Goal: Task Accomplishment & Management: Use online tool/utility

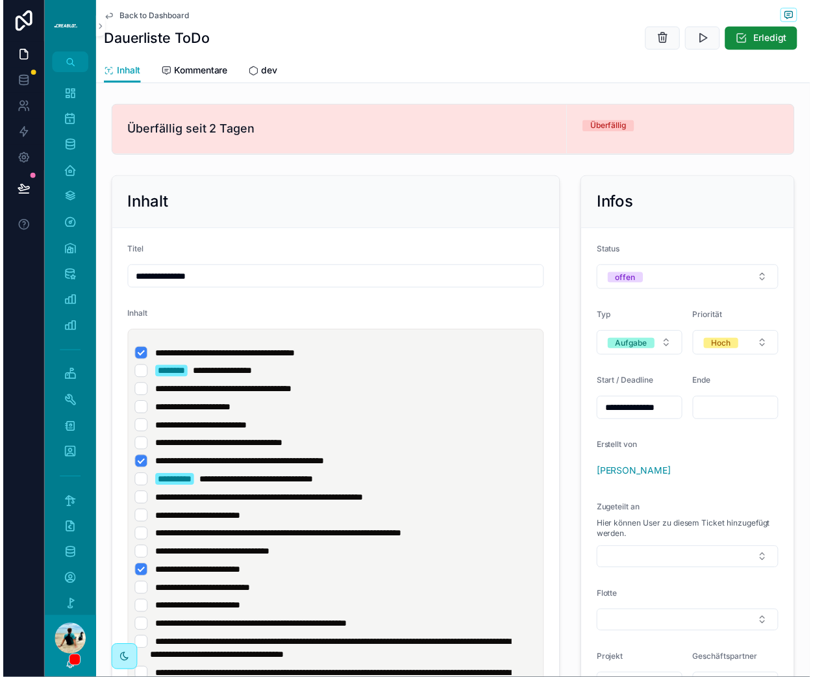
scroll to position [127, 0]
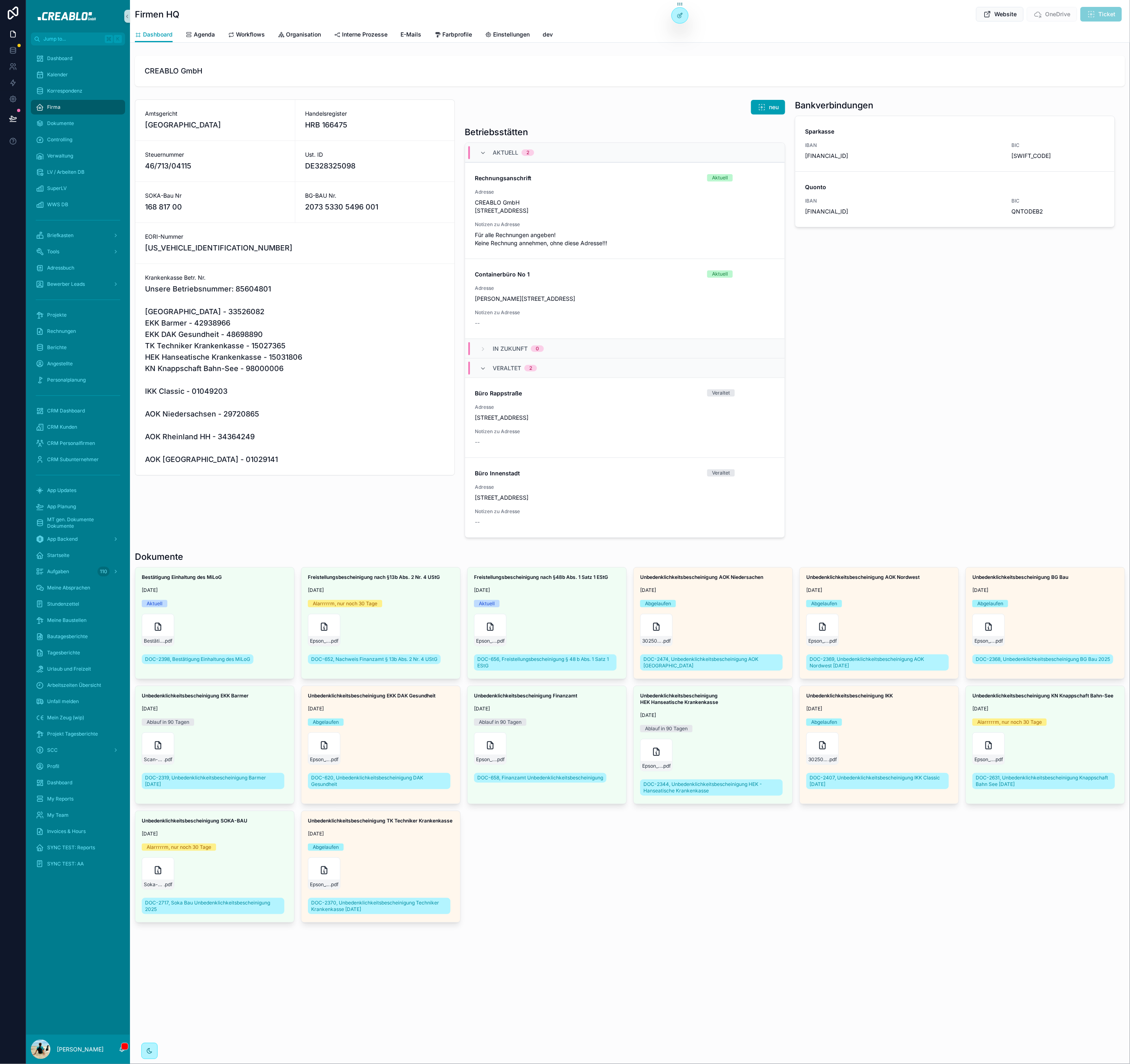
click at [233, 338] on span "Unsere Betriebsnummer: 85604801 AOK Nordwest - 33526082 EKK Barmer - 42938966 E…" at bounding box center [295, 374] width 300 height 182
click at [84, 311] on div "Projekte" at bounding box center [78, 315] width 84 height 13
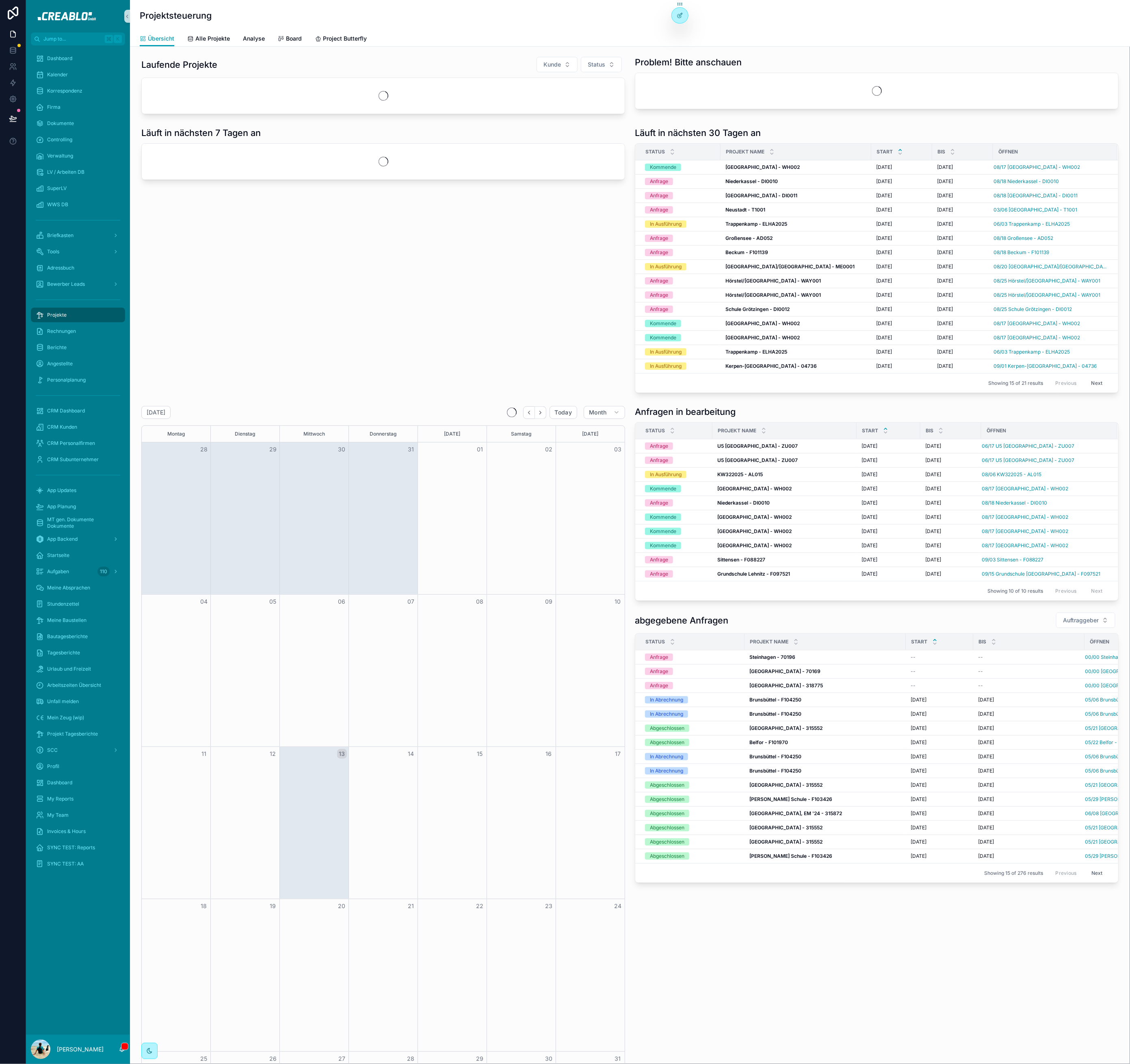
click at [207, 54] on div "Laufende Projekte Kunde Status" at bounding box center [383, 85] width 493 height 64
click at [212, 45] on link "Alle Projekte" at bounding box center [208, 39] width 43 height 16
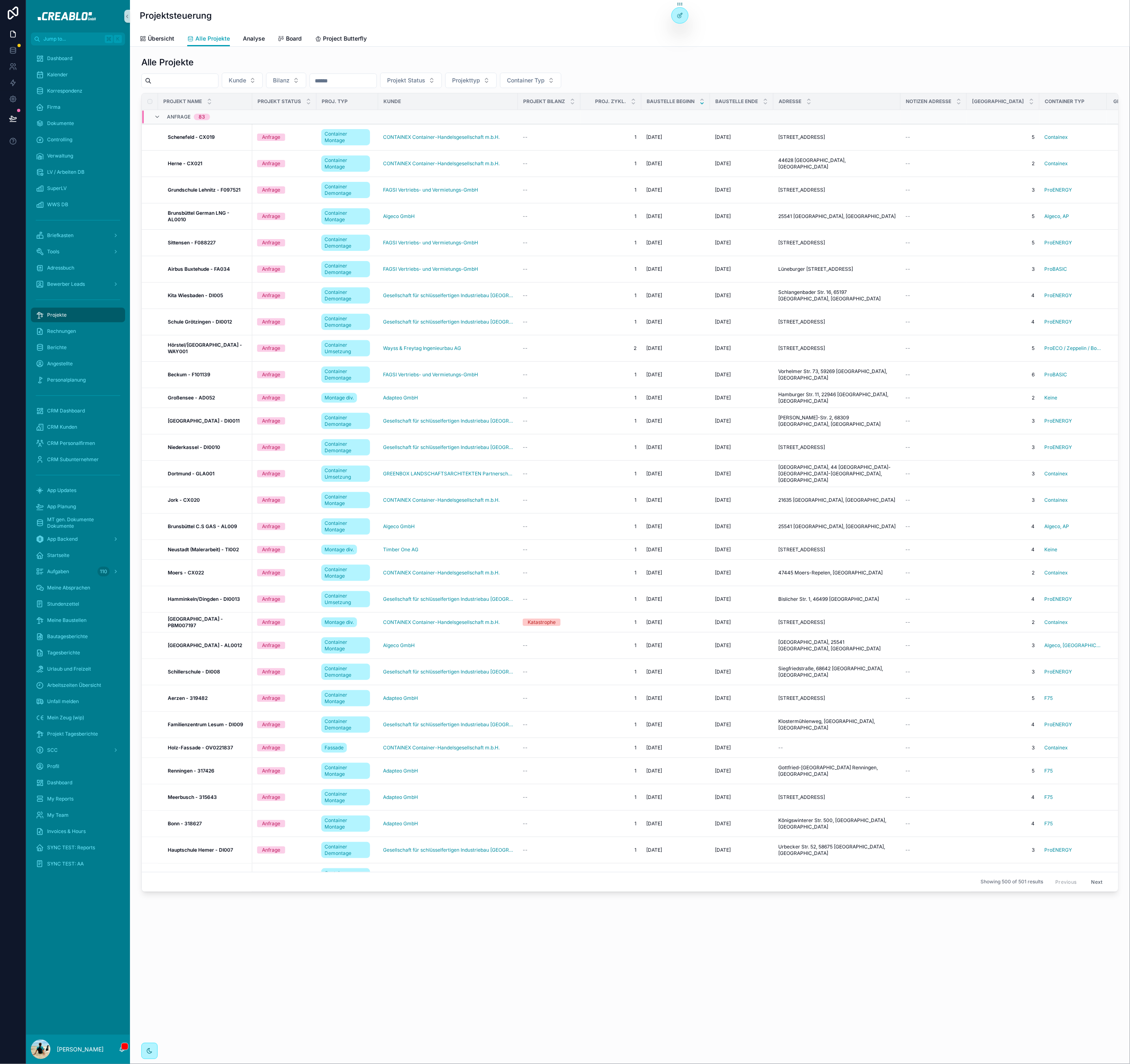
click at [228, 77] on div "Kunde Bilanz Projekt Status Projekttyp Container Typ" at bounding box center [630, 80] width 977 height 16
click at [216, 81] on input "scrollable content" at bounding box center [184, 81] width 67 height 11
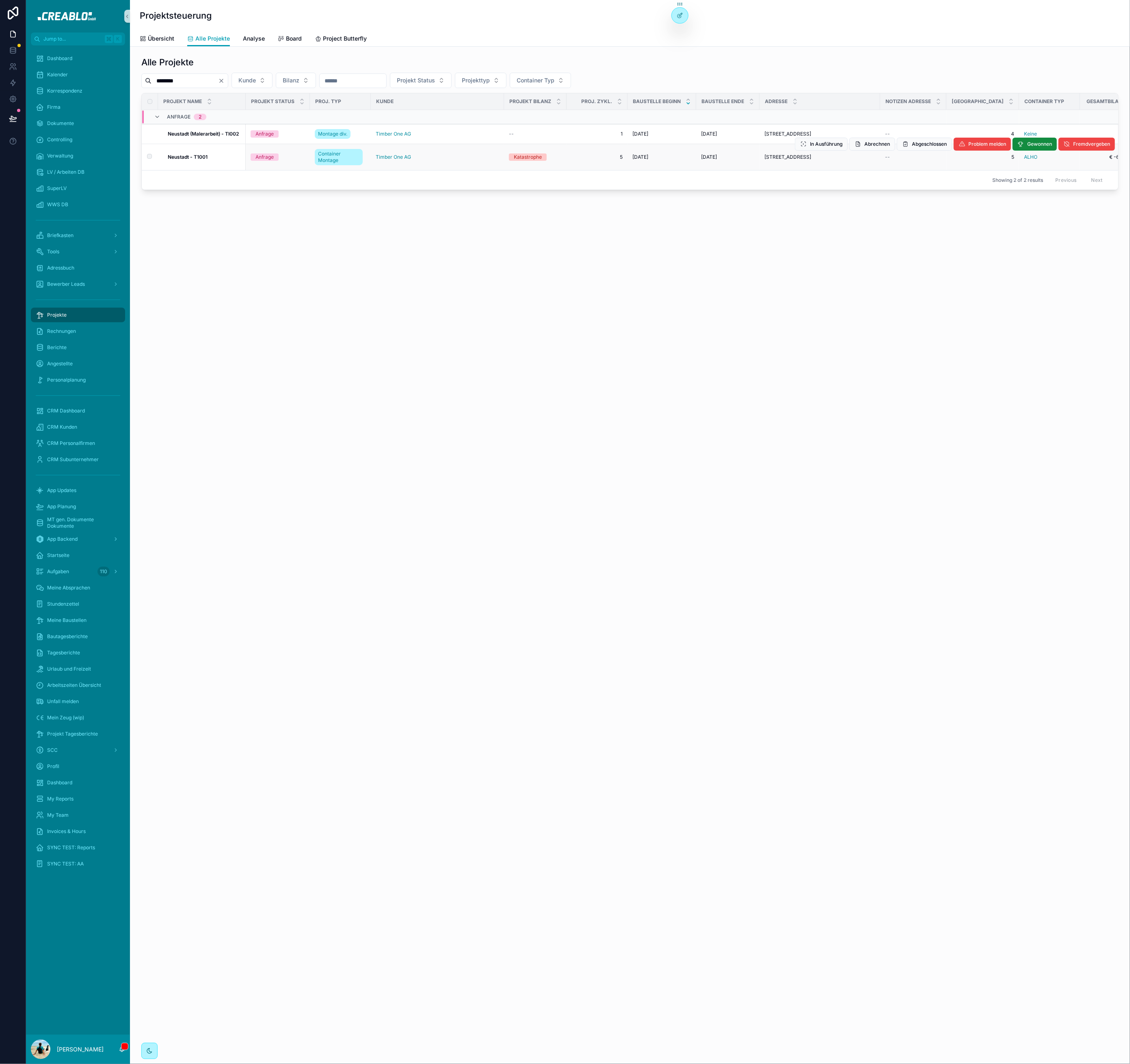
type input "********"
click at [187, 156] on strong "Neustadt - T1001" at bounding box center [188, 157] width 40 height 6
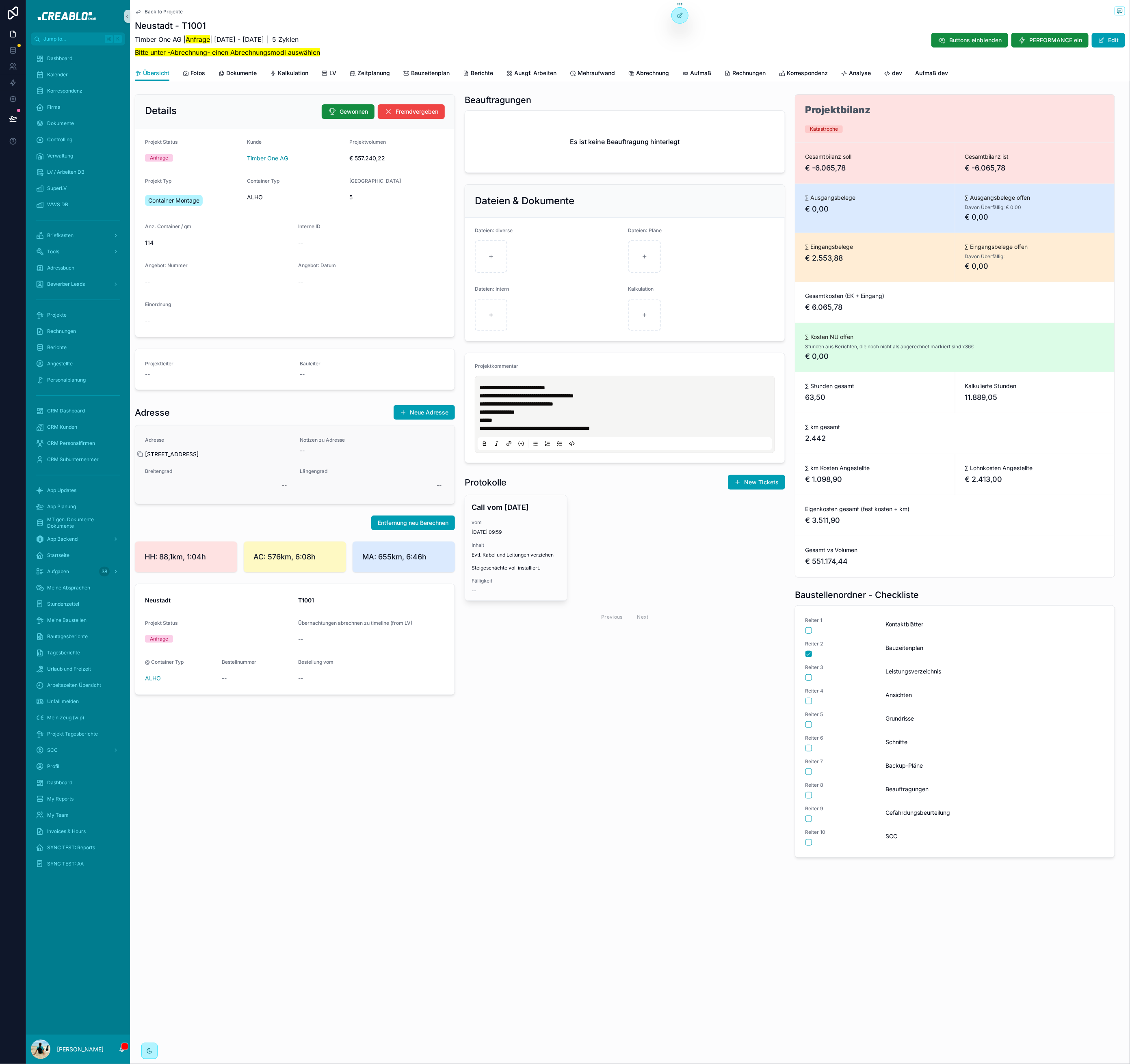
click at [139, 455] on icon "scrollable content" at bounding box center [140, 454] width 6 height 6
drag, startPoint x: 296, startPoint y: 790, endPoint x: 295, endPoint y: 766, distance: 24.0
click at [296, 785] on div "Details Gewonnen Fremdvergeben Projekt Status Anfrage Kunde Timber One AG Proje…" at bounding box center [295, 476] width 330 height 770
drag, startPoint x: 368, startPoint y: 870, endPoint x: 300, endPoint y: 831, distance: 78.4
click at [368, 870] on div "Back to Projekte Neustadt - T1001 Timber One AG | Anfrage | 6.3.2025 - 12.8.202…" at bounding box center [630, 456] width 1000 height 913
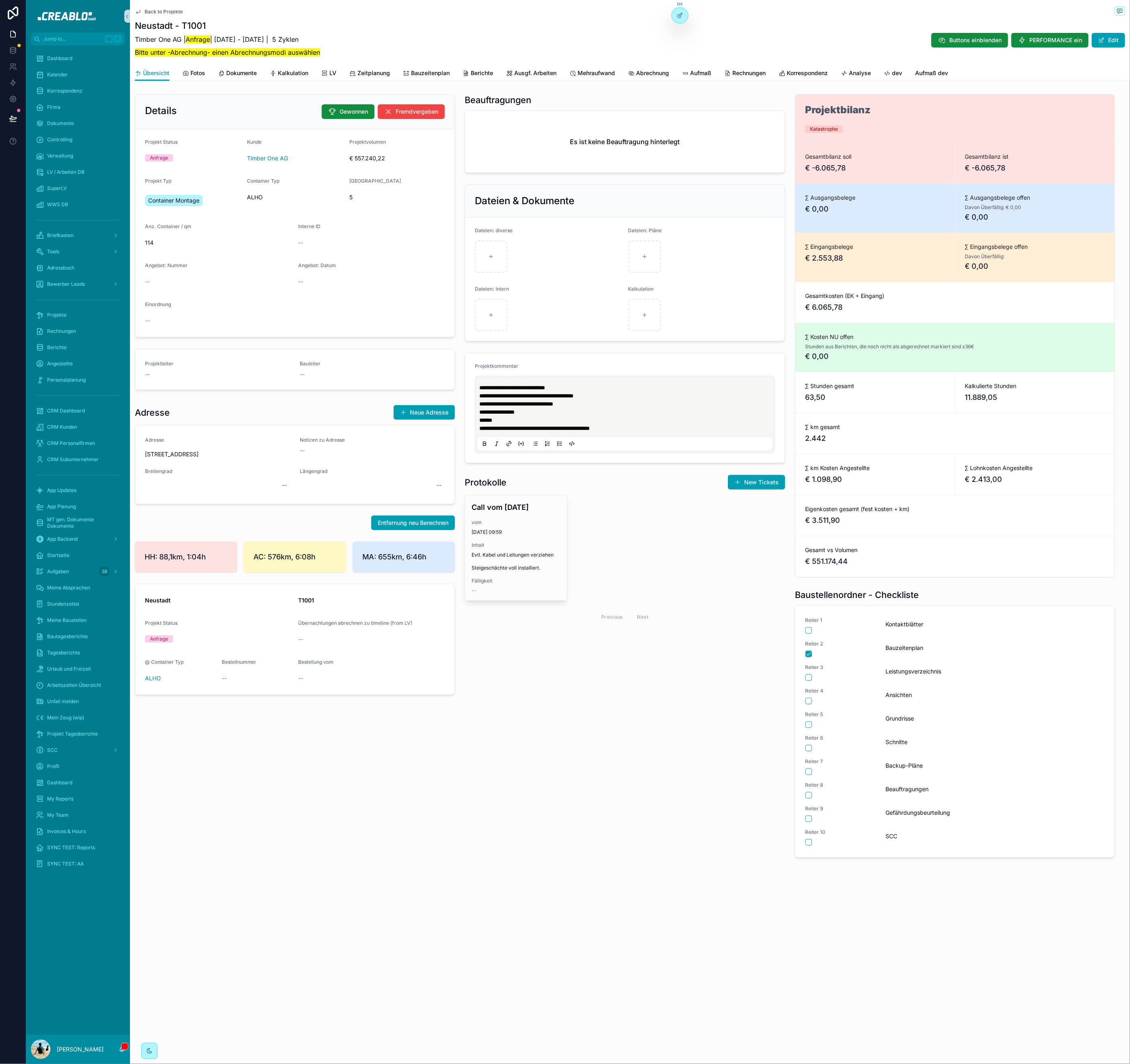
click at [156, 1] on div "Back to Projekte Neustadt - T1001 Timber One AG | Anfrage | 6.3.2025 - 12.8.202…" at bounding box center [630, 33] width 990 height 66
click at [159, 21] on h1 "Neustadt - T1001" at bounding box center [228, 26] width 185 height 11
click at [163, 11] on span "Back to Projekte" at bounding box center [163, 12] width 38 height 6
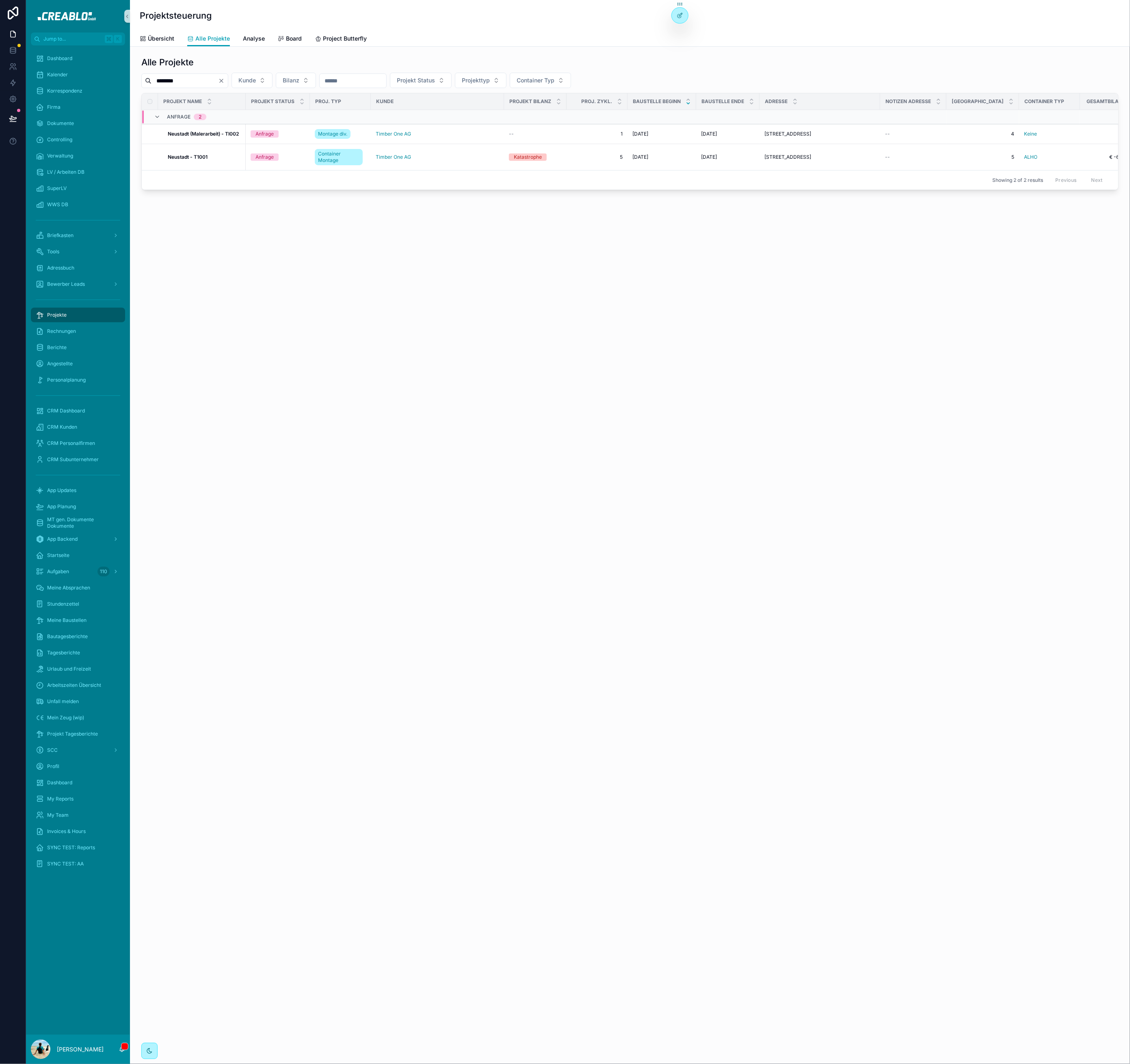
click at [218, 77] on input "********" at bounding box center [184, 81] width 67 height 11
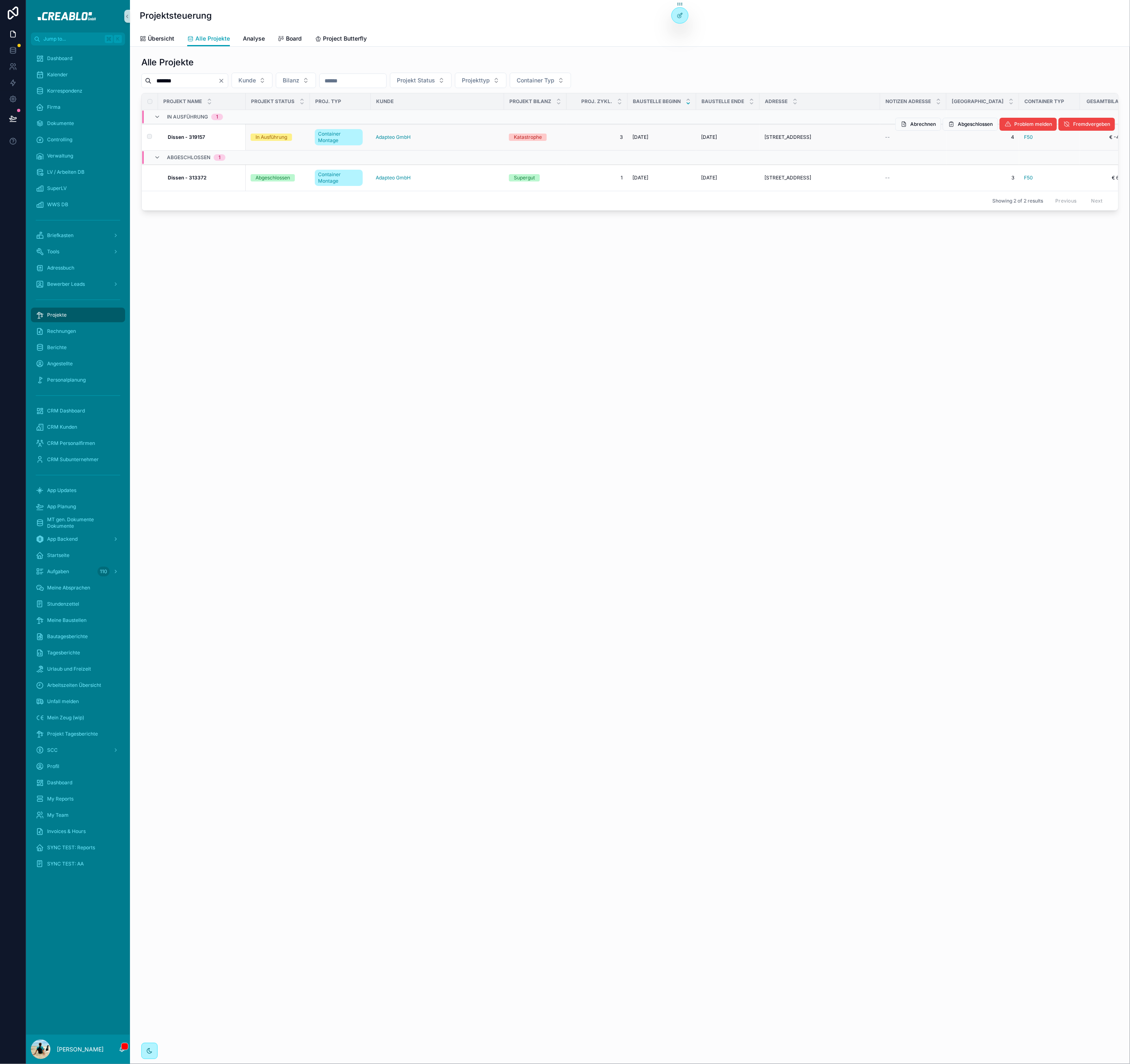
type input "******"
click at [188, 137] on strong "Dissen - 319157" at bounding box center [186, 137] width 38 height 6
click at [193, 135] on strong "Dissen - 319157" at bounding box center [186, 137] width 38 height 6
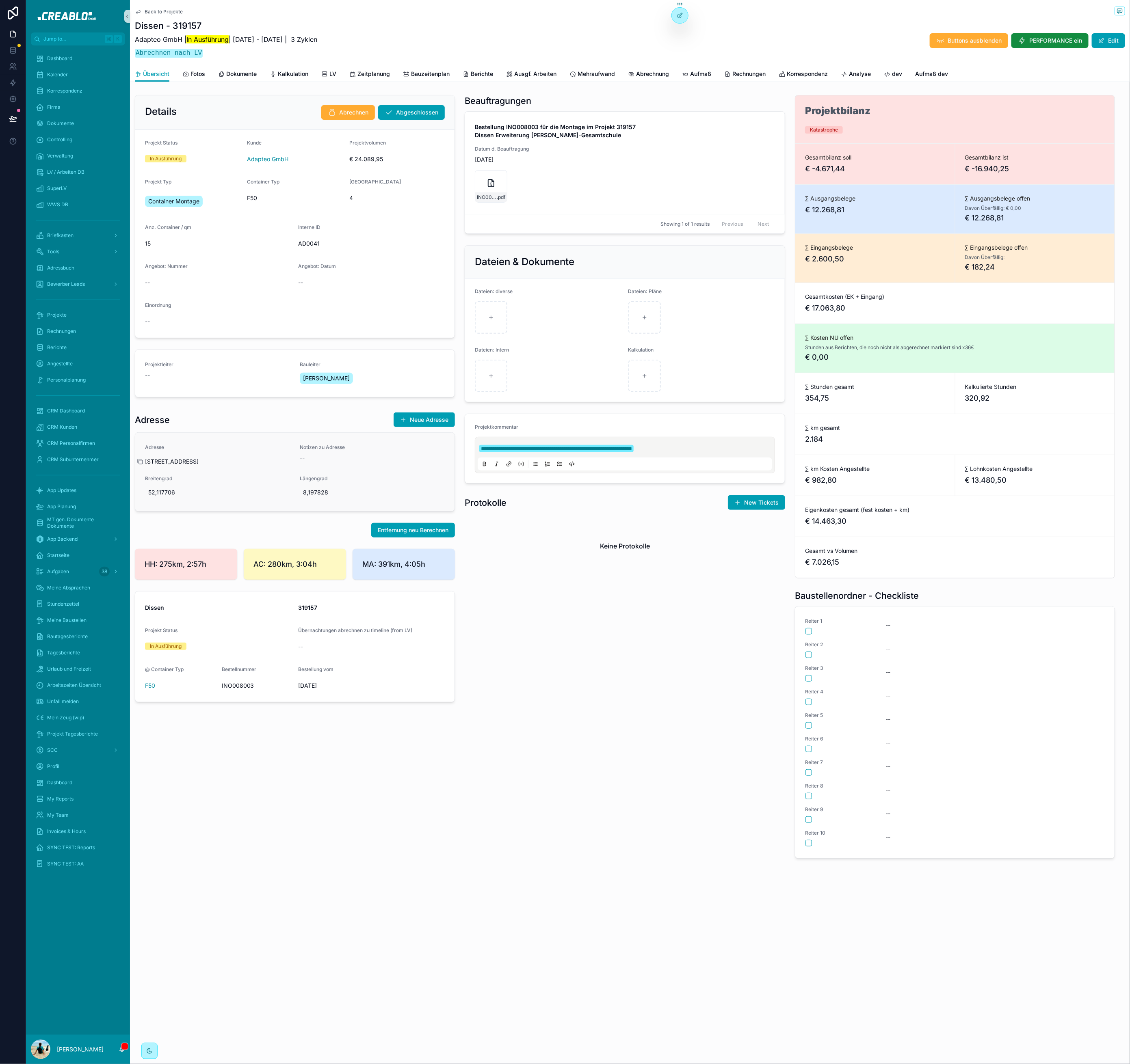
click at [141, 465] on icon "scrollable content" at bounding box center [140, 461] width 6 height 6
drag, startPoint x: 558, startPoint y: 789, endPoint x: 1117, endPoint y: 379, distance: 693.2
click at [560, 785] on div "**********" at bounding box center [624, 477] width 330 height 770
click at [363, 73] on span "Zeitplanung" at bounding box center [373, 74] width 33 height 8
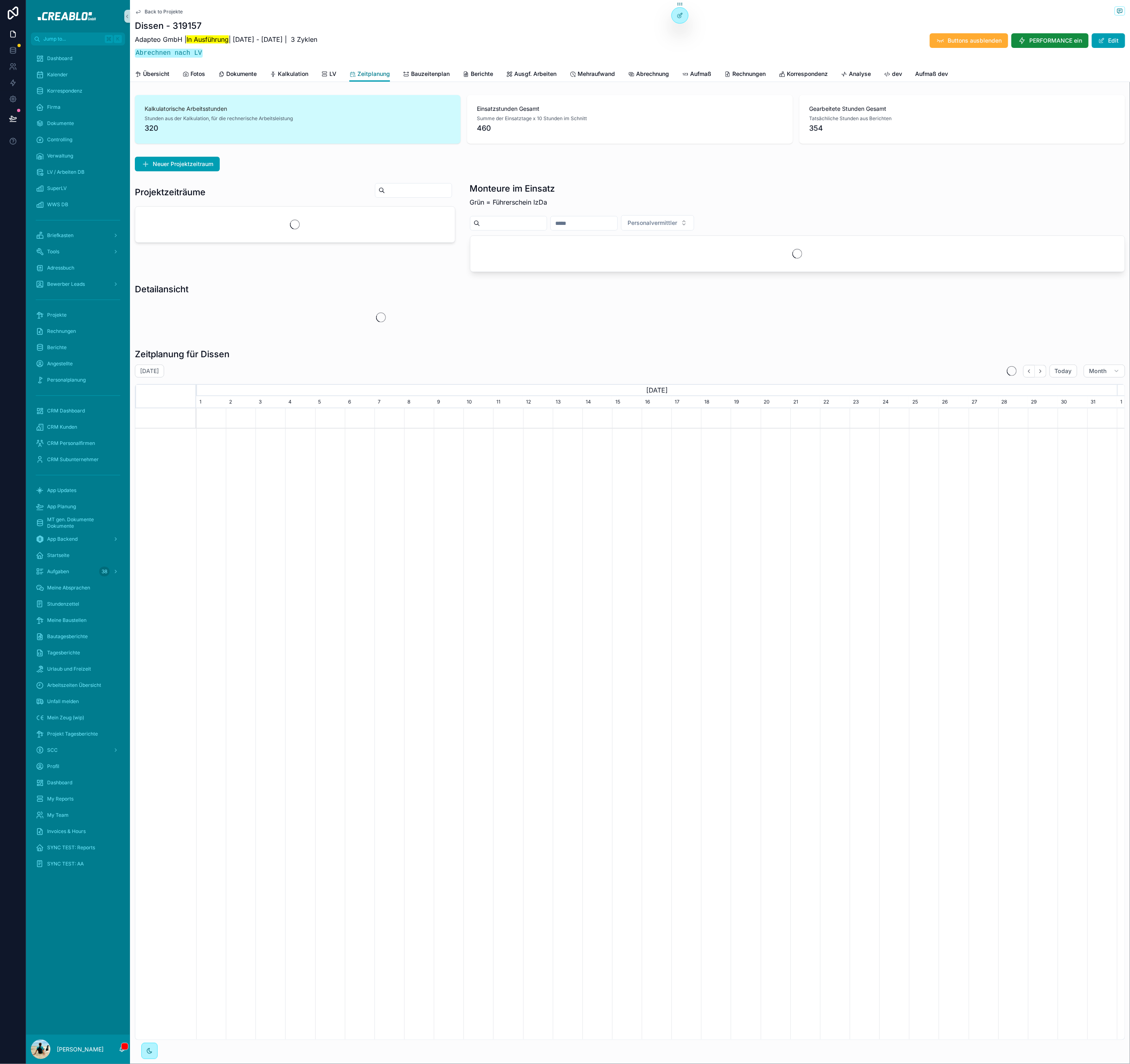
scroll to position [0, 921]
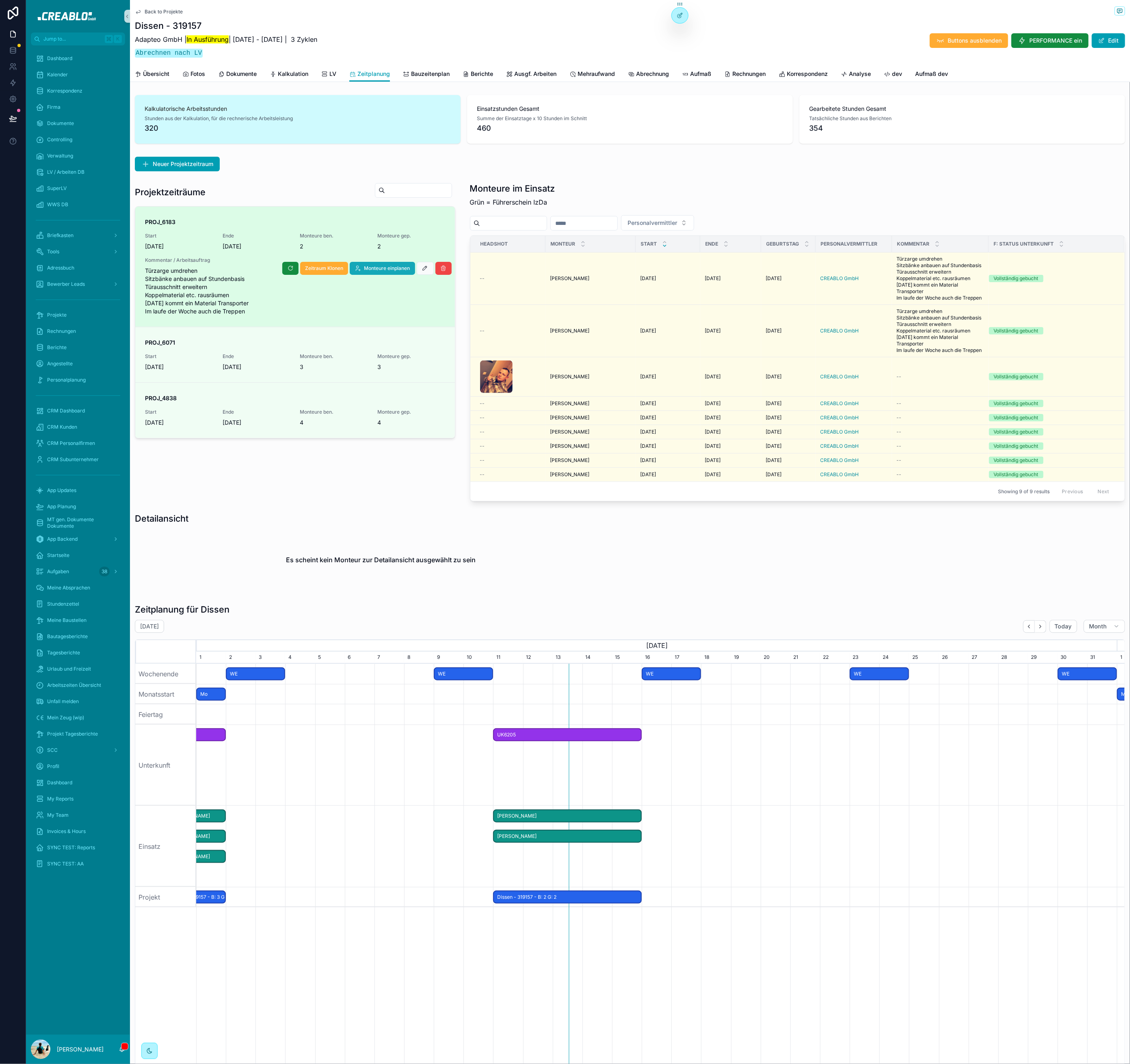
click at [381, 267] on span "Monteure einplanen" at bounding box center [387, 268] width 46 height 6
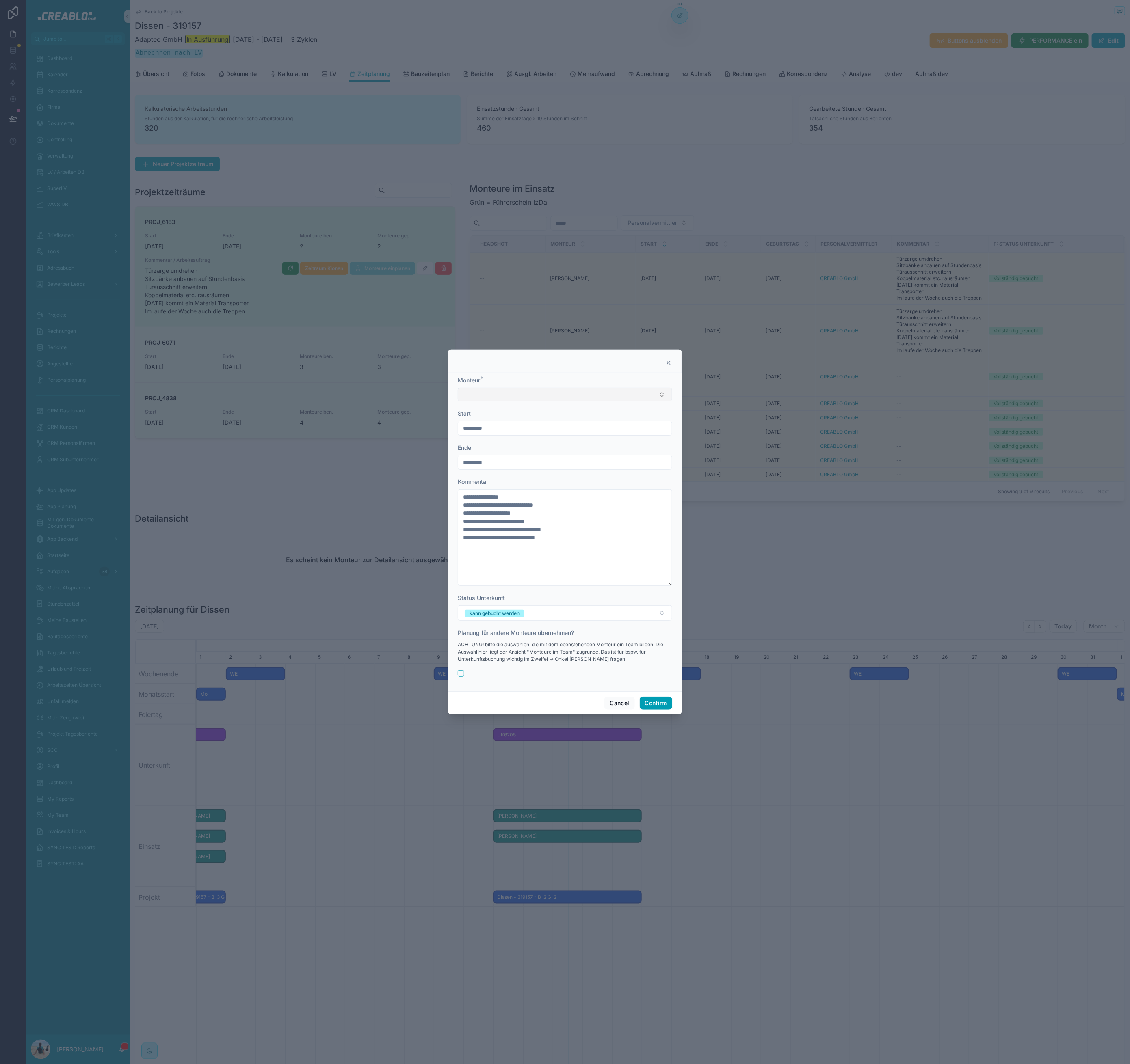
click at [500, 393] on button "Select Button" at bounding box center [565, 394] width 214 height 14
type input "*****"
click at [506, 425] on div "Oleh Trush" at bounding box center [565, 426] width 210 height 13
click at [483, 429] on input "*********" at bounding box center [565, 429] width 214 height 11
click at [548, 533] on button "13" at bounding box center [550, 532] width 14 height 14
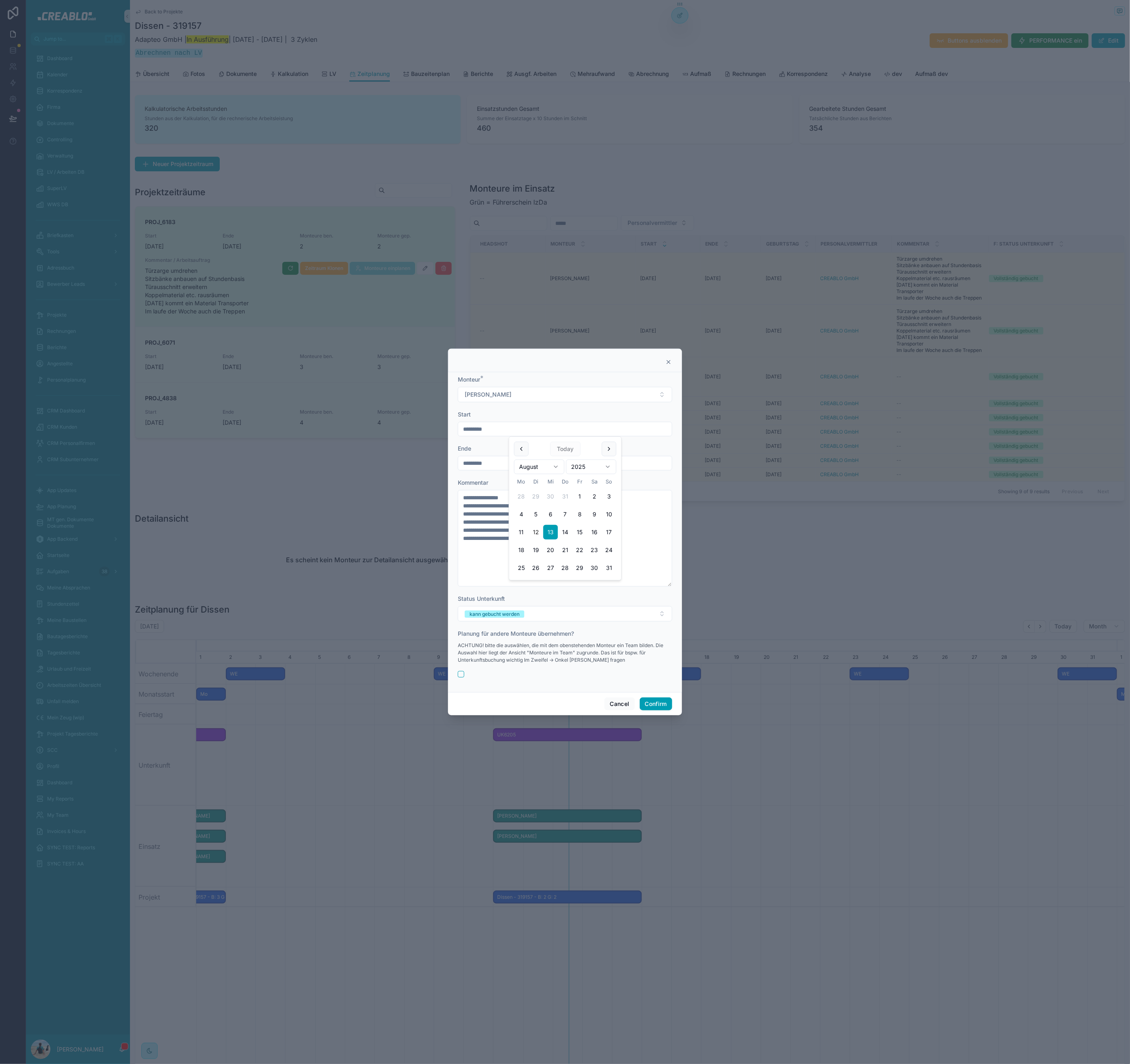
click at [538, 535] on button "12" at bounding box center [536, 532] width 14 height 14
type input "*********"
click at [495, 581] on textarea "**********" at bounding box center [565, 538] width 214 height 97
click at [521, 616] on span "kann gebucht werden" at bounding box center [494, 615] width 59 height 8
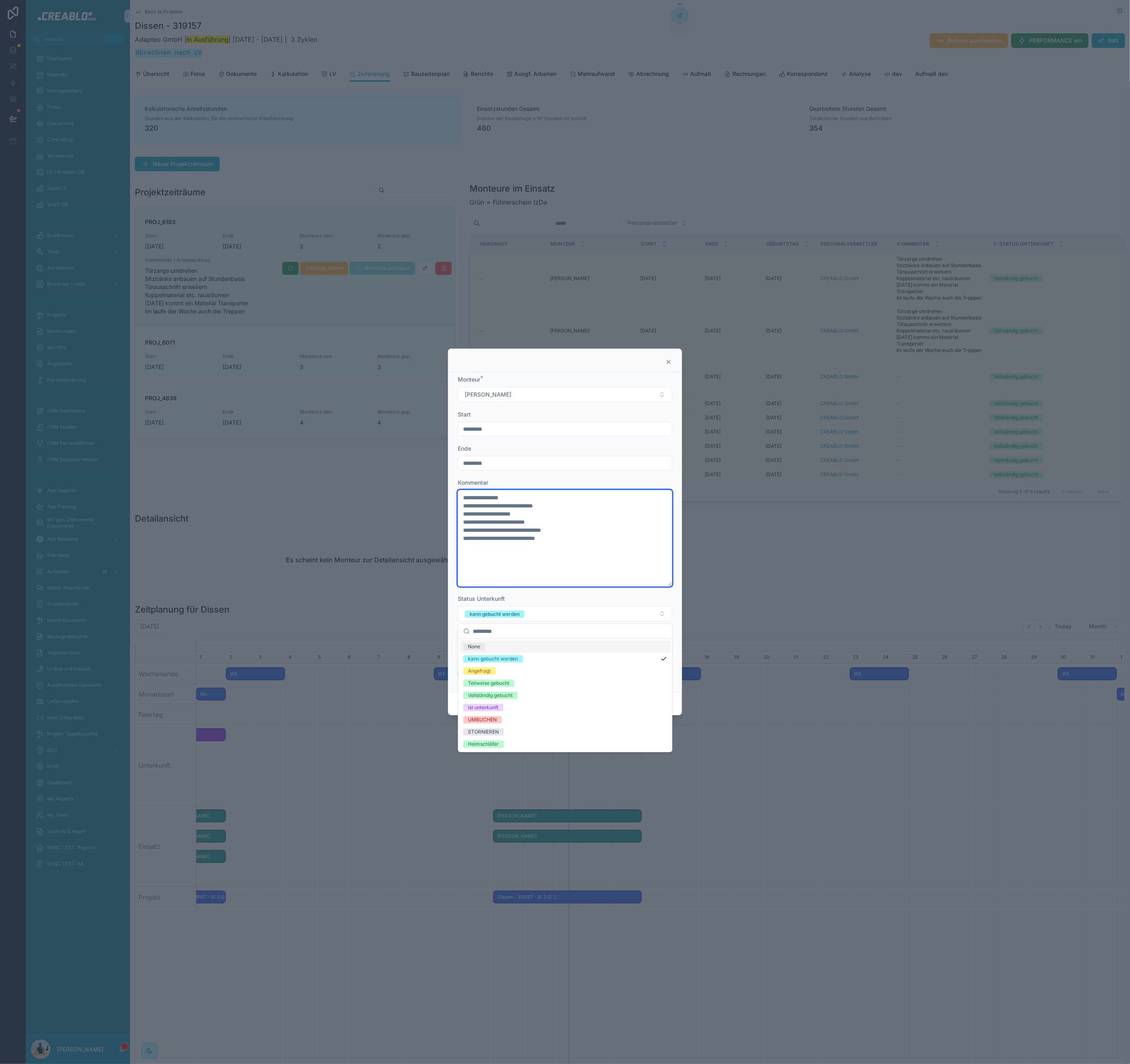
click at [510, 582] on textarea "**********" at bounding box center [565, 538] width 214 height 97
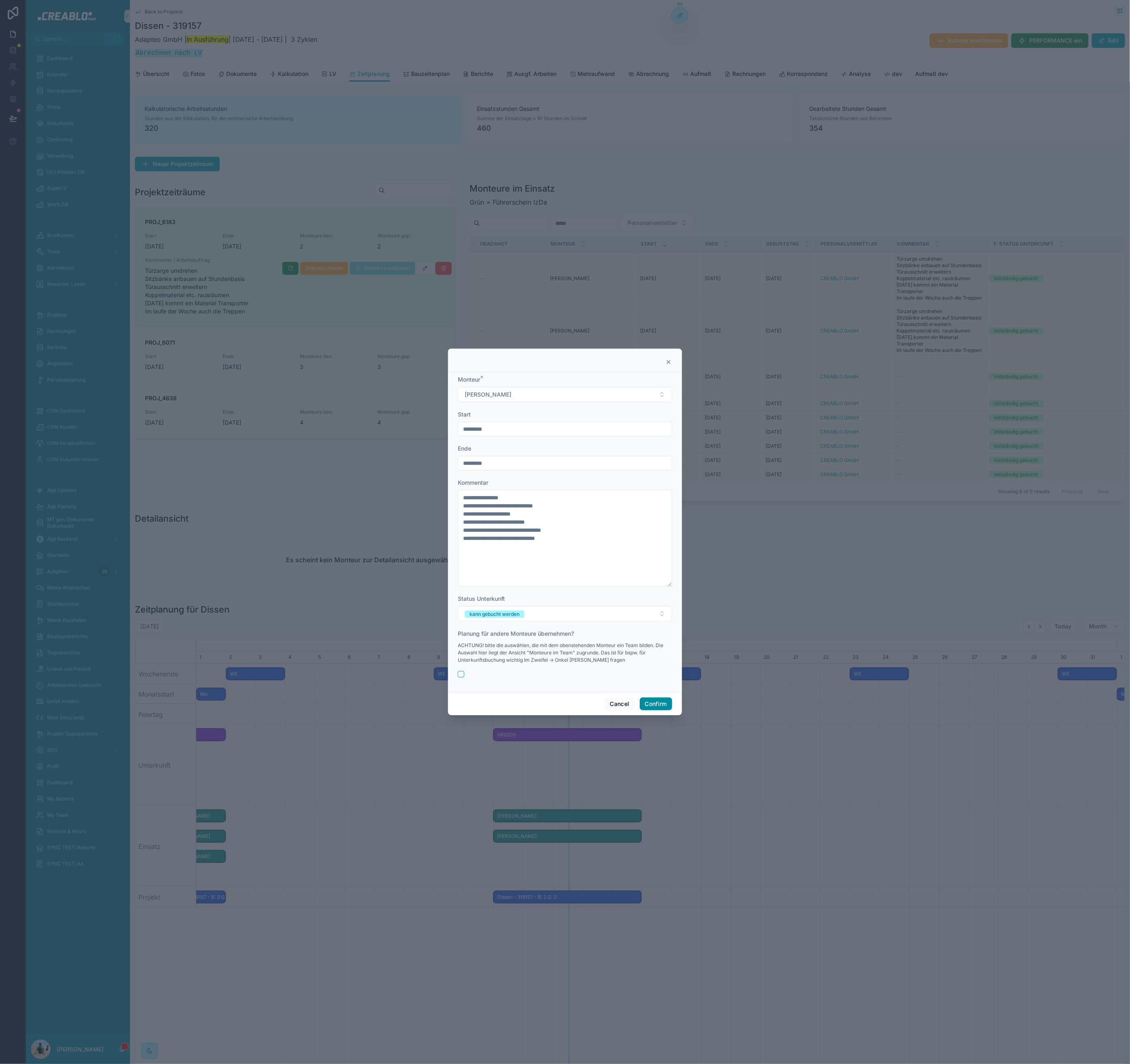
click at [650, 706] on button "Confirm" at bounding box center [656, 704] width 33 height 13
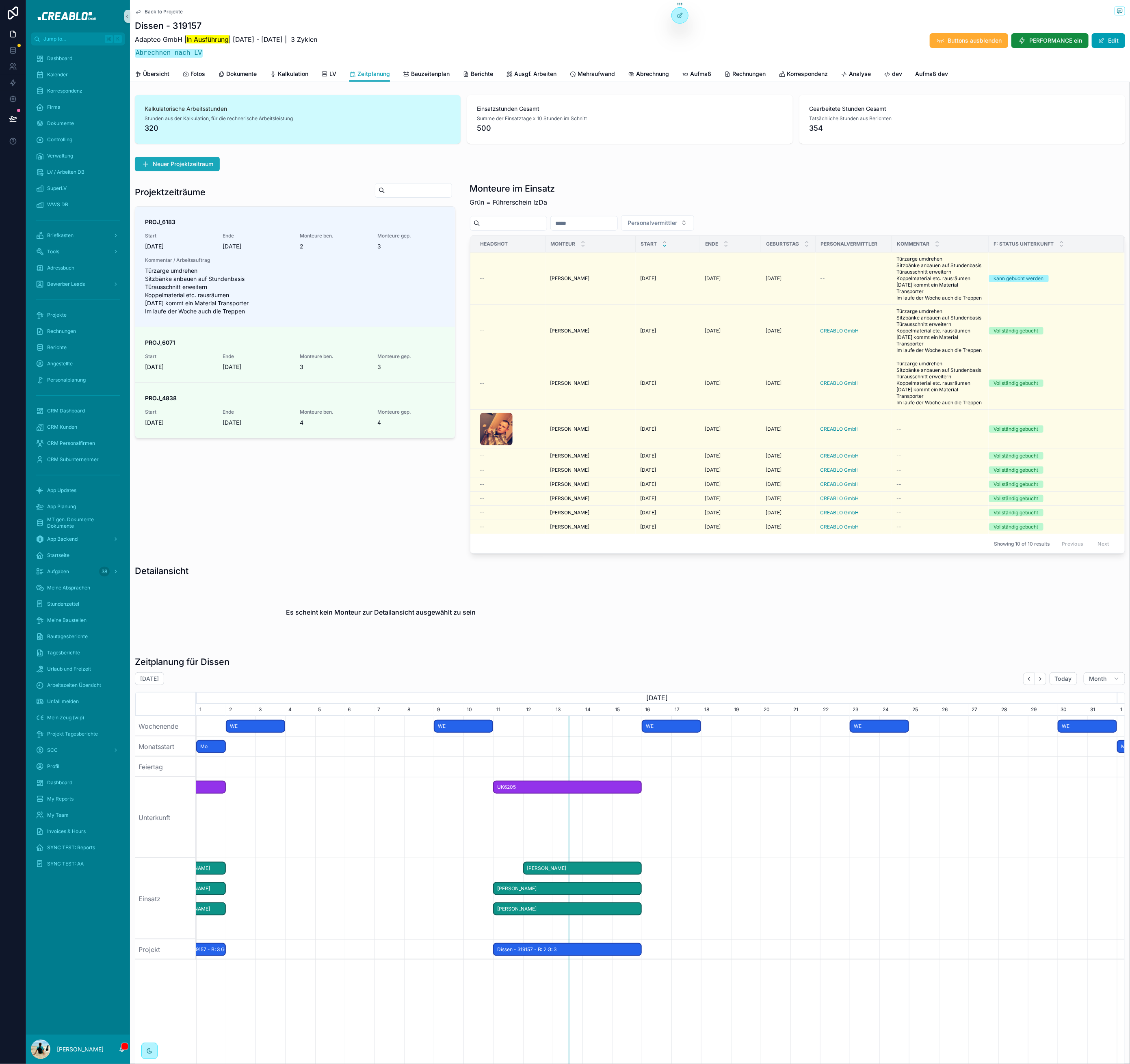
click at [198, 166] on span "Neuer Projektzeitraum" at bounding box center [183, 164] width 61 height 8
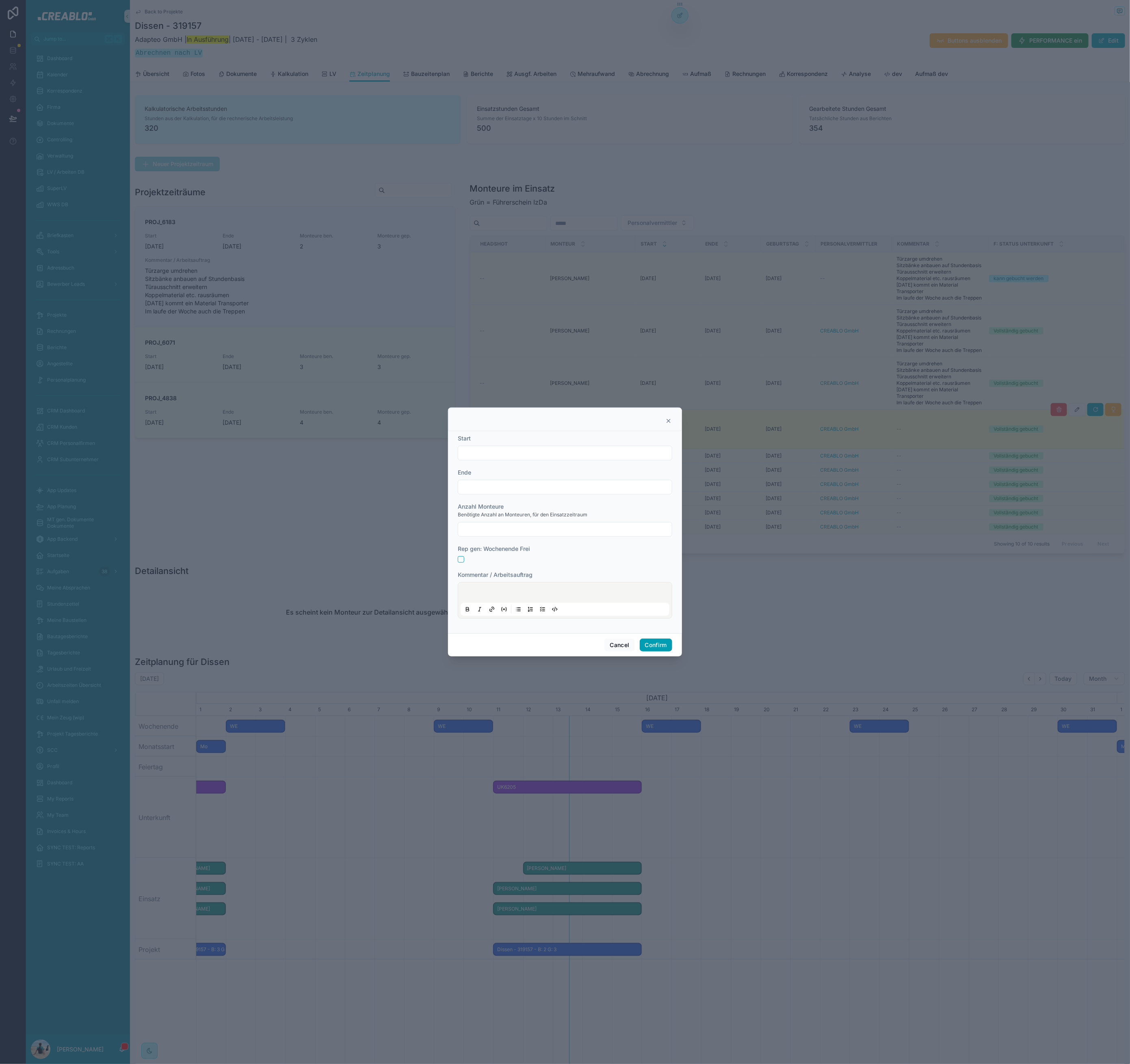
click at [667, 422] on icon at bounding box center [668, 421] width 6 height 6
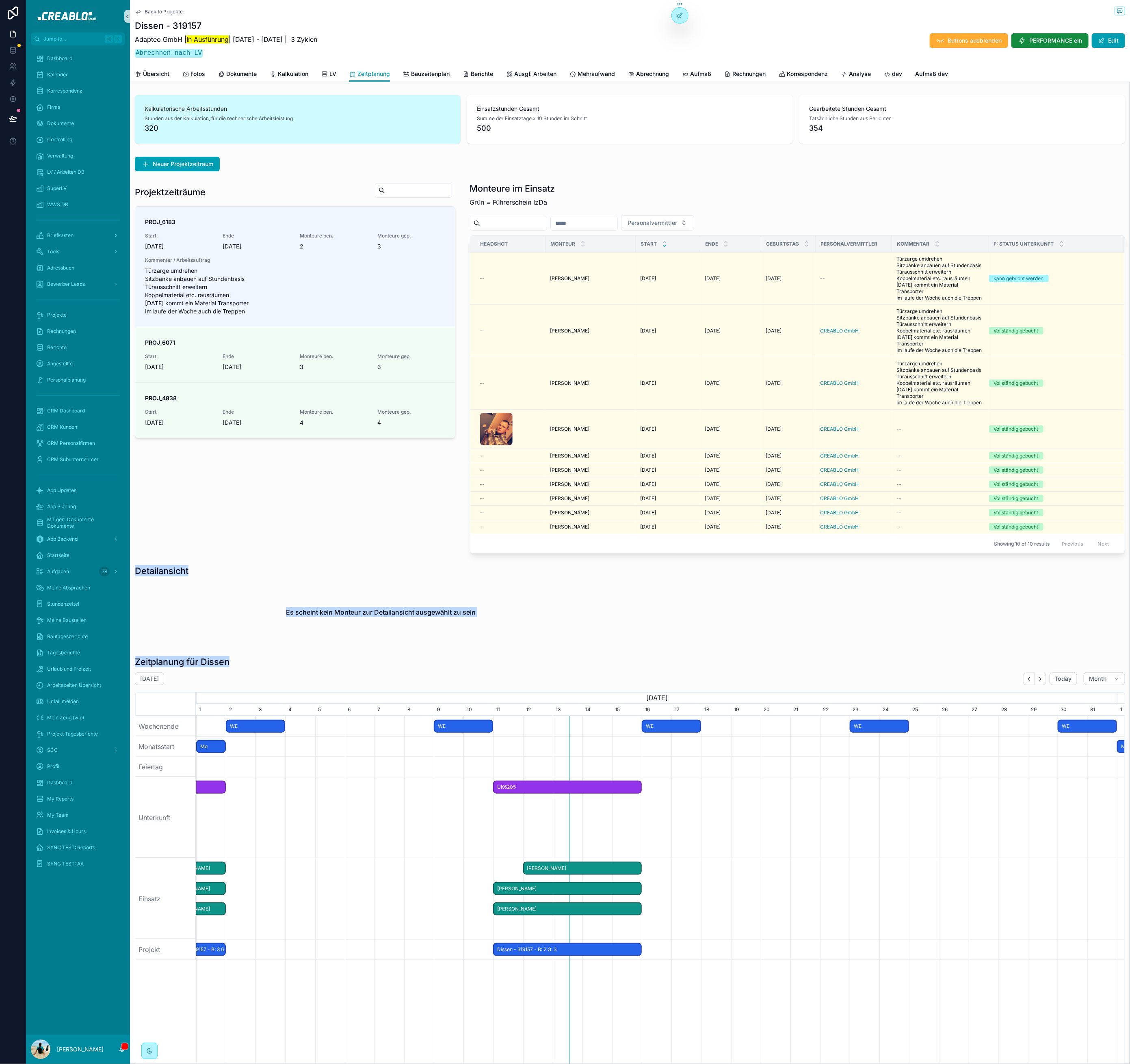
drag, startPoint x: 137, startPoint y: 571, endPoint x: 258, endPoint y: 657, distance: 148.4
click at [258, 657] on div "Kalkulatorische Arbeitsstunden Stunden aus der Kalkulation, für die rechnerisch…" at bounding box center [630, 721] width 1000 height 1259
drag, startPoint x: 258, startPoint y: 657, endPoint x: 276, endPoint y: 658, distance: 18.0
click at [259, 657] on div "Zeitplanung für Dissen" at bounding box center [630, 661] width 990 height 11
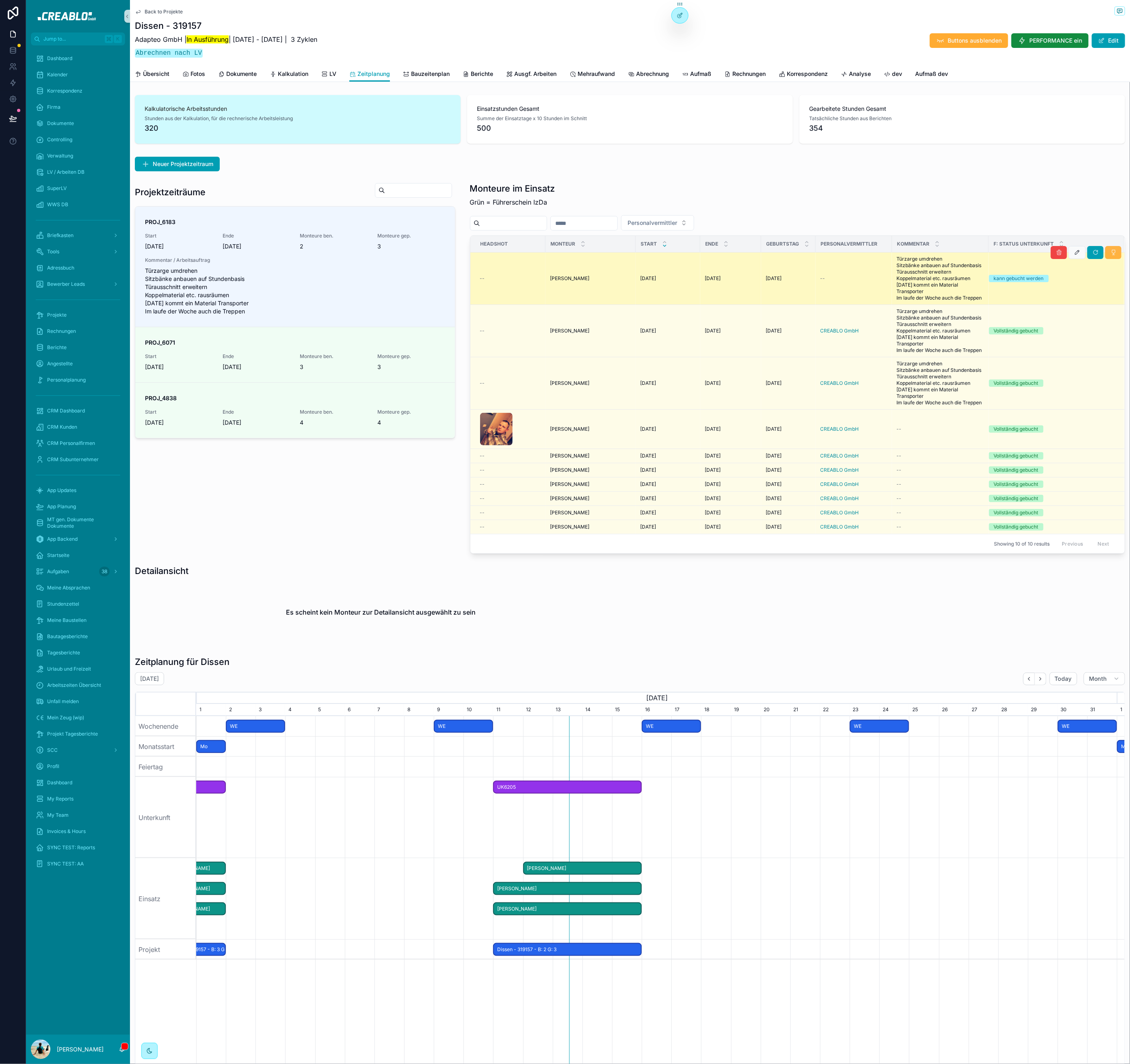
click at [1110, 253] on icon "scrollable content" at bounding box center [1113, 253] width 6 height 6
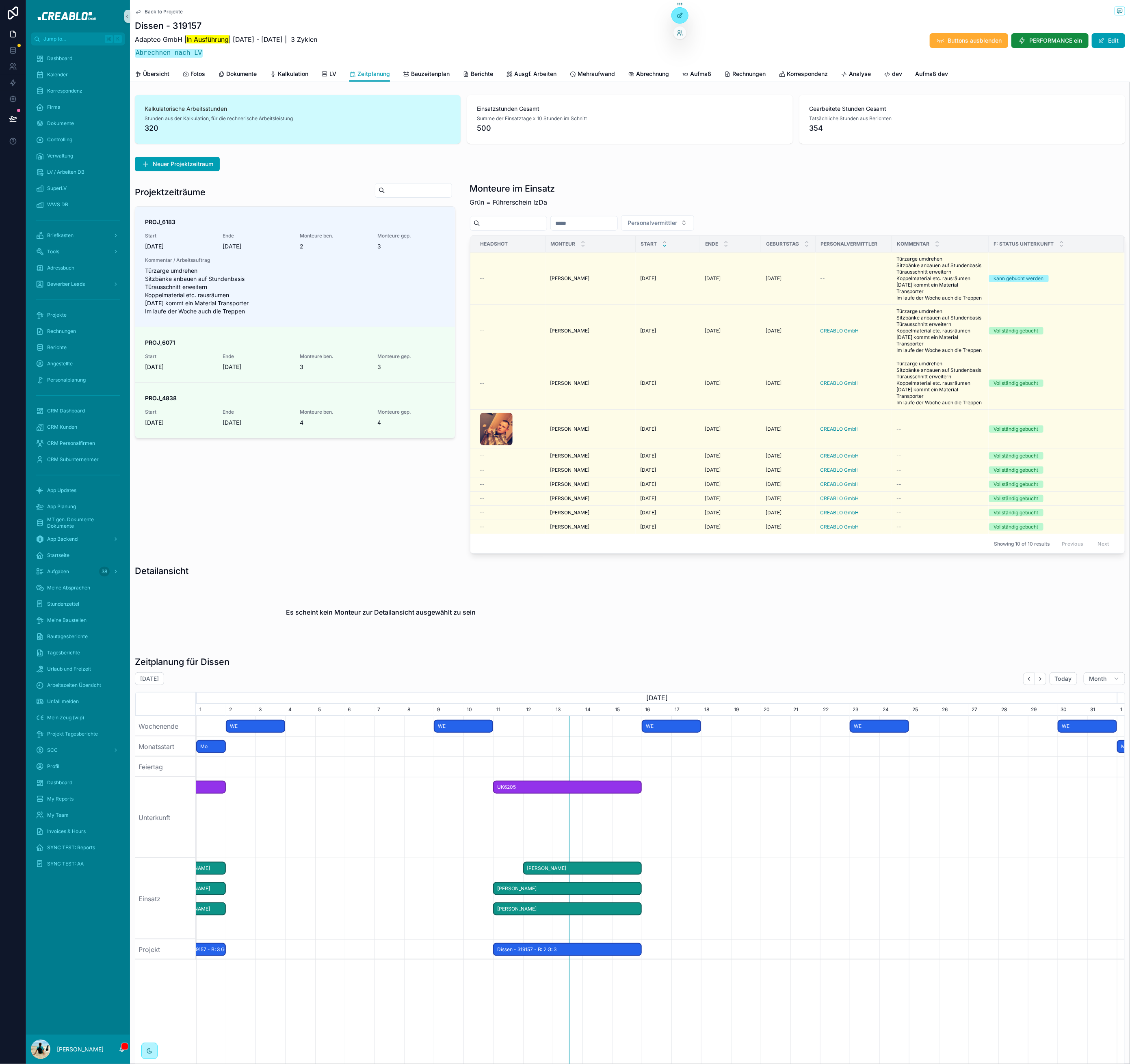
click at [684, 18] on div at bounding box center [680, 15] width 16 height 16
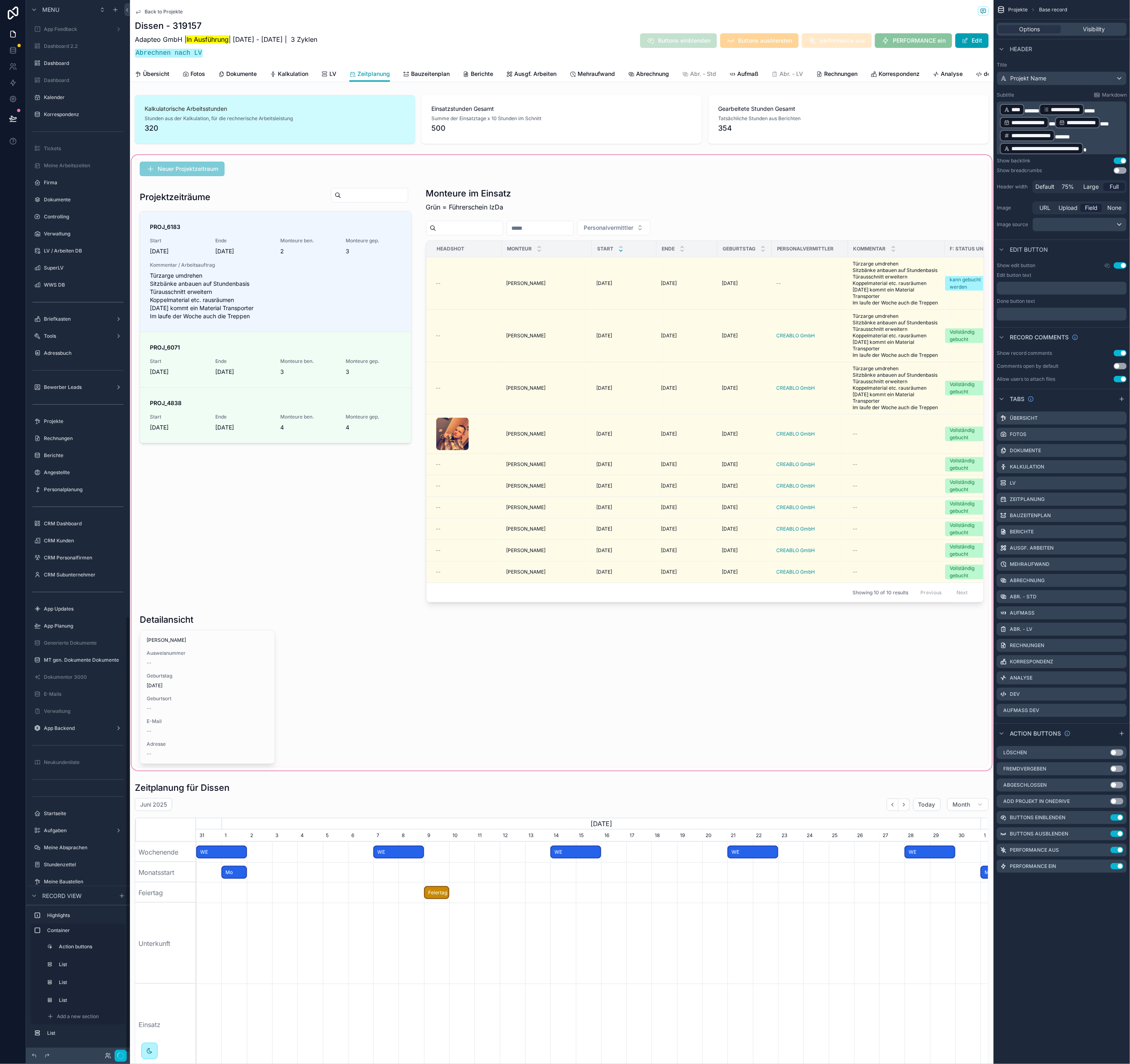
click at [473, 660] on div "scrollable content" at bounding box center [562, 463] width 864 height 619
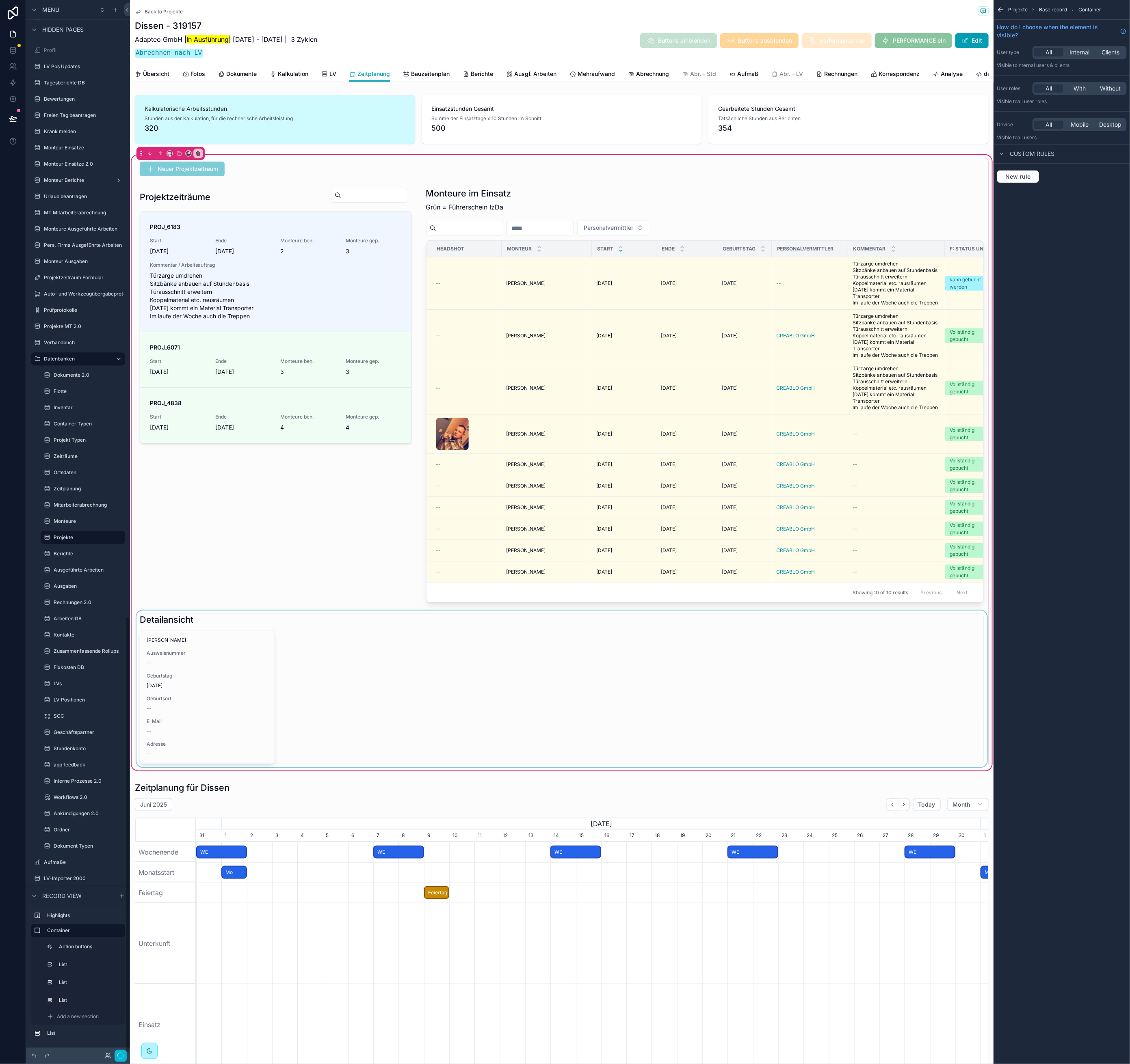
scroll to position [0, 784]
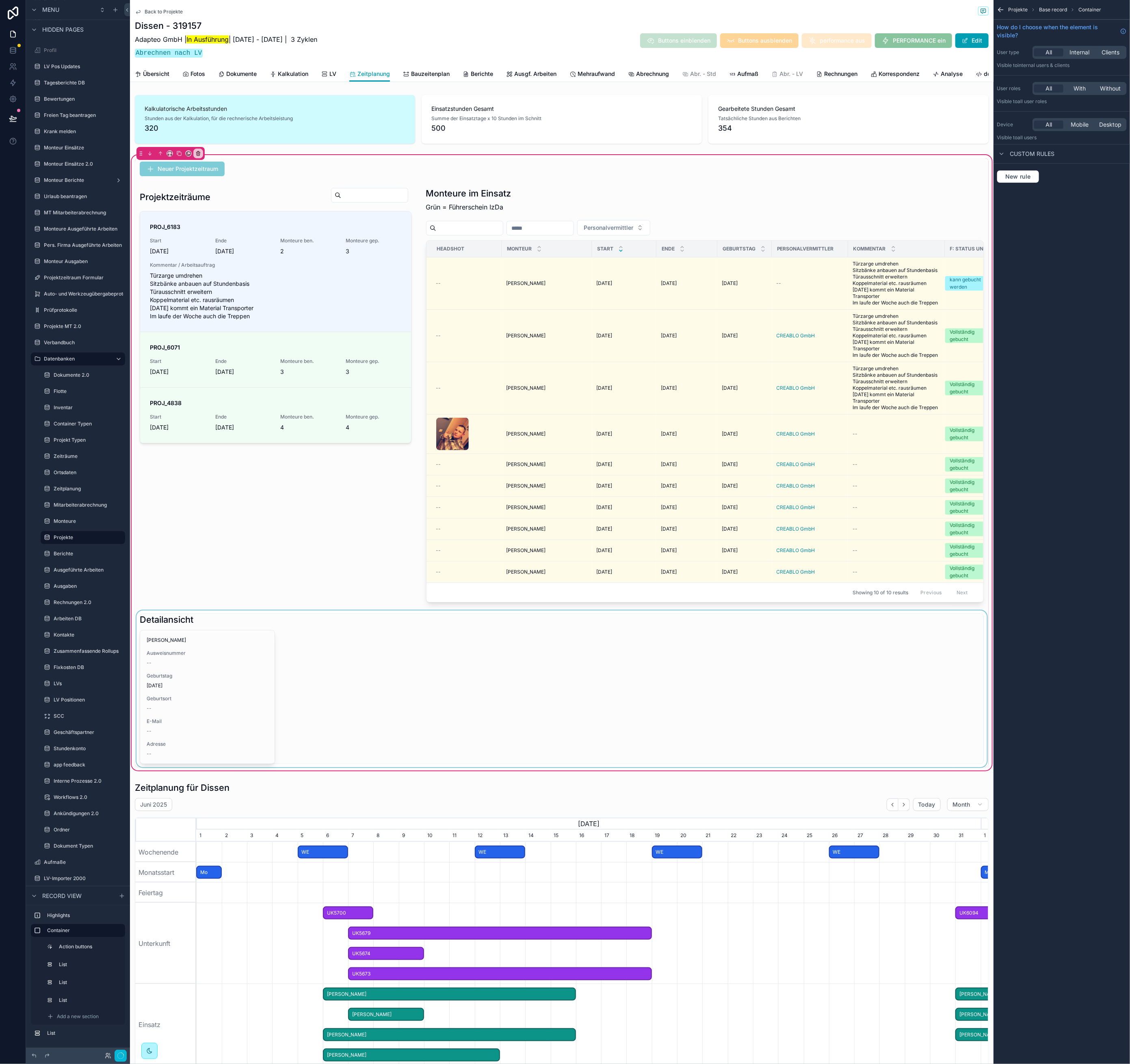
click at [343, 701] on div "scrollable content" at bounding box center [562, 689] width 854 height 157
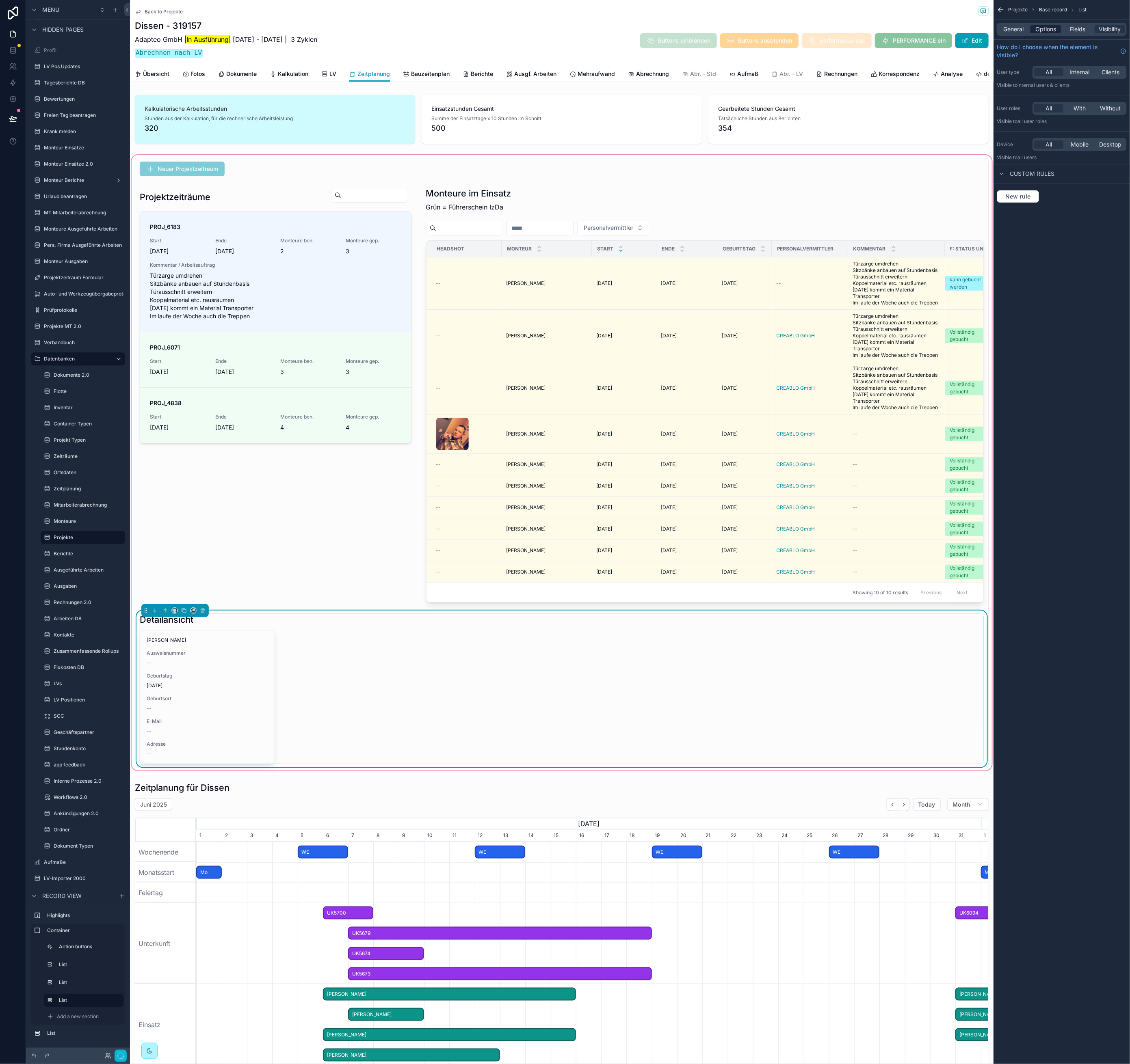
click at [1037, 33] on span "Options" at bounding box center [1045, 29] width 21 height 8
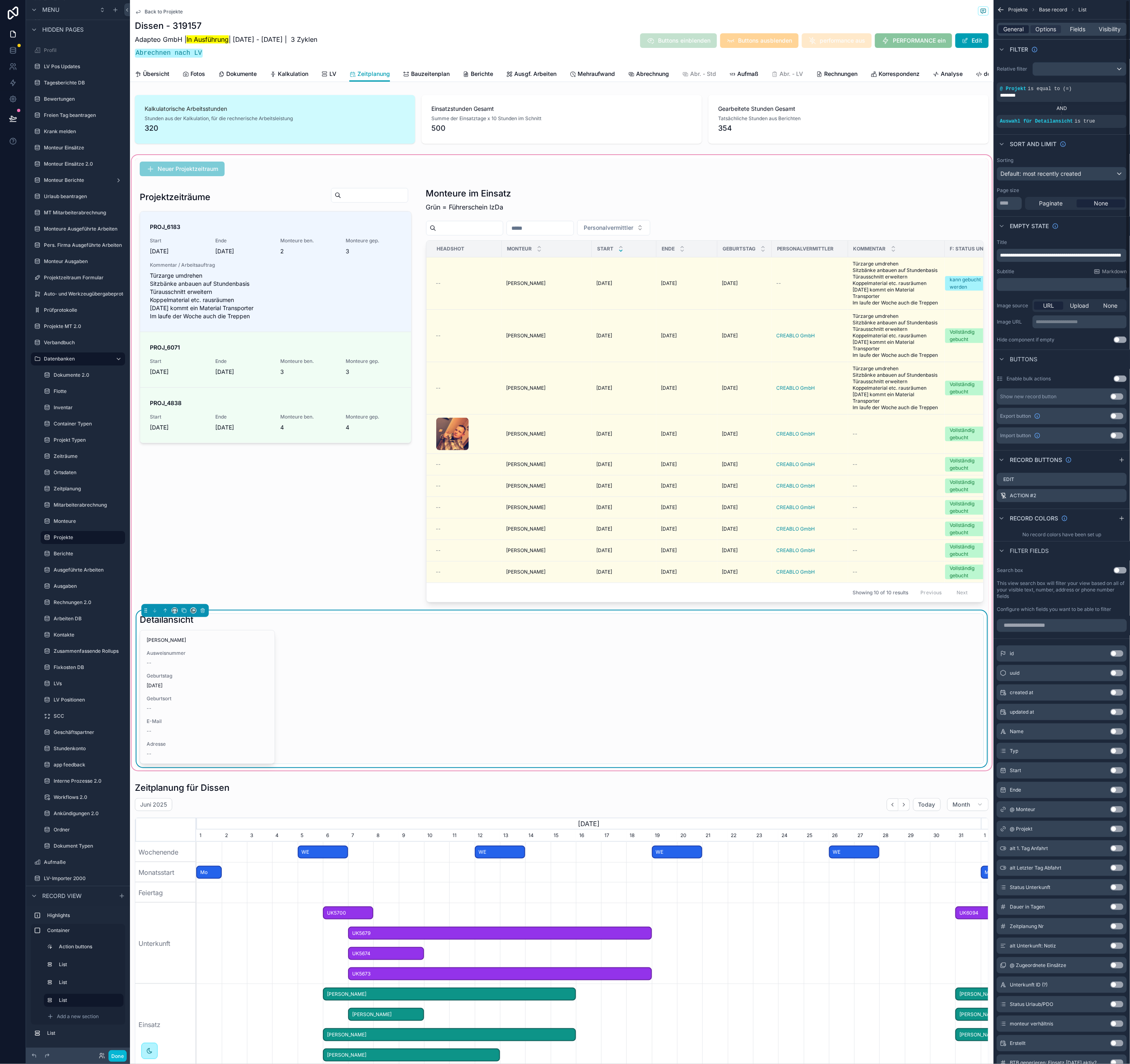
click at [1014, 27] on span "General" at bounding box center [1014, 29] width 20 height 8
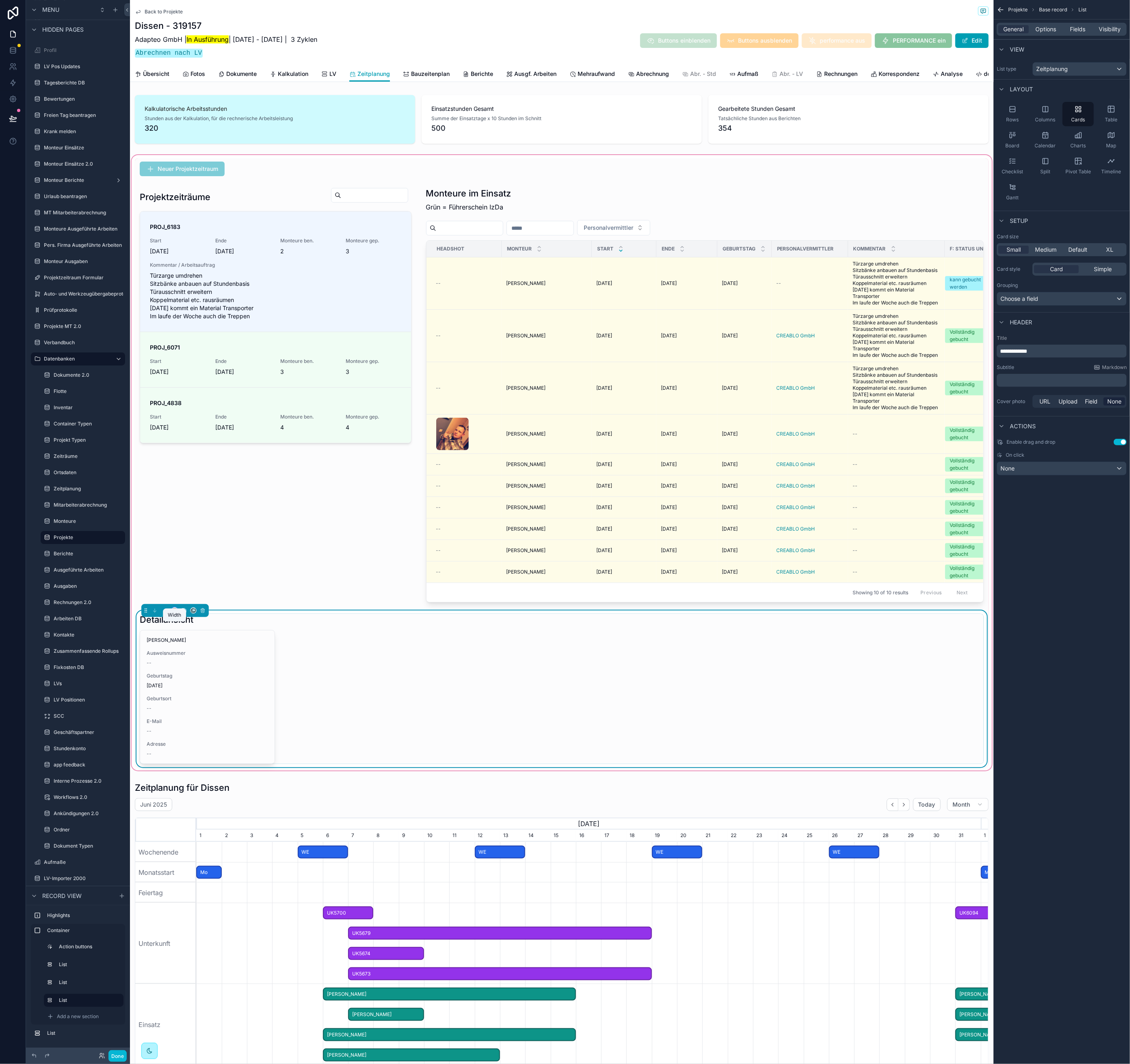
click at [176, 613] on icon "scrollable content" at bounding box center [174, 610] width 6 height 6
click at [748, 657] on div "scrollable content" at bounding box center [565, 532] width 1130 height 1064
click at [1042, 31] on span "Options" at bounding box center [1045, 29] width 21 height 8
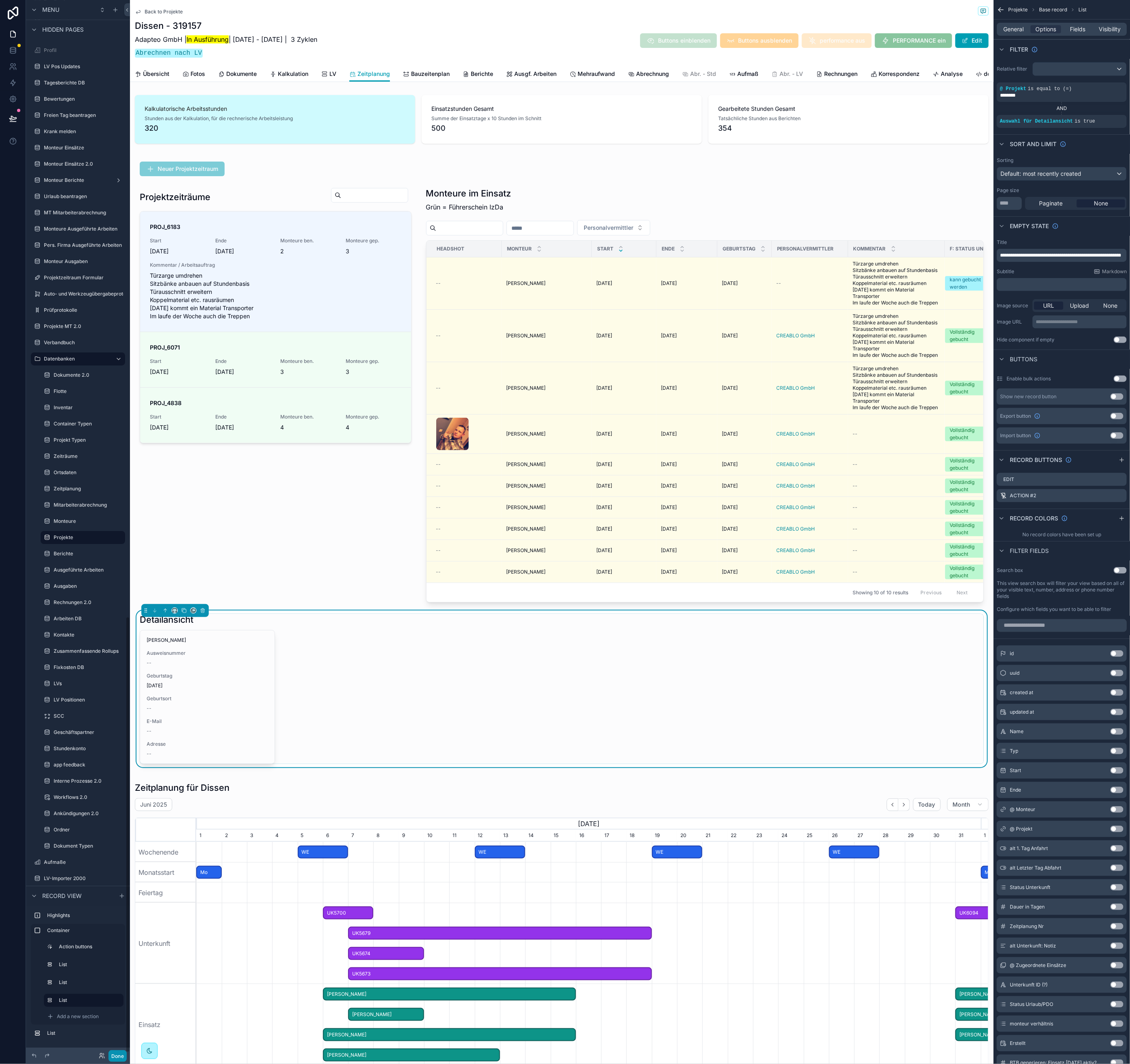
click at [123, 1053] on button "Done" at bounding box center [117, 1056] width 18 height 12
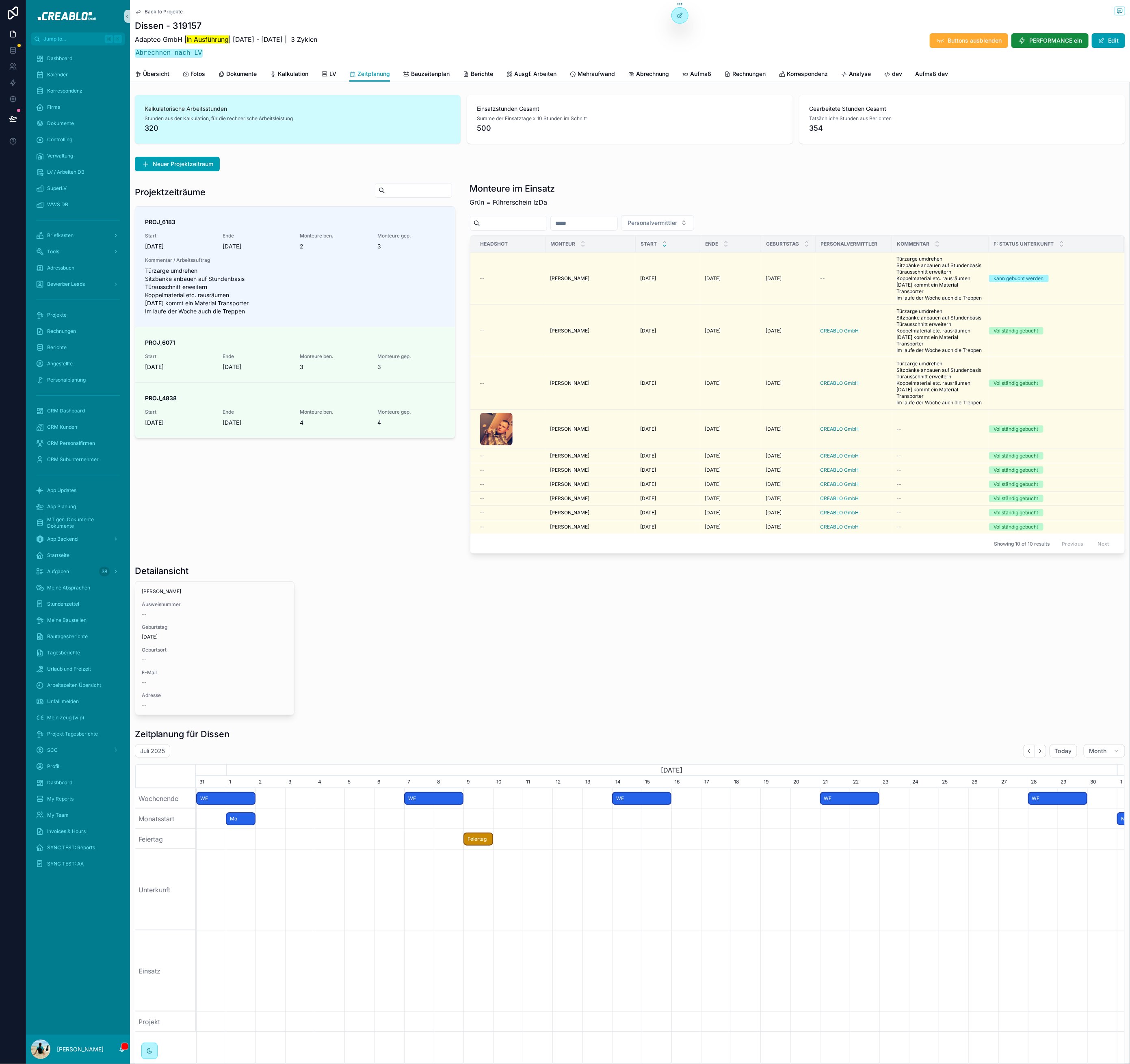
scroll to position [0, 921]
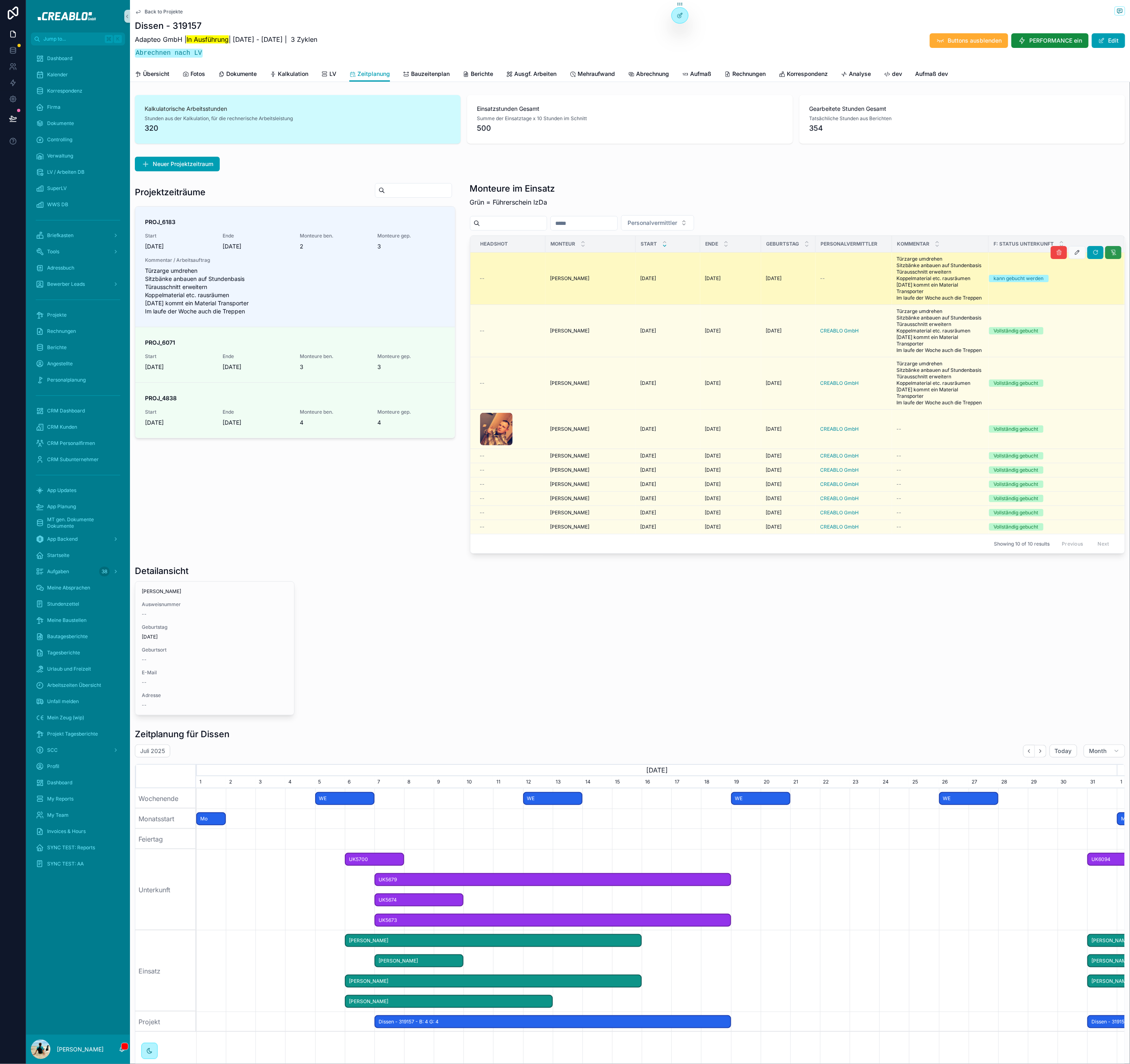
click at [1110, 254] on icon "scrollable content" at bounding box center [1113, 253] width 6 height 6
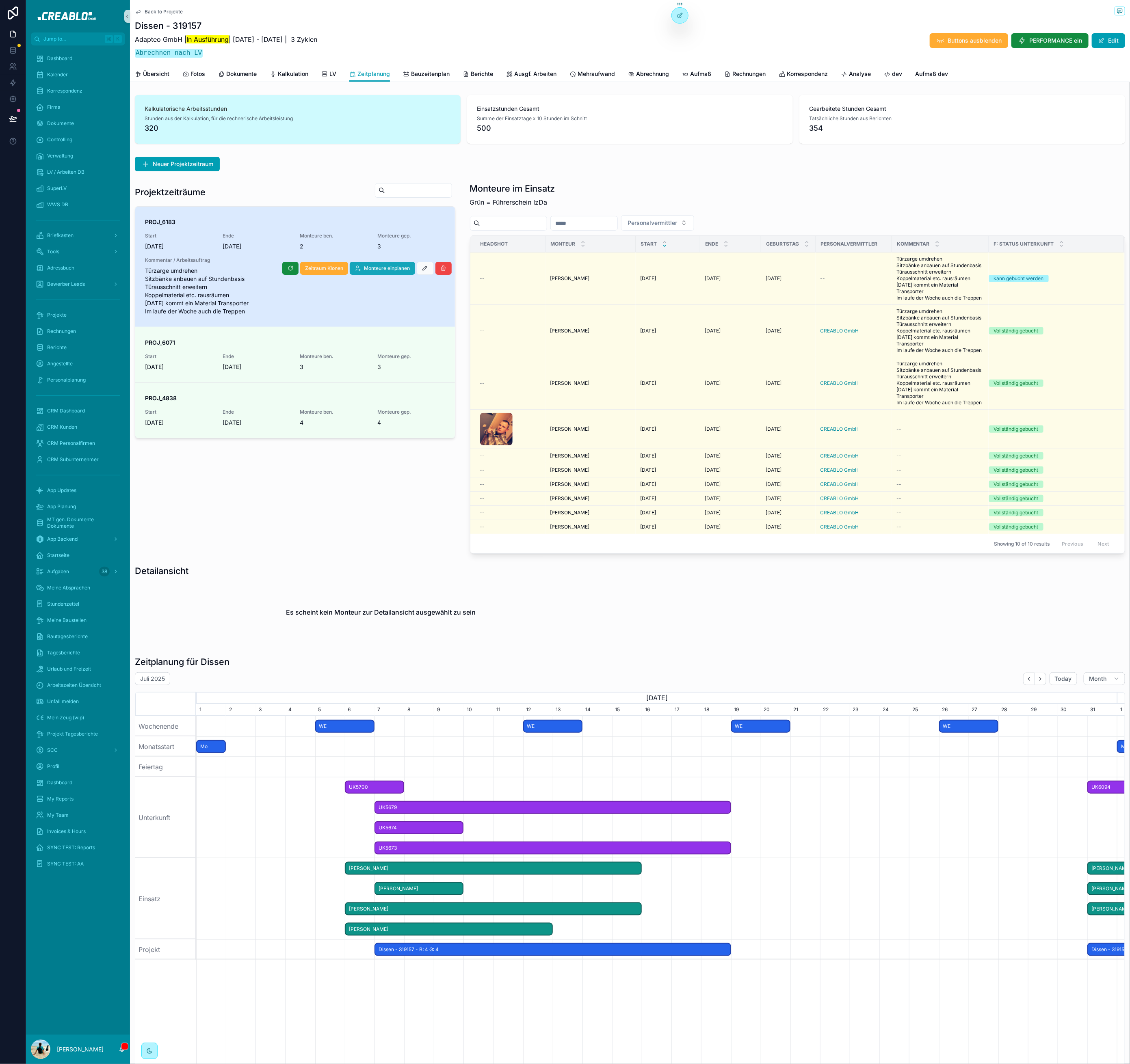
click at [383, 273] on button "Monteure einplanen" at bounding box center [382, 268] width 66 height 13
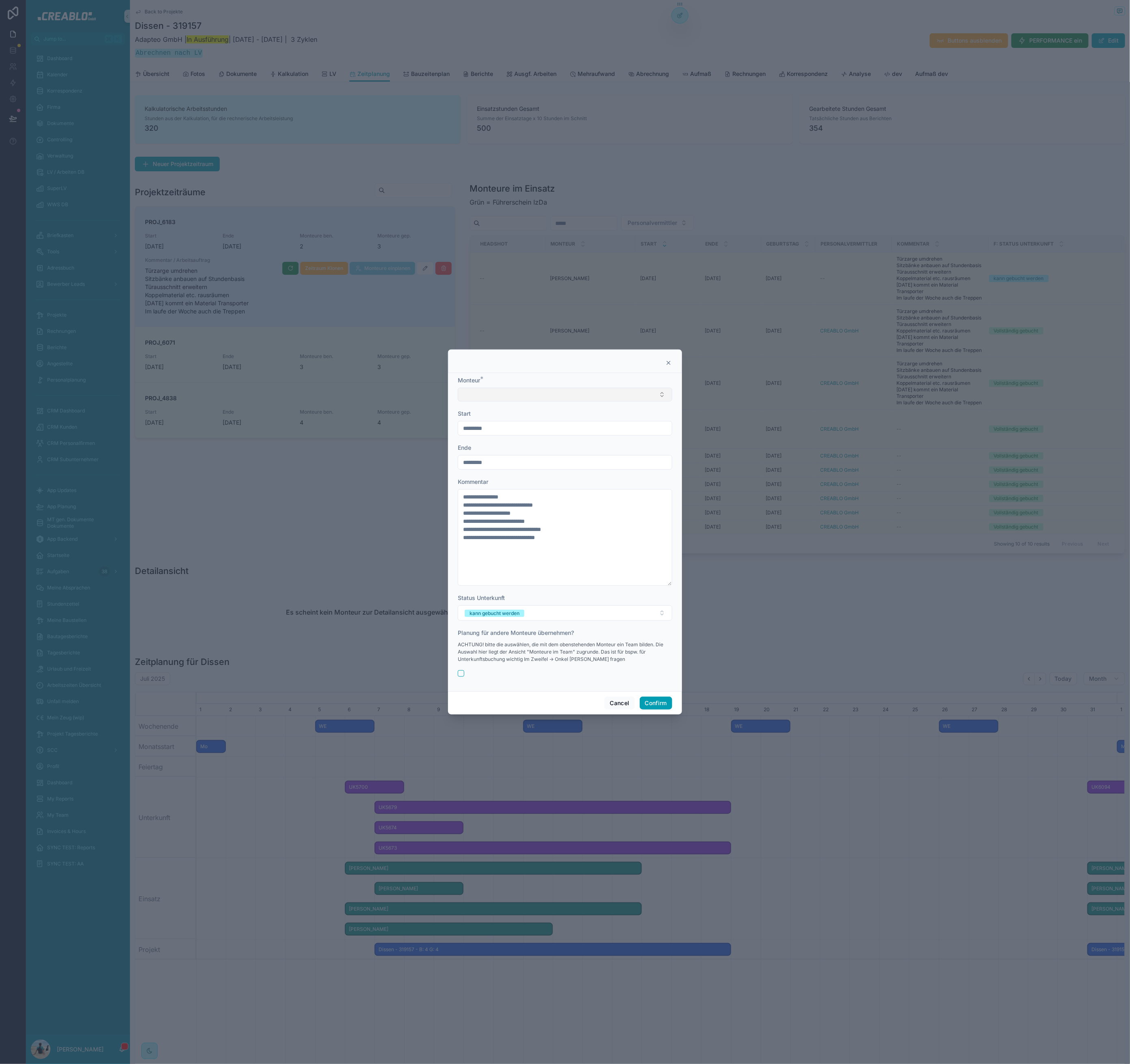
click at [528, 396] on button "Select Button" at bounding box center [565, 394] width 214 height 14
click at [505, 429] on div "Simon Henning" at bounding box center [565, 426] width 210 height 13
click at [513, 422] on div "*********" at bounding box center [565, 429] width 214 height 14
click at [513, 426] on input "*********" at bounding box center [565, 429] width 214 height 11
click at [567, 532] on button "14" at bounding box center [565, 532] width 14 height 14
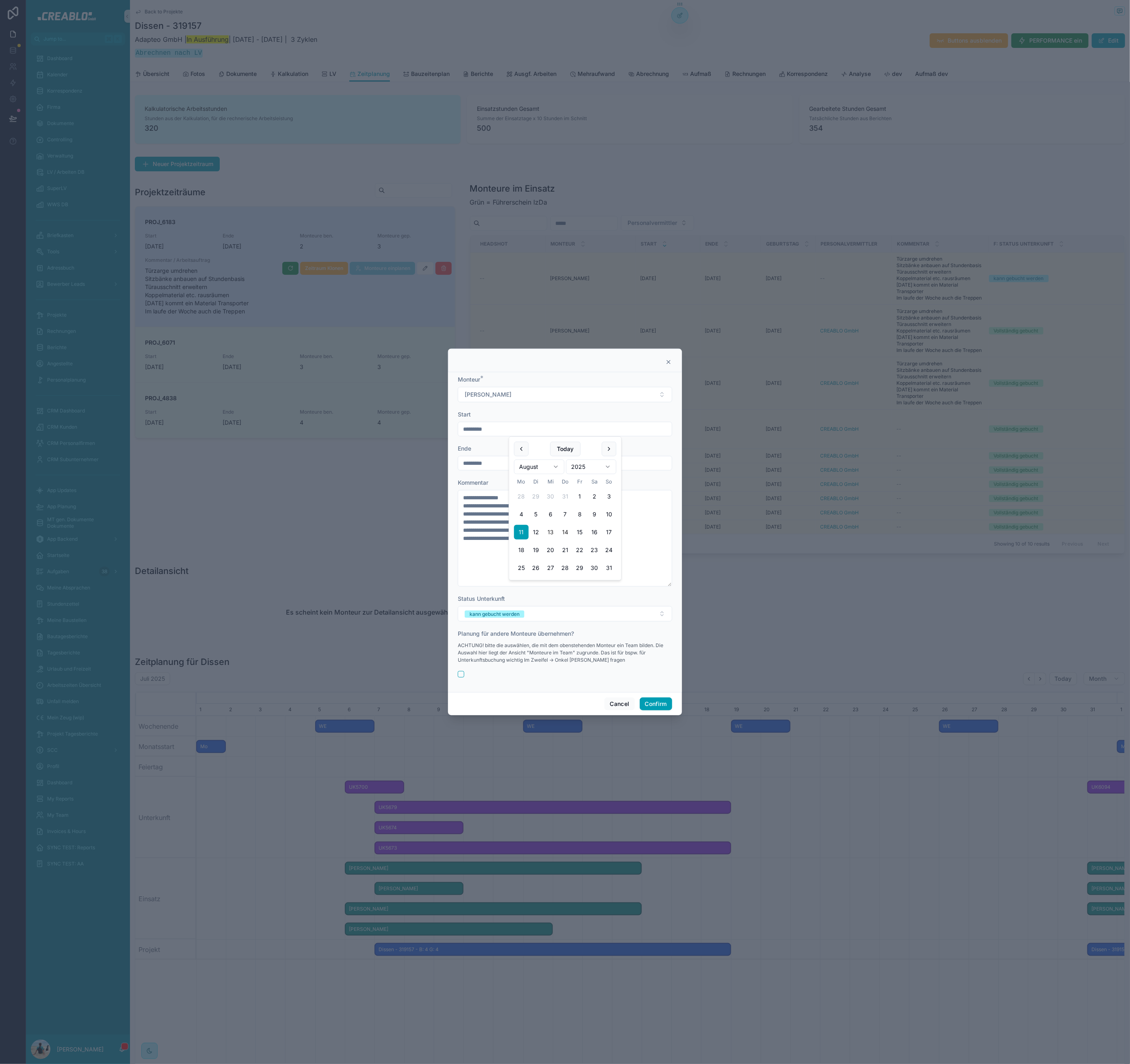
type input "*********"
click at [495, 466] on input "*********" at bounding box center [565, 463] width 214 height 11
drag, startPoint x: 480, startPoint y: 537, endPoint x: 494, endPoint y: 543, distance: 15.2
click at [480, 538] on textarea "**********" at bounding box center [565, 538] width 214 height 97
drag, startPoint x: 618, startPoint y: 561, endPoint x: 326, endPoint y: 486, distance: 301.5
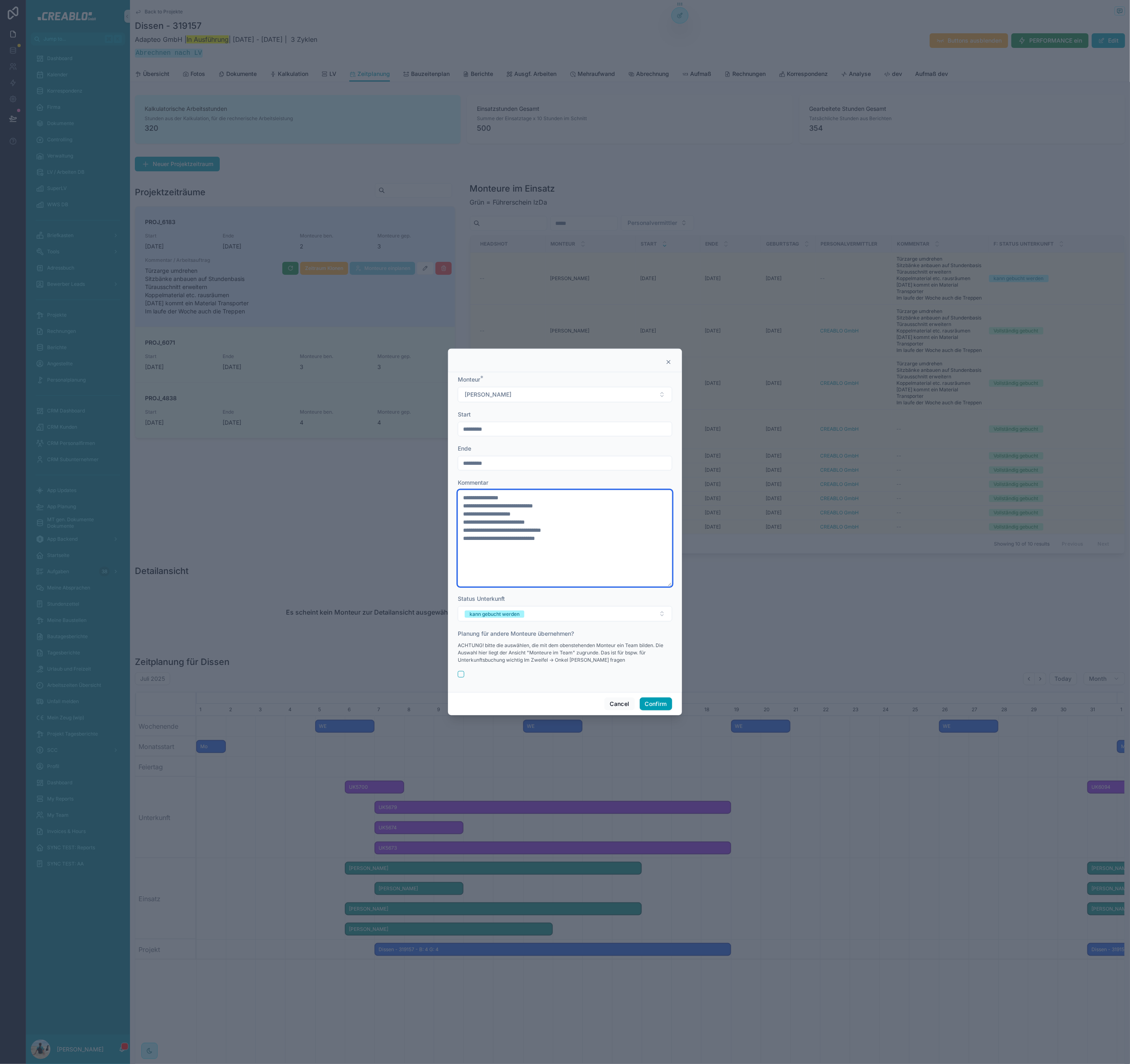
click at [326, 486] on div "**********" at bounding box center [565, 532] width 1130 height 1064
click at [547, 554] on textarea "**********" at bounding box center [565, 538] width 214 height 97
drag, startPoint x: 605, startPoint y: 548, endPoint x: 305, endPoint y: 467, distance: 310.7
click at [305, 467] on div "**********" at bounding box center [565, 532] width 1130 height 1064
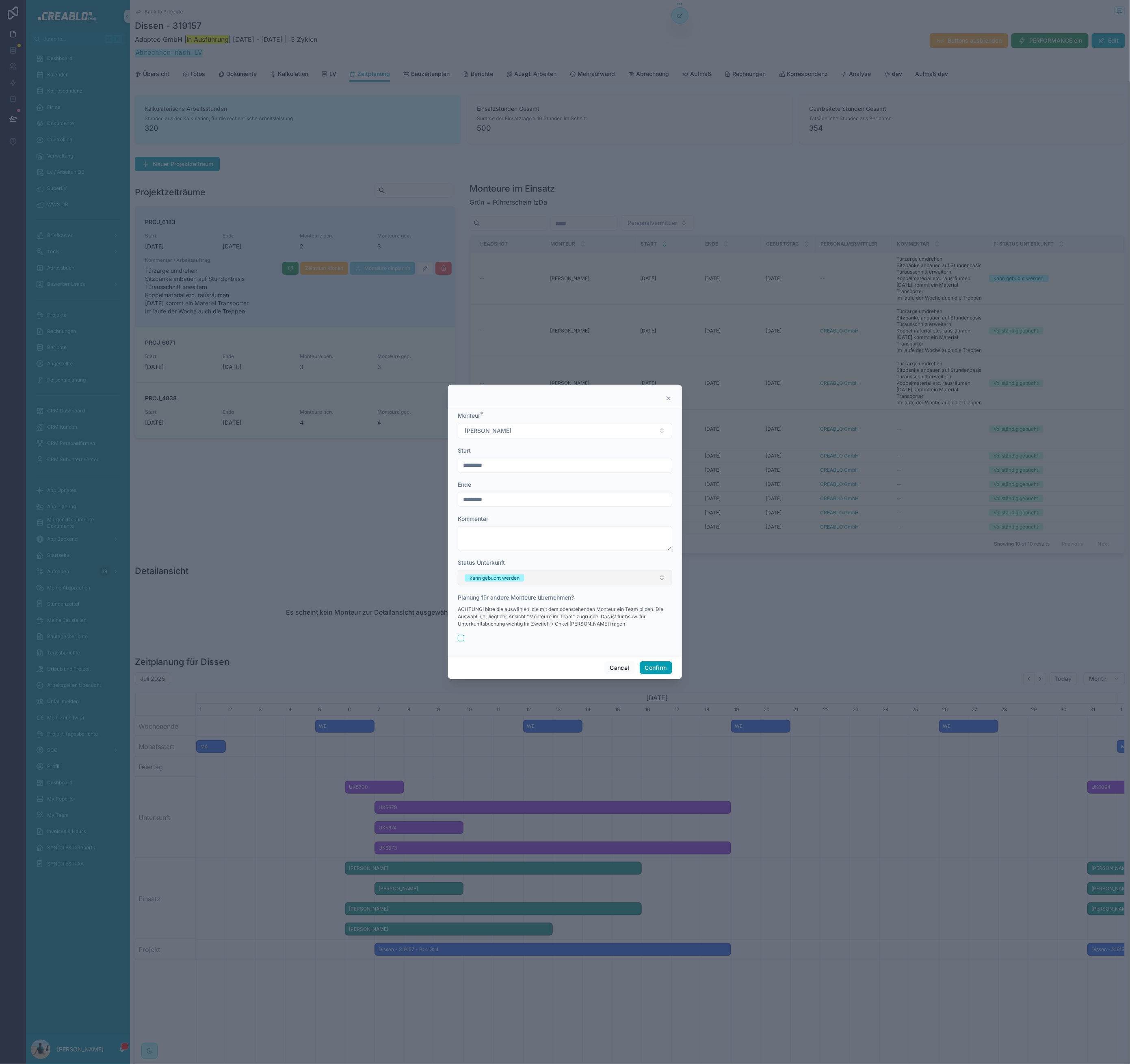
click at [524, 575] on span "kann gebucht werden" at bounding box center [494, 578] width 59 height 8
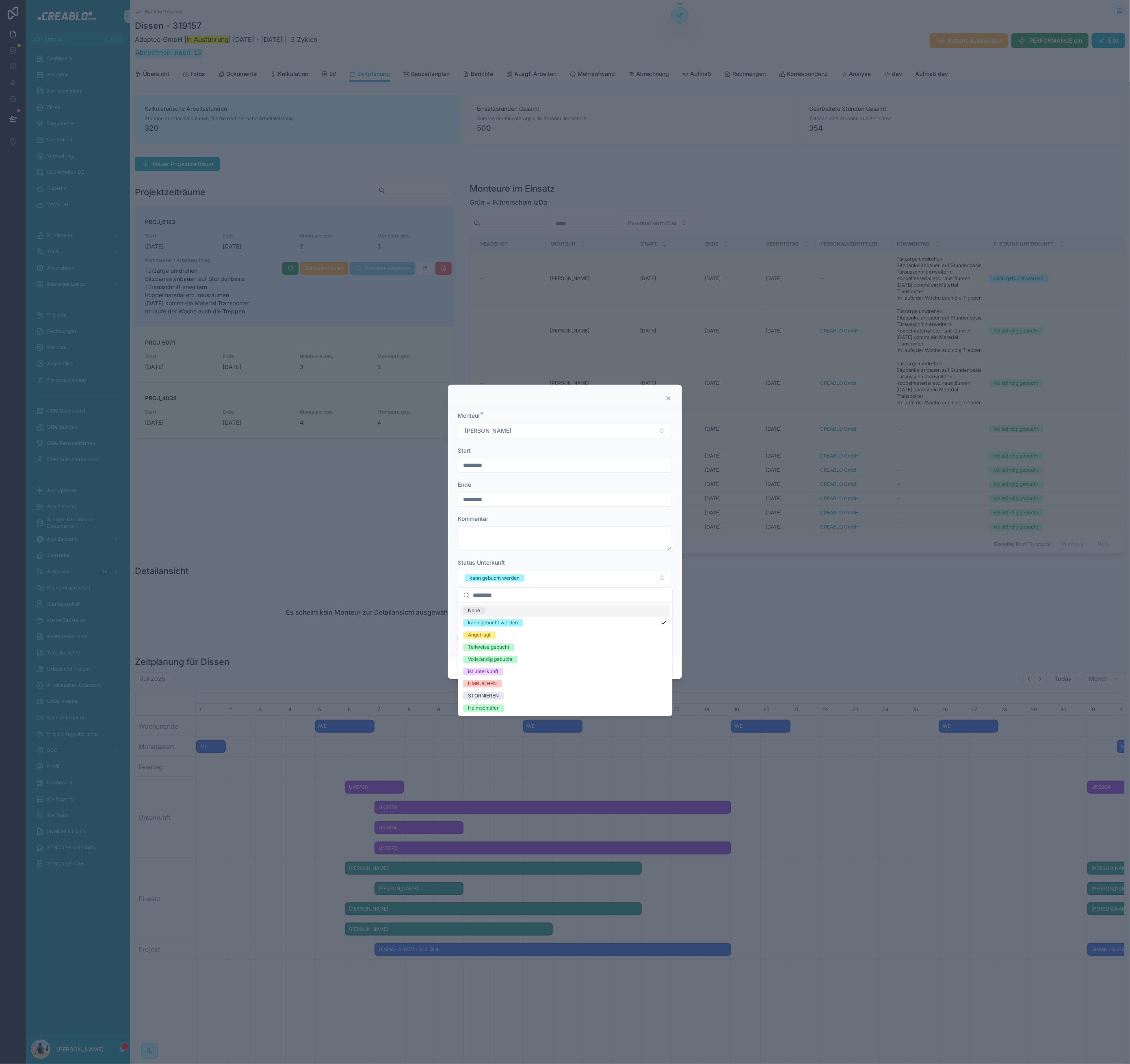
click at [533, 559] on div "Status Unterkunft" at bounding box center [565, 563] width 214 height 8
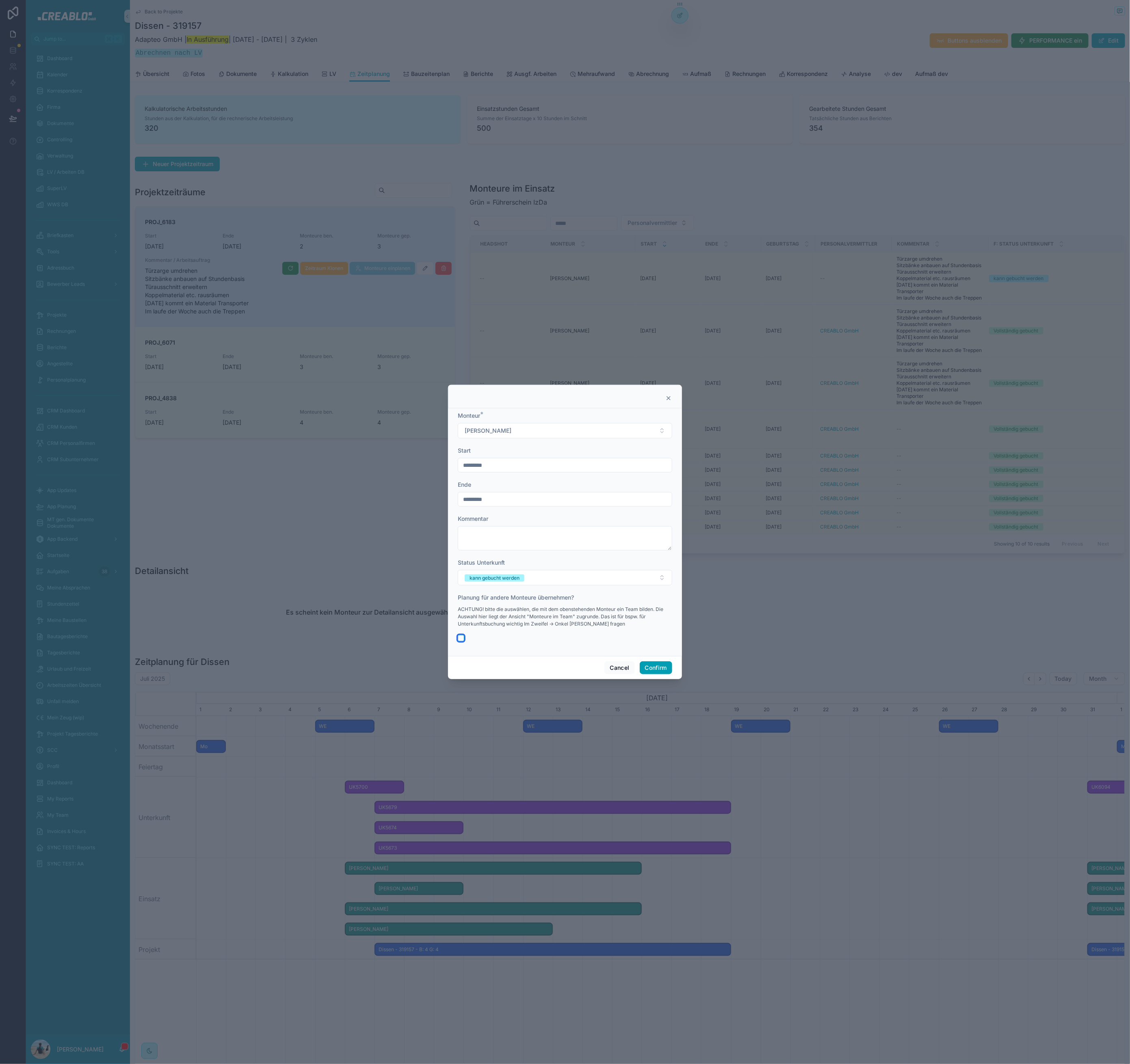
click at [461, 636] on button "button" at bounding box center [461, 638] width 6 height 6
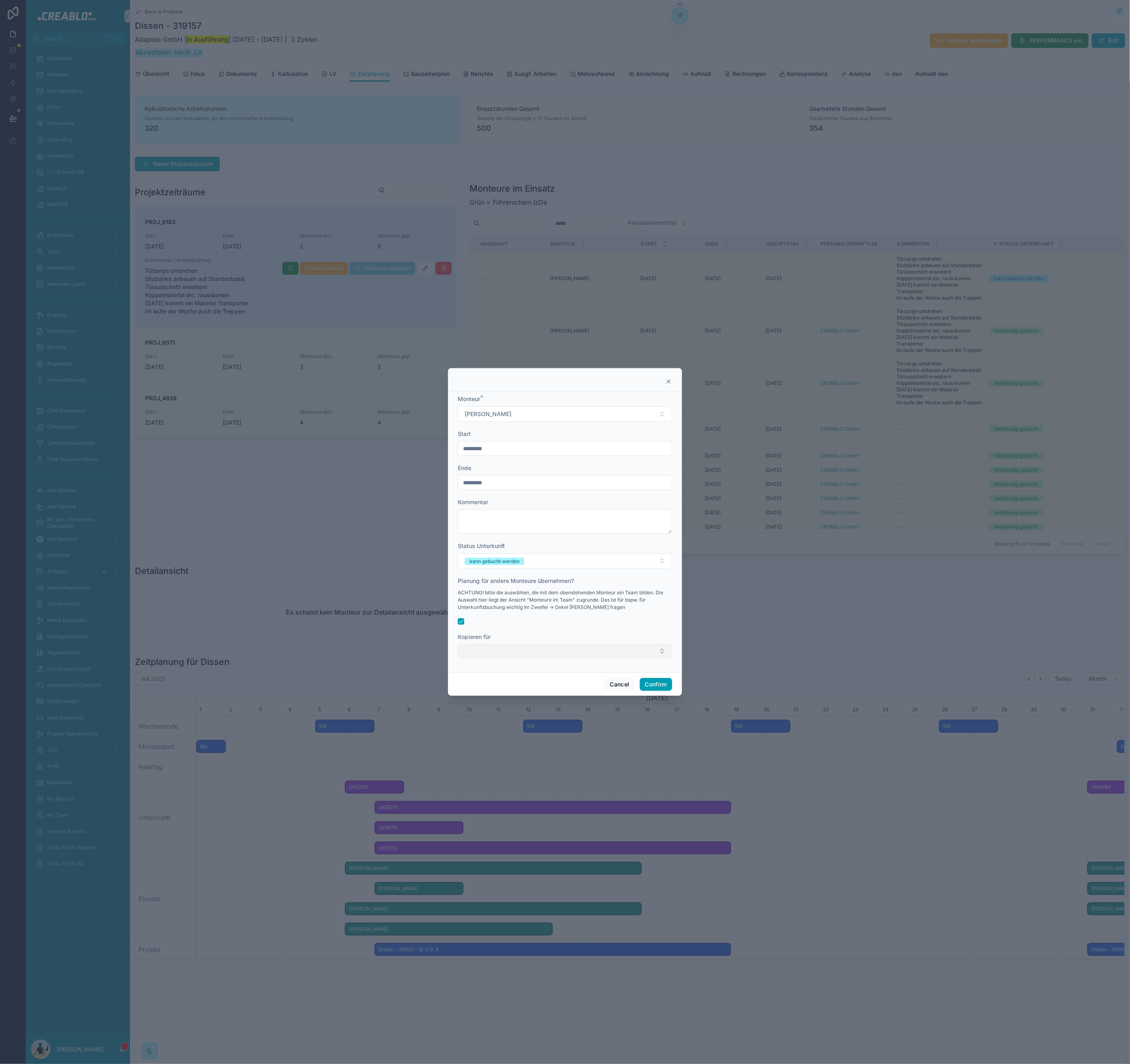
click at [494, 655] on button "Select Button" at bounding box center [565, 651] width 214 height 14
click at [494, 684] on span "Rico Obermaier" at bounding box center [487, 683] width 47 height 8
click at [528, 668] on input "****" at bounding box center [570, 669] width 194 height 14
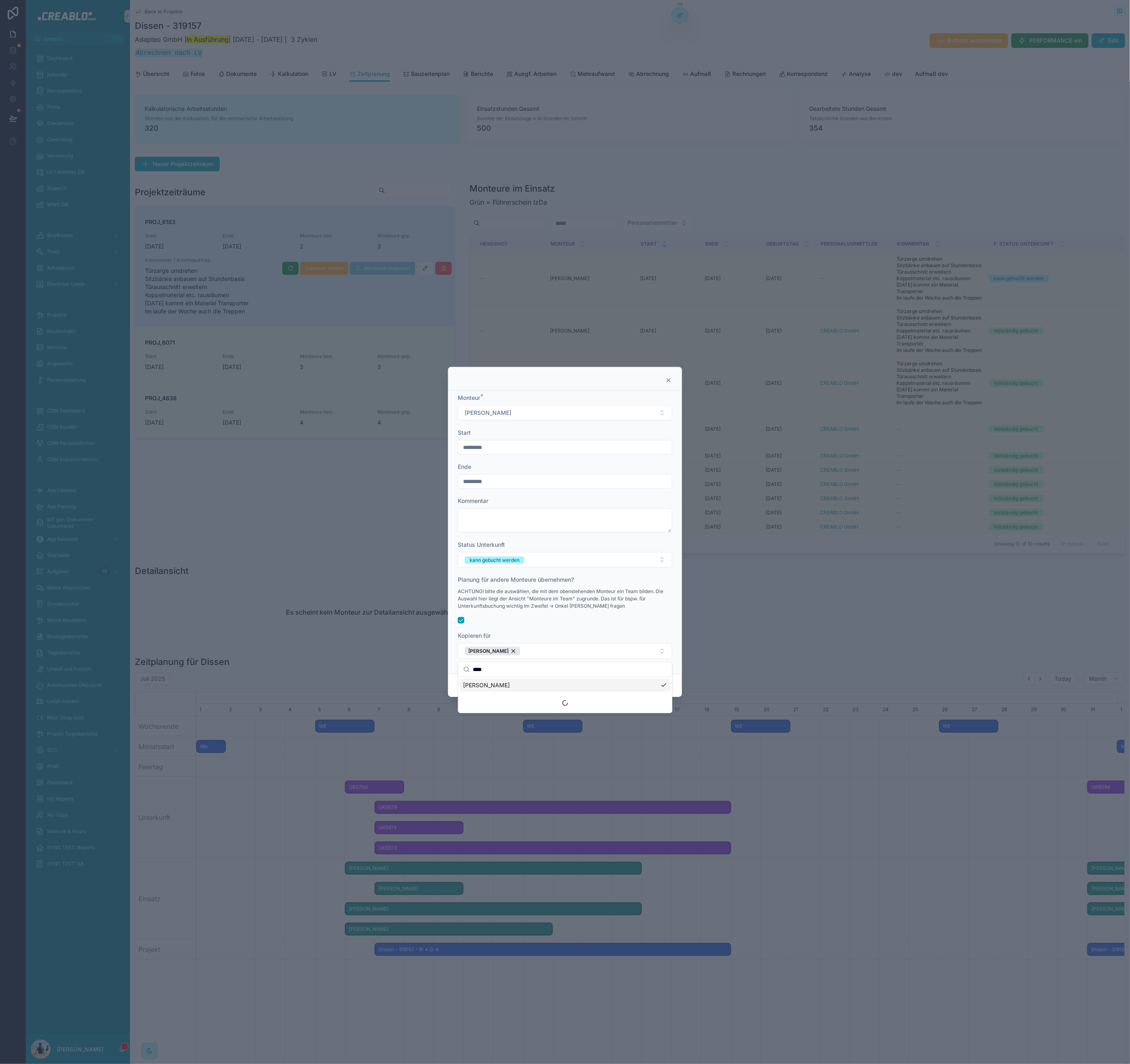
type input "*"
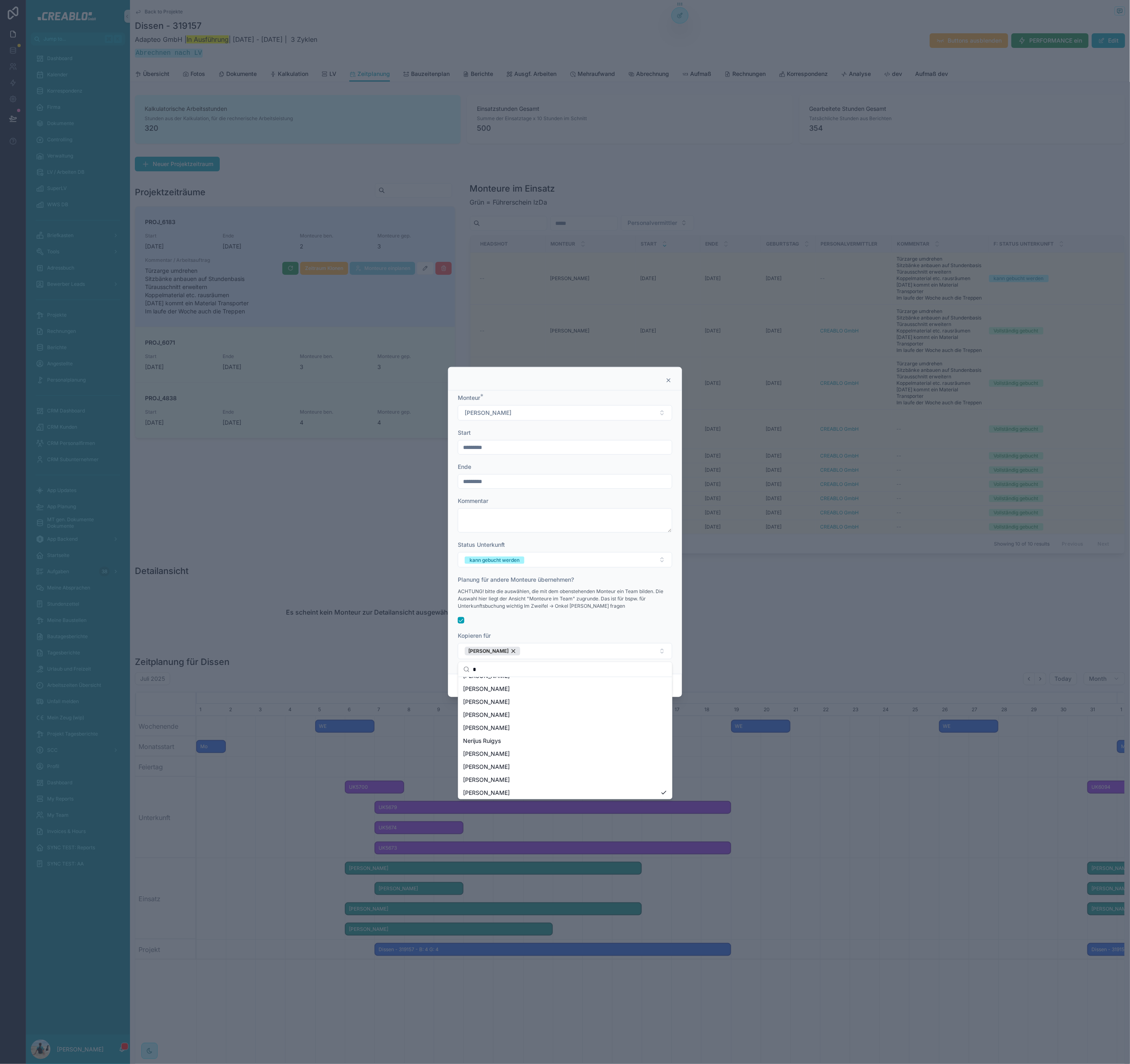
scroll to position [0, 0]
click at [509, 621] on div at bounding box center [565, 620] width 214 height 6
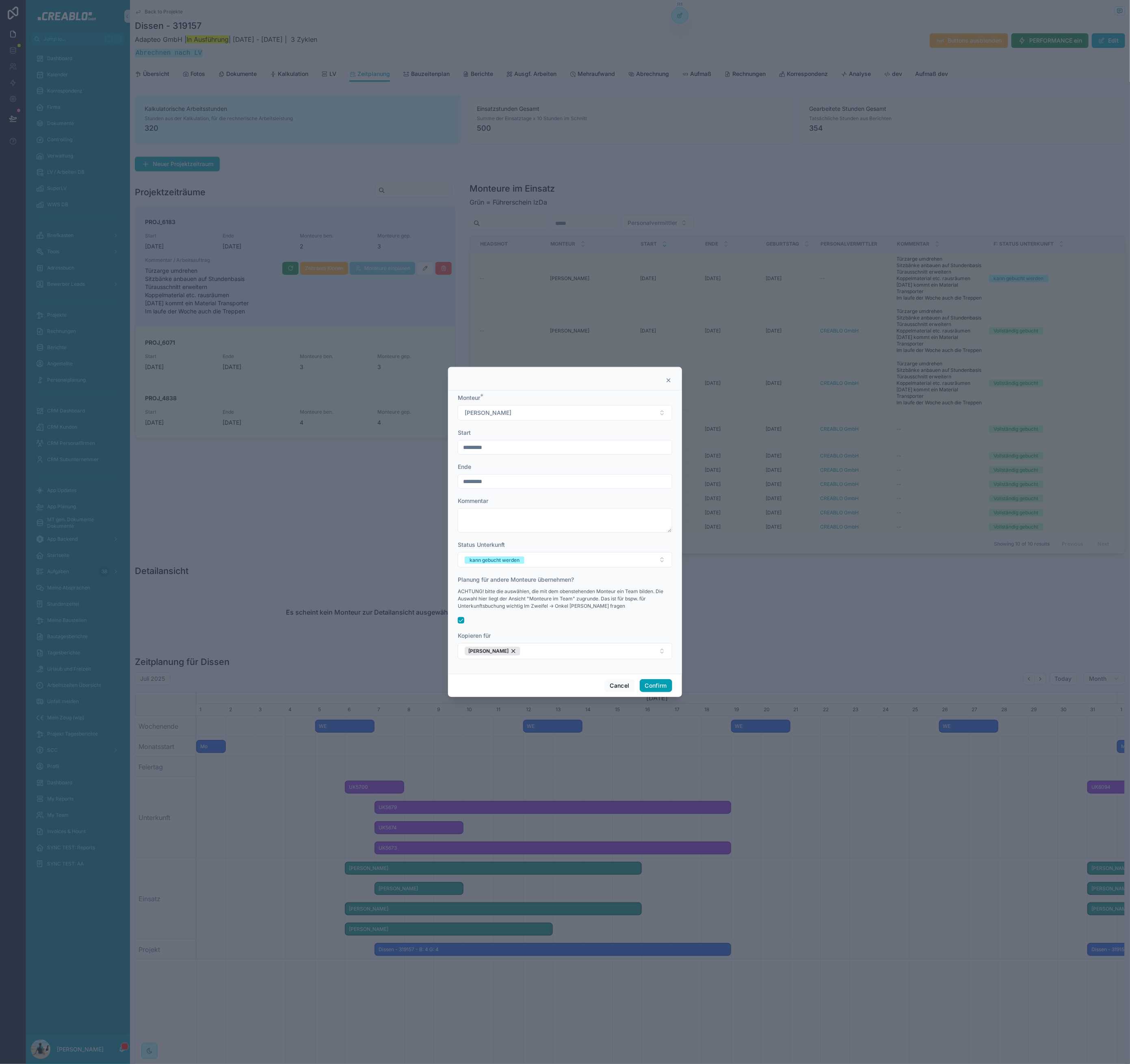
drag, startPoint x: 513, startPoint y: 672, endPoint x: 523, endPoint y: 662, distance: 14.1
click at [513, 671] on div "Monteur * Simon Henning Start ********* Ende ********* Kommentar Status Unterku…" at bounding box center [565, 532] width 234 height 283
click at [534, 655] on button "Rico Obermaier" at bounding box center [565, 651] width 214 height 16
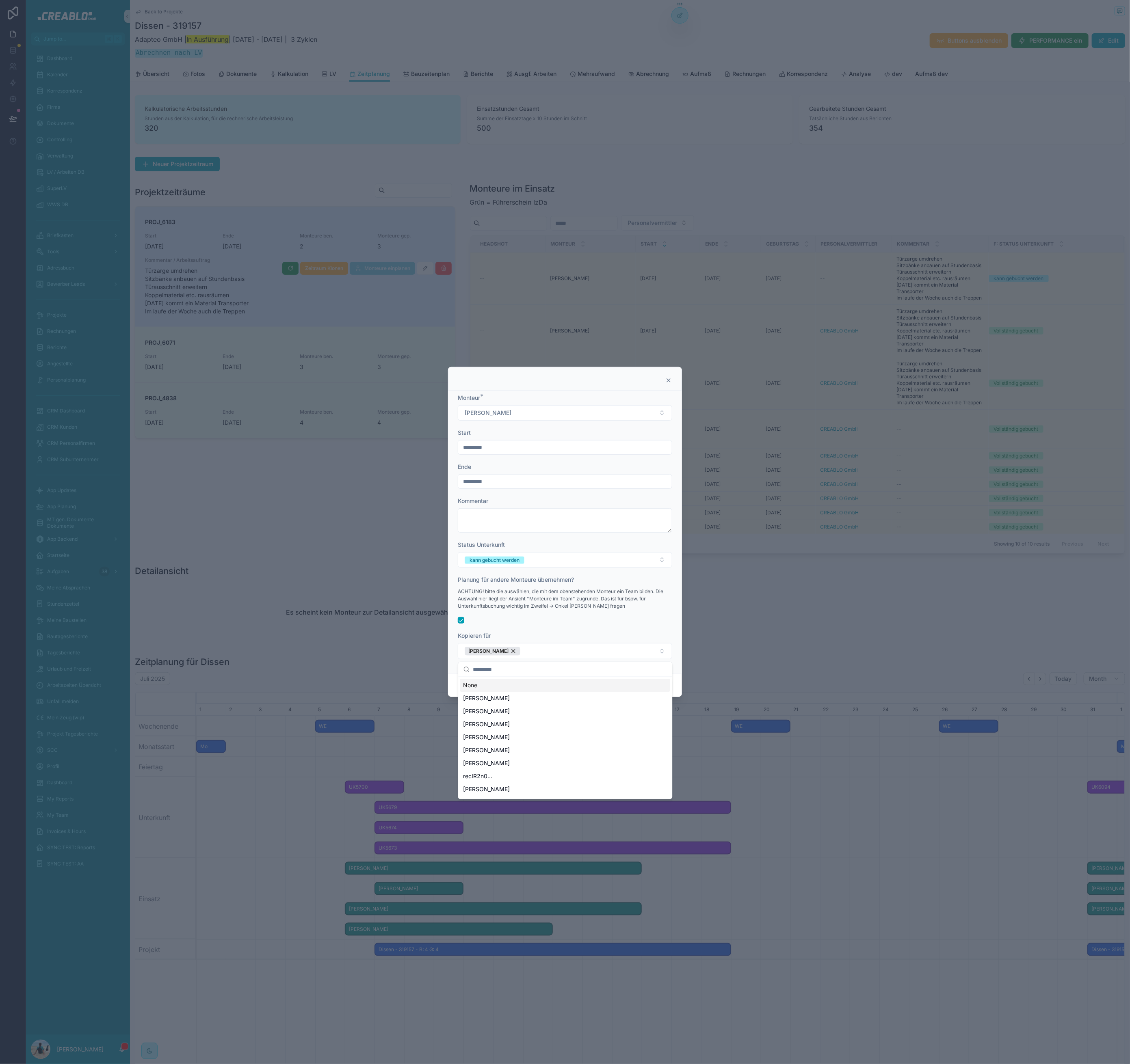
click at [518, 673] on input "text" at bounding box center [570, 669] width 194 height 14
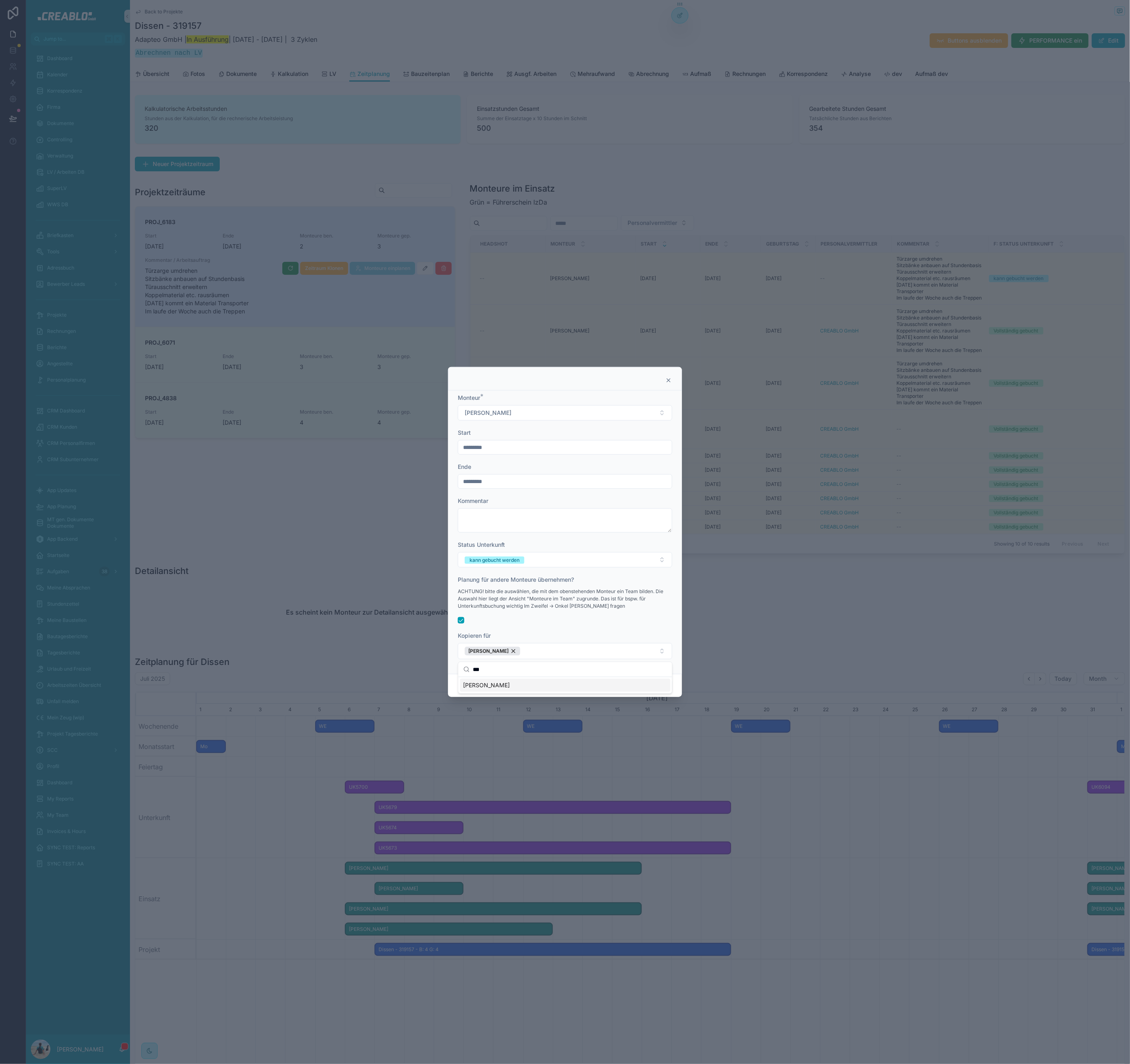
type input "***"
click at [517, 685] on div "Ivo Alyoshev" at bounding box center [565, 685] width 210 height 13
click at [523, 620] on div at bounding box center [565, 620] width 214 height 6
drag, startPoint x: 587, startPoint y: 600, endPoint x: 457, endPoint y: 571, distance: 133.2
click at [458, 570] on form "Monteur * Simon Henning Start ********* Ende ********* Kommentar Status Unterku…" at bounding box center [565, 531] width 214 height 274
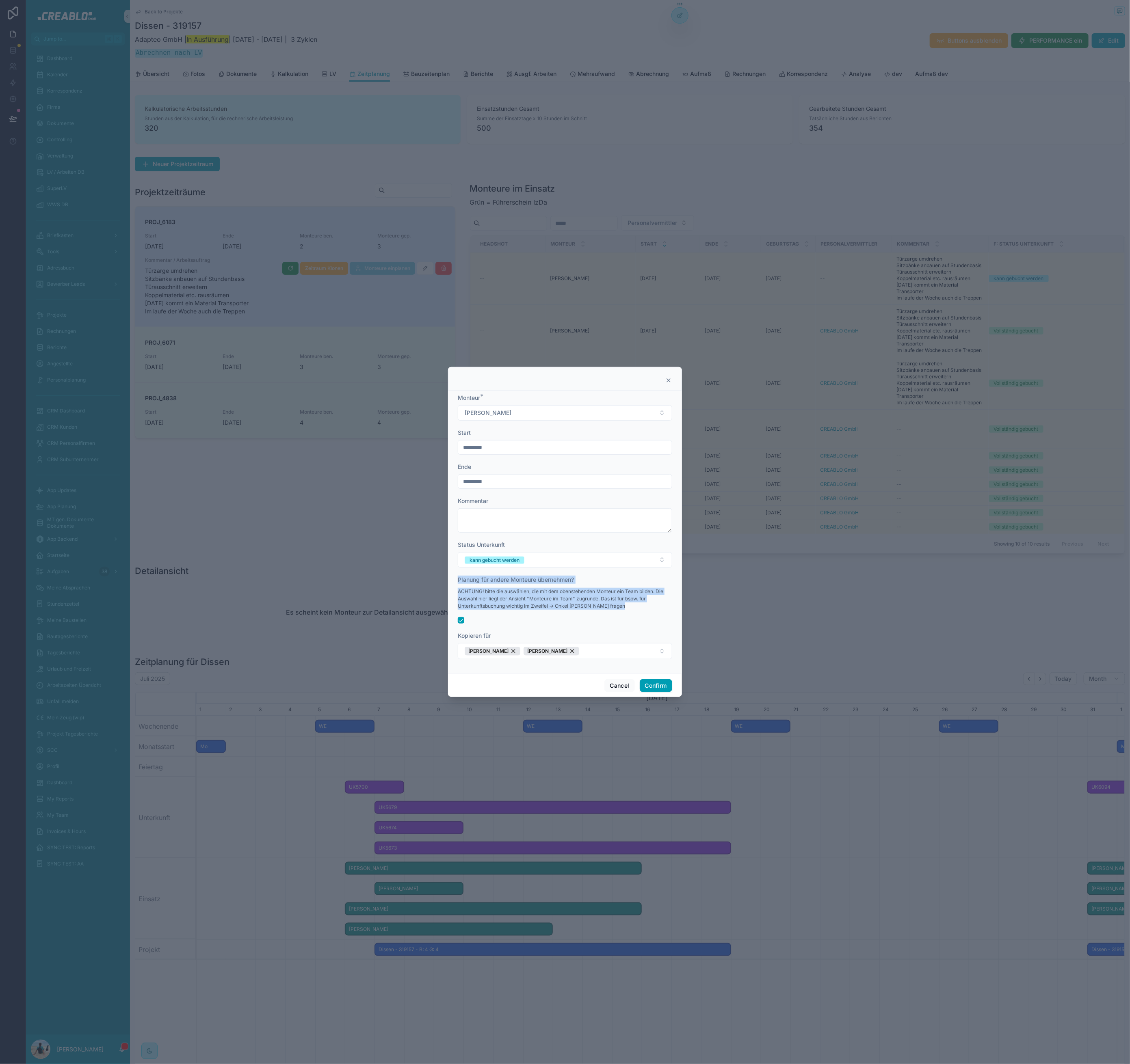
click at [459, 576] on label "Planung für andere Monteure übernehmen?" at bounding box center [516, 580] width 116 height 8
drag, startPoint x: 458, startPoint y: 580, endPoint x: 658, endPoint y: 603, distance: 201.3
click at [659, 603] on div "Planung für andere Monteure übernehmen? ACHTUNG! bitte die auswählen, die mit d…" at bounding box center [565, 595] width 214 height 38
drag, startPoint x: 651, startPoint y: 606, endPoint x: 351, endPoint y: 642, distance: 302.2
click at [646, 610] on div "ACHTUNG! bitte die auswählen, die mit dem obenstehenden Monteur ein Team bilden…" at bounding box center [565, 599] width 214 height 30
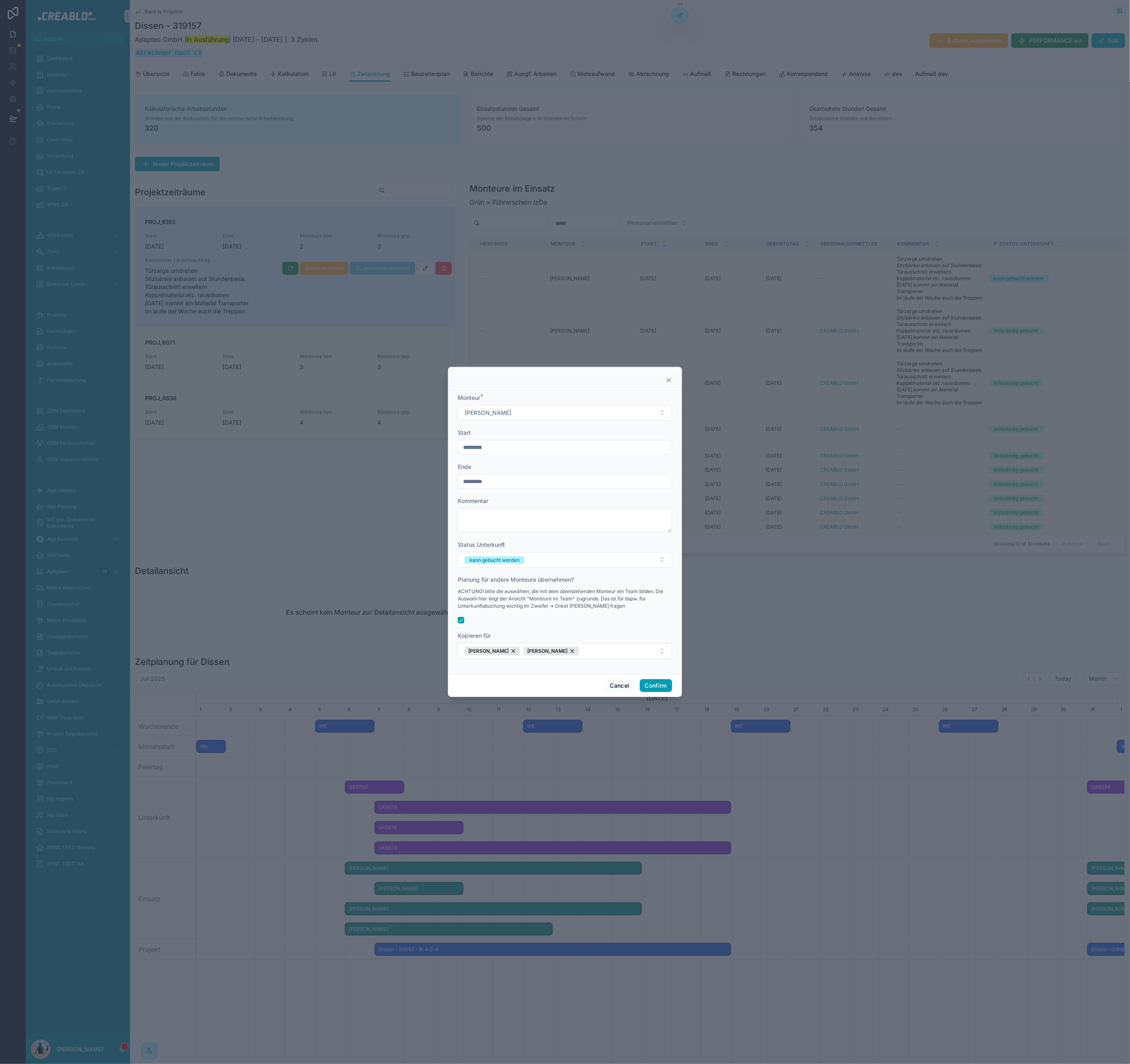
click at [525, 592] on p "ACHTUNG! bitte die auswählen, die mit dem obenstehenden Monteur ein Team bilden…" at bounding box center [565, 598] width 214 height 22
drag, startPoint x: 458, startPoint y: 578, endPoint x: 608, endPoint y: 608, distance: 153.0
click at [607, 609] on div "Planung für andere Monteure übernehmen? ACHTUNG! bitte die auswählen, die mit d…" at bounding box center [565, 595] width 214 height 38
drag, startPoint x: 612, startPoint y: 606, endPoint x: 623, endPoint y: 606, distance: 11.0
click at [612, 606] on p "ACHTUNG! bitte die auswählen, die mit dem obenstehenden Monteur ein Team bilden…" at bounding box center [565, 598] width 214 height 22
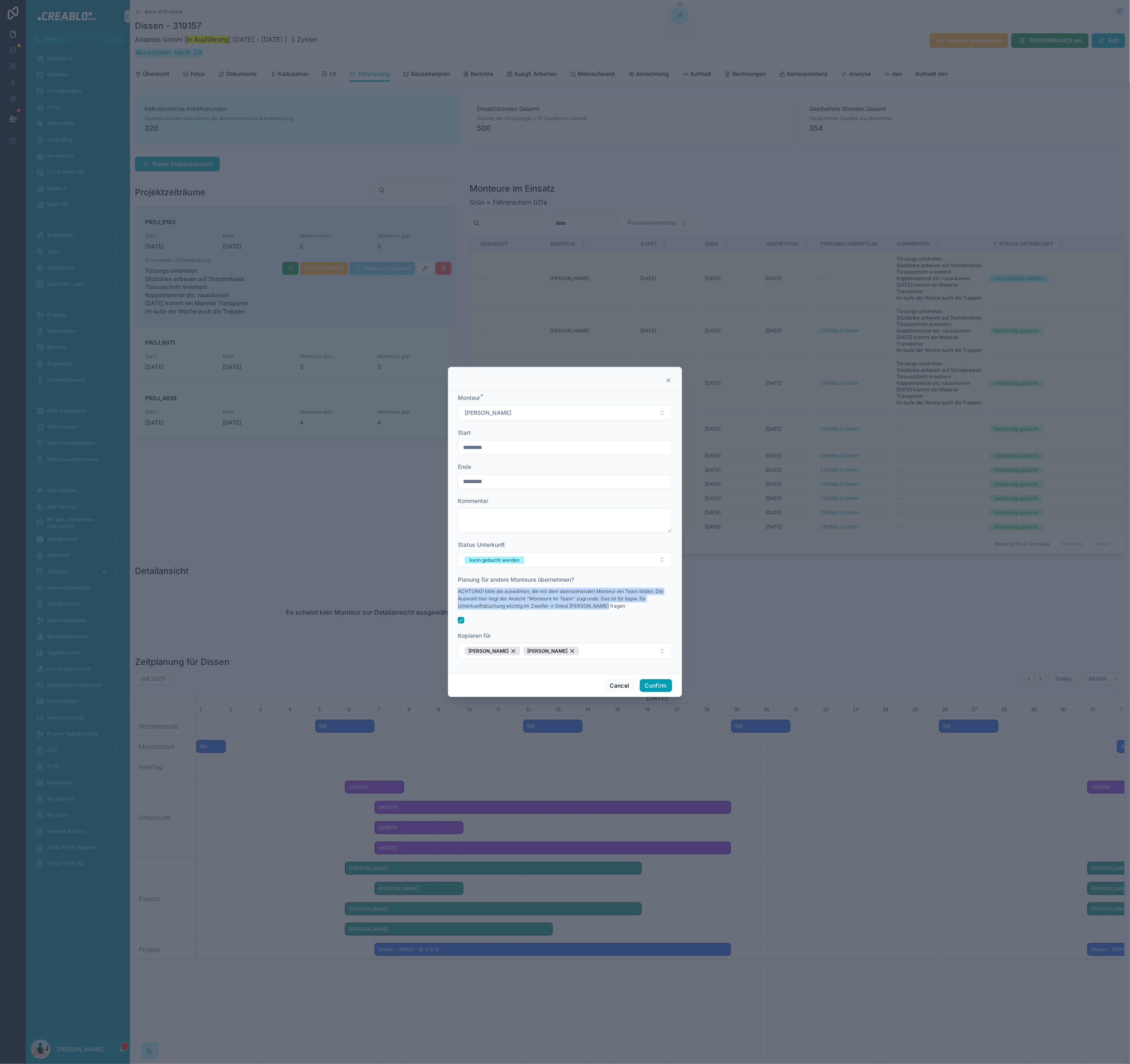
drag, startPoint x: 623, startPoint y: 606, endPoint x: 458, endPoint y: 591, distance: 165.7
click at [458, 591] on p "ACHTUNG! bitte die auswählen, die mit dem obenstehenden Monteur ein Team bilden…" at bounding box center [565, 598] width 214 height 22
click at [551, 620] on div at bounding box center [565, 620] width 214 height 6
drag, startPoint x: 615, startPoint y: 607, endPoint x: 456, endPoint y: 582, distance: 161.0
click at [455, 583] on div "Monteur * Simon Henning Start ********* Ende ********* Kommentar Status Unterku…" at bounding box center [565, 532] width 234 height 283
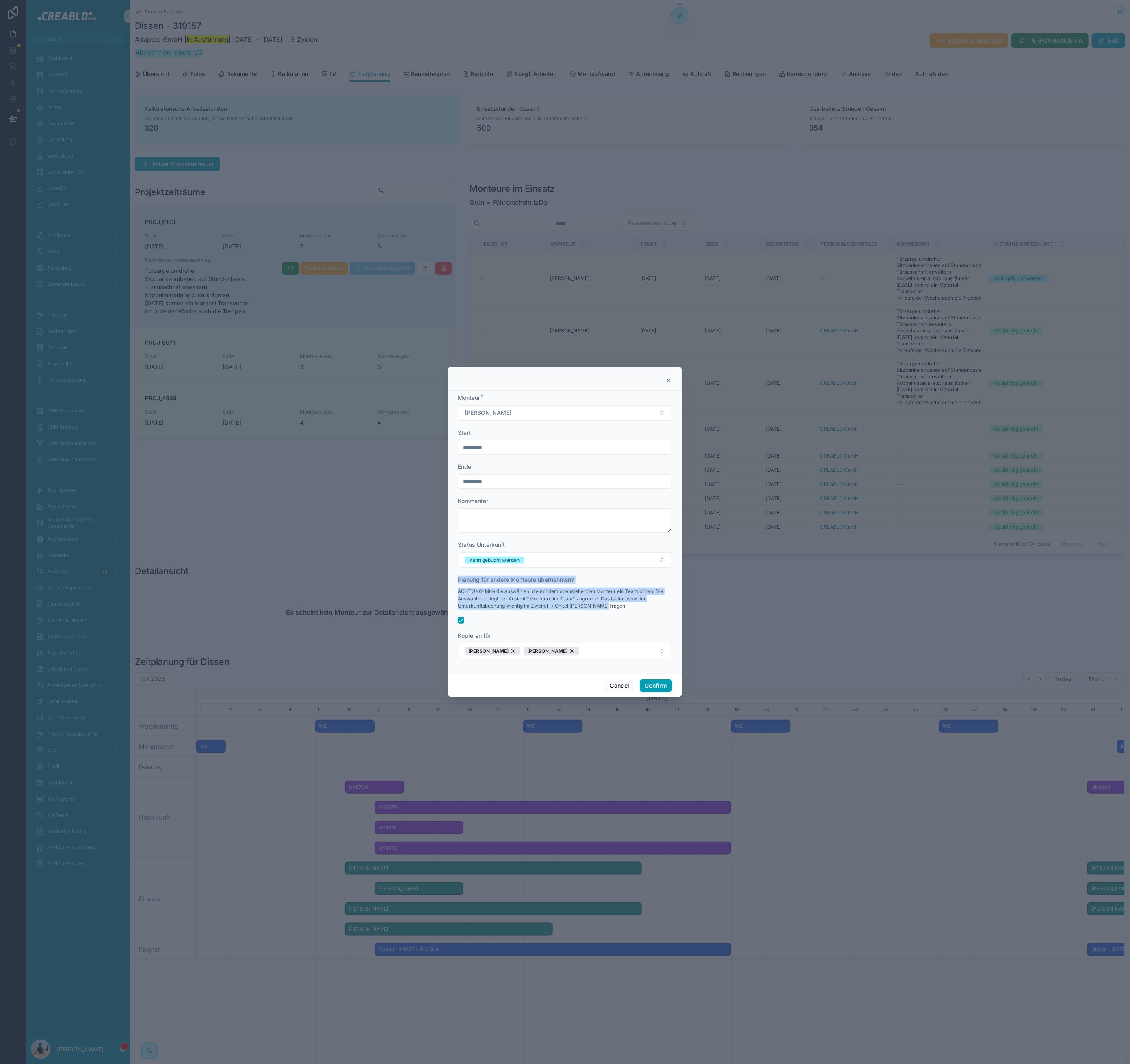
click at [458, 580] on span "Planung für andere Monteure übernehmen?" at bounding box center [516, 579] width 116 height 7
click at [655, 686] on button "Confirm" at bounding box center [656, 685] width 33 height 13
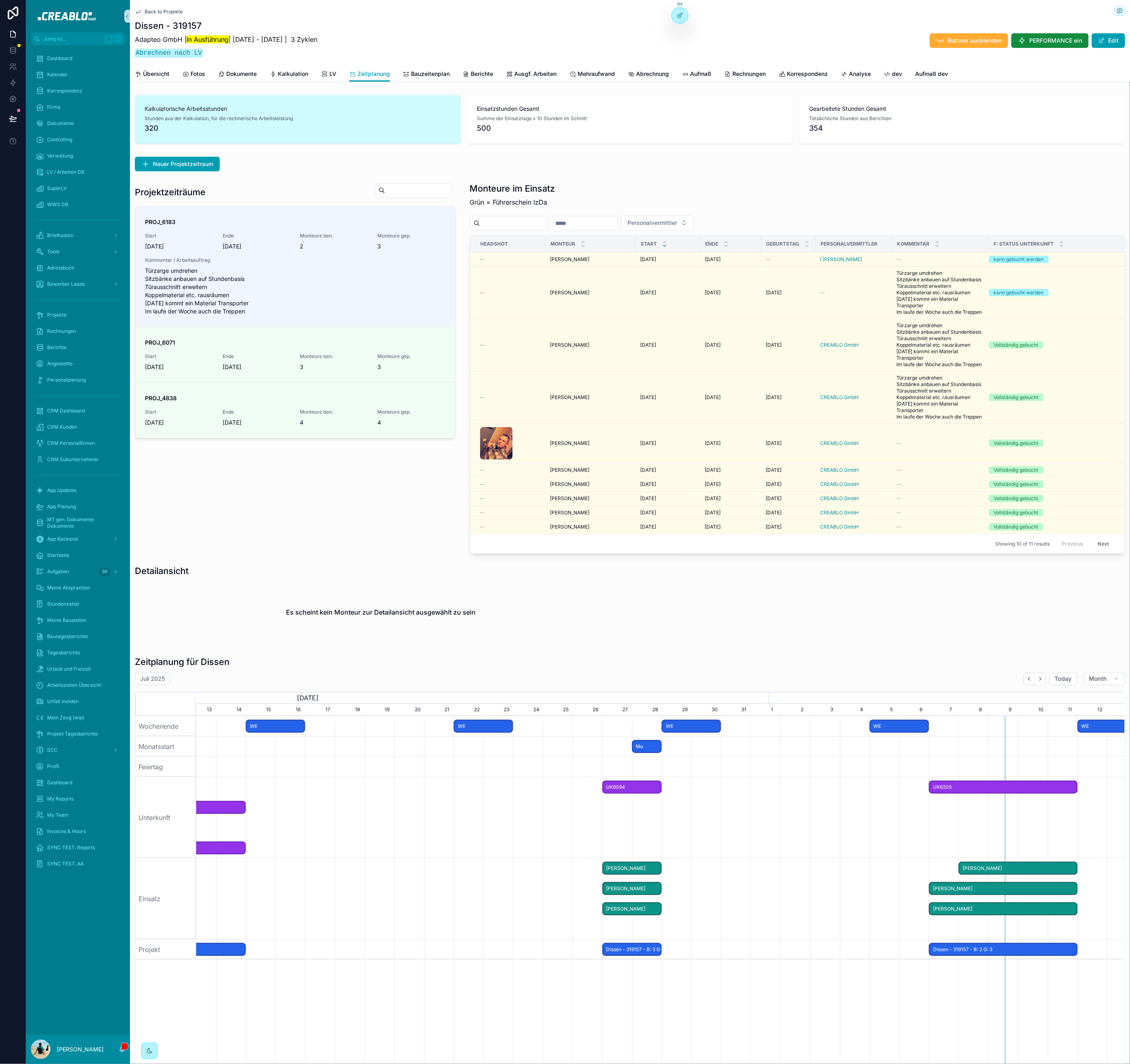
scroll to position [0, 1254]
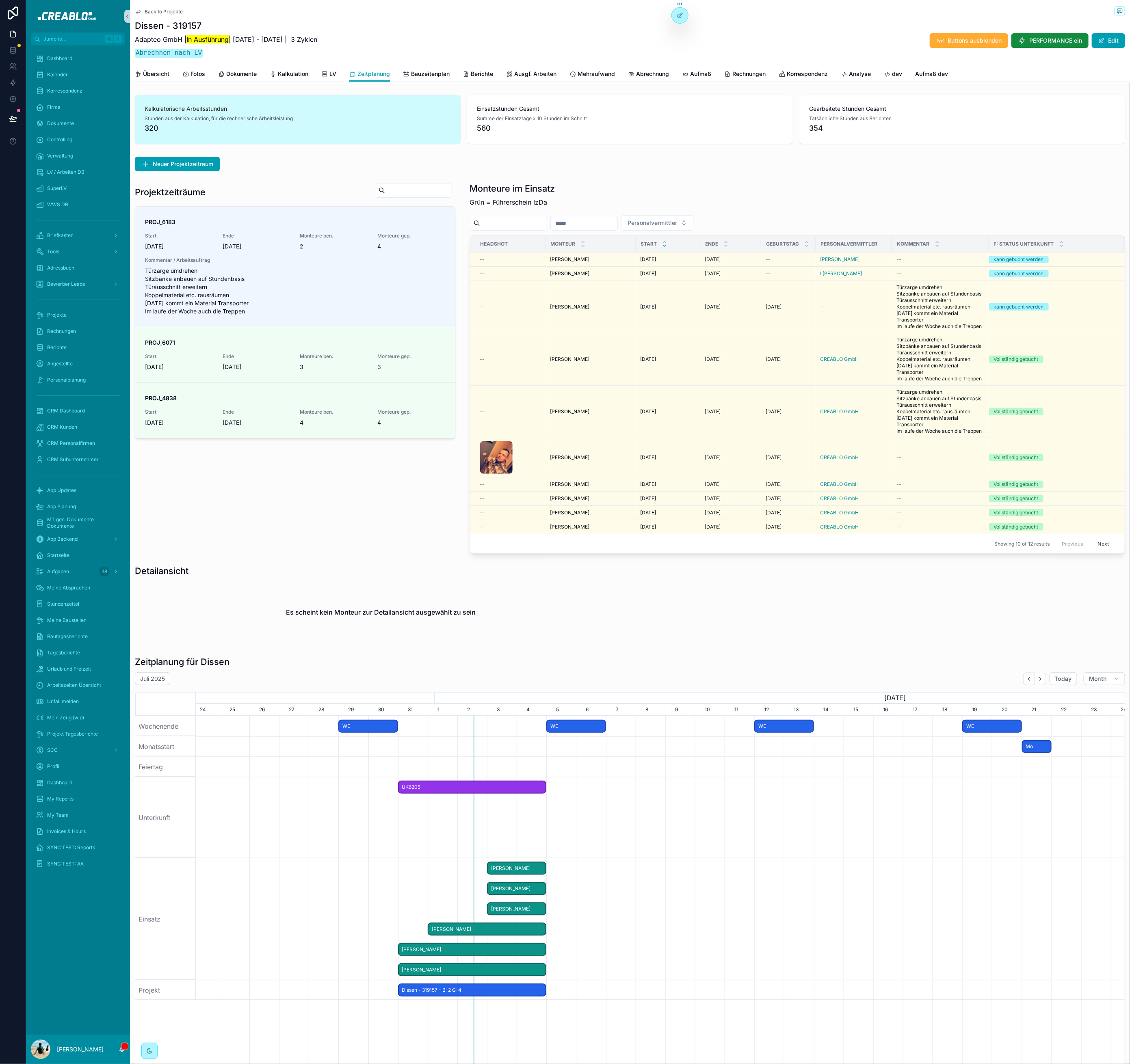
click at [891, 217] on div "Personalvermittler" at bounding box center [797, 223] width 655 height 16
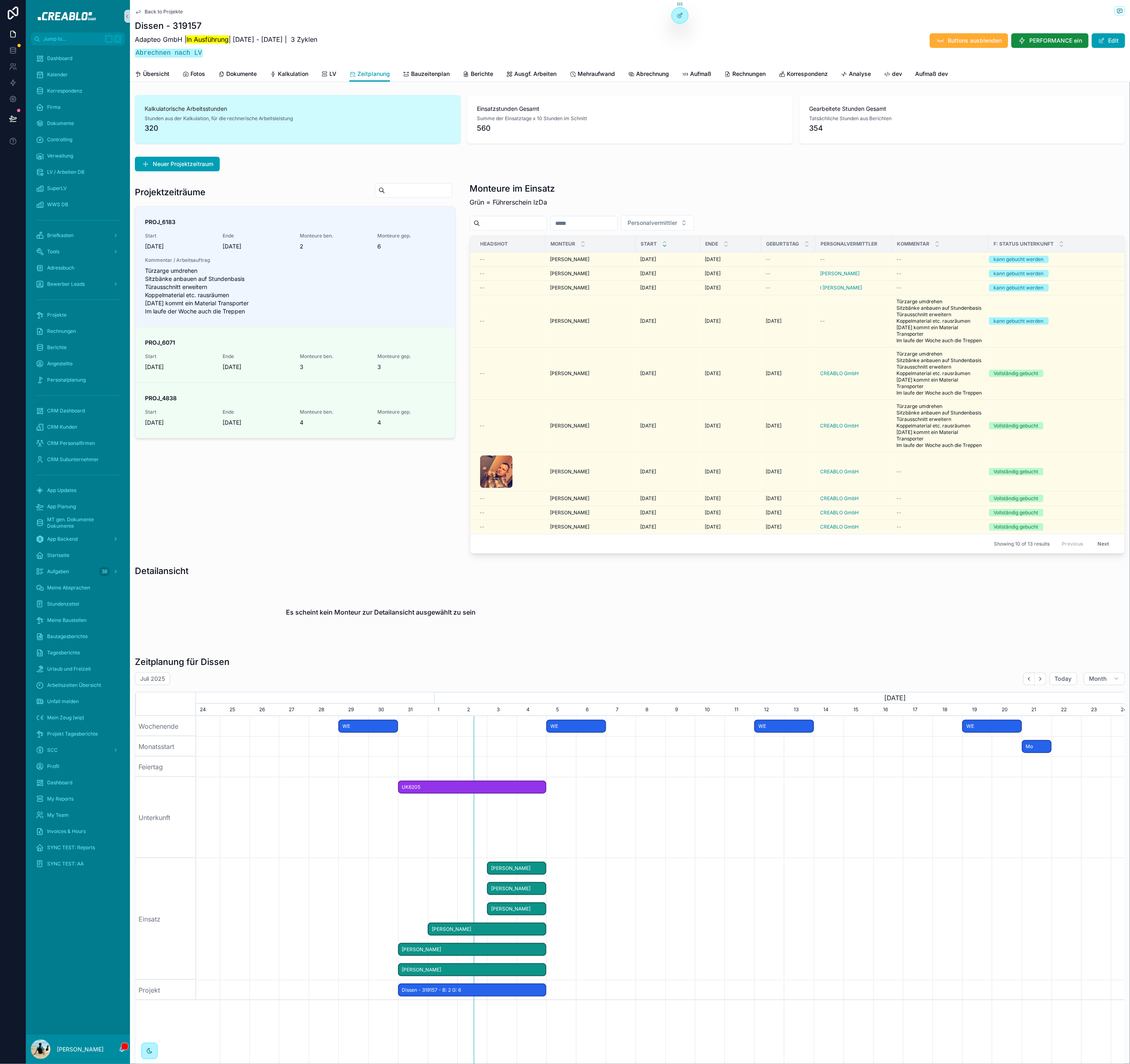
scroll to position [15, 0]
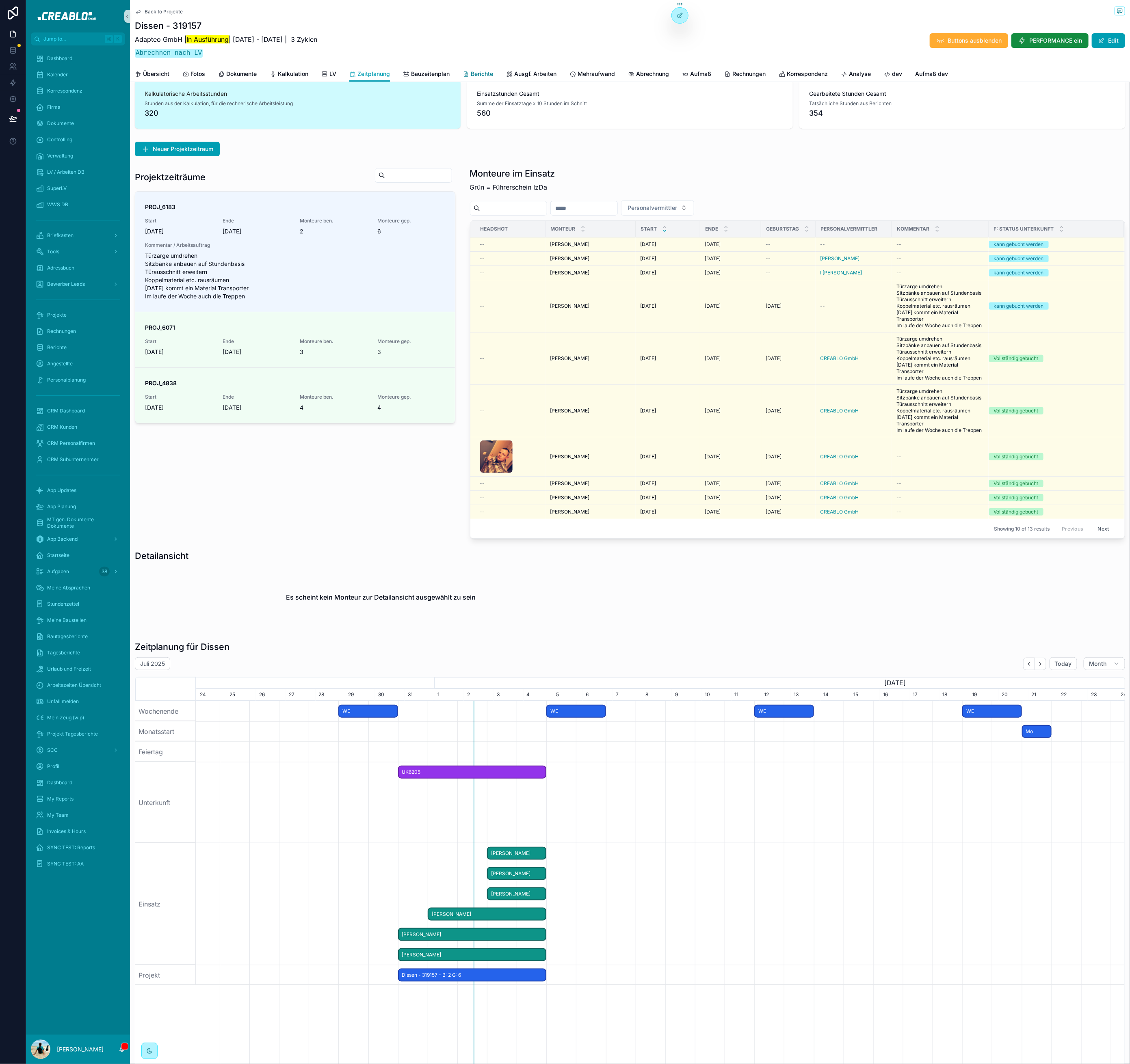
click at [480, 73] on span "Berichte" at bounding box center [482, 74] width 23 height 8
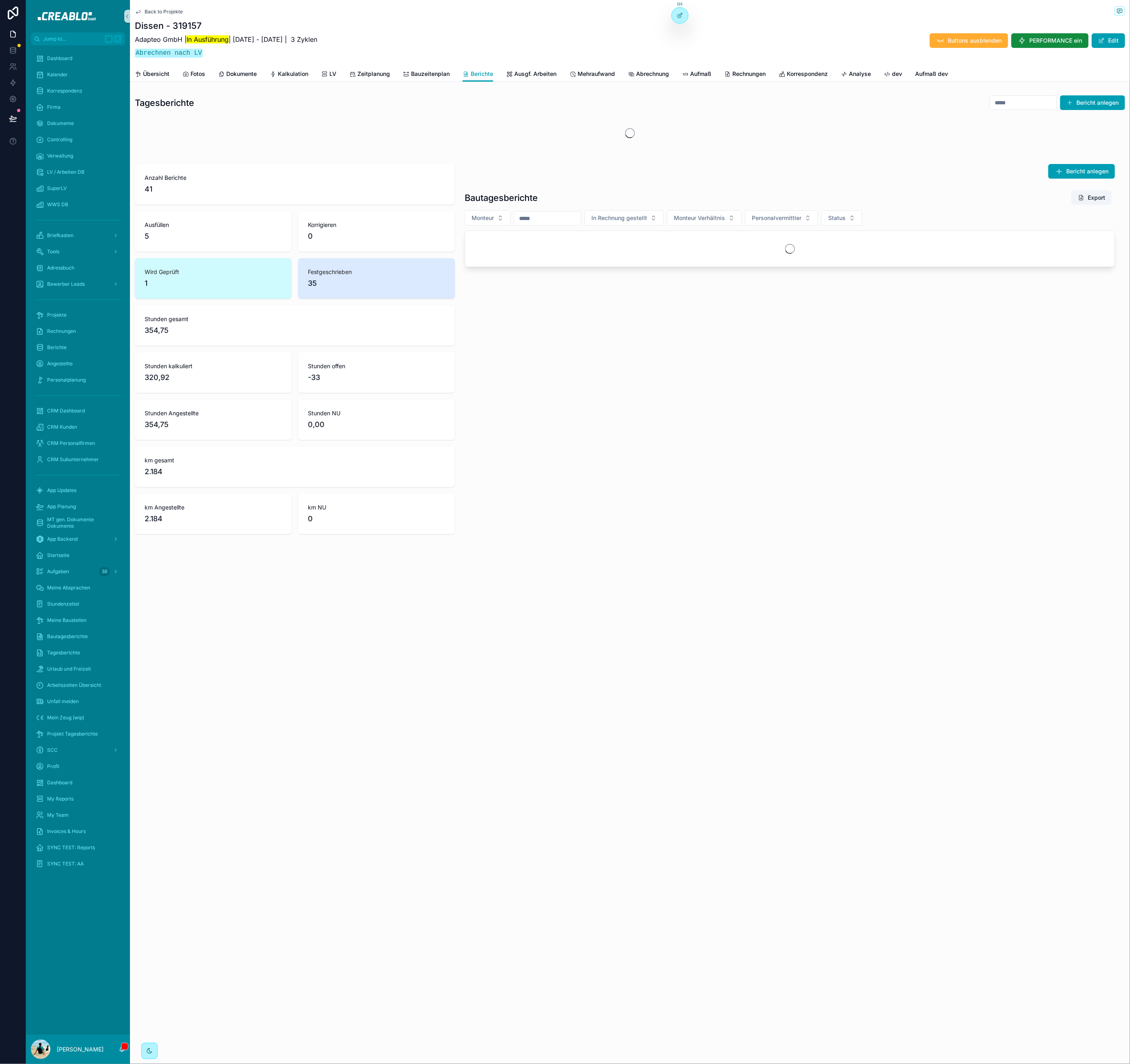
click at [1099, 173] on div "Bericht anlegen Bautagesberichte Export Monteur In Rechnung gestellt Monteur Ve…" at bounding box center [789, 215] width 660 height 109
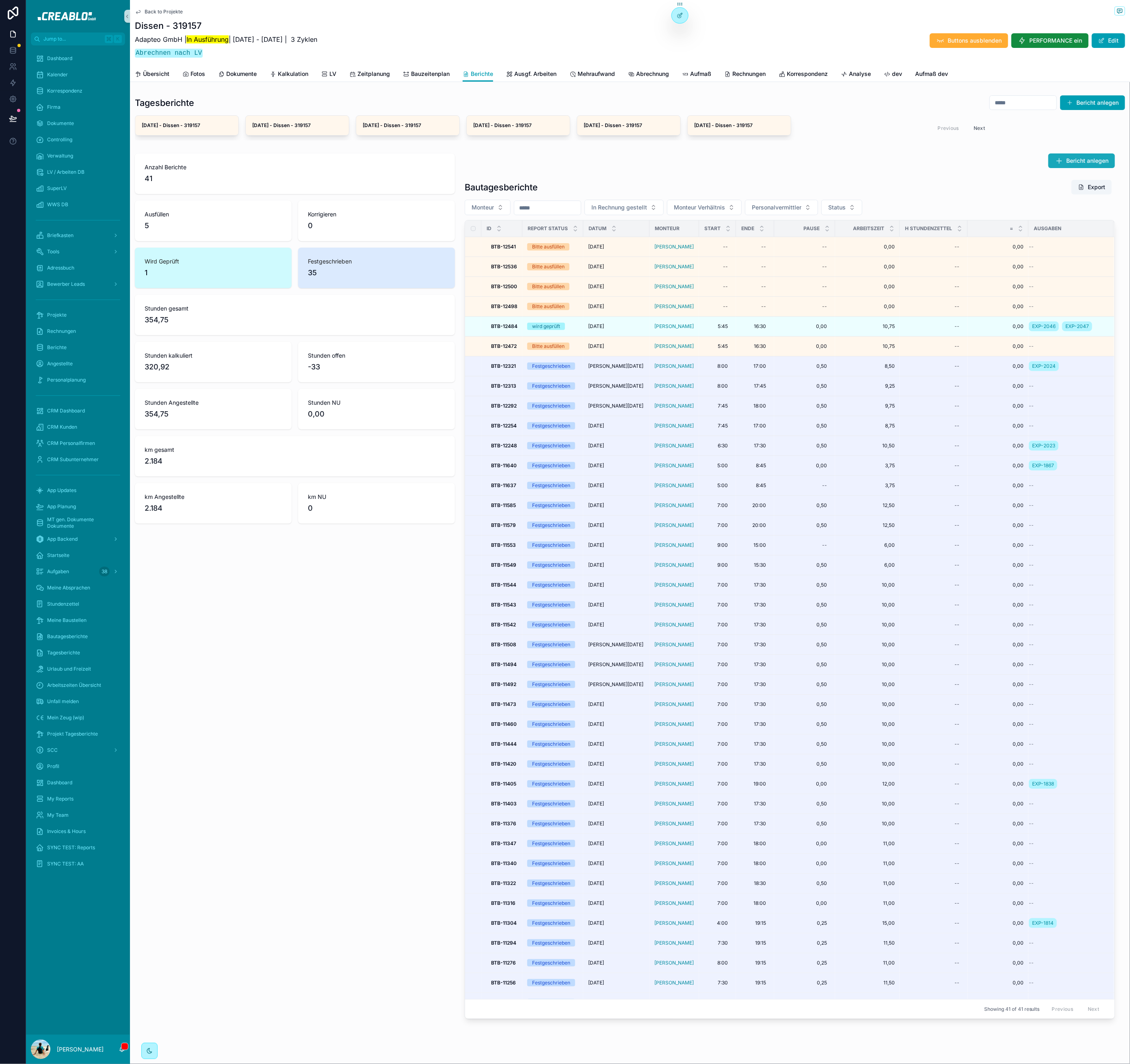
click at [1066, 161] on span "Bericht anlegen" at bounding box center [1087, 161] width 43 height 8
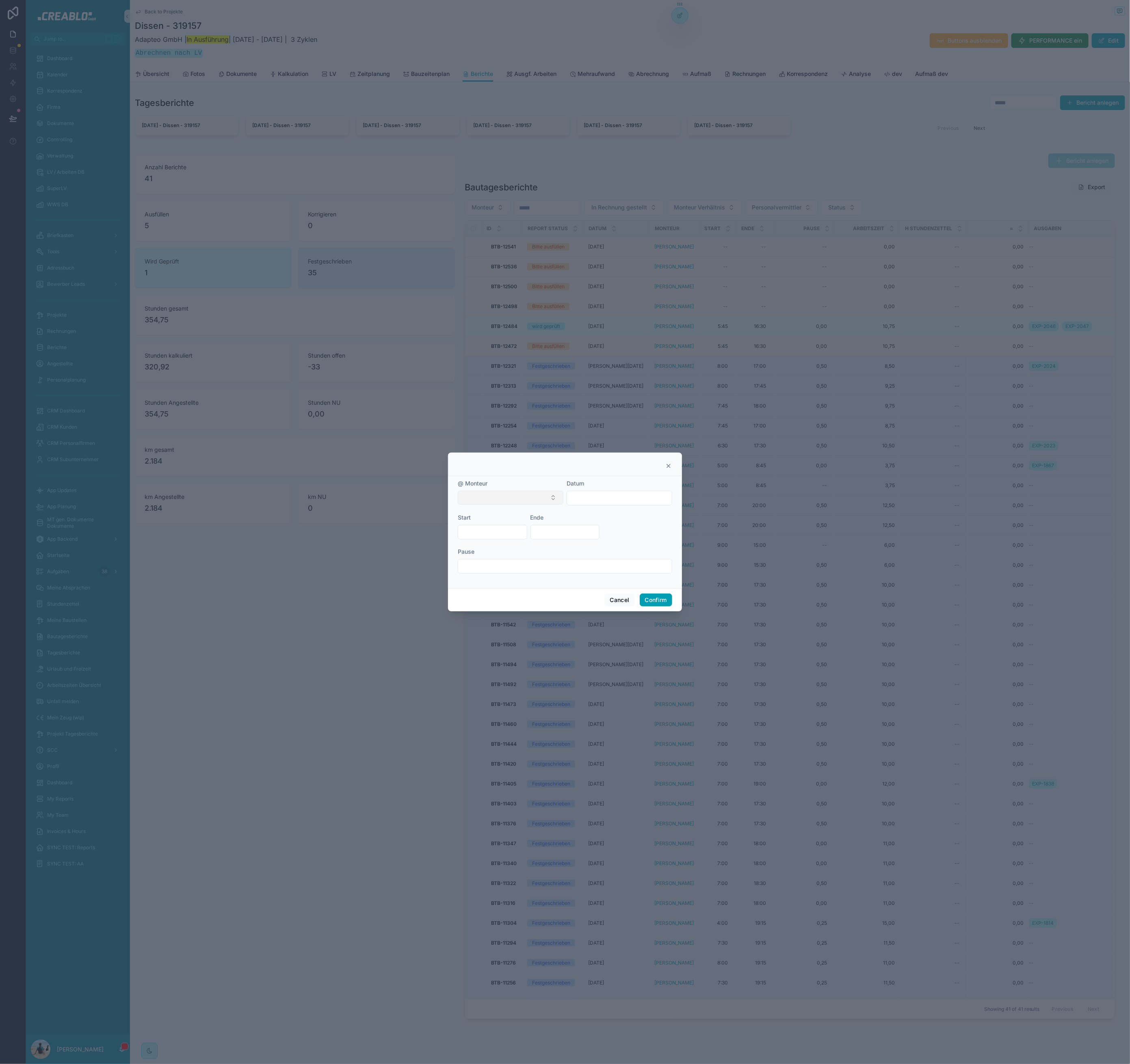
click at [503, 496] on button "Select Button" at bounding box center [510, 498] width 106 height 14
type input "***"
click at [500, 534] on div "Oleh Trush" at bounding box center [511, 530] width 101 height 13
click at [622, 498] on input "text" at bounding box center [620, 498] width 105 height 11
click at [620, 519] on button "Today" at bounding box center [619, 517] width 31 height 14
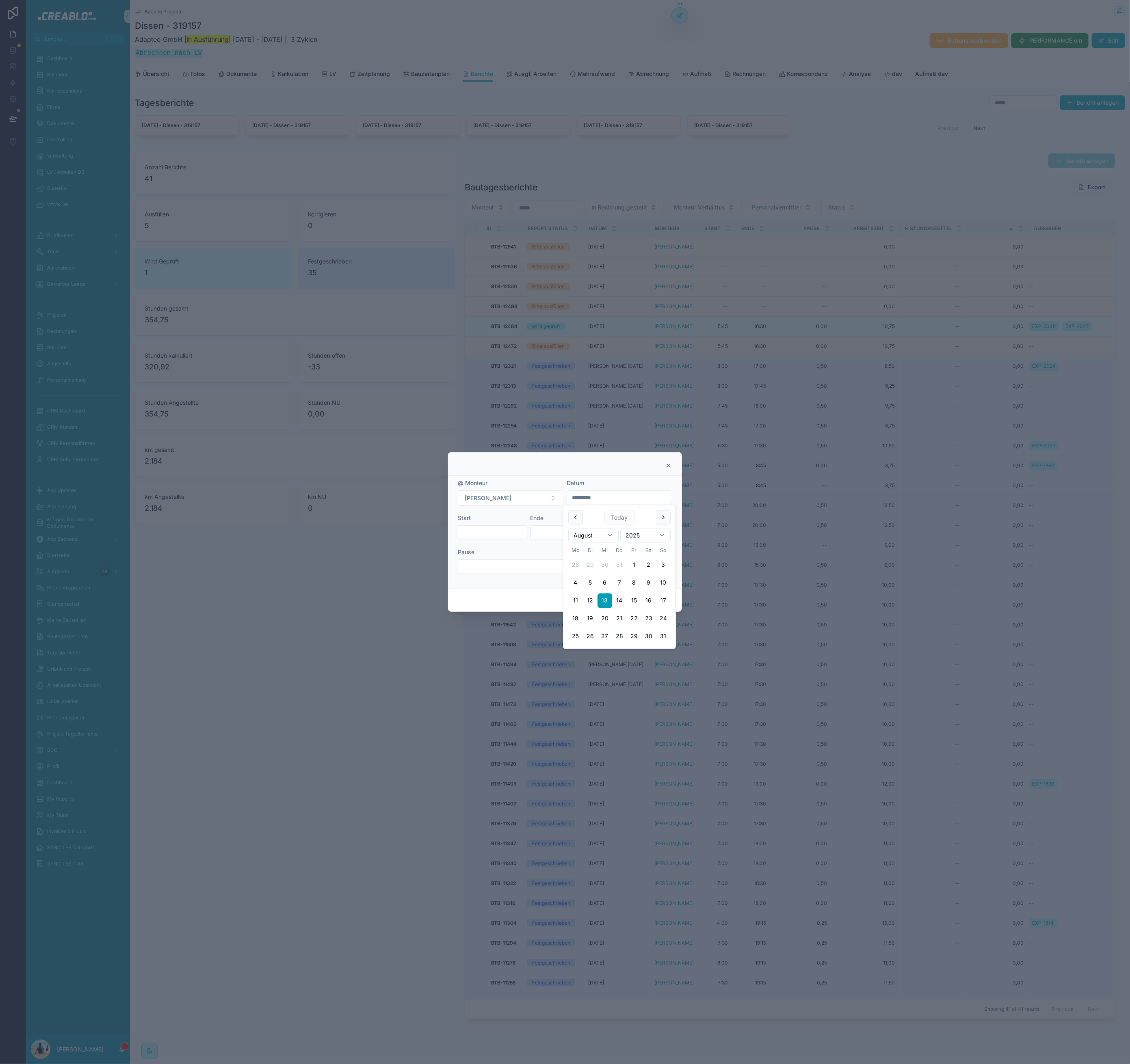
drag, startPoint x: 592, startPoint y: 603, endPoint x: 561, endPoint y: 571, distance: 44.6
click at [592, 602] on button "12" at bounding box center [590, 600] width 14 height 14
type input "*********"
click at [515, 532] on input "text" at bounding box center [493, 533] width 69 height 11
click at [523, 566] on input "text" at bounding box center [565, 566] width 214 height 11
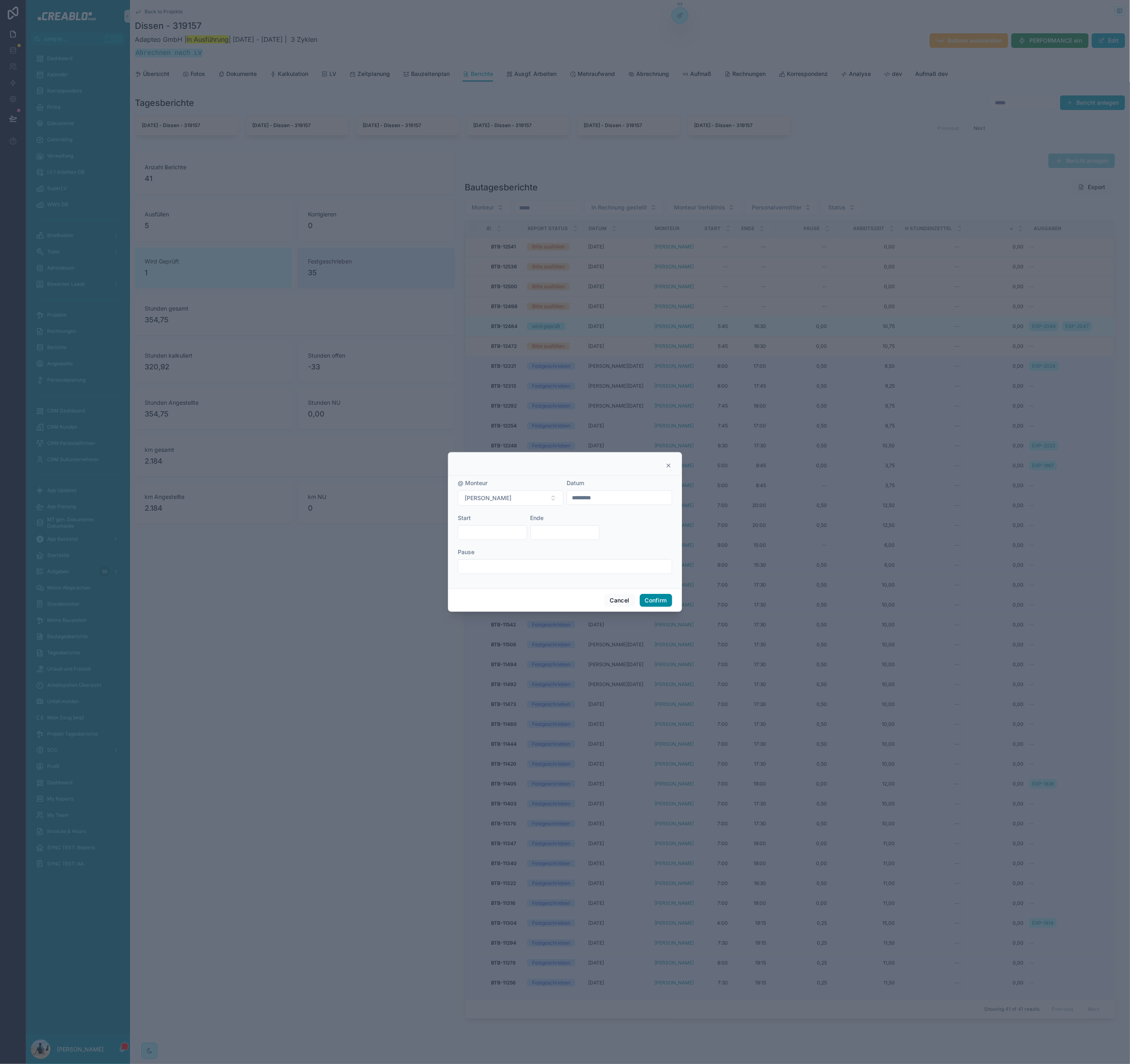
click at [654, 600] on button "Confirm" at bounding box center [656, 600] width 33 height 13
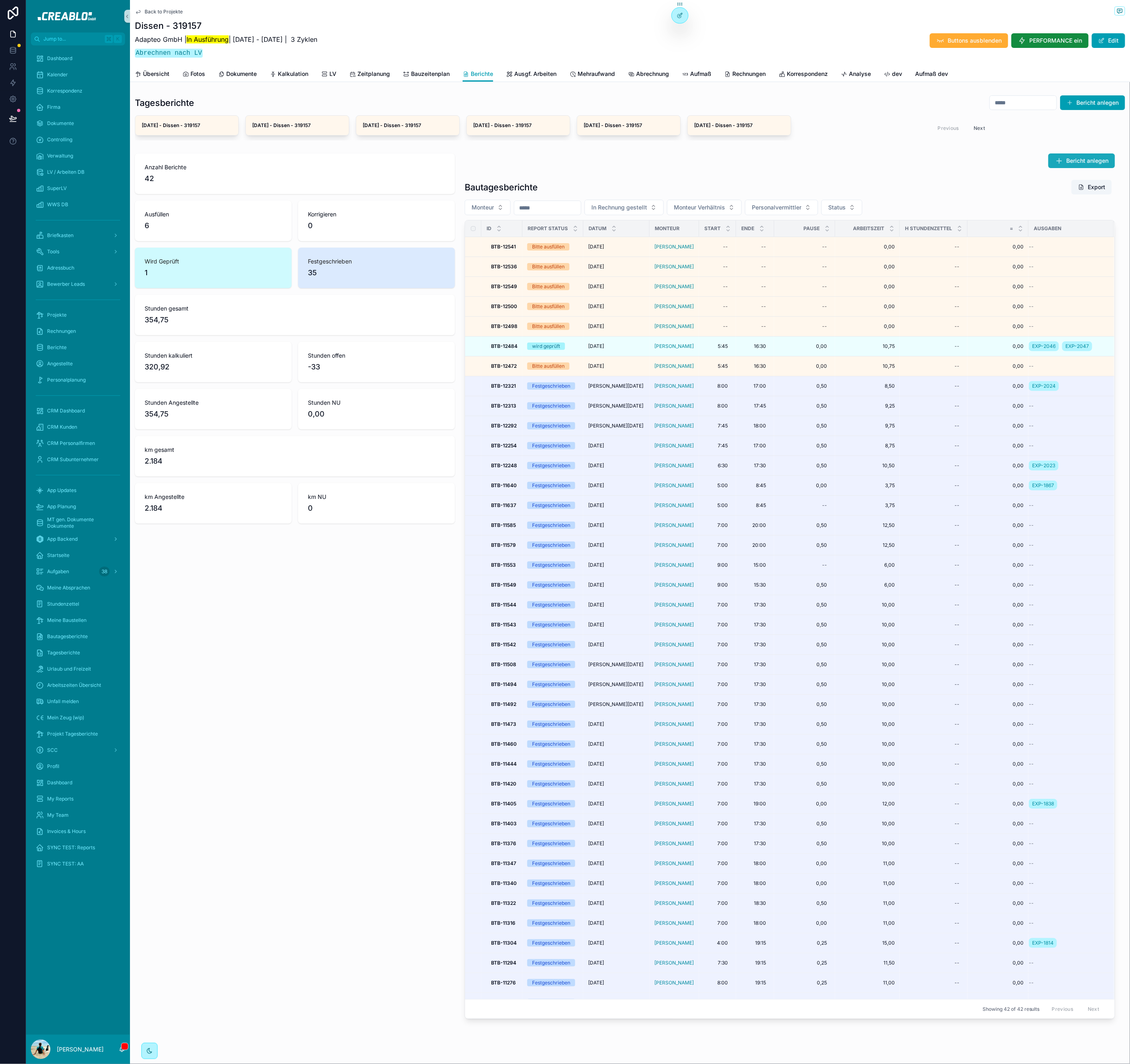
click at [1075, 161] on span "Bericht anlegen" at bounding box center [1087, 161] width 43 height 8
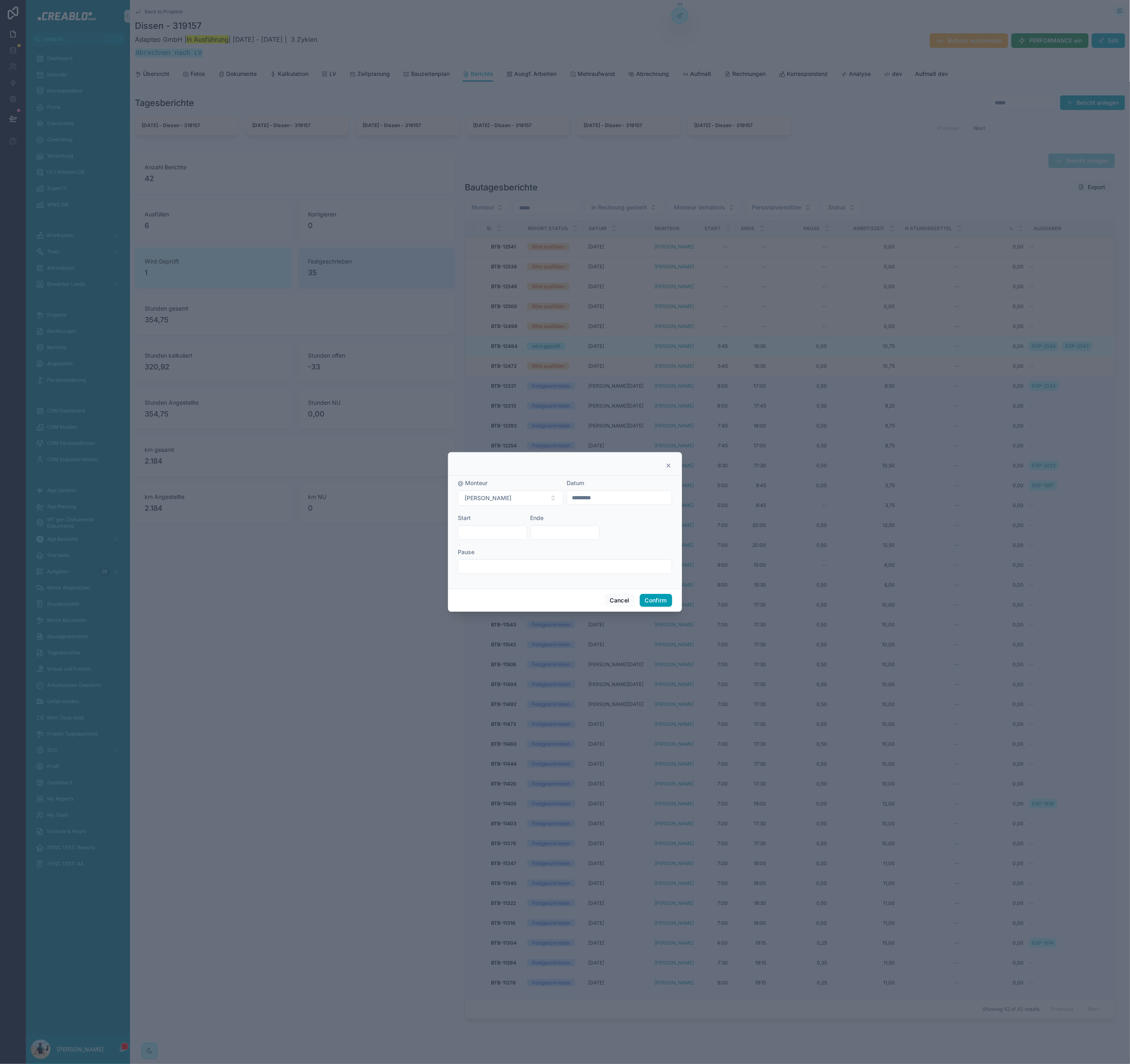
click at [574, 498] on input "*********" at bounding box center [620, 498] width 105 height 11
click at [604, 598] on button "13" at bounding box center [604, 600] width 14 height 14
type input "*********"
click at [531, 597] on div "Cancel Confirm" at bounding box center [565, 600] width 234 height 23
drag, startPoint x: 661, startPoint y: 598, endPoint x: 543, endPoint y: 509, distance: 147.8
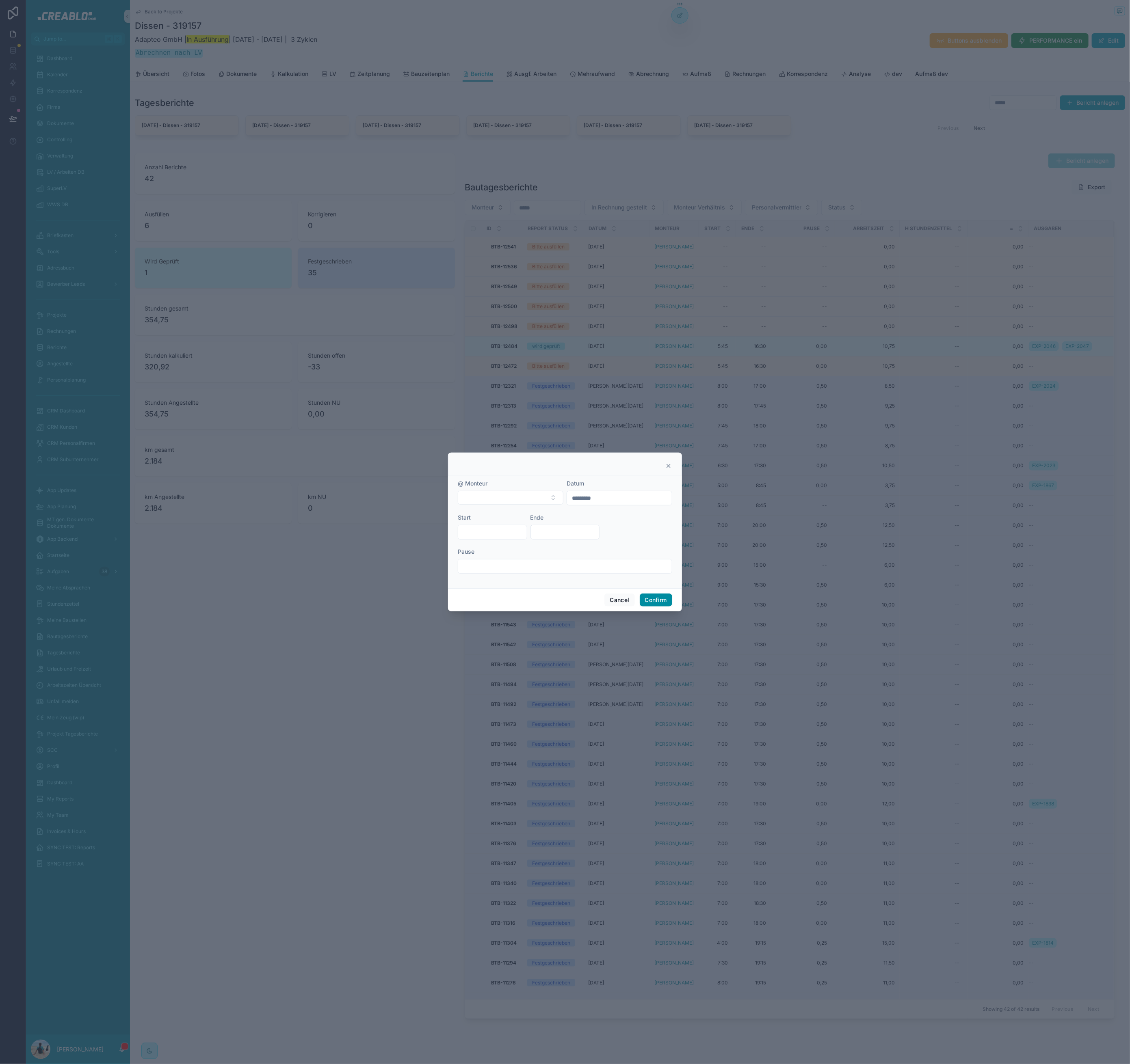
click at [543, 509] on div "@ Monteur Datum ********* Start Ende Pause Cancel Confirm" at bounding box center [565, 532] width 234 height 159
click at [543, 502] on button "Select Button" at bounding box center [510, 498] width 106 height 14
type input "***"
click at [523, 528] on div "Oleh Trush" at bounding box center [511, 530] width 101 height 13
click at [658, 596] on button "Confirm" at bounding box center [656, 600] width 33 height 13
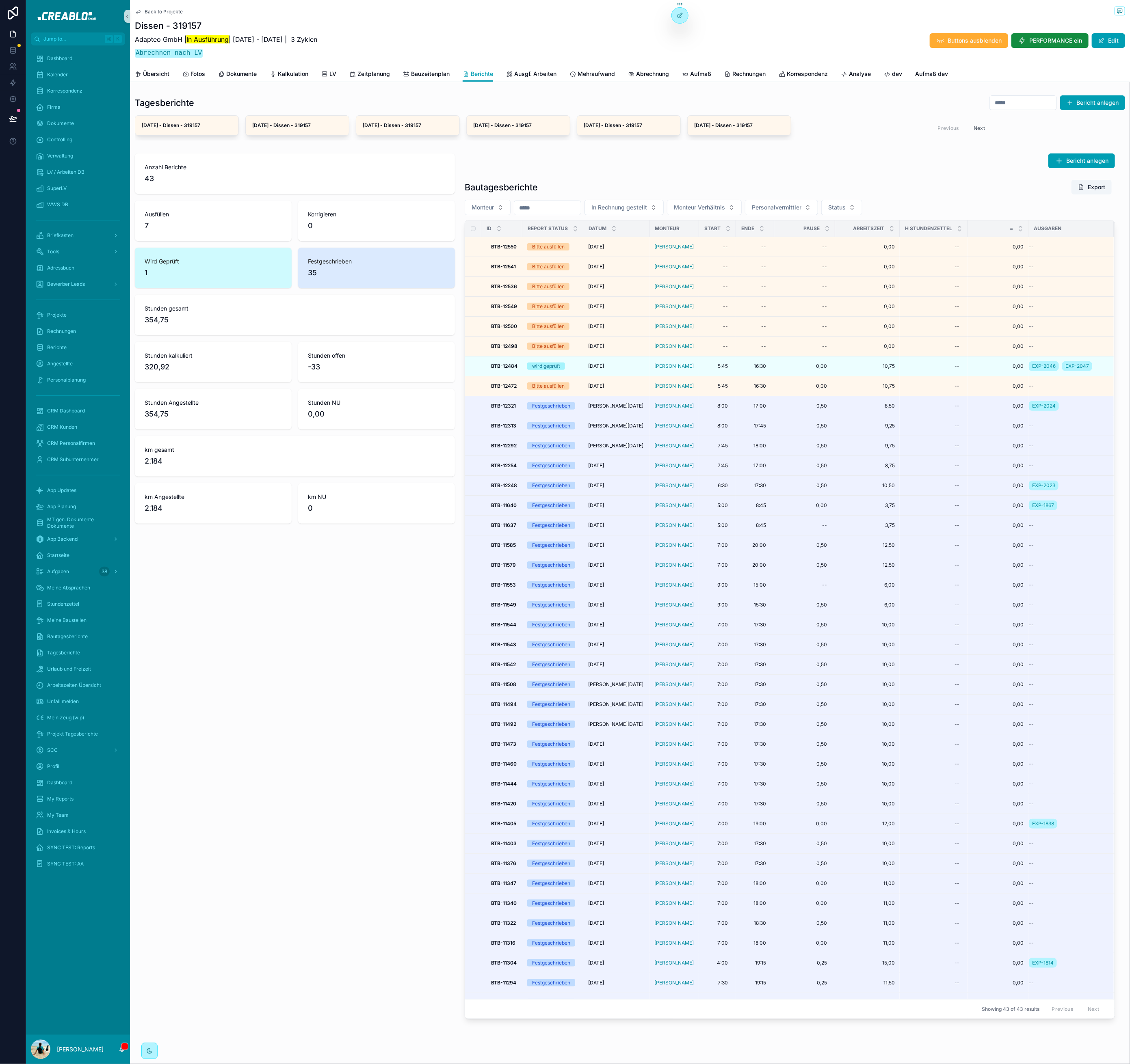
click at [156, 11] on span "Back to Projekte" at bounding box center [163, 12] width 38 height 6
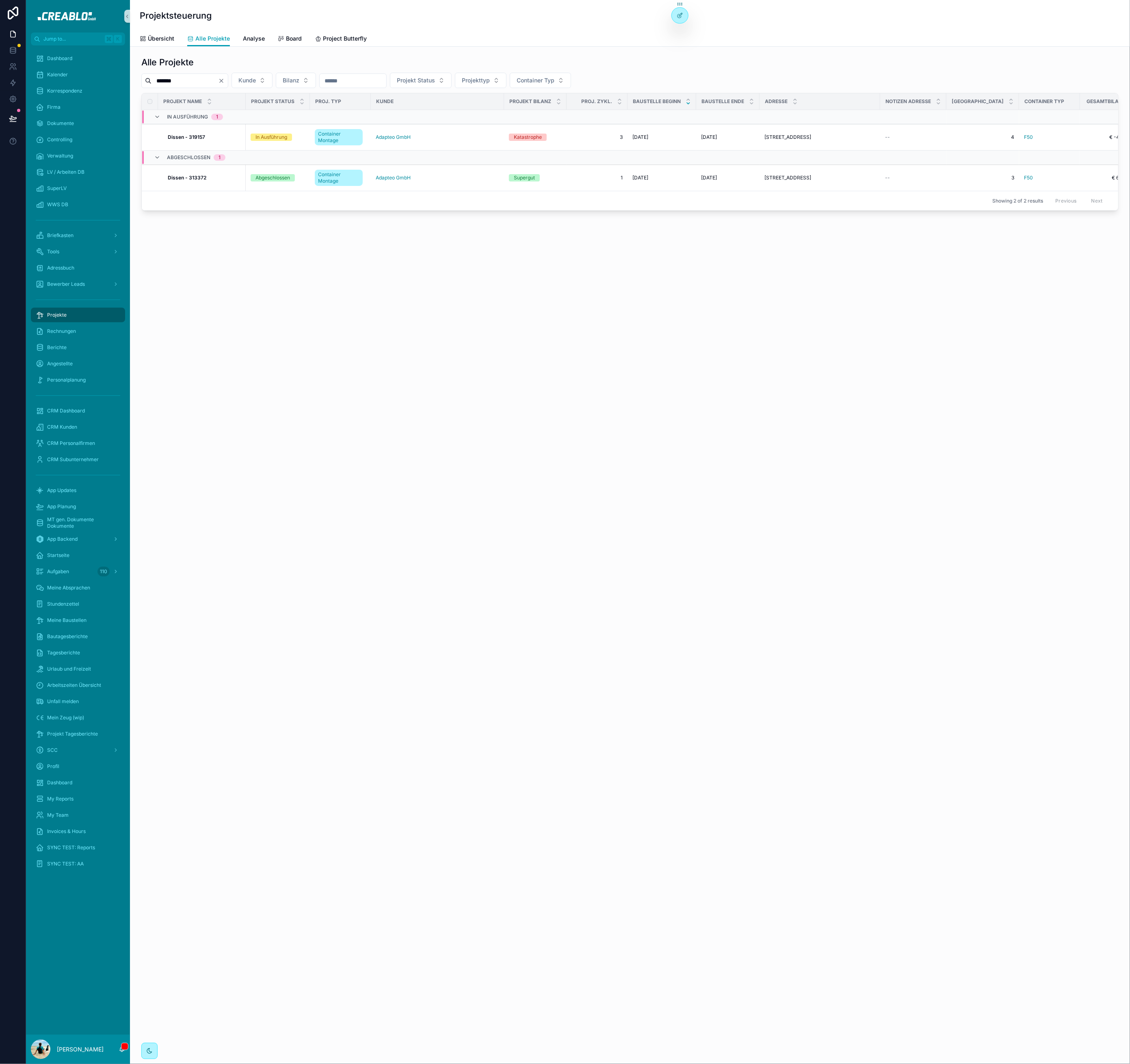
click at [224, 80] on icon "Clear" at bounding box center [221, 81] width 6 height 6
click at [212, 81] on input "scrollable content" at bounding box center [184, 81] width 67 height 11
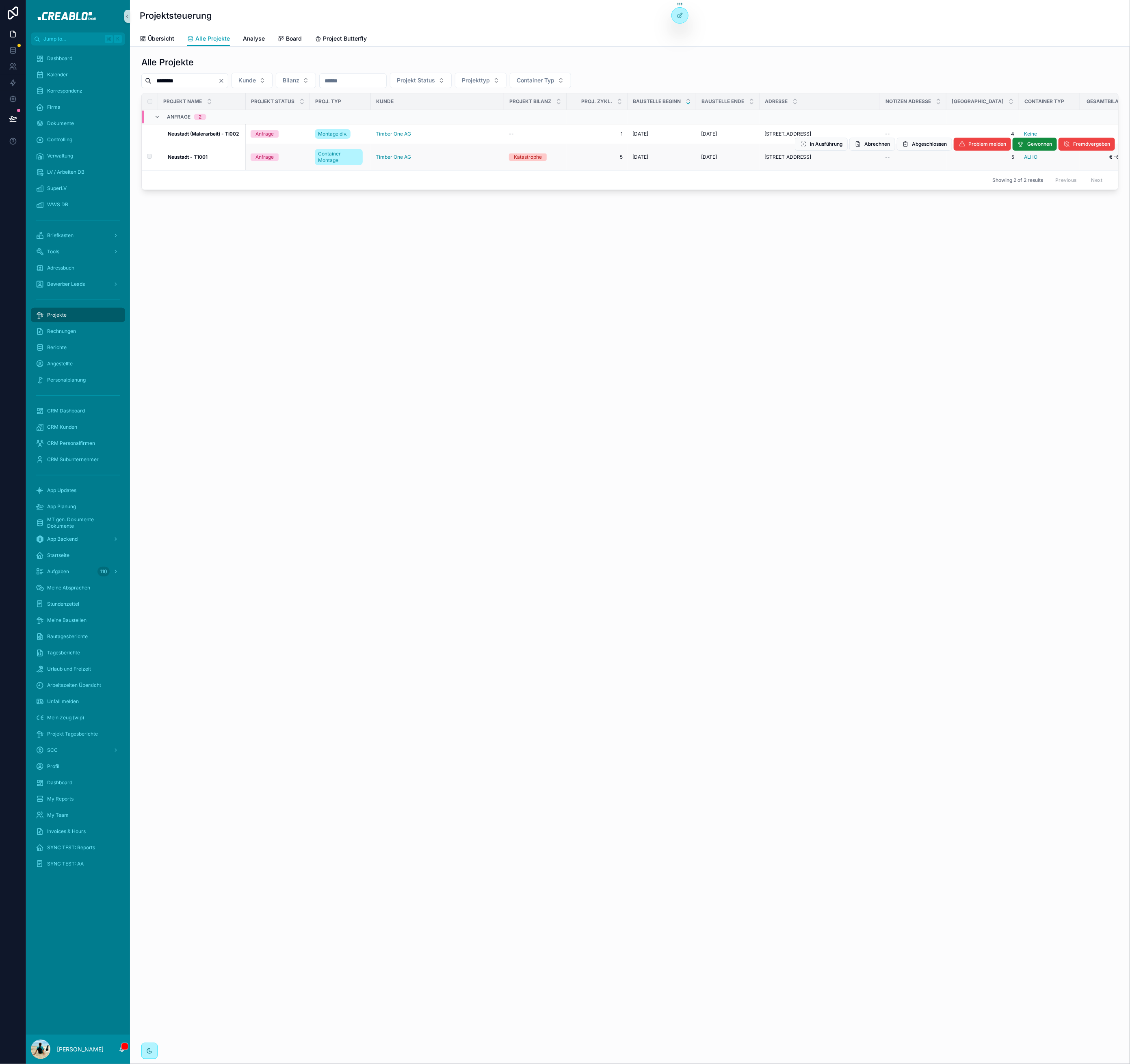
type input "********"
click at [203, 154] on strong "Neustadt - T1001" at bounding box center [188, 157] width 40 height 6
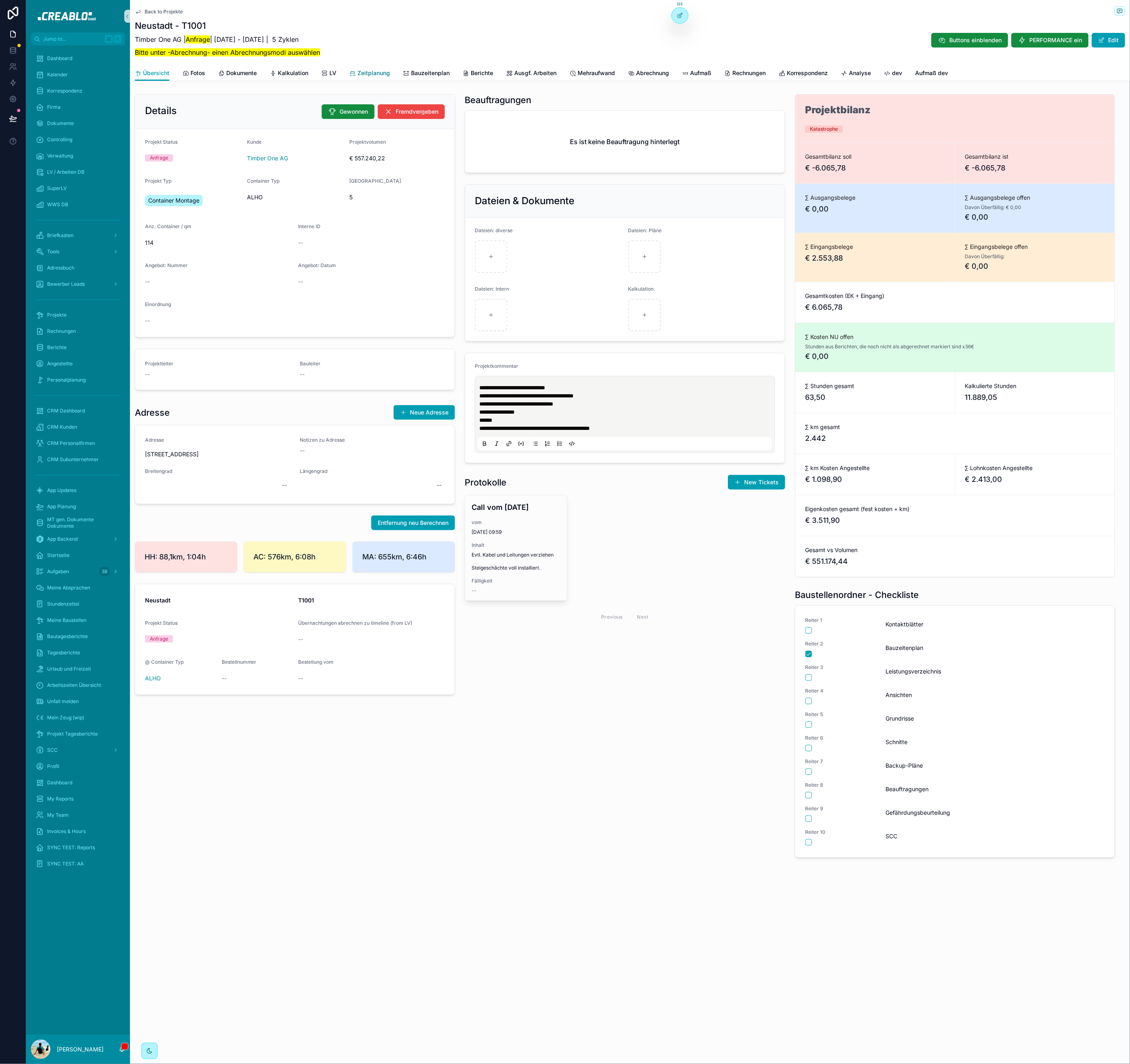
click at [373, 73] on span "Zeitplanung" at bounding box center [373, 73] width 33 height 8
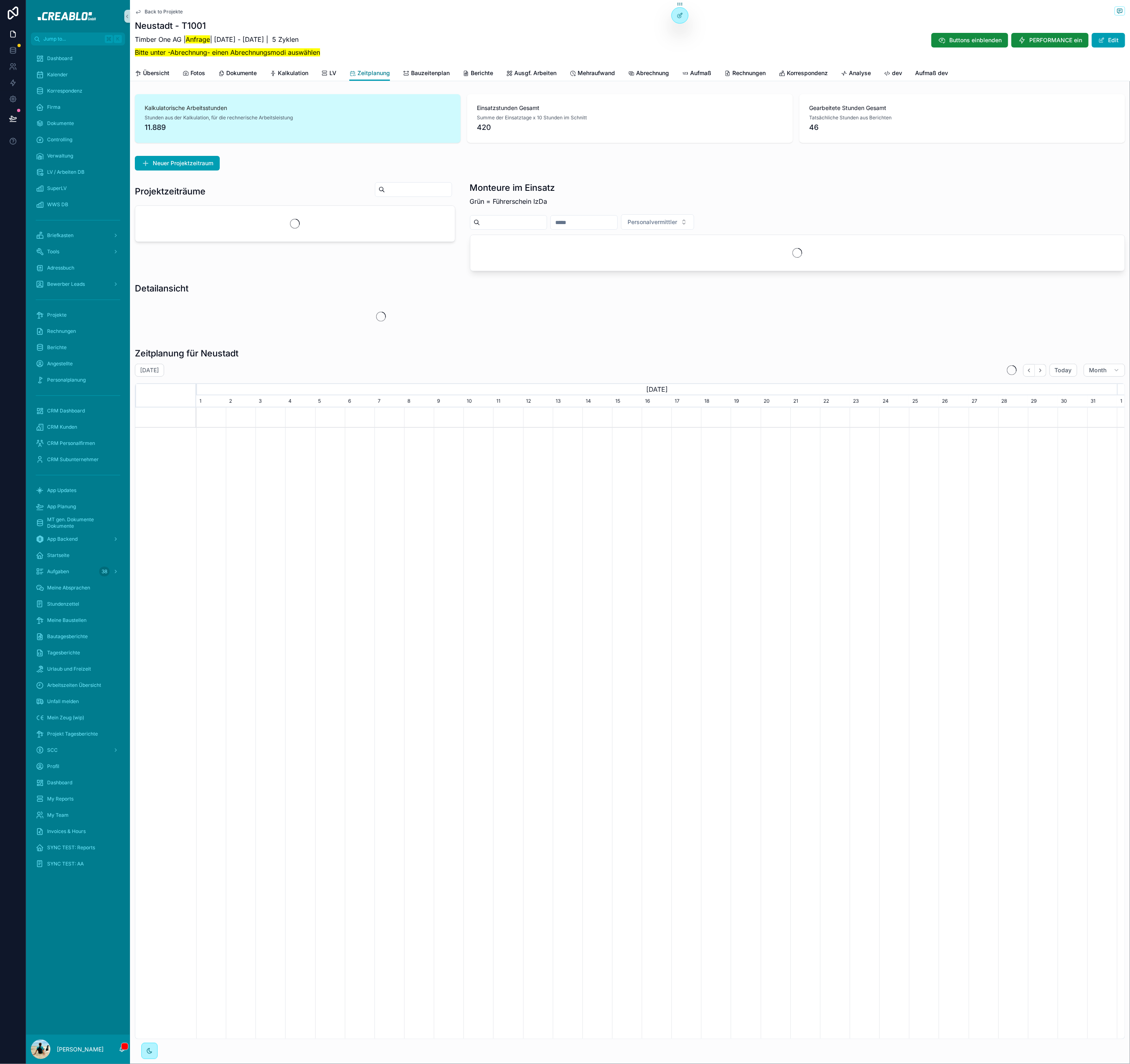
scroll to position [0, 921]
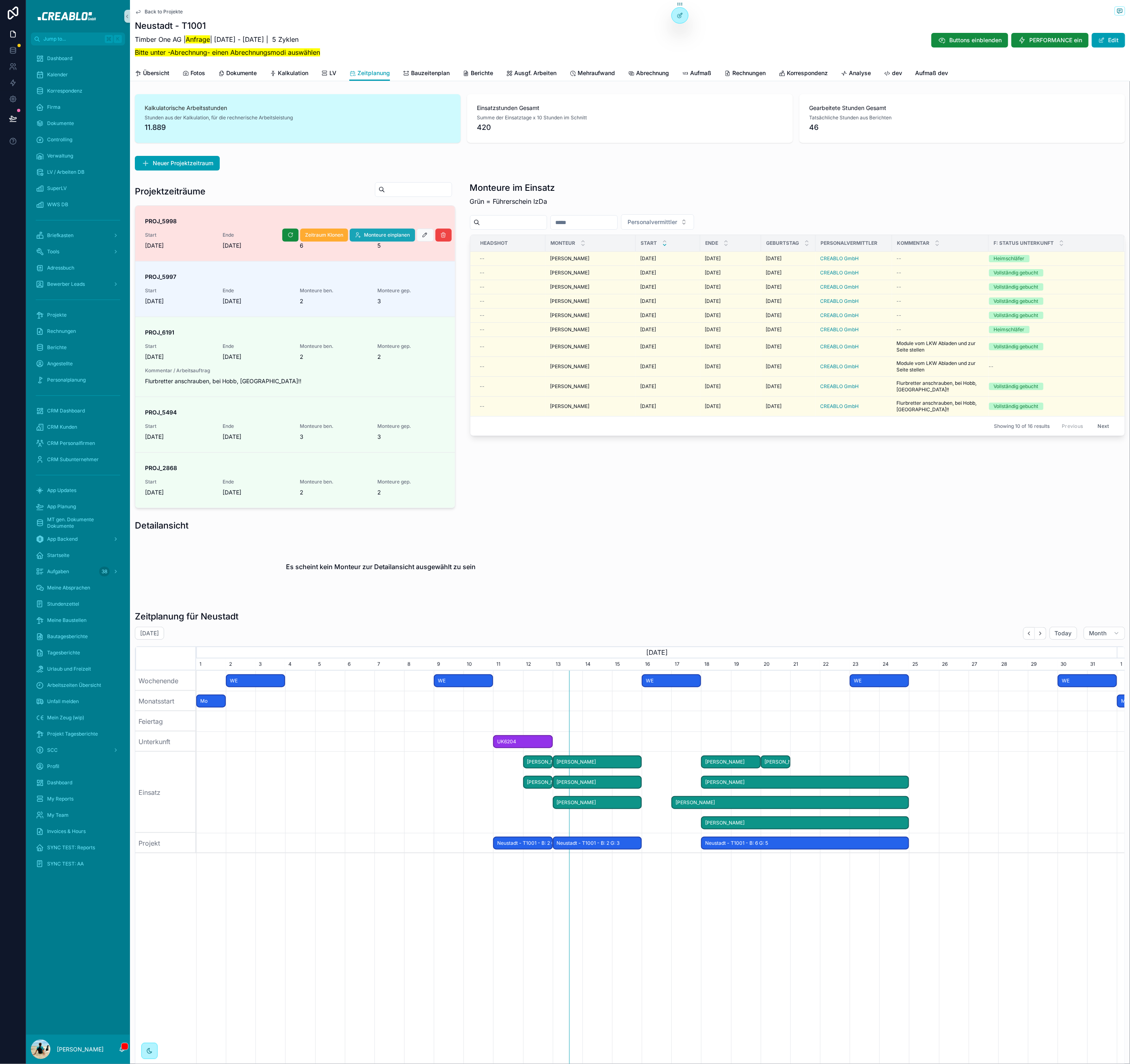
click at [393, 236] on span "Monteure einplanen" at bounding box center [387, 235] width 46 height 6
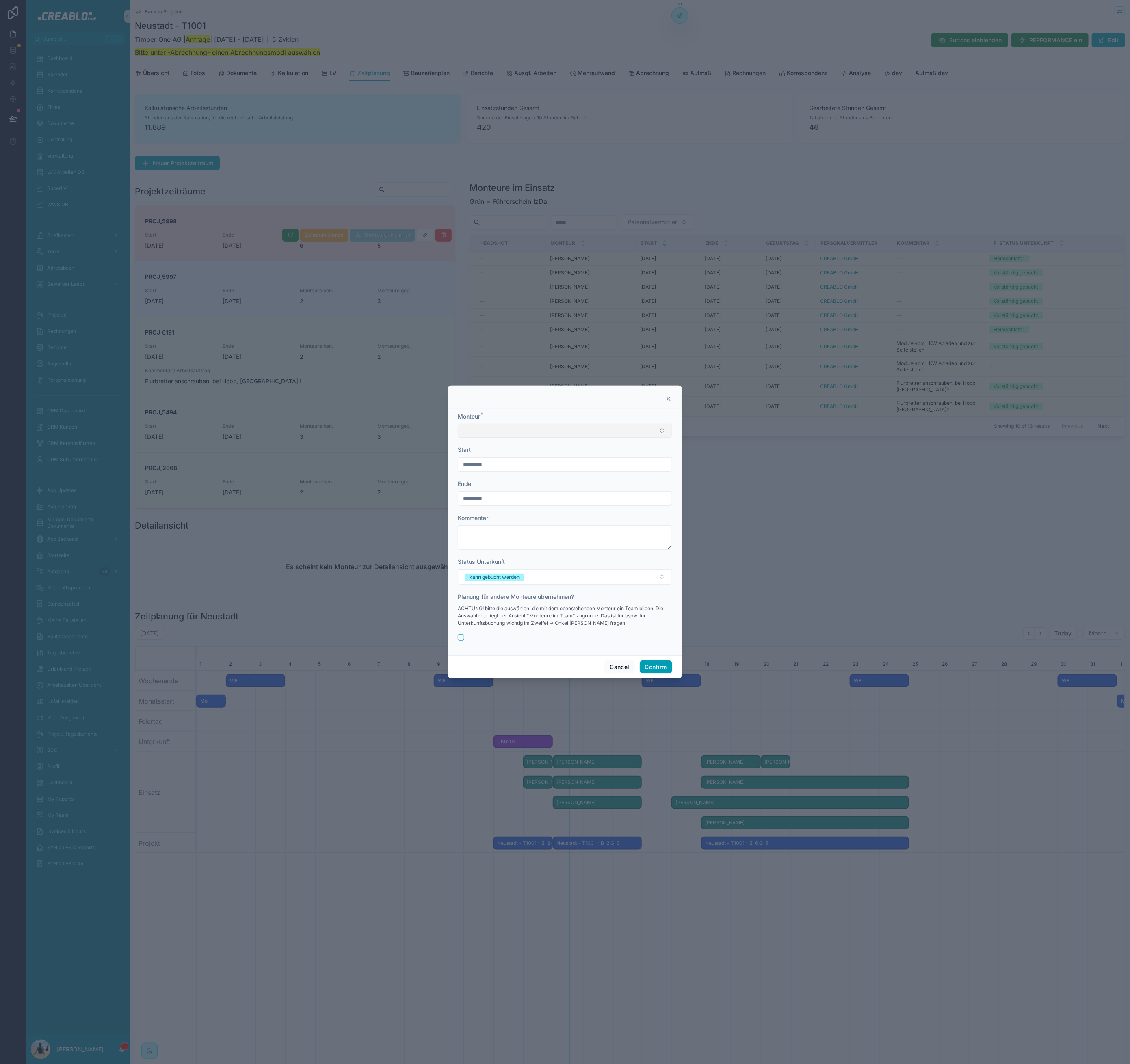
click at [499, 431] on button "Select Button" at bounding box center [565, 431] width 214 height 14
type input "*****"
click at [493, 466] on span "Marko Pertz" at bounding box center [487, 463] width 47 height 8
click at [493, 463] on input "*********" at bounding box center [565, 465] width 214 height 11
click at [611, 568] on button "17" at bounding box center [608, 568] width 14 height 14
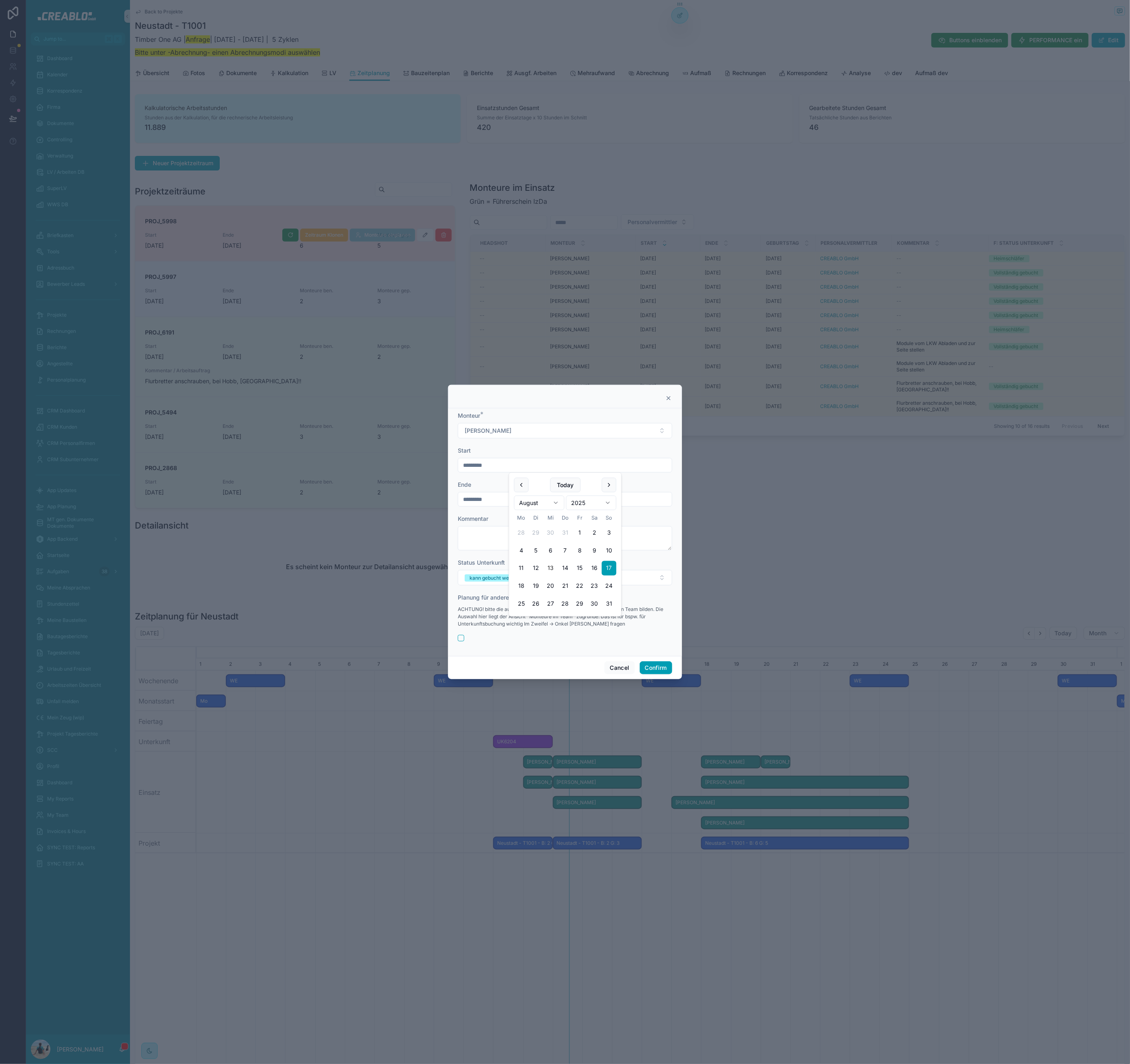
type input "*********"
click at [474, 501] on input "*********" at bounding box center [565, 499] width 214 height 11
click at [655, 553] on form "Monteur * Marko Pertz Start ********* Ende ********* Kommentar Status Unterkunf…" at bounding box center [565, 530] width 214 height 238
click at [506, 581] on div "kann gebucht werden" at bounding box center [495, 578] width 50 height 8
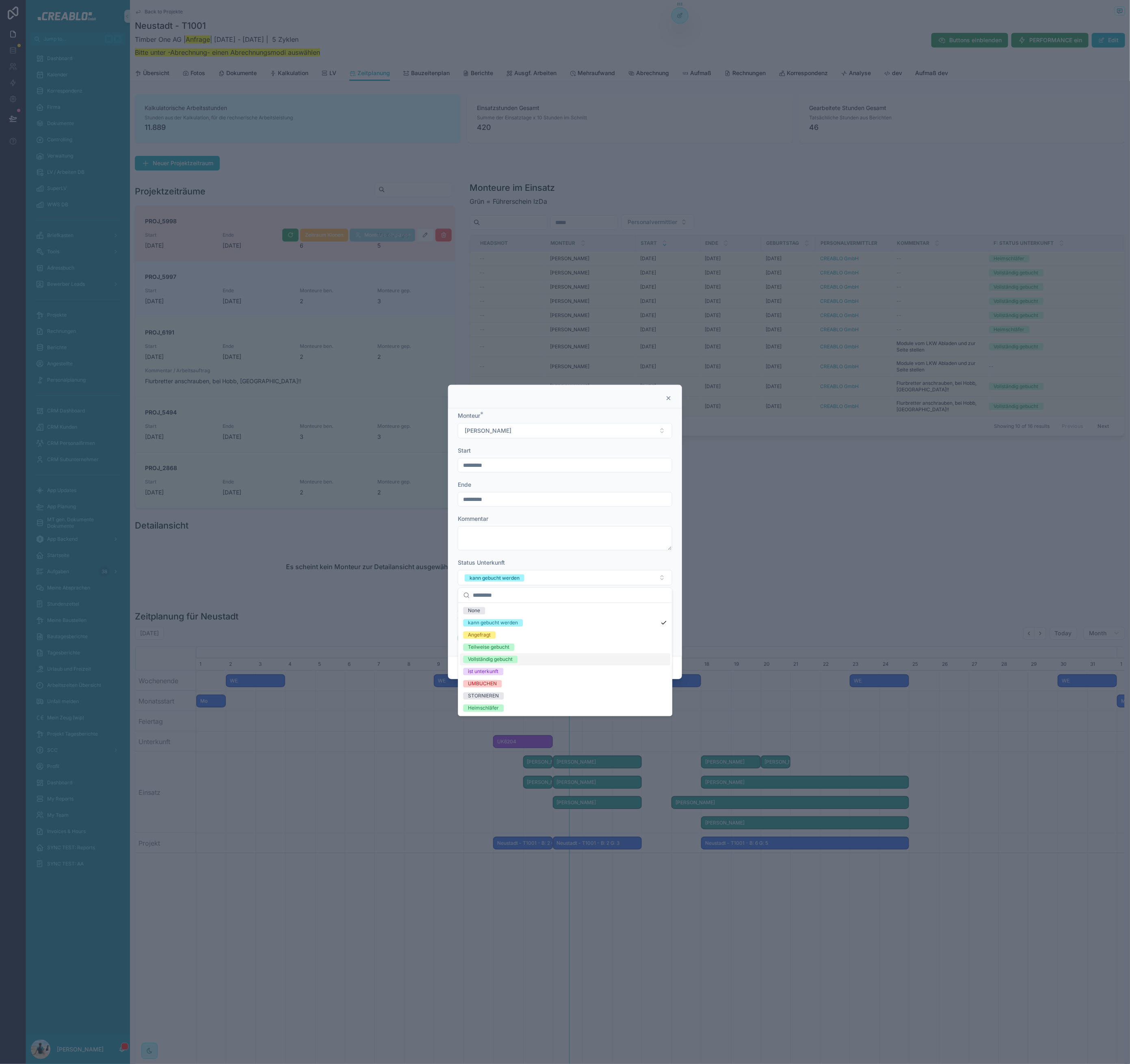
click at [517, 660] on span "Vollständig gebucht" at bounding box center [490, 660] width 54 height 8
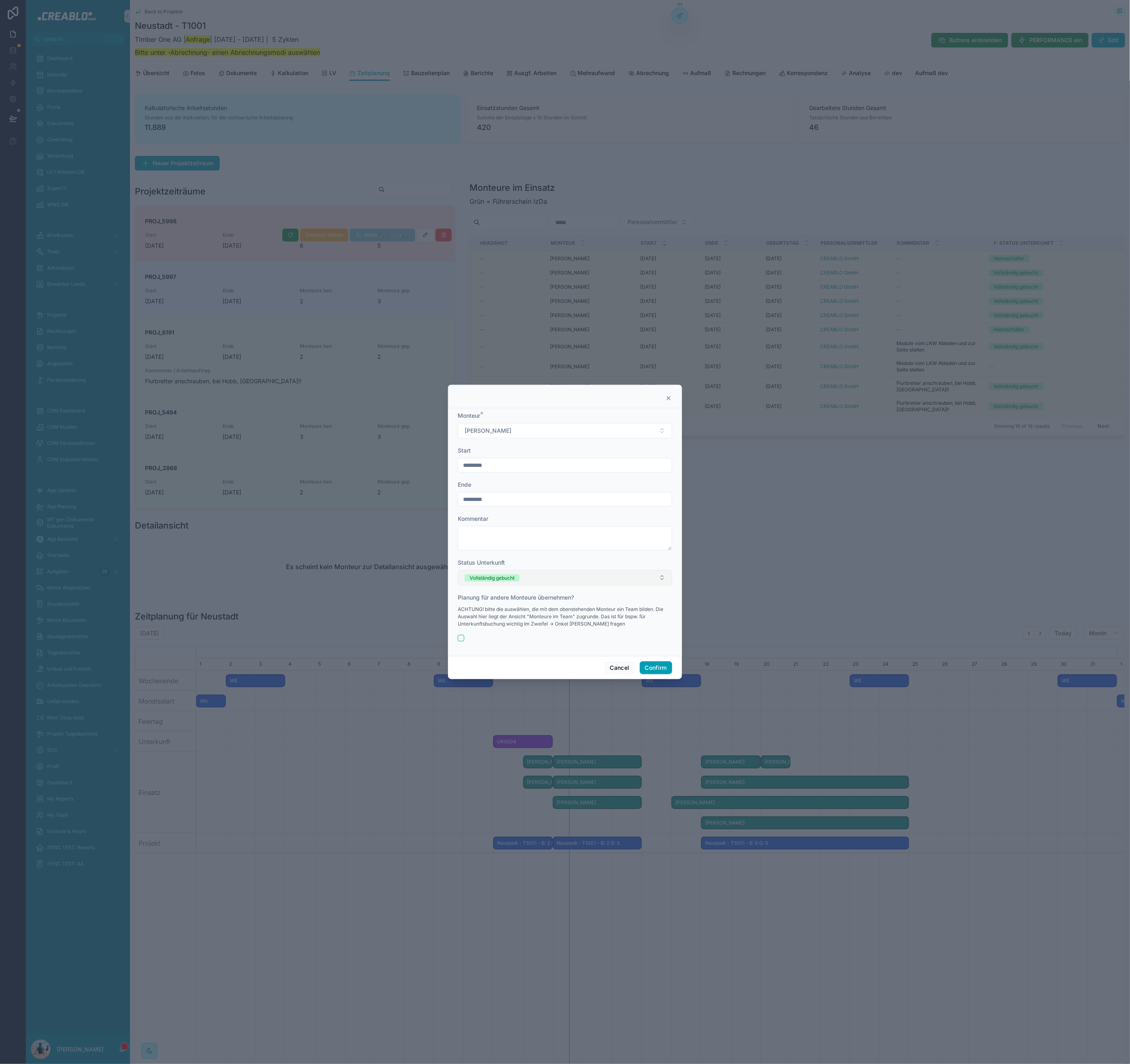
click at [508, 571] on button "Vollständig gebucht" at bounding box center [565, 578] width 214 height 16
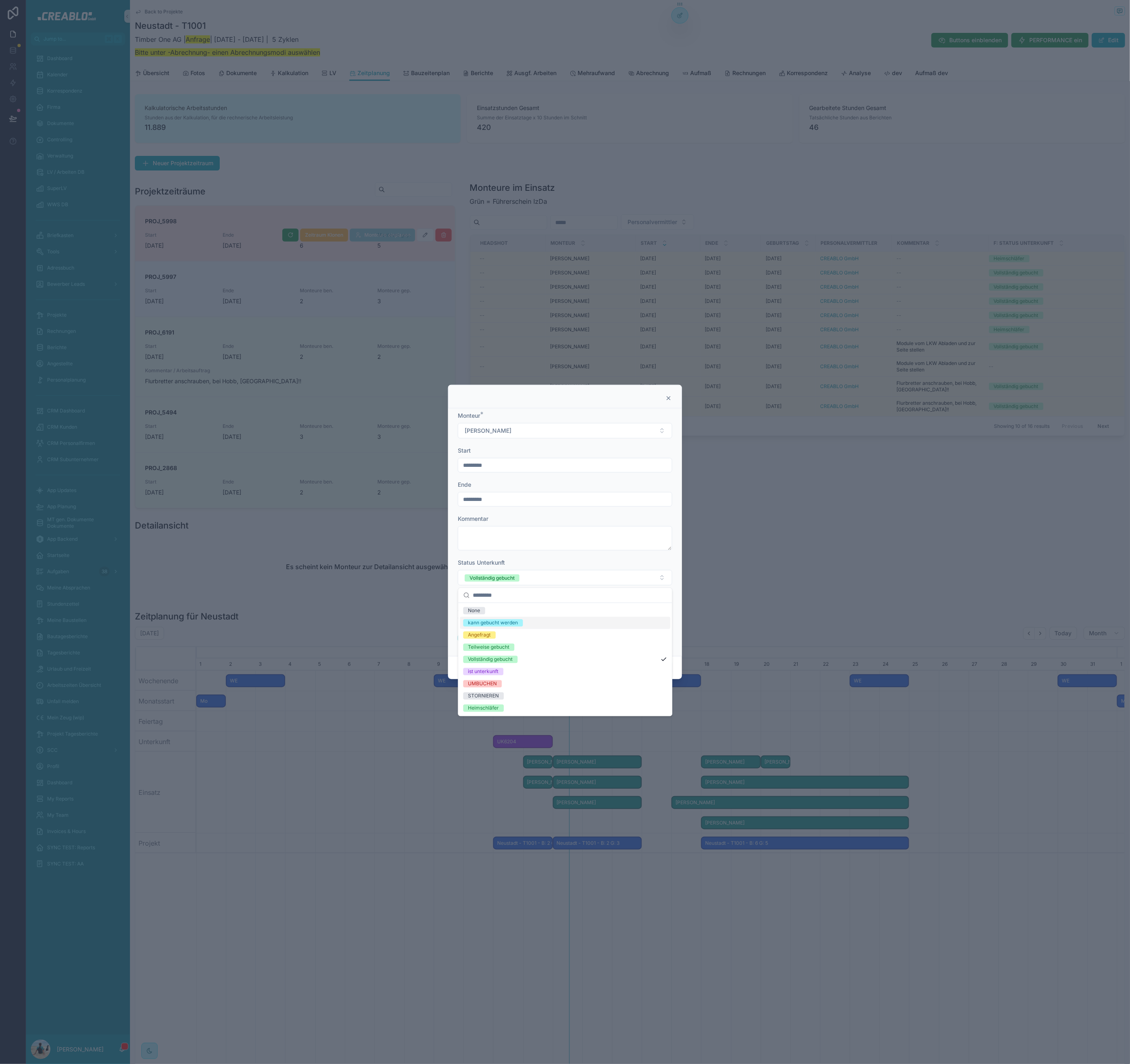
click at [512, 623] on div "kann gebucht werden" at bounding box center [493, 623] width 50 height 8
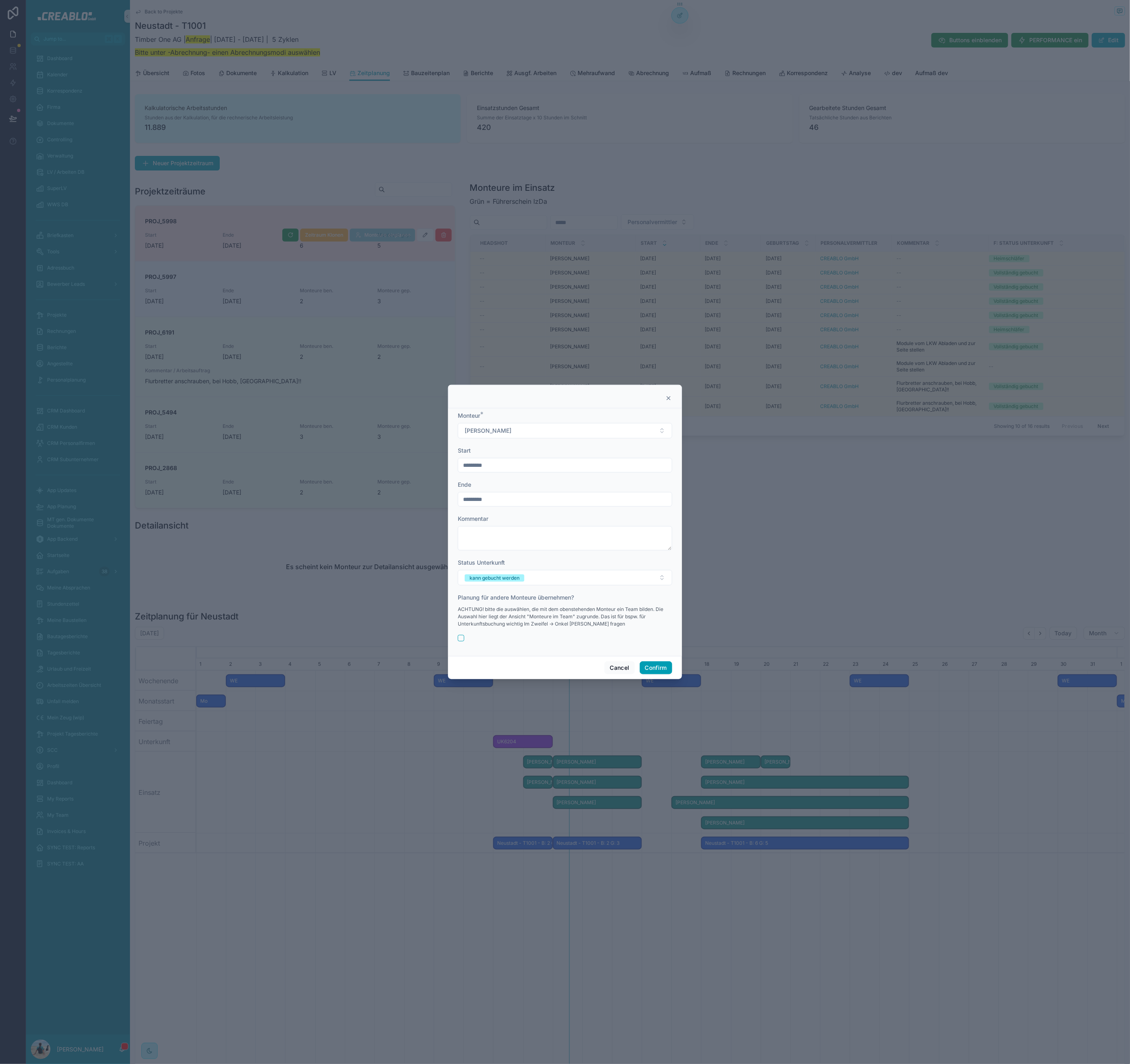
click at [532, 630] on div "ACHTUNG! bitte die auswählen, die mit dem obenstehenden Monteur ein Team bilden…" at bounding box center [565, 616] width 214 height 30
click at [652, 666] on button "Confirm" at bounding box center [656, 668] width 33 height 13
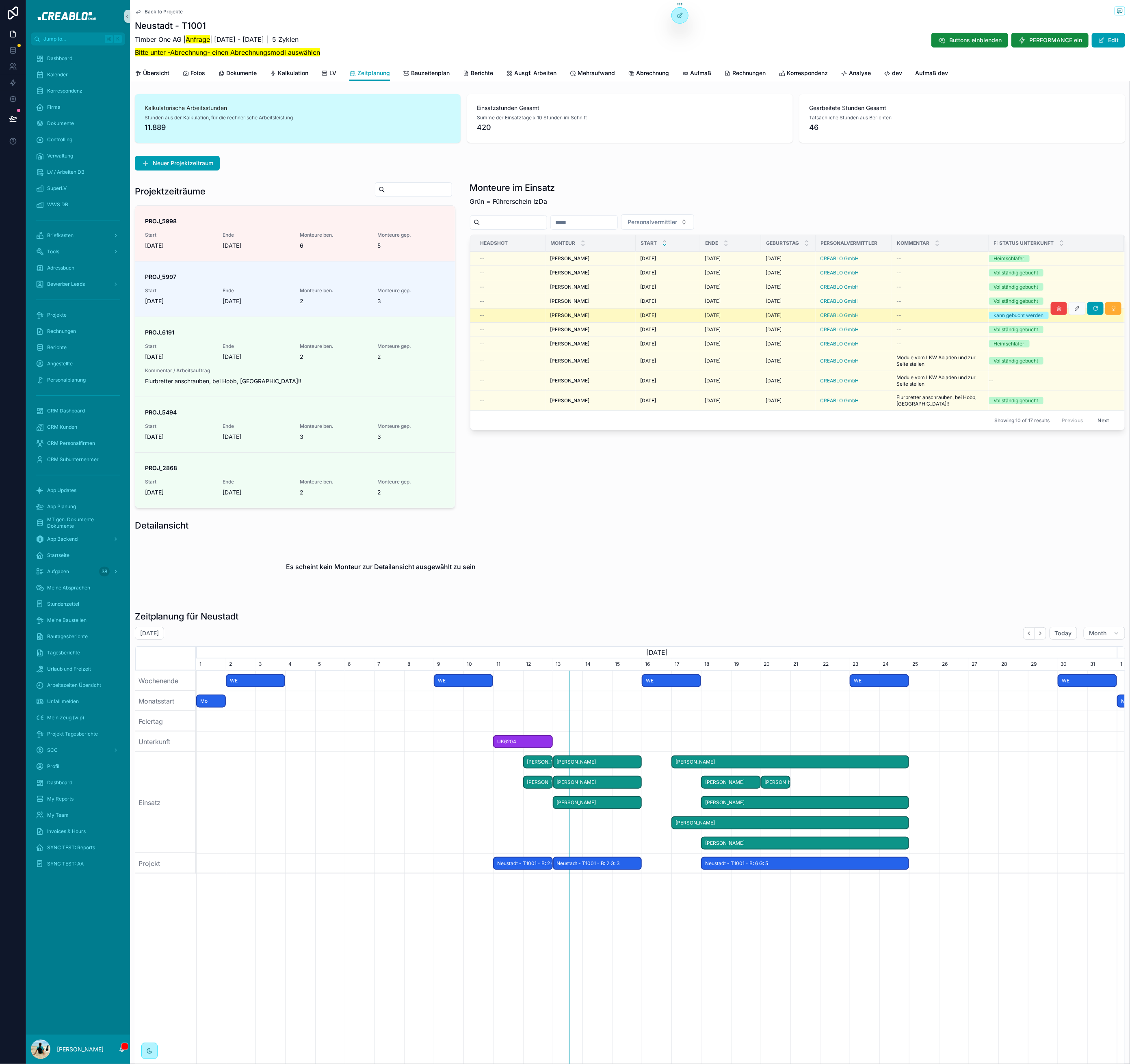
drag, startPoint x: 765, startPoint y: 501, endPoint x: 536, endPoint y: 318, distance: 293.1
click at [761, 499] on div "Monteure im Einsatz Grün = Führerschein IzDa Personalvermittler Headshot Monteu…" at bounding box center [797, 345] width 665 height 333
click at [156, 15] on div "Back to Projekte" at bounding box center [630, 11] width 990 height 10
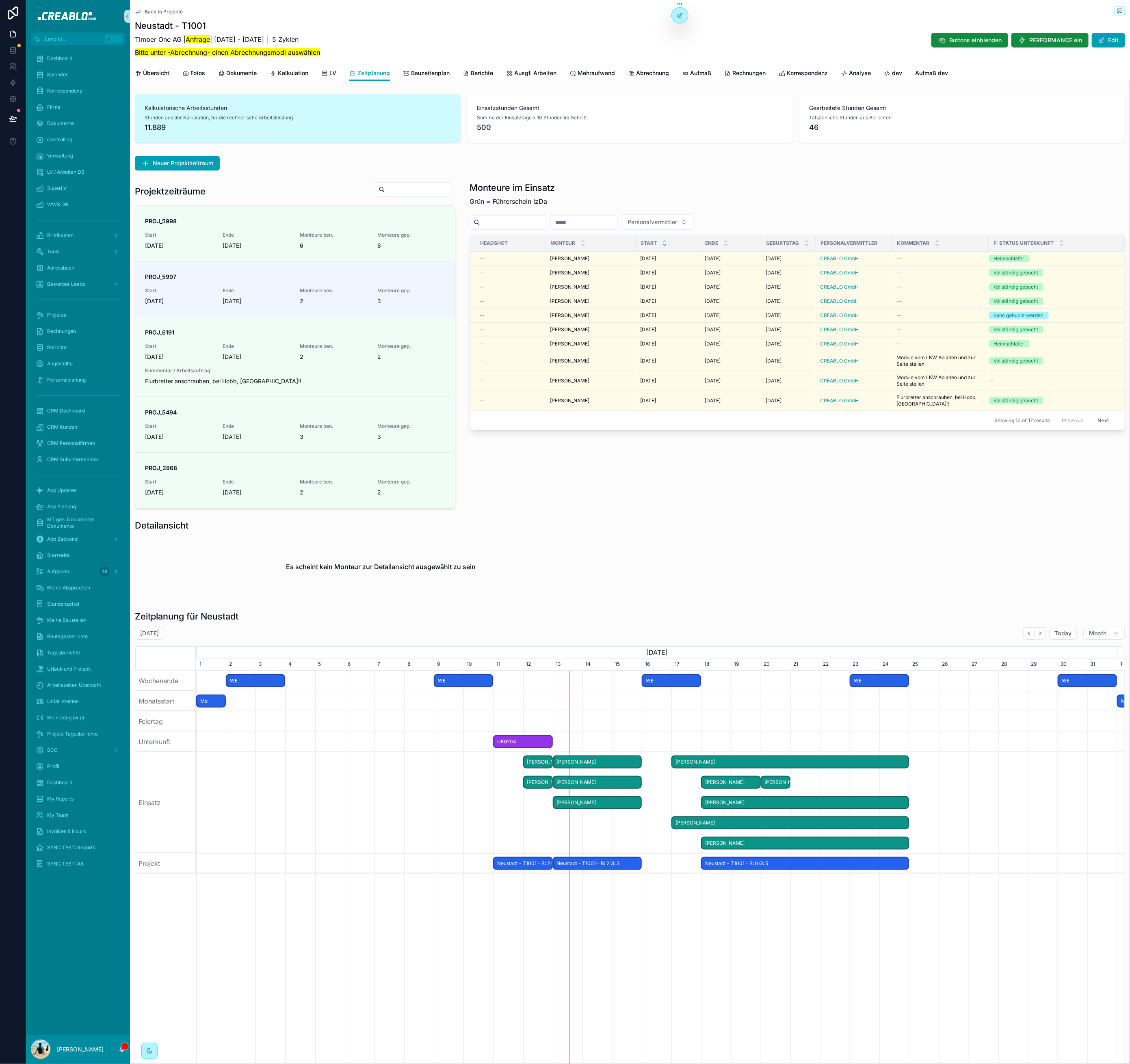
click at [154, 10] on span "Back to Projekte" at bounding box center [163, 12] width 38 height 6
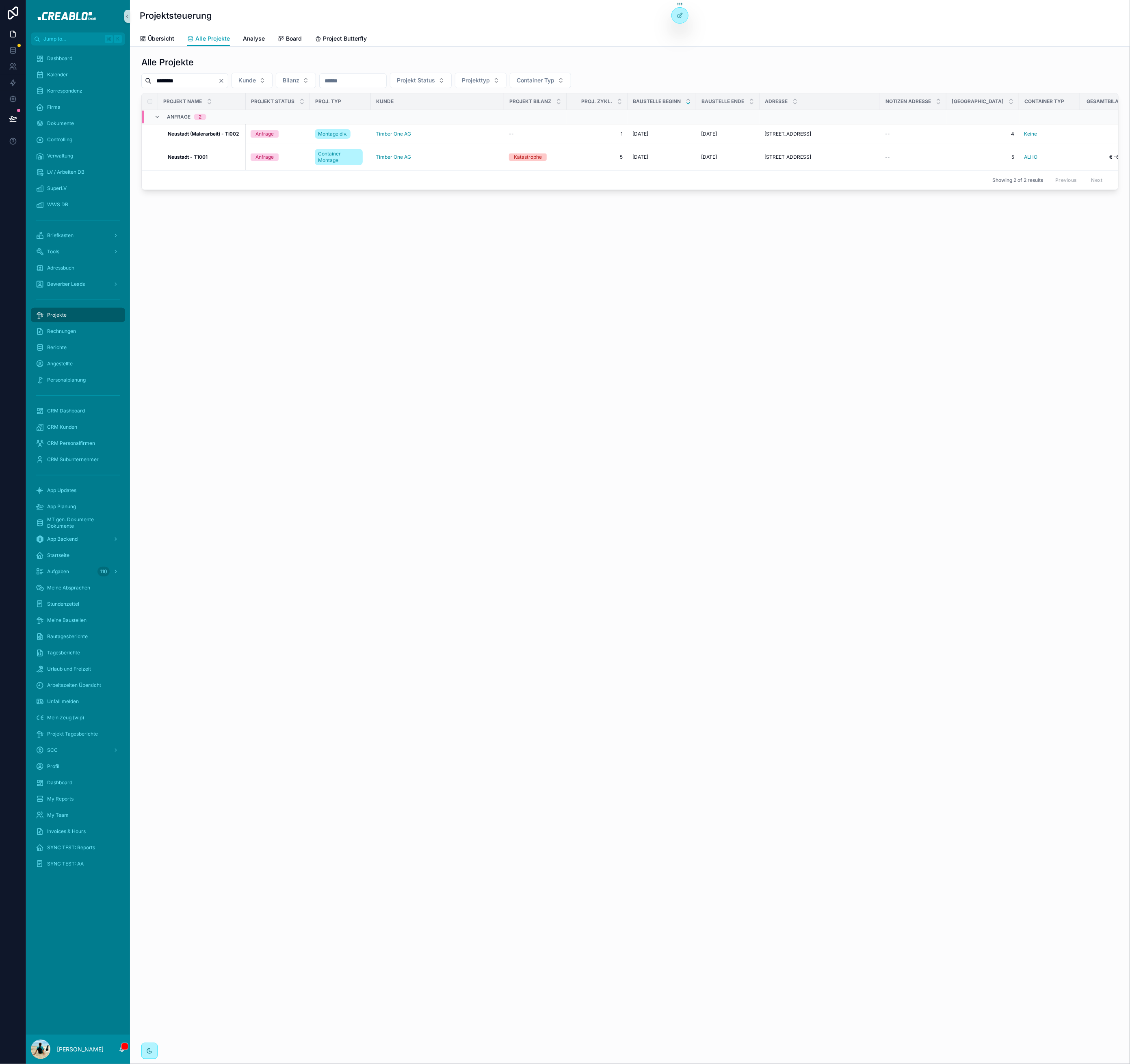
click at [188, 82] on input "********" at bounding box center [184, 81] width 67 height 11
type input "**********"
click at [198, 136] on span "Petershagen/Prichsenstadt - ME0001" at bounding box center [207, 137] width 79 height 13
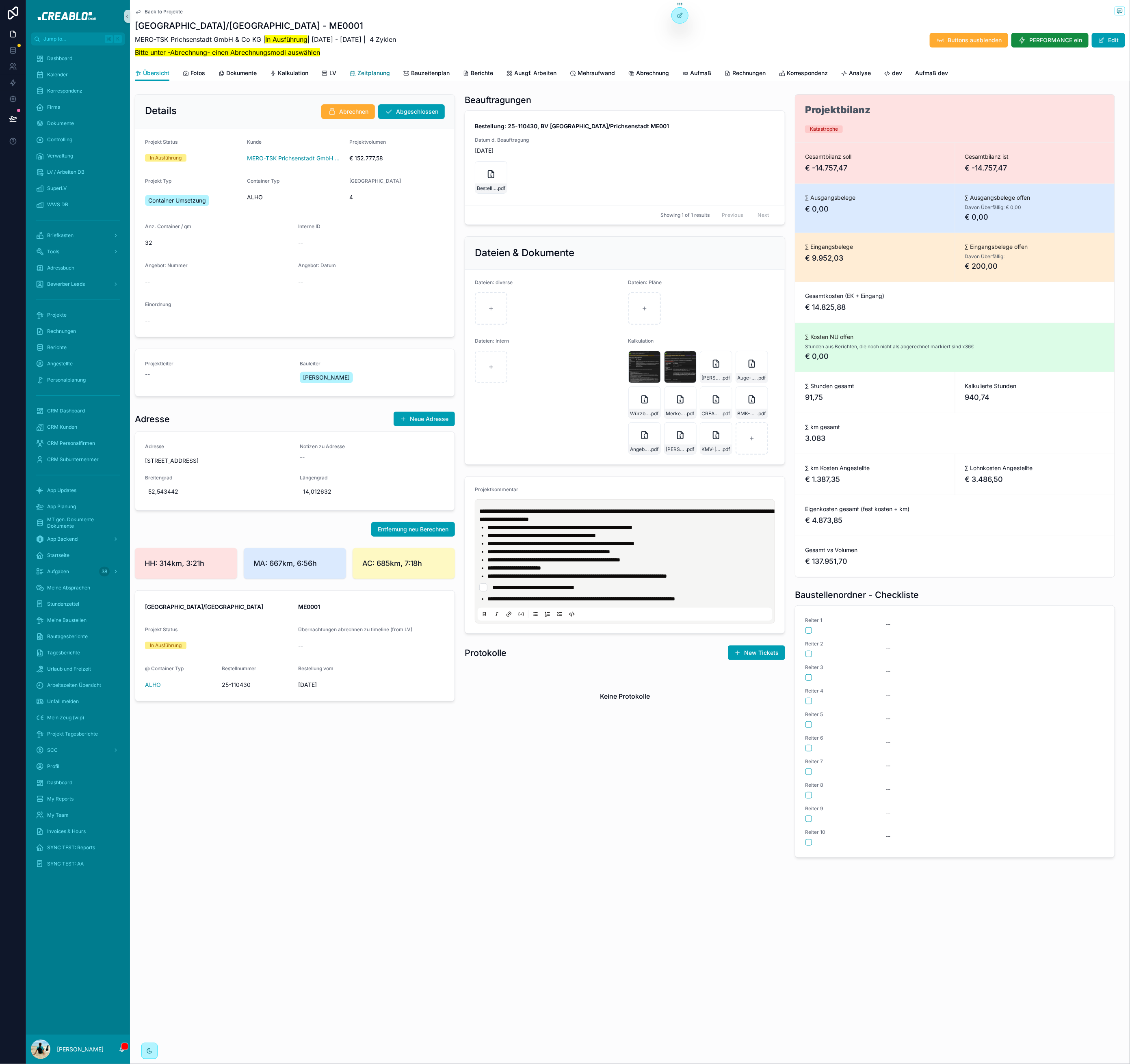
click at [374, 76] on span "Zeitplanung" at bounding box center [373, 73] width 33 height 8
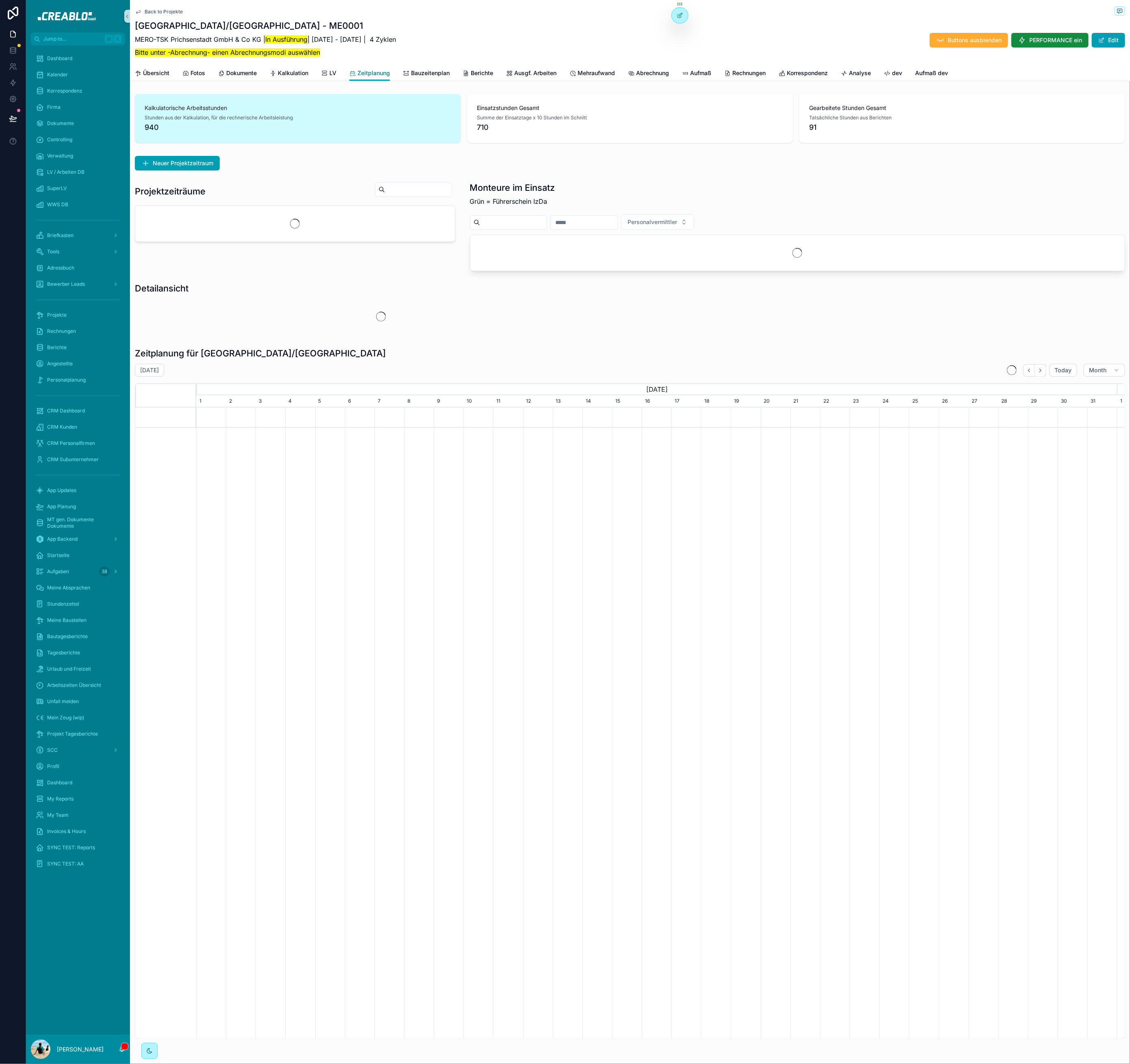
scroll to position [0, 921]
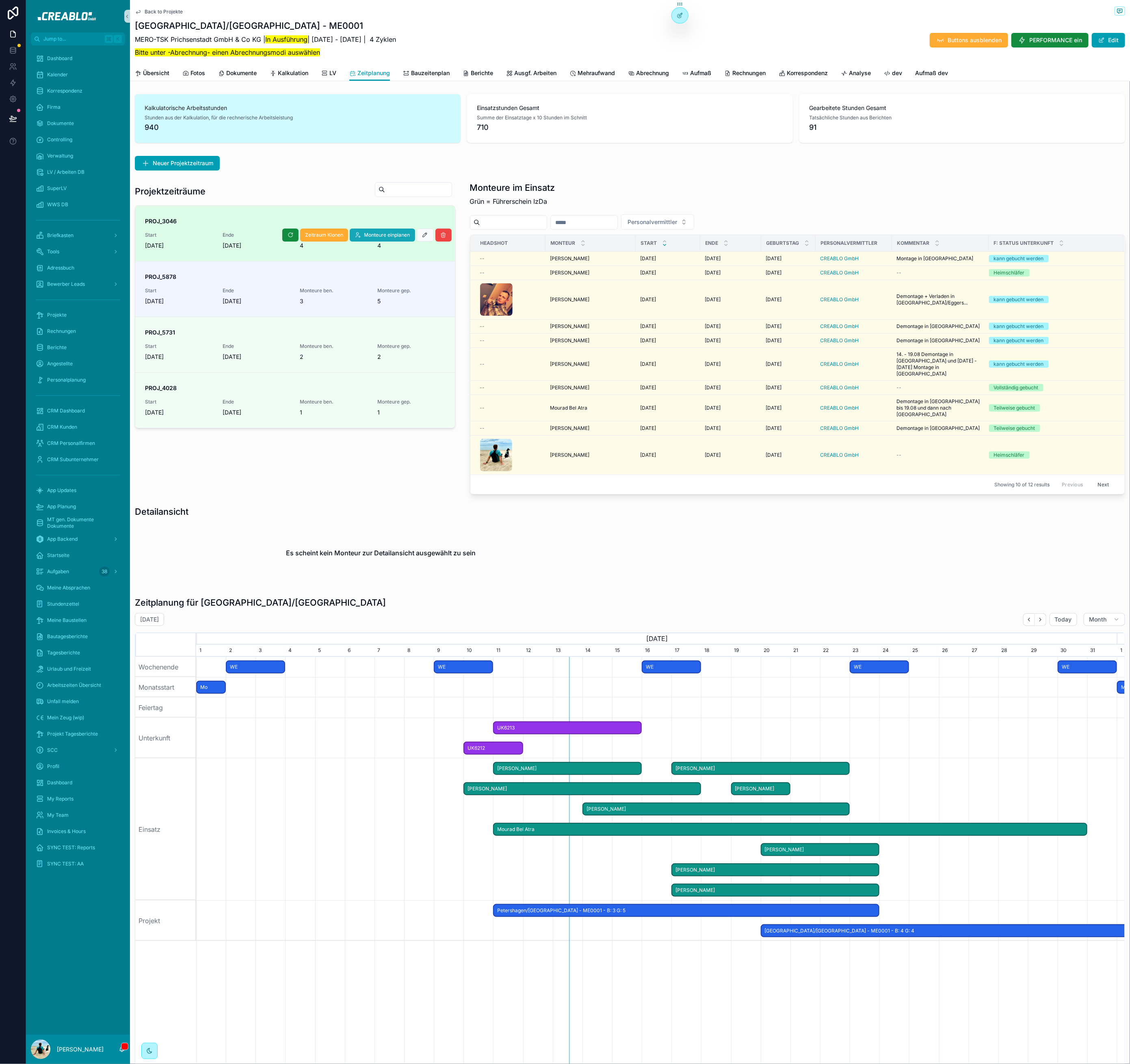
click at [365, 234] on span "Monteure einplanen" at bounding box center [387, 235] width 46 height 6
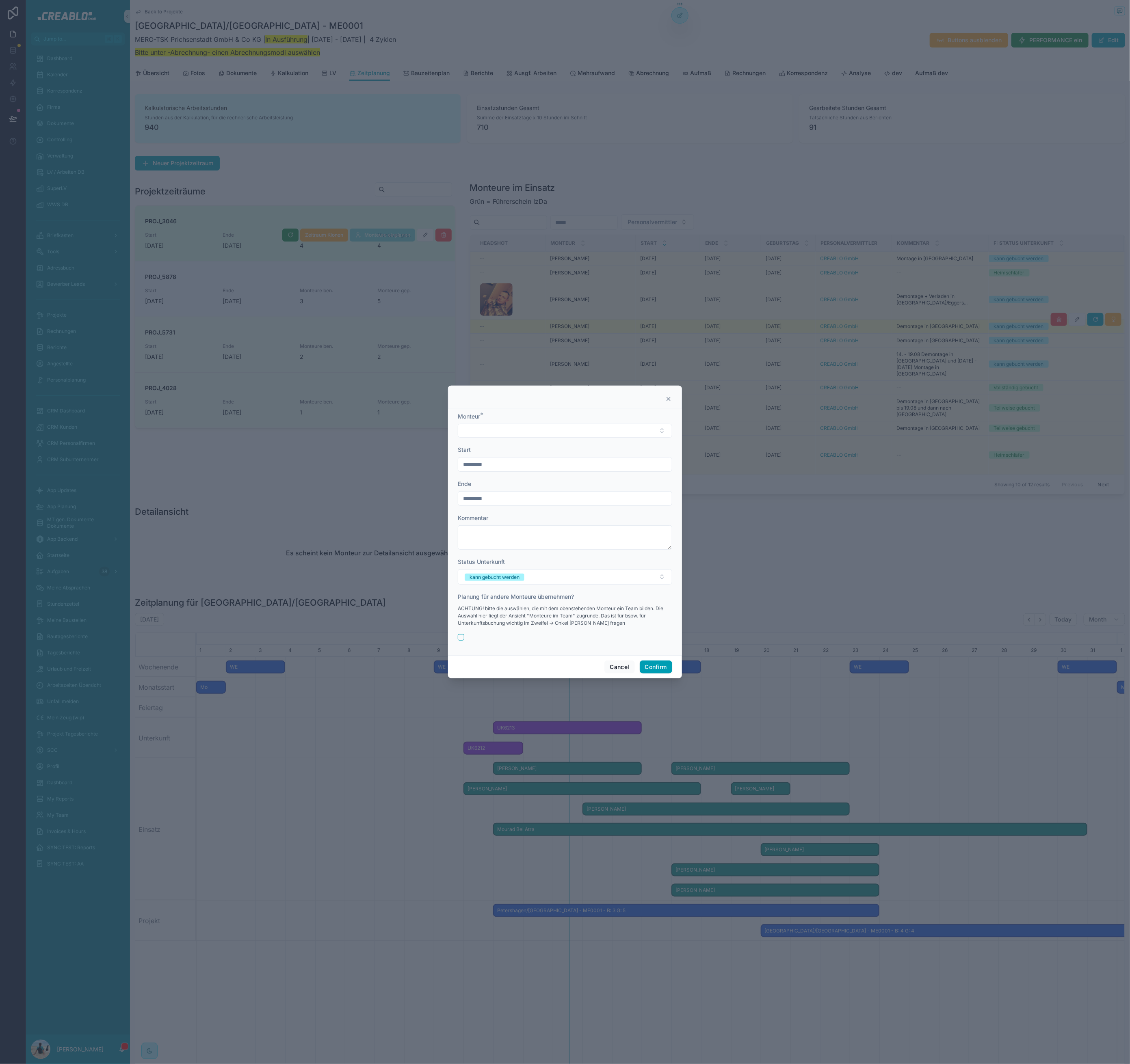
click at [669, 397] on icon at bounding box center [668, 399] width 6 height 6
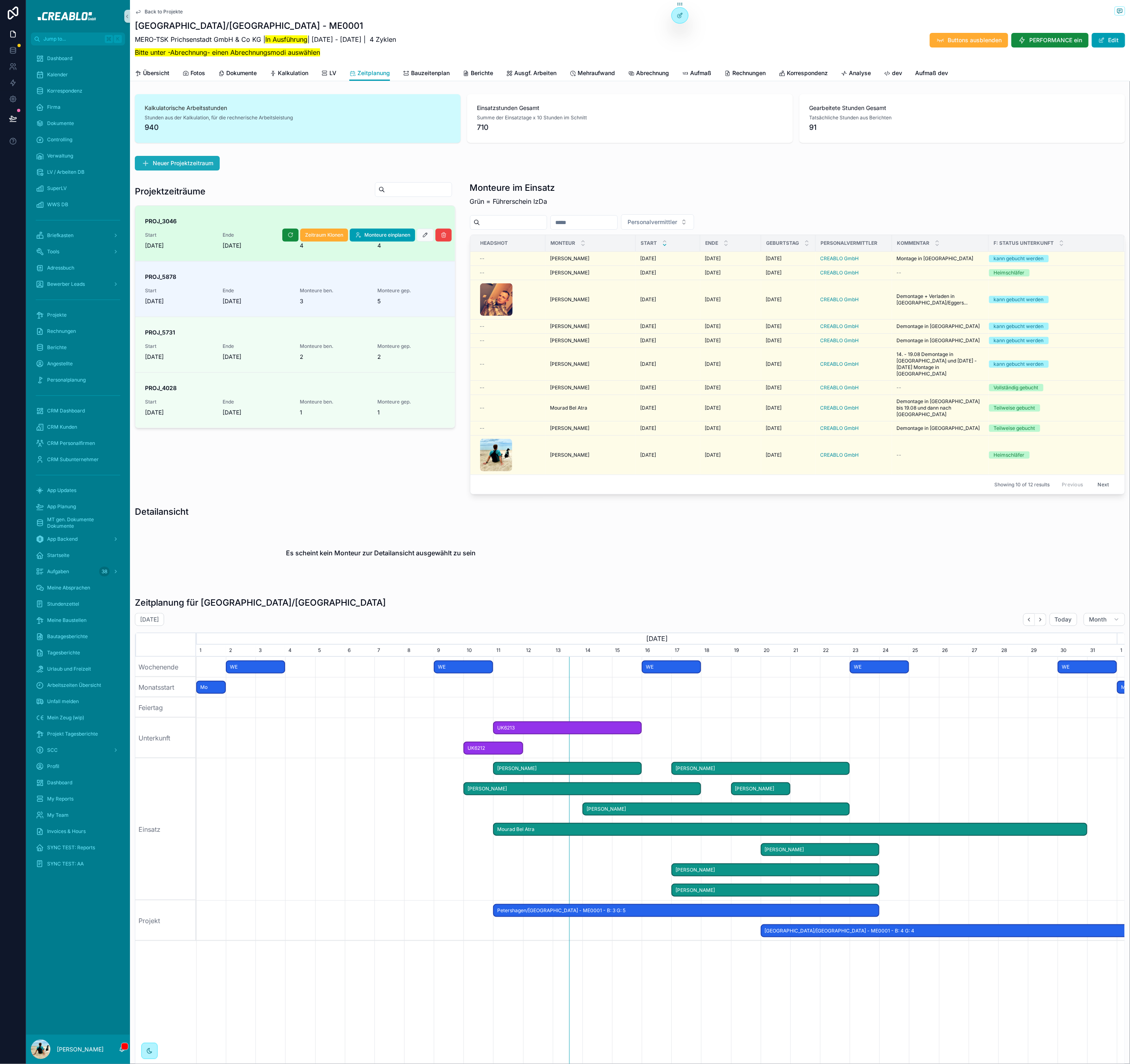
click at [198, 156] on button "Neuer Projektzeitraum" at bounding box center [178, 163] width 85 height 14
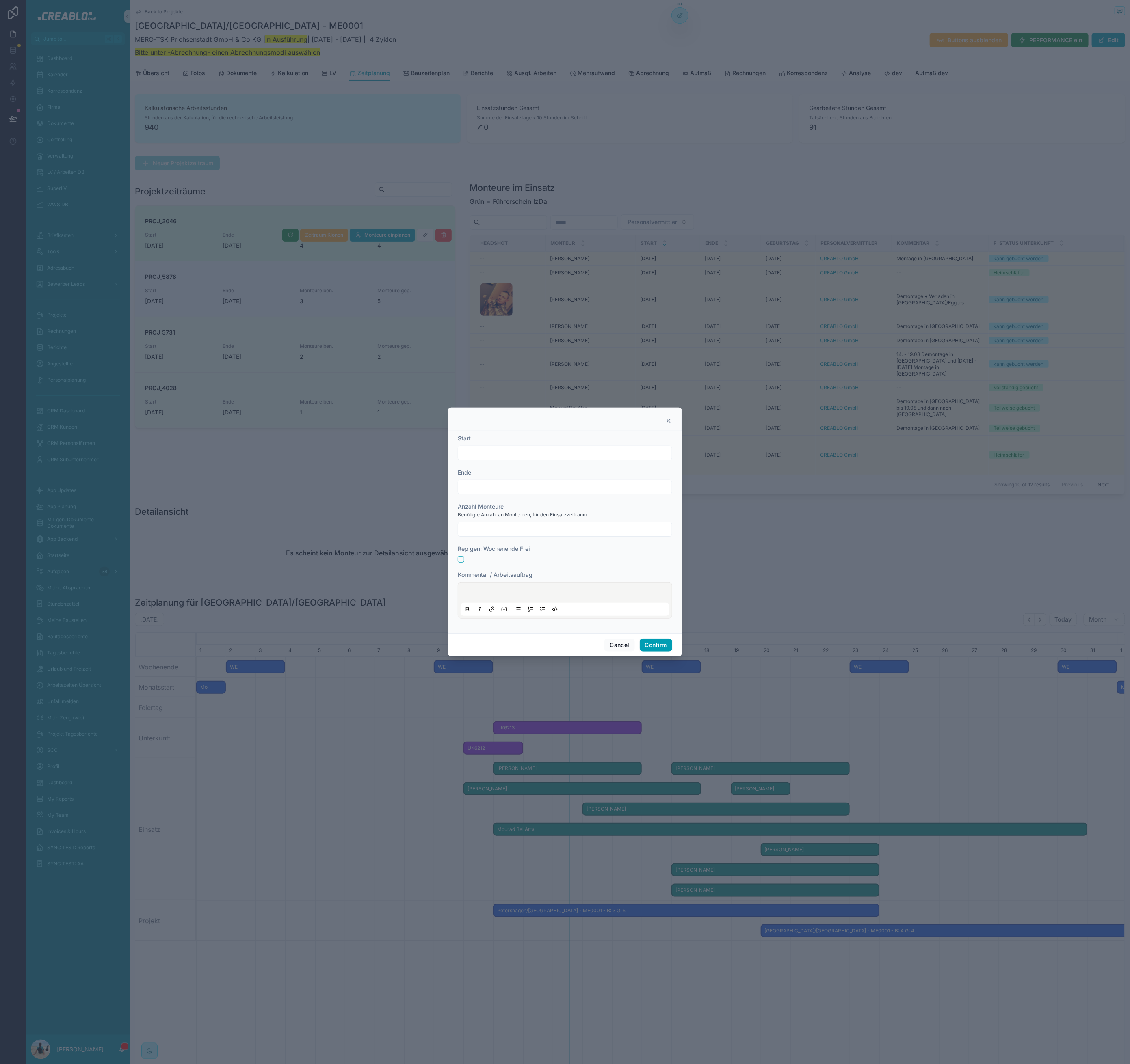
click at [522, 569] on form "Start Ende Anzahl Monteure Benötigte Anzahl an Monteuren, für den Einsatzzeitra…" at bounding box center [565, 531] width 214 height 193
click at [519, 583] on div at bounding box center [565, 600] width 214 height 36
click at [518, 590] on p at bounding box center [567, 594] width 209 height 8
click at [525, 451] on input "text" at bounding box center [565, 453] width 214 height 11
click at [538, 573] on button "19" at bounding box center [536, 574] width 14 height 14
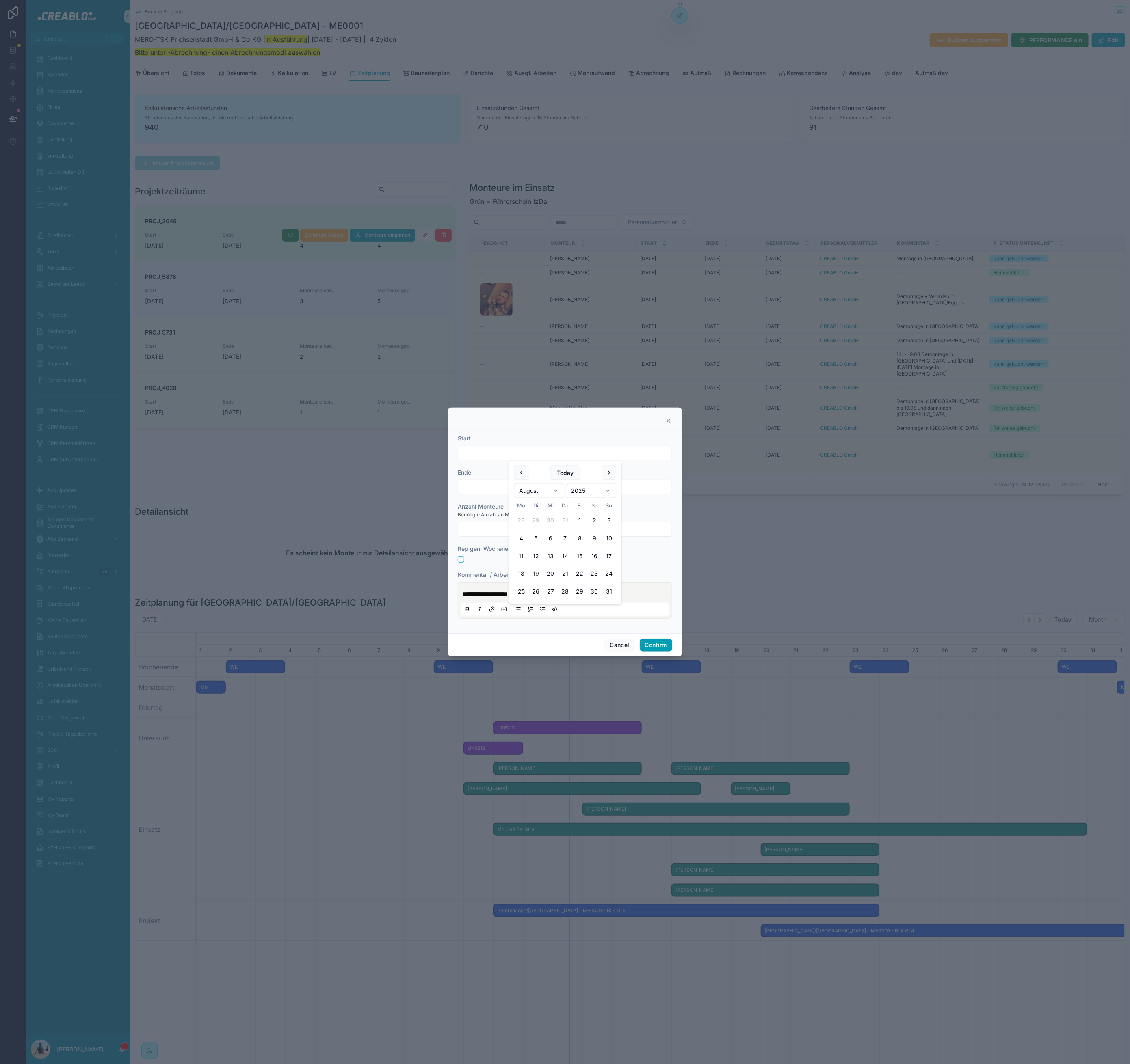
type input "*********"
click at [494, 494] on div at bounding box center [565, 487] width 214 height 14
click at [495, 489] on input "text" at bounding box center [565, 487] width 214 height 11
click at [593, 608] on button "23" at bounding box center [594, 608] width 14 height 14
type input "*********"
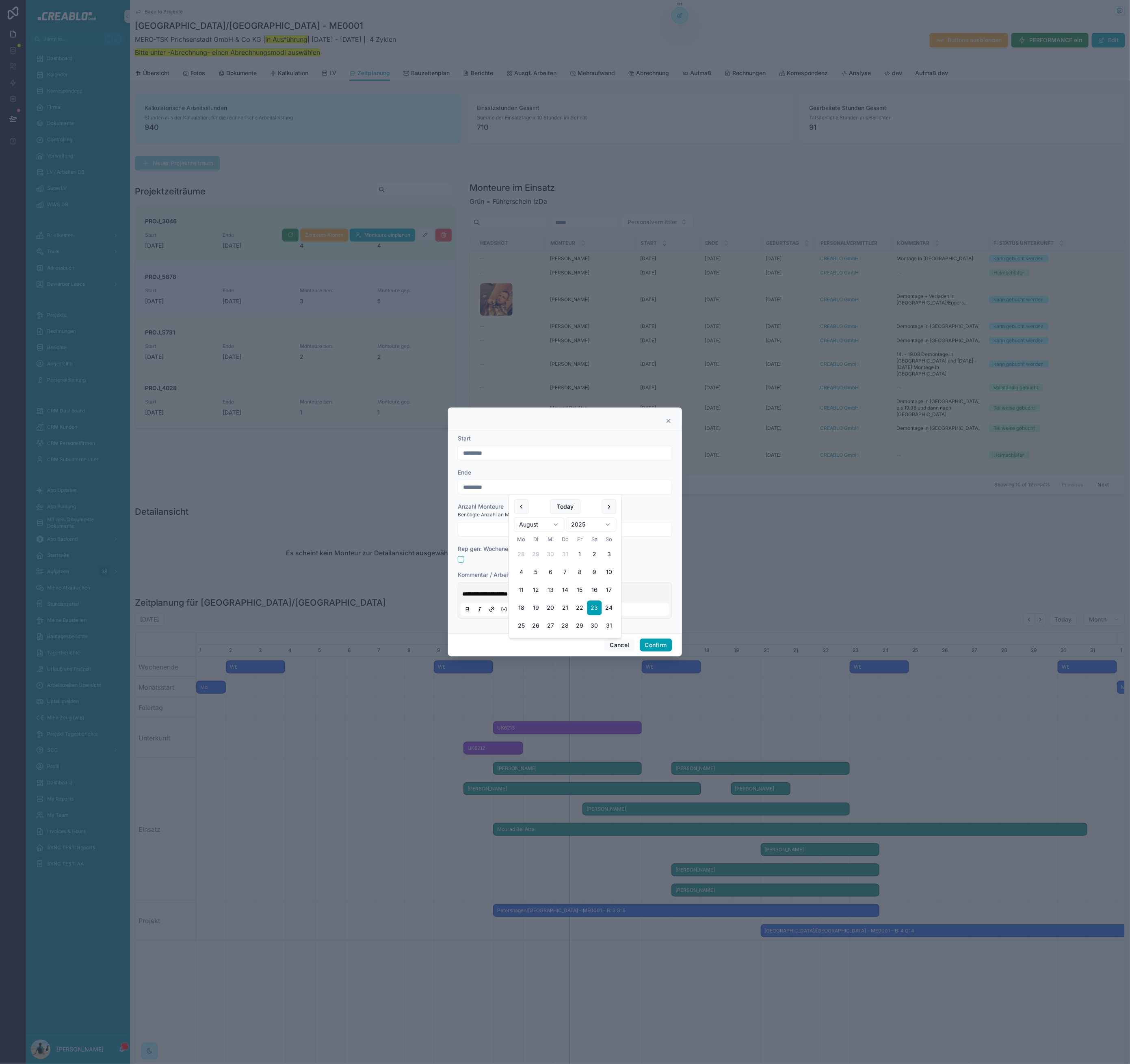
click at [479, 530] on input "text" at bounding box center [565, 529] width 214 height 11
type input "*"
click at [667, 646] on button "Confirm" at bounding box center [656, 645] width 33 height 13
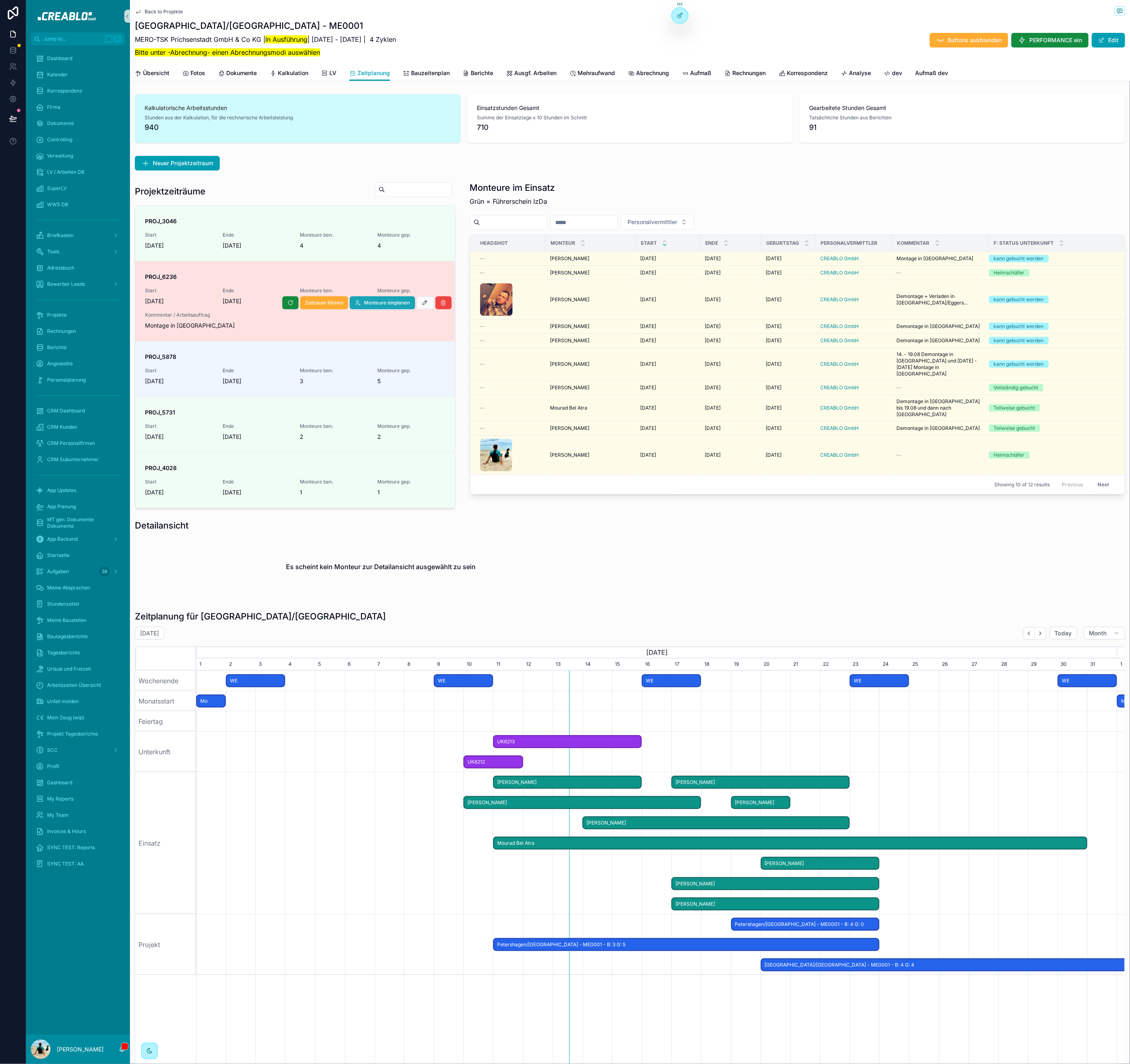
click at [392, 301] on span "Monteure einplanen" at bounding box center [387, 303] width 46 height 6
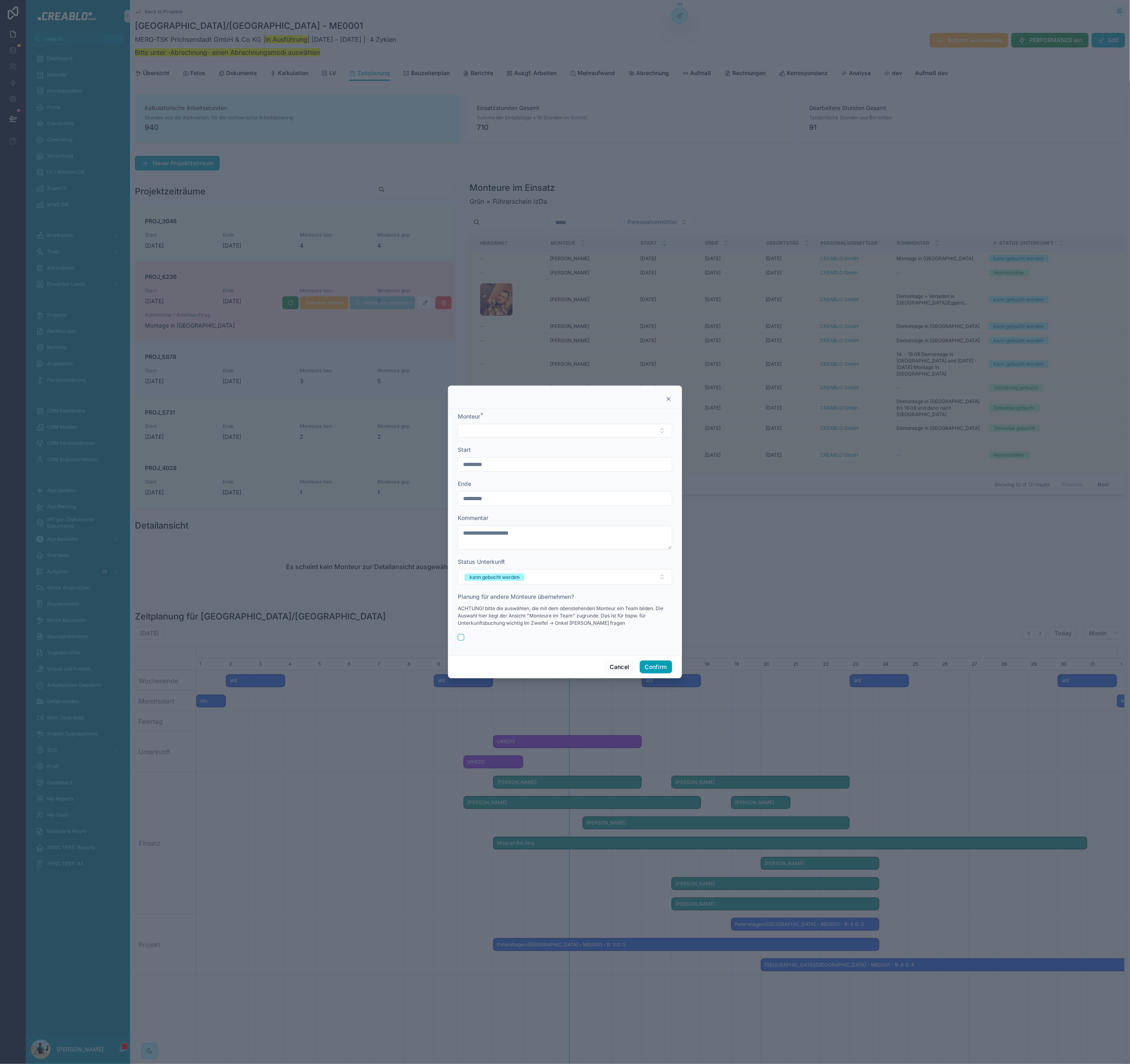
click at [668, 399] on icon at bounding box center [668, 399] width 3 height 3
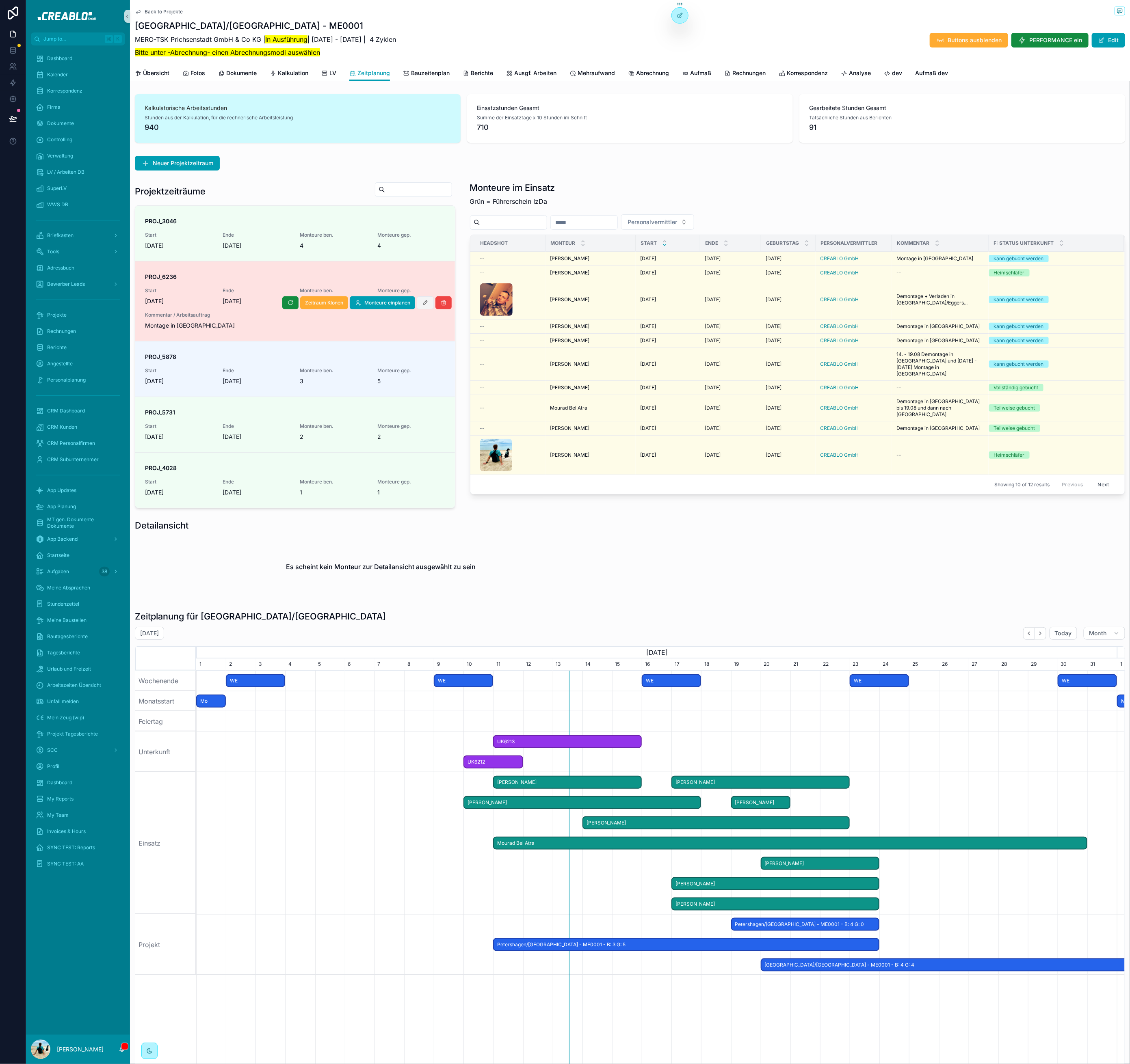
click at [422, 304] on icon "scrollable content" at bounding box center [425, 303] width 6 height 6
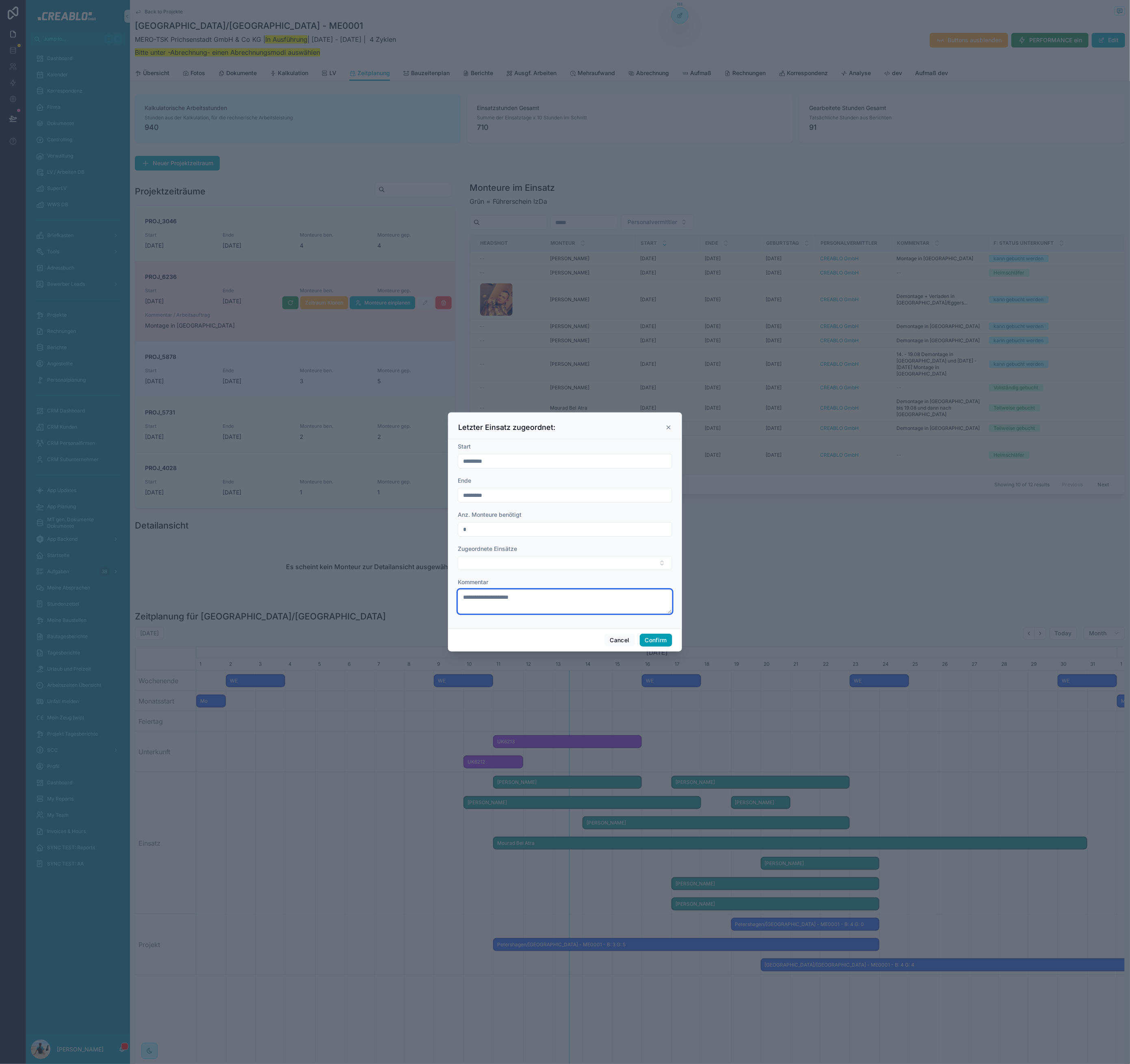
click at [513, 596] on textarea "**********" at bounding box center [565, 601] width 214 height 24
type textarea "**********"
click at [657, 641] on button "Confirm" at bounding box center [656, 640] width 33 height 13
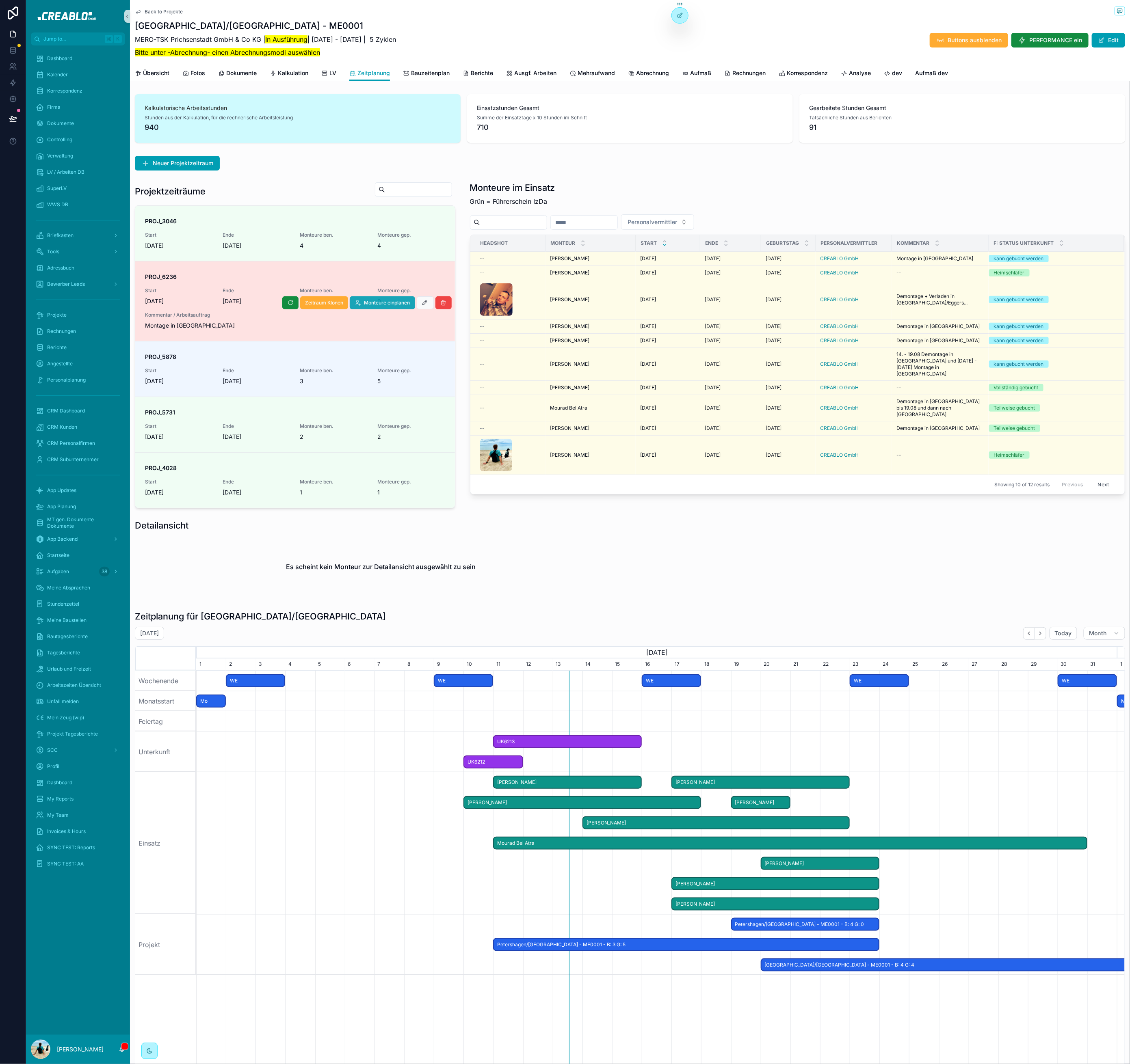
click at [398, 302] on span "Monteure einplanen" at bounding box center [387, 303] width 46 height 6
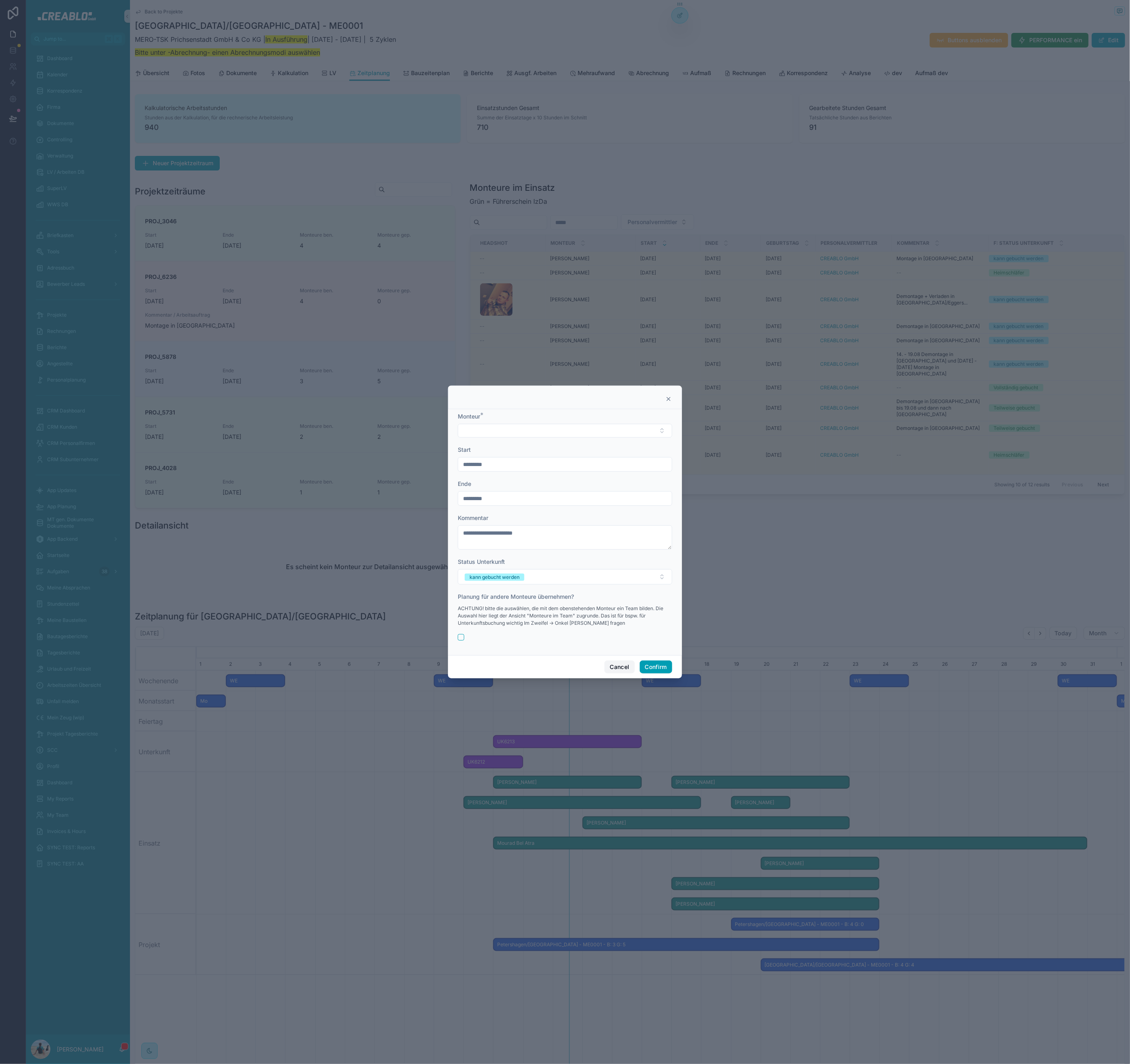
click at [617, 666] on button "Cancel" at bounding box center [619, 667] width 30 height 13
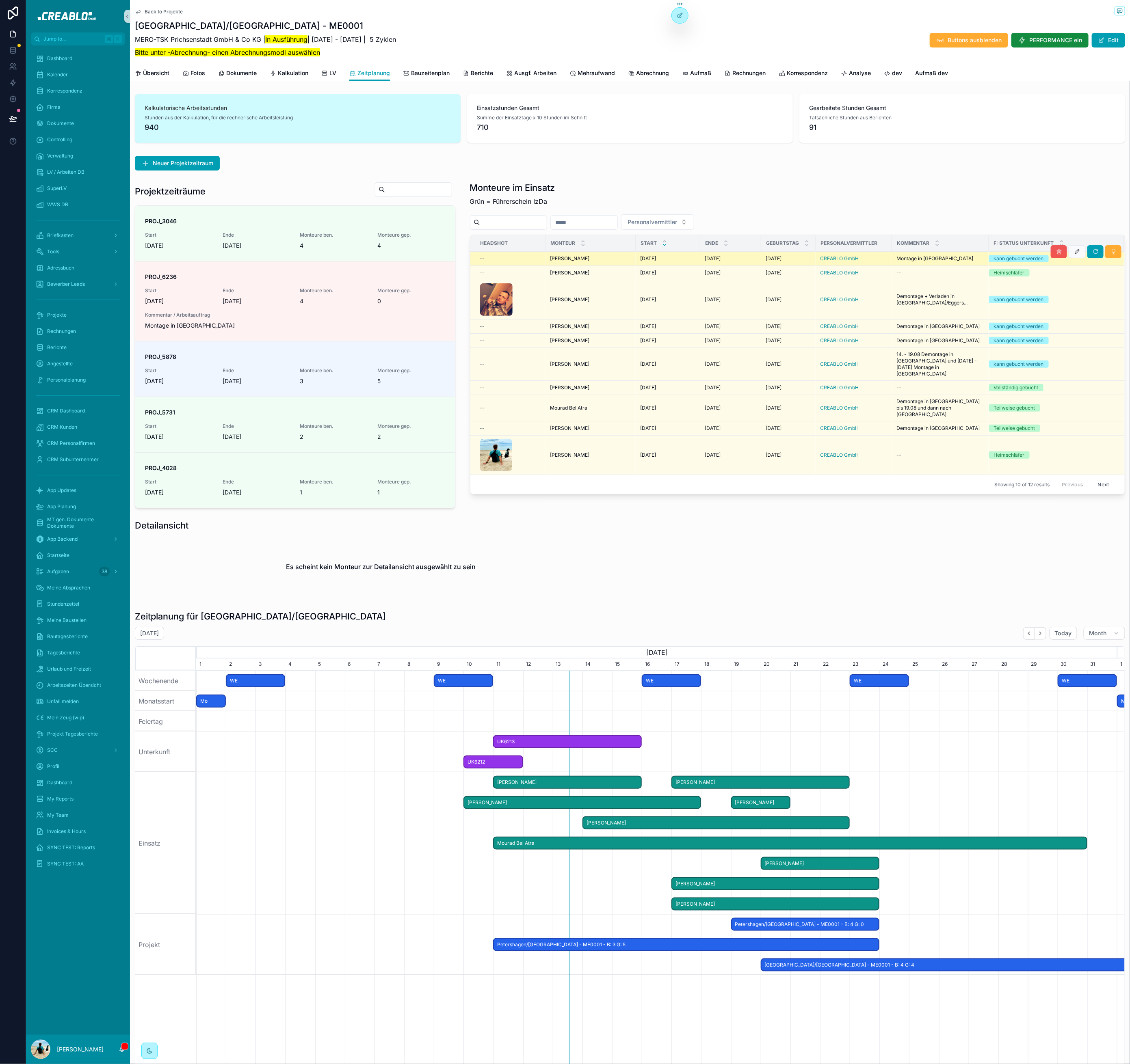
click at [1056, 252] on icon "scrollable content" at bounding box center [1059, 251] width 6 height 6
click at [1051, 252] on span "scrollable content" at bounding box center [1059, 253] width 16 height 6
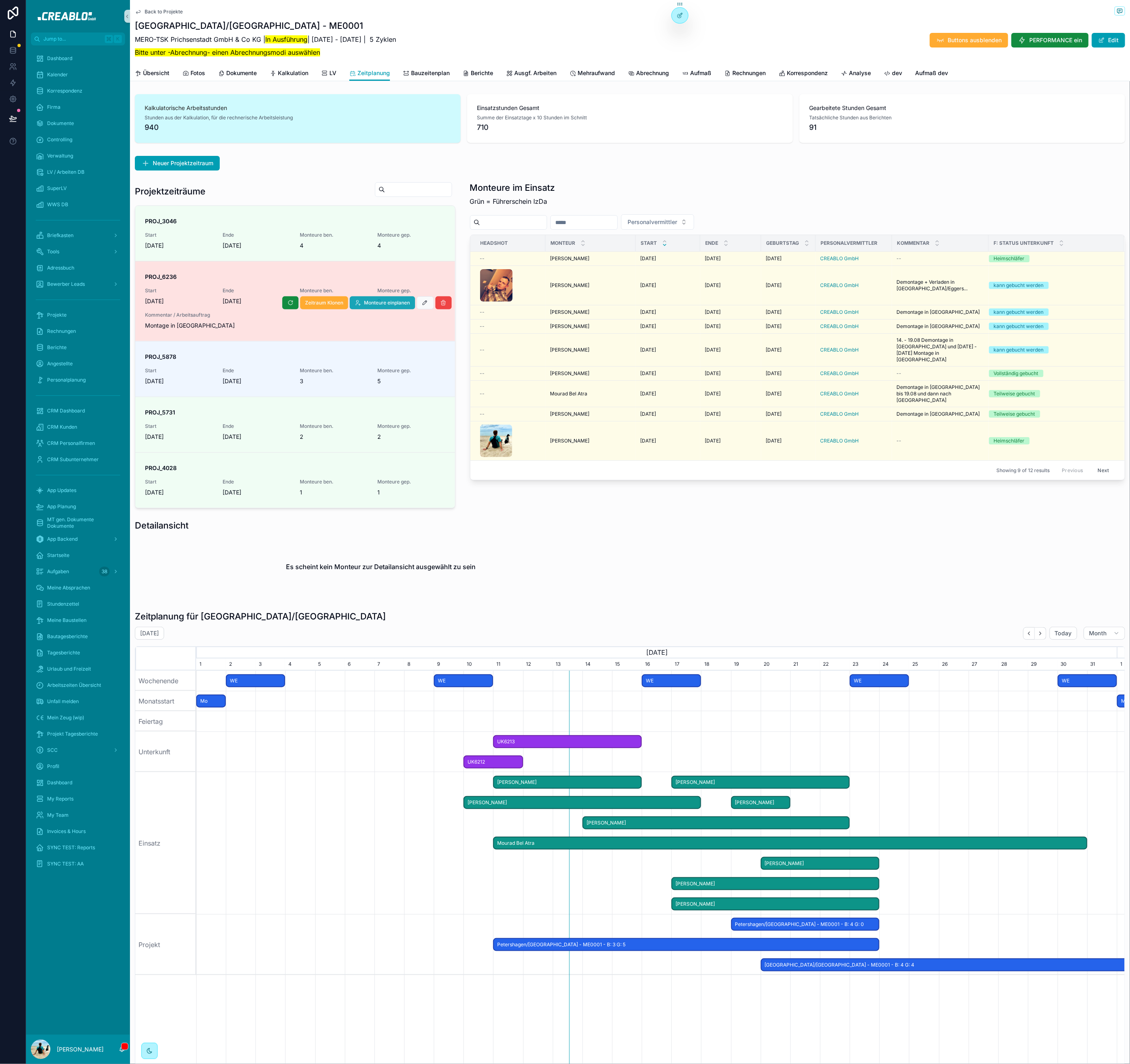
click at [380, 303] on span "Monteure einplanen" at bounding box center [387, 303] width 46 height 6
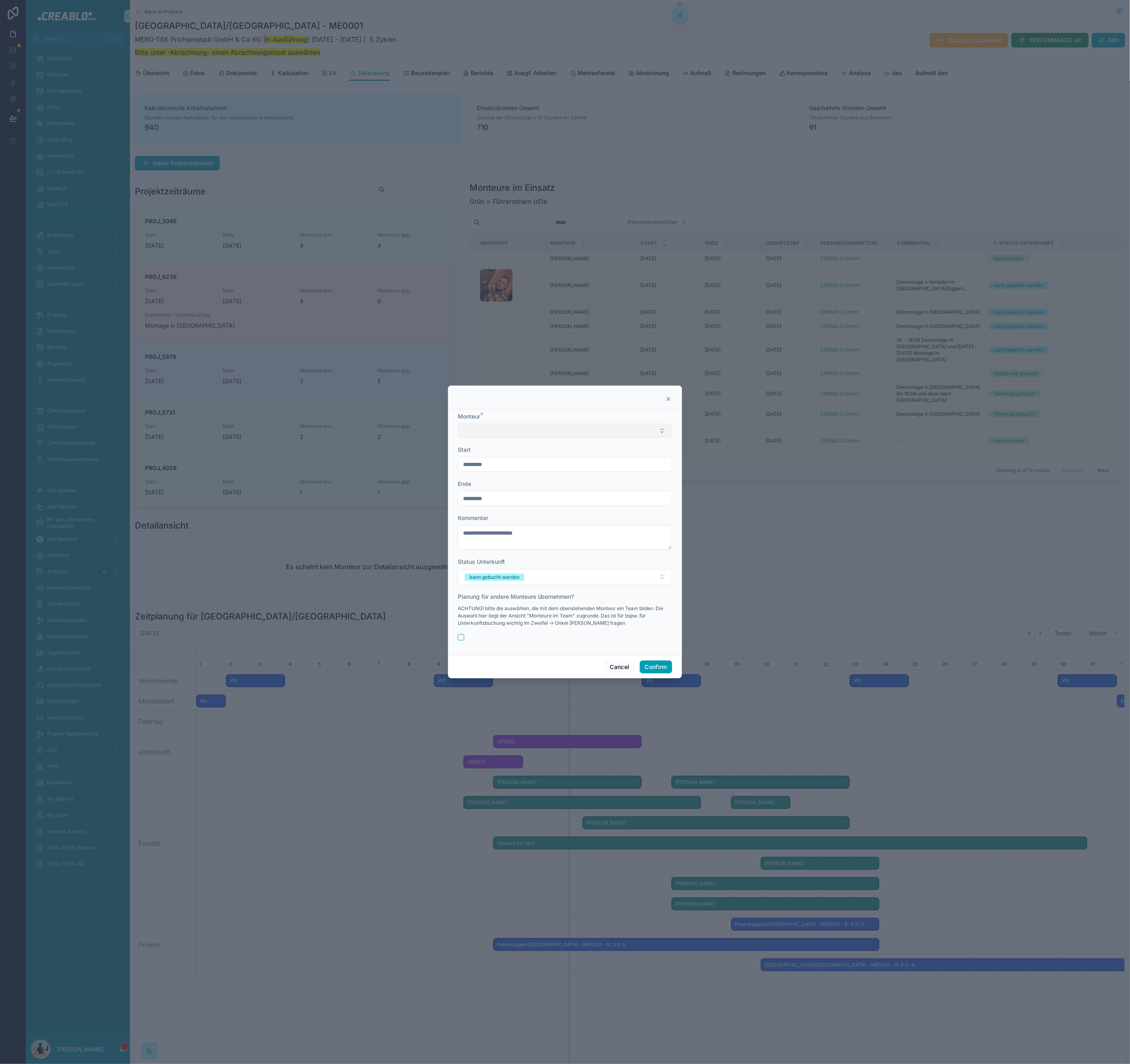
click at [493, 436] on button "Select Button" at bounding box center [565, 431] width 214 height 14
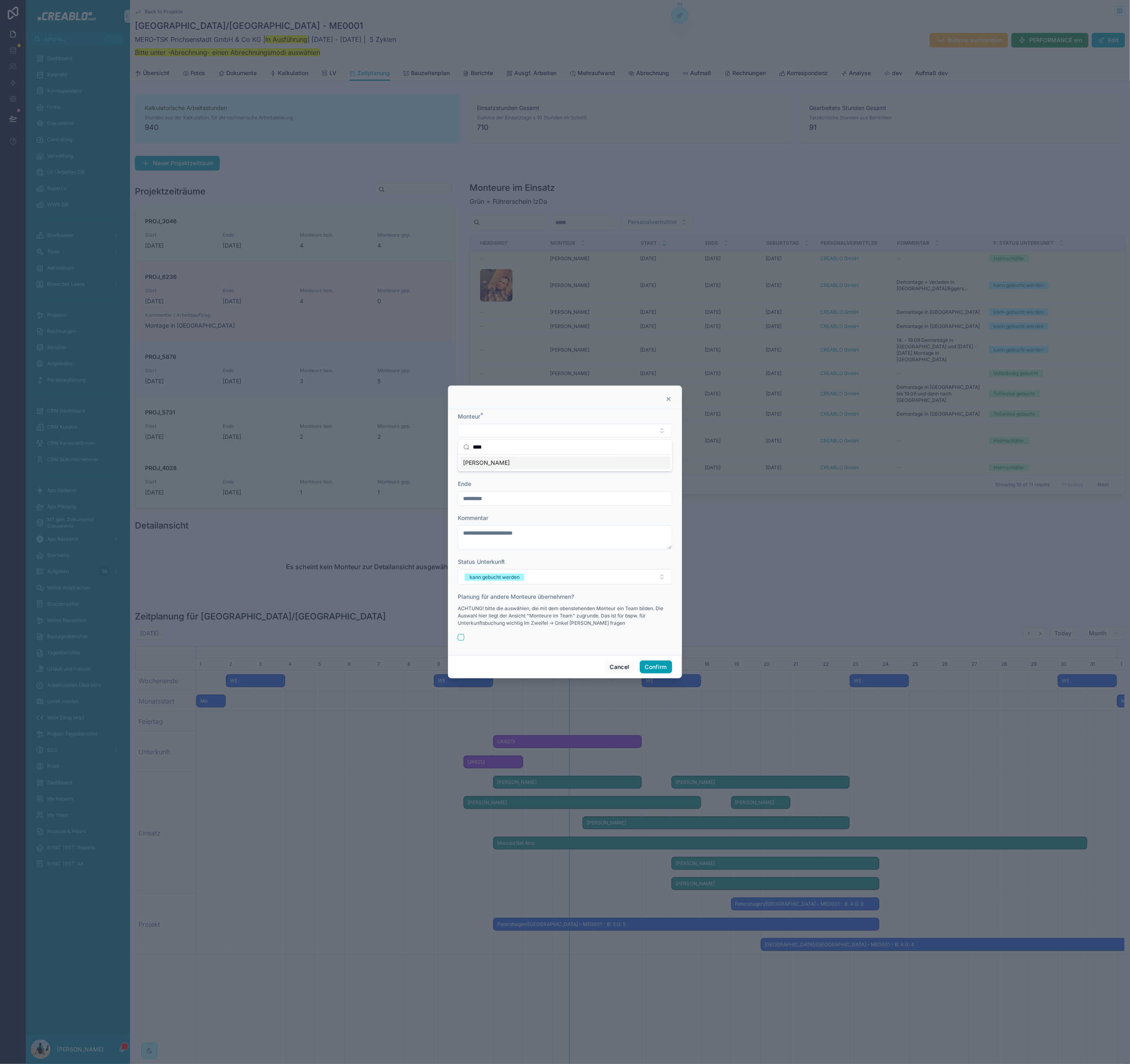
type input "****"
click at [499, 464] on div "Björn Auen" at bounding box center [565, 463] width 210 height 13
click at [507, 469] on input "*********" at bounding box center [565, 465] width 214 height 11
click at [497, 504] on input "*********" at bounding box center [565, 499] width 214 height 11
click at [566, 619] on button "21" at bounding box center [565, 620] width 14 height 14
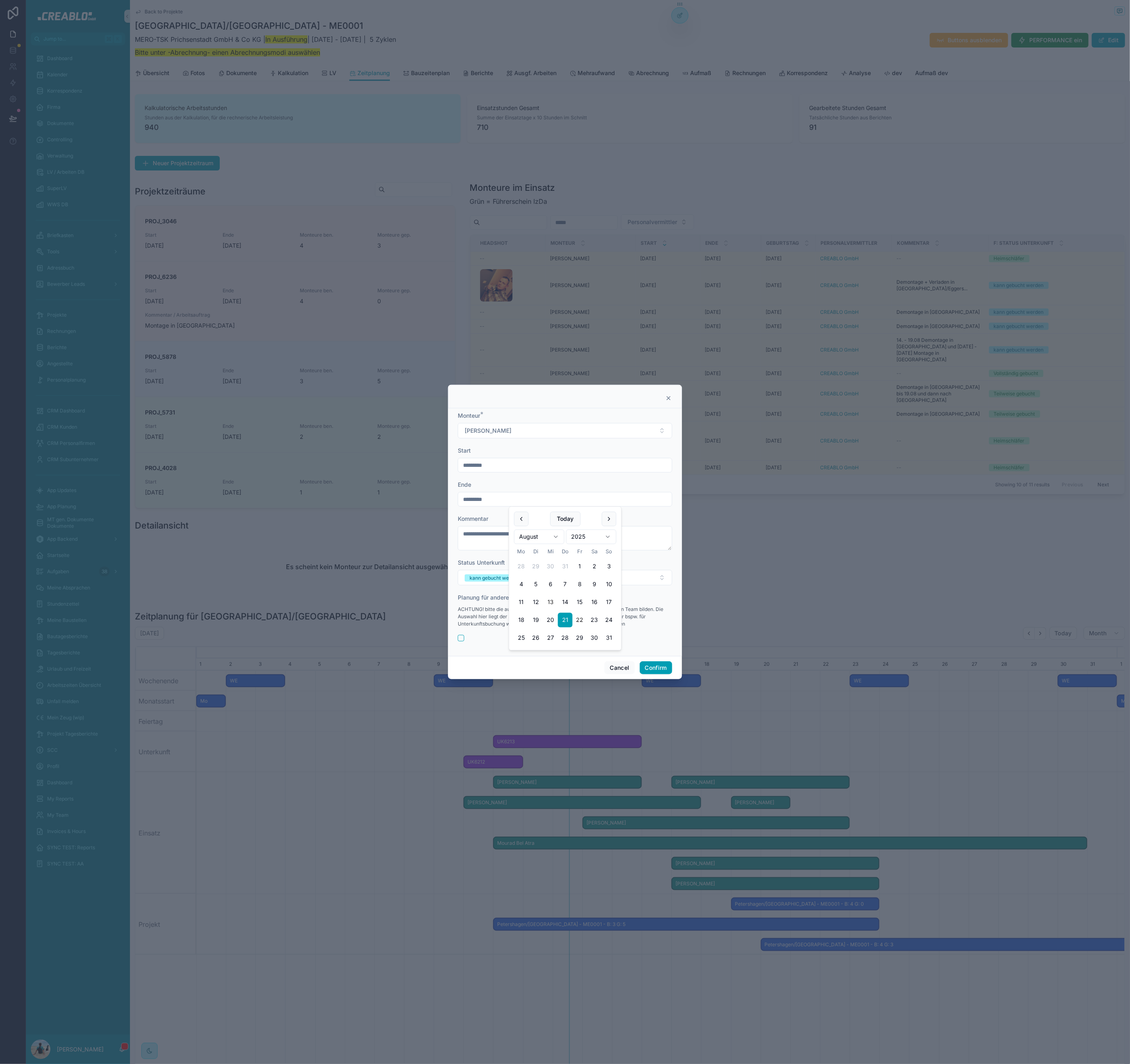
click at [577, 613] on button "22" at bounding box center [580, 620] width 14 height 14
type input "*********"
click at [494, 553] on form "**********" at bounding box center [565, 530] width 214 height 238
click at [650, 668] on button "Confirm" at bounding box center [656, 668] width 33 height 13
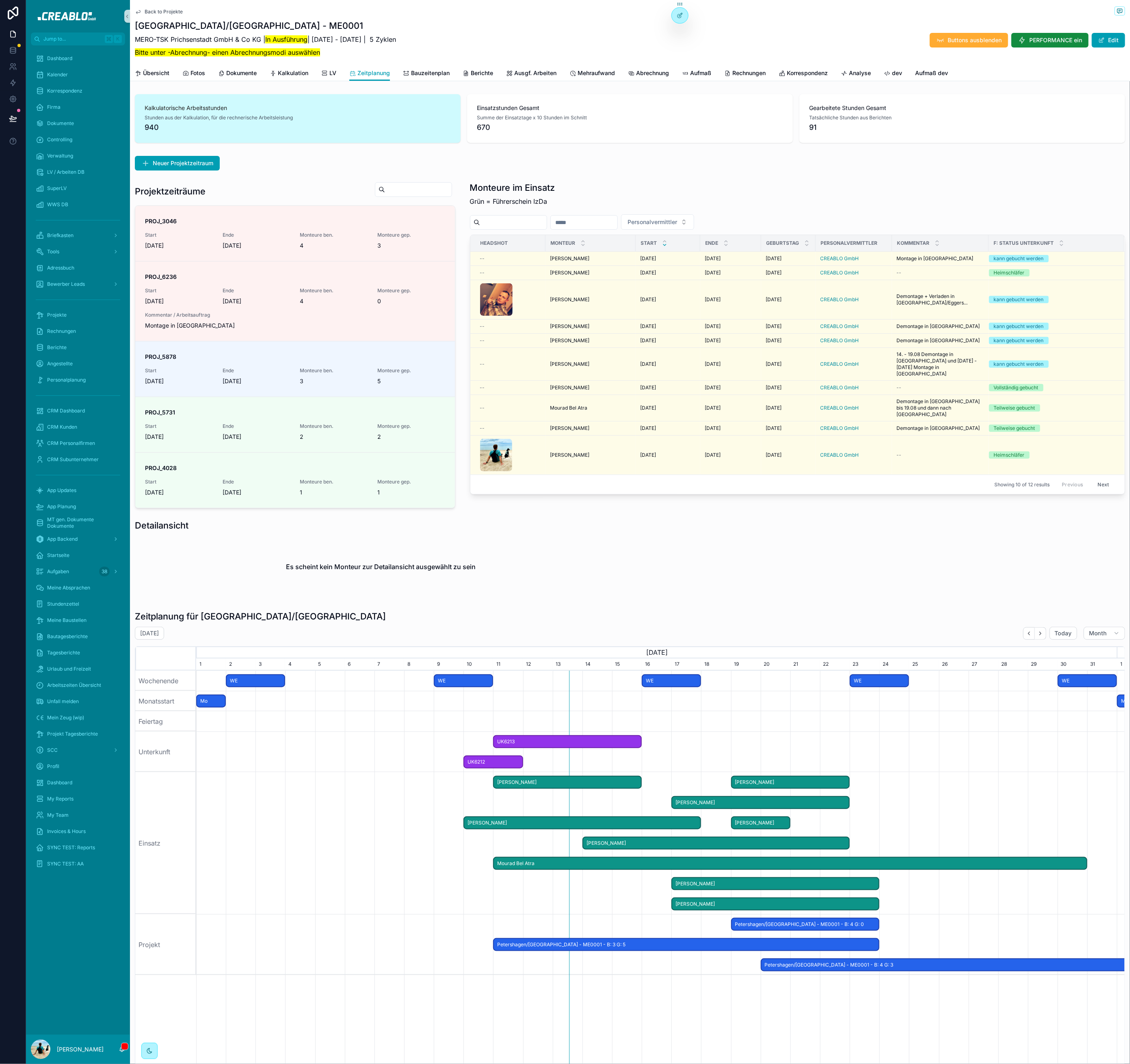
click at [563, 558] on div "Es scheint kein Monteur zur Detailansicht ausgewählt zu sein" at bounding box center [381, 566] width 492 height 62
drag, startPoint x: 219, startPoint y: 559, endPoint x: 157, endPoint y: 533, distance: 67.2
click at [218, 559] on div "Es scheint kein Monteur zur Detailansicht ausgewählt zu sein" at bounding box center [381, 566] width 492 height 62
drag, startPoint x: 133, startPoint y: 526, endPoint x: 353, endPoint y: 628, distance: 242.5
click at [351, 631] on div "Kalkulatorische Arbeitsstunden Stunden aus der Kalkulation, für die rechnerisch…" at bounding box center [630, 698] width 1000 height 1215
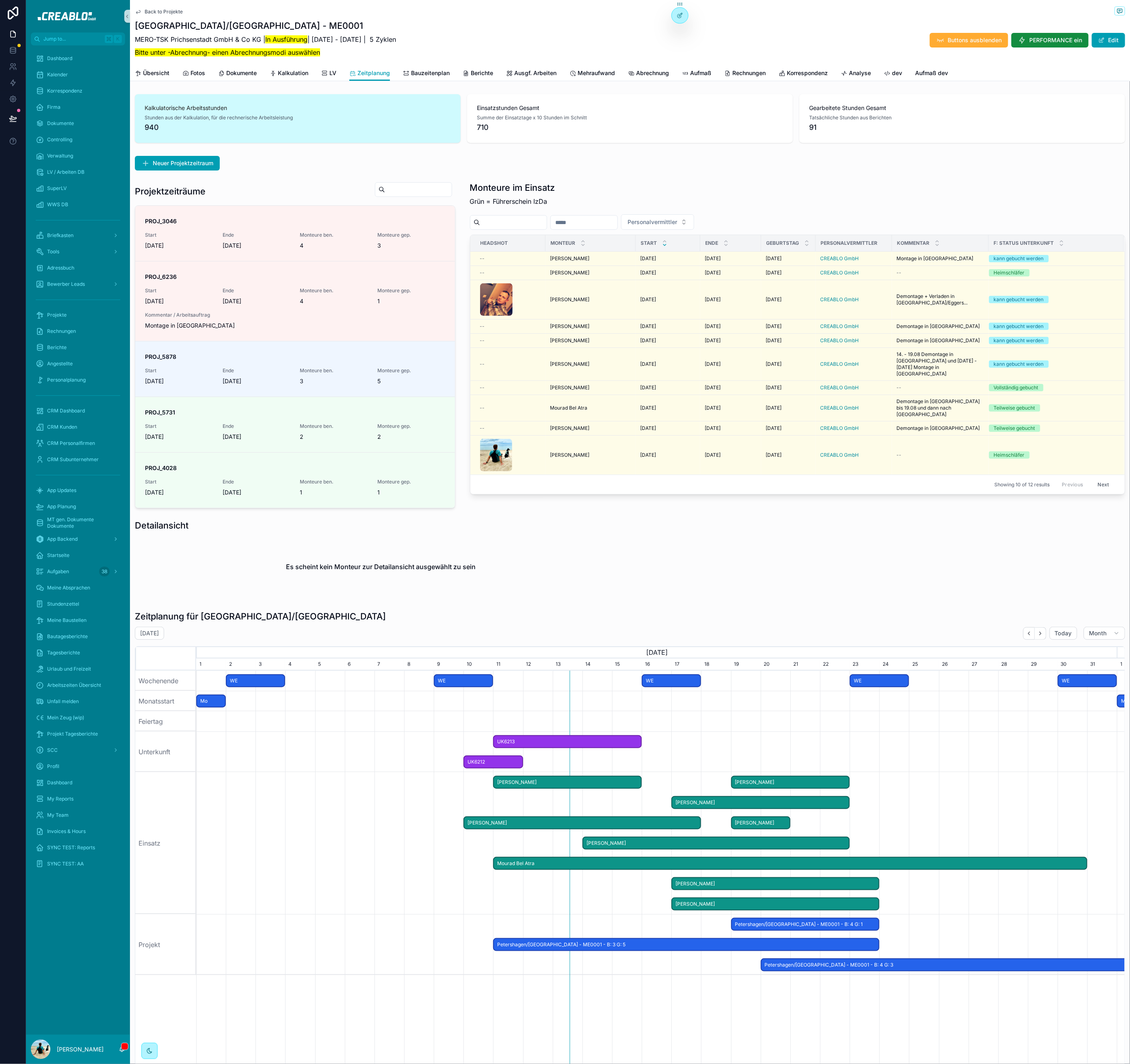
click at [353, 628] on div "August 2025 Today Month" at bounding box center [630, 633] width 990 height 13
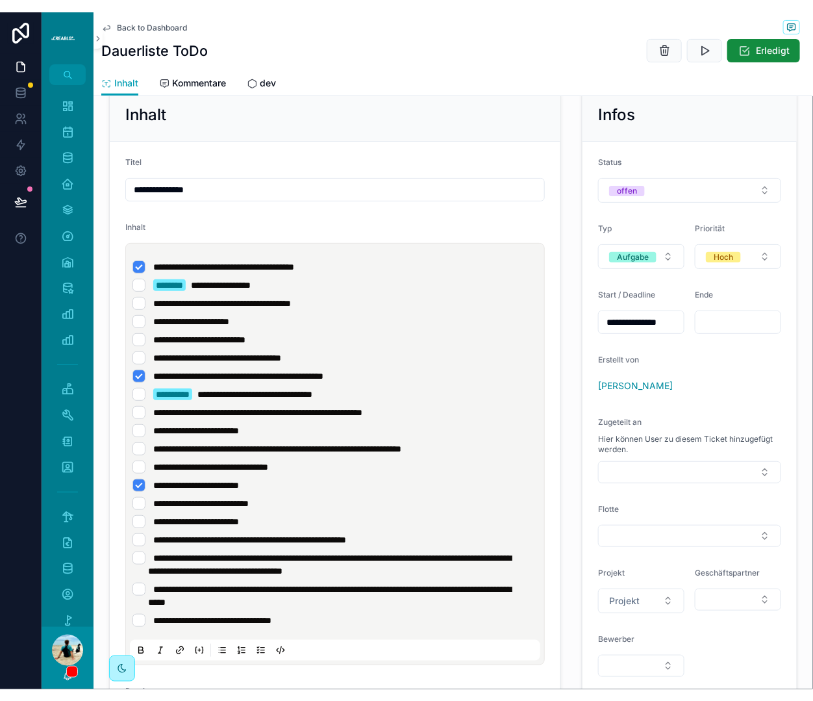
scroll to position [101, 0]
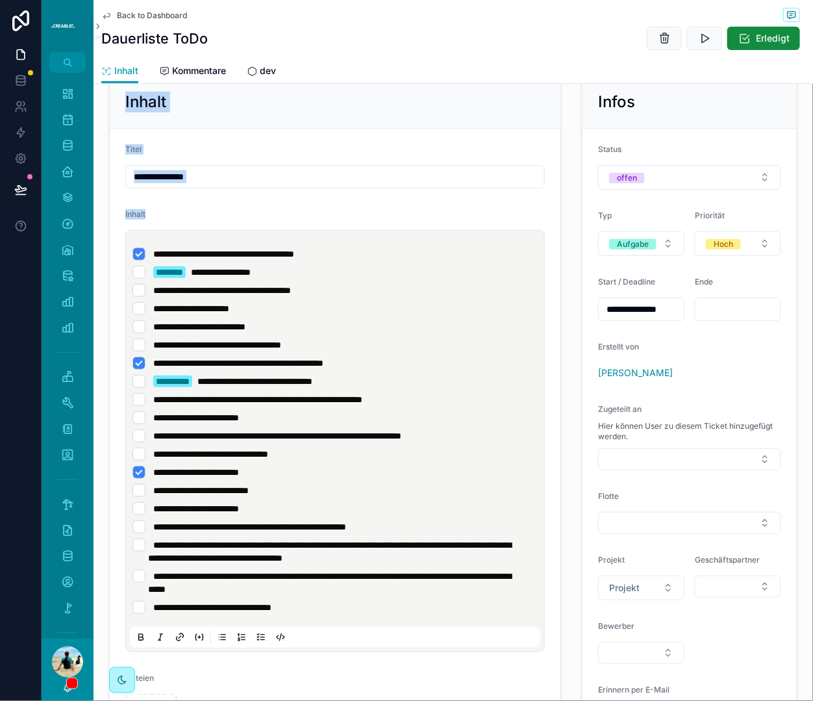
drag, startPoint x: 125, startPoint y: 104, endPoint x: 238, endPoint y: 208, distance: 153.5
click at [238, 208] on div "**********" at bounding box center [335, 418] width 452 height 686
click at [251, 184] on input "**********" at bounding box center [335, 177] width 418 height 18
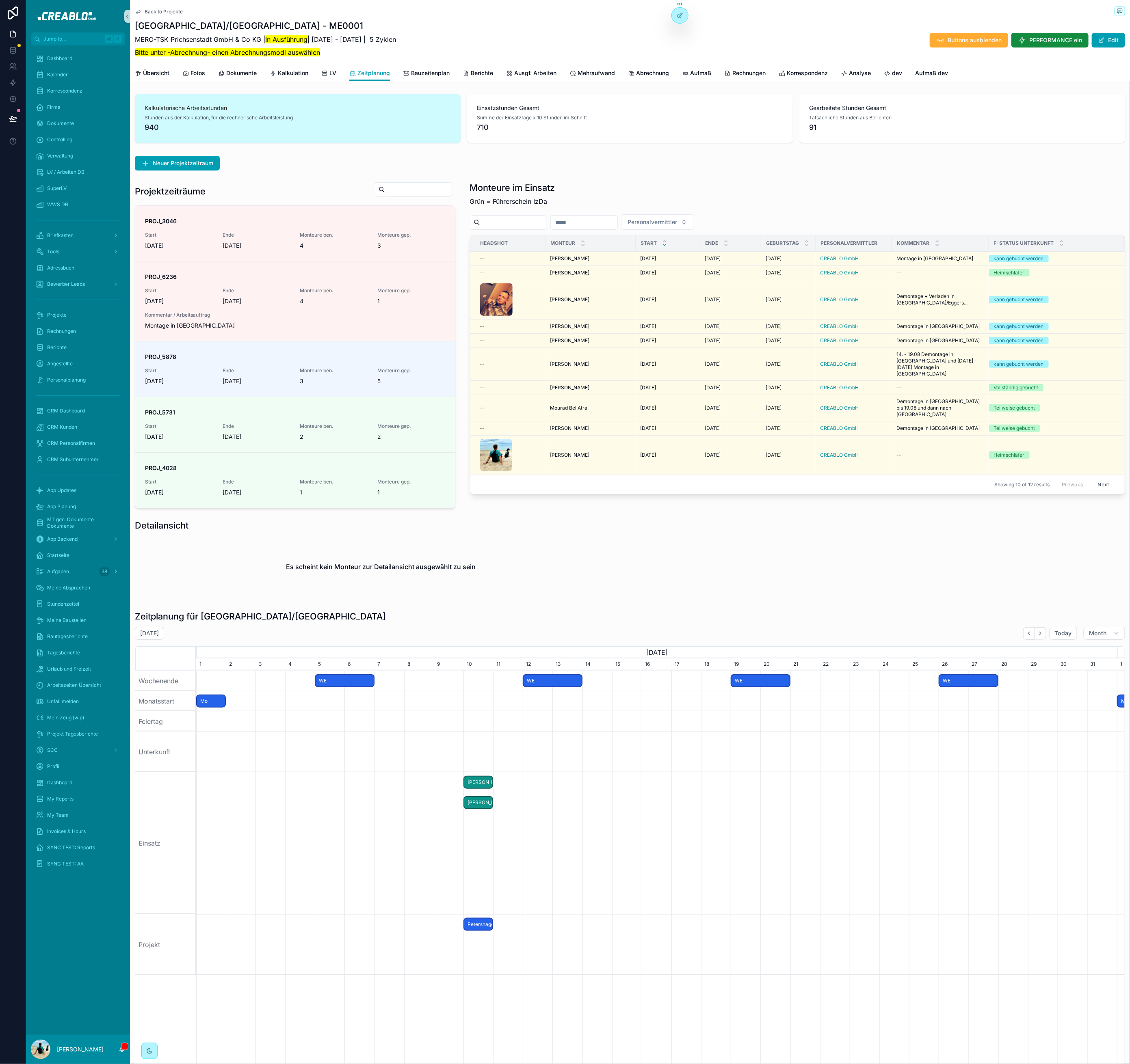
scroll to position [0, 921]
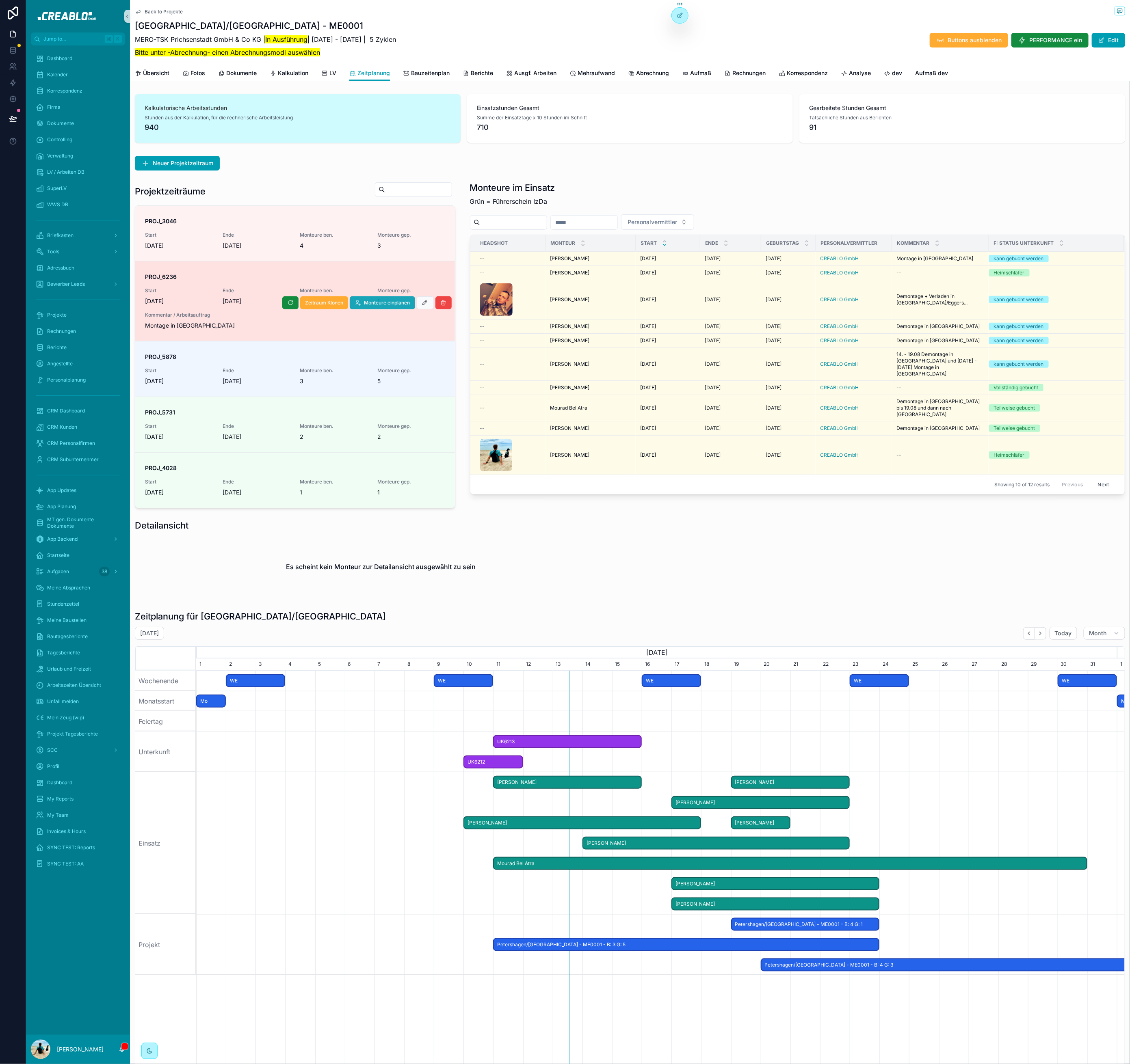
click at [385, 301] on span "Monteure einplanen" at bounding box center [387, 303] width 46 height 6
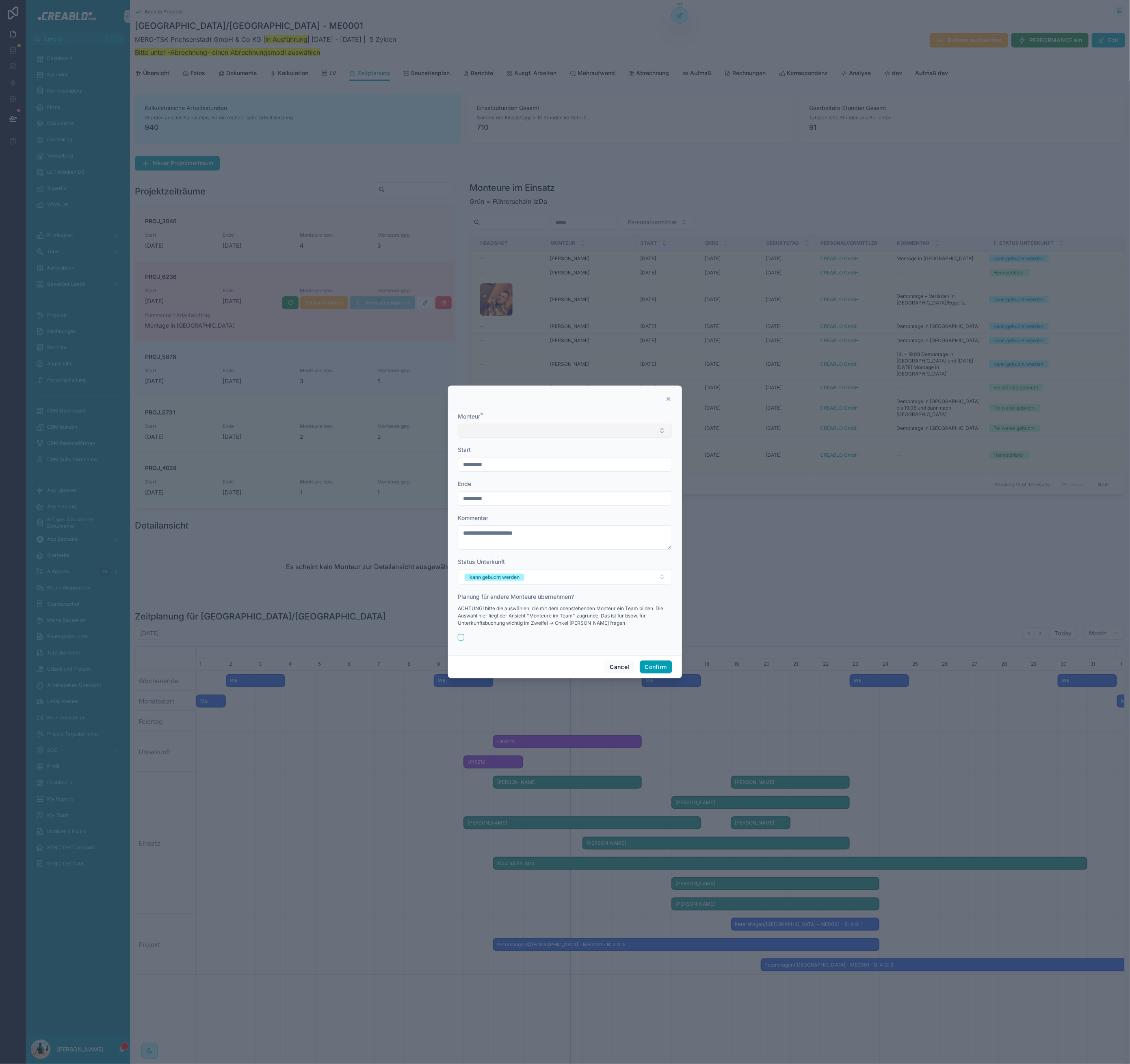
click at [502, 436] on button "Select Button" at bounding box center [565, 431] width 214 height 14
type input "****"
click at [529, 464] on div "Mourad Bel Atra" at bounding box center [565, 463] width 210 height 13
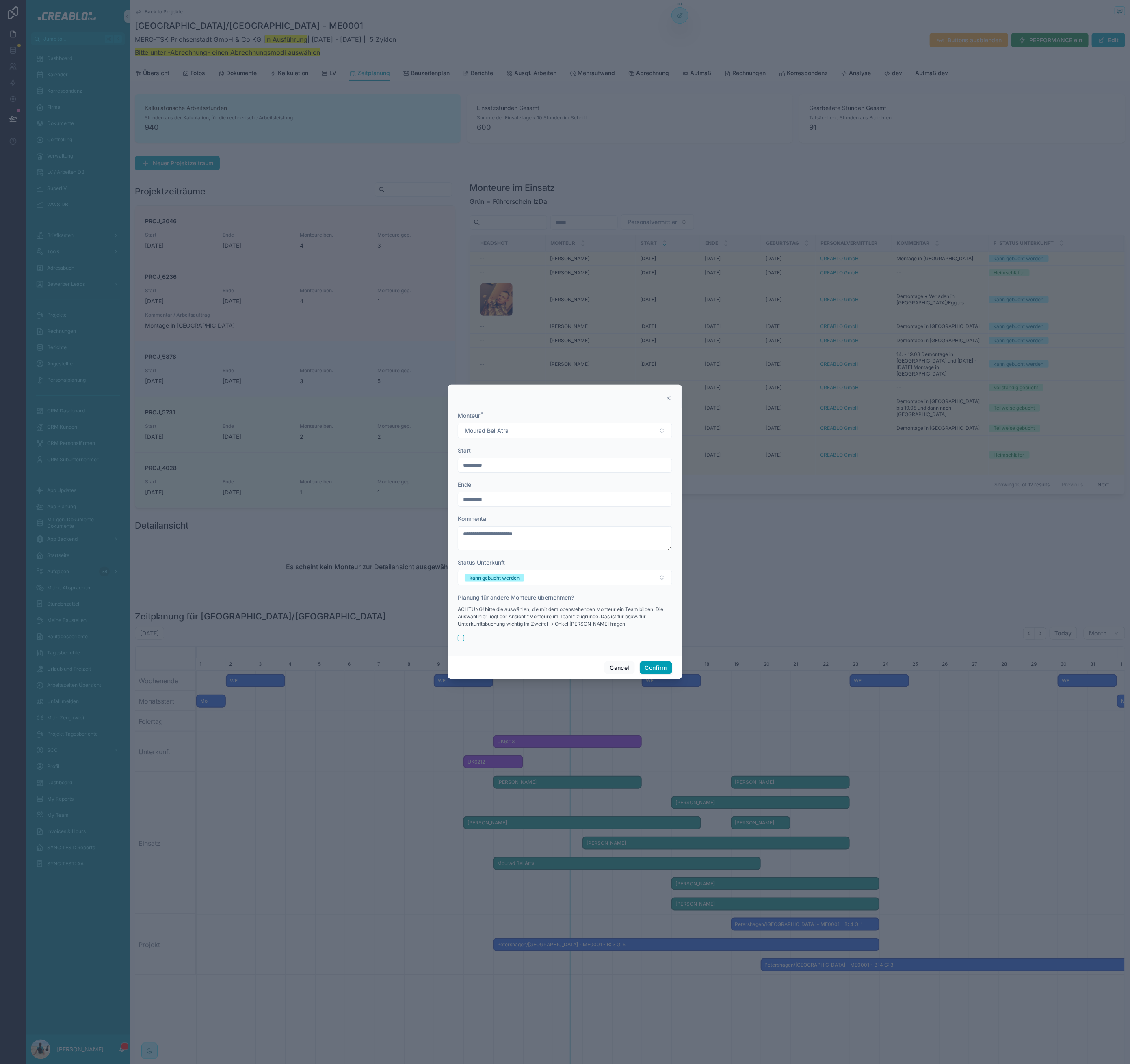
click at [517, 470] on input "*********" at bounding box center [565, 465] width 214 height 11
click at [480, 530] on textarea "**********" at bounding box center [565, 538] width 214 height 24
click at [667, 669] on button "Confirm" at bounding box center [656, 668] width 33 height 13
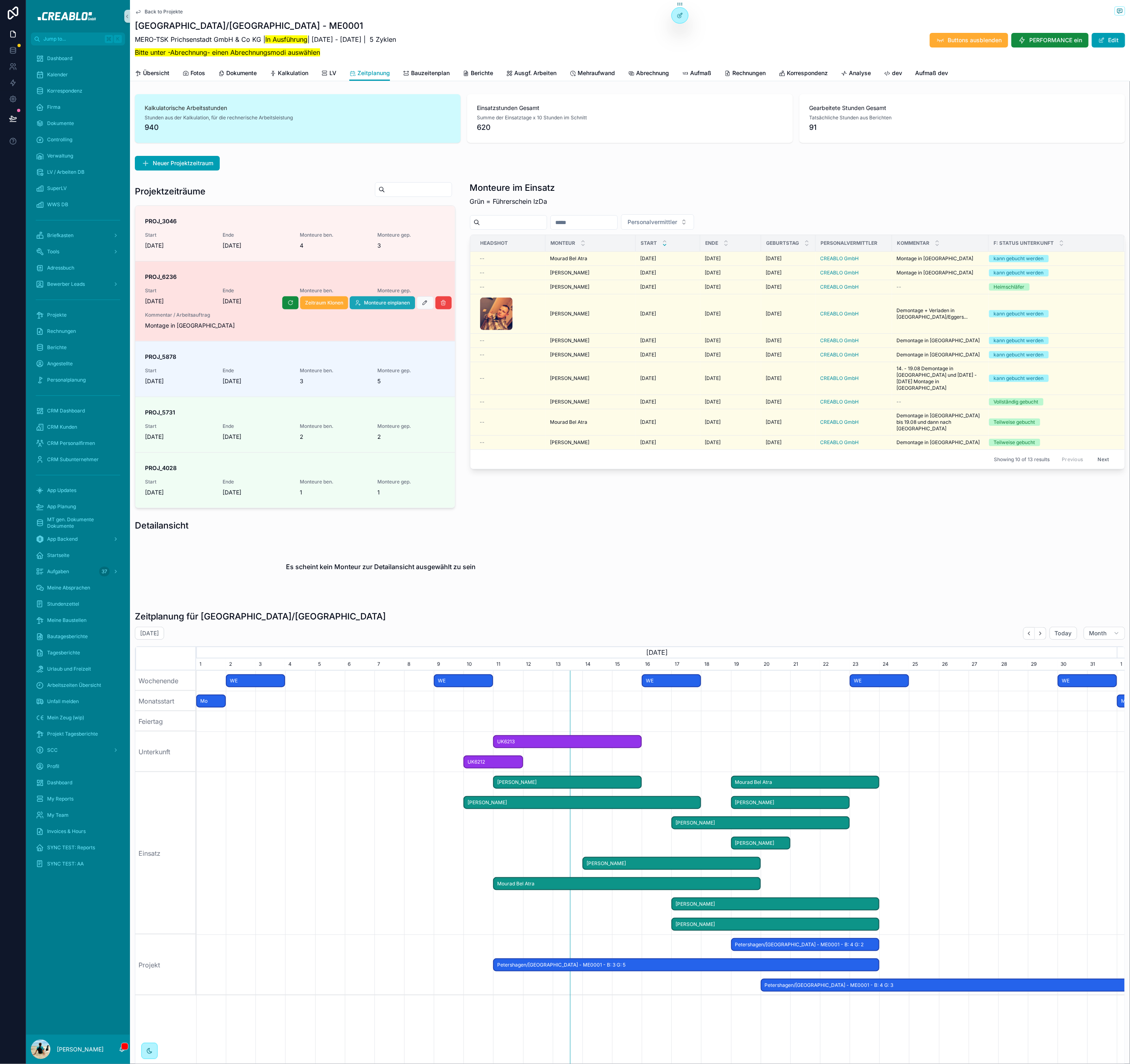
click at [398, 303] on span "Monteure einplanen" at bounding box center [387, 303] width 46 height 6
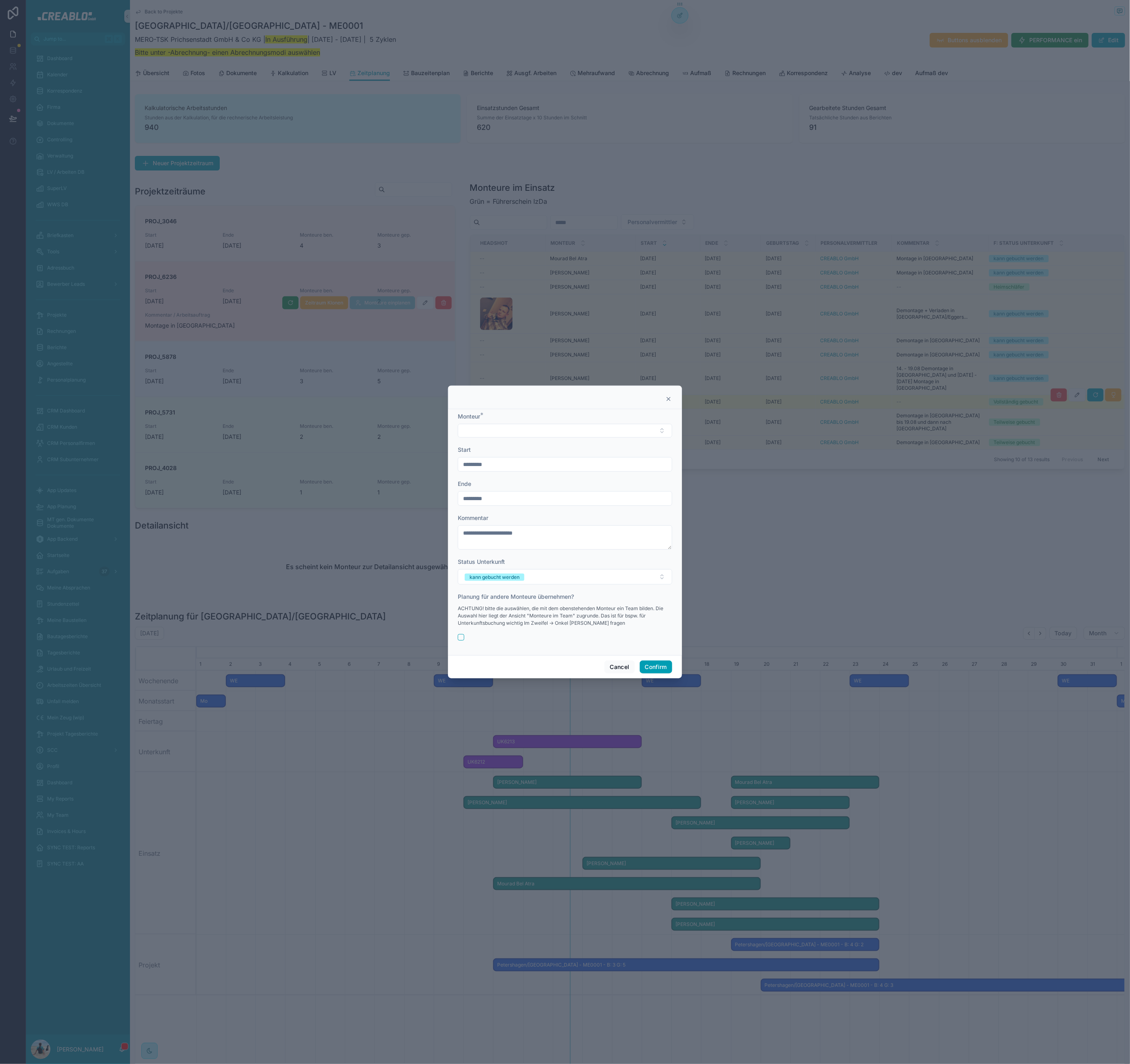
click at [667, 399] on icon at bounding box center [668, 399] width 6 height 6
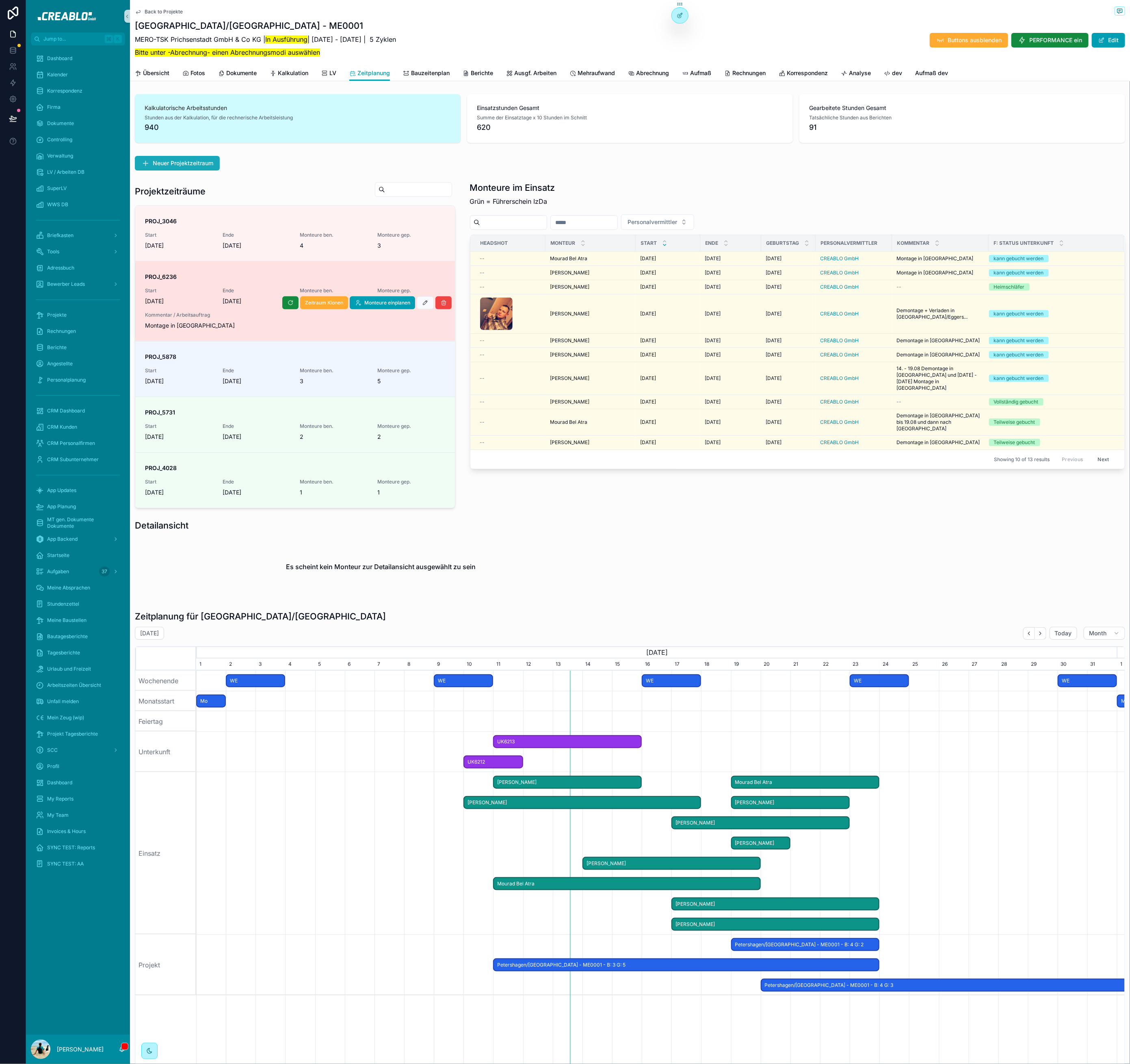
click at [188, 163] on span "Neuer Projektzeitraum" at bounding box center [183, 163] width 61 height 8
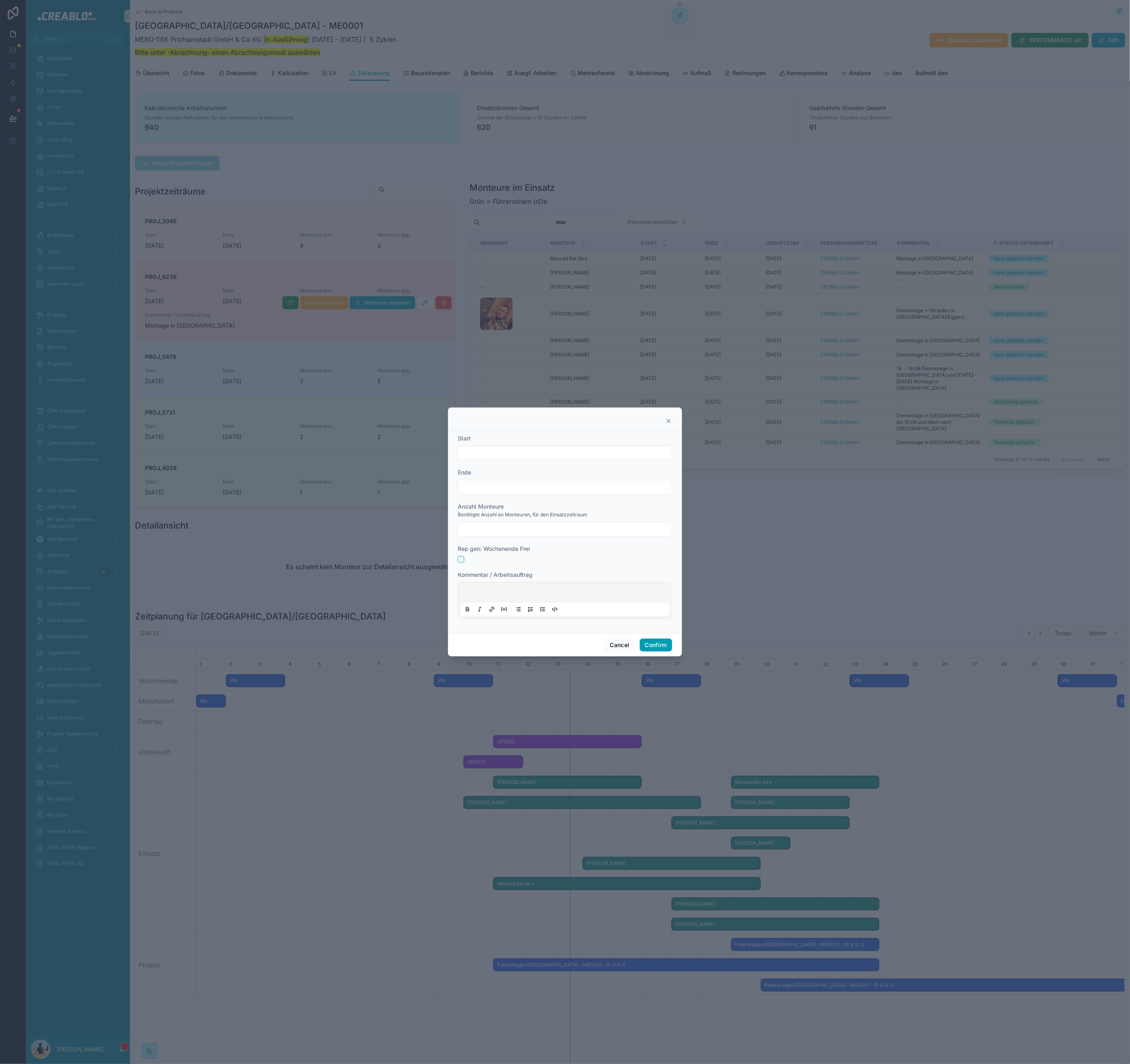
click at [543, 454] on input "text" at bounding box center [565, 453] width 214 height 11
click at [642, 457] on input "text" at bounding box center [565, 453] width 214 height 11
click at [495, 469] on div "Ende" at bounding box center [565, 472] width 214 height 8
click at [671, 420] on icon at bounding box center [668, 421] width 6 height 6
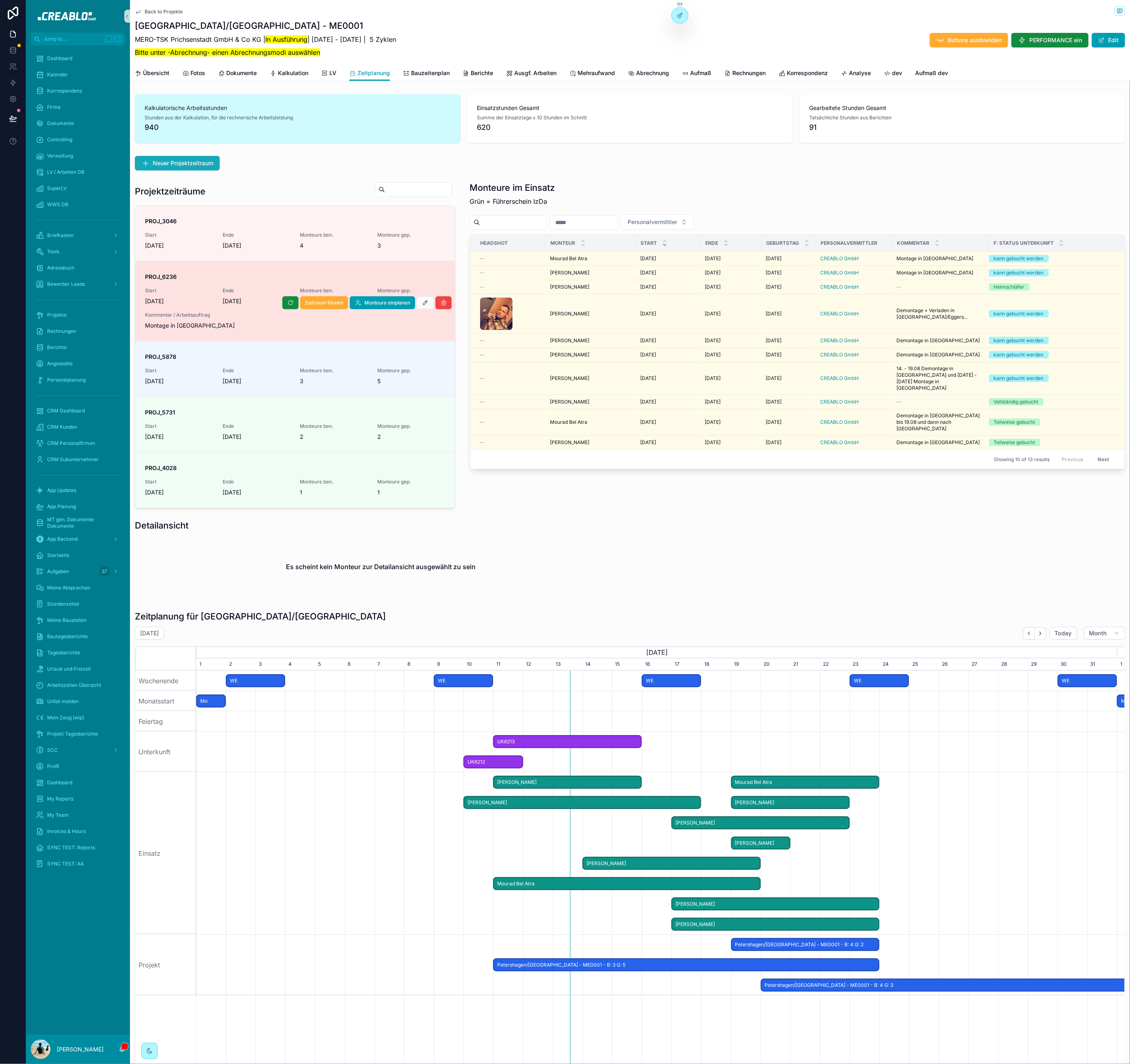
click at [191, 163] on span "Neuer Projektzeitraum" at bounding box center [183, 163] width 61 height 8
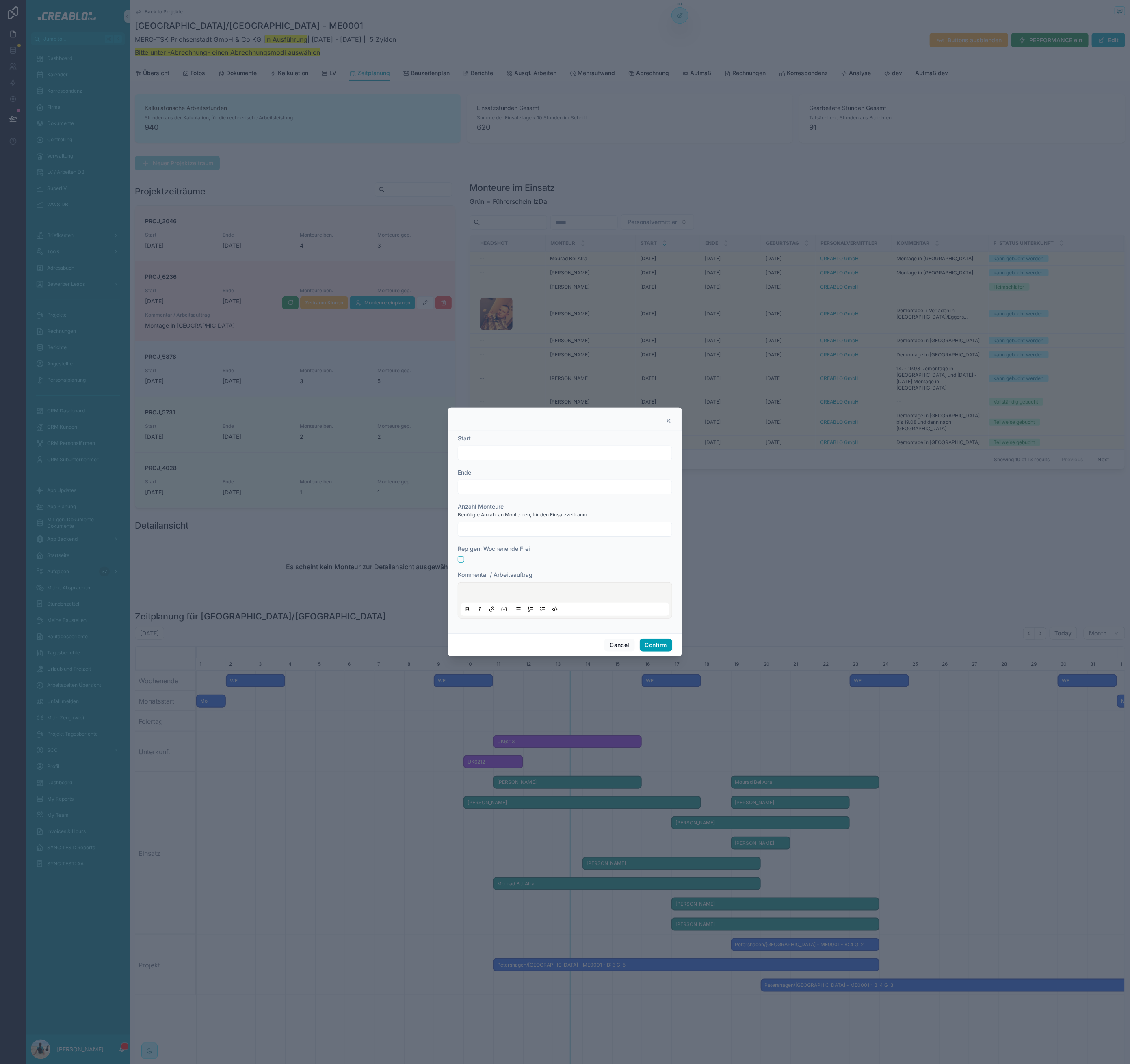
click at [668, 418] on icon at bounding box center [668, 421] width 6 height 6
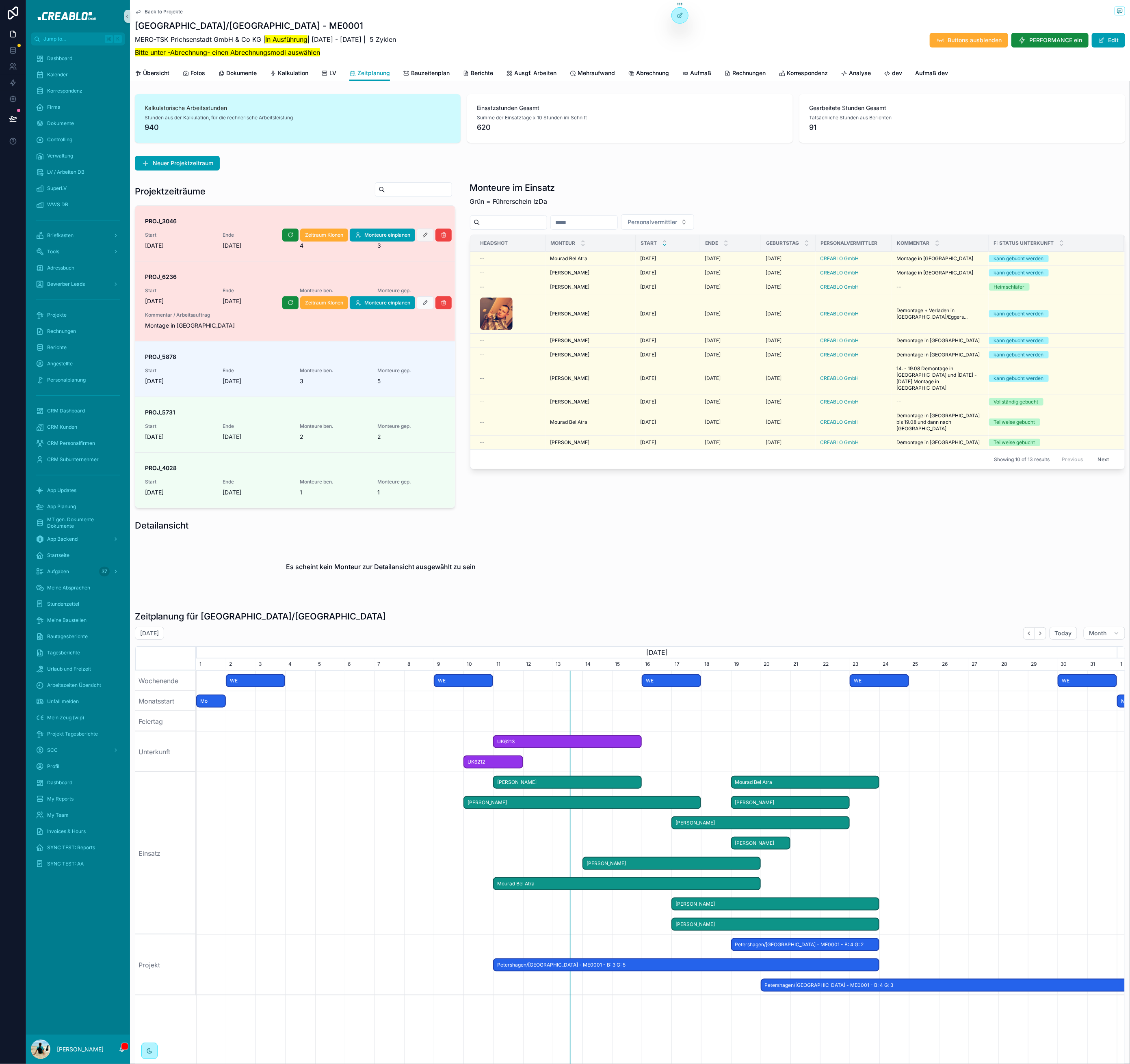
click at [422, 235] on icon "scrollable content" at bounding box center [425, 235] width 6 height 6
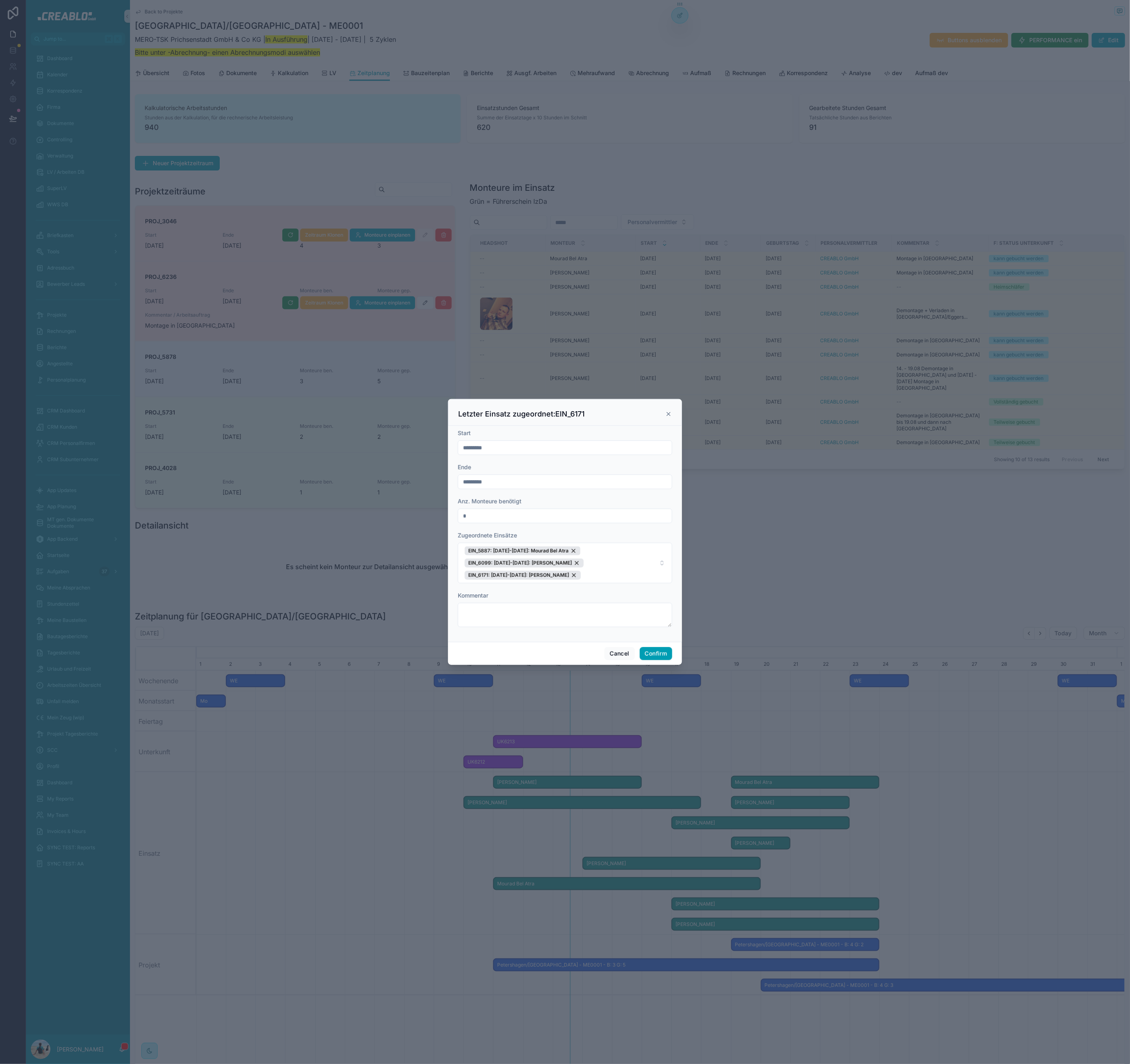
click at [668, 411] on icon at bounding box center [668, 414] width 6 height 6
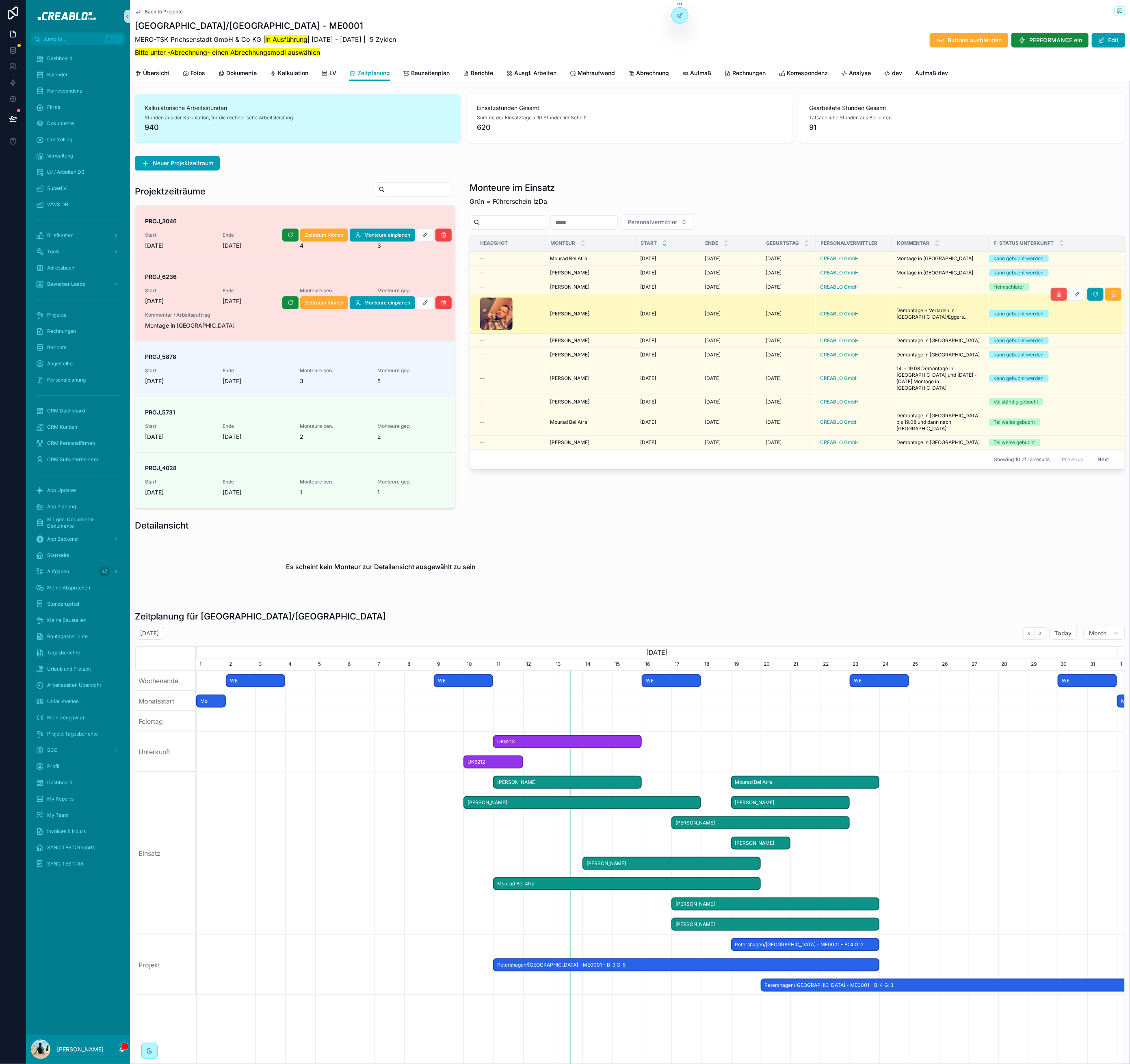
click at [1054, 294] on button "scrollable content" at bounding box center [1059, 294] width 16 height 13
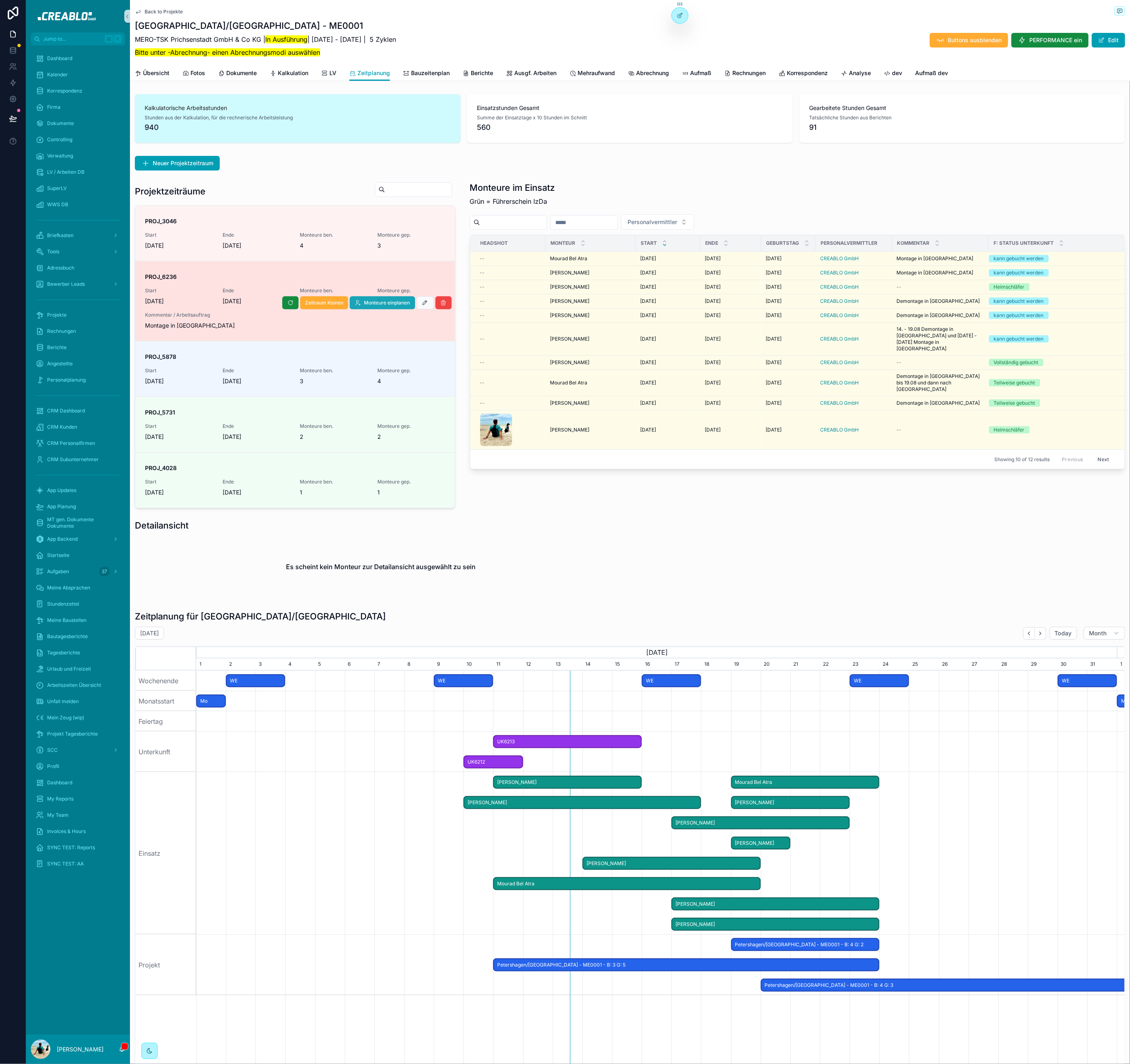
click at [388, 299] on span "Monteure einplanen" at bounding box center [387, 303] width 46 height 6
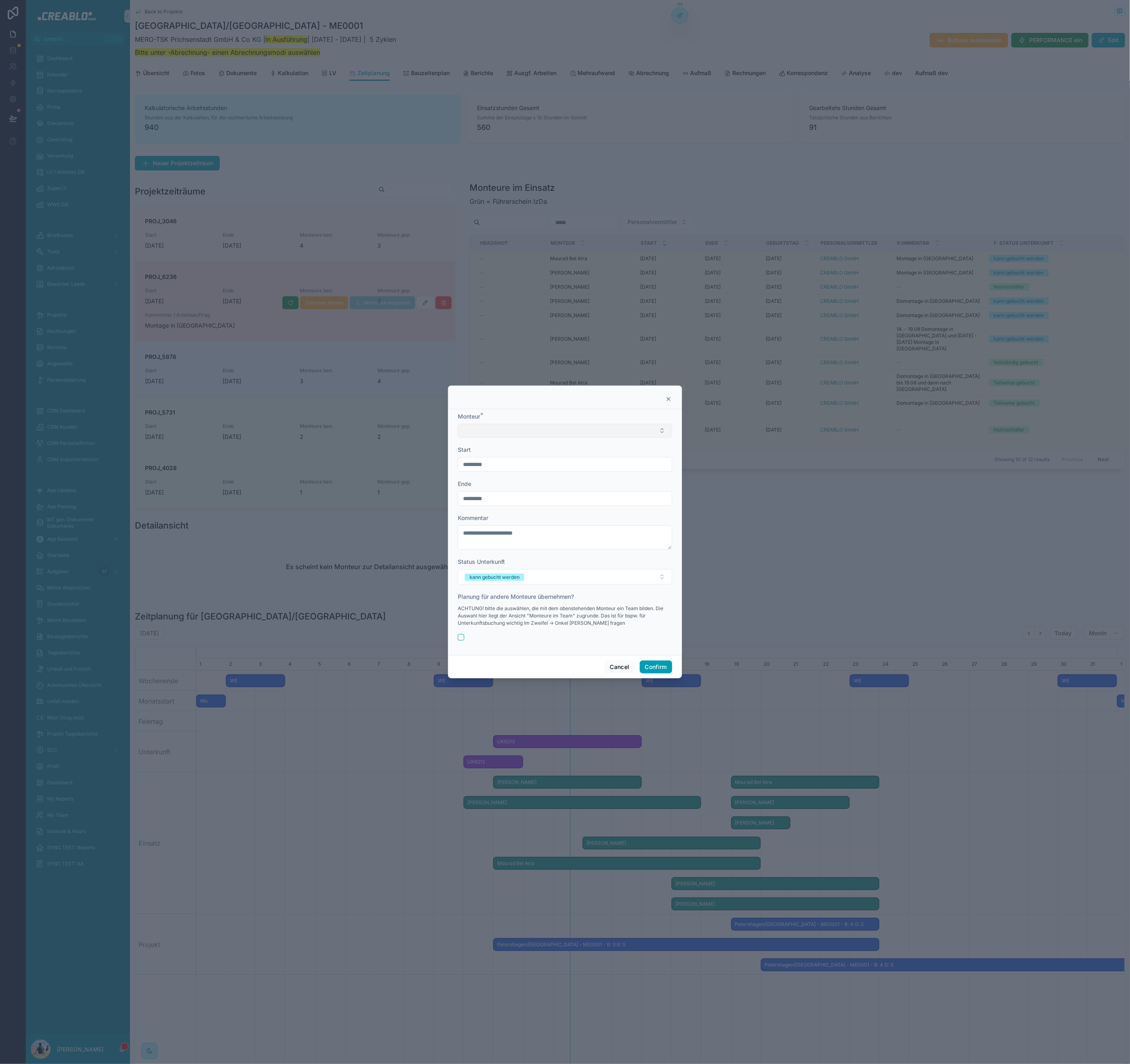
click at [490, 426] on button "Select Button" at bounding box center [565, 431] width 214 height 14
type input "******"
click at [508, 465] on span "Steven Koppmann" at bounding box center [487, 463] width 47 height 8
click at [520, 467] on input "*********" at bounding box center [565, 465] width 214 height 11
click at [479, 496] on input "*********" at bounding box center [565, 499] width 214 height 11
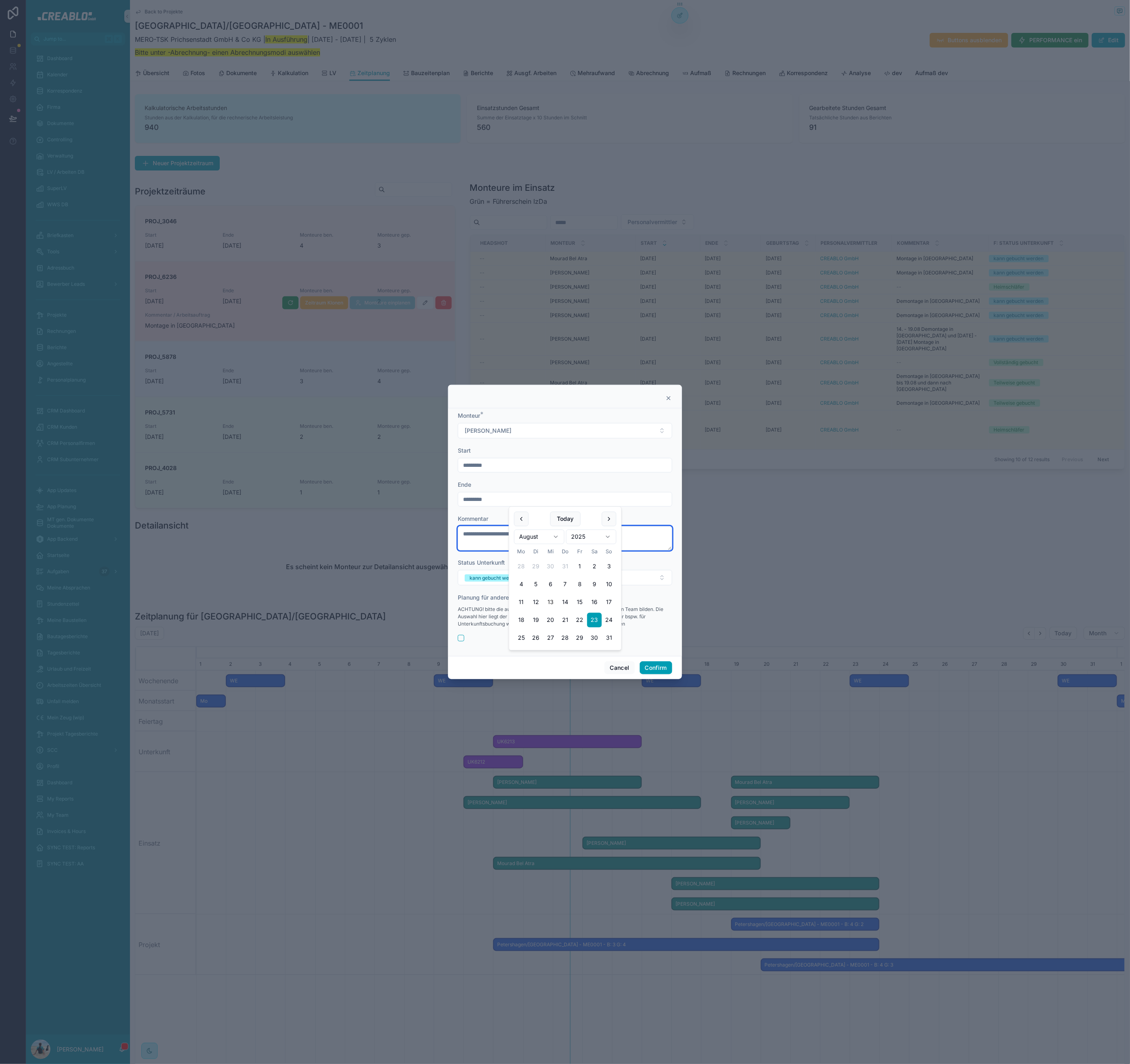
click at [477, 539] on textarea "**********" at bounding box center [565, 538] width 214 height 24
click at [654, 665] on button "Confirm" at bounding box center [656, 668] width 33 height 13
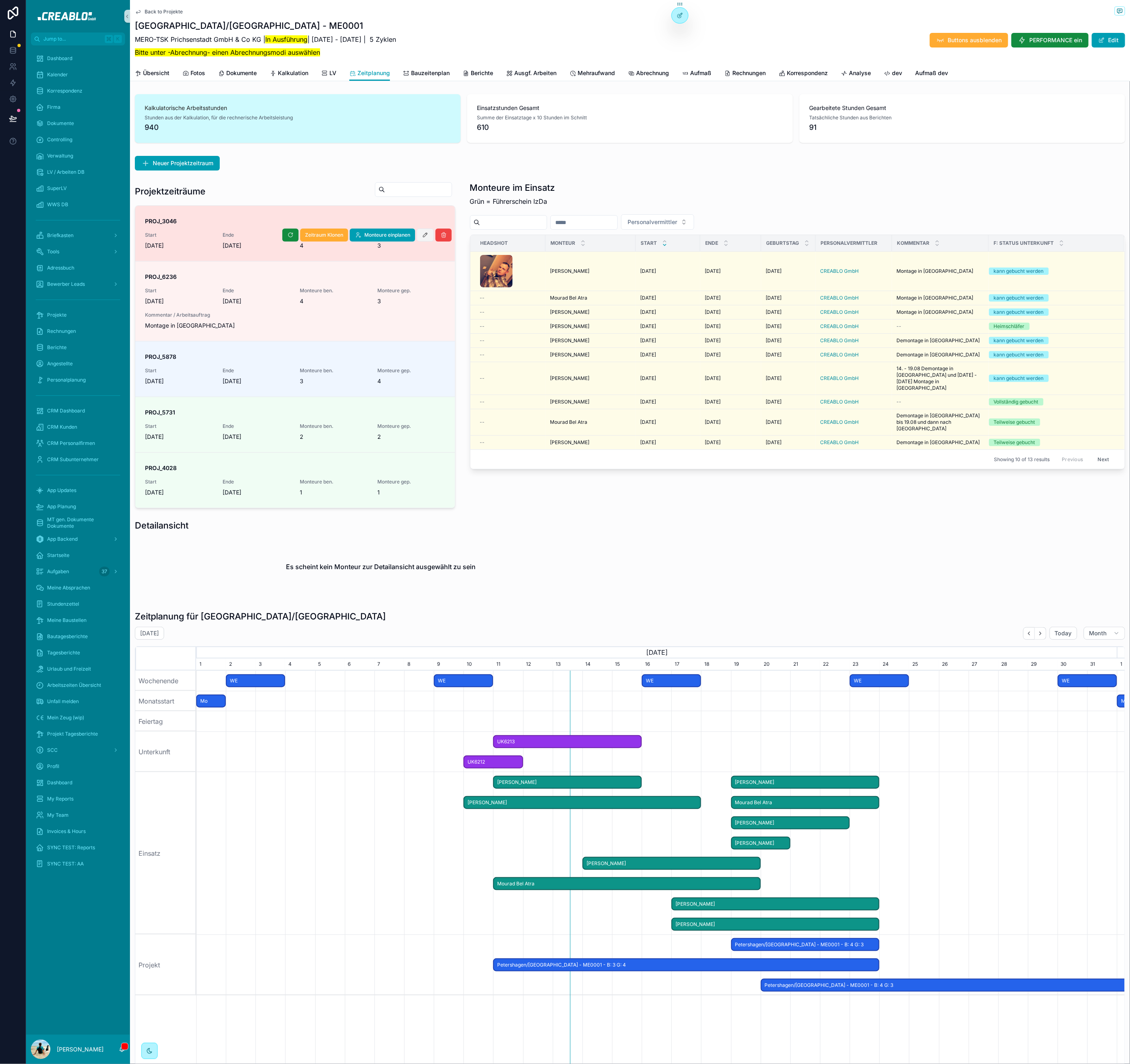
click at [422, 234] on icon "scrollable content" at bounding box center [425, 235] width 6 height 6
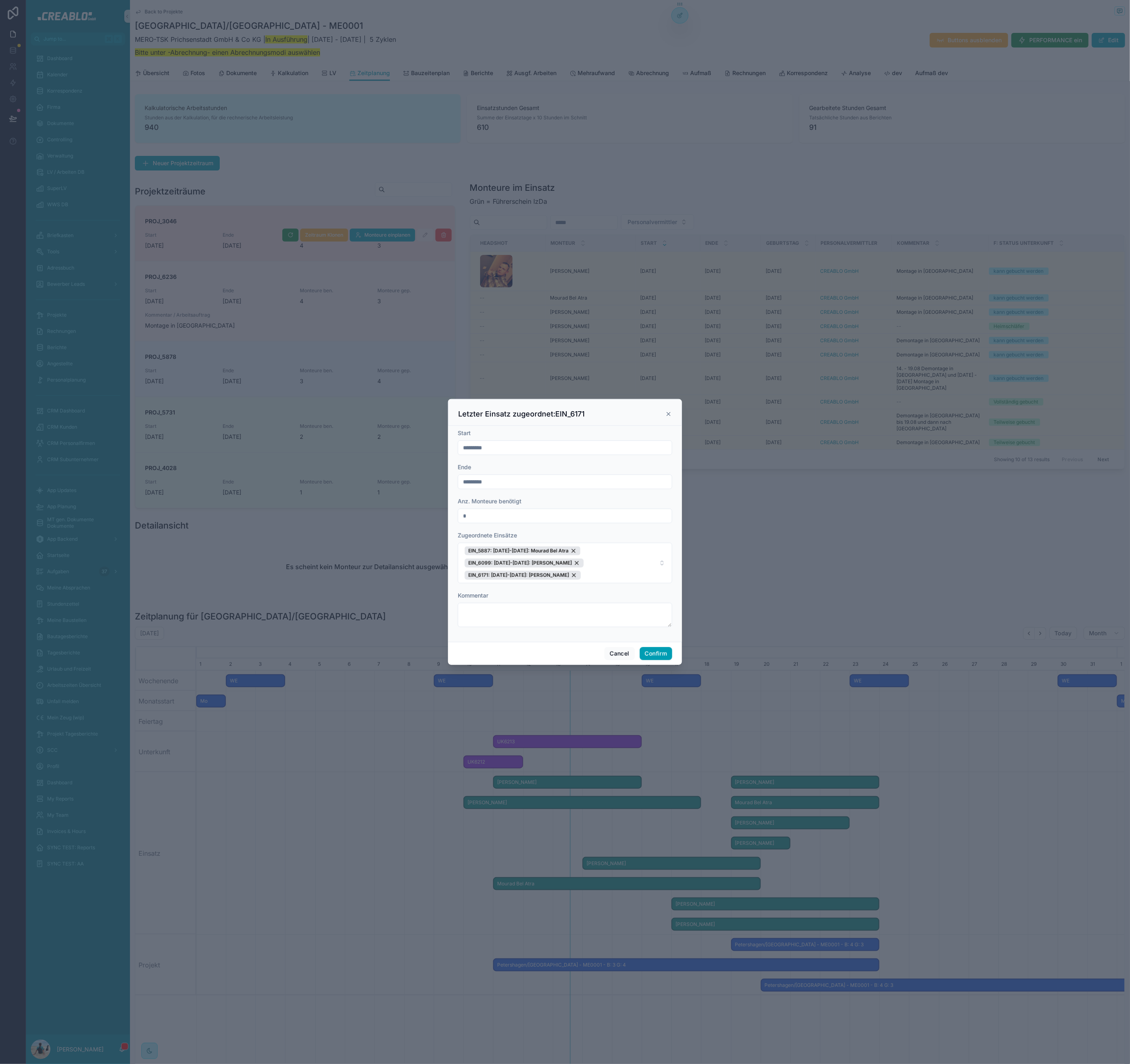
click at [670, 413] on icon at bounding box center [668, 414] width 6 height 6
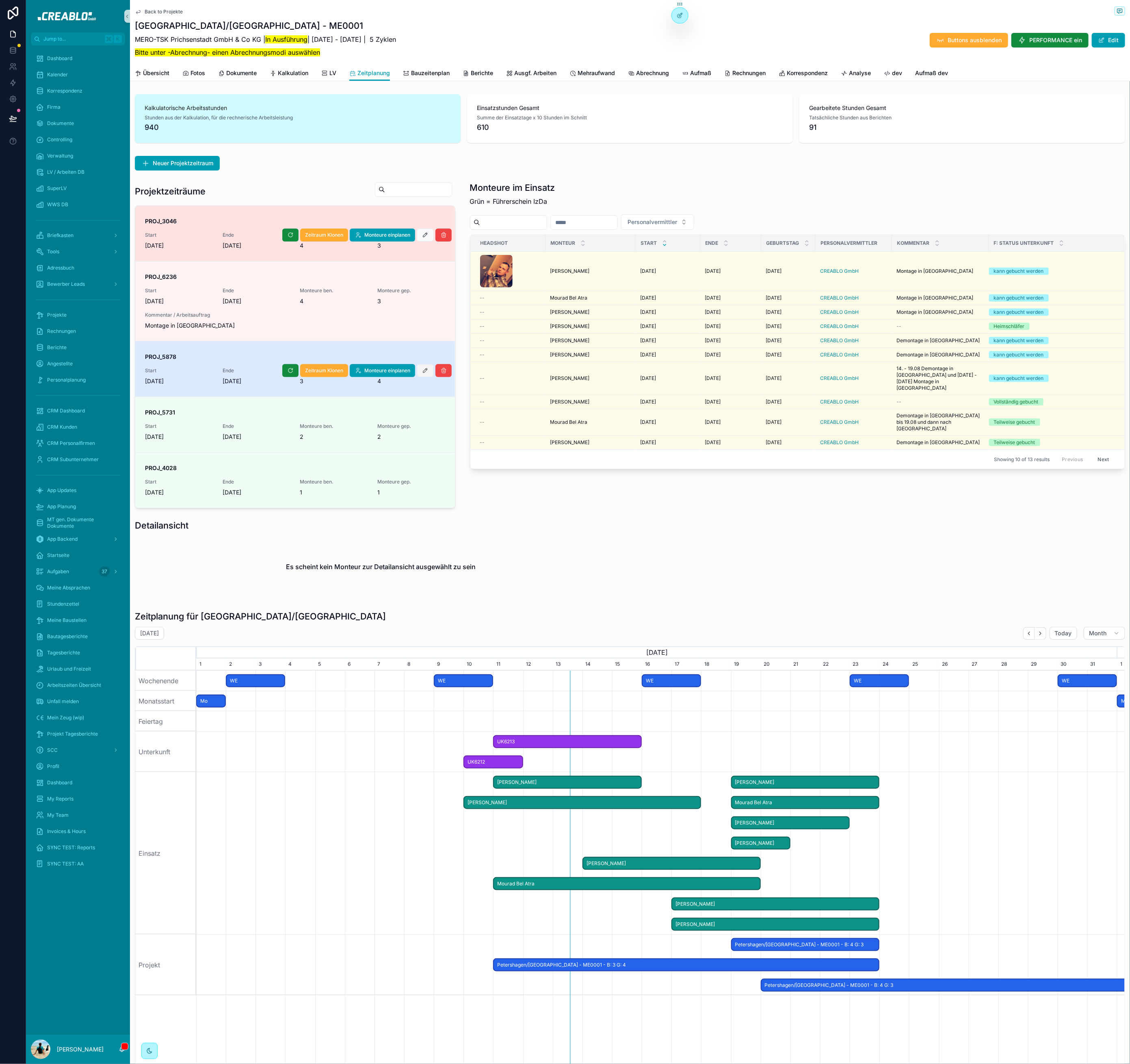
click at [422, 368] on icon "scrollable content" at bounding box center [425, 371] width 6 height 6
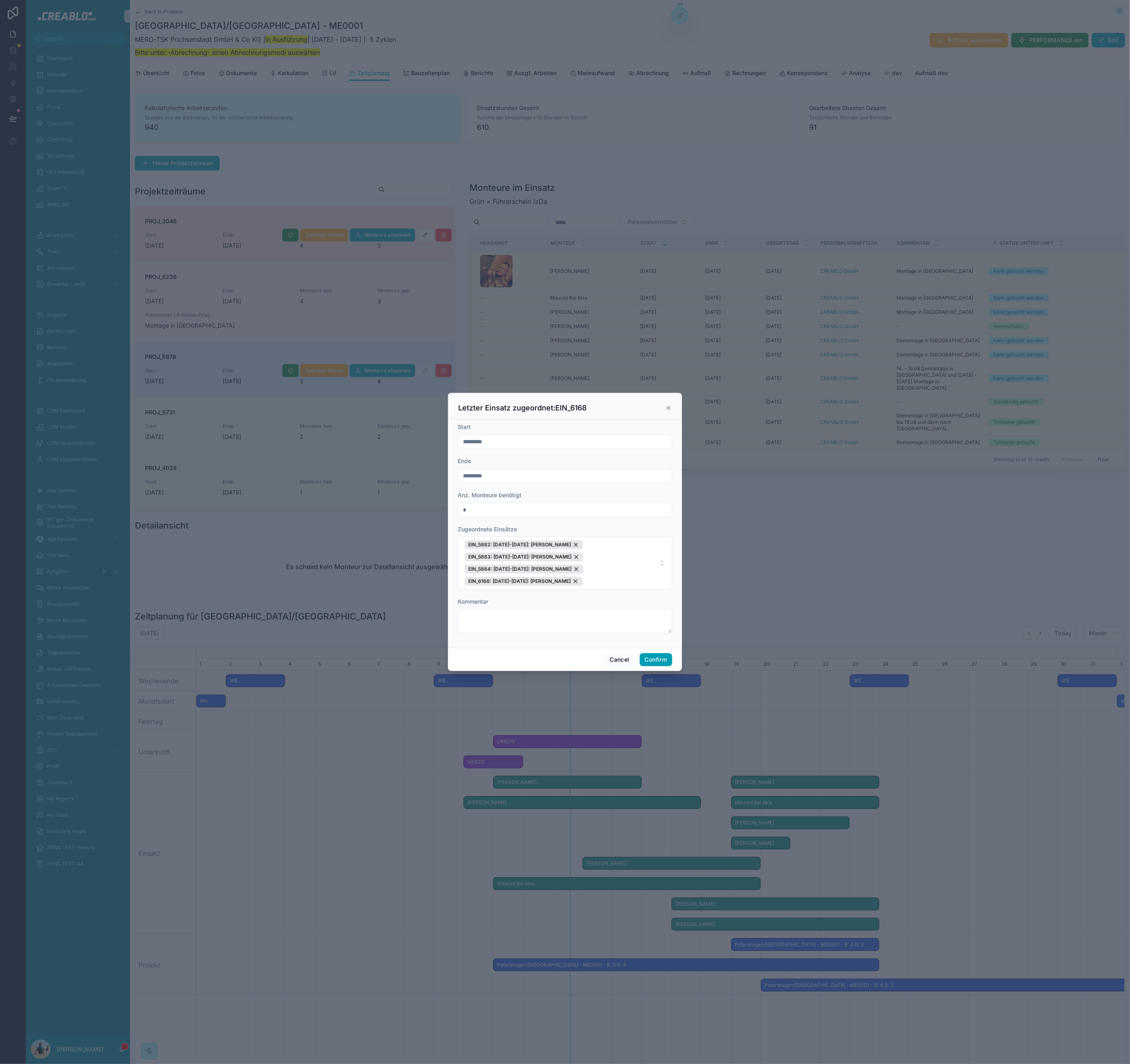
click at [669, 404] on icon at bounding box center [668, 408] width 6 height 6
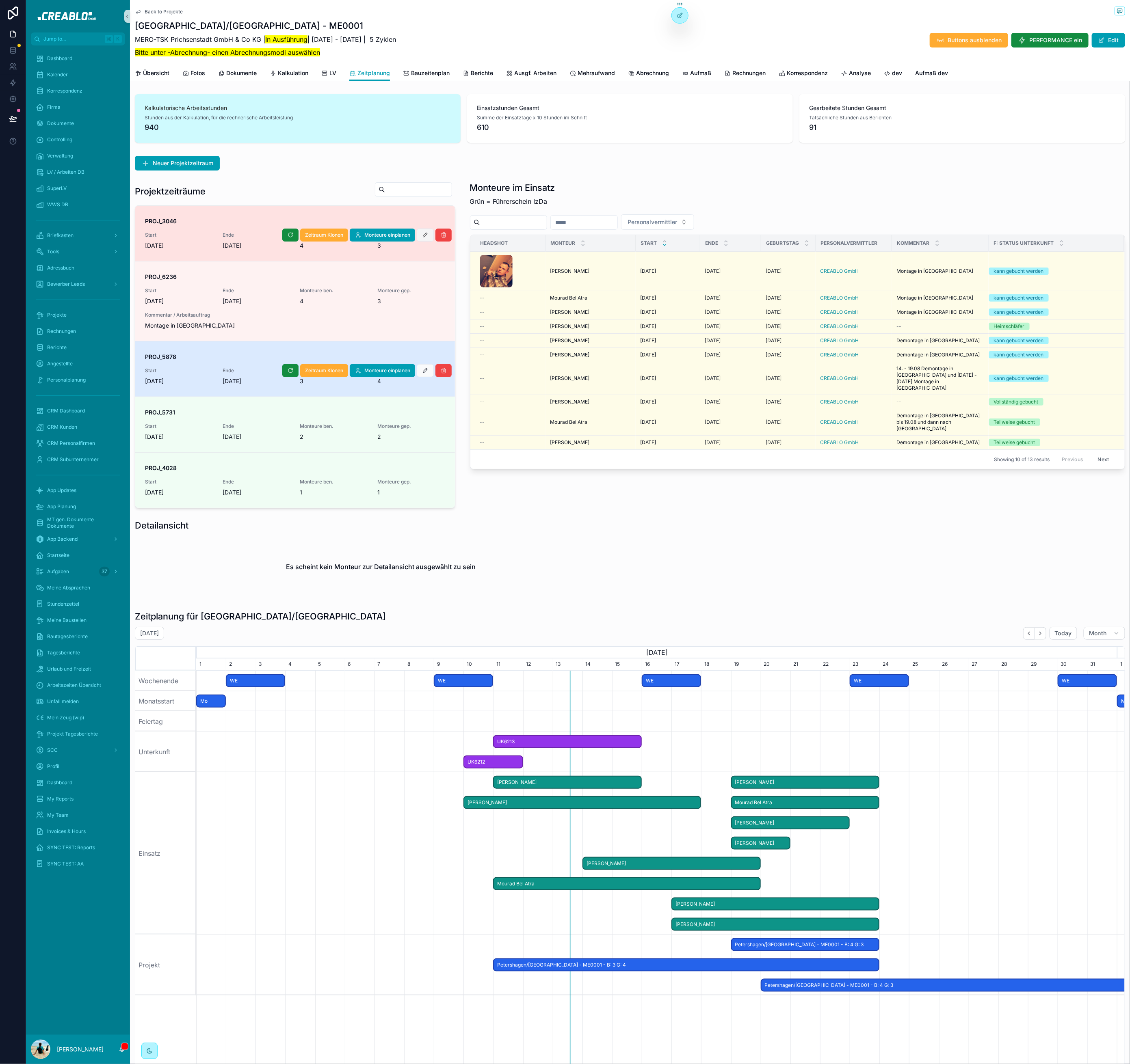
click at [422, 236] on icon "scrollable content" at bounding box center [425, 235] width 6 height 6
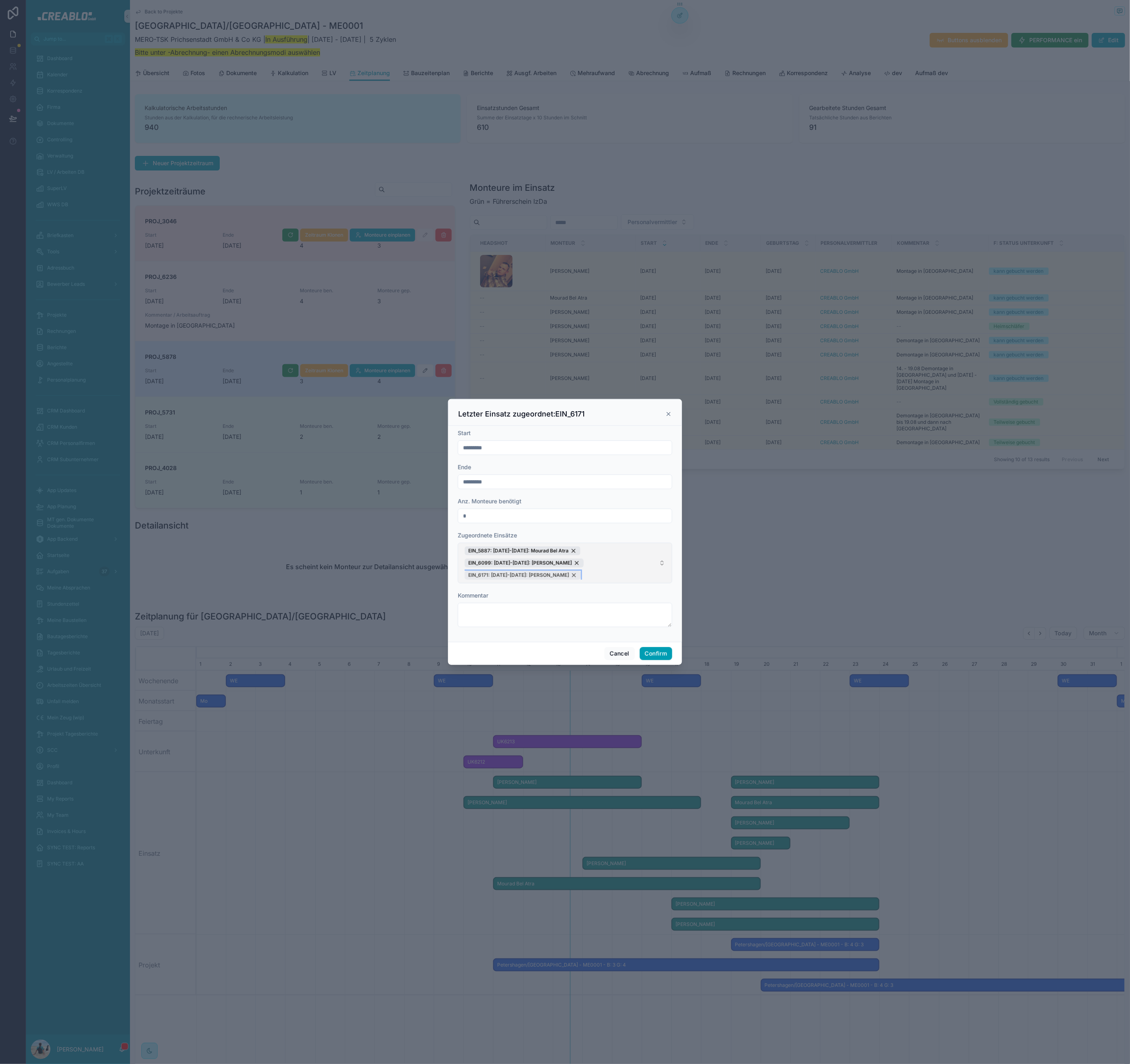
click at [565, 575] on div "EIN_6171: 19.08.25-20.08.25: Nick Niel" at bounding box center [523, 575] width 116 height 9
click at [555, 455] on input "*********" at bounding box center [565, 454] width 214 height 11
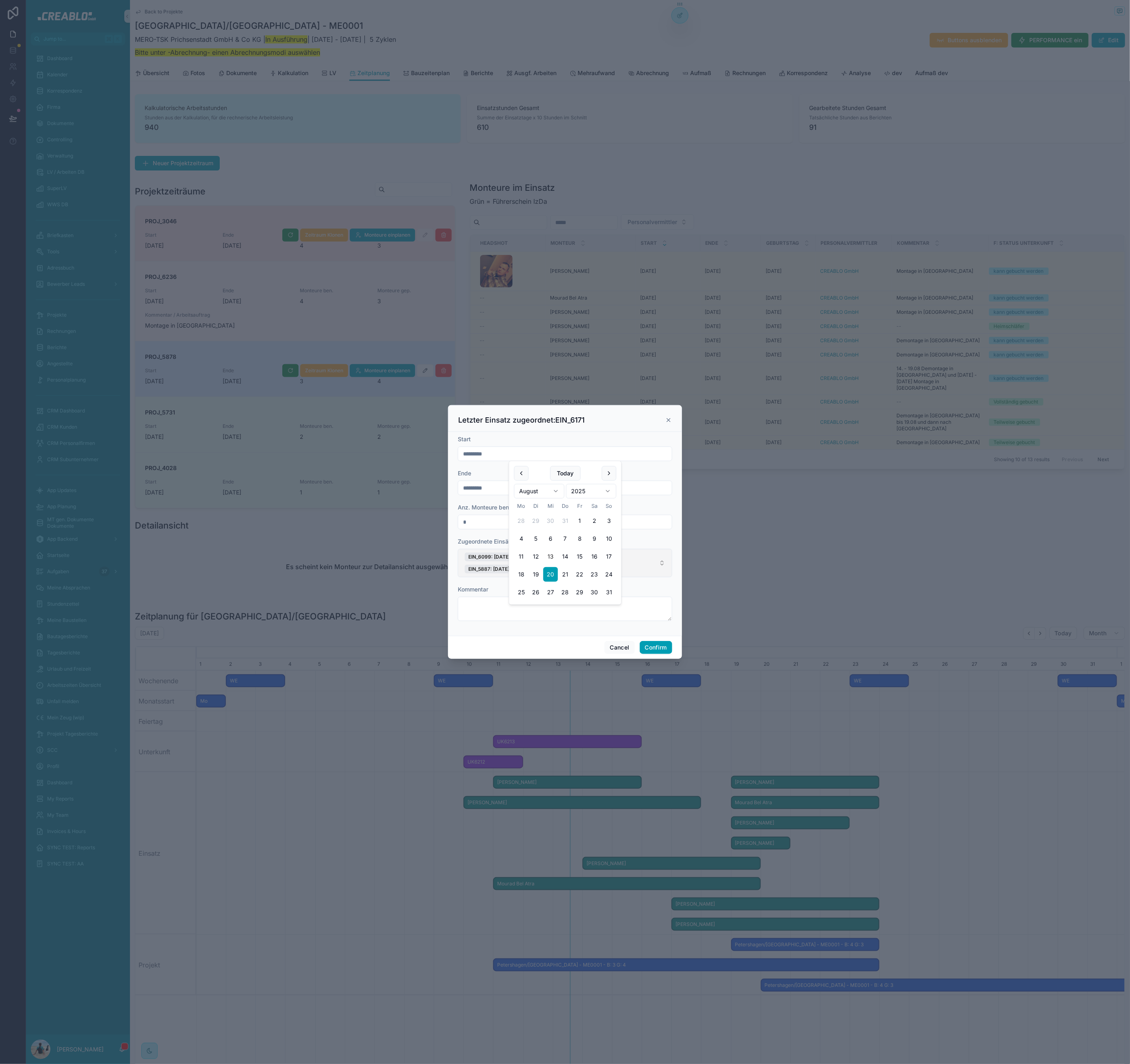
click at [585, 419] on div "Letzter Einsatz zugeordnet:EIN_6171" at bounding box center [565, 420] width 214 height 10
click at [667, 420] on icon at bounding box center [668, 420] width 6 height 6
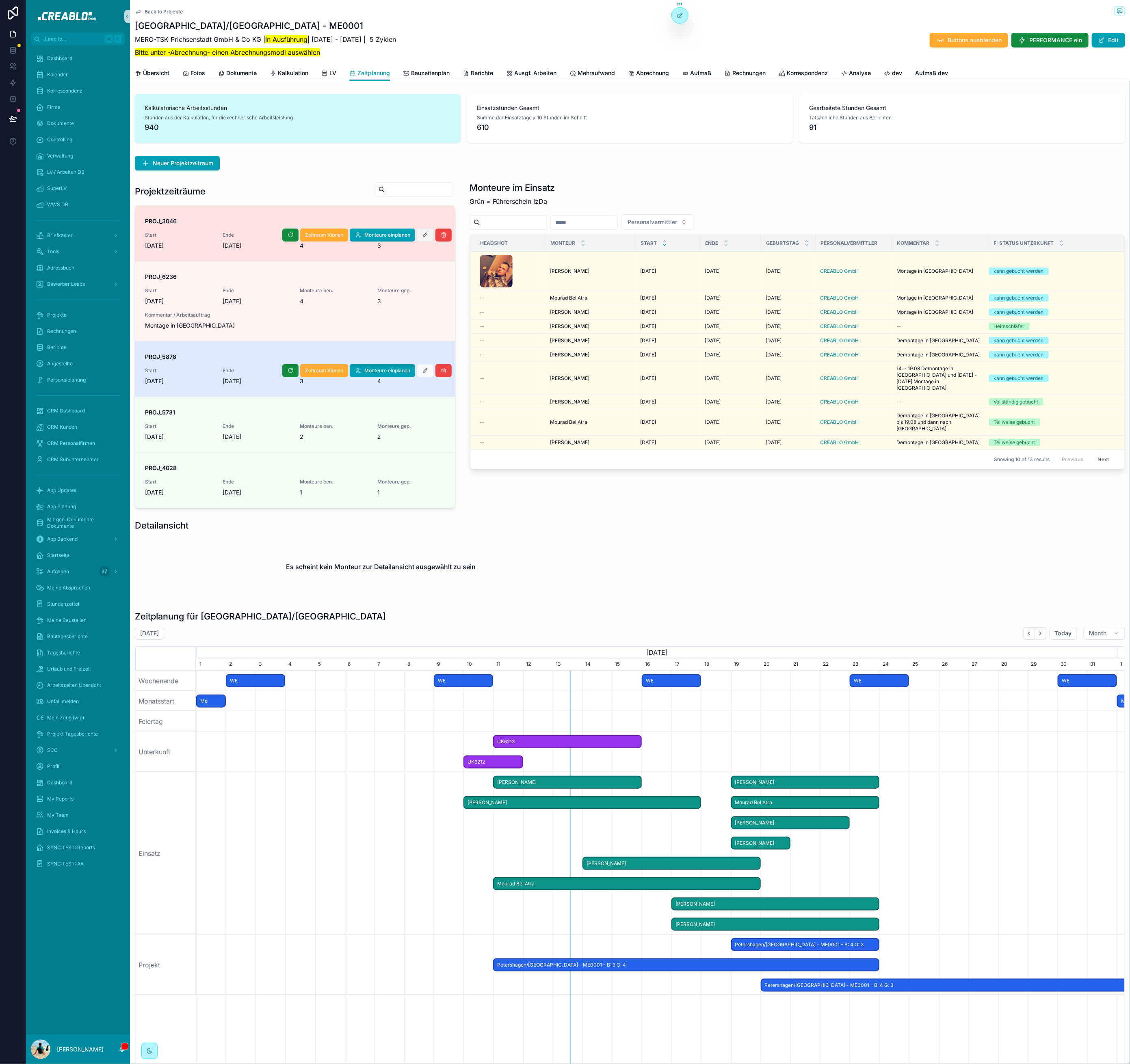
click at [425, 232] on icon "scrollable content" at bounding box center [425, 235] width 6 height 6
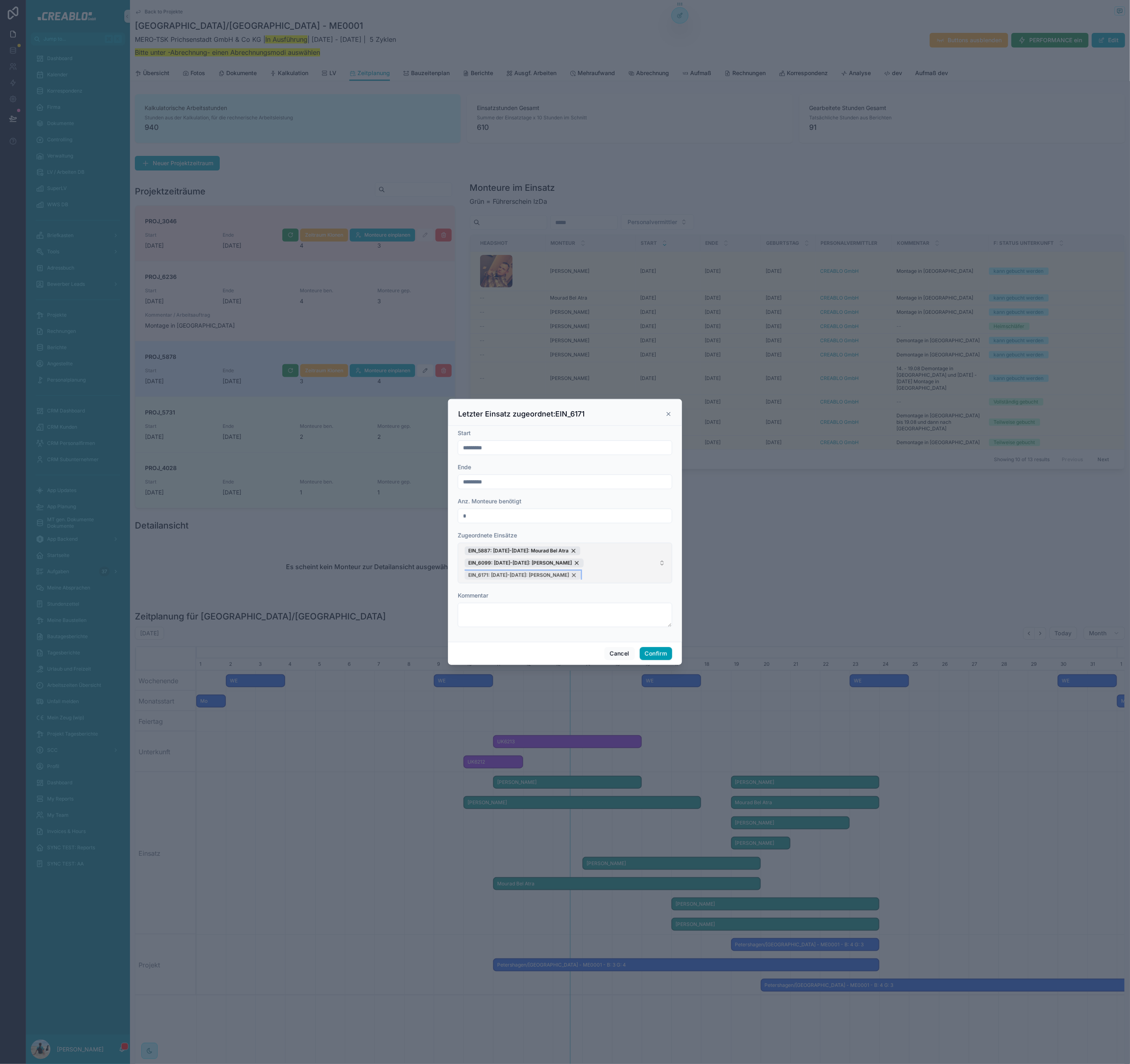
click at [563, 574] on div "EIN_6171: 19.08.25-20.08.25: Nick Niel" at bounding box center [523, 575] width 116 height 9
click at [496, 493] on input "*********" at bounding box center [565, 488] width 214 height 11
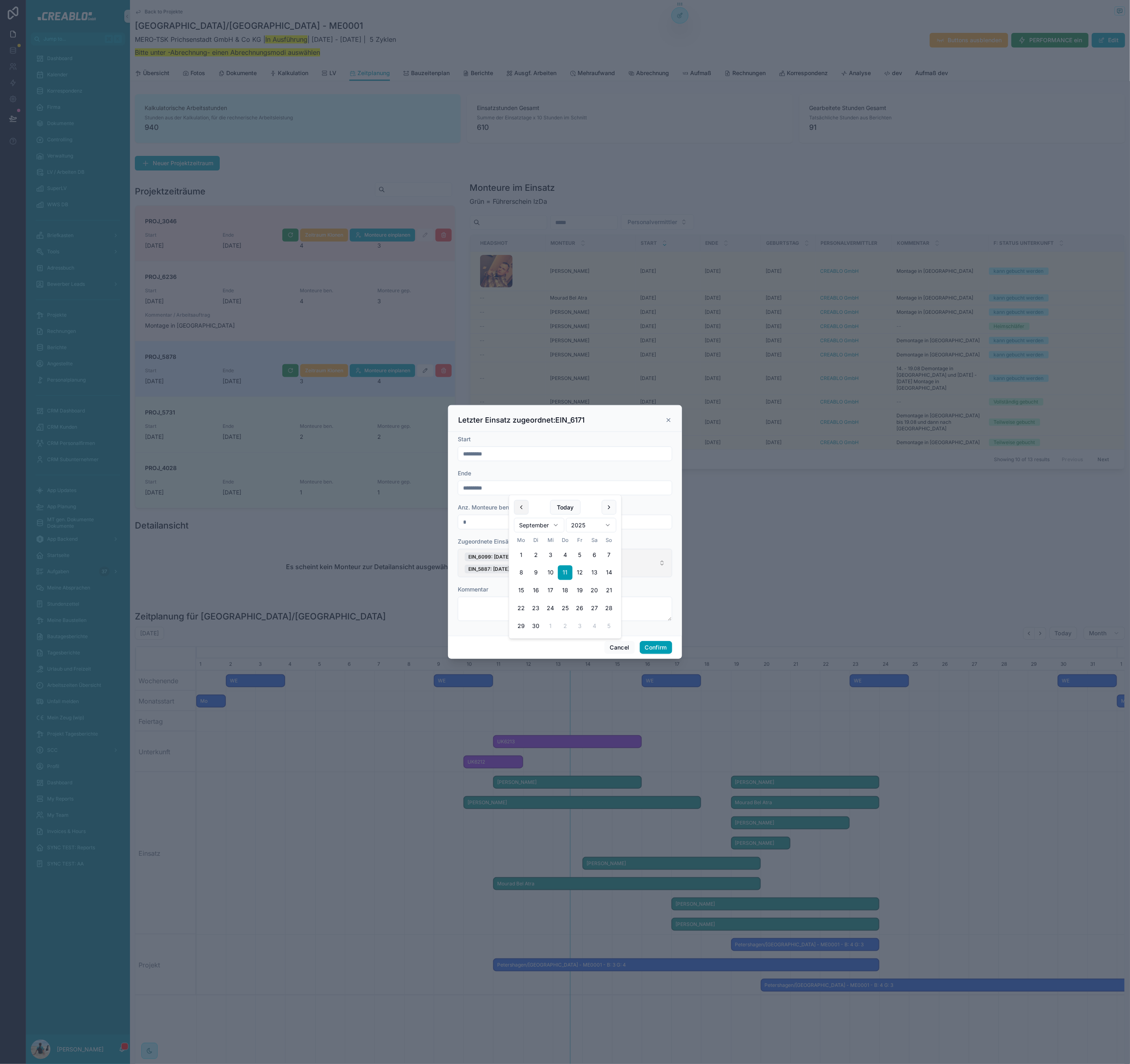
click at [521, 507] on button at bounding box center [521, 507] width 14 height 14
click at [492, 459] on div "*********" at bounding box center [565, 453] width 214 height 14
click at [494, 454] on input "*********" at bounding box center [565, 454] width 214 height 11
click at [504, 593] on div "Kommentar" at bounding box center [565, 589] width 214 height 8
click at [483, 454] on input "*********" at bounding box center [565, 454] width 214 height 11
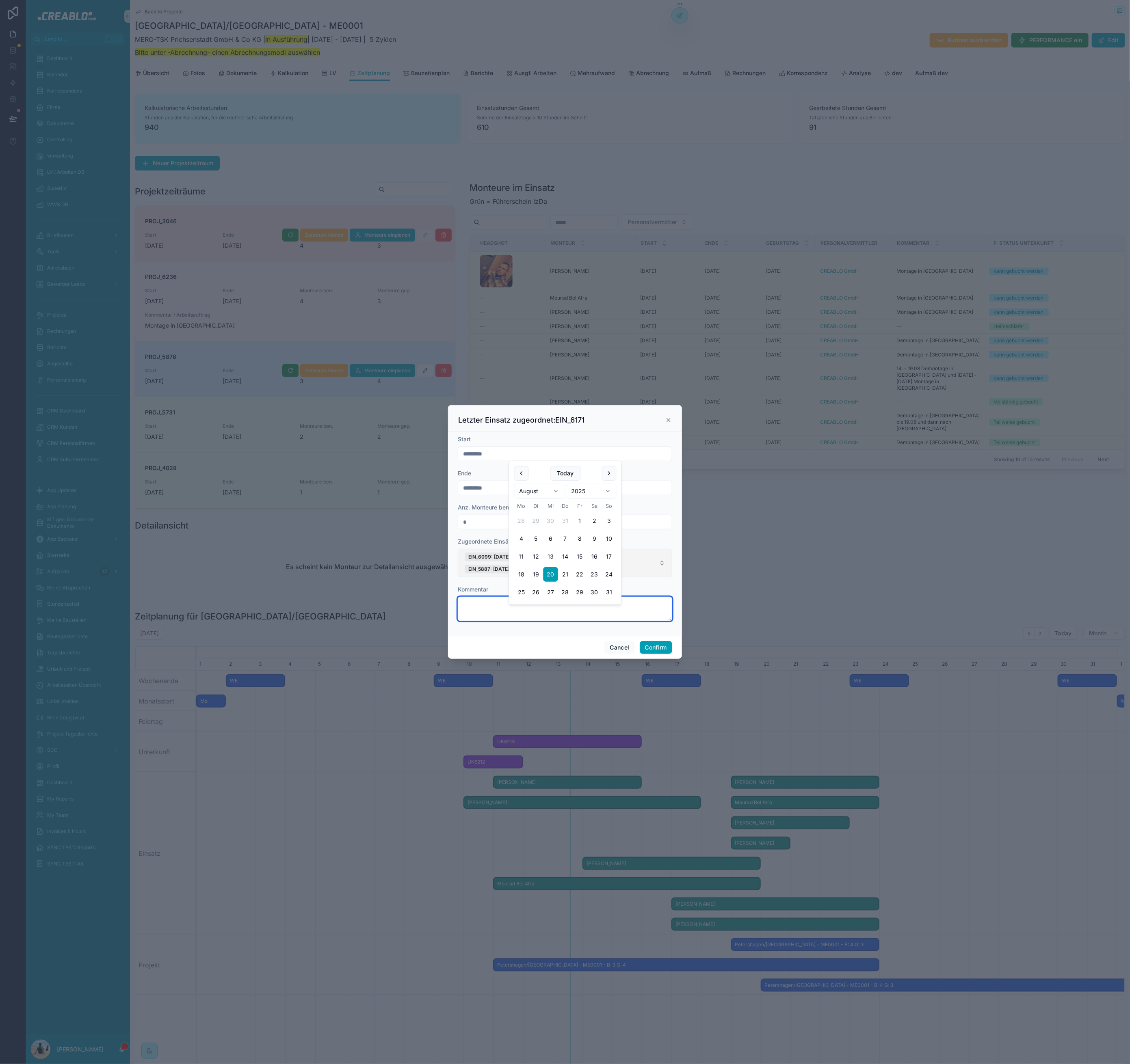
click at [502, 619] on textarea at bounding box center [565, 609] width 214 height 24
click at [615, 651] on button "Cancel" at bounding box center [619, 647] width 30 height 13
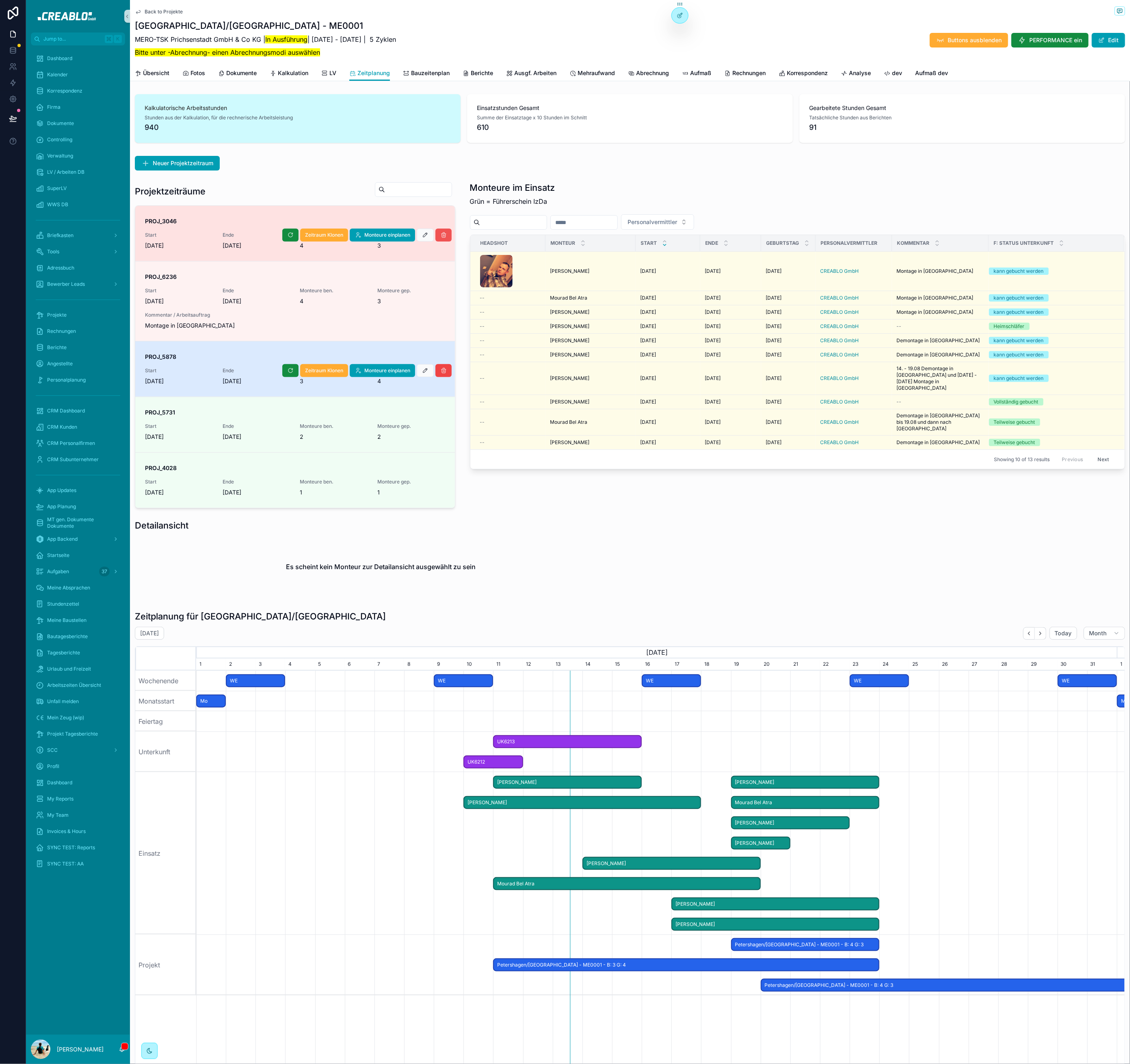
click at [440, 234] on icon "scrollable content" at bounding box center [443, 235] width 6 height 6
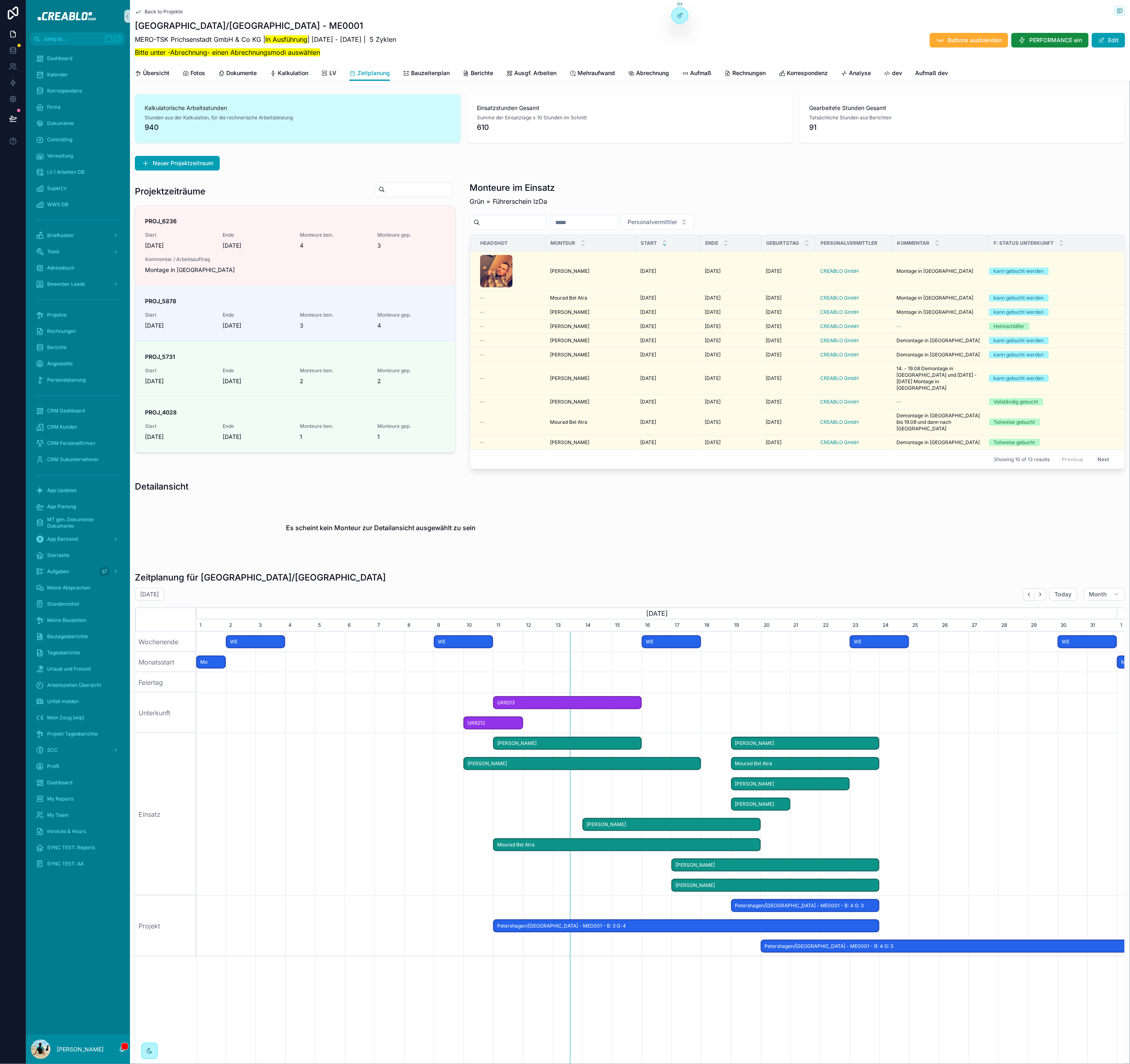
click at [0, 0] on span "Monteure einplanen" at bounding box center [0, 0] width 0 height 0
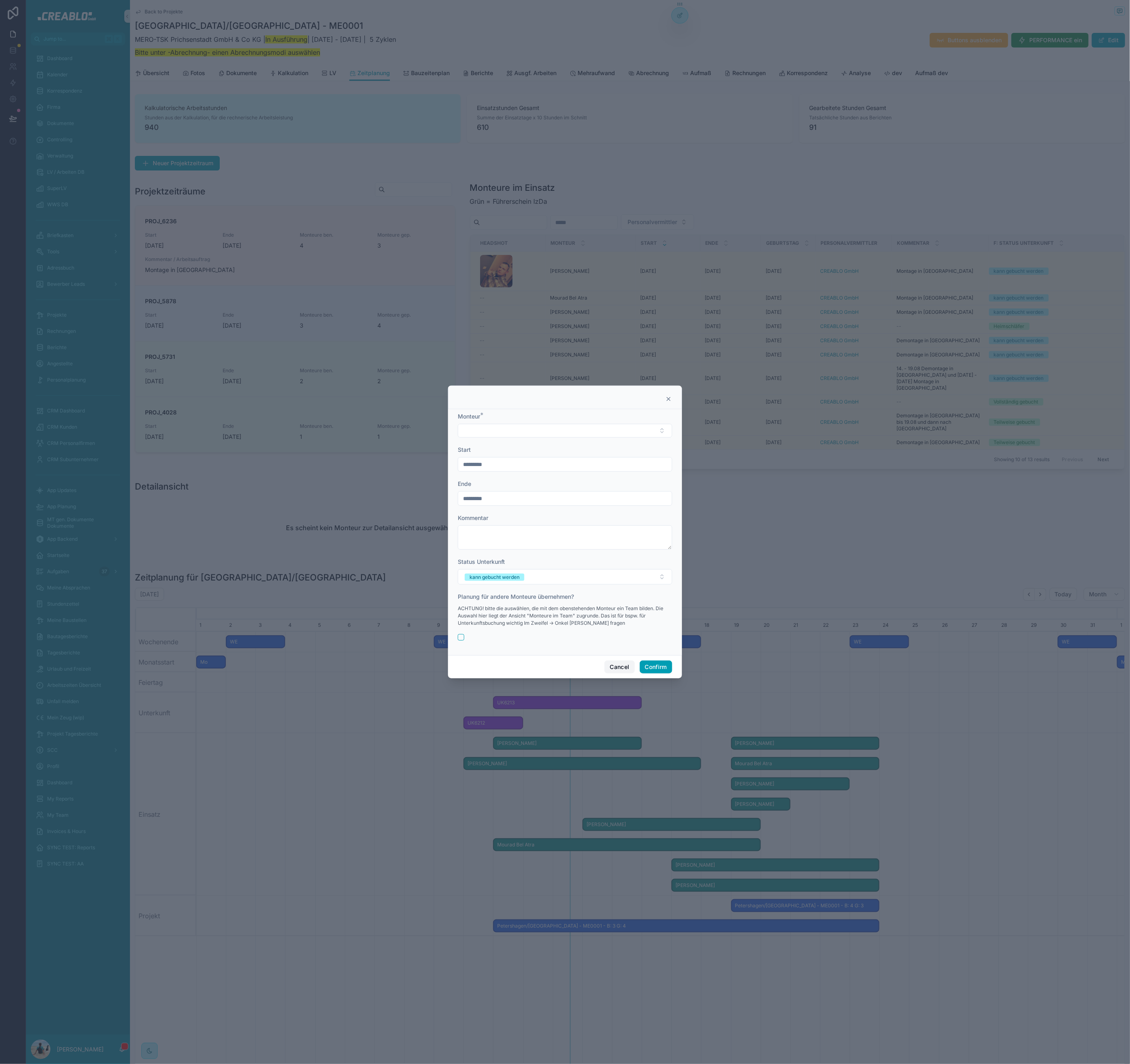
click at [619, 670] on button "Cancel" at bounding box center [619, 667] width 30 height 13
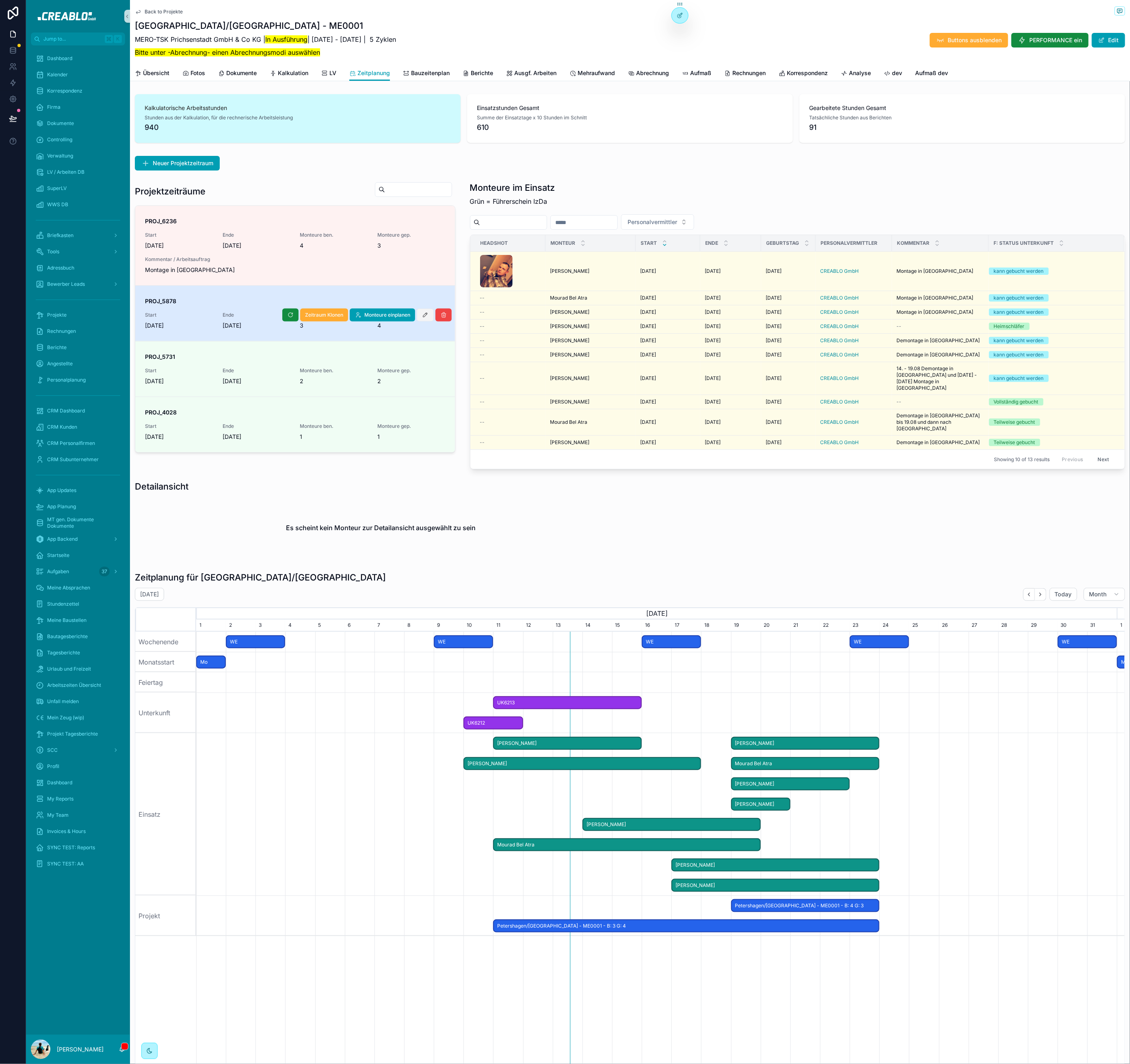
click at [425, 313] on icon "scrollable content" at bounding box center [425, 315] width 6 height 6
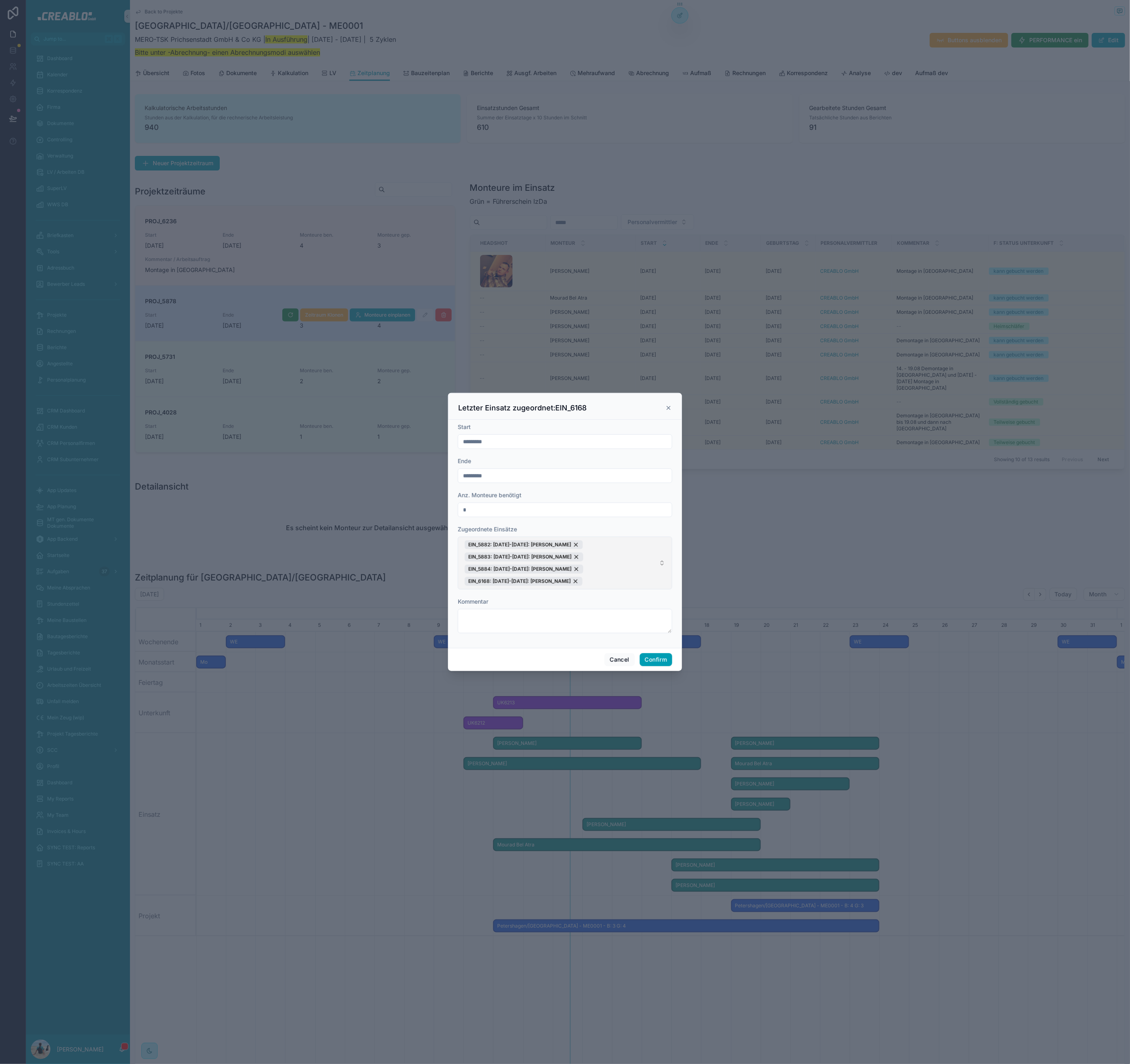
click at [642, 569] on span "EIN_5882: 17.08.25-23.08.25: Abdul Latif Shahi EIN_5883: 17.08.25-23.08.25: Adn…" at bounding box center [560, 563] width 191 height 46
click at [490, 598] on input "**********" at bounding box center [570, 600] width 194 height 14
drag, startPoint x: 485, startPoint y: 598, endPoint x: 540, endPoint y: 608, distance: 55.9
click at [540, 608] on div "**********" at bounding box center [565, 614] width 214 height 43
type input "*"
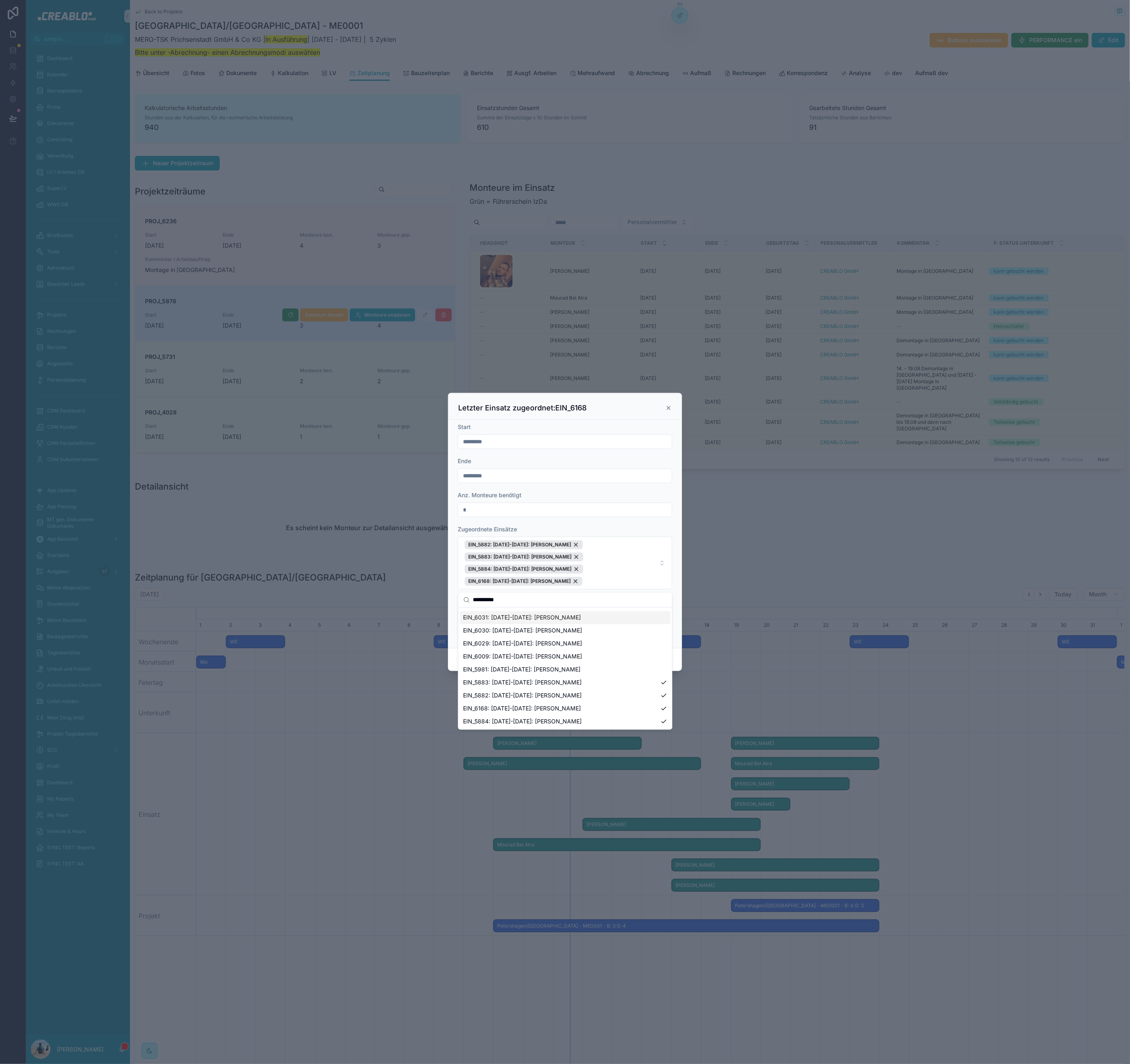
scroll to position [0, 0]
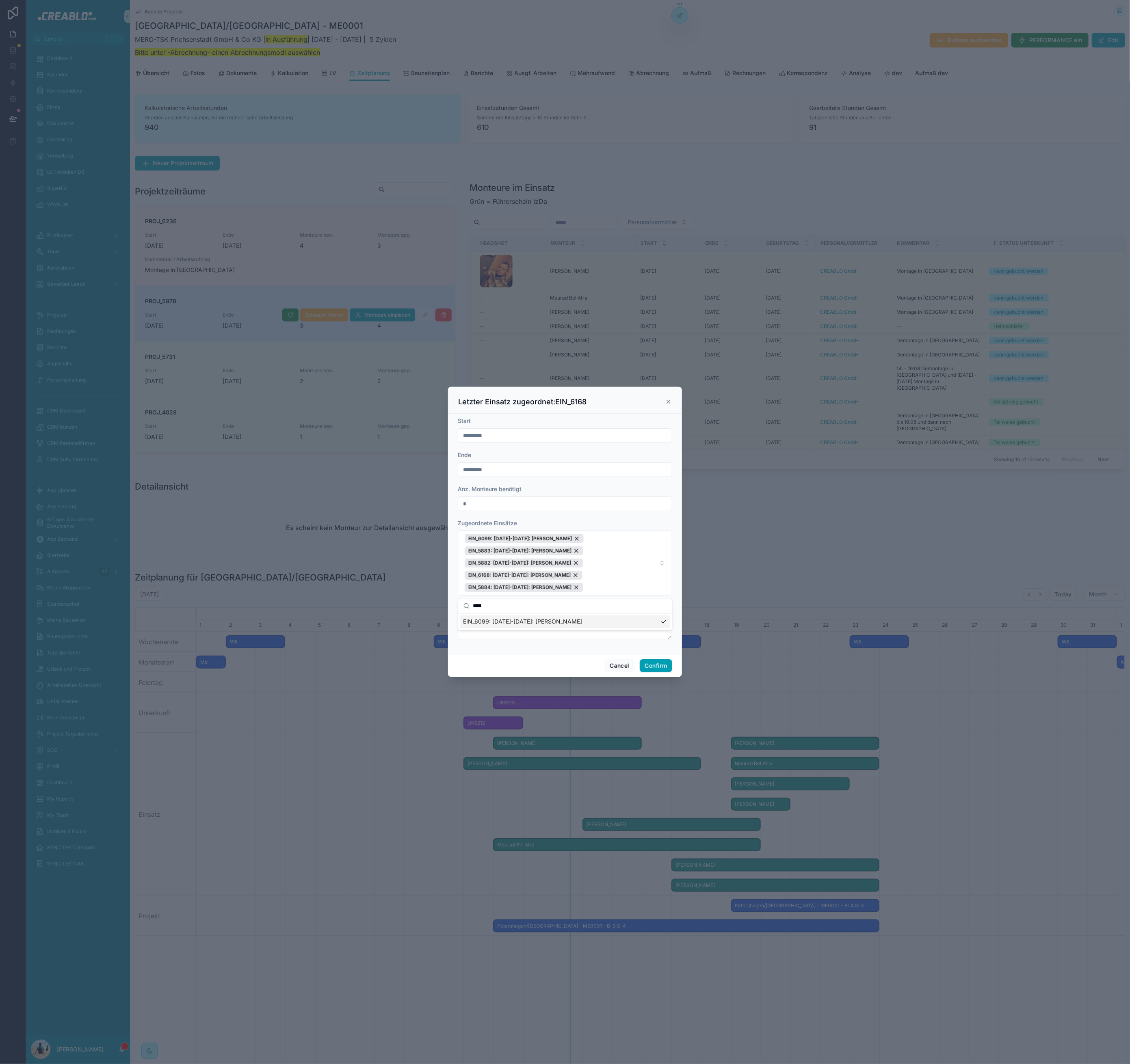
type input "****"
click at [591, 610] on input "****" at bounding box center [570, 606] width 194 height 14
drag, startPoint x: 576, startPoint y: 517, endPoint x: 573, endPoint y: 552, distance: 35.1
click at [577, 523] on form "Start ********* Ende ********* Anz. Monteure benötigt * Zugeordnete Einsätze EI…" at bounding box center [565, 532] width 214 height 231
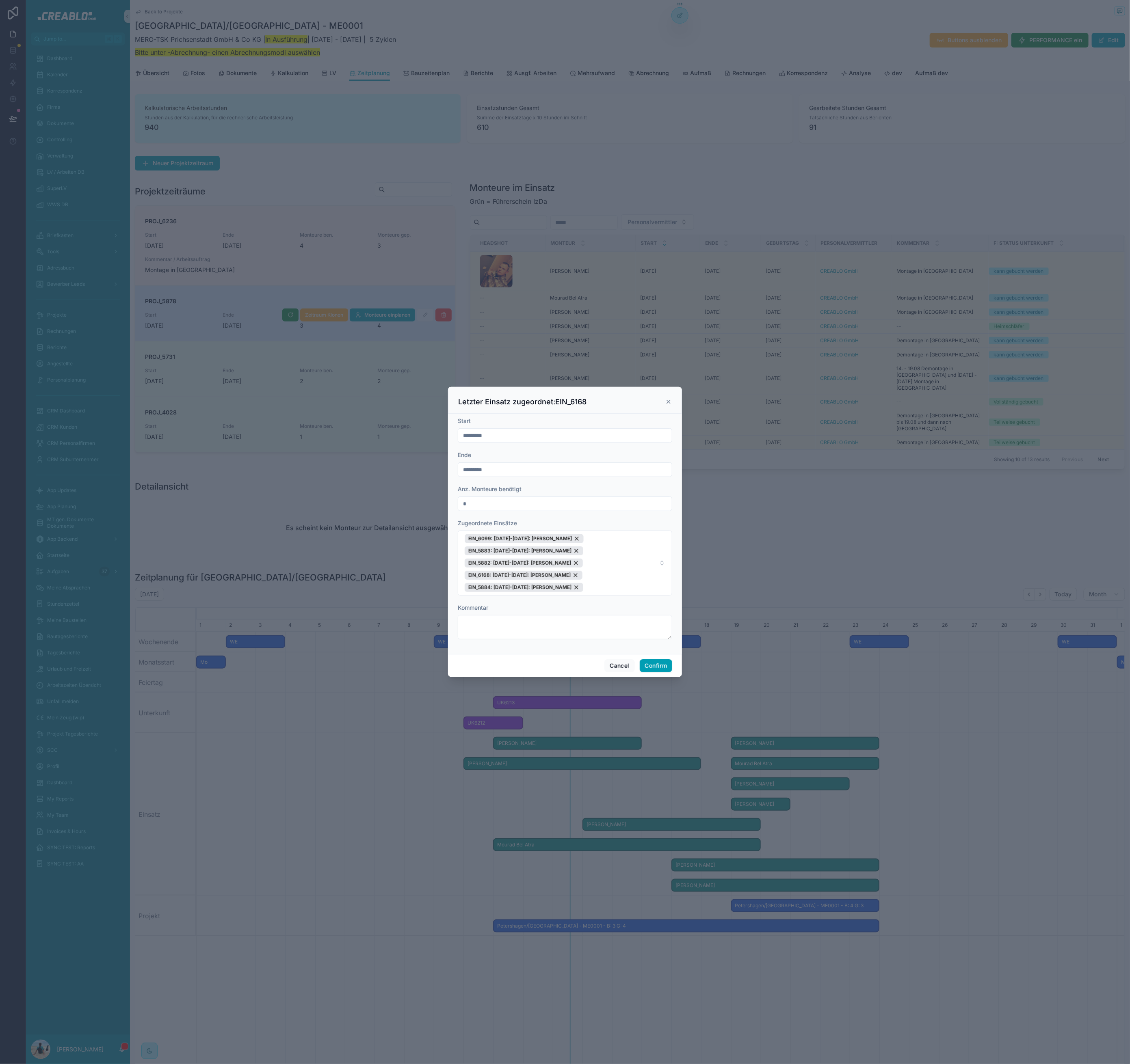
click at [551, 606] on div "Kommentar" at bounding box center [565, 608] width 214 height 8
click at [627, 563] on span "EIN_6099: 14.08.25-19.08.25: Ivan Vasyliev EIN_5883: 17.08.25-23.08.25: Adnan F…" at bounding box center [560, 563] width 191 height 58
type input "****"
click at [554, 661] on div "Cancel Confirm" at bounding box center [565, 665] width 234 height 23
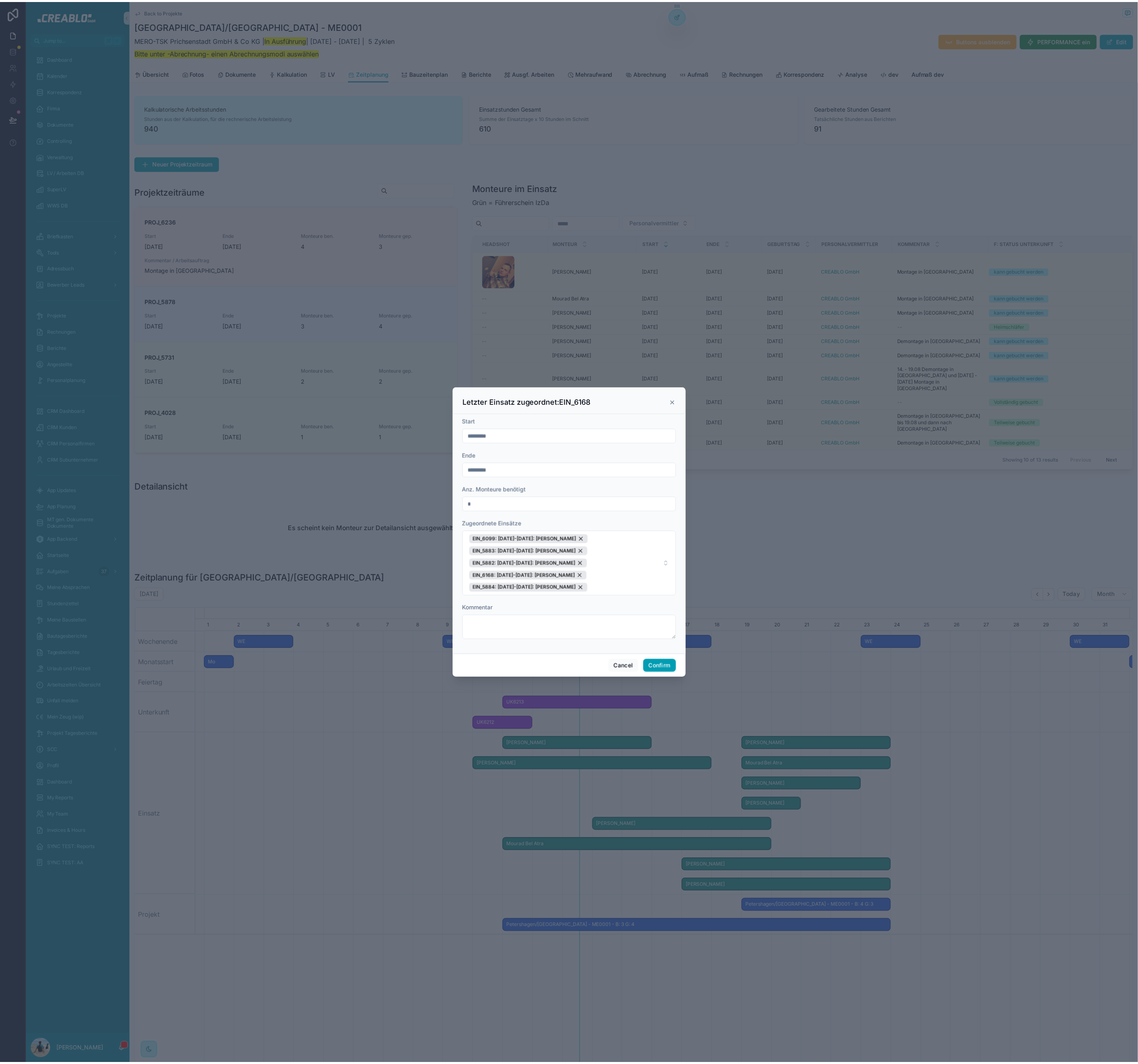
scroll to position [0, 929]
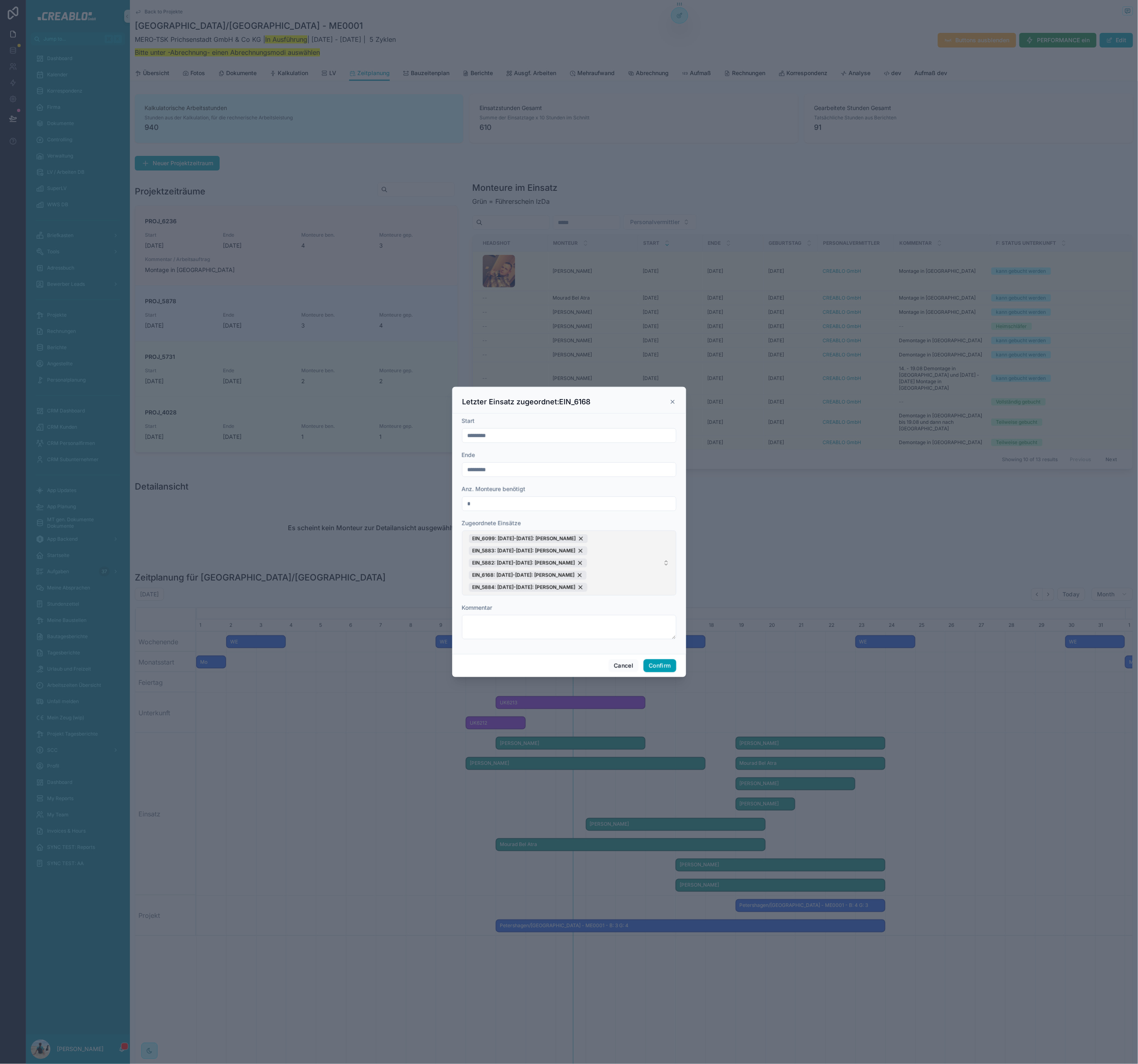
click at [639, 561] on span "EIN_6099: 14.08.25-19.08.25: Ivan Vasyliev EIN_5883: 17.08.25-23.08.25: Adnan F…" at bounding box center [564, 563] width 191 height 58
type input "****"
click at [498, 605] on input "****" at bounding box center [574, 606] width 194 height 14
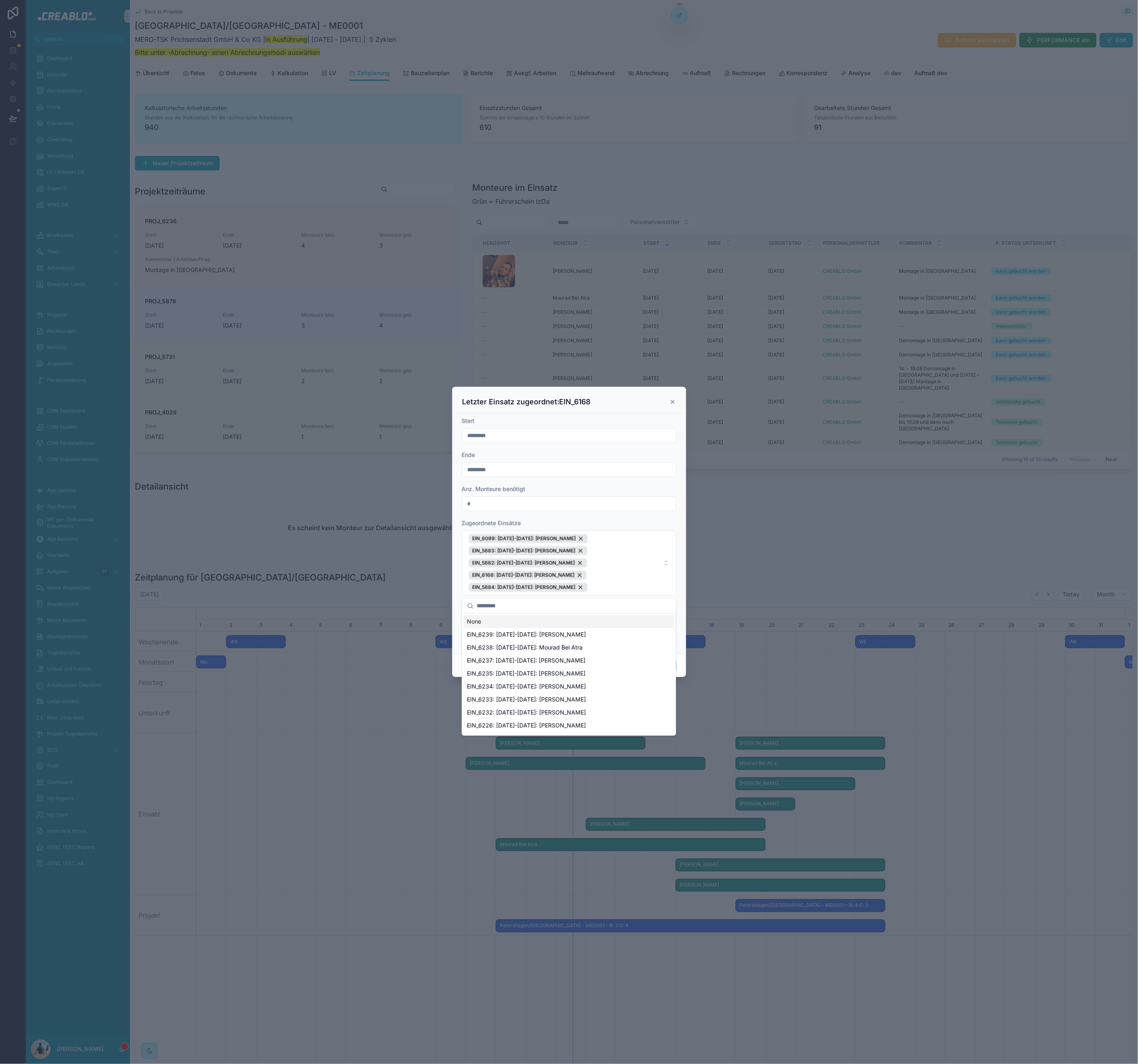
click at [589, 408] on div "Letzter Einsatz zugeordnet:EIN_6168" at bounding box center [569, 400] width 234 height 27
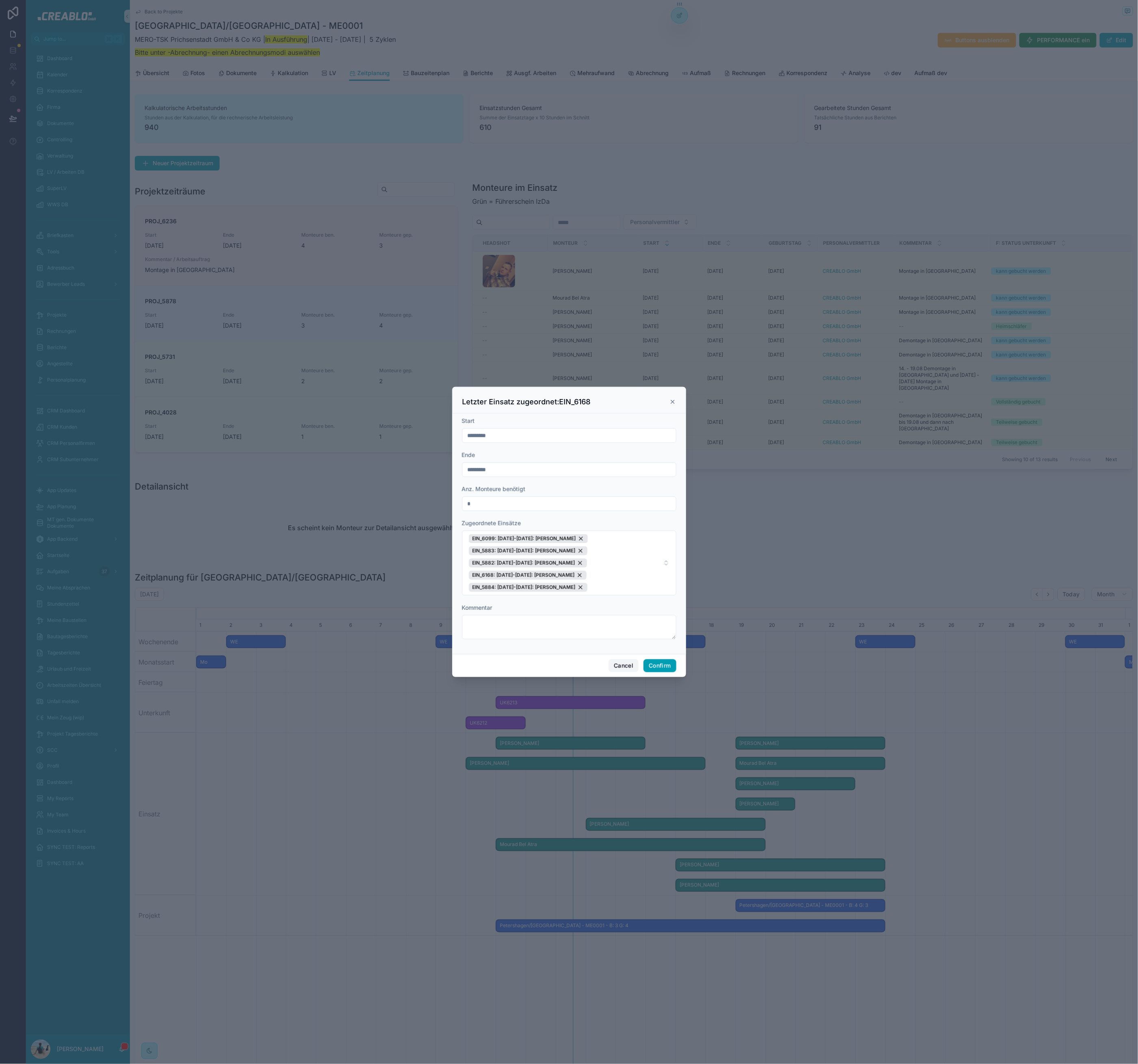
click at [625, 668] on button "Cancel" at bounding box center [623, 666] width 30 height 13
click at [625, 672] on div "scrollable content" at bounding box center [661, 682] width 2788 height 20
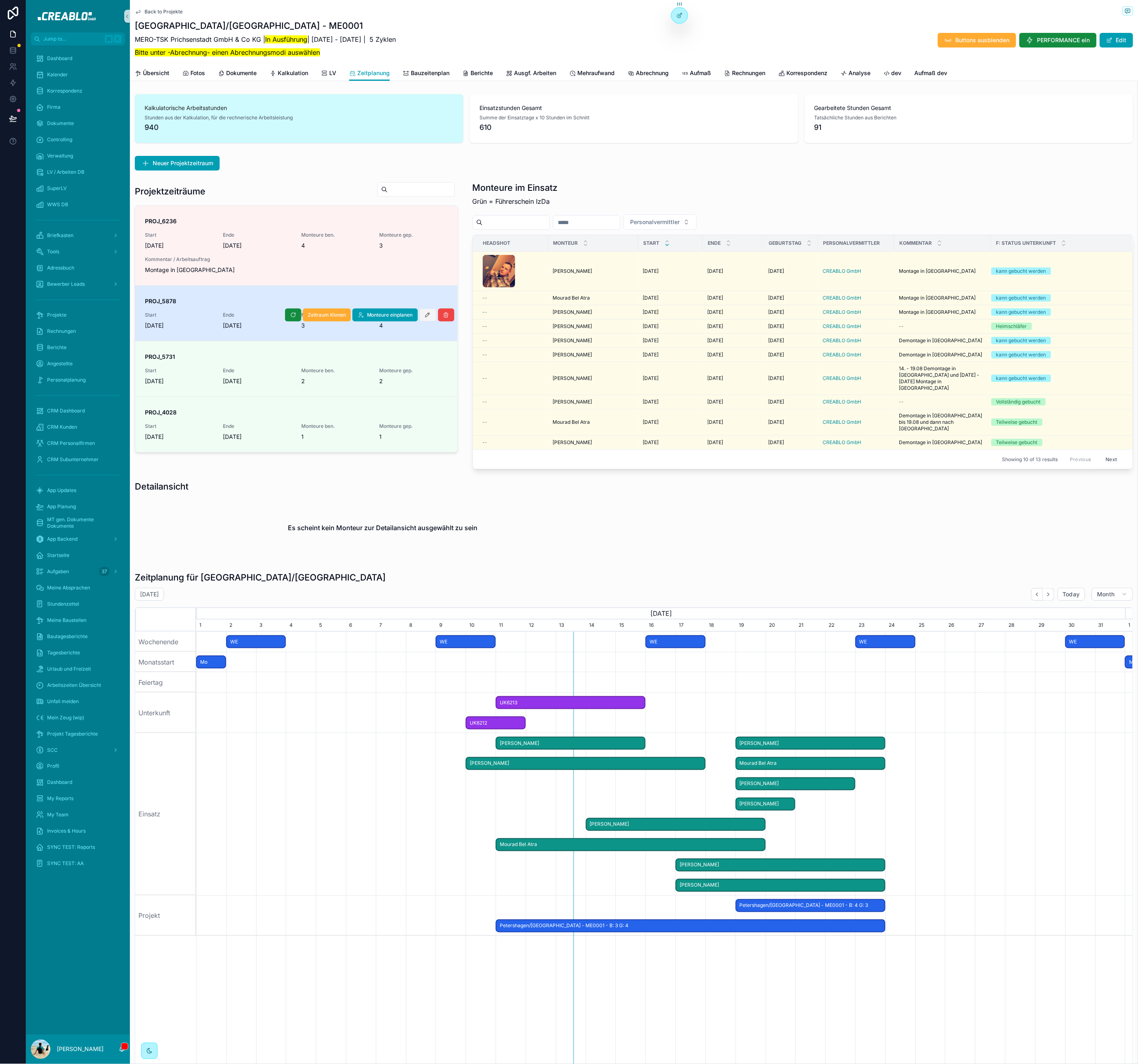
click at [425, 315] on icon "scrollable content" at bounding box center [428, 315] width 6 height 6
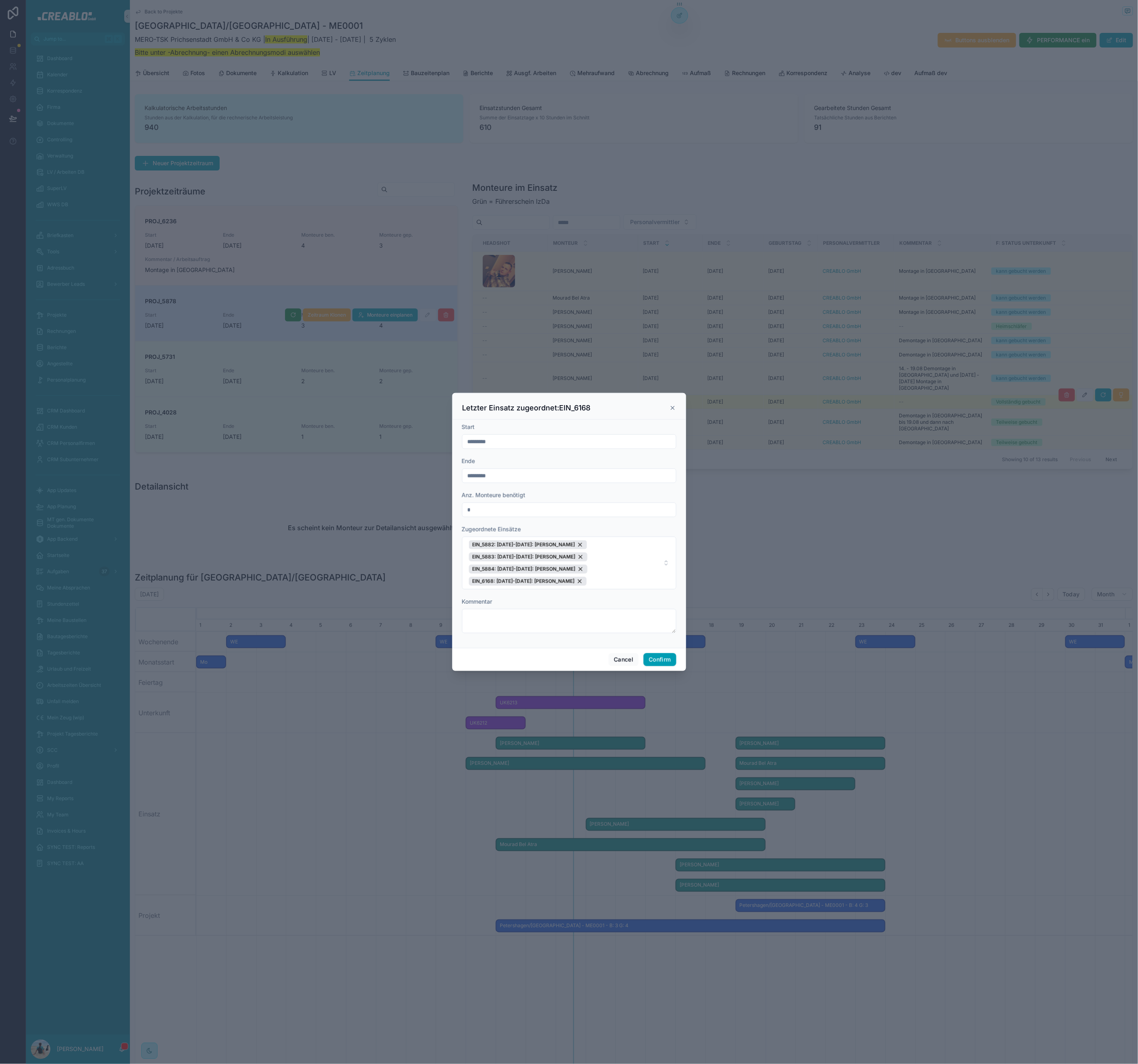
drag, startPoint x: 672, startPoint y: 405, endPoint x: 653, endPoint y: 400, distance: 19.6
click at [673, 405] on icon at bounding box center [673, 408] width 6 height 6
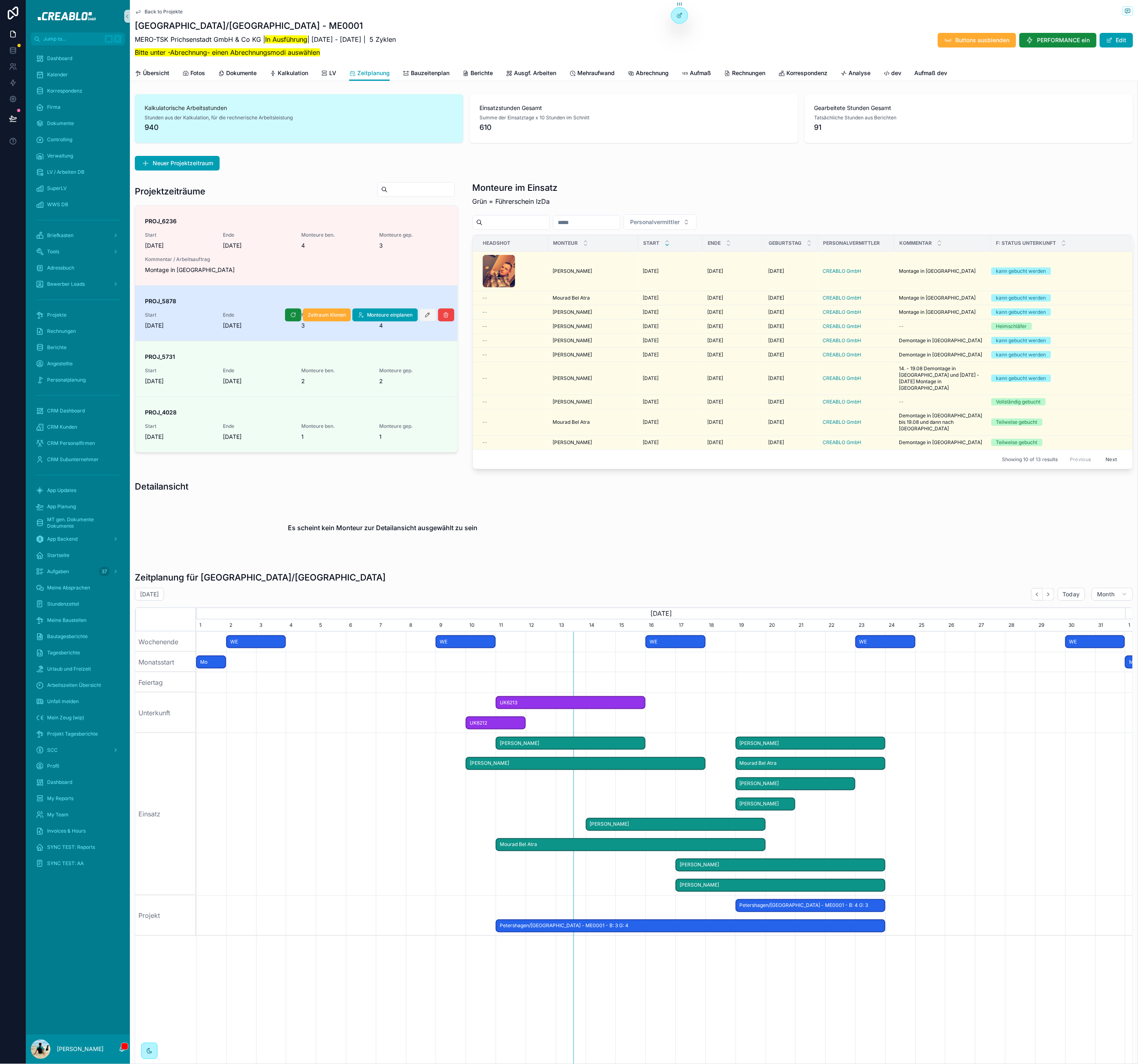
click at [425, 314] on icon "scrollable content" at bounding box center [428, 315] width 6 height 6
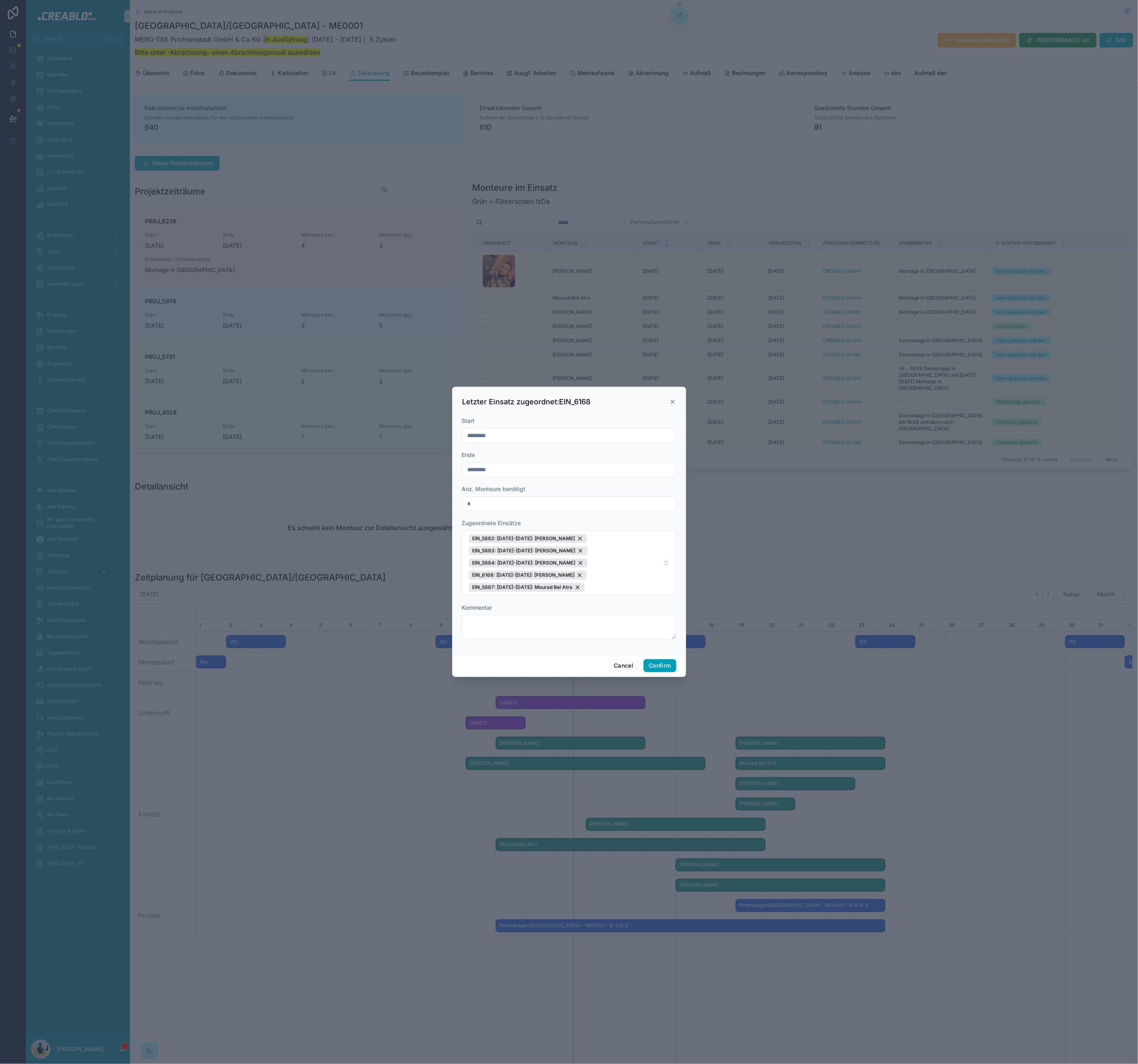
click at [676, 397] on div "Letzter Einsatz zugeordnet:EIN_6168" at bounding box center [570, 402] width 214 height 10
click at [675, 399] on icon at bounding box center [673, 402] width 6 height 6
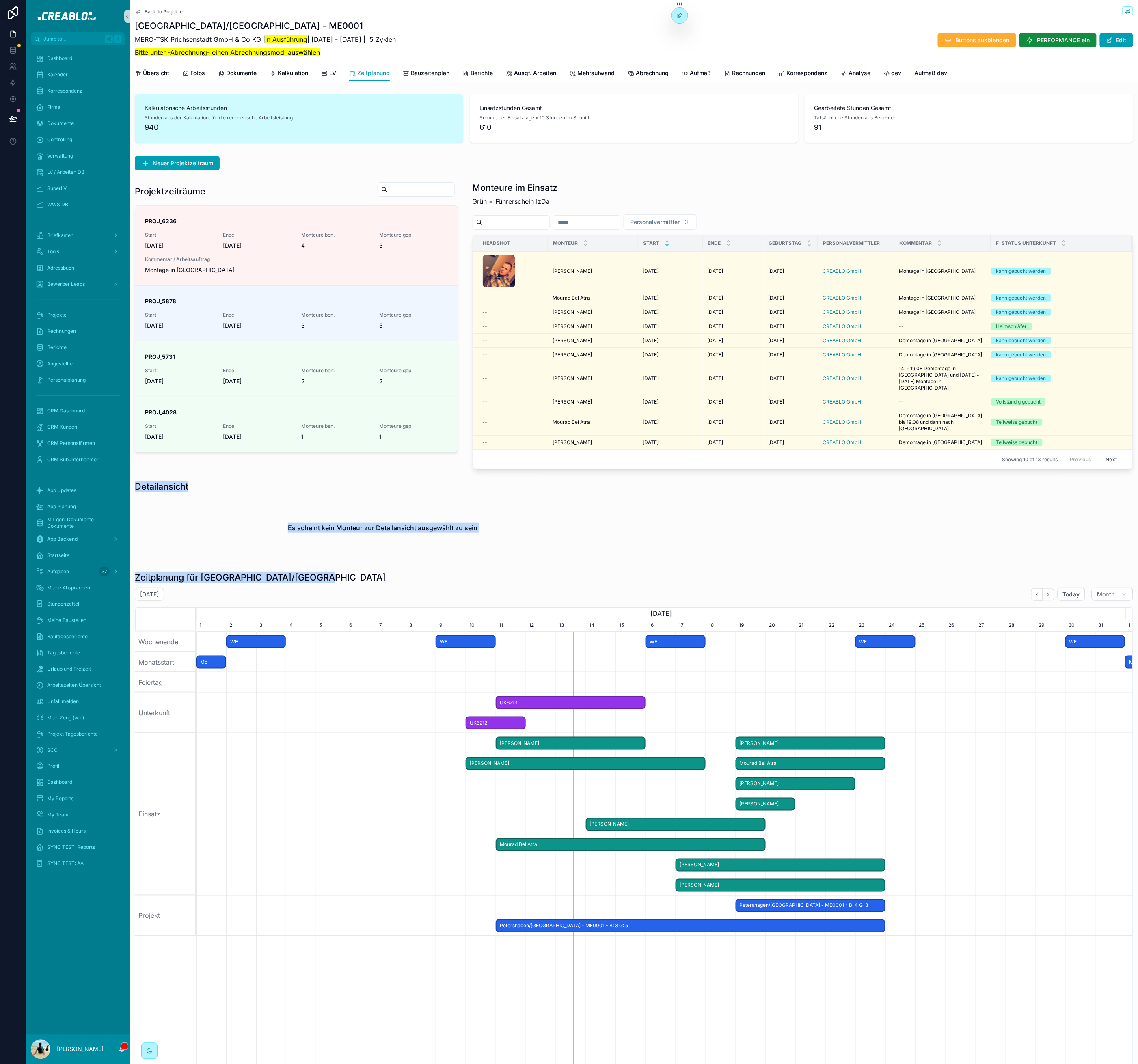
scroll to position [2, 0]
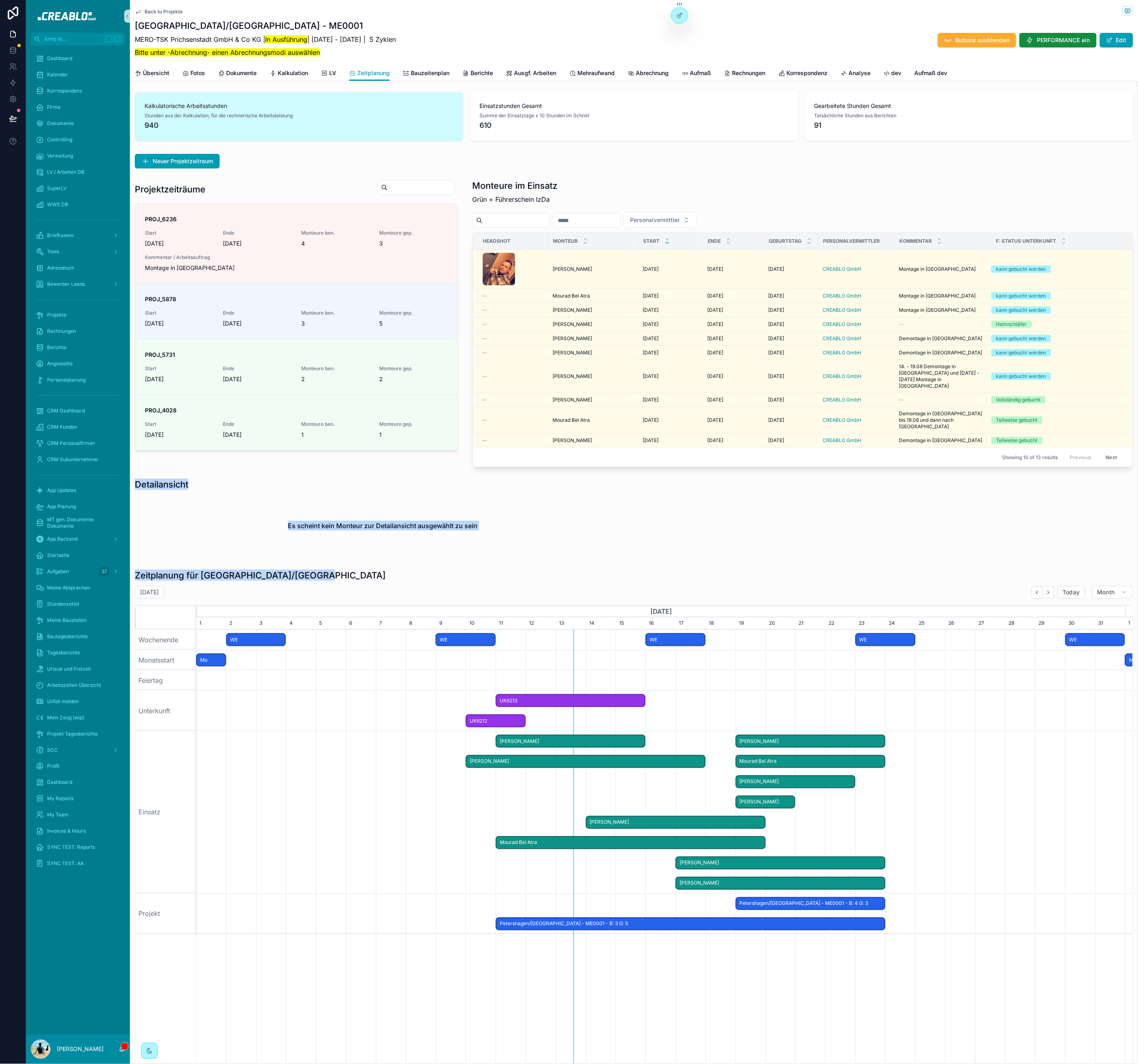
drag, startPoint x: 135, startPoint y: 473, endPoint x: 199, endPoint y: 588, distance: 131.6
click at [199, 588] on div "Kalkulatorische Arbeitsstunden Stunden aus der Kalkulation, für die rechnerisch…" at bounding box center [634, 676] width 1008 height 1176
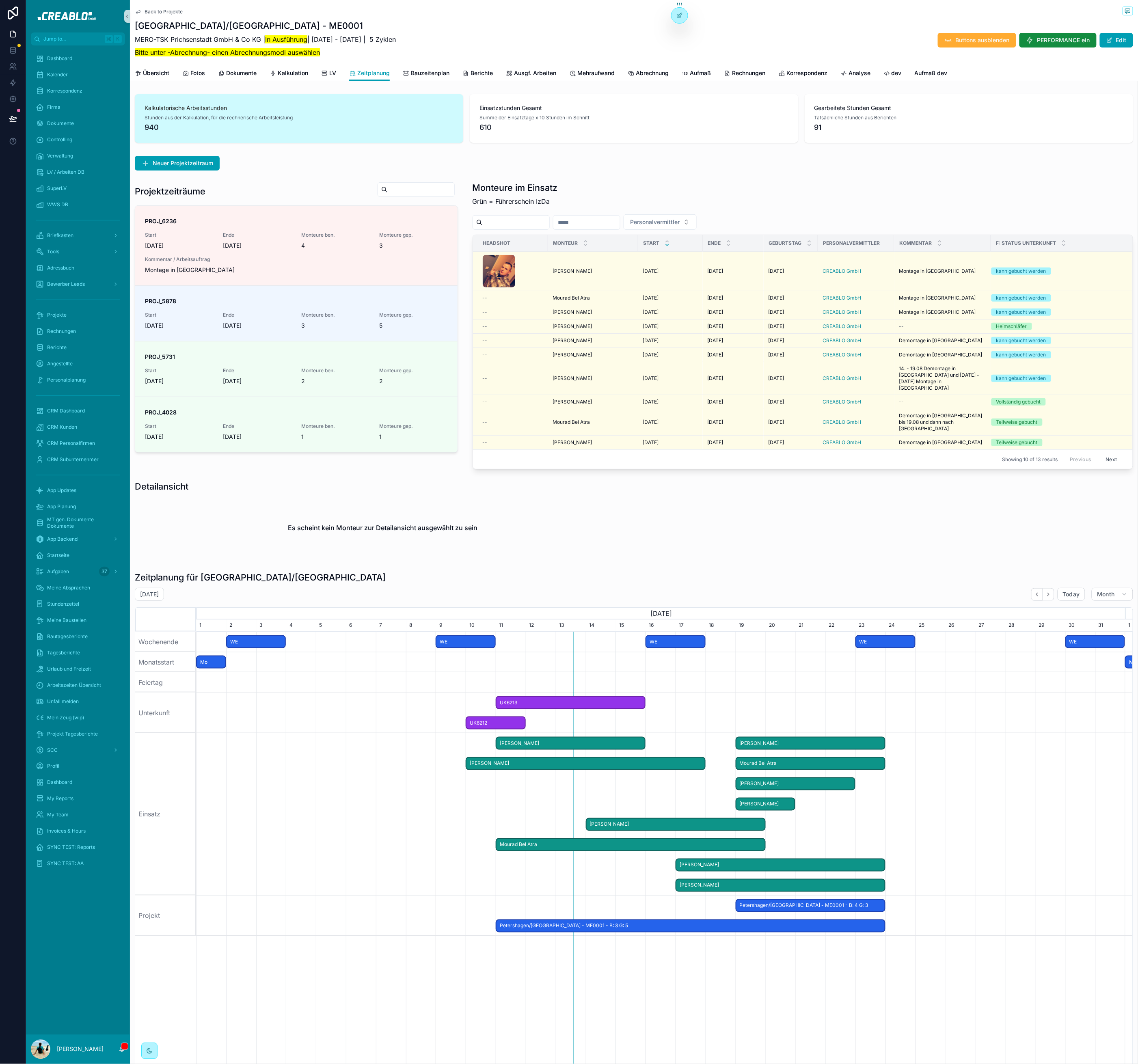
click at [202, 588] on div "August 2025 Today Month" at bounding box center [634, 594] width 999 height 13
drag, startPoint x: 201, startPoint y: 586, endPoint x: 138, endPoint y: 478, distance: 125.0
click at [137, 478] on div "Kalkulatorische Arbeitsstunden Stunden aus der Kalkulation, für die rechnerisch…" at bounding box center [634, 678] width 1008 height 1176
click at [138, 481] on h1 "Detailansicht" at bounding box center [162, 486] width 54 height 11
drag, startPoint x: 136, startPoint y: 473, endPoint x: 195, endPoint y: 583, distance: 124.8
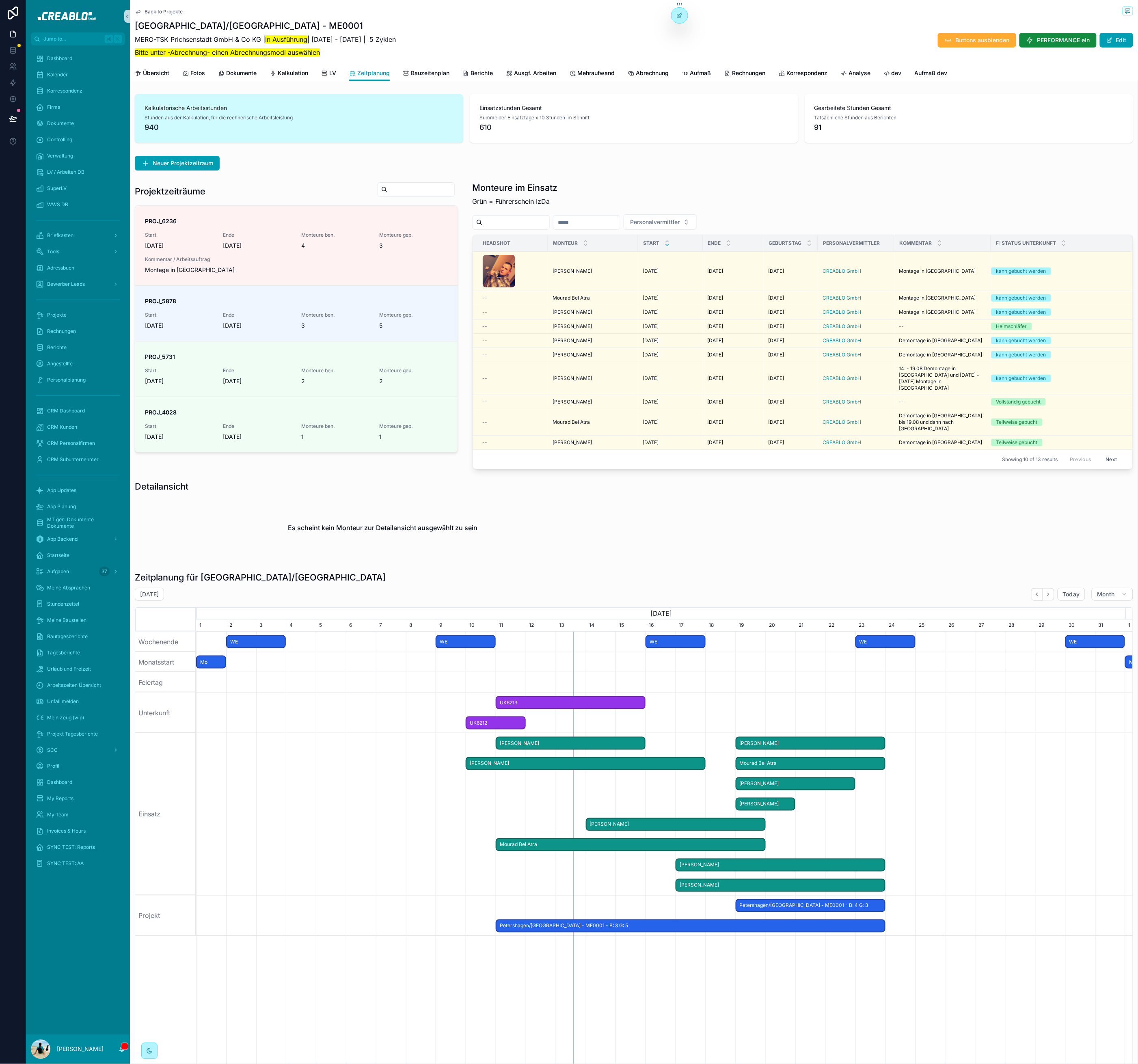
click at [195, 584] on div "Kalkulatorische Arbeitsstunden Stunden aus der Kalkulation, für die rechnerisch…" at bounding box center [634, 678] width 1008 height 1176
click at [195, 588] on div "August 2025 Today Month" at bounding box center [634, 594] width 999 height 13
drag, startPoint x: 136, startPoint y: 471, endPoint x: 207, endPoint y: 585, distance: 134.3
click at [208, 589] on div "Kalkulatorische Arbeitsstunden Stunden aus der Kalkulation, für die rechnerisch…" at bounding box center [634, 678] width 1008 height 1176
click at [207, 588] on div "August 2025 Today Month" at bounding box center [634, 594] width 999 height 13
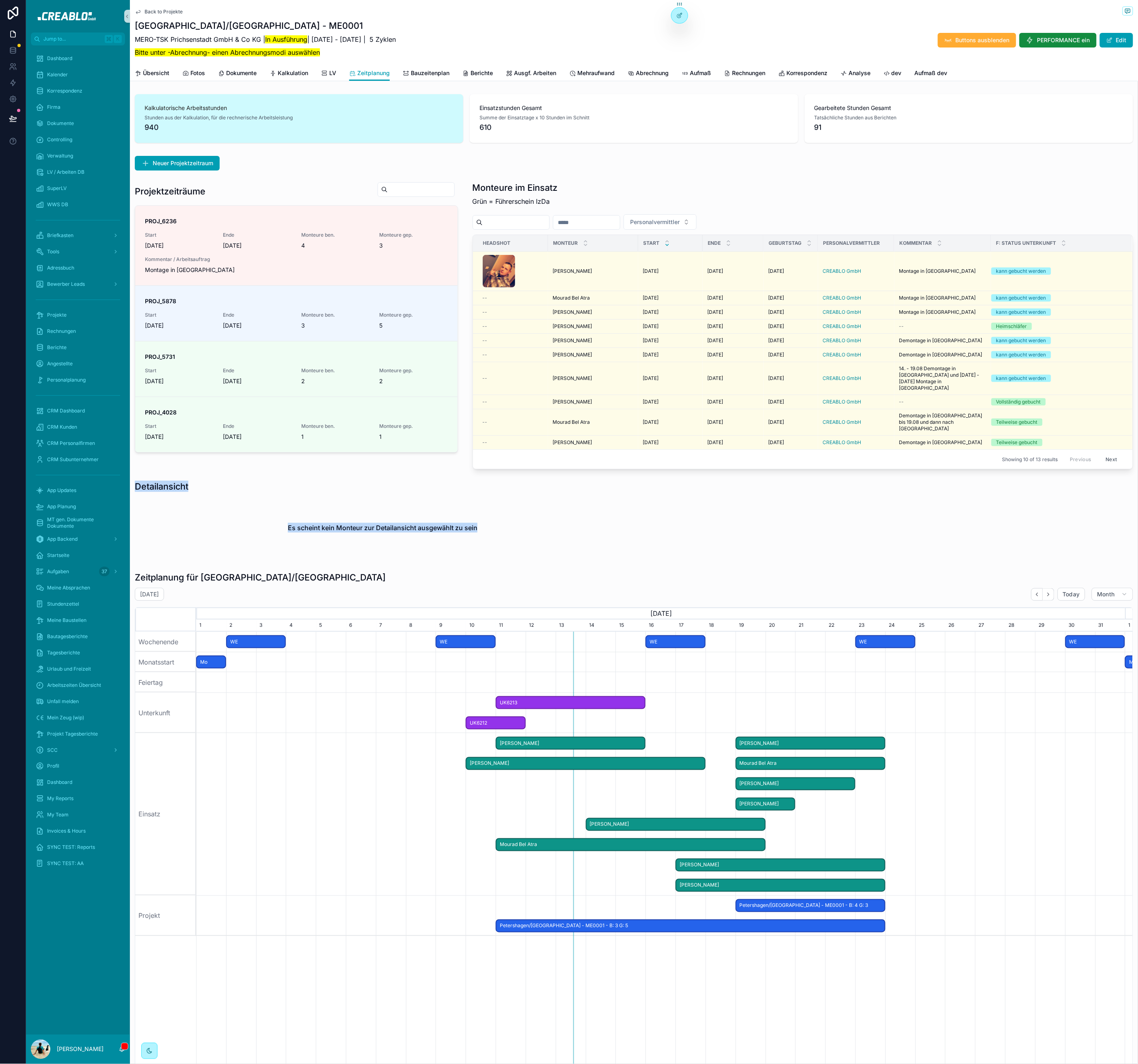
drag, startPoint x: 135, startPoint y: 474, endPoint x: 168, endPoint y: 553, distance: 85.6
click at [178, 541] on div "Detailansicht Es scheint kein Monteur zur Detailansicht ausgewählt zu sein" at bounding box center [634, 519] width 999 height 78
click at [176, 548] on div "Detailansicht Es scheint kein Monteur zur Detailansicht ausgewählt zu sein" at bounding box center [634, 519] width 1008 height 84
click at [683, 532] on div "Es scheint kein Monteur zur Detailansicht ausgewählt zu sein" at bounding box center [634, 528] width 999 height 62
click at [657, 500] on div "Es scheint kein Monteur zur Detailansicht ausgewählt zu sein" at bounding box center [634, 528] width 999 height 62
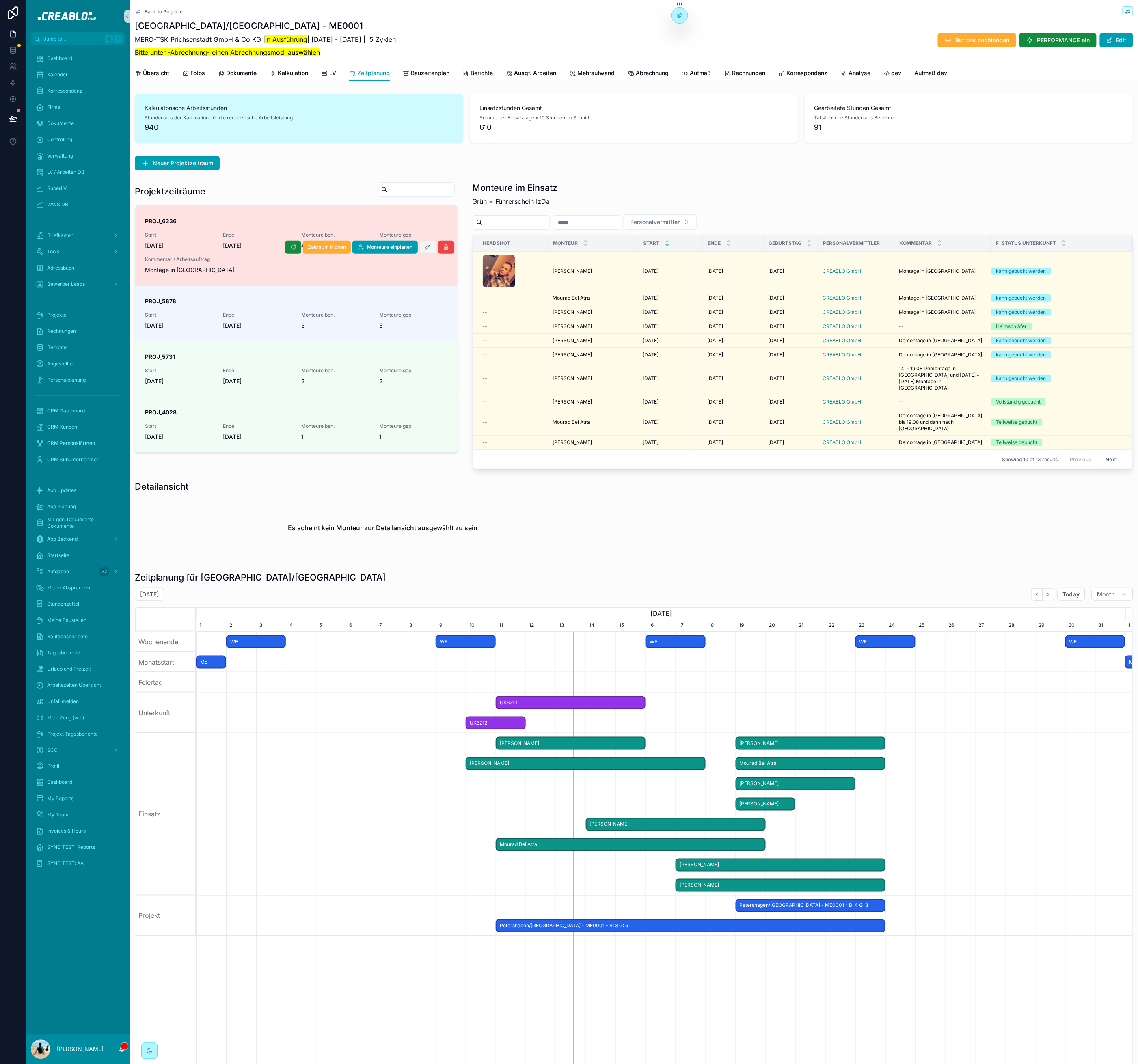
click at [425, 248] on icon "scrollable content" at bounding box center [428, 247] width 6 height 6
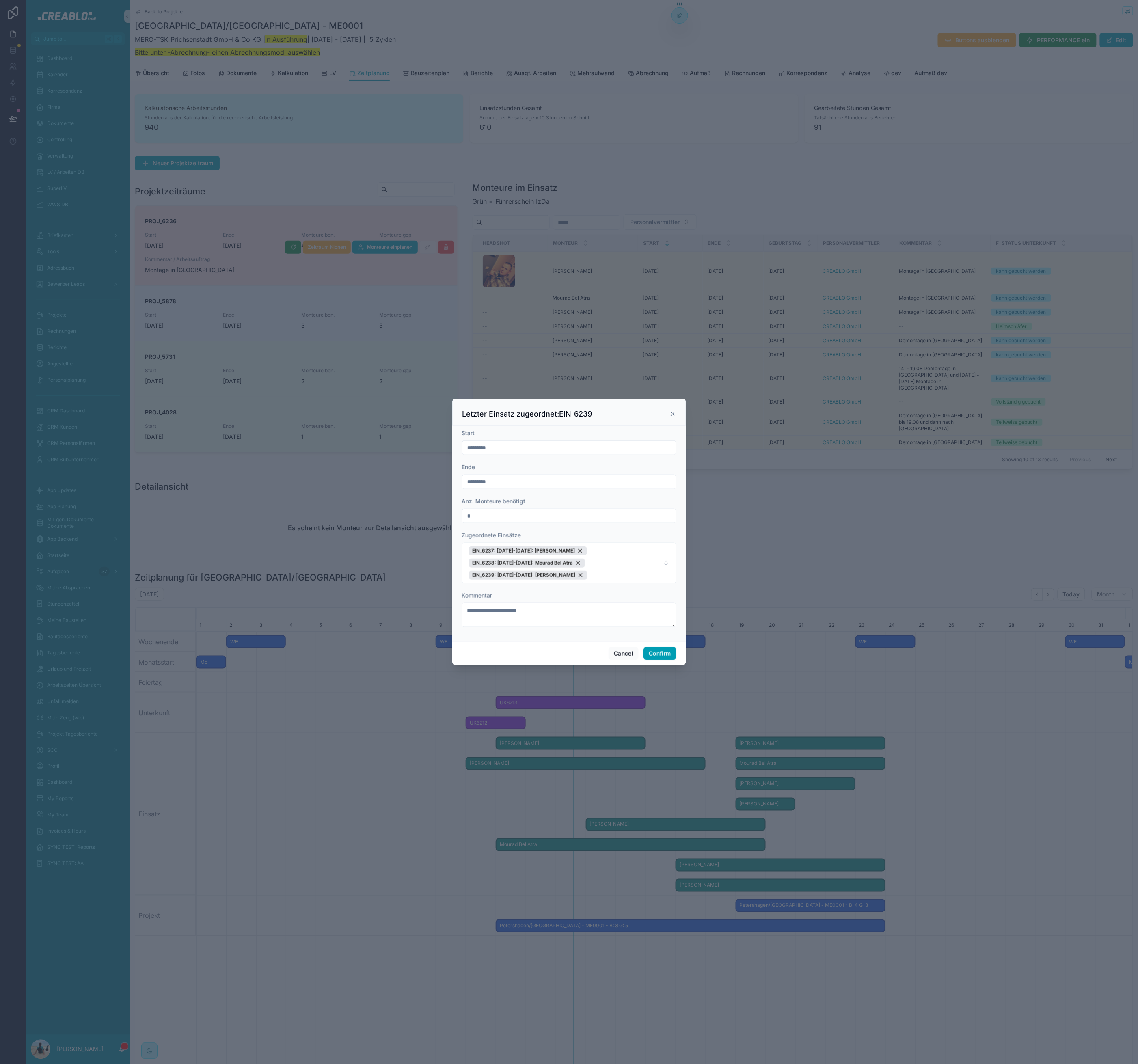
click at [672, 413] on icon at bounding box center [673, 414] width 6 height 6
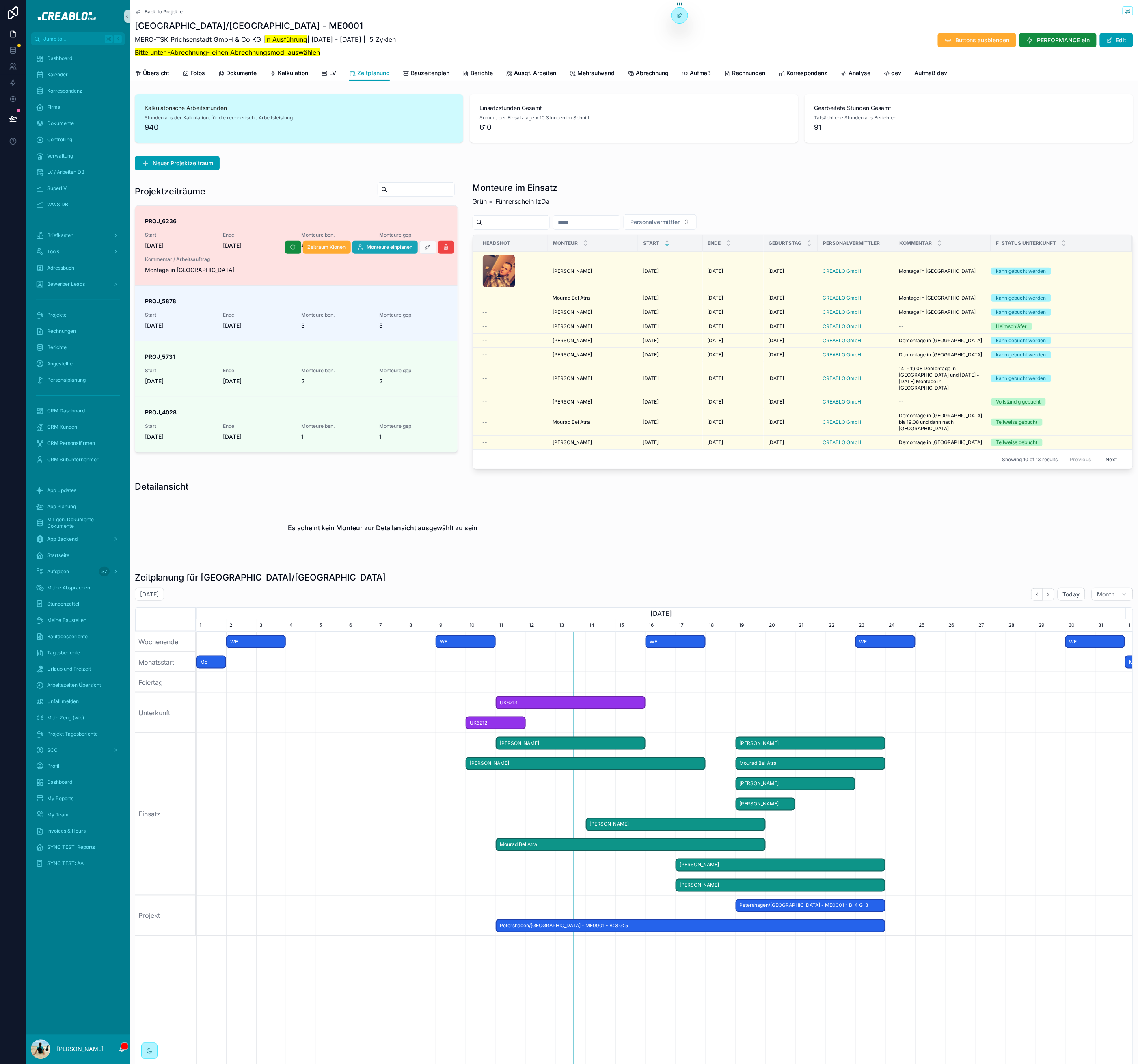
click at [367, 248] on span "Monteure einplanen" at bounding box center [390, 247] width 46 height 6
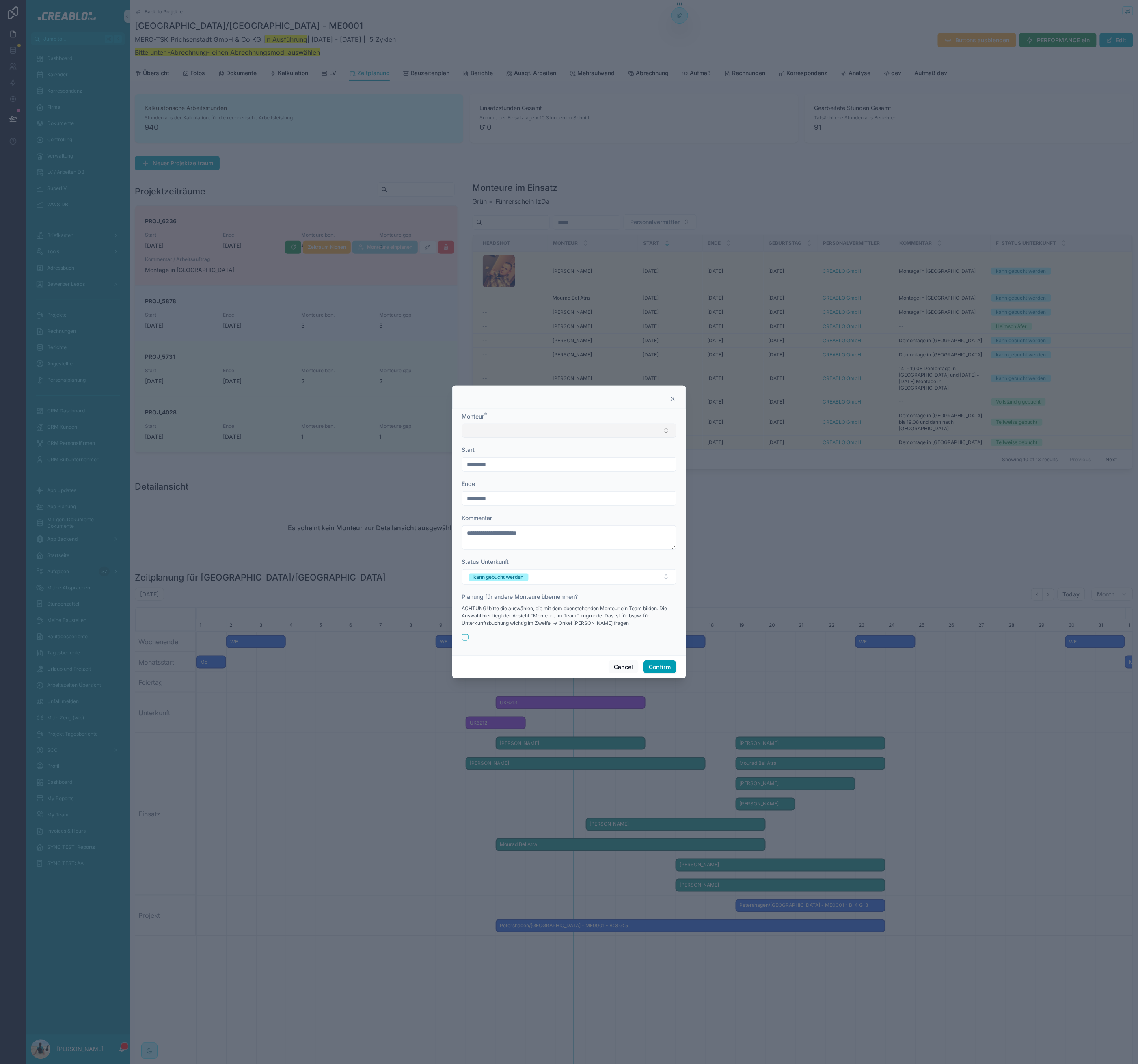
click at [506, 430] on button "Select Button" at bounding box center [569, 431] width 214 height 14
type input "****"
click at [496, 475] on span "Ivan Vasyliev" at bounding box center [490, 476] width 47 height 8
click at [504, 495] on input "*********" at bounding box center [570, 499] width 214 height 11
click at [582, 620] on button "22" at bounding box center [583, 620] width 14 height 14
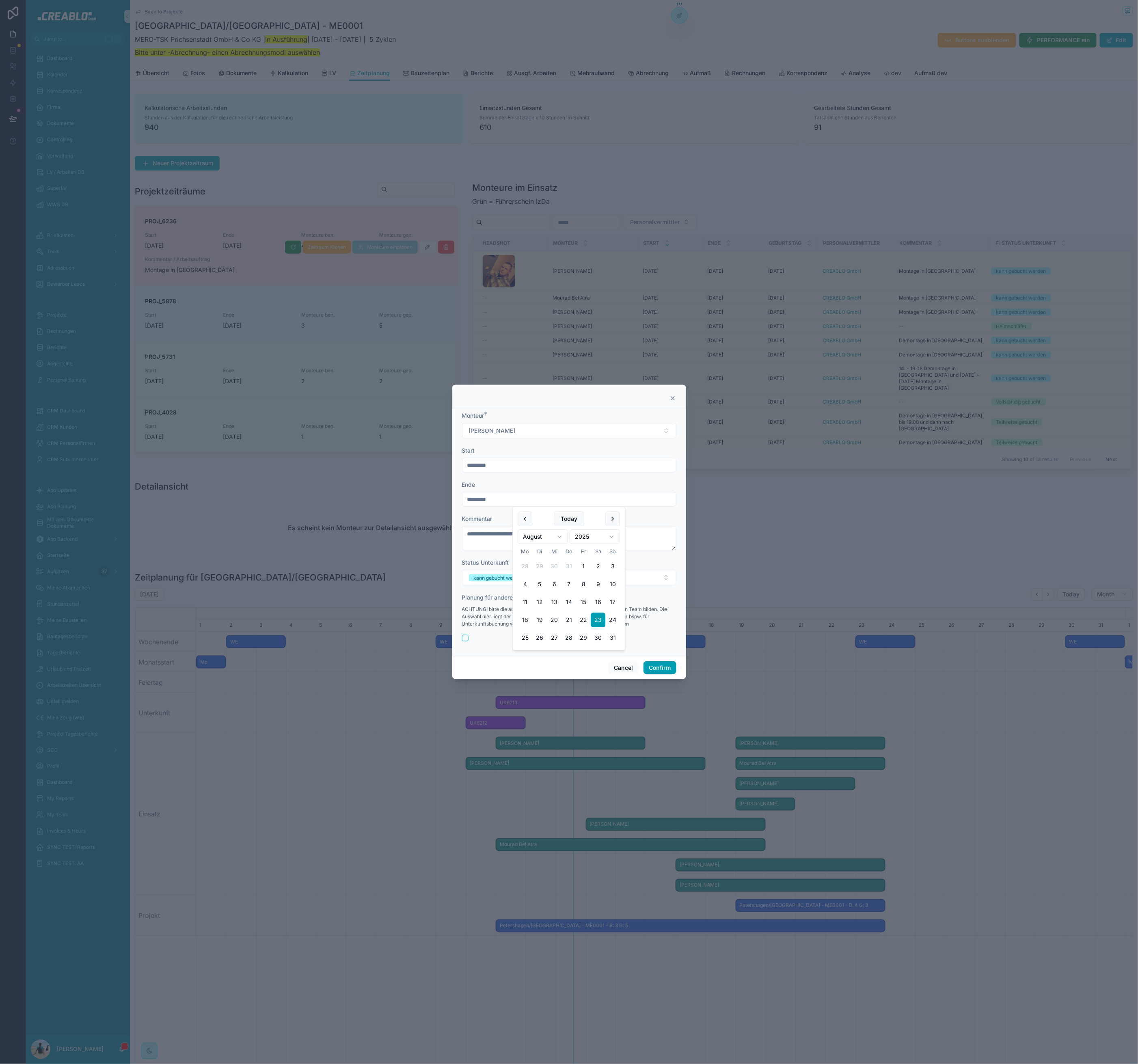
type input "*********"
click at [486, 560] on span "Status Unterkunft" at bounding box center [485, 562] width 47 height 7
click at [668, 668] on button "Confirm" at bounding box center [660, 668] width 33 height 13
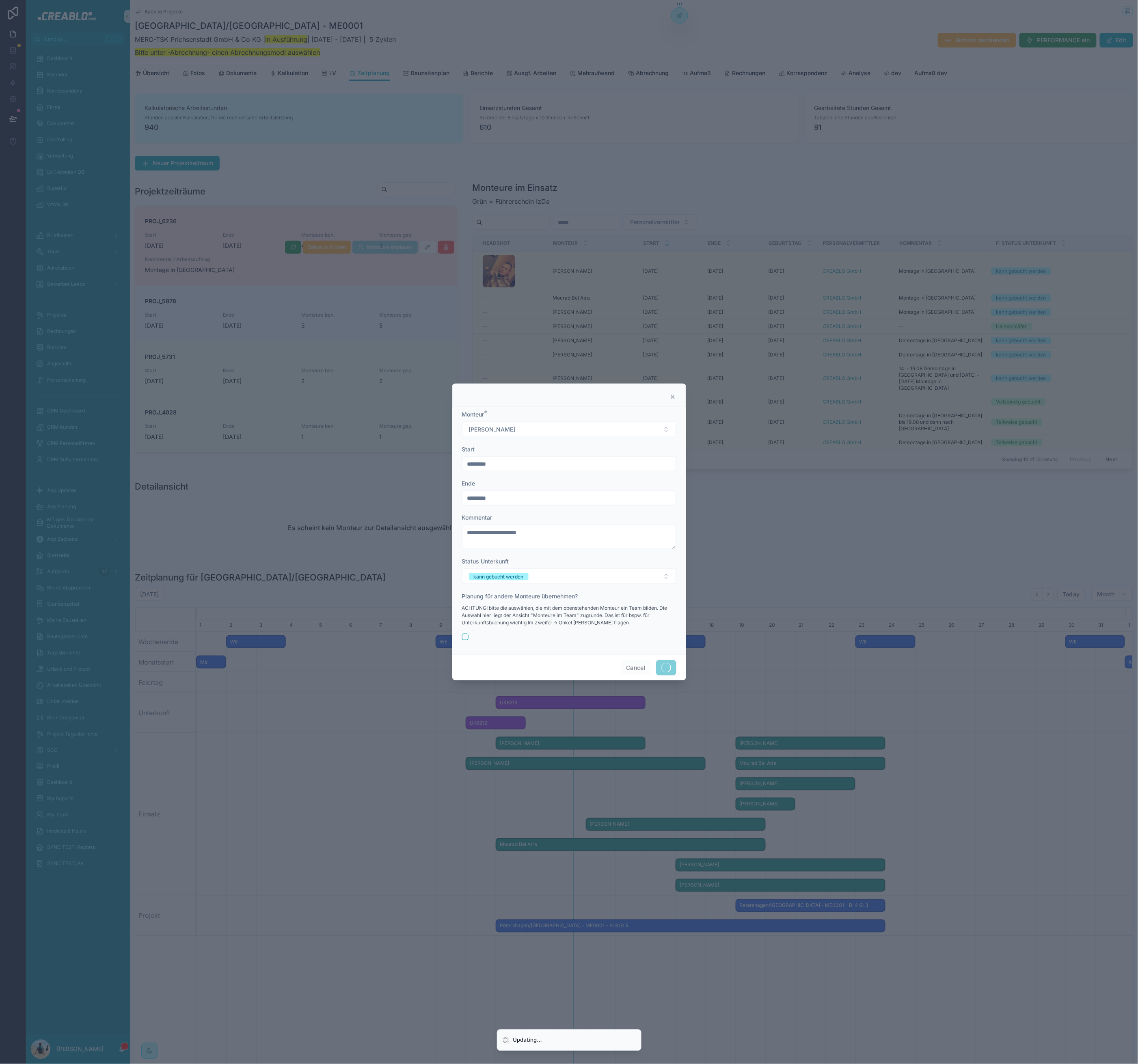
click at [897, 523] on div at bounding box center [569, 532] width 1138 height 1064
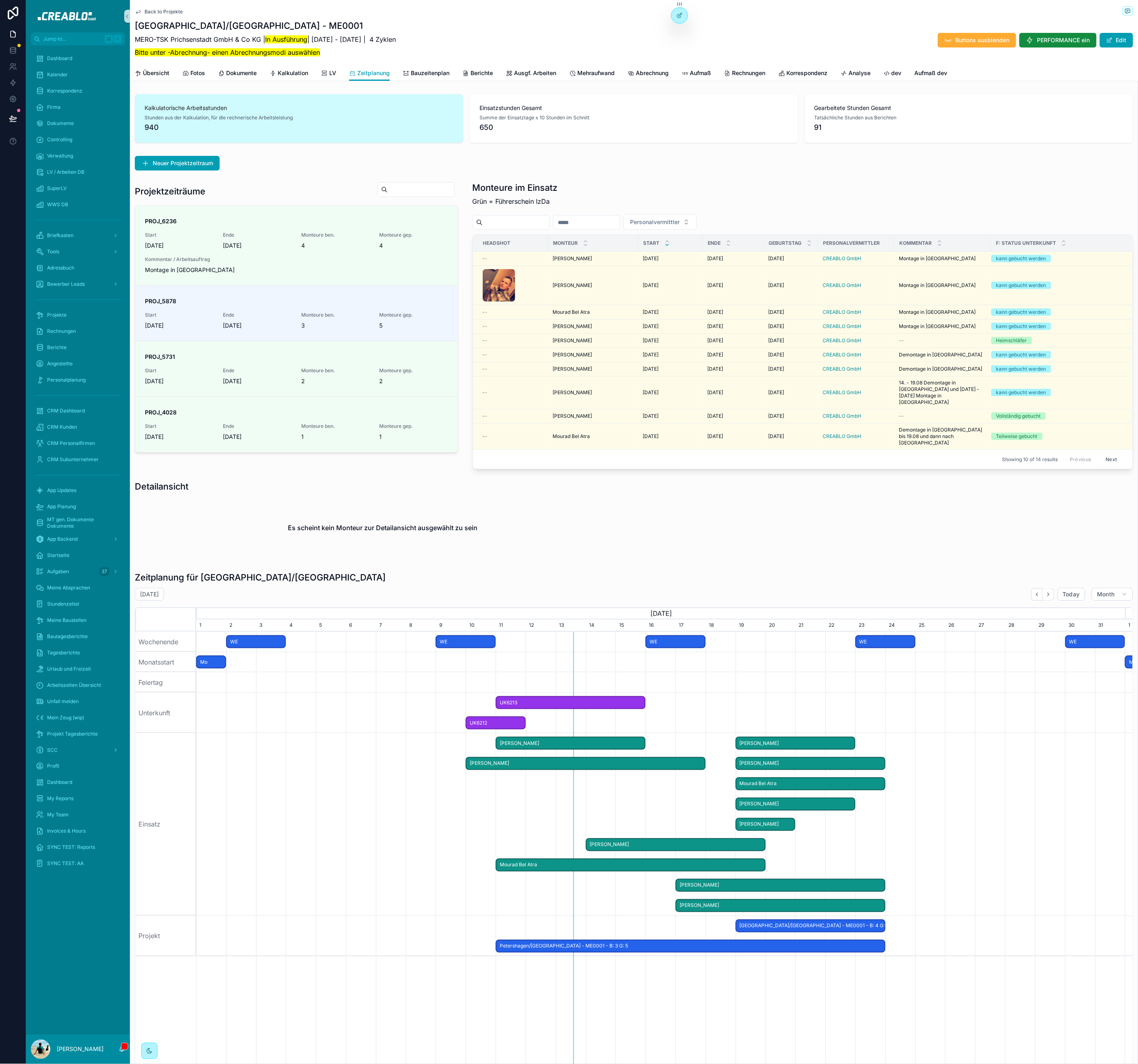
click at [199, 194] on h1 "Projektzeiträume" at bounding box center [170, 191] width 71 height 11
click at [199, 193] on h1 "Projektzeiträume" at bounding box center [170, 191] width 71 height 11
click at [258, 184] on div "Projektzeiträume" at bounding box center [296, 191] width 323 height 19
drag, startPoint x: 532, startPoint y: 503, endPoint x: 458, endPoint y: 454, distance: 88.8
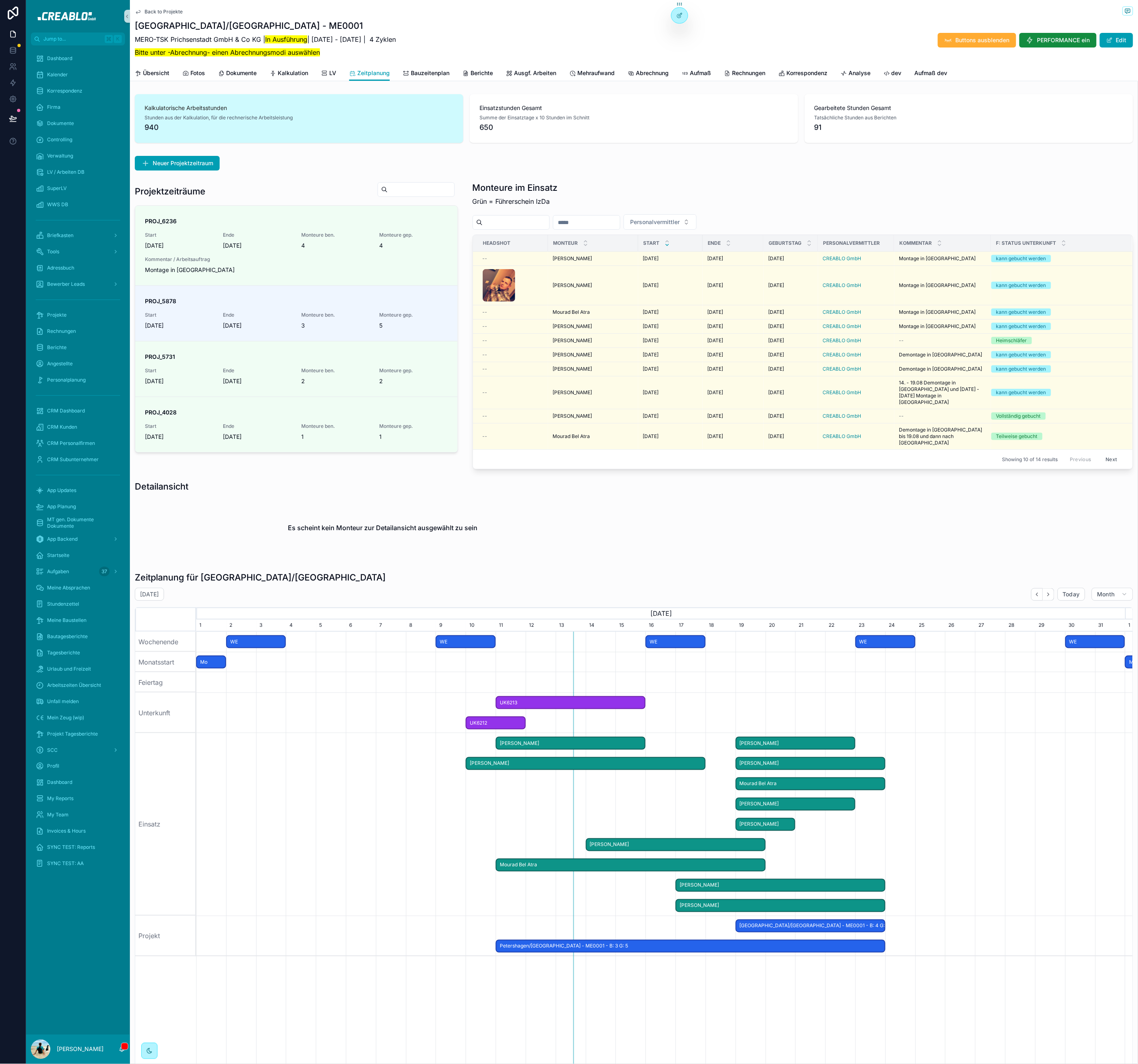
click at [509, 497] on div "Es scheint kein Monteur zur Detailansicht ausgewählt zu sein" at bounding box center [383, 528] width 496 height 62
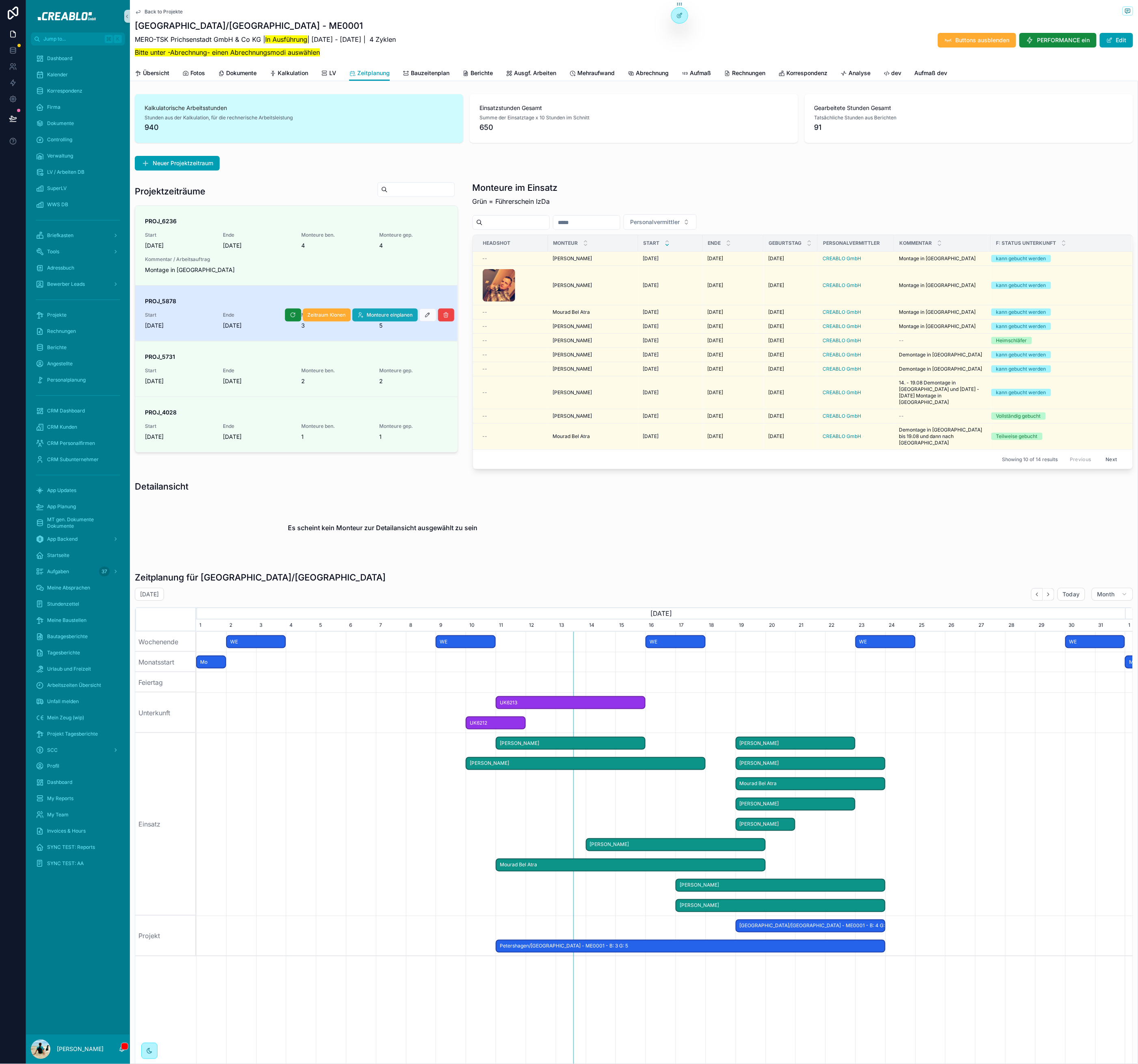
click at [386, 316] on span "Monteure einplanen" at bounding box center [390, 315] width 46 height 6
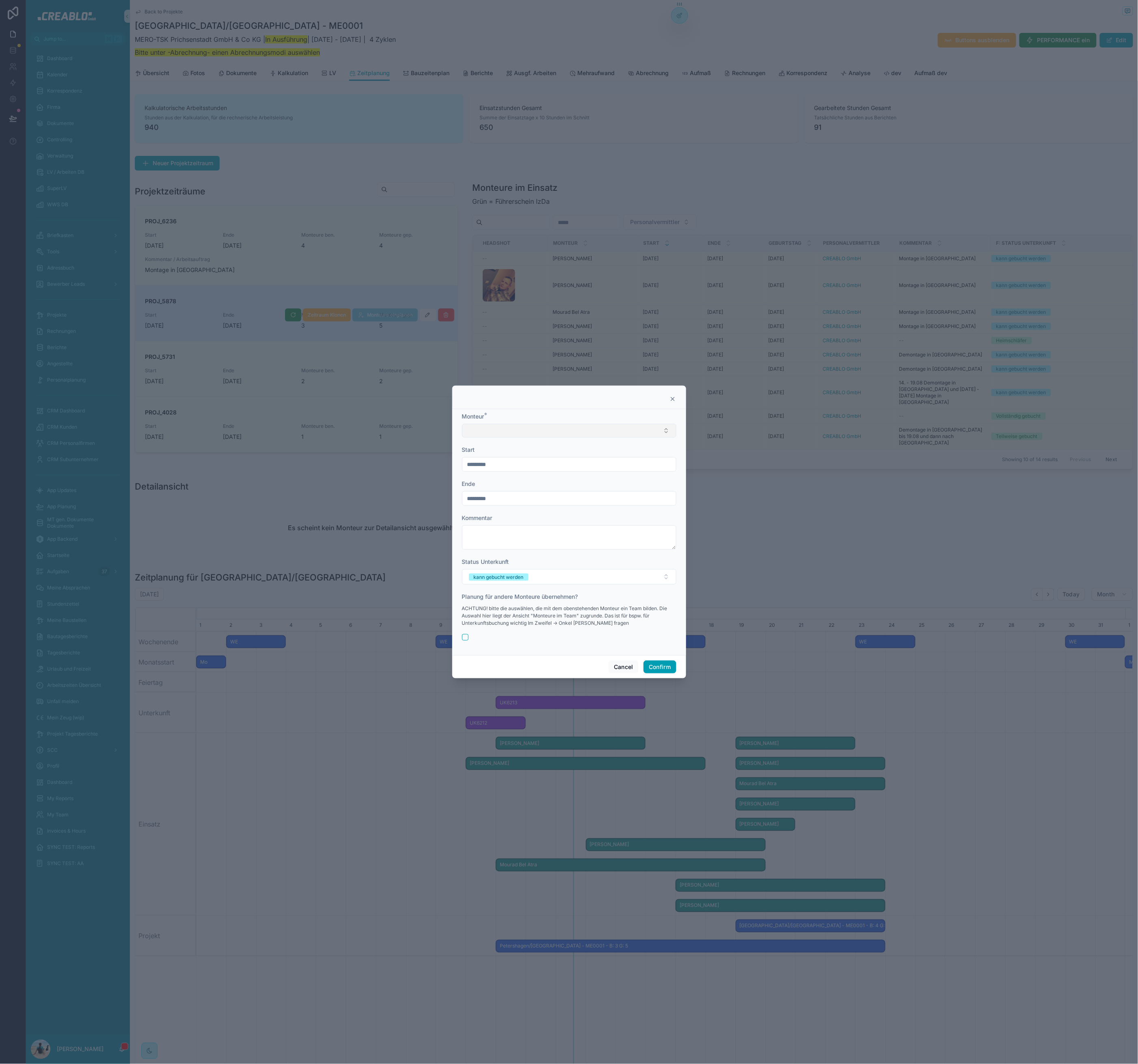
click at [500, 426] on button "Select Button" at bounding box center [569, 431] width 214 height 14
type input "****"
click at [496, 461] on span "Tom Orminski" at bounding box center [490, 463] width 47 height 8
click at [495, 467] on input "*********" at bounding box center [570, 465] width 214 height 11
click at [525, 586] on button "18" at bounding box center [525, 586] width 14 height 14
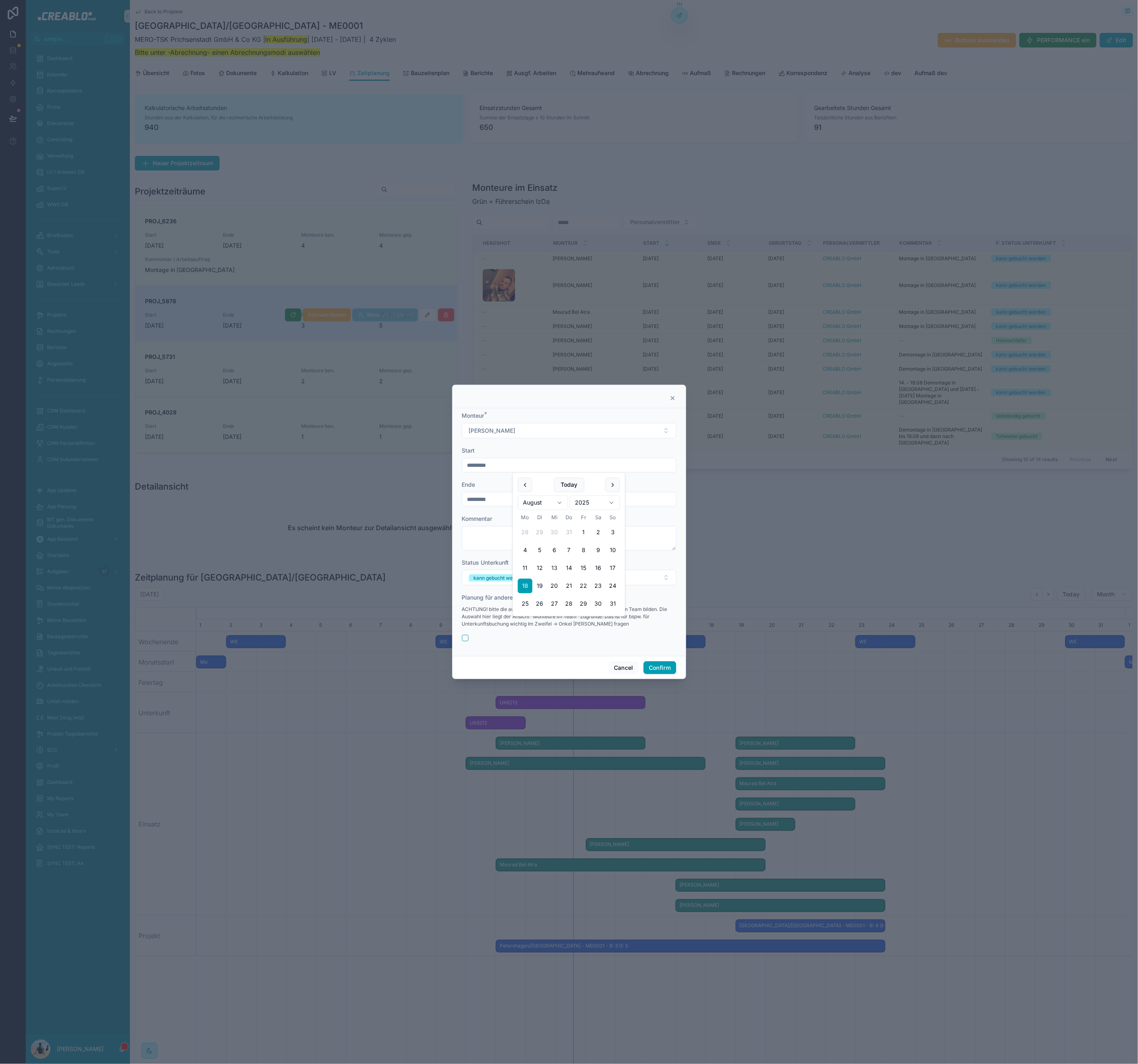
type input "*********"
click at [493, 503] on input "*********" at bounding box center [570, 499] width 214 height 11
click at [641, 526] on textarea at bounding box center [569, 538] width 214 height 24
click at [576, 501] on input "*********" at bounding box center [570, 499] width 214 height 11
click at [585, 619] on button "22" at bounding box center [583, 620] width 14 height 14
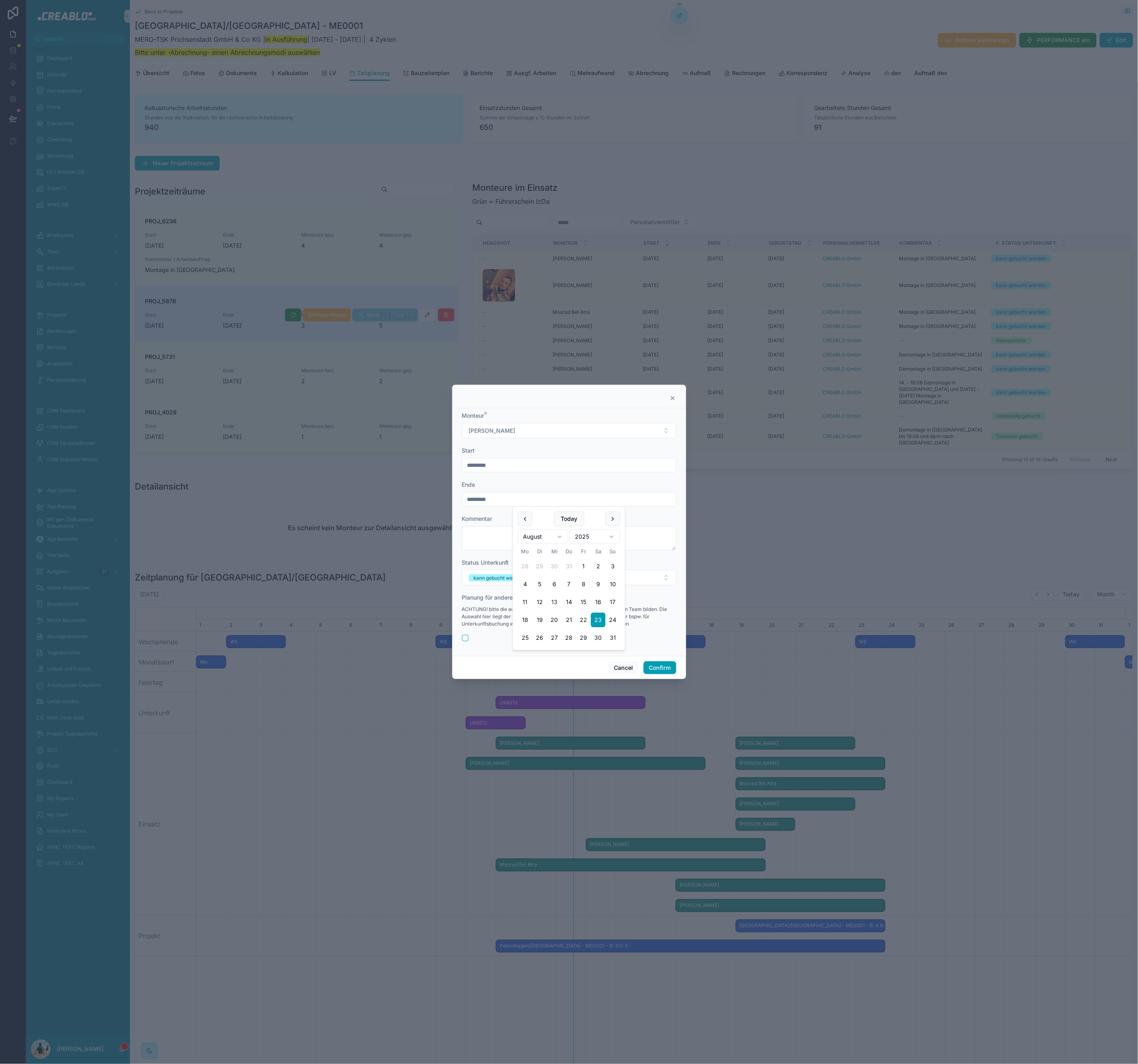
type input "*********"
click at [472, 550] on textarea at bounding box center [569, 538] width 214 height 24
click at [658, 661] on button "Confirm" at bounding box center [660, 668] width 33 height 13
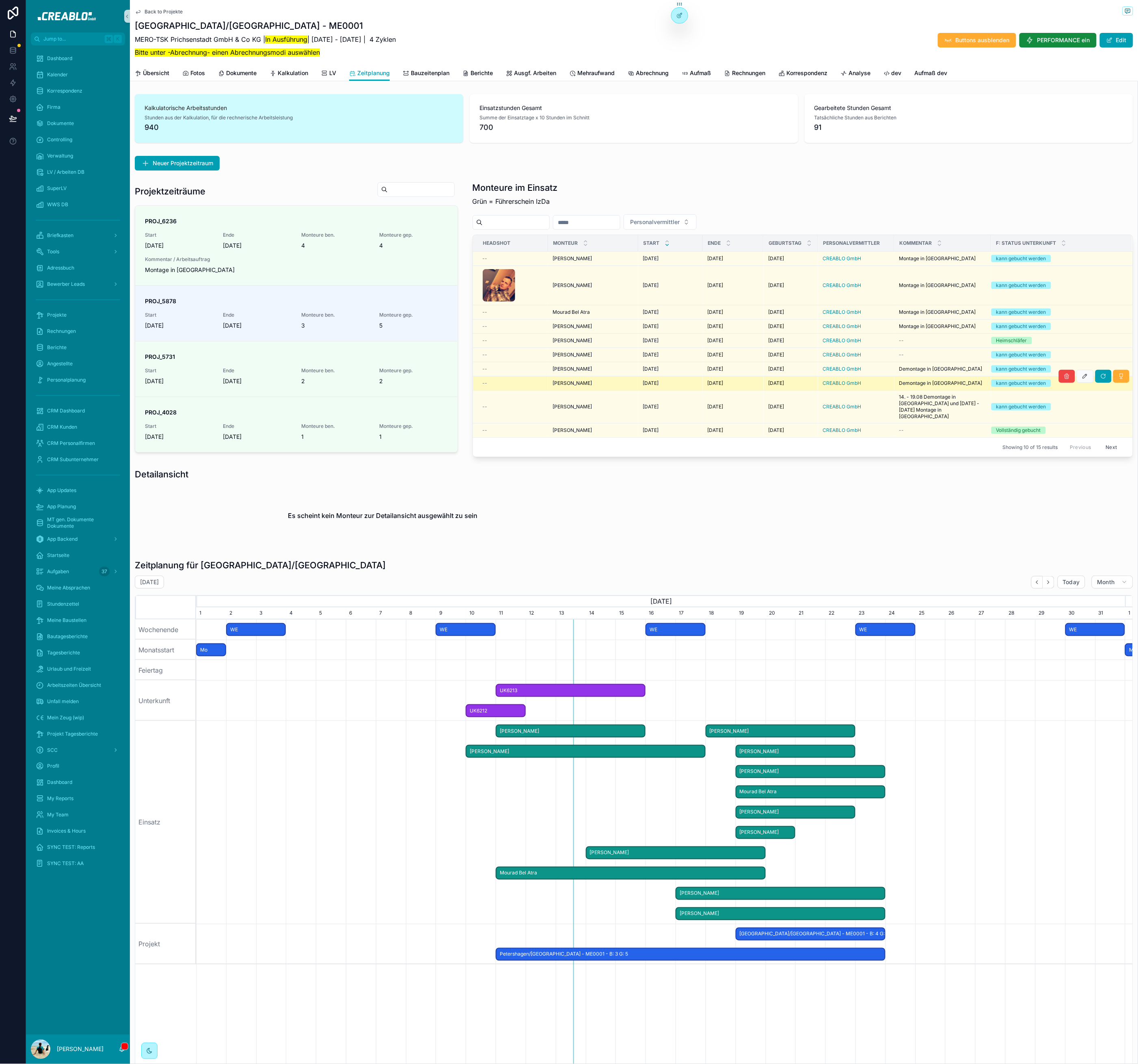
scroll to position [2, 0]
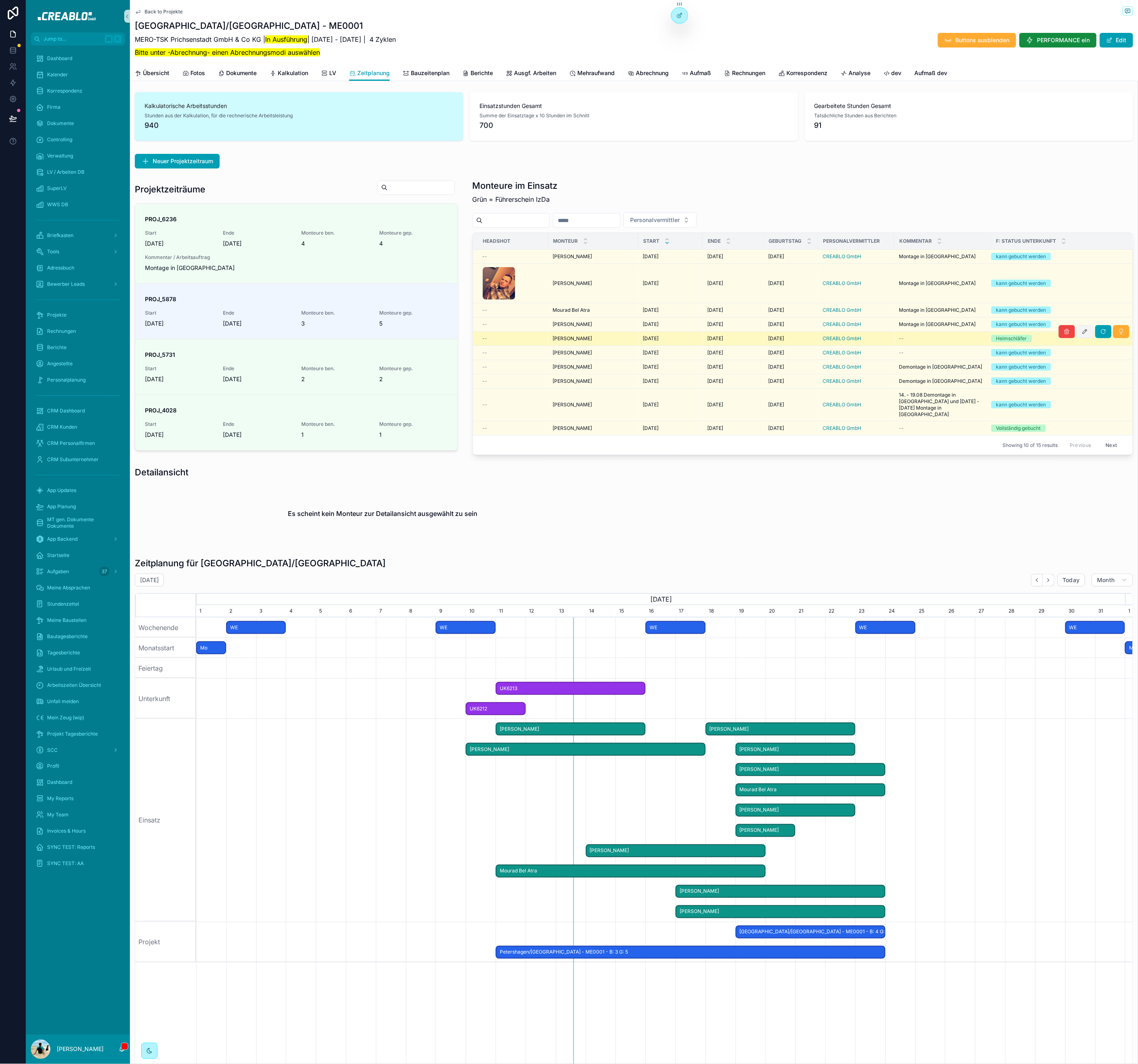
click at [1082, 334] on icon "scrollable content" at bounding box center [1085, 331] width 6 height 6
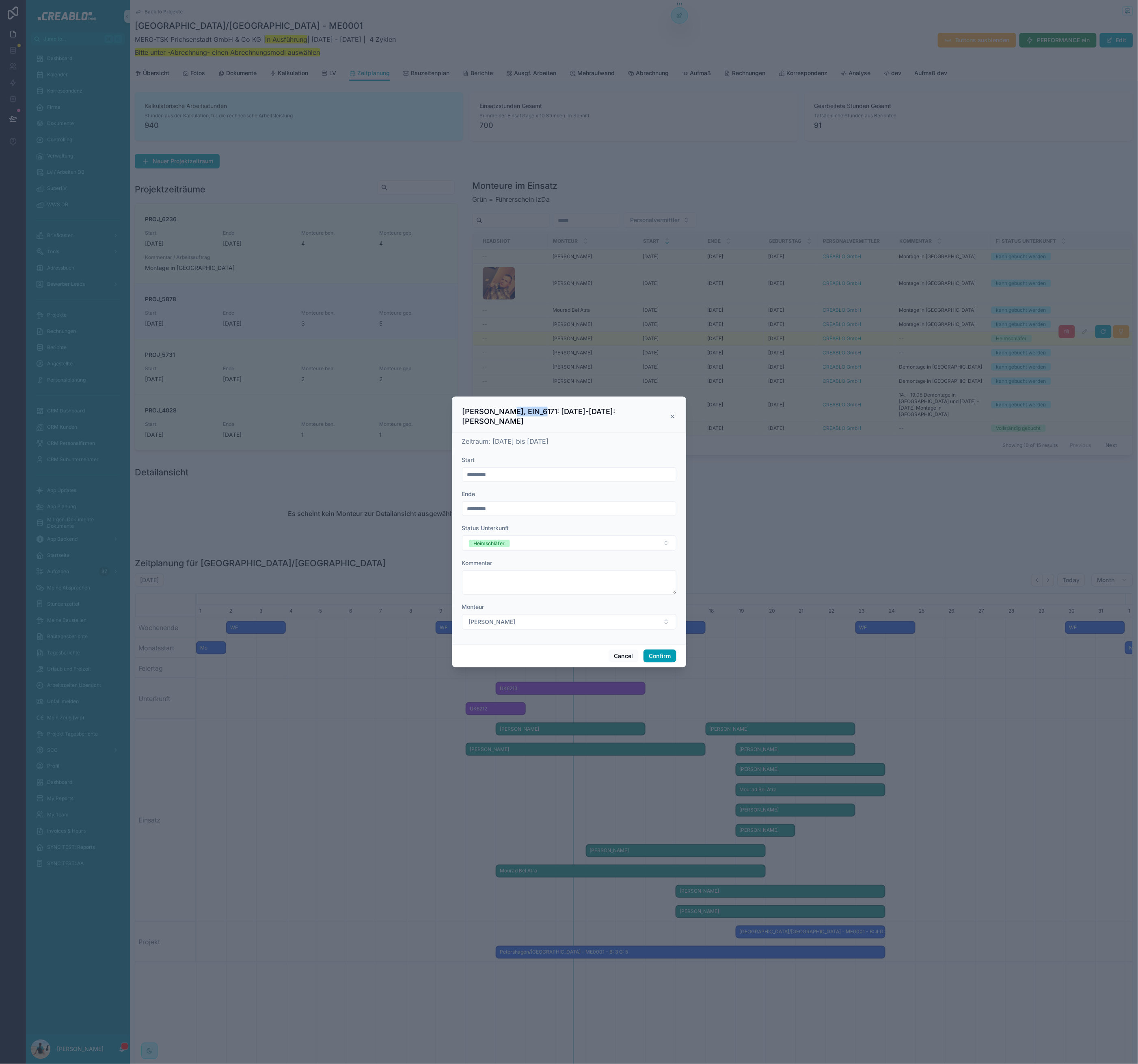
drag, startPoint x: 530, startPoint y: 416, endPoint x: 499, endPoint y: 415, distance: 31.0
click at [499, 415] on h3 "Nick Niel, EIN_6171: 19.08.25-20.08.25: Nick Niel" at bounding box center [566, 416] width 208 height 19
copy h3 "EIN_6171:"
click at [673, 413] on icon at bounding box center [673, 416] width 6 height 6
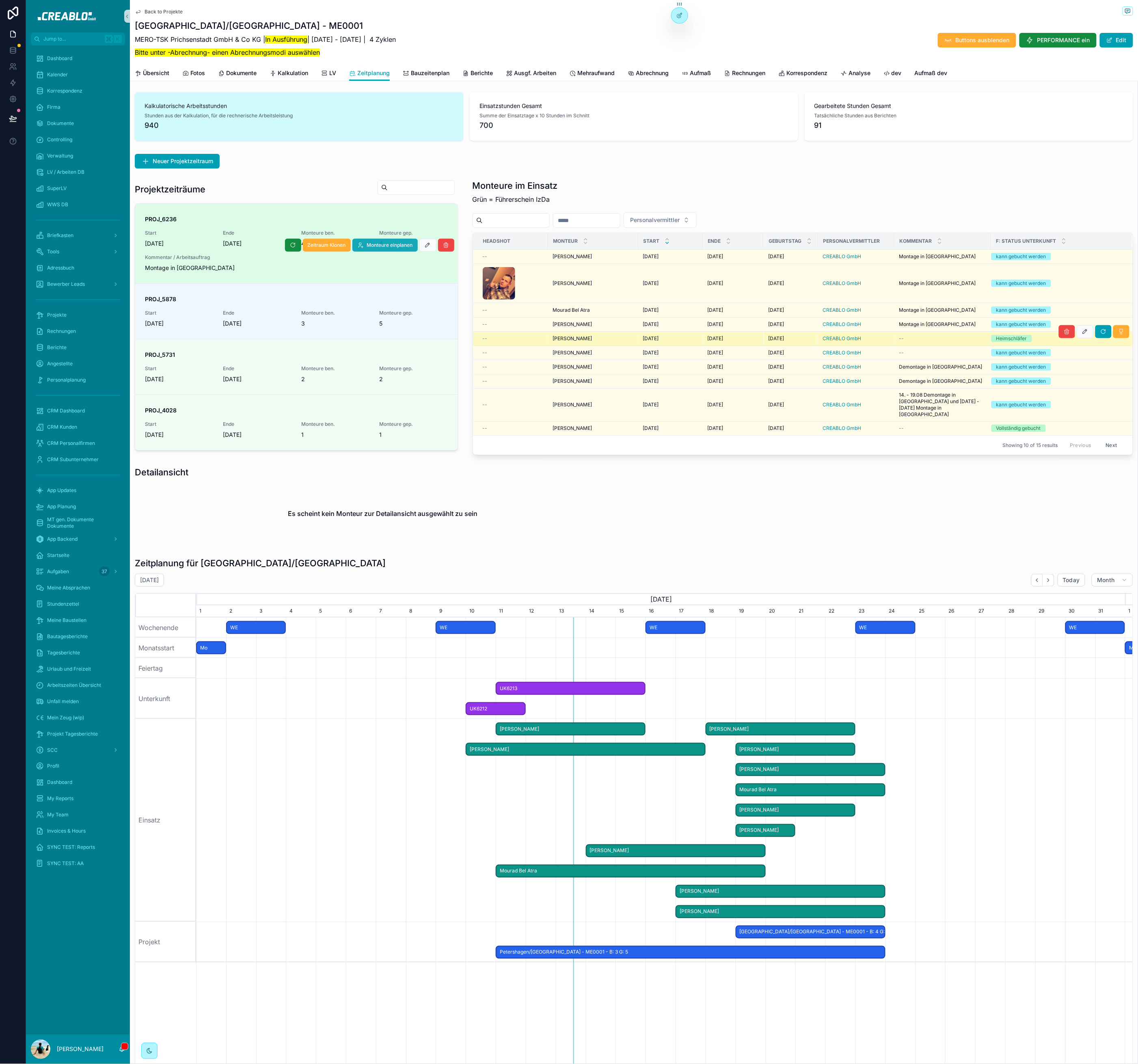
click at [371, 244] on span "Monteure einplanen" at bounding box center [390, 245] width 46 height 6
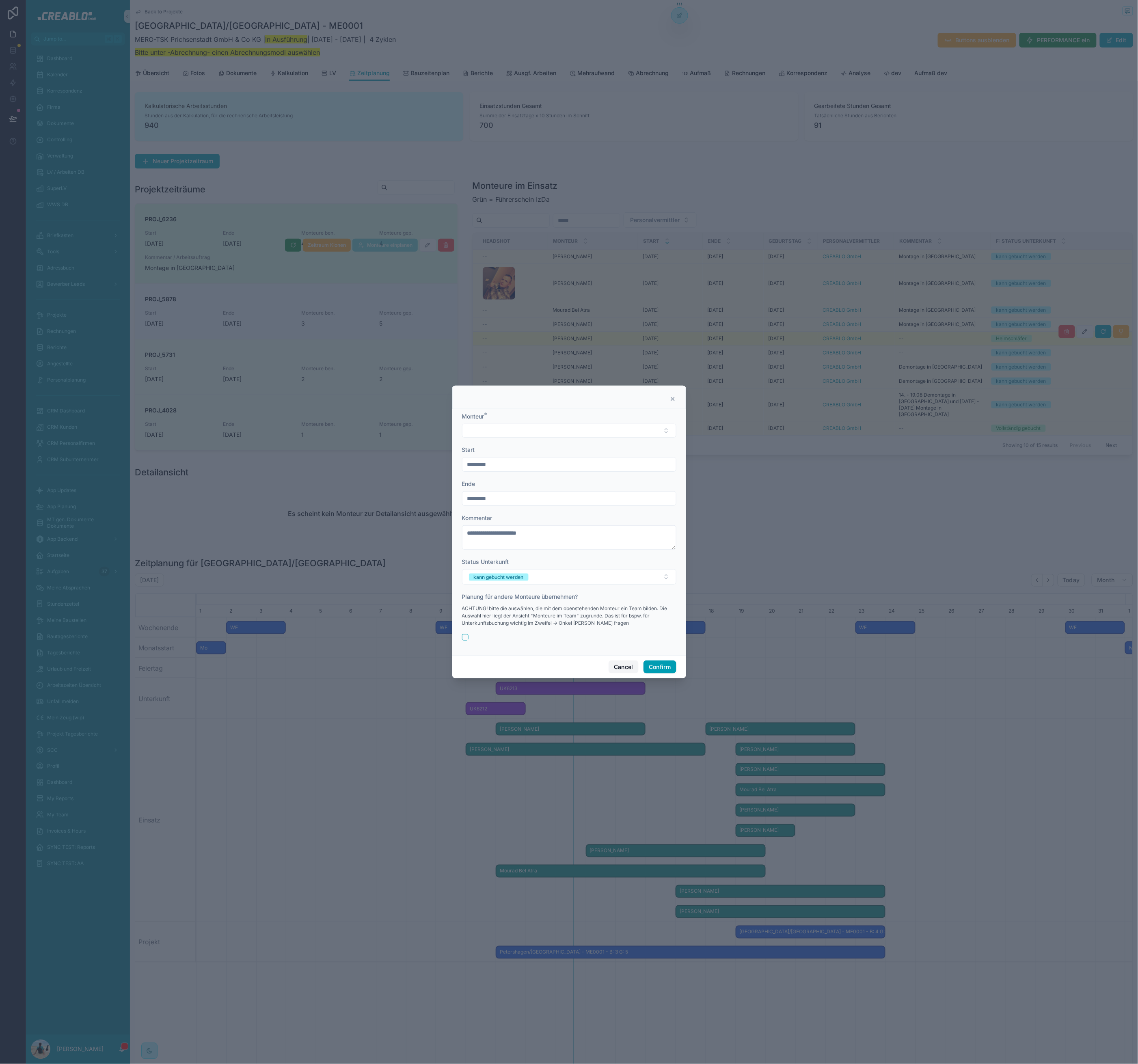
click at [627, 670] on button "Cancel" at bounding box center [623, 667] width 30 height 13
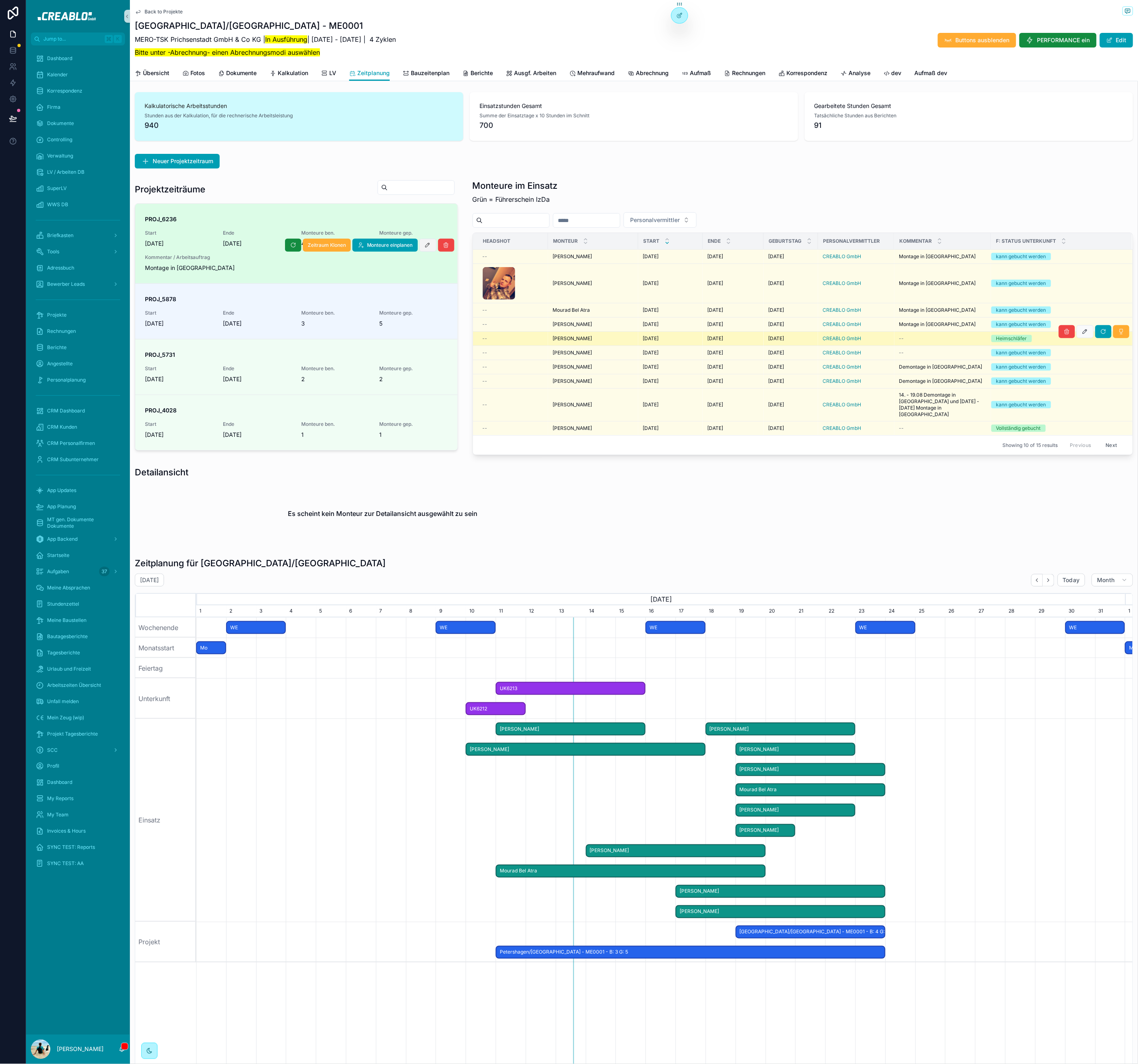
click at [425, 244] on icon "scrollable content" at bounding box center [428, 245] width 6 height 6
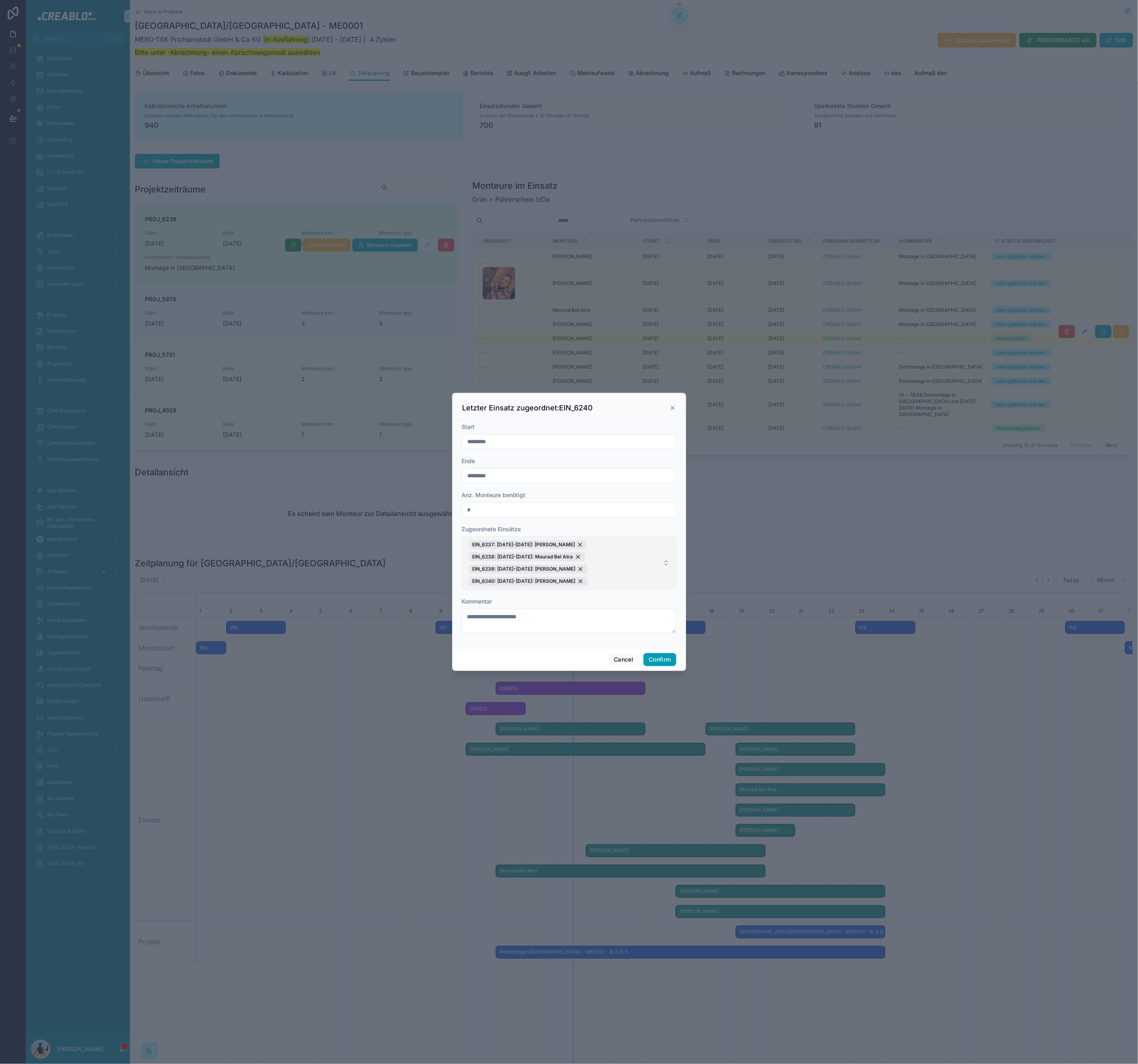
click at [628, 561] on span "EIN_6237: 19.08.25-22.08.25: Björn Auen EIN_6238: 19.08.25-23.08.25: Mourad Bel…" at bounding box center [564, 563] width 191 height 46
type input "*********"
click at [529, 615] on span "EIN_6171: 19.08.25-20.08.25: Nick Niel" at bounding box center [525, 616] width 116 height 8
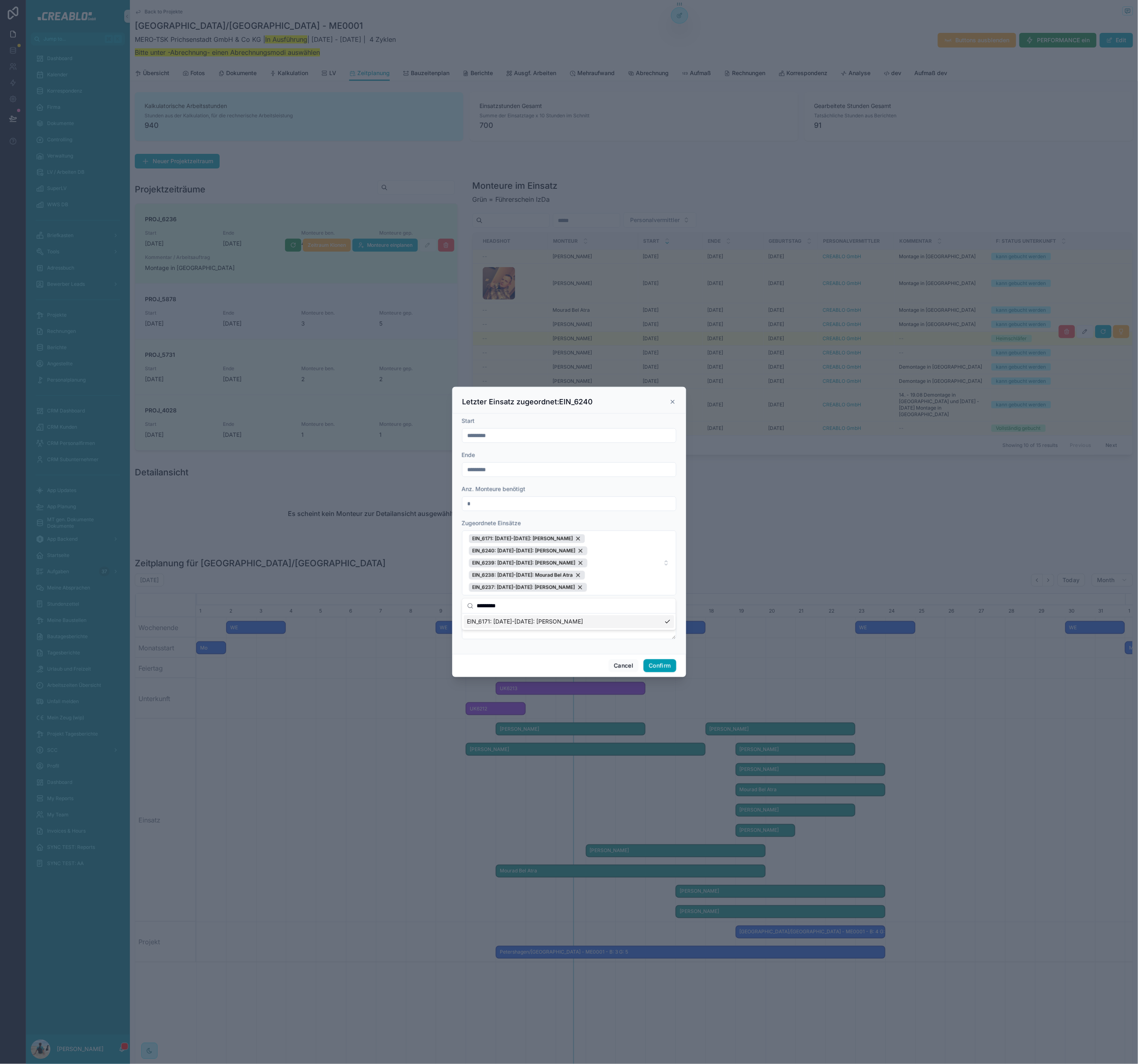
click at [603, 646] on form "**********" at bounding box center [569, 532] width 214 height 231
click at [666, 670] on button "Confirm" at bounding box center [660, 666] width 33 height 13
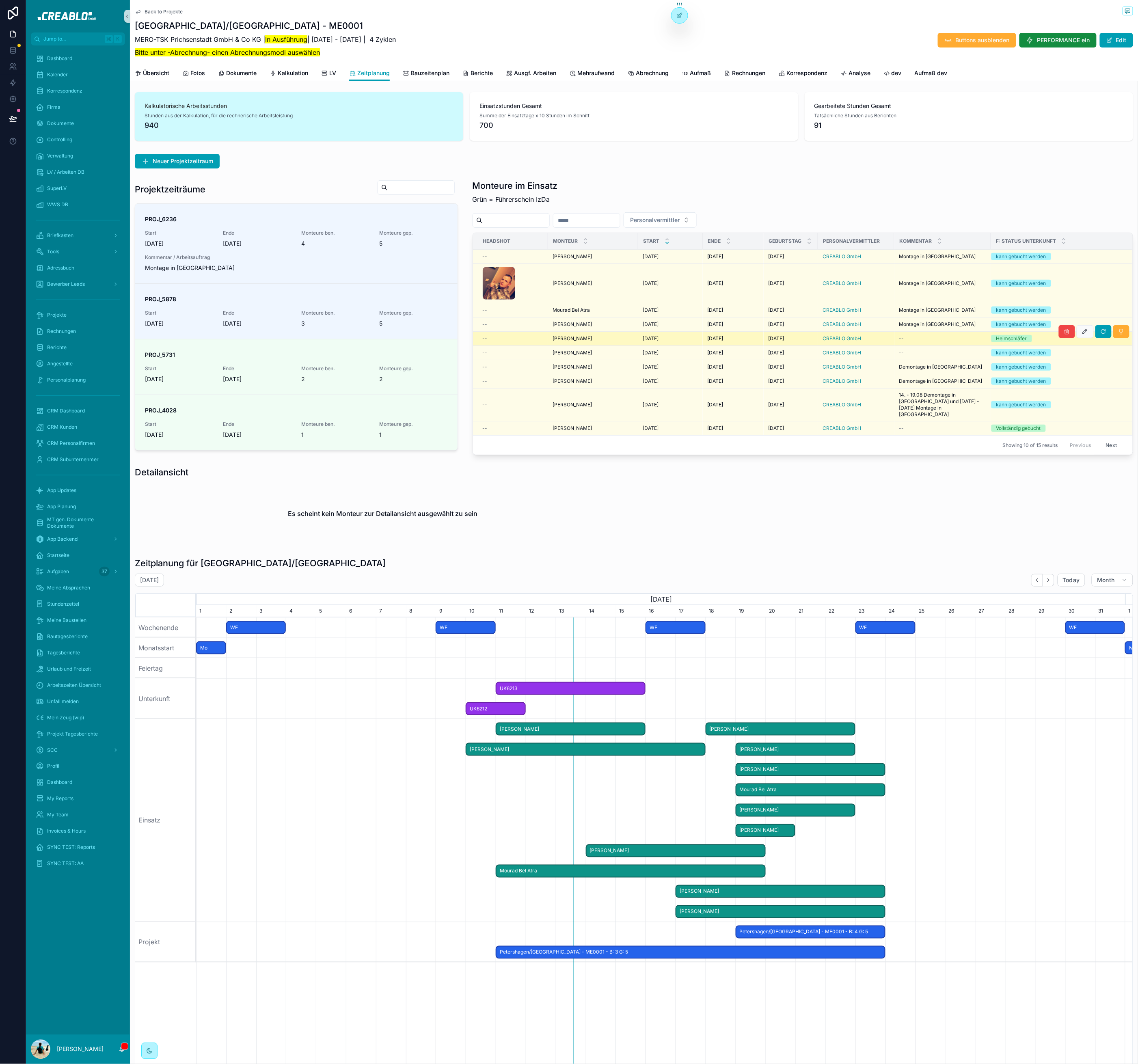
click at [540, 501] on div "Es scheint kein Monteur zur Detailansicht ausgewählt zu sein" at bounding box center [383, 513] width 496 height 62
drag, startPoint x: 214, startPoint y: 493, endPoint x: 188, endPoint y: 493, distance: 26.0
click at [214, 493] on div "Es scheint kein Monteur zur Detailansicht ausgewählt zu sein" at bounding box center [383, 513] width 496 height 62
drag, startPoint x: 987, startPoint y: 493, endPoint x: 924, endPoint y: 435, distance: 85.6
click at [985, 493] on div "Es scheint kein Monteur zur Detailansicht ausgewählt zu sein" at bounding box center [634, 513] width 999 height 62
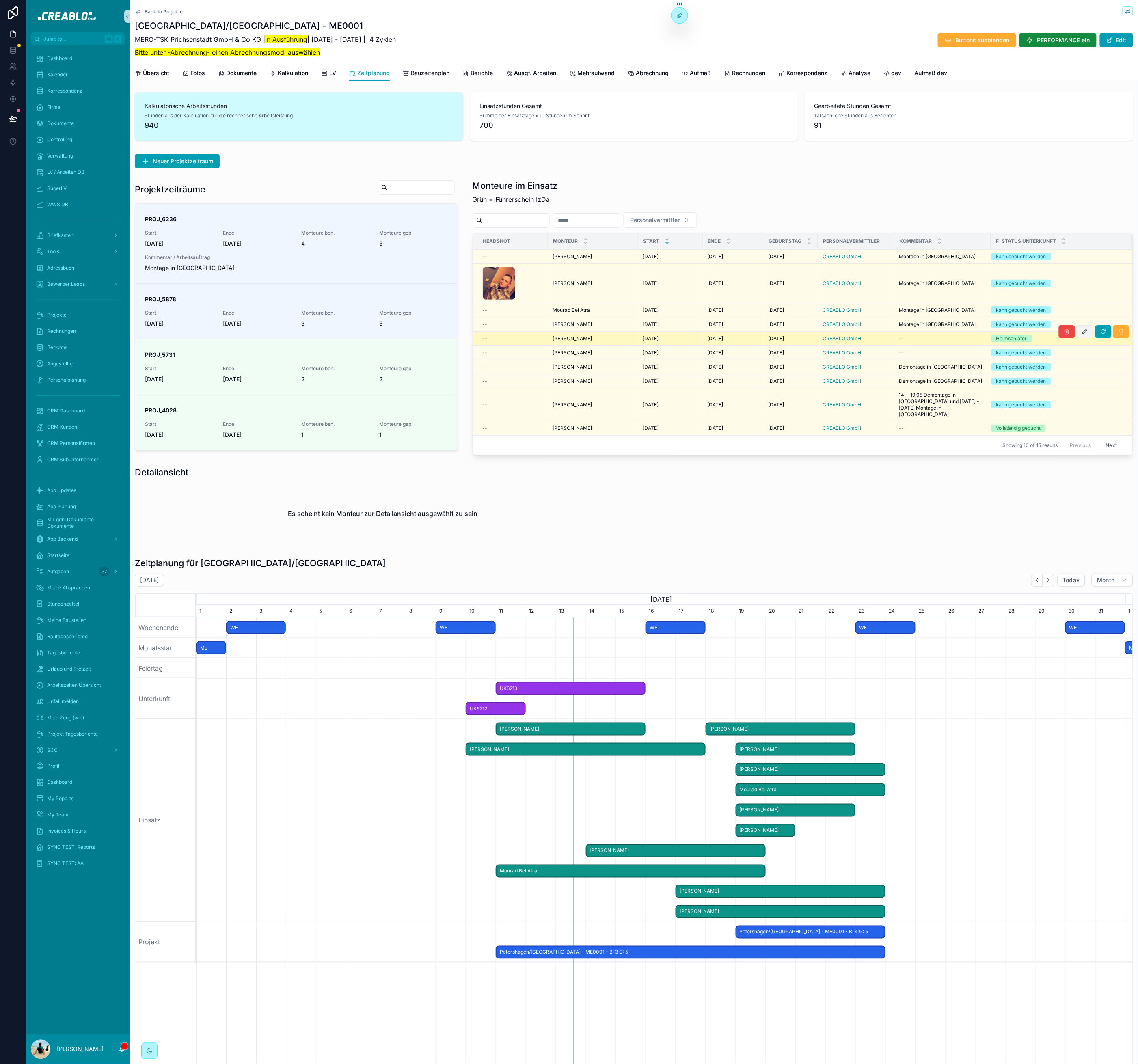
click at [1080, 336] on button "scrollable content" at bounding box center [1085, 331] width 17 height 13
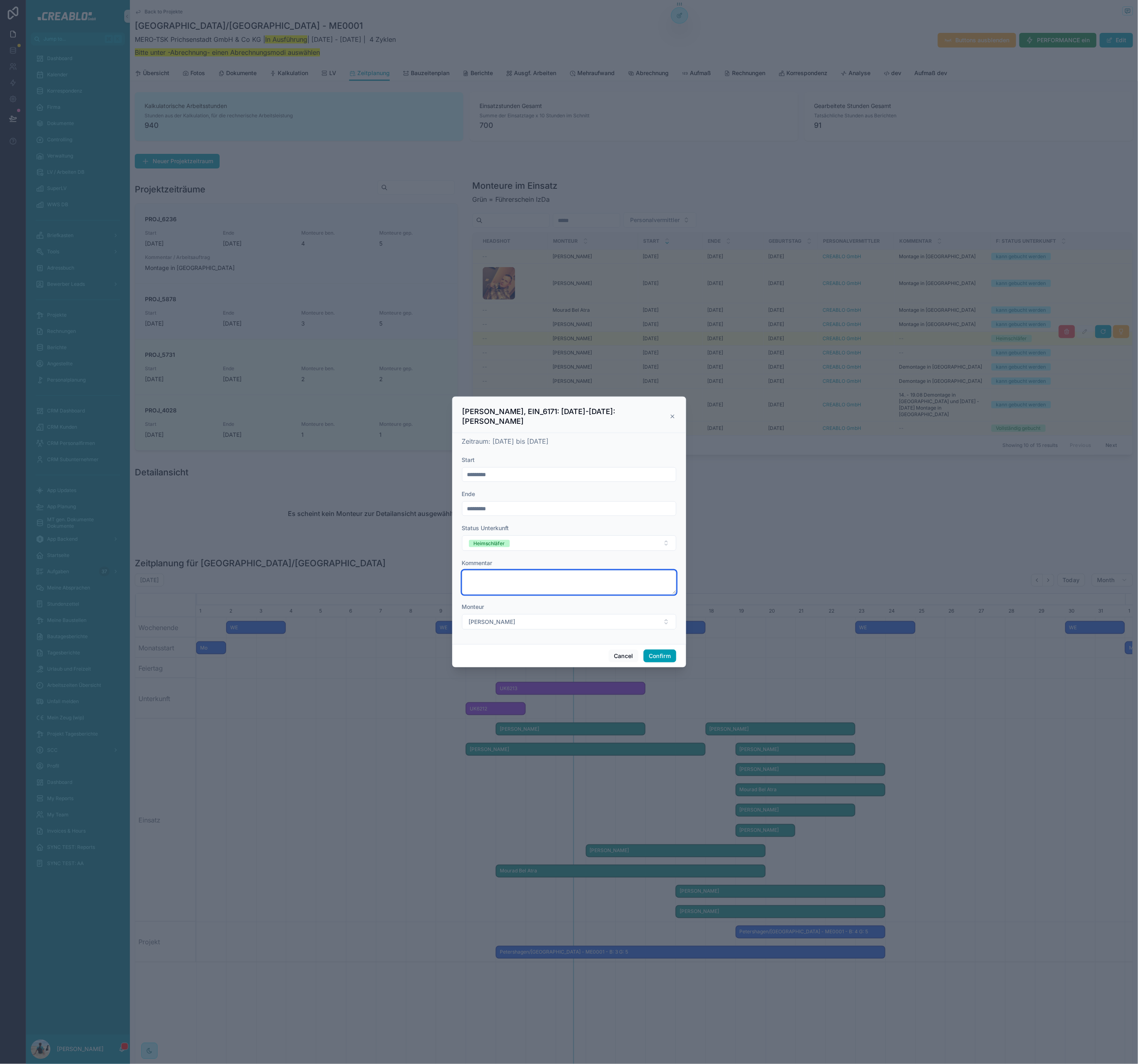
click at [541, 574] on textarea at bounding box center [569, 582] width 214 height 24
type textarea "**********"
click at [662, 651] on button "Confirm" at bounding box center [660, 656] width 33 height 13
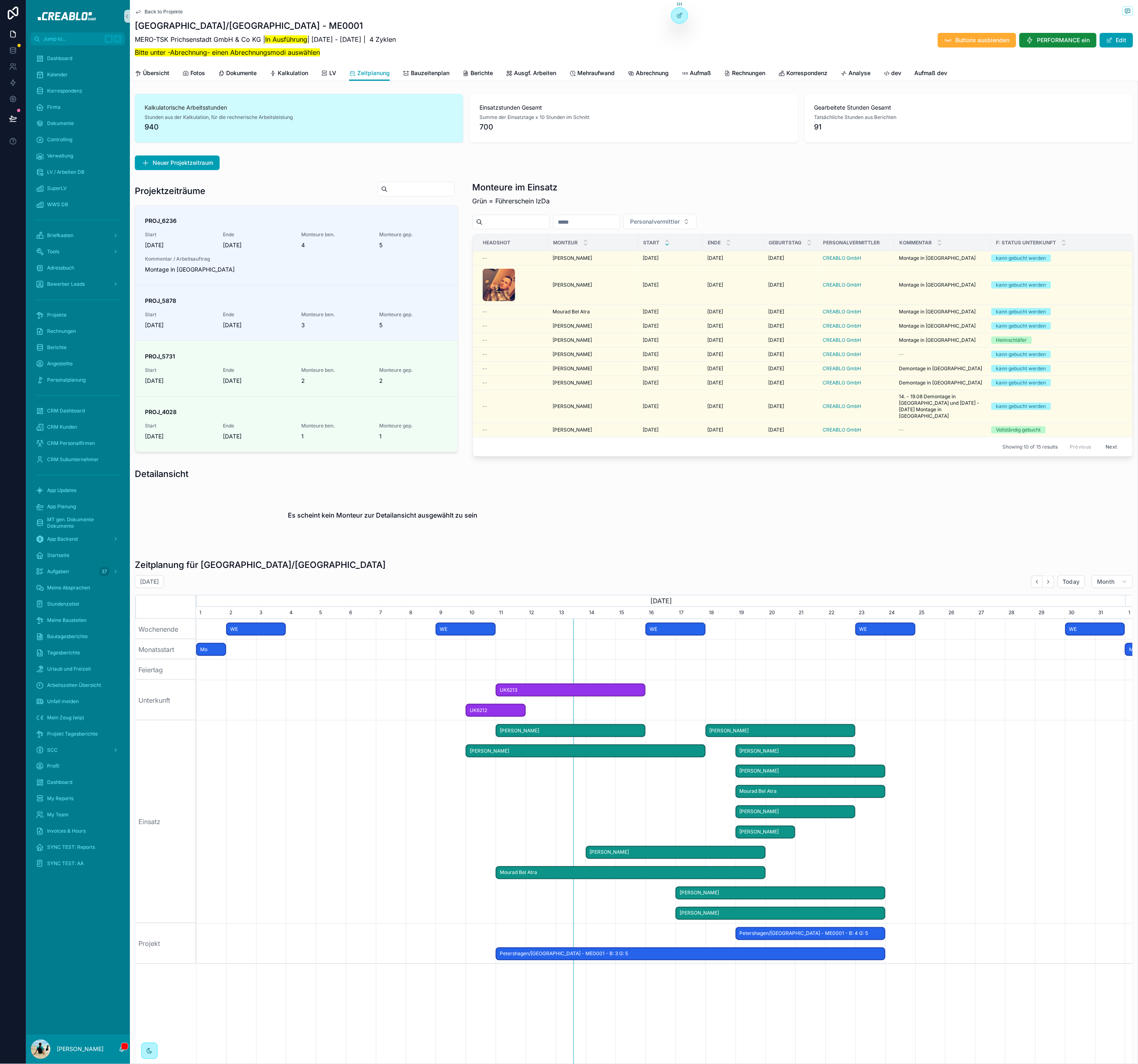
scroll to position [0, 0]
click at [1082, 349] on icon "scrollable content" at bounding box center [1085, 348] width 6 height 6
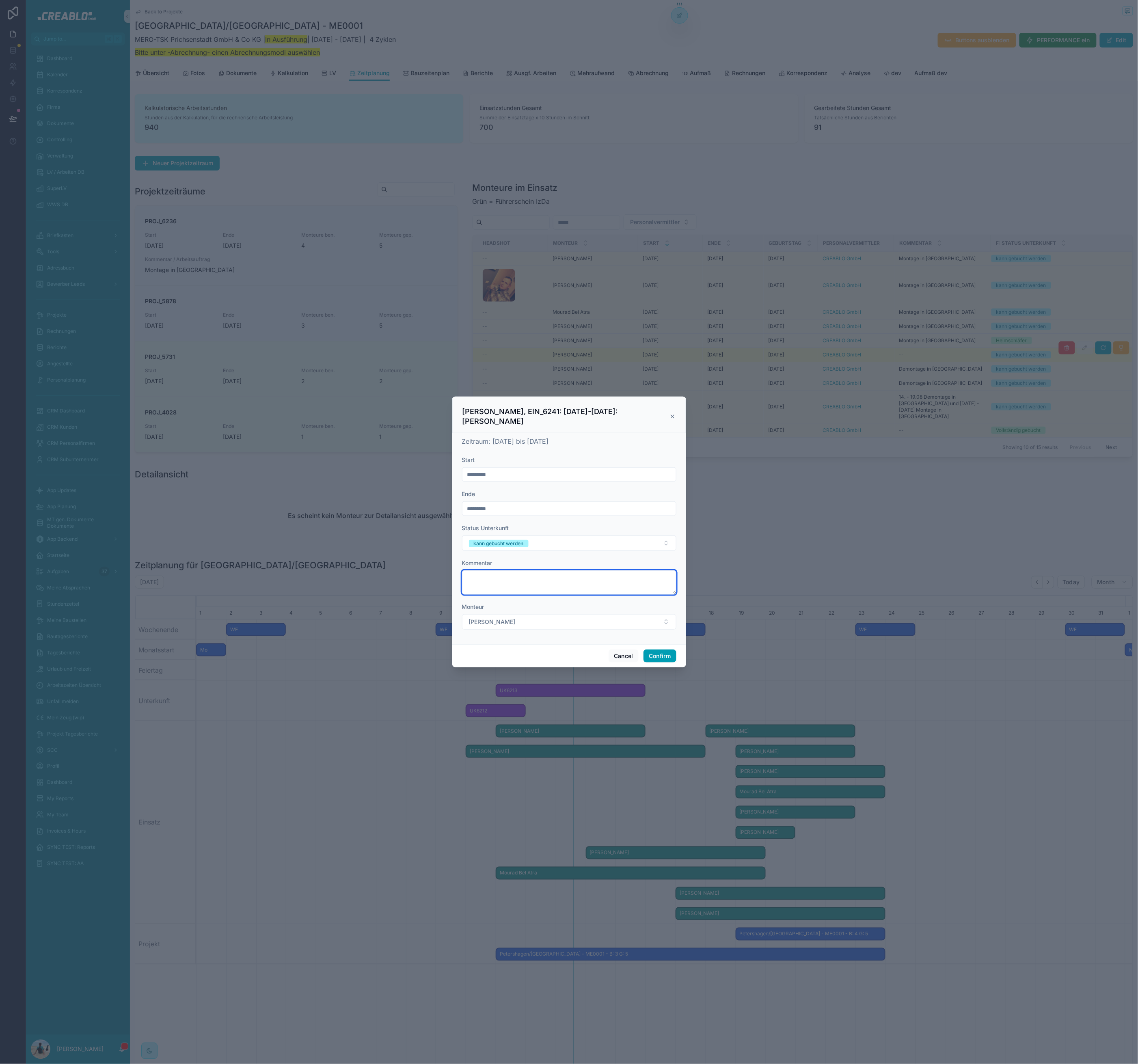
click at [511, 582] on textarea at bounding box center [569, 582] width 214 height 24
type textarea "**********"
click at [665, 650] on button "Confirm" at bounding box center [660, 656] width 33 height 13
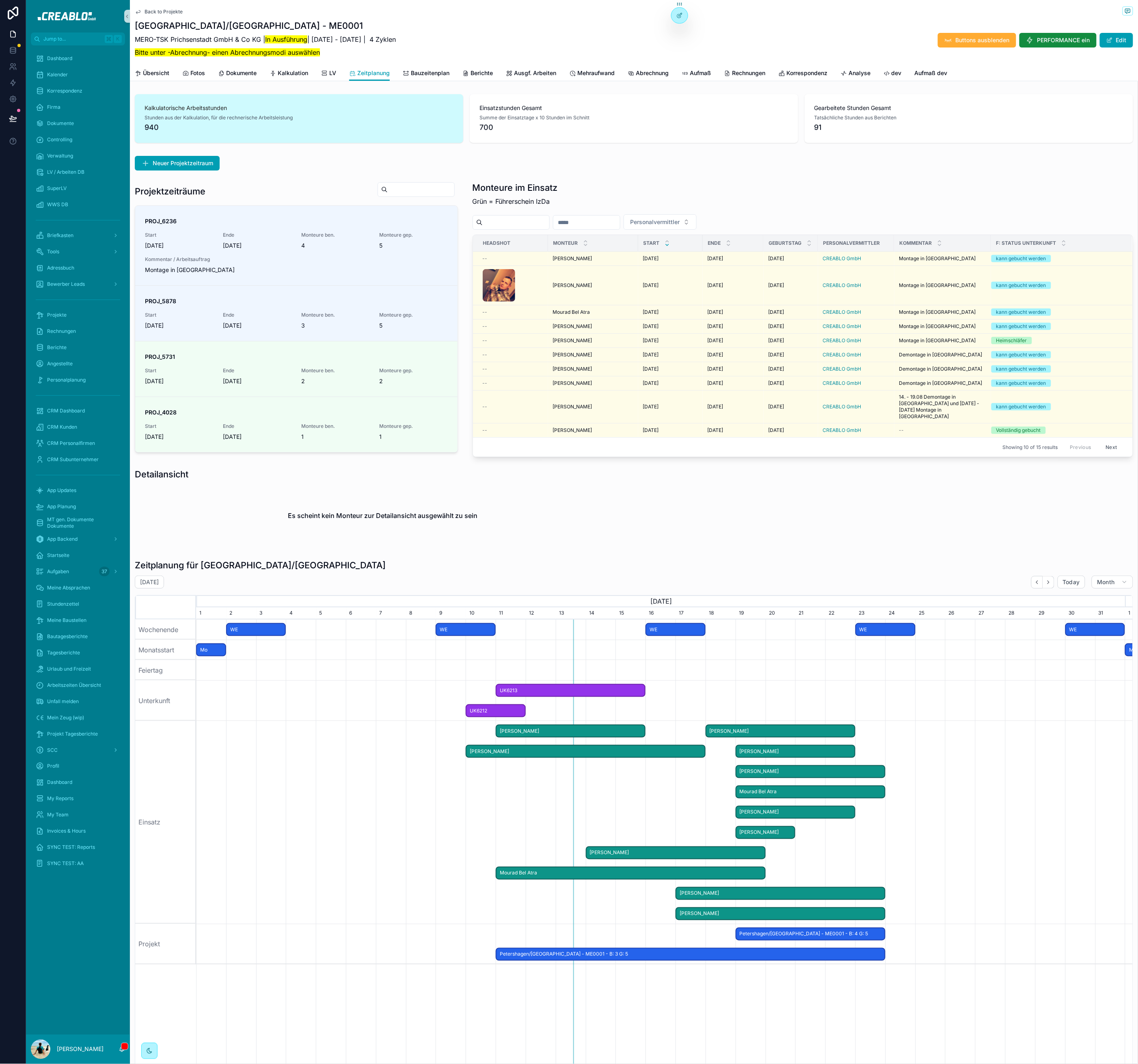
click at [501, 529] on div "Es scheint kein Monteur zur Detailansicht ausgewählt zu sein" at bounding box center [383, 515] width 496 height 62
drag, startPoint x: 486, startPoint y: 508, endPoint x: 140, endPoint y: 463, distance: 348.9
click at [140, 465] on div "Detailansicht Es scheint kein Monteur zur Detailansicht ausgewählt zu sein" at bounding box center [634, 507] width 1008 height 84
drag, startPoint x: 138, startPoint y: 469, endPoint x: 490, endPoint y: 521, distance: 355.8
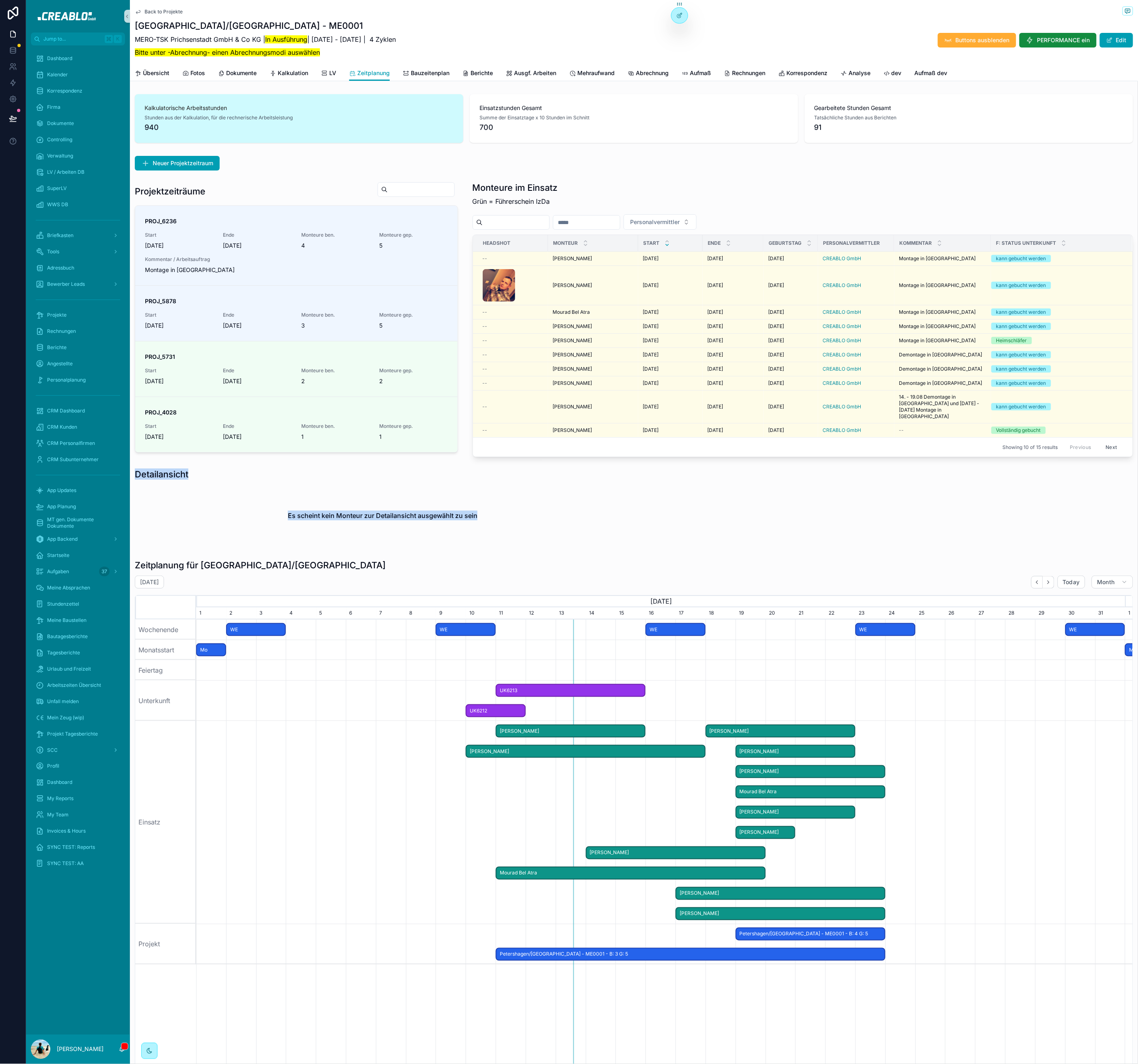
click at [490, 521] on div "Detailansicht Es scheint kein Monteur zur Detailansicht ausgewählt zu sein" at bounding box center [634, 507] width 999 height 78
click at [496, 509] on div "Es scheint kein Monteur zur Detailansicht ausgewählt zu sein" at bounding box center [383, 515] width 496 height 62
click at [153, 9] on span "Back to Projekte" at bounding box center [163, 12] width 38 height 6
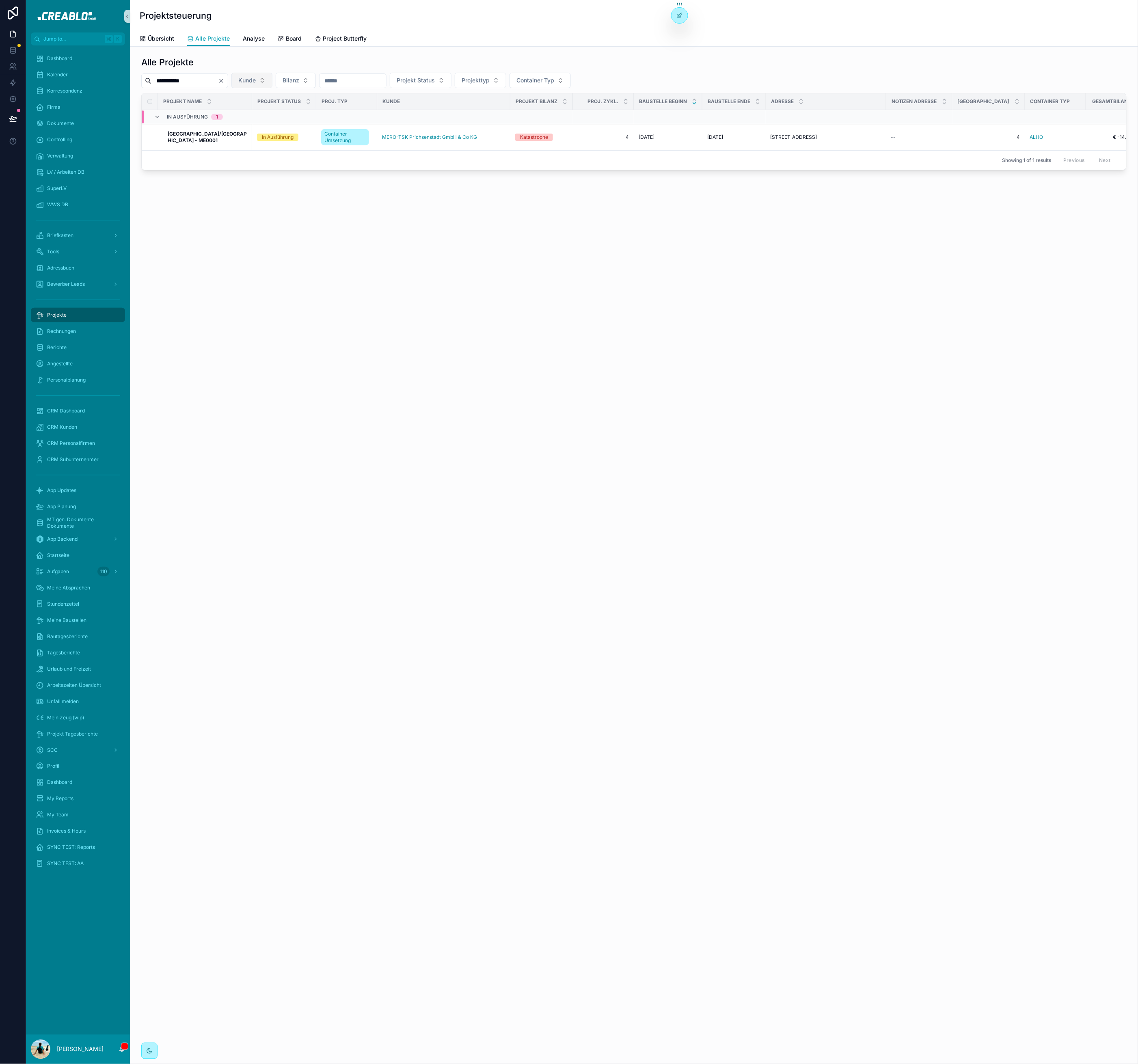
click at [224, 81] on icon "Clear" at bounding box center [221, 81] width 6 height 6
click at [199, 80] on input "scrollable content" at bounding box center [184, 81] width 67 height 11
type input "********"
click at [224, 81] on icon "Clear" at bounding box center [221, 81] width 6 height 6
click at [149, 81] on icon "scrollable content" at bounding box center [148, 80] width 4 height 4
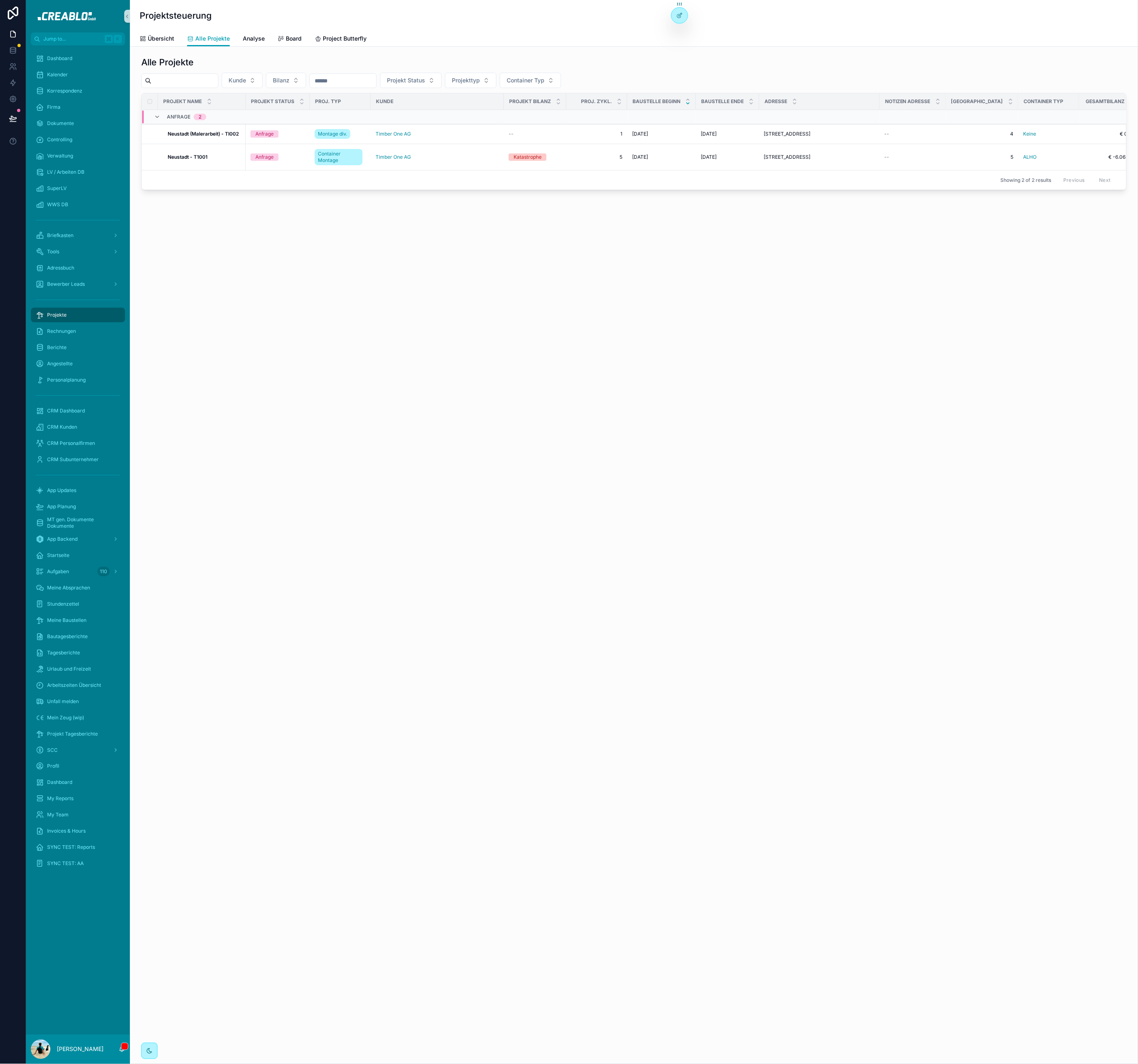
click at [196, 82] on input "scrollable content" at bounding box center [184, 81] width 67 height 11
type input "**********"
click at [203, 132] on strong "Petershagen/Prichsenstadt - ME0001" at bounding box center [207, 137] width 79 height 13
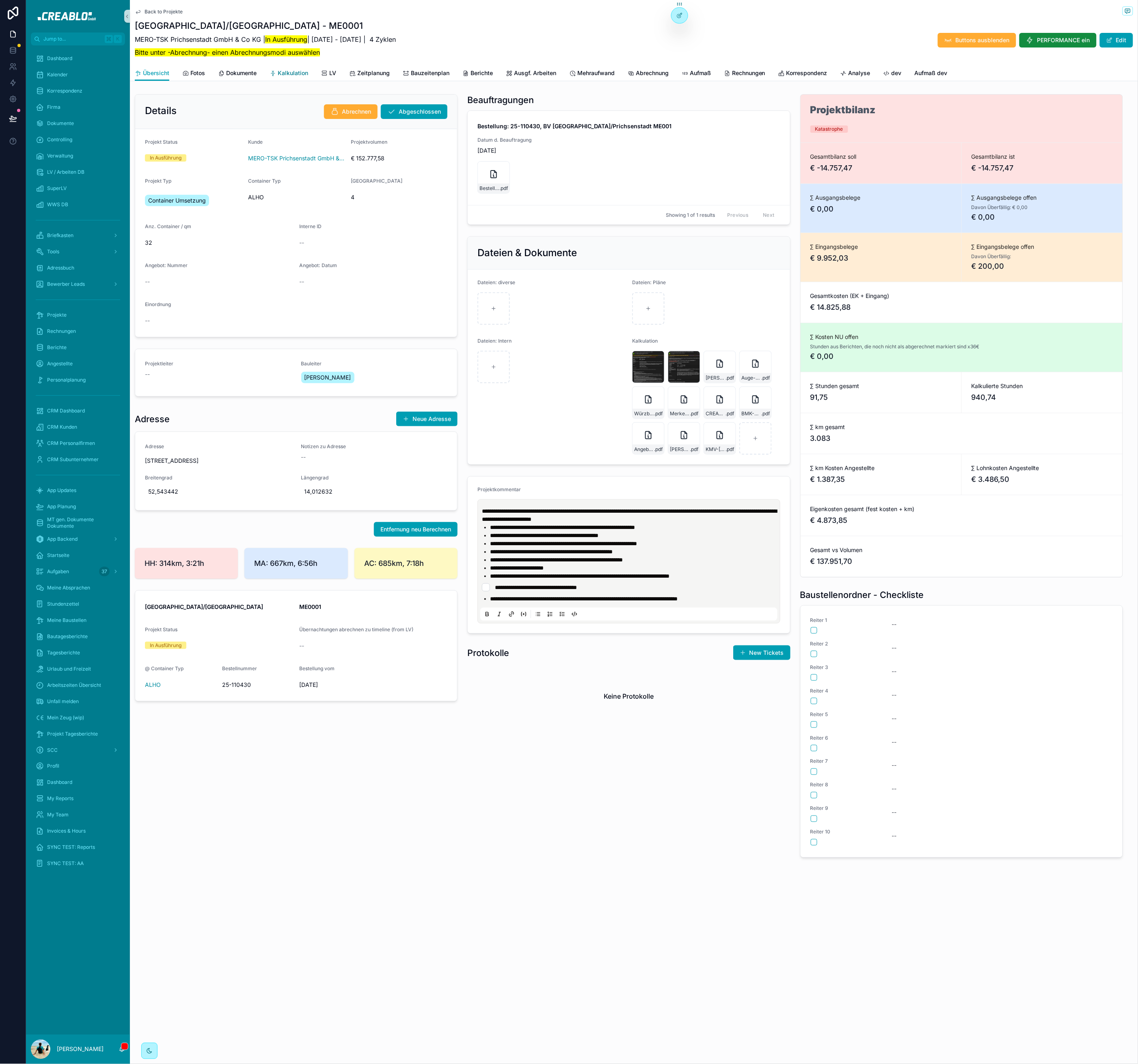
click at [301, 76] on span "Kalkulation" at bounding box center [293, 73] width 31 height 8
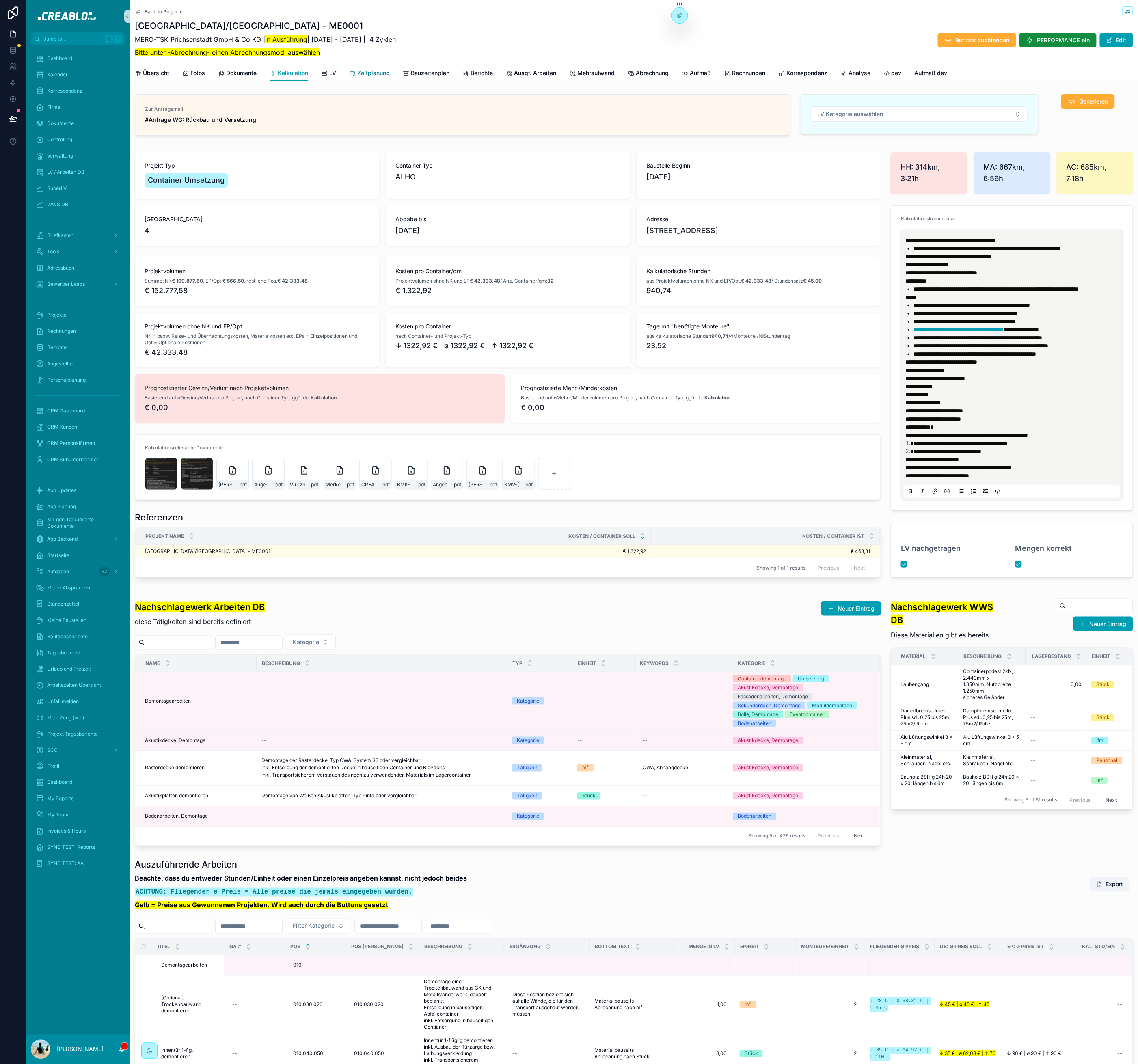
click at [371, 73] on span "Zeitplanung" at bounding box center [373, 73] width 33 height 8
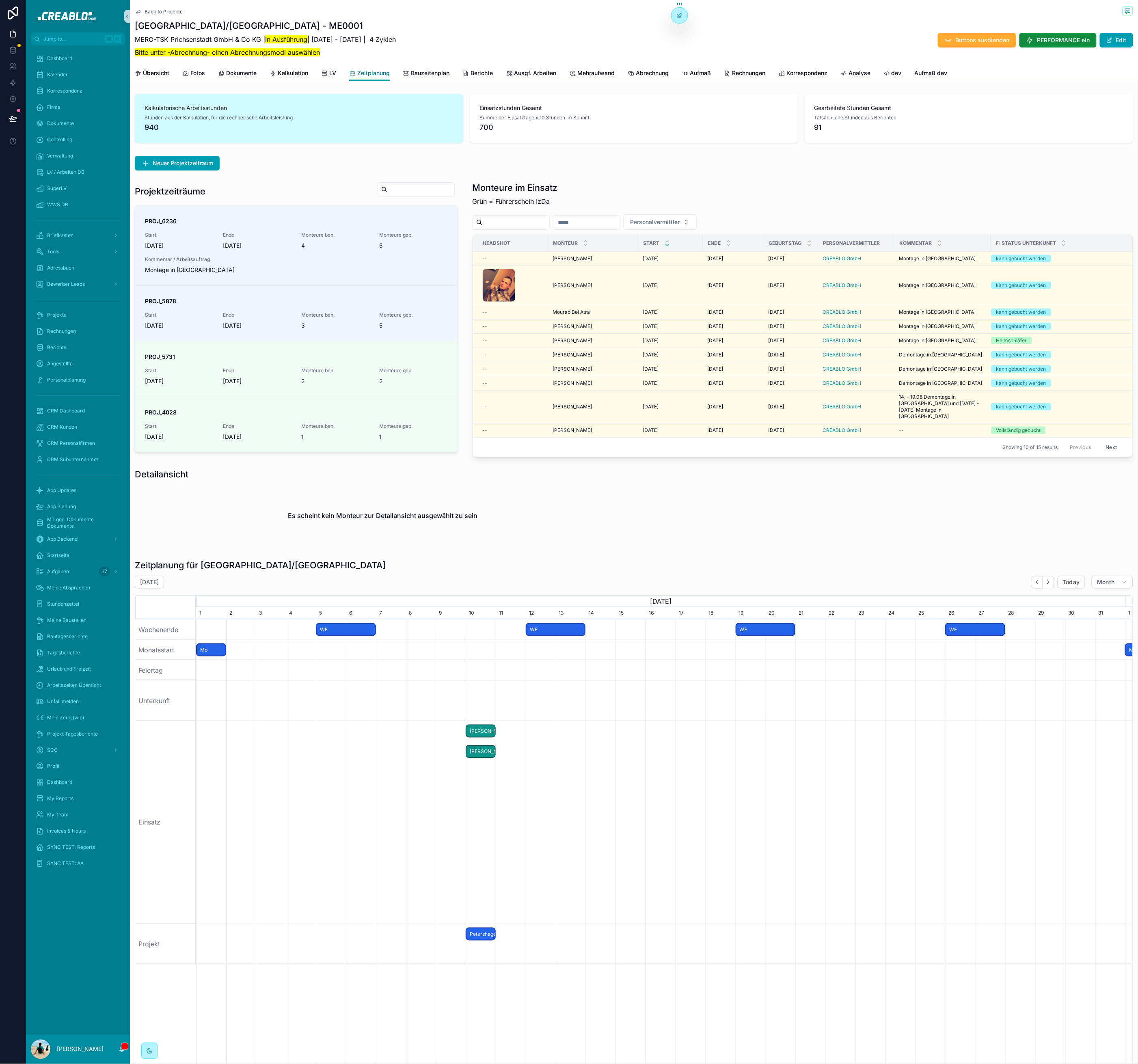
scroll to position [0, 929]
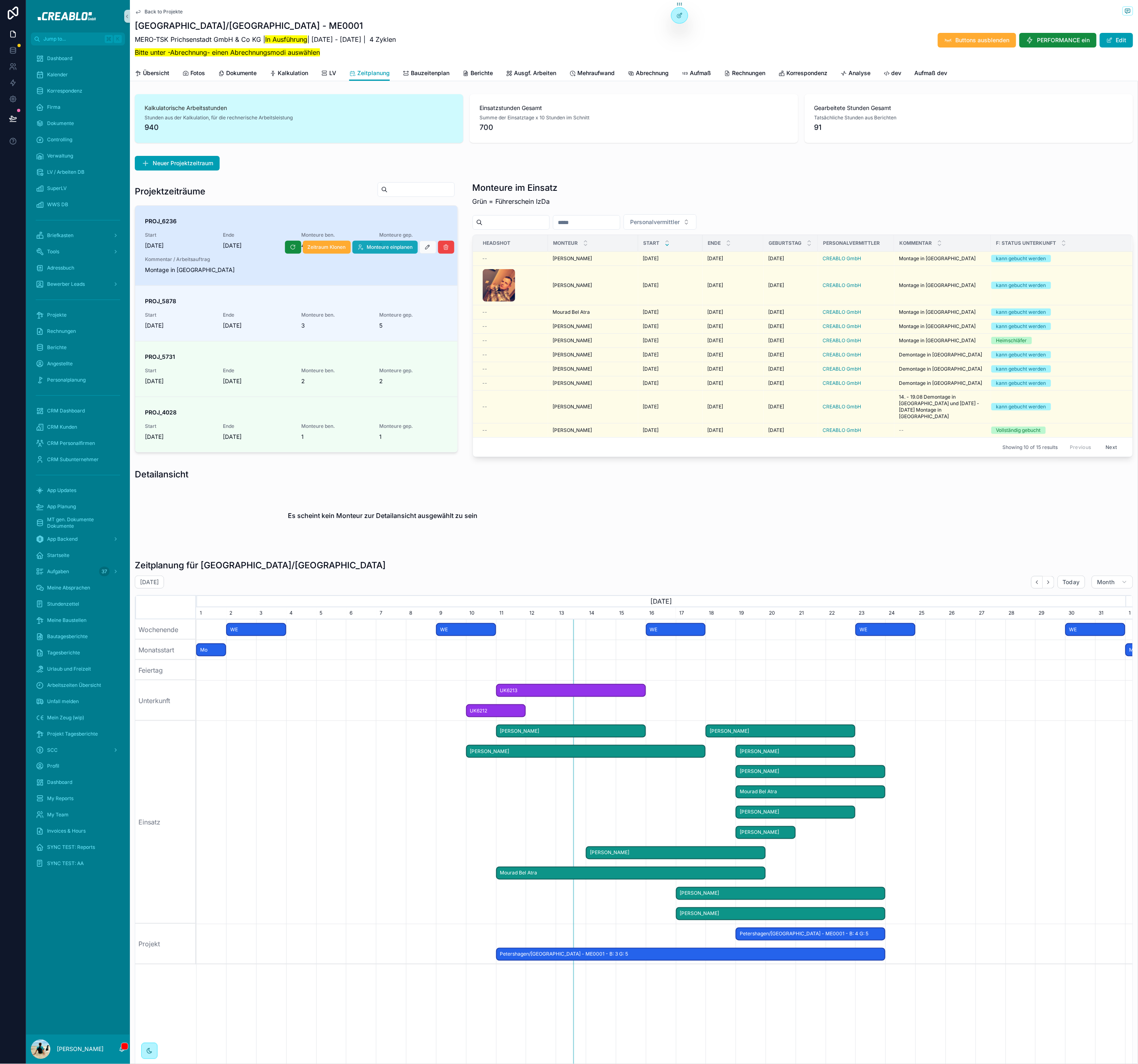
click at [391, 245] on span "Monteure einplanen" at bounding box center [390, 247] width 46 height 6
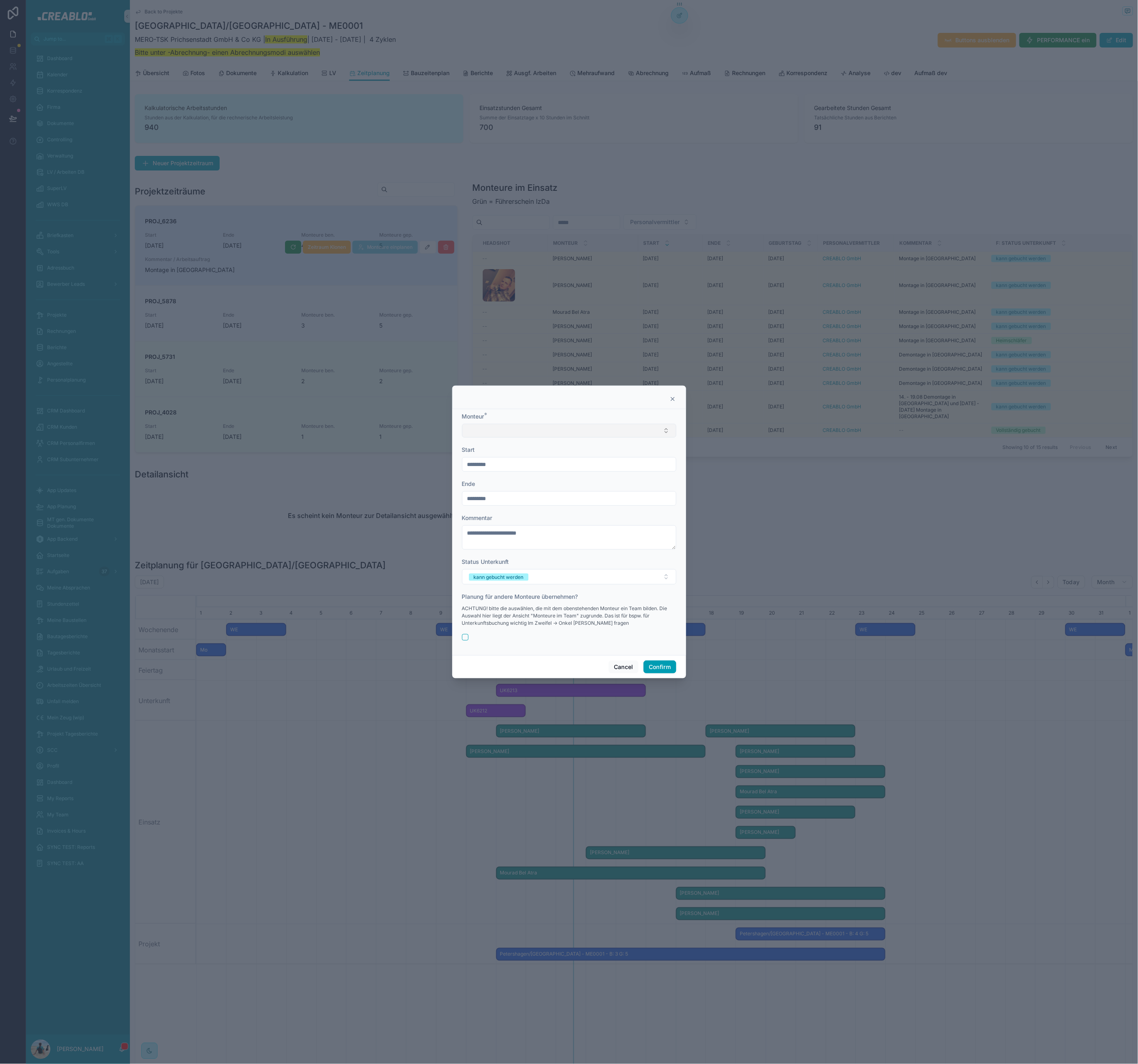
click at [518, 428] on button "Select Button" at bounding box center [569, 431] width 214 height 14
type input "*****"
click at [495, 463] on span "Oleh Trush" at bounding box center [490, 463] width 47 height 8
click at [566, 474] on form "**********" at bounding box center [569, 530] width 214 height 238
click at [563, 464] on input "*********" at bounding box center [570, 465] width 214 height 11
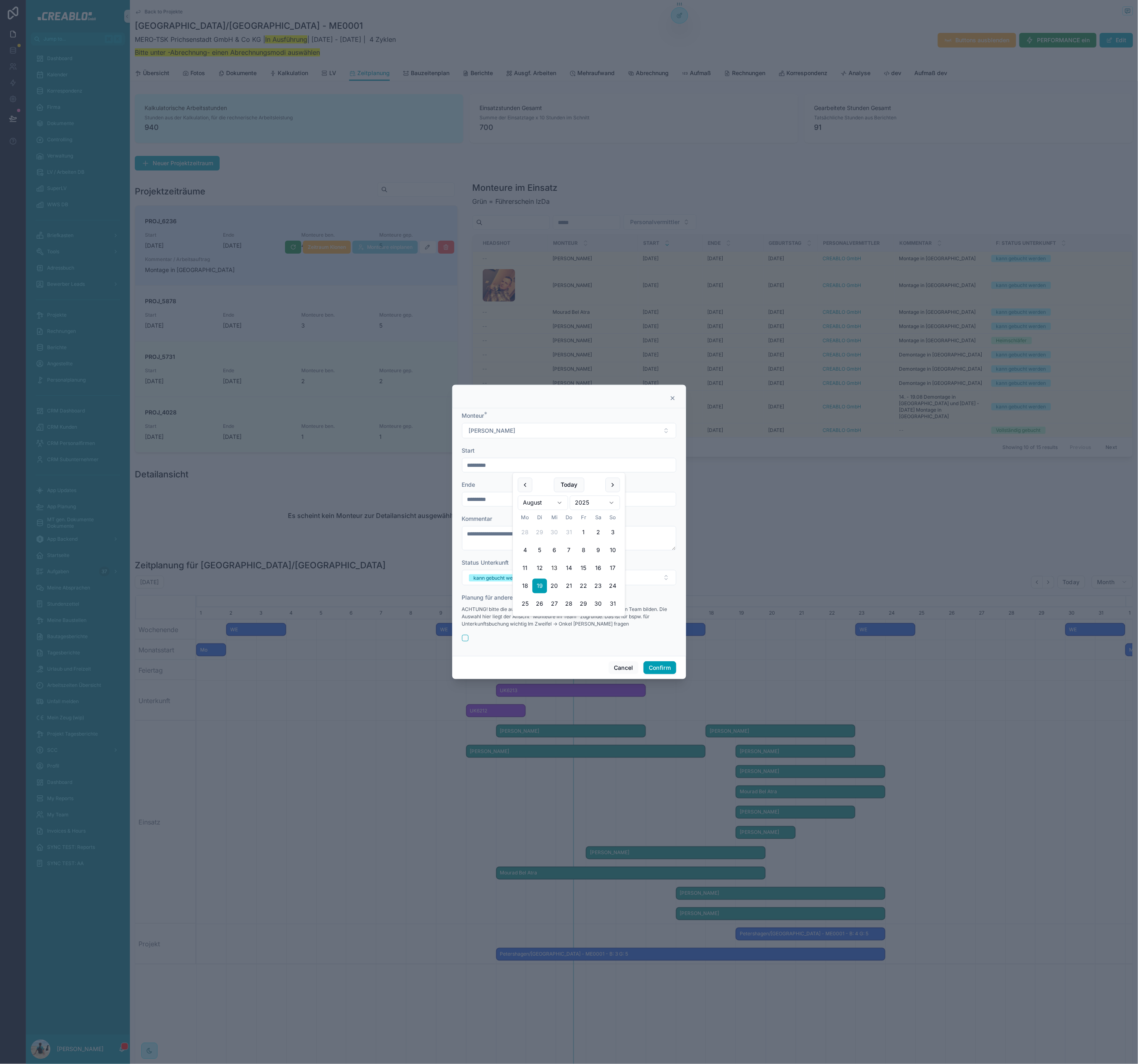
click at [656, 519] on div "Kommentar" at bounding box center [569, 518] width 214 height 8
click at [661, 668] on button "Confirm" at bounding box center [660, 668] width 33 height 13
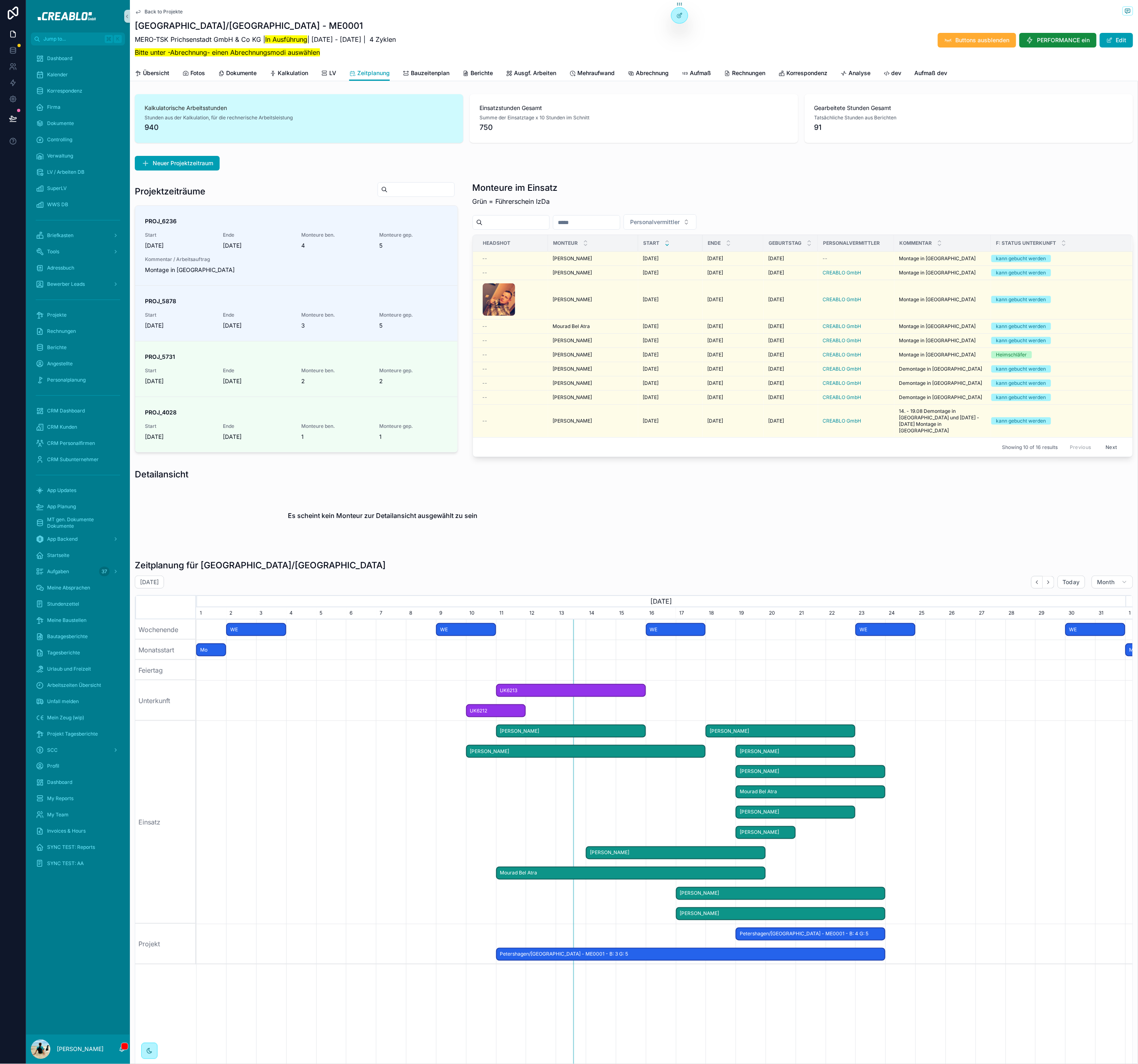
click at [578, 504] on div "Es scheint kein Monteur zur Detailansicht ausgewählt zu sein" at bounding box center [383, 515] width 496 height 62
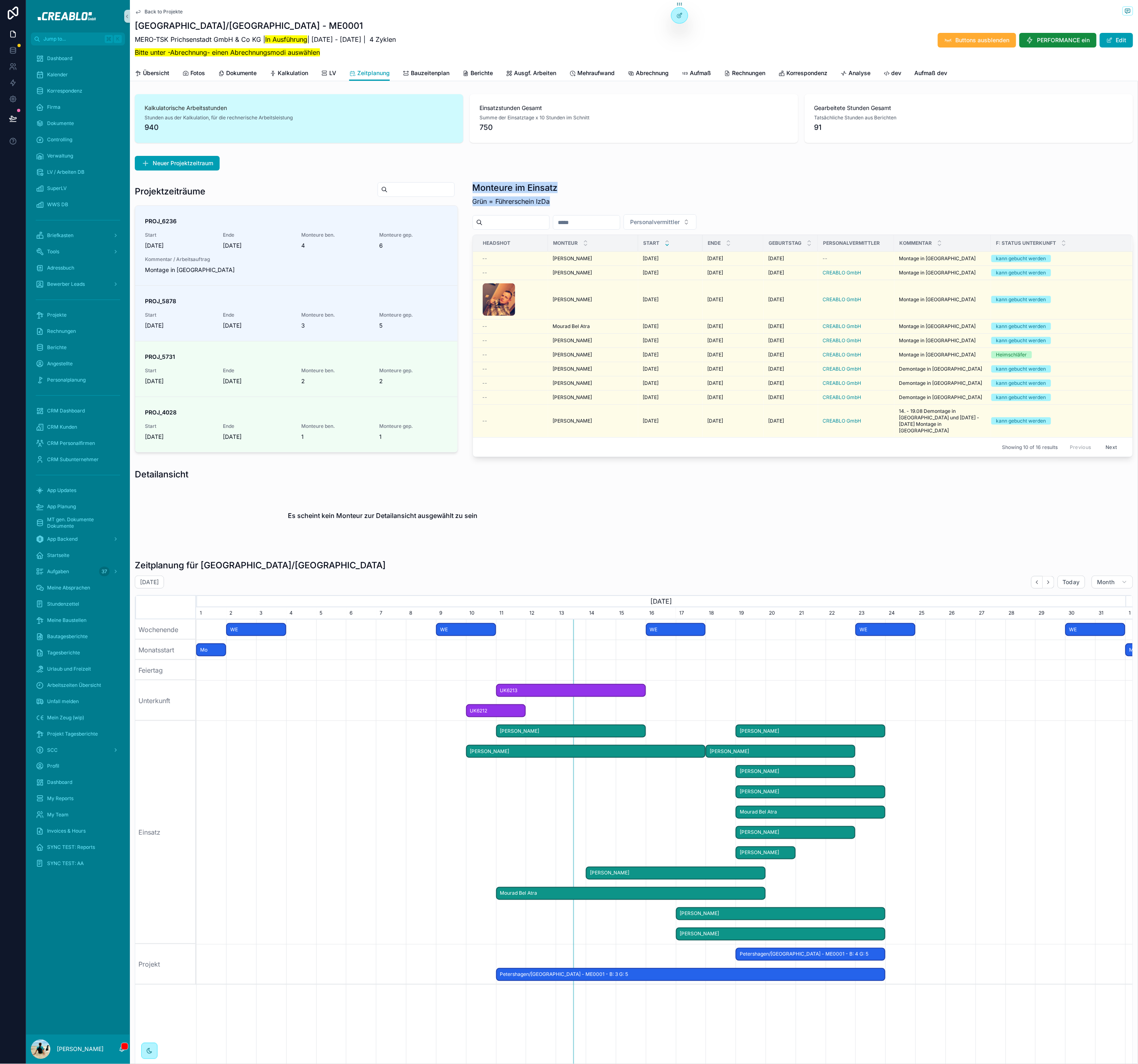
drag, startPoint x: 471, startPoint y: 188, endPoint x: 615, endPoint y: 211, distance: 145.8
click at [615, 211] on div "Monteure im Einsatz Grün = Führerschein IzDa Personalvermittler Headshot Monteu…" at bounding box center [803, 319] width 661 height 275
click at [615, 212] on div "Monteure im Einsatz Grün = Führerschein IzDa Personalvermittler Headshot Monteu…" at bounding box center [803, 319] width 661 height 275
click at [149, 71] on span "Übersicht" at bounding box center [156, 73] width 26 height 8
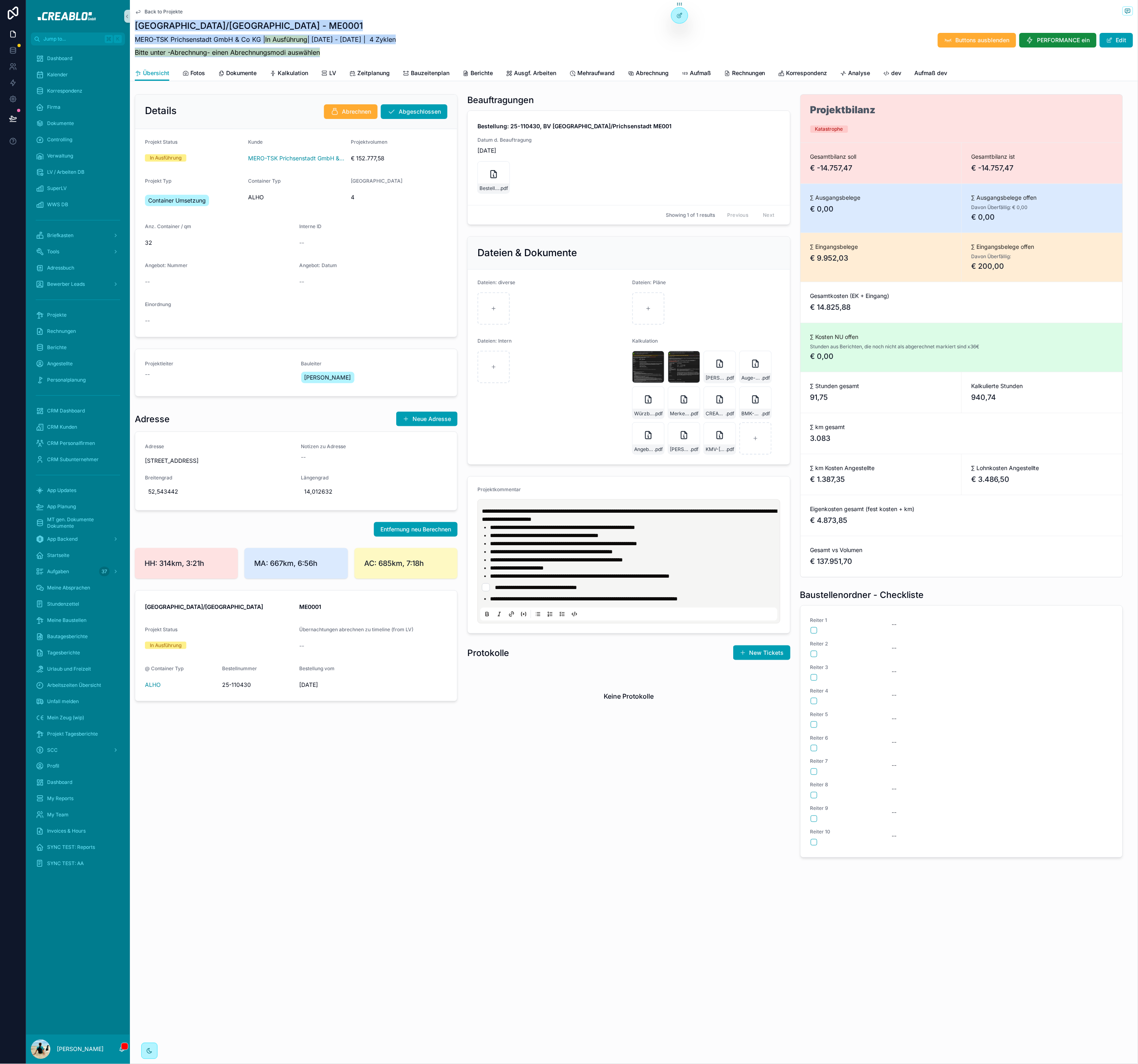
drag, startPoint x: 336, startPoint y: 51, endPoint x: 143, endPoint y: 25, distance: 194.7
click at [130, 26] on div "Back to Projekte Petershagen/Prichsenstadt - ME0001 MERO-TSK Prichsenstadt GmbH…" at bounding box center [634, 41] width 1008 height 81
click at [179, 28] on h1 "Petershagen/Prichsenstadt - ME0001" at bounding box center [266, 26] width 261 height 11
click at [148, 8] on div "Back to Projekte" at bounding box center [634, 11] width 999 height 10
click at [151, 9] on span "Back to Projekte" at bounding box center [163, 12] width 38 height 6
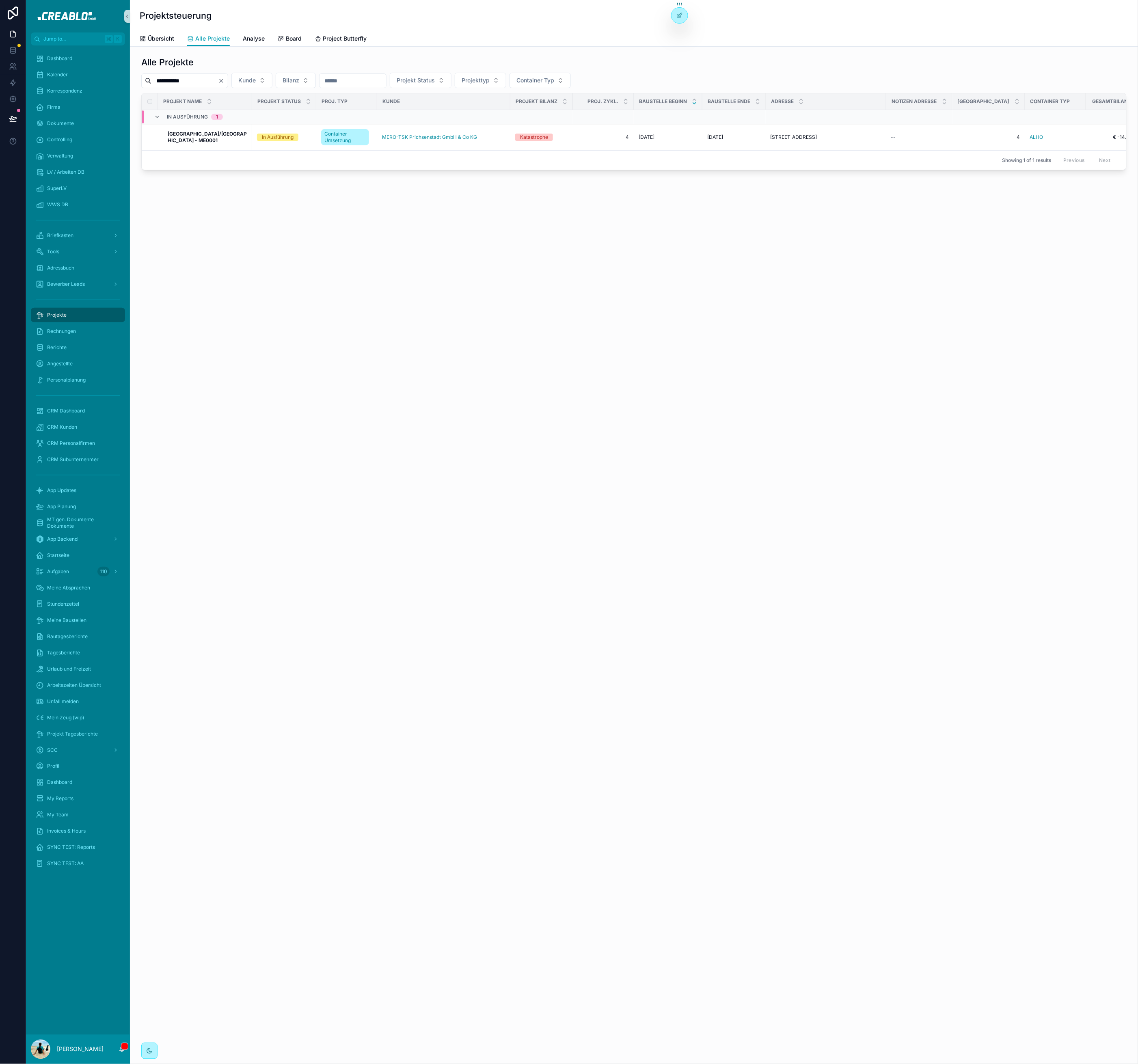
click at [224, 82] on icon "Clear" at bounding box center [221, 81] width 6 height 6
click at [200, 82] on input "scrollable content" at bounding box center [184, 81] width 67 height 11
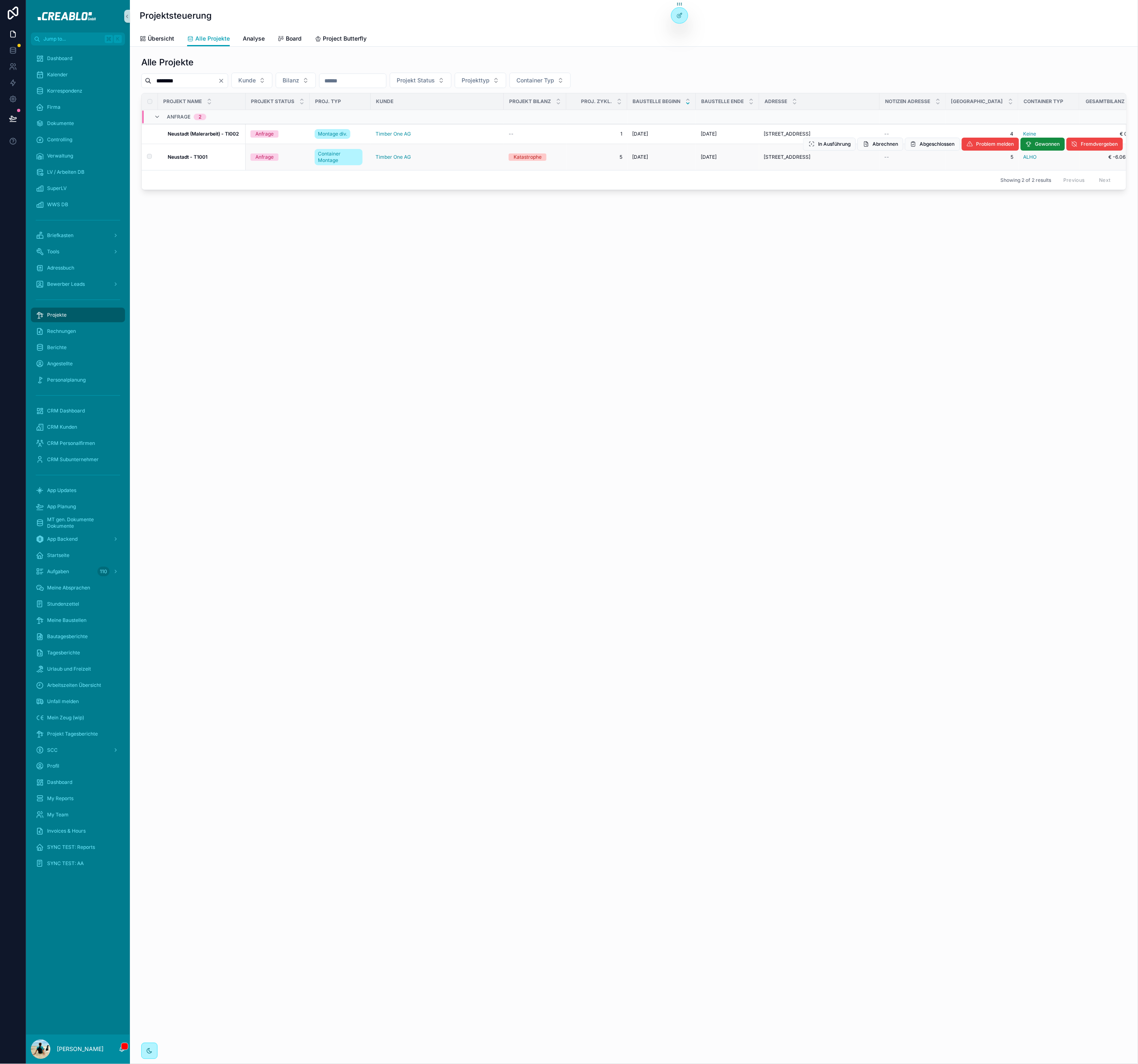
type input "********"
click at [188, 155] on strong "Neustadt - T1001" at bounding box center [188, 157] width 40 height 6
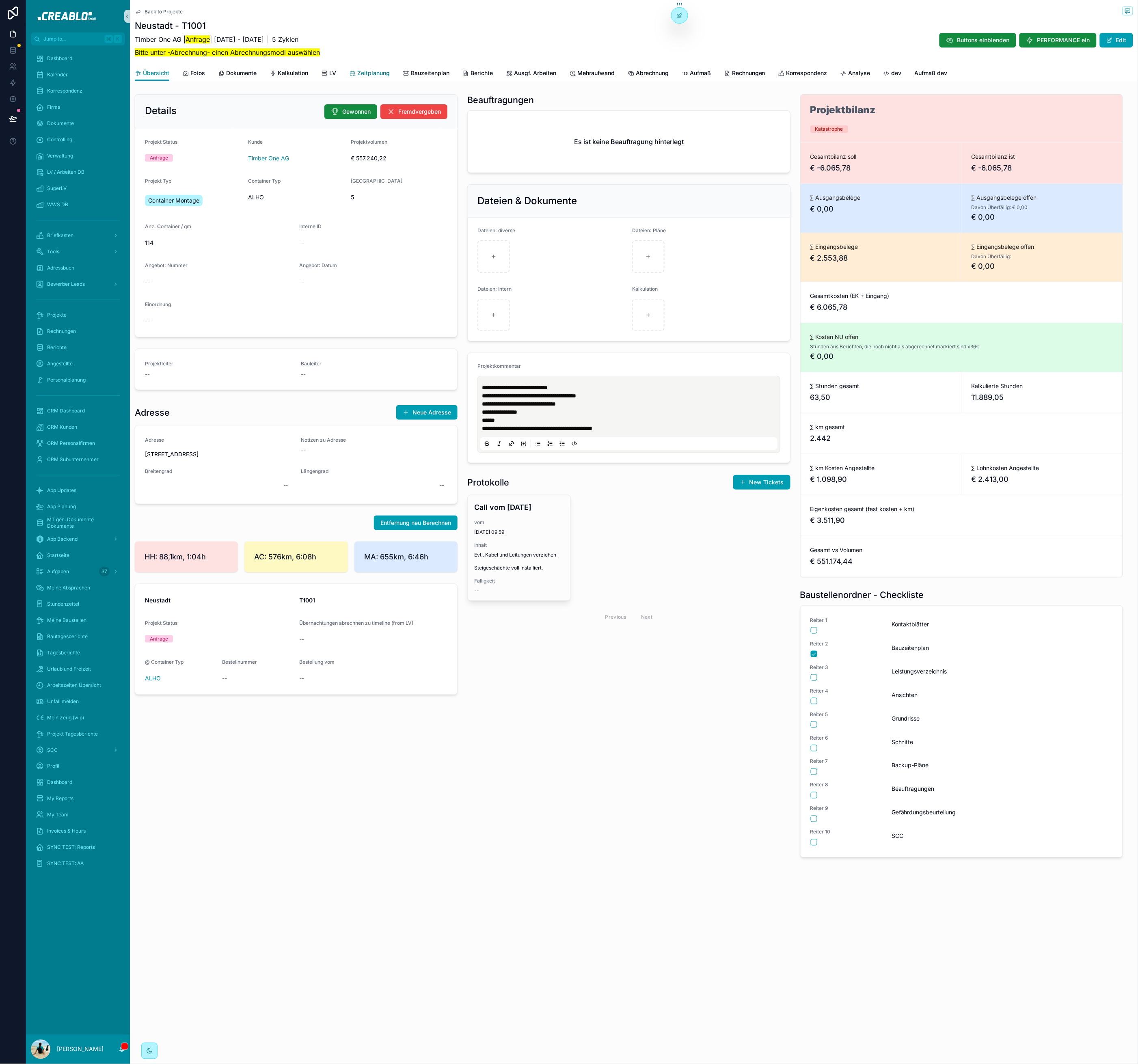
click at [377, 71] on span "Zeitplanung" at bounding box center [373, 73] width 33 height 8
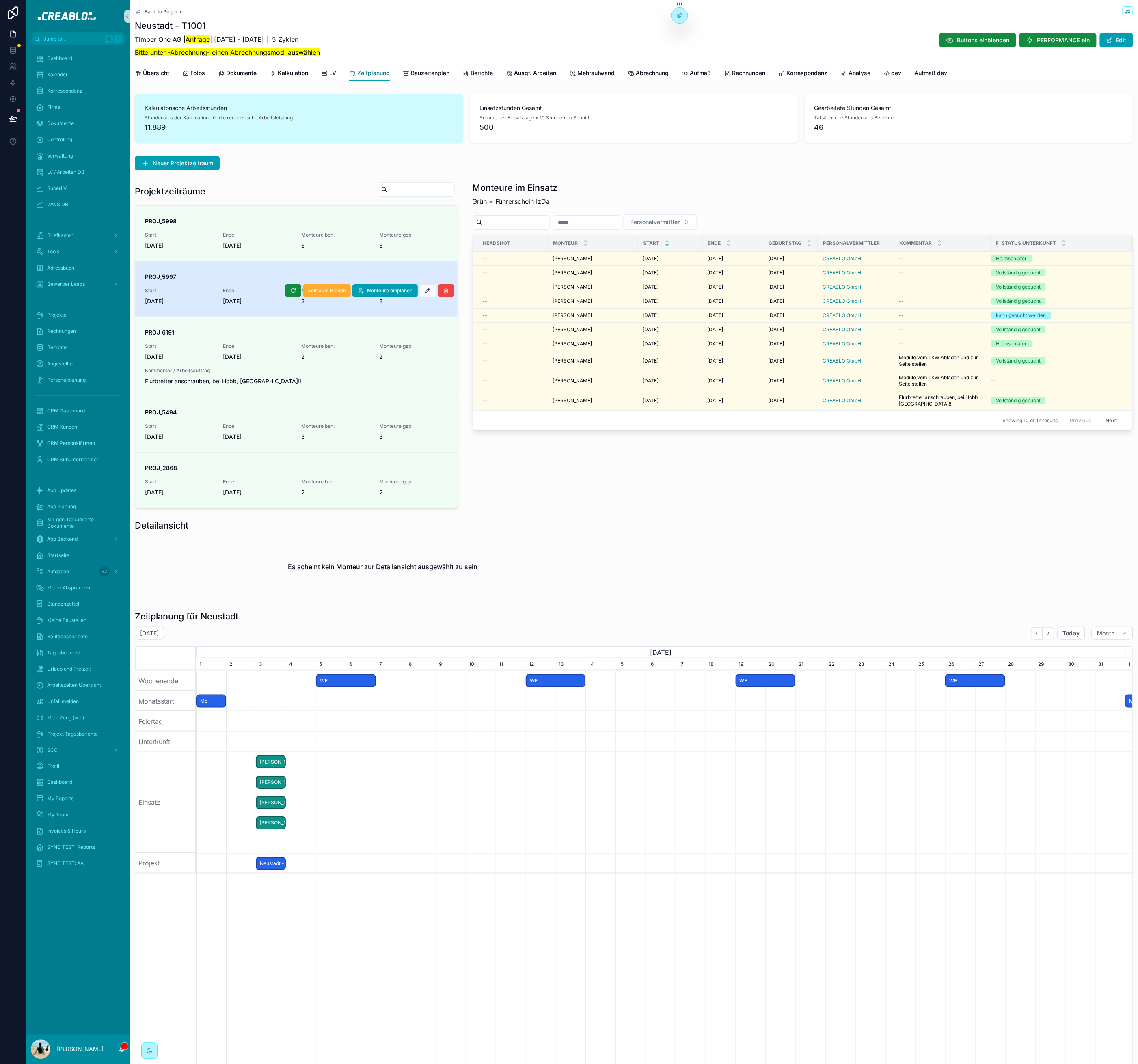
scroll to position [0, 929]
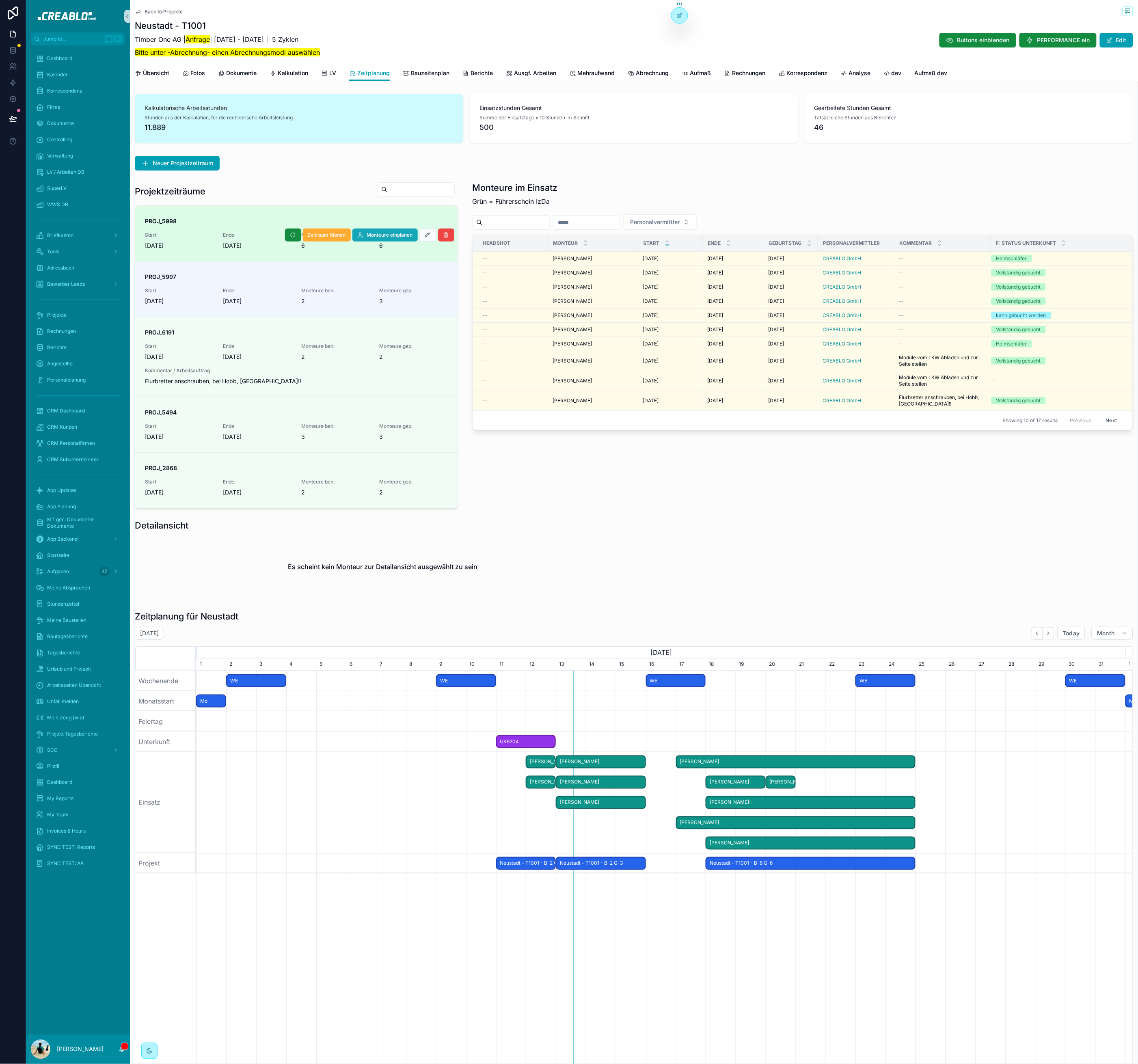
click at [384, 236] on span "Monteure einplanen" at bounding box center [390, 235] width 46 height 6
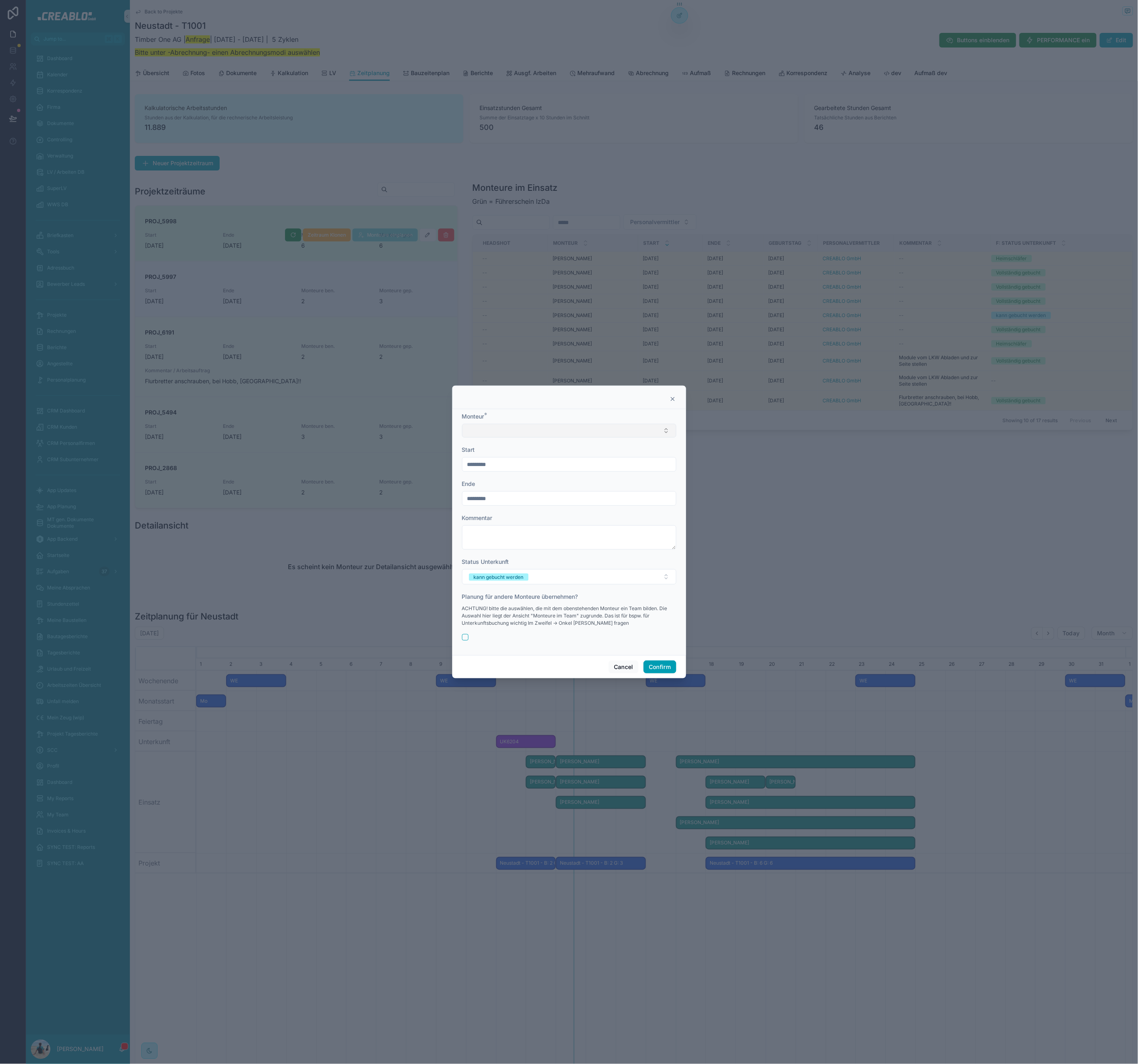
click at [506, 436] on button "Select Button" at bounding box center [569, 431] width 214 height 14
click at [502, 450] on input "text" at bounding box center [574, 447] width 194 height 14
type input "****"
click at [508, 512] on div "Marc Möllering" at bounding box center [569, 515] width 210 height 13
click at [497, 469] on input "*********" at bounding box center [570, 465] width 214 height 11
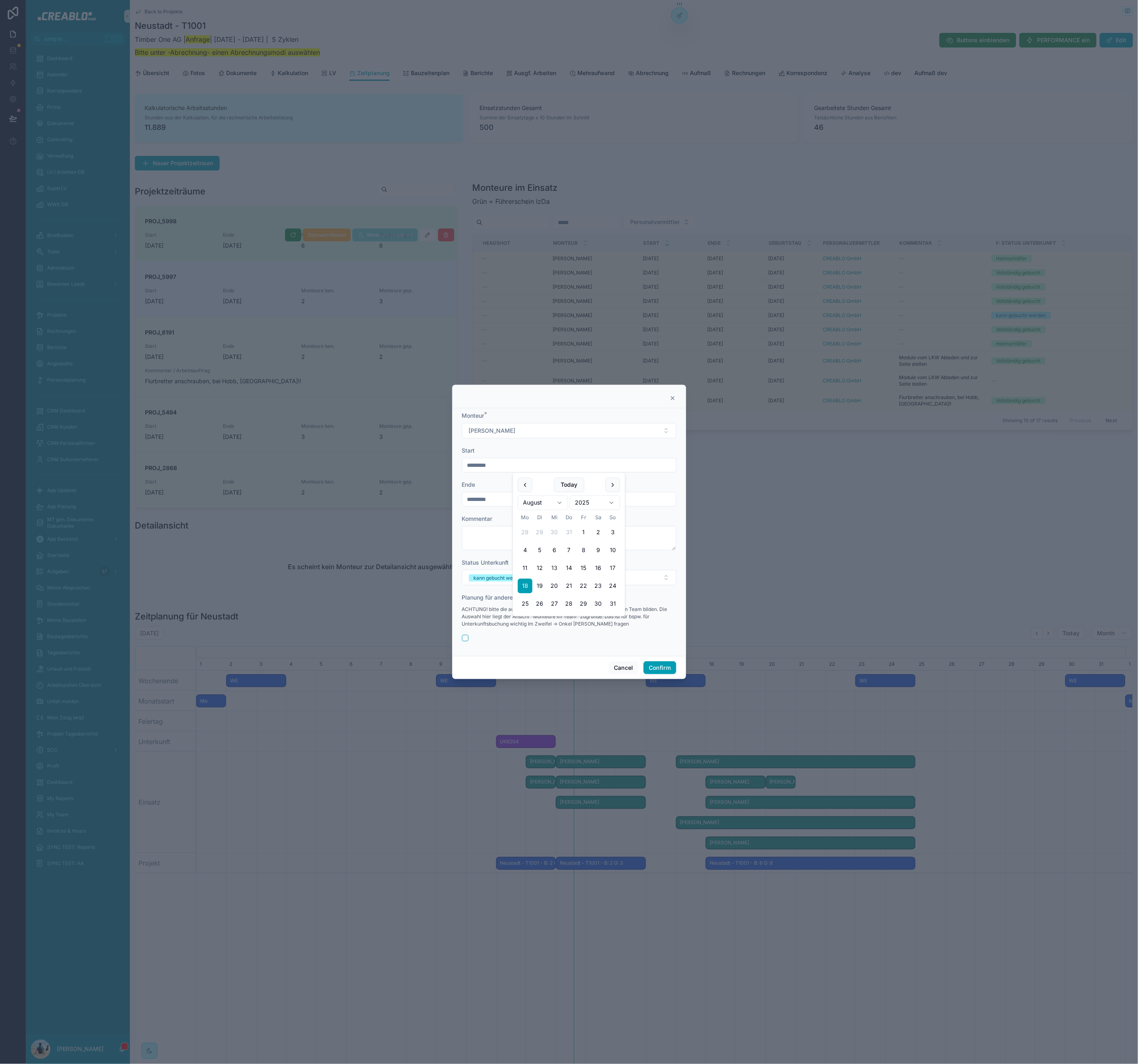
click at [617, 568] on button "17" at bounding box center [613, 568] width 14 height 14
type input "*********"
click at [495, 505] on div "*********" at bounding box center [569, 499] width 214 height 14
click at [498, 501] on input "*********" at bounding box center [570, 499] width 214 height 11
click at [487, 522] on span "Kommentar" at bounding box center [477, 518] width 31 height 7
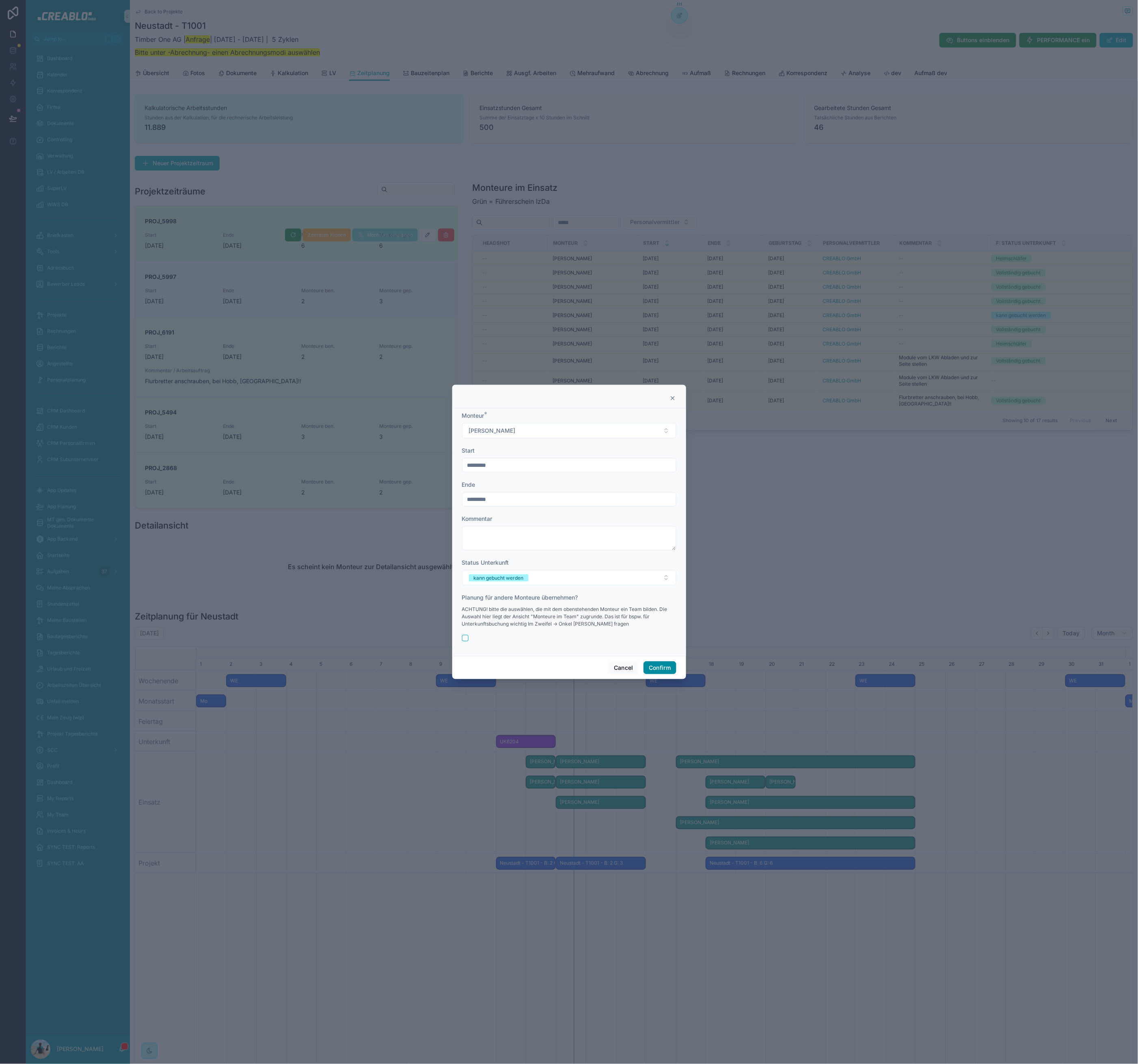
click at [674, 668] on button "Confirm" at bounding box center [660, 668] width 33 height 13
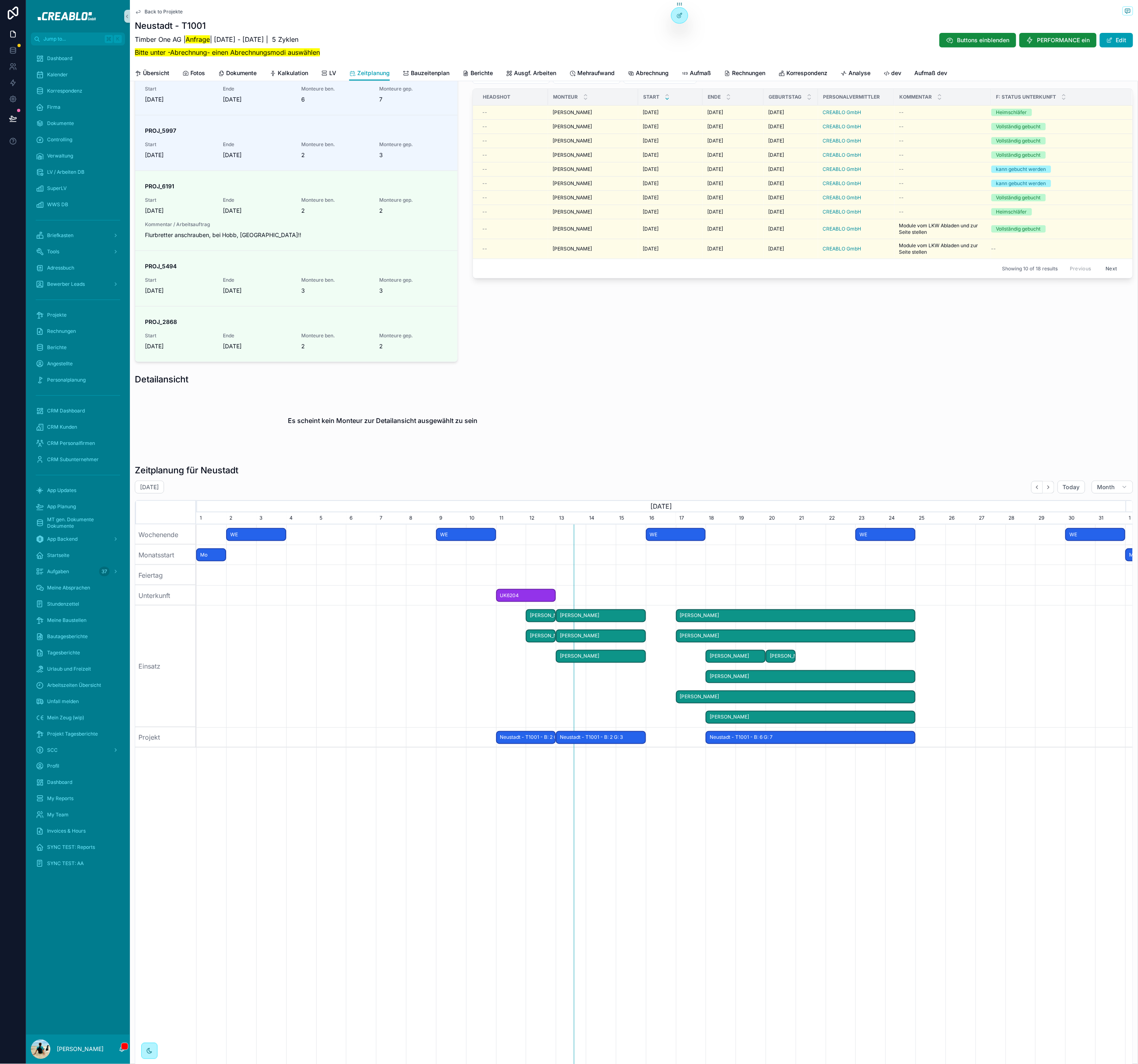
scroll to position [233, 0]
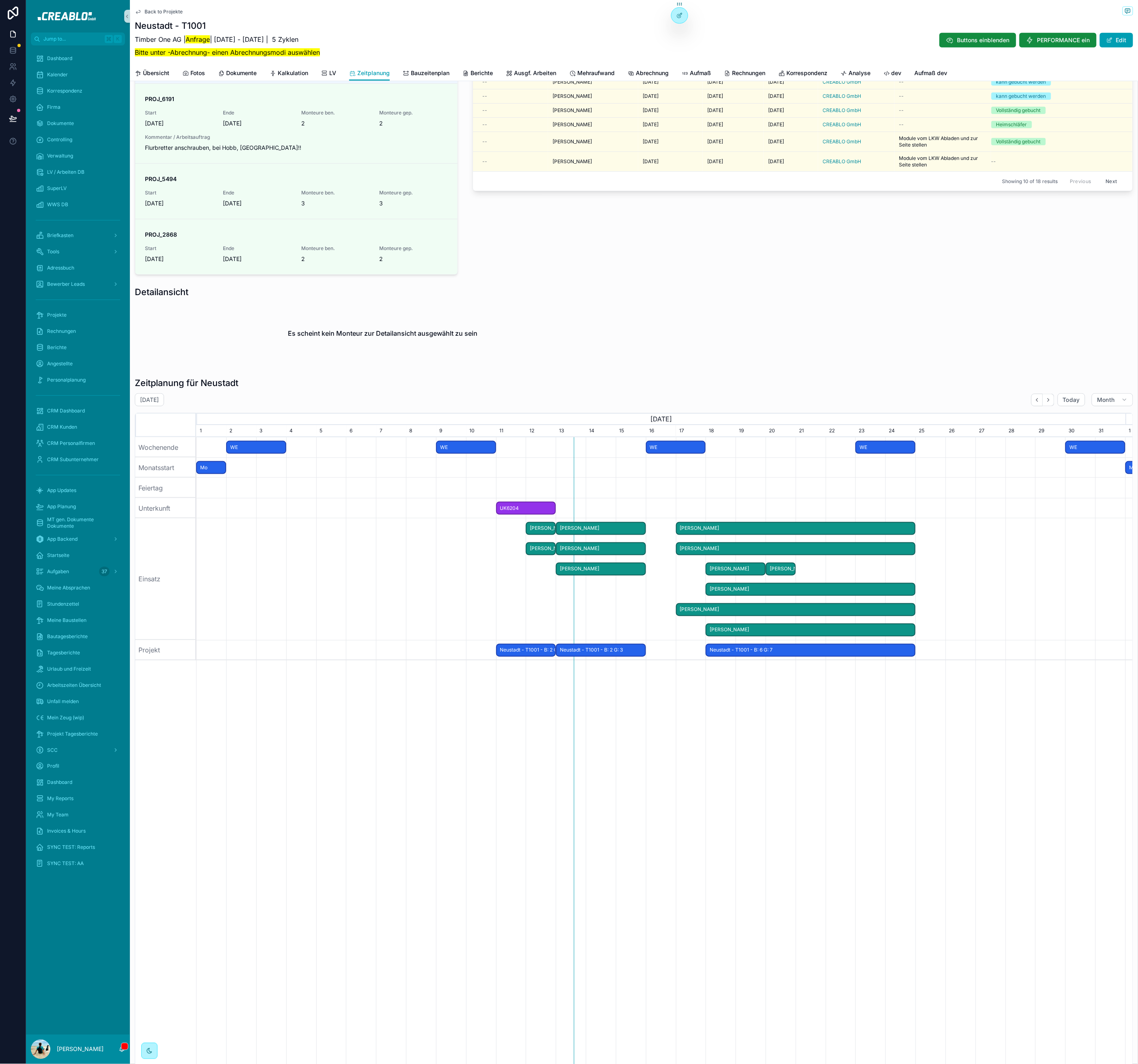
click at [168, 9] on span "Back to Projekte" at bounding box center [163, 12] width 38 height 6
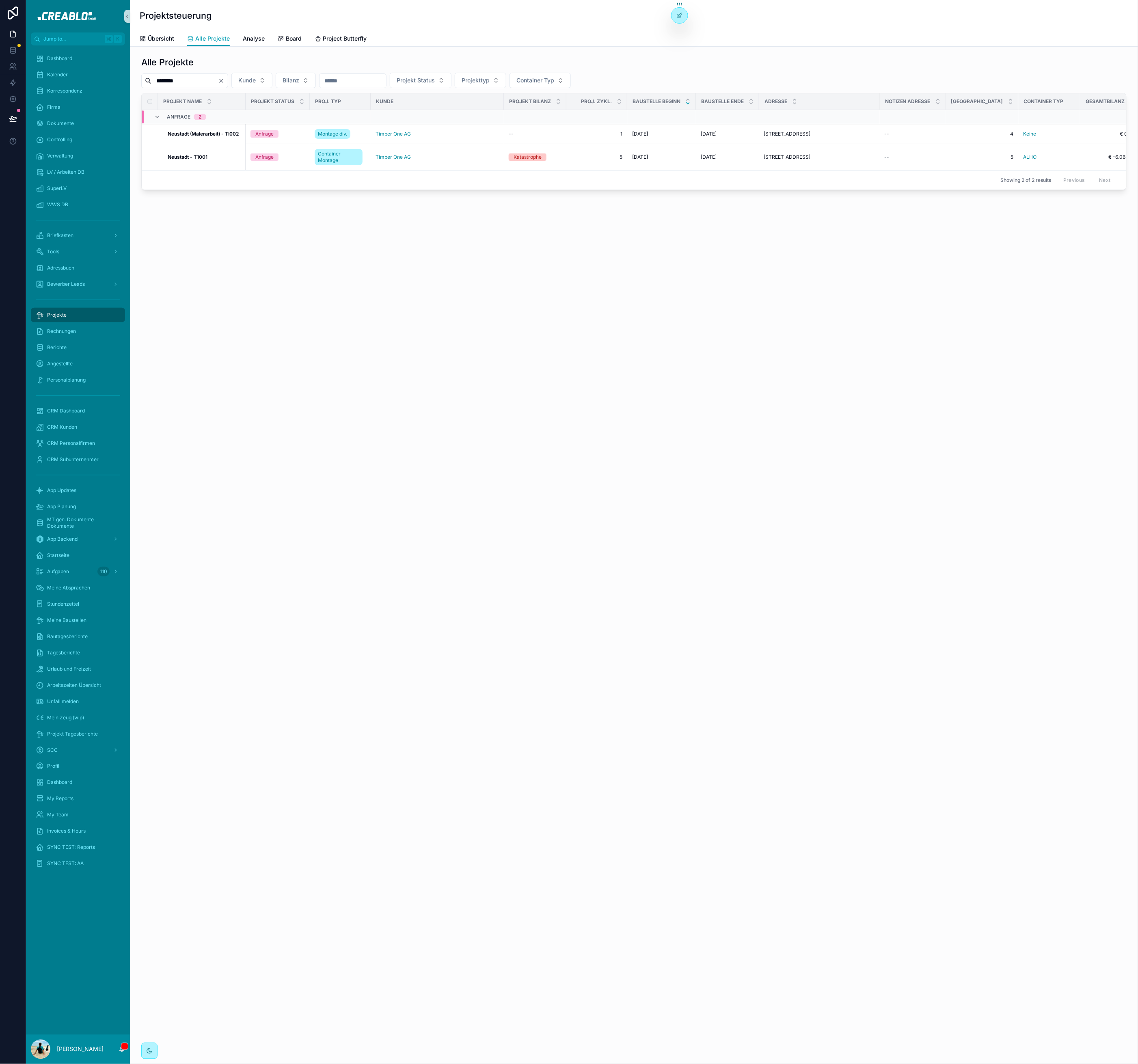
click at [223, 79] on icon "Clear" at bounding box center [221, 81] width 3 height 3
click at [198, 84] on input "scrollable content" at bounding box center [184, 81] width 67 height 11
type input "**********"
click at [207, 133] on strong "Petershagen/Prichsenstadt - ME0001" at bounding box center [207, 137] width 79 height 13
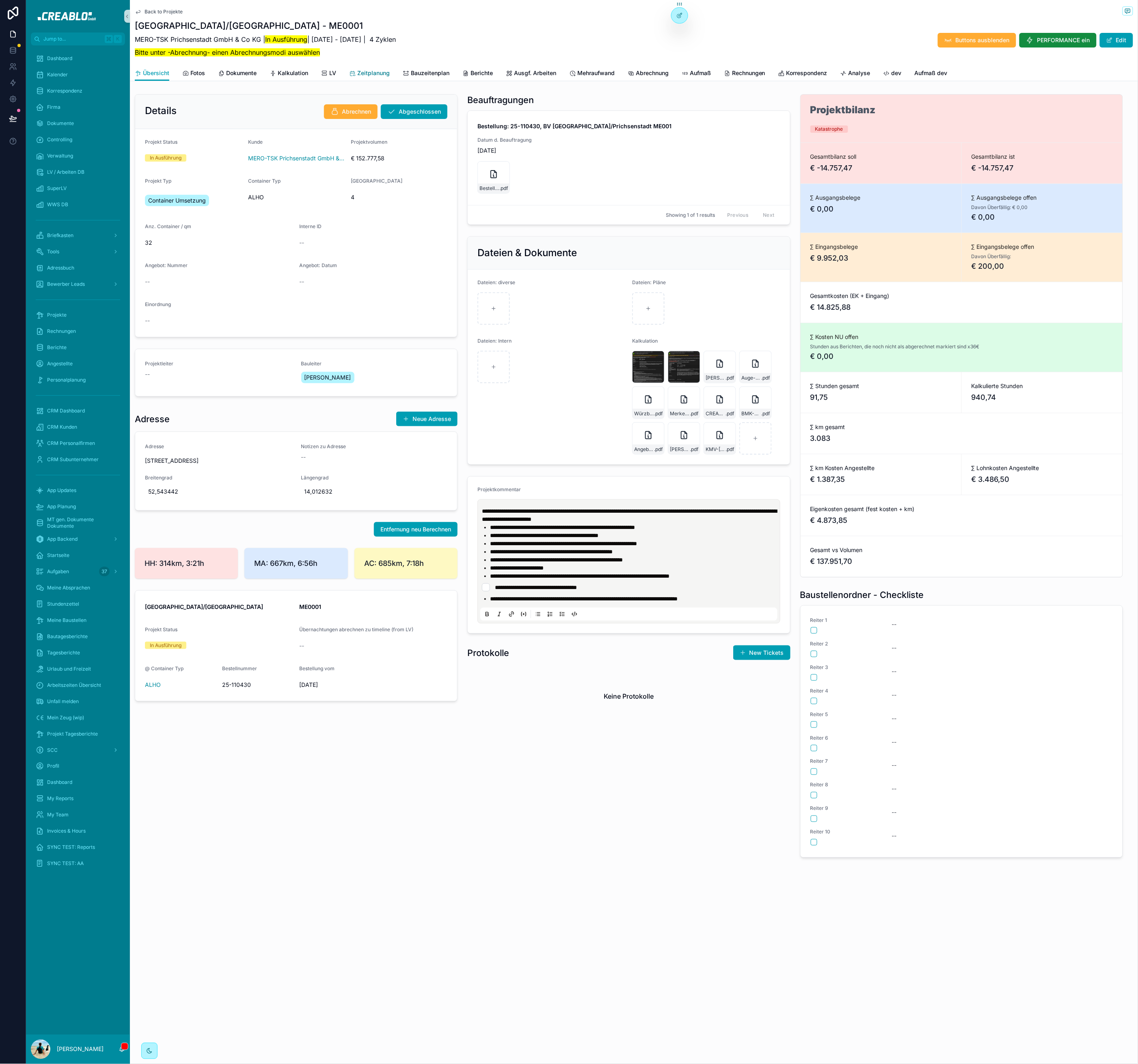
click at [358, 69] on span "Zeitplanung" at bounding box center [373, 73] width 33 height 8
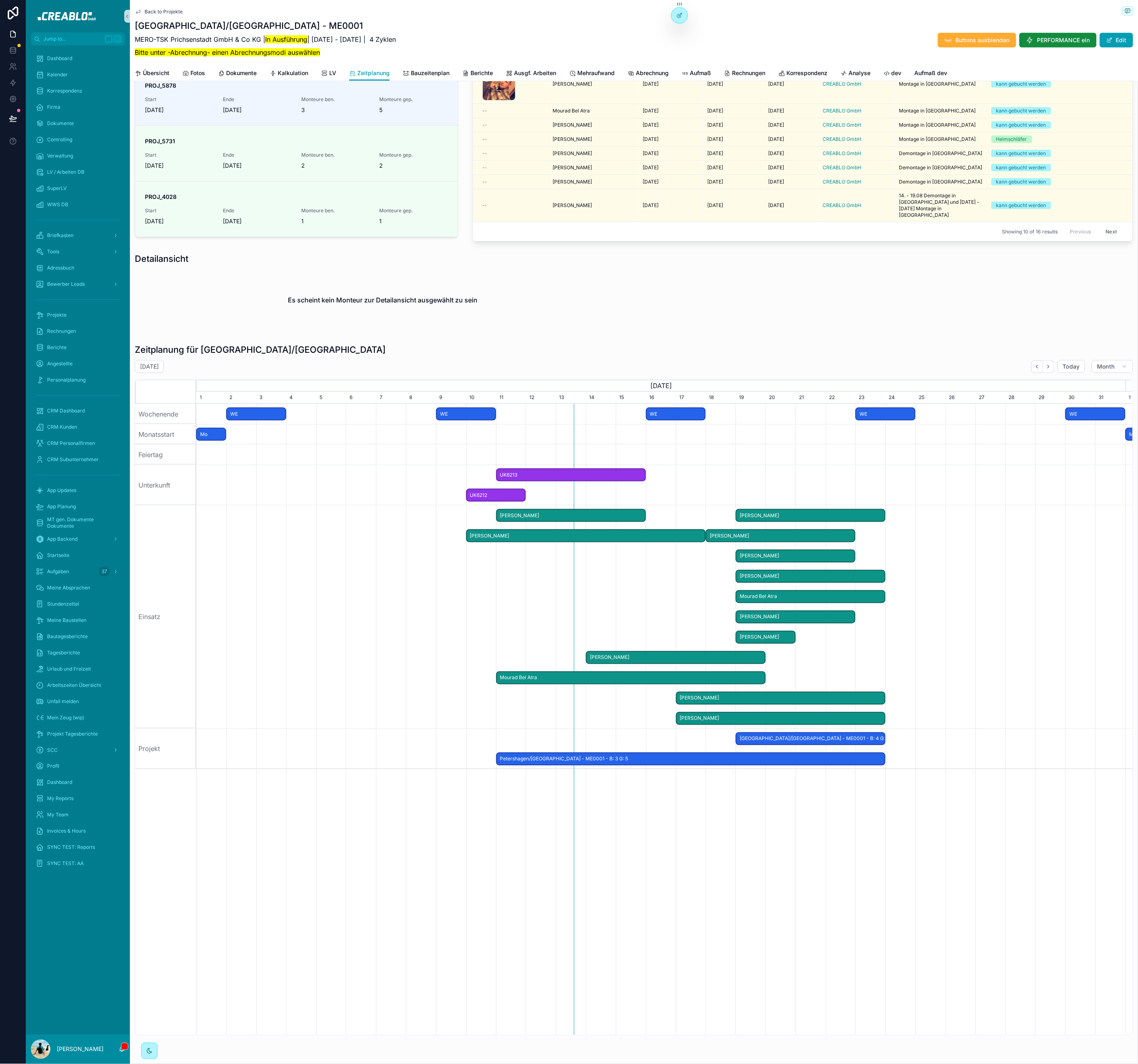
scroll to position [218, 0]
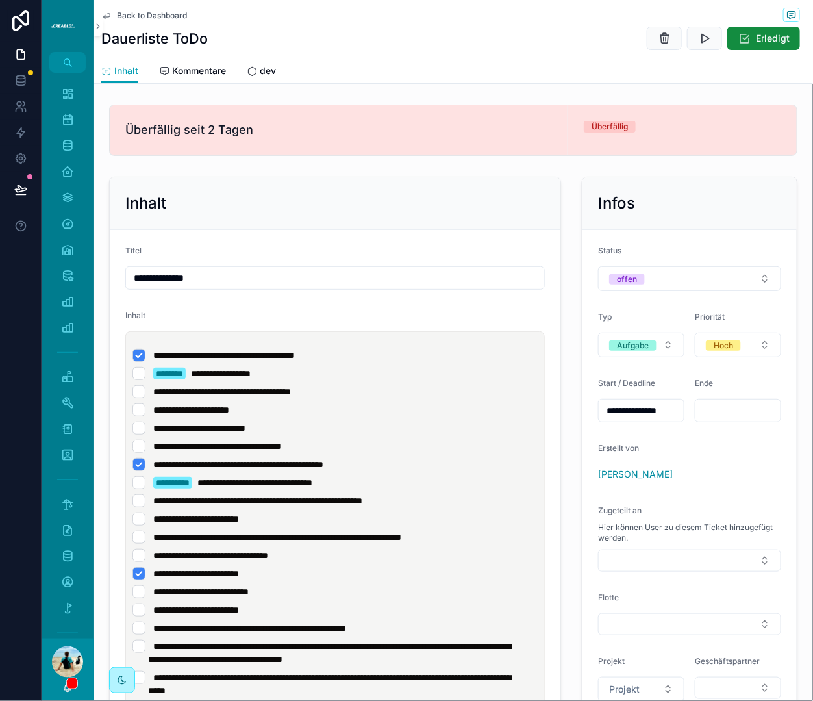
scroll to position [101, 0]
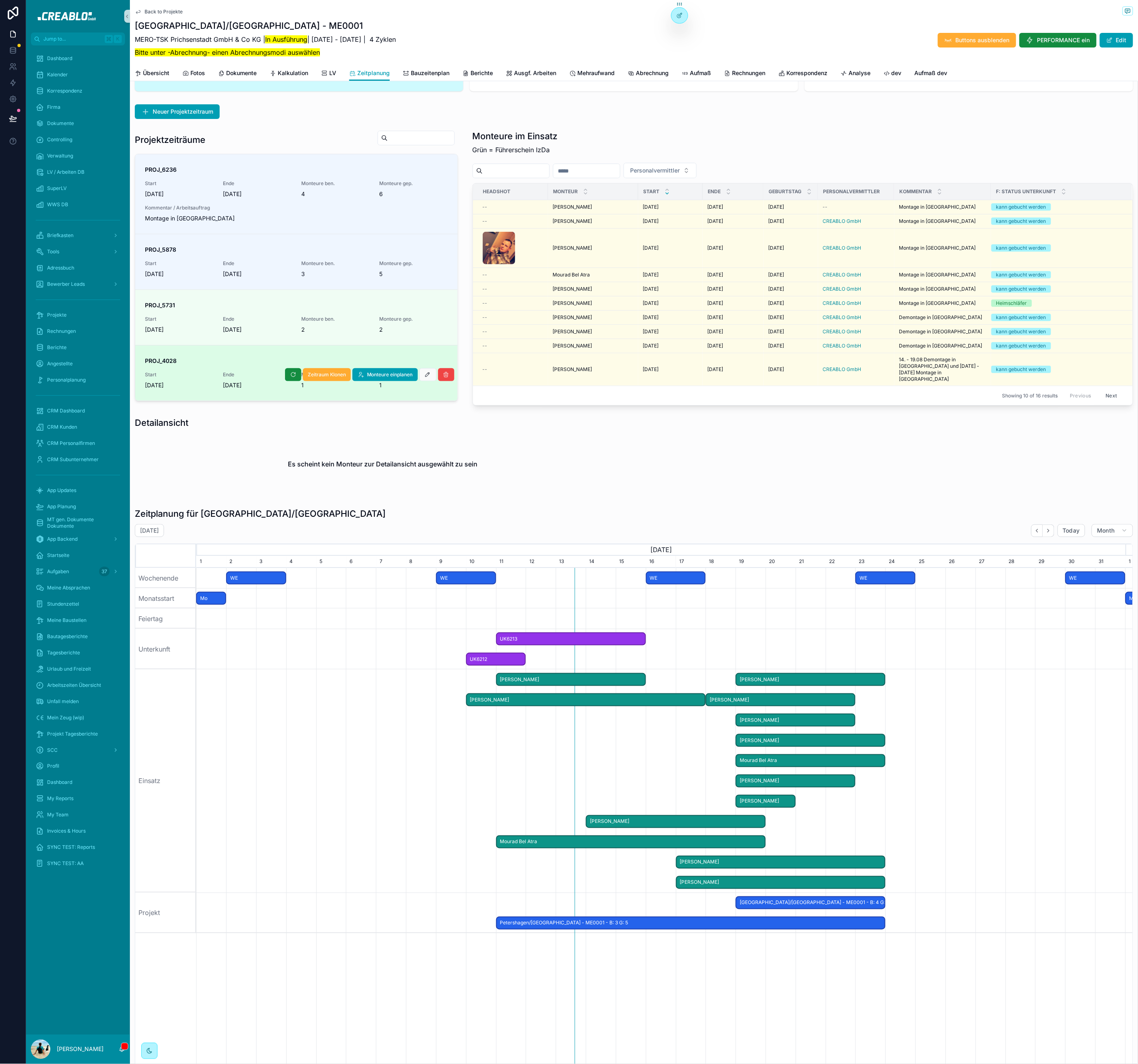
scroll to position [47, 0]
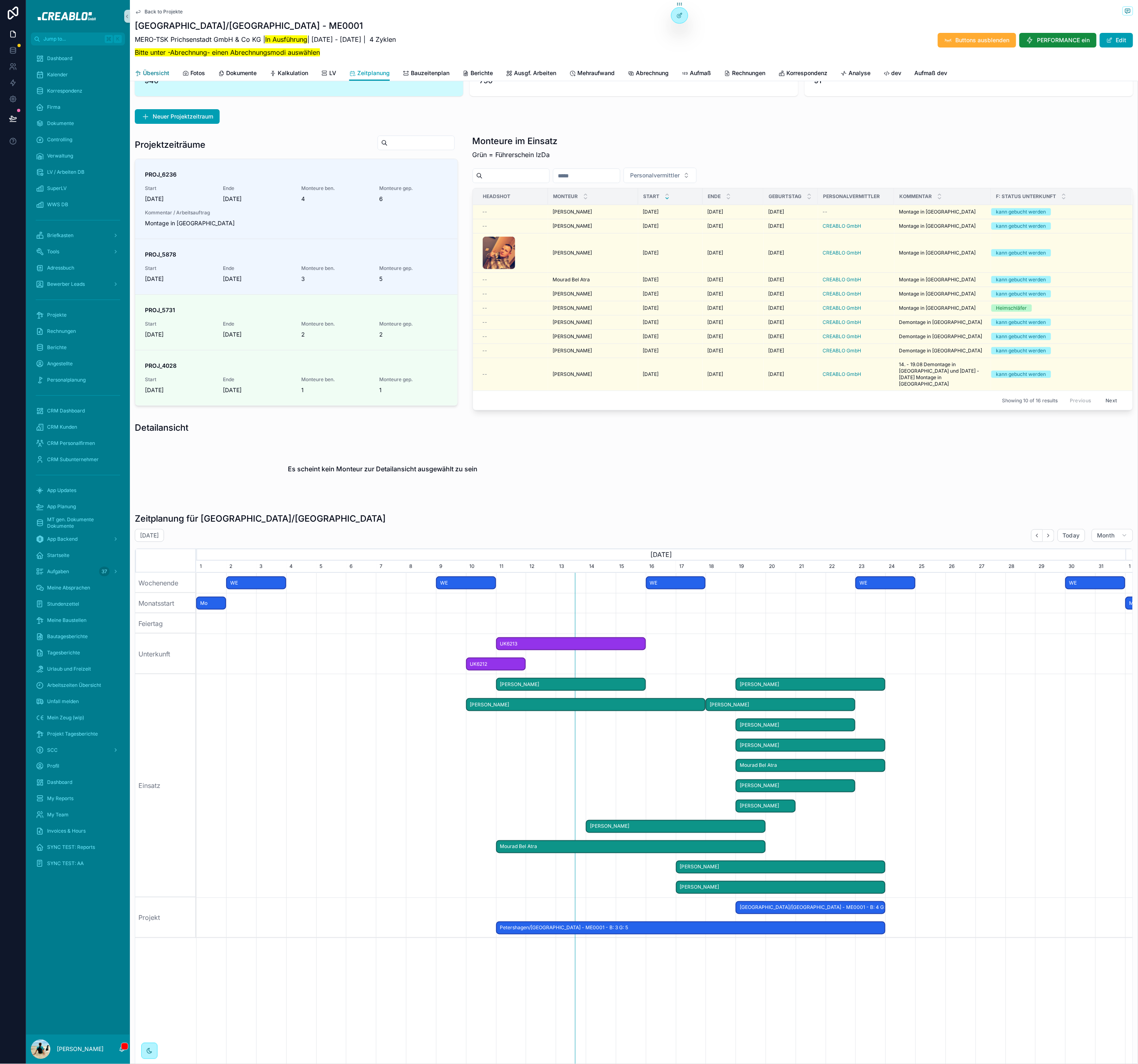
click at [158, 76] on span "Übersicht" at bounding box center [156, 73] width 26 height 8
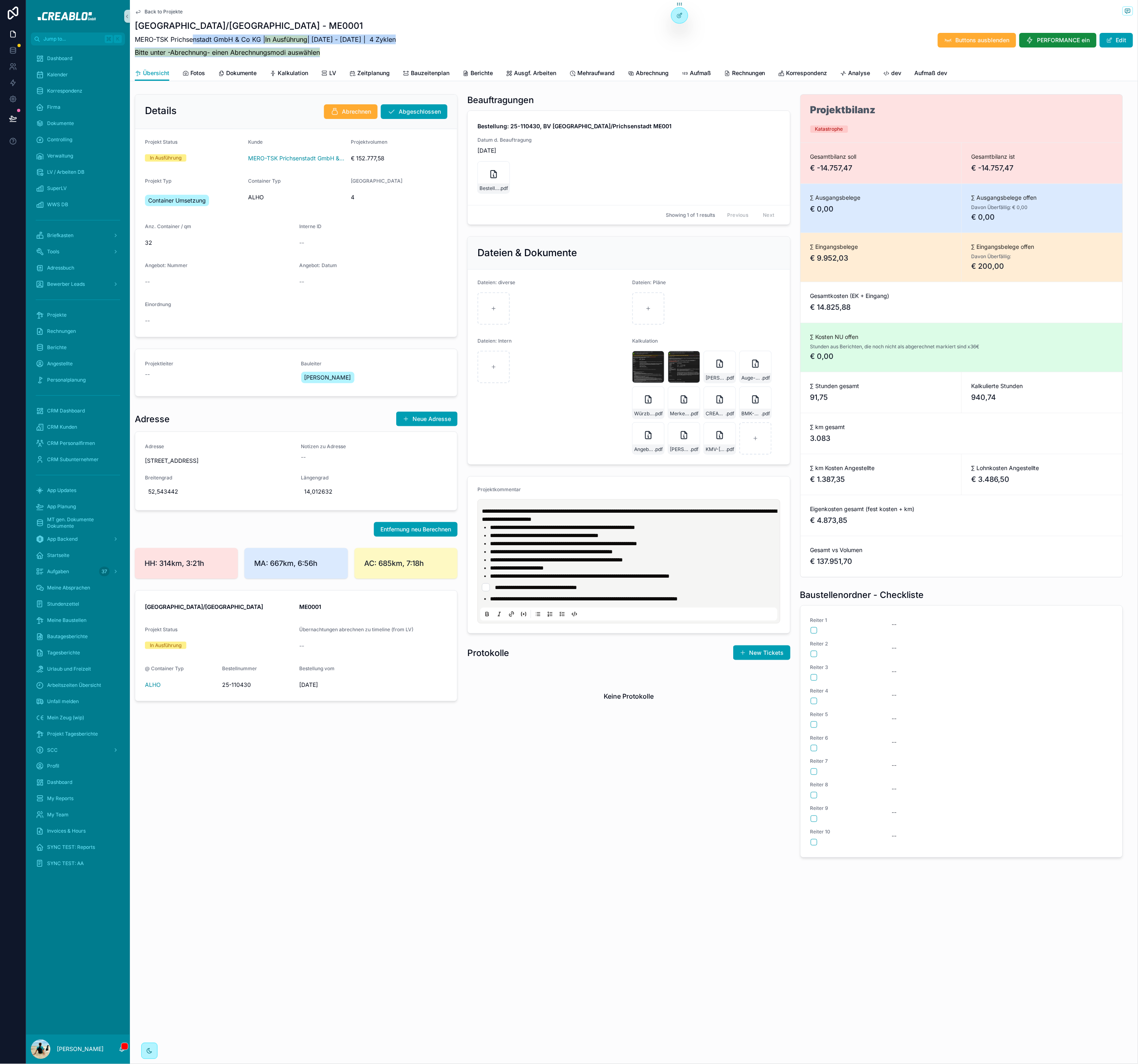
drag, startPoint x: 328, startPoint y: 50, endPoint x: 184, endPoint y: 38, distance: 144.5
click at [192, 38] on div "MERO-TSK Prichsenstadt GmbH & Co KG | In Ausführung | [DATE] - [DATE] | 4 Zykle…" at bounding box center [266, 46] width 261 height 29
click at [301, 17] on div "Back to Projekte [GEOGRAPHIC_DATA]/Prichsenstadt - ME0001 MERO-TSK Prichsenstad…" at bounding box center [634, 33] width 999 height 66
click at [164, 14] on span "Back to Projekte" at bounding box center [163, 12] width 38 height 6
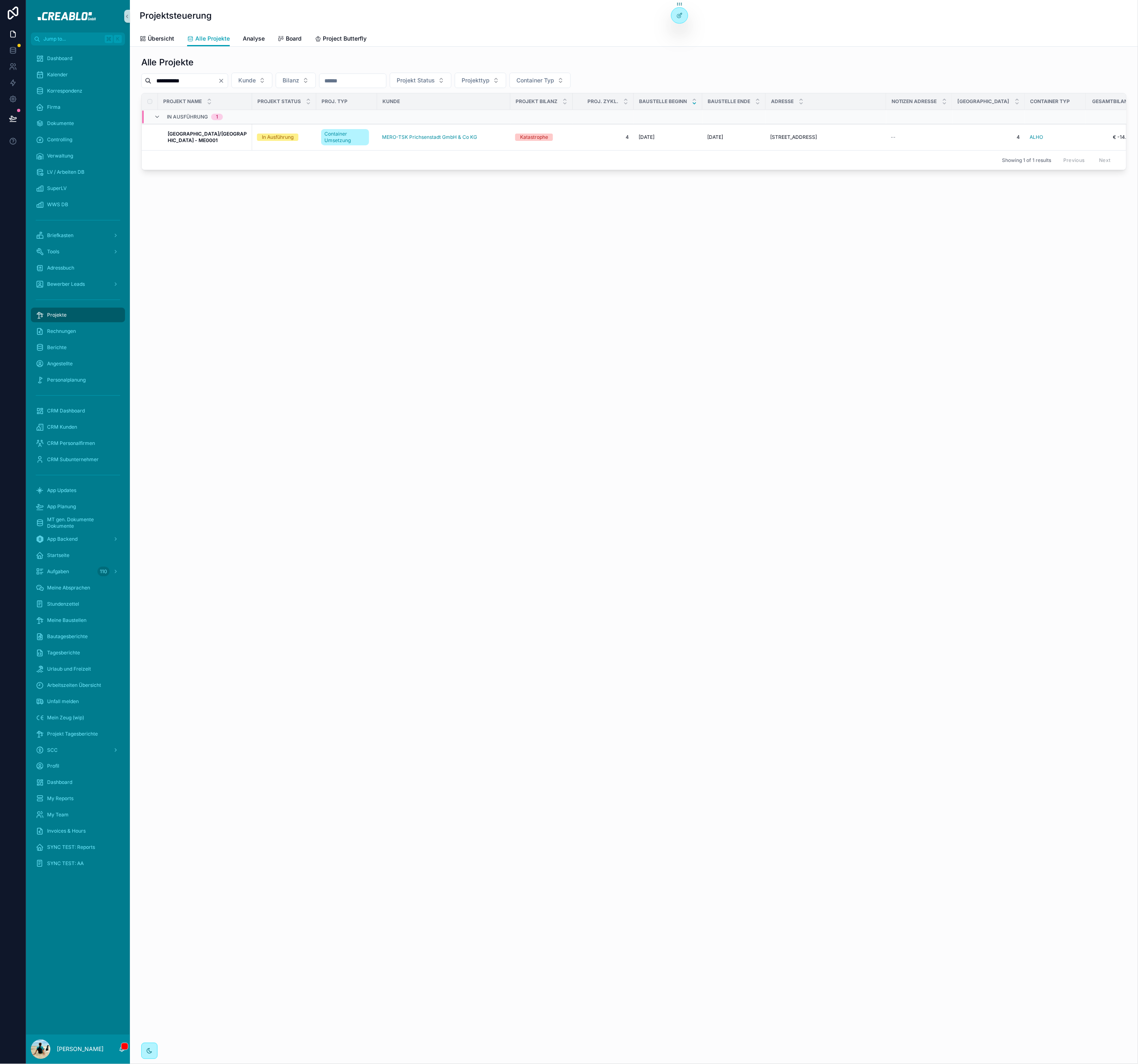
click at [253, 531] on div "**********" at bounding box center [634, 532] width 1008 height 1064
click at [91, 239] on div "Briefkasten" at bounding box center [78, 235] width 84 height 13
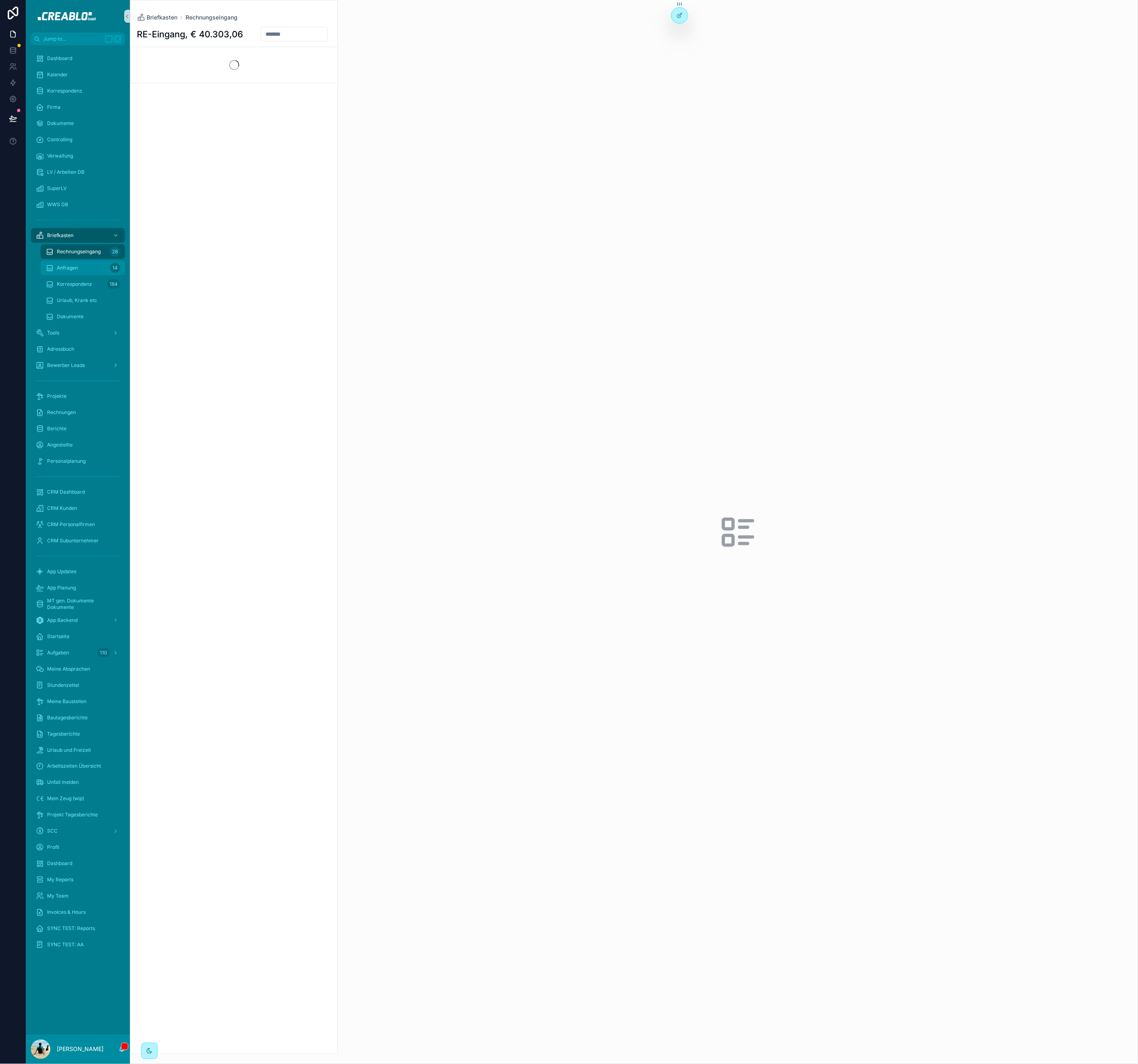
click at [99, 265] on div "Anfragen 14" at bounding box center [83, 268] width 74 height 13
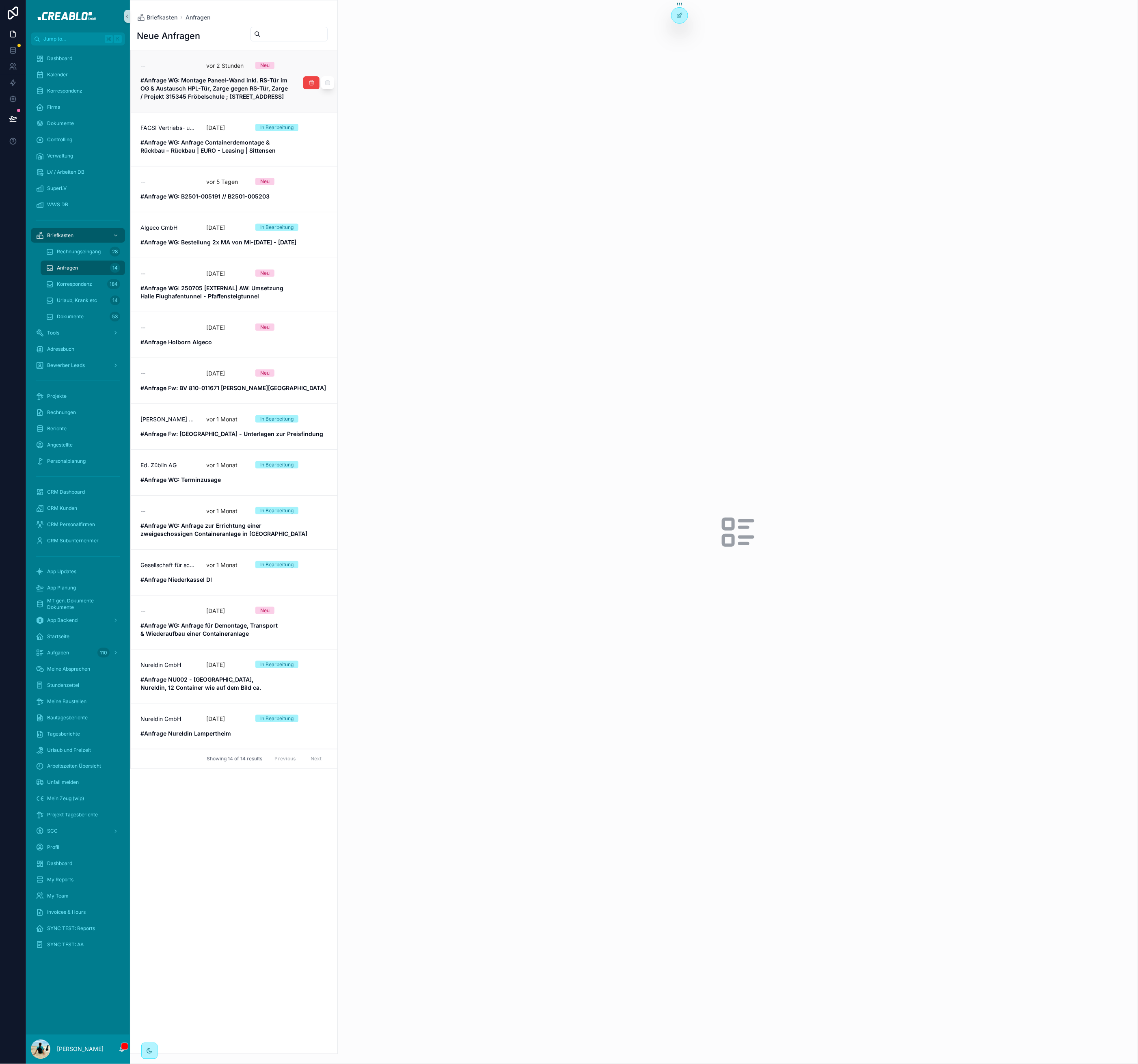
click at [255, 99] on strong "#Anfrage WG: Montage Paneel-Wand inkl. RS-Tür im OG & Austausch HPL-Tür, Zarge …" at bounding box center [215, 88] width 149 height 23
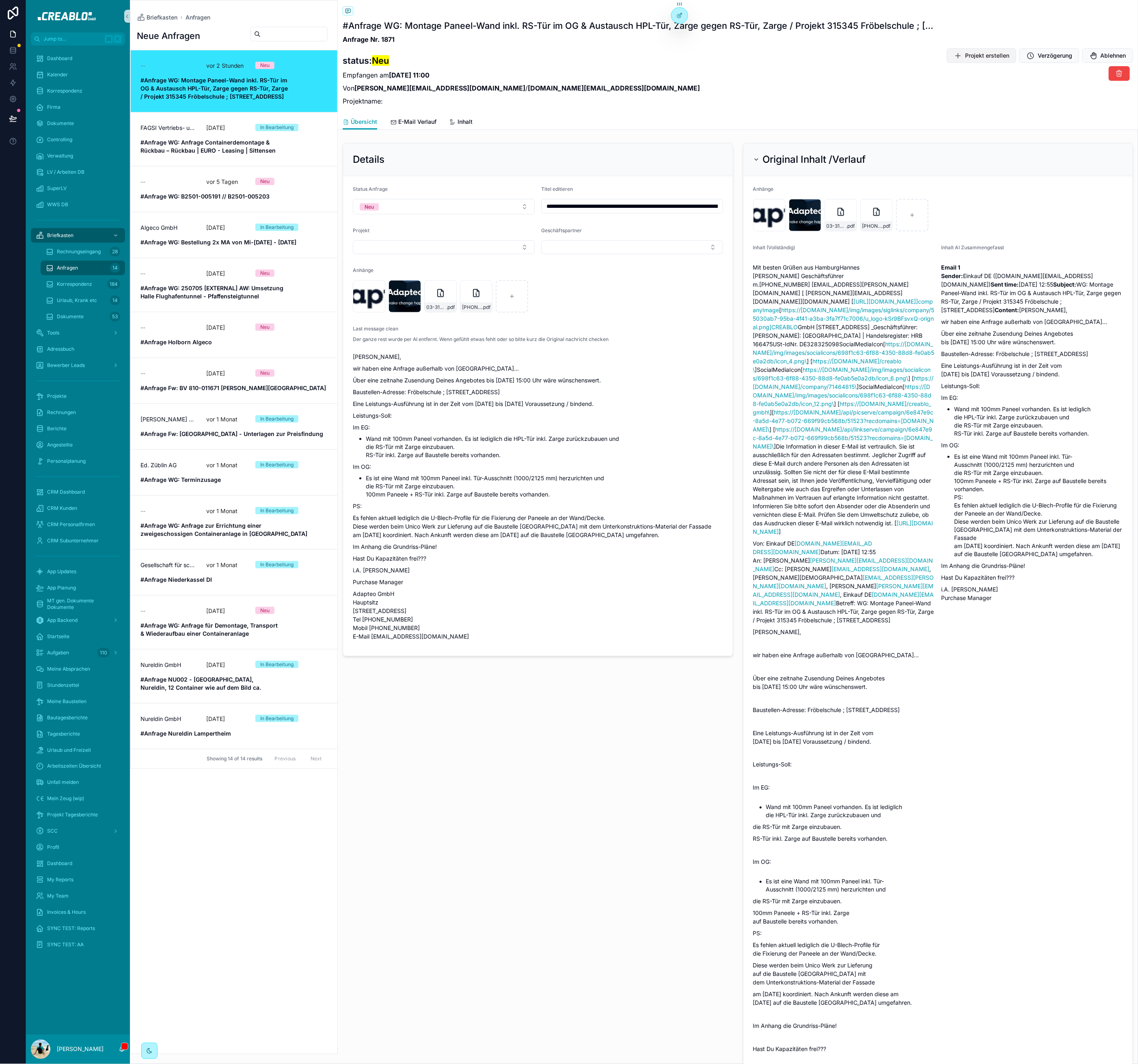
click at [1009, 55] on span "Projekt erstellen" at bounding box center [987, 55] width 44 height 8
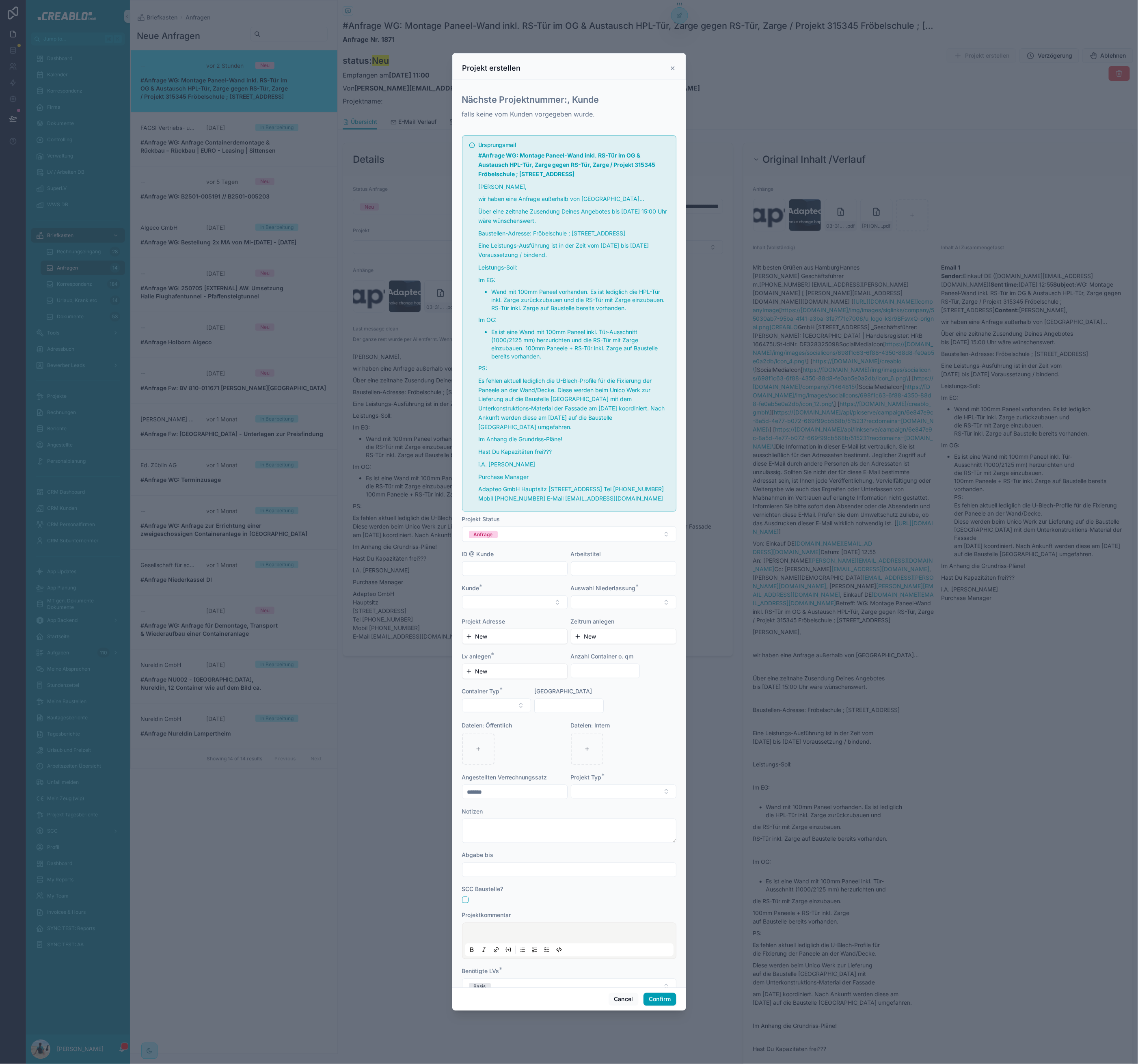
click at [610, 638] on form "Ursprungsmail #Anfrage WG: Montage Paneel-Wand inkl. RS-Tür im OG & Austausch H…" at bounding box center [569, 584] width 214 height 905
click at [589, 610] on button "Select Button" at bounding box center [623, 603] width 106 height 14
drag, startPoint x: 546, startPoint y: 618, endPoint x: 659, endPoint y: 294, distance: 343.1
click at [548, 592] on div "Kunde *" at bounding box center [515, 588] width 106 height 8
click at [672, 65] on icon at bounding box center [673, 68] width 6 height 6
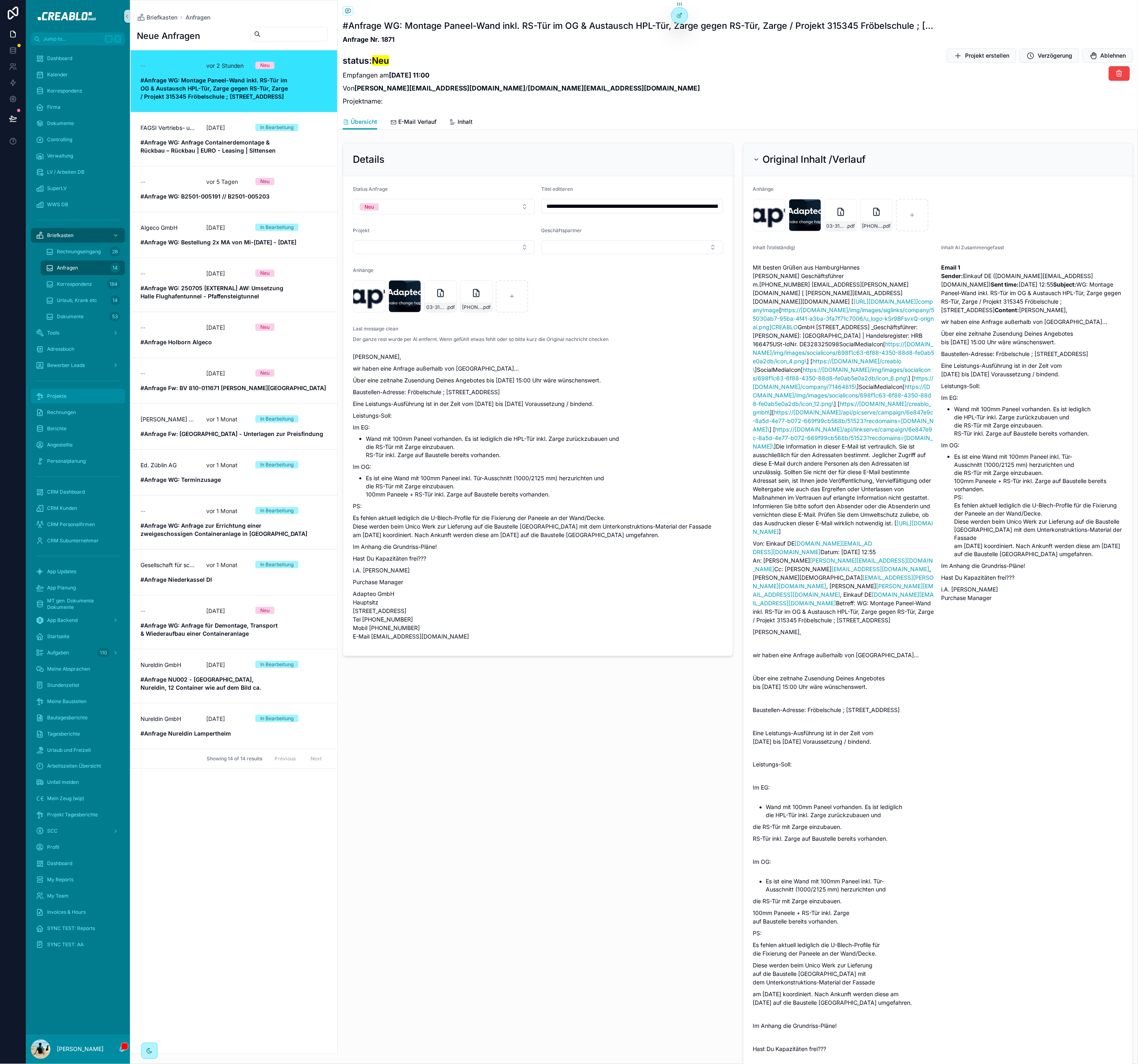
click at [62, 399] on div "Projekte" at bounding box center [78, 396] width 84 height 13
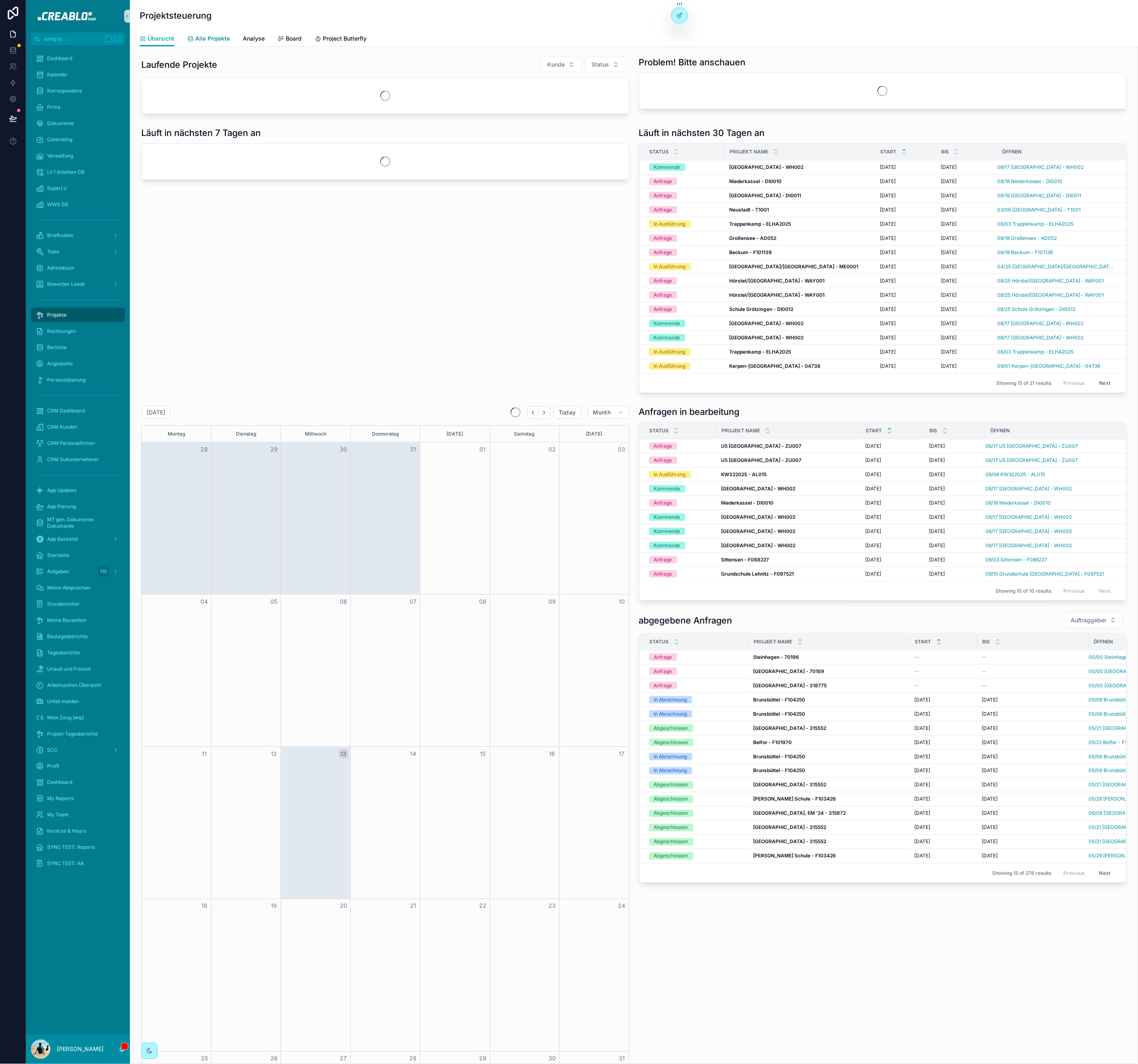
click at [226, 38] on span "Alle Projekte" at bounding box center [212, 38] width 34 height 8
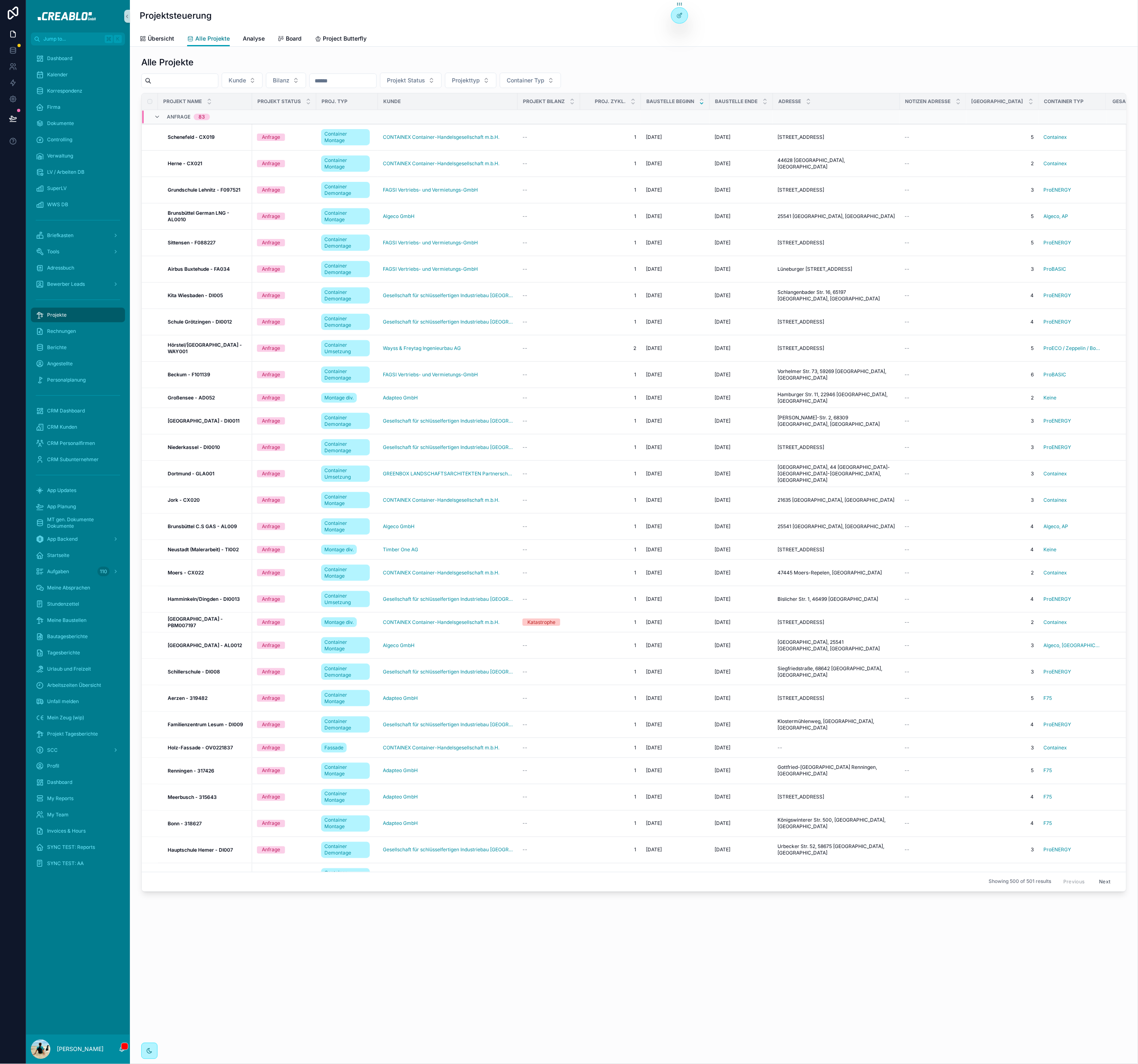
click at [215, 40] on span "Alle Projekte" at bounding box center [212, 38] width 34 height 8
click at [174, 63] on h1 "Alle Projekte" at bounding box center [168, 62] width 53 height 11
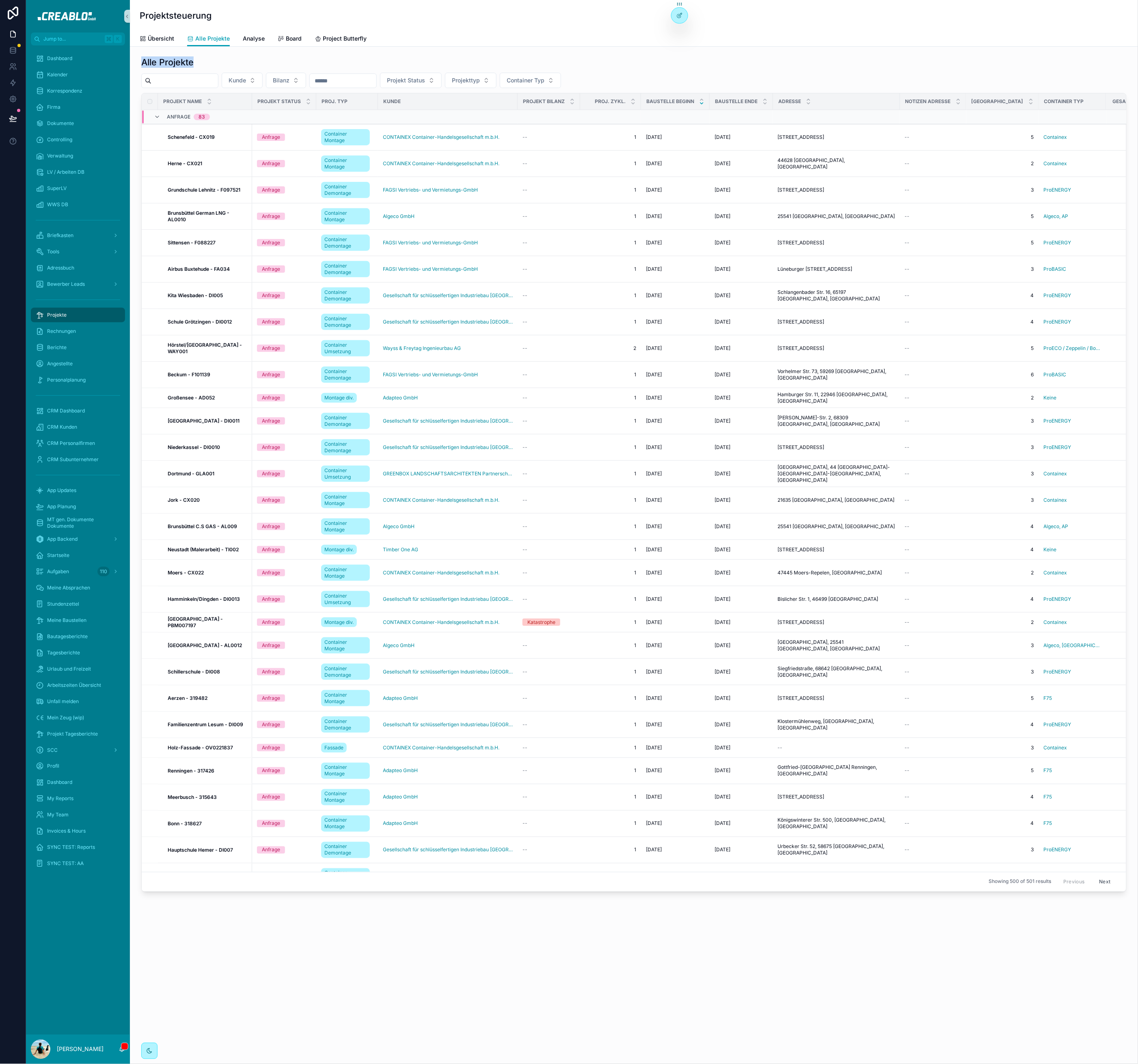
click at [166, 66] on h1 "Alle Projekte" at bounding box center [168, 62] width 53 height 11
click at [526, 79] on span "Container Typ" at bounding box center [525, 80] width 38 height 8
click at [539, 115] on div "Algeco, AP" at bounding box center [548, 113] width 98 height 13
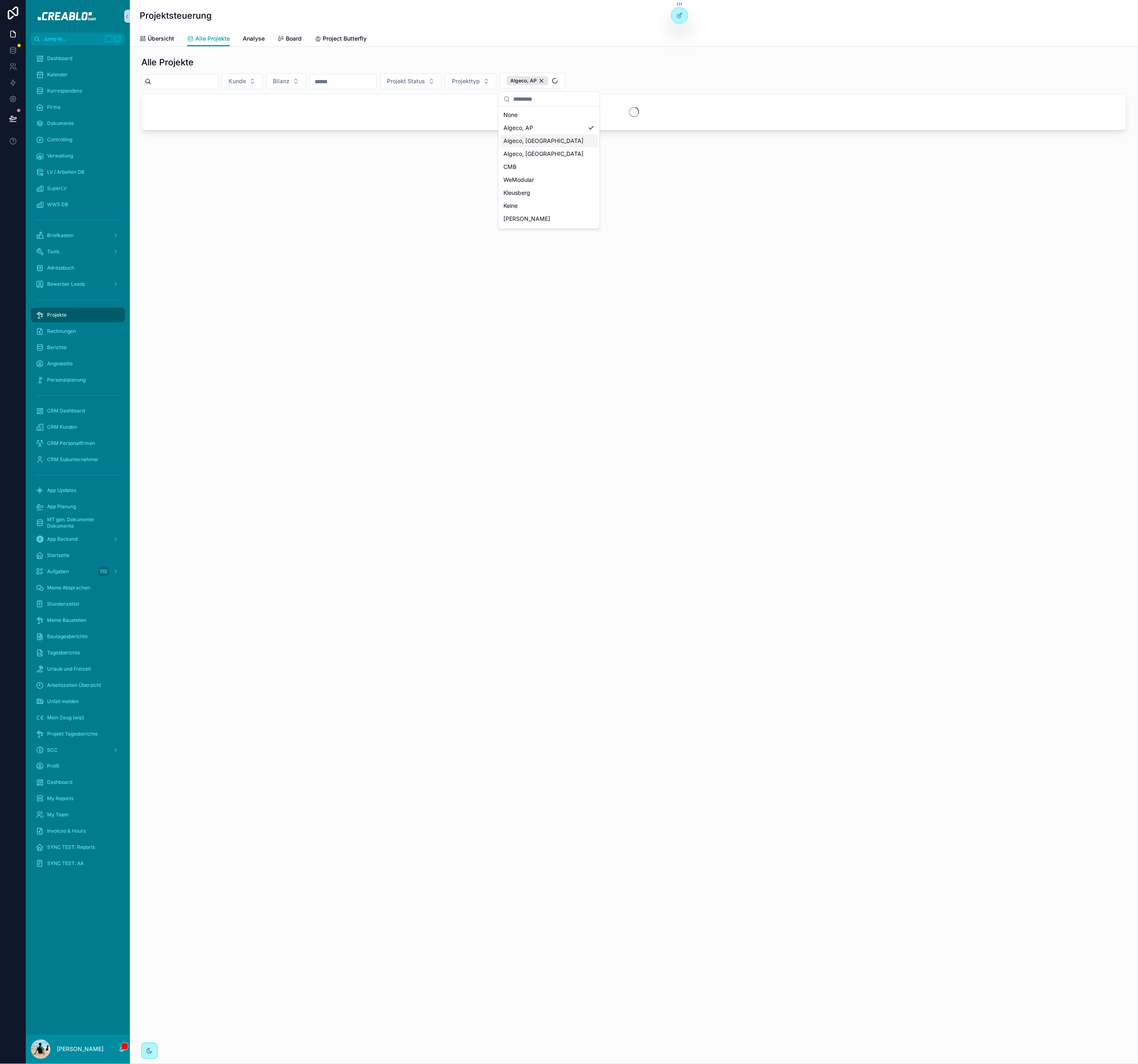
click at [538, 137] on div "Algeco, TX" at bounding box center [550, 141] width 98 height 13
click at [538, 153] on span "Algeco, IN" at bounding box center [562, 154] width 80 height 8
click at [710, 81] on div "Kunde Bilanz Projekt Status Projekttyp Algeco, AP Algeco, TX Algeco, IN" at bounding box center [634, 81] width 985 height 16
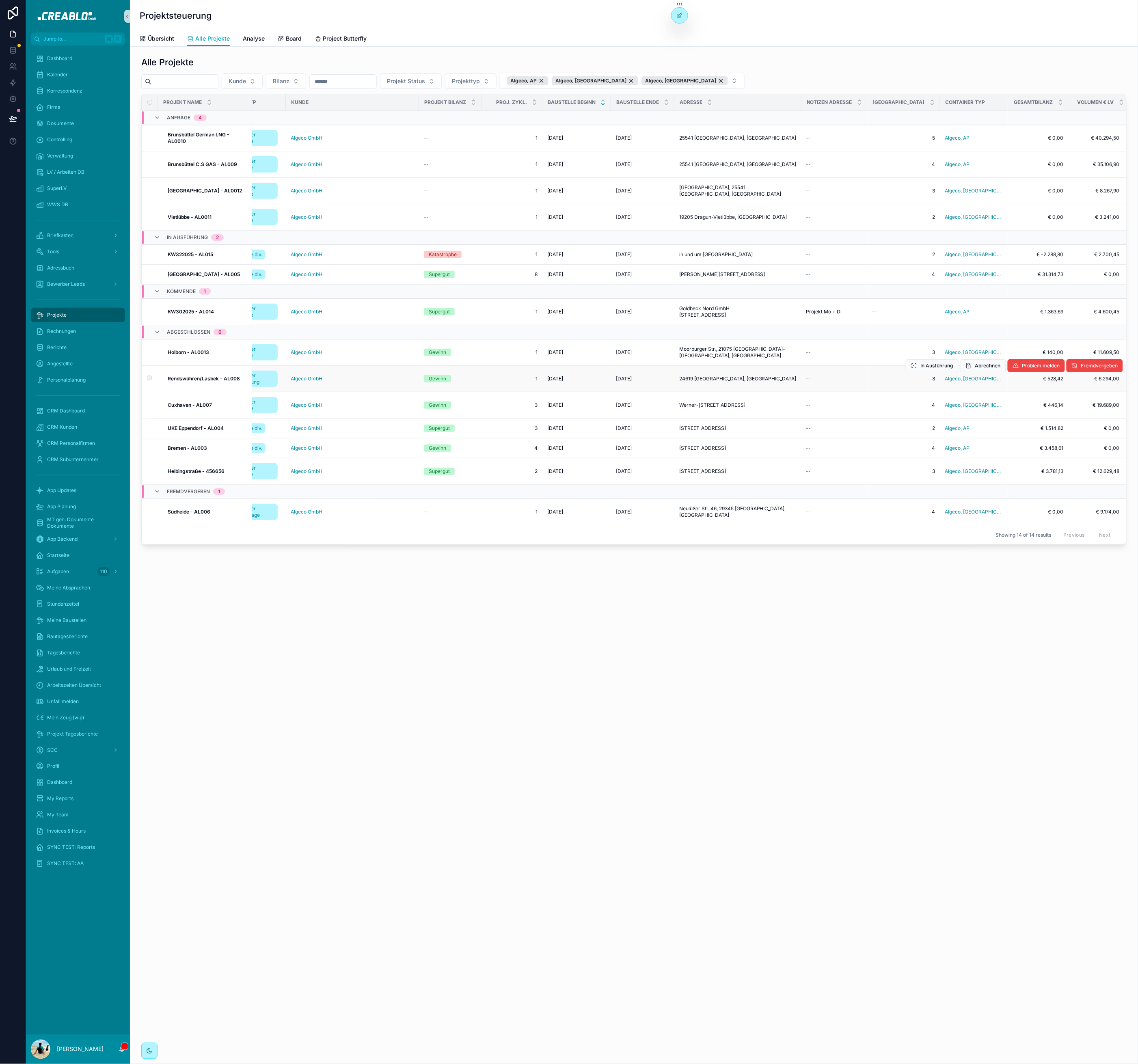
scroll to position [0, 93]
drag, startPoint x: 415, startPoint y: 640, endPoint x: 310, endPoint y: 242, distance: 411.6
click at [415, 639] on div "Projektsteuerung Alle Projekte Übersicht Alle Projekte Analyse Board Project Bu…" at bounding box center [634, 532] width 1008 height 1064
click at [181, 63] on h1 "Alle Projekte" at bounding box center [168, 62] width 53 height 11
drag, startPoint x: 206, startPoint y: 62, endPoint x: 168, endPoint y: 59, distance: 38.1
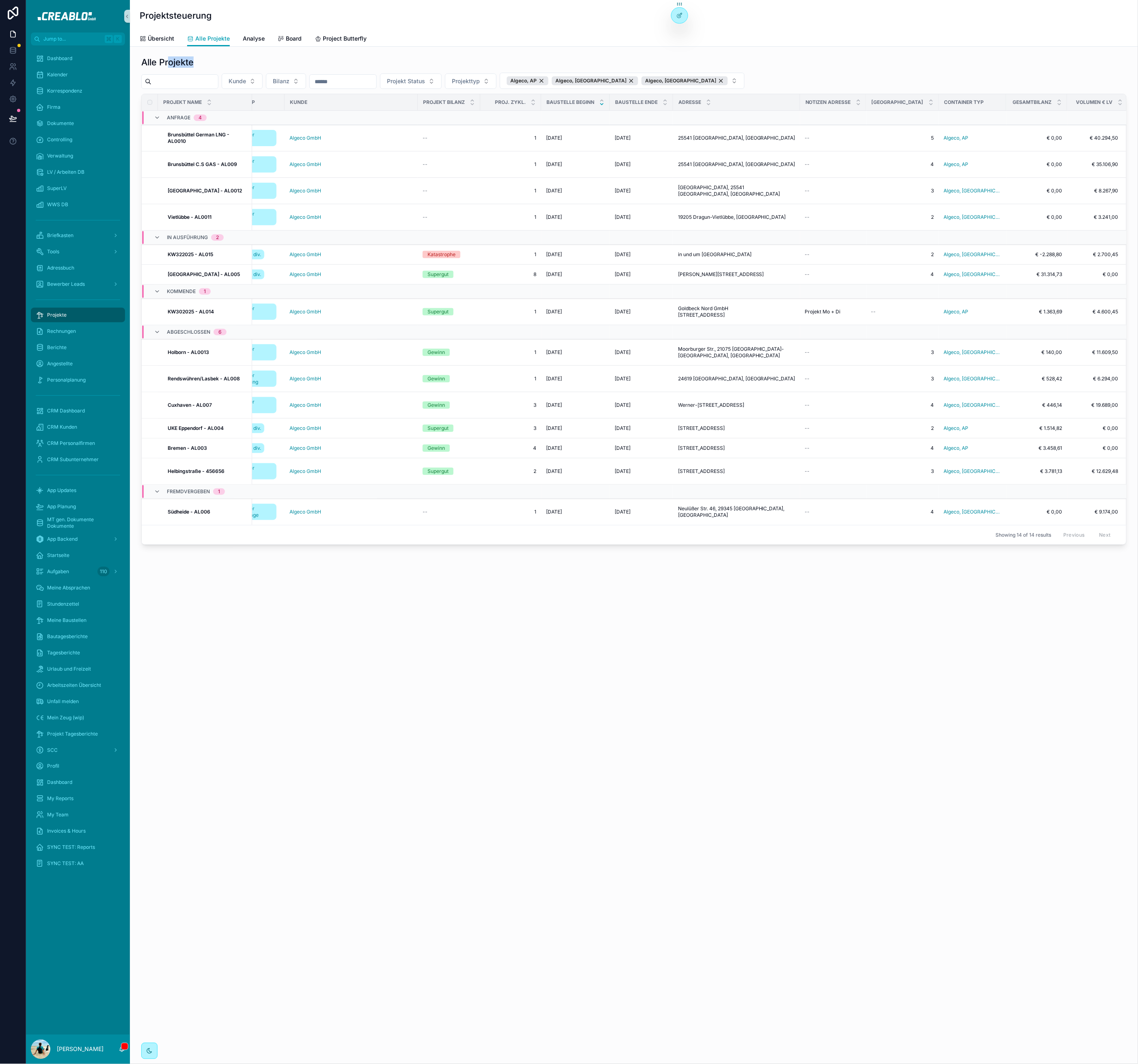
click at [168, 59] on div "Alle Projekte" at bounding box center [634, 62] width 985 height 11
click at [166, 61] on h1 "Alle Projekte" at bounding box center [168, 62] width 53 height 11
click at [712, 989] on div "Projektsteuerung Alle Projekte Übersicht Alle Projekte Analyse Board Project Bu…" at bounding box center [634, 532] width 1008 height 1064
click at [63, 121] on span "Dokumente" at bounding box center [60, 123] width 27 height 6
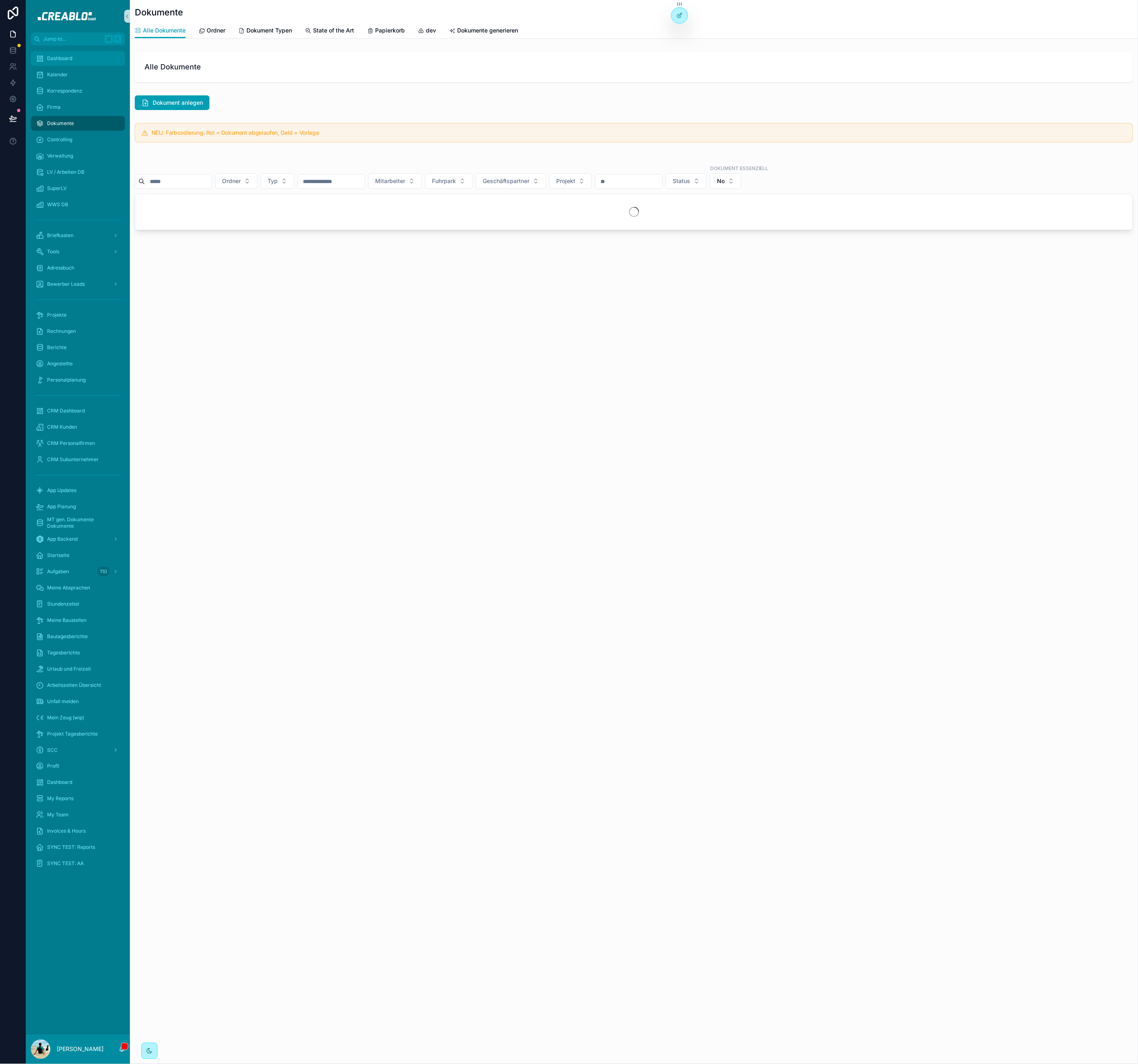
click at [91, 60] on div "Dashboard" at bounding box center [78, 58] width 84 height 13
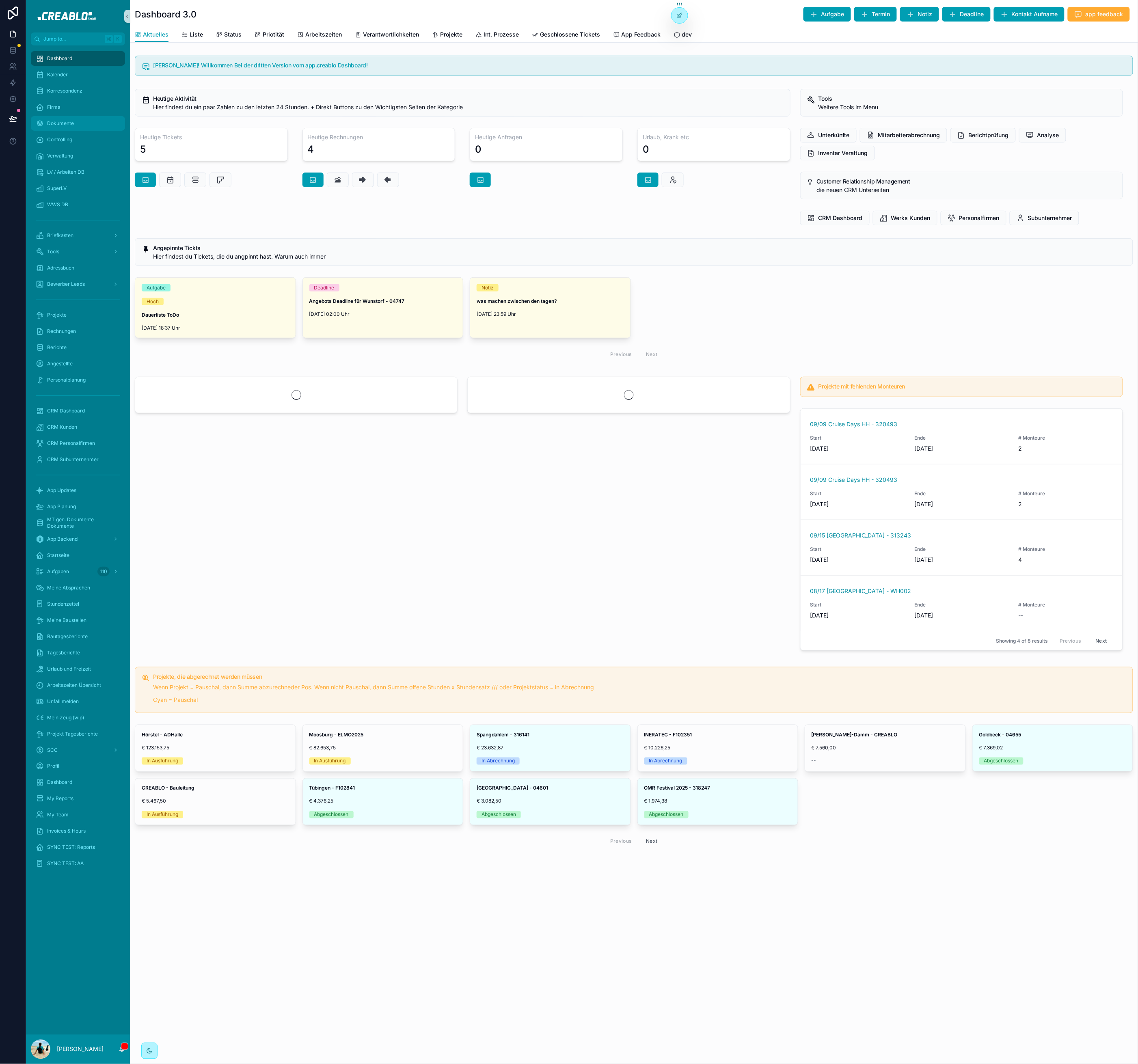
click at [54, 124] on span "Dokumente" at bounding box center [60, 123] width 27 height 6
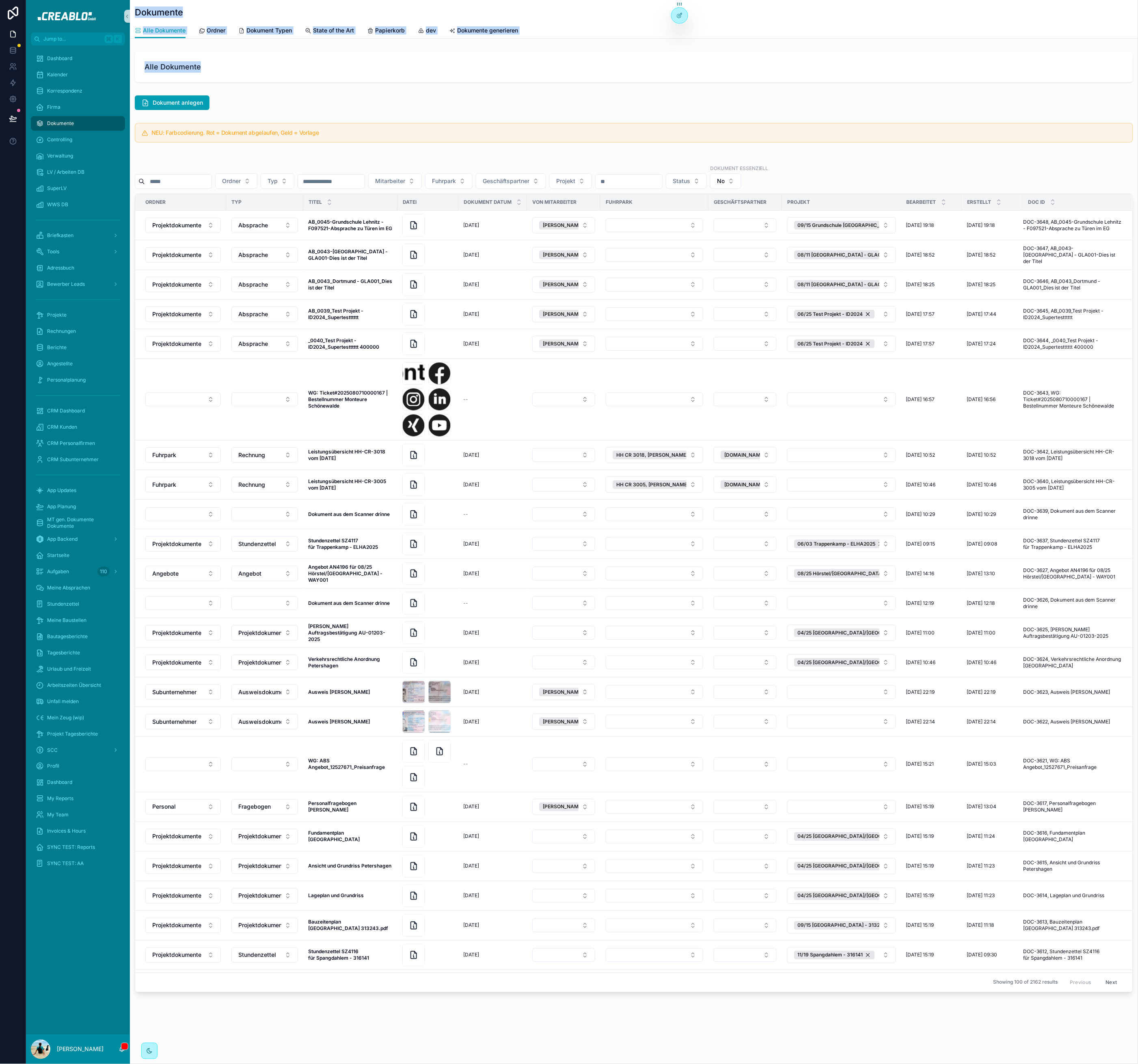
drag, startPoint x: 135, startPoint y: 9, endPoint x: 229, endPoint y: 68, distance: 111.0
click at [229, 67] on div "Dokumente Alle Dokumente Alle Dokumente Ordner Dokument Typen State of the Art …" at bounding box center [634, 524] width 1008 height 1048
click at [231, 69] on span "Alle Dokumente" at bounding box center [634, 67] width 979 height 11
click at [282, 100] on div "Dokument anlegen" at bounding box center [634, 103] width 999 height 14
click at [85, 313] on div "Projekte" at bounding box center [78, 315] width 84 height 13
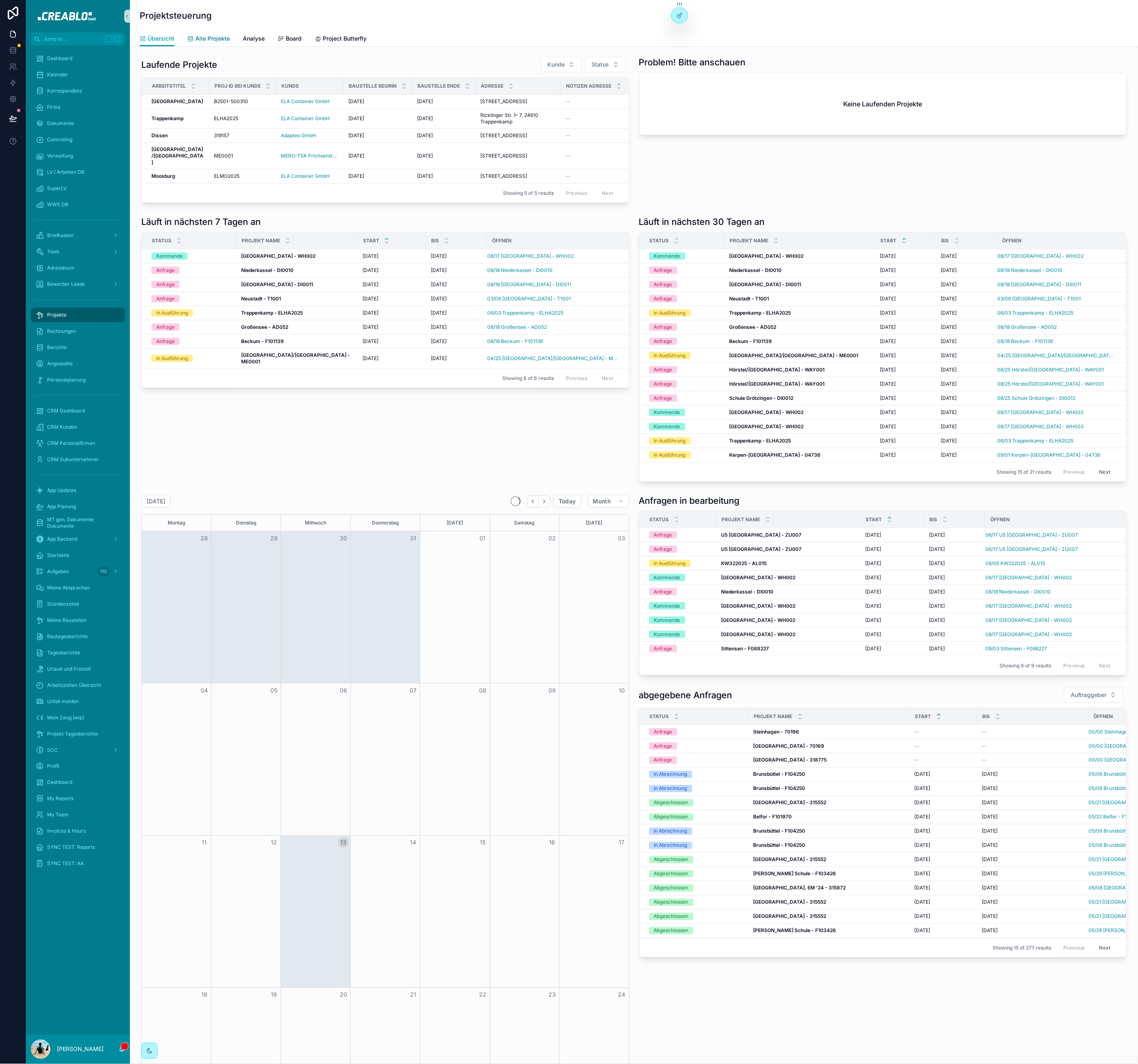
click at [210, 43] on span "Alle Projekte" at bounding box center [212, 38] width 34 height 8
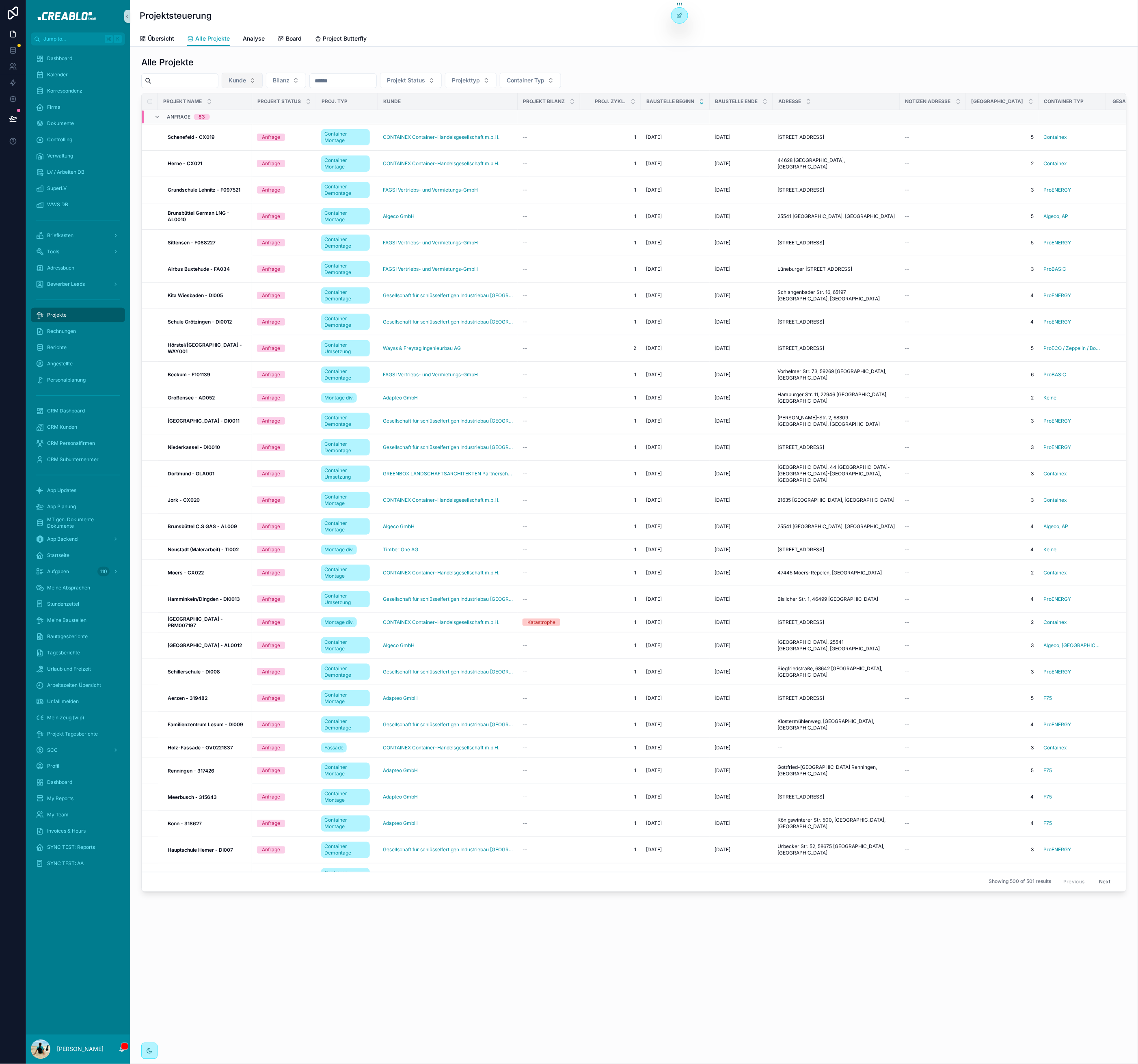
click at [242, 83] on span "Kunde" at bounding box center [238, 80] width 18 height 8
type input "******"
click at [270, 114] on div "Algeco GmbH" at bounding box center [251, 113] width 98 height 13
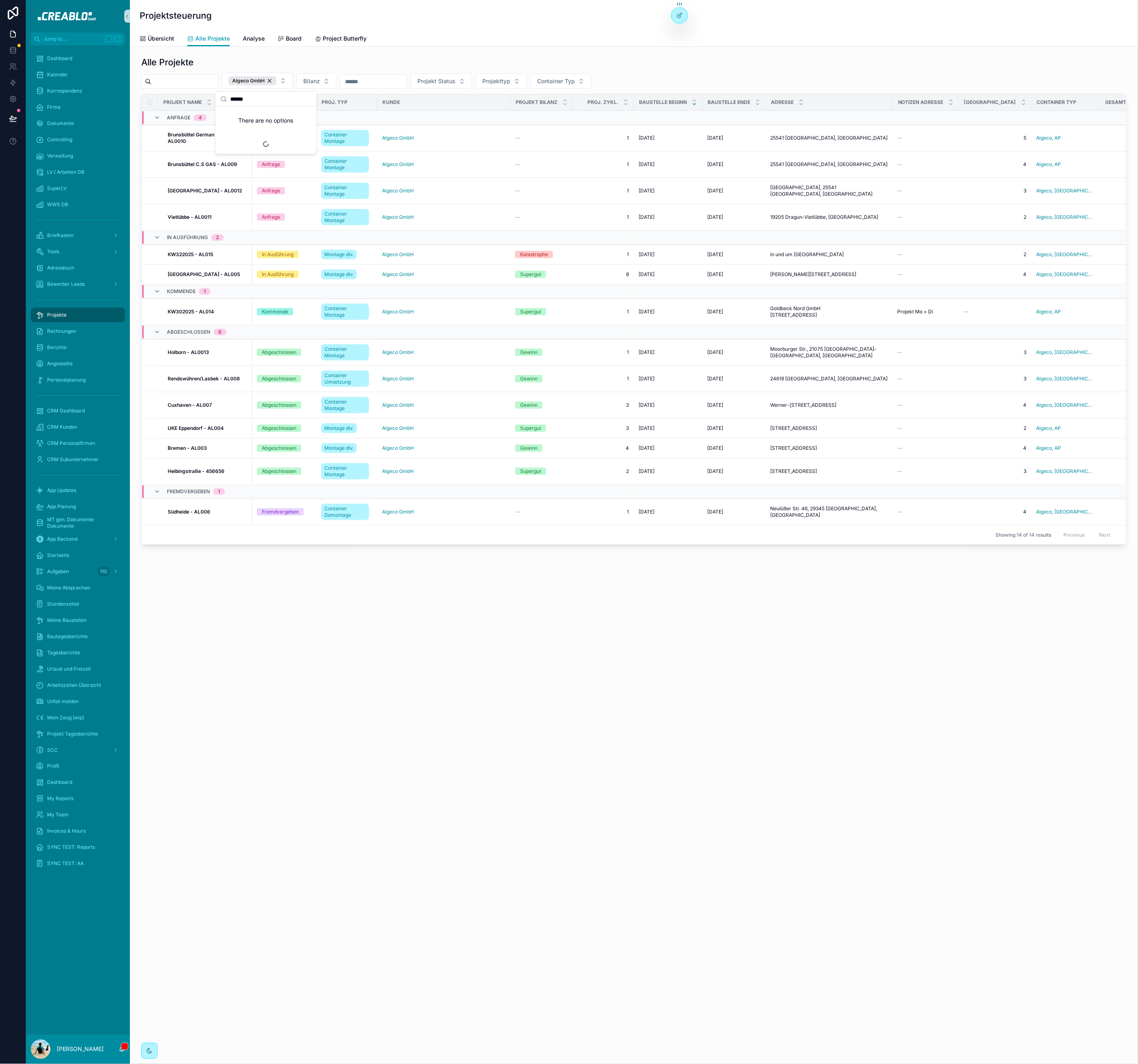
click at [252, 60] on div "Alle Projekte" at bounding box center [634, 62] width 985 height 11
drag, startPoint x: 141, startPoint y: 12, endPoint x: 213, endPoint y: 65, distance: 89.4
click at [213, 65] on div "Projektsteuerung Alle Projekte Übersicht Alle Projekte Analyse Board Project Bu…" at bounding box center [634, 306] width 1008 height 613
click at [207, 57] on div "Alle Projekte" at bounding box center [634, 62] width 985 height 11
click at [432, 629] on div "Projektsteuerung Alle Projekte Übersicht Alle Projekte Analyse Board Project Bu…" at bounding box center [634, 532] width 1008 height 1064
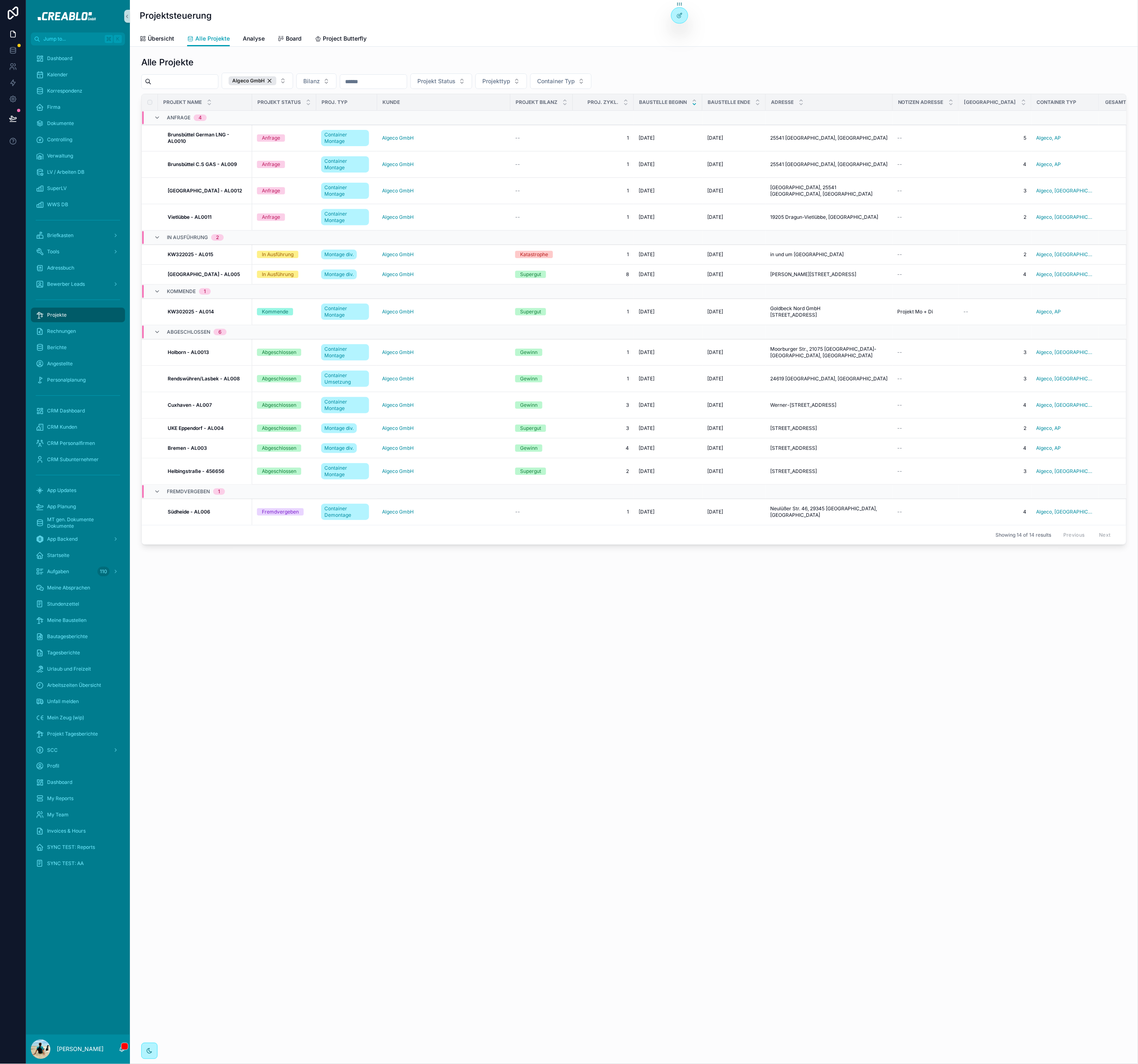
drag, startPoint x: 496, startPoint y: 586, endPoint x: 389, endPoint y: 471, distance: 157.1
click at [493, 587] on div "Alle Projekte Algeco GmbH Bilanz Projekt Status Projekttyp Container Typ Projek…" at bounding box center [634, 323] width 1008 height 553
click at [64, 238] on span "Briefkasten" at bounding box center [60, 235] width 26 height 6
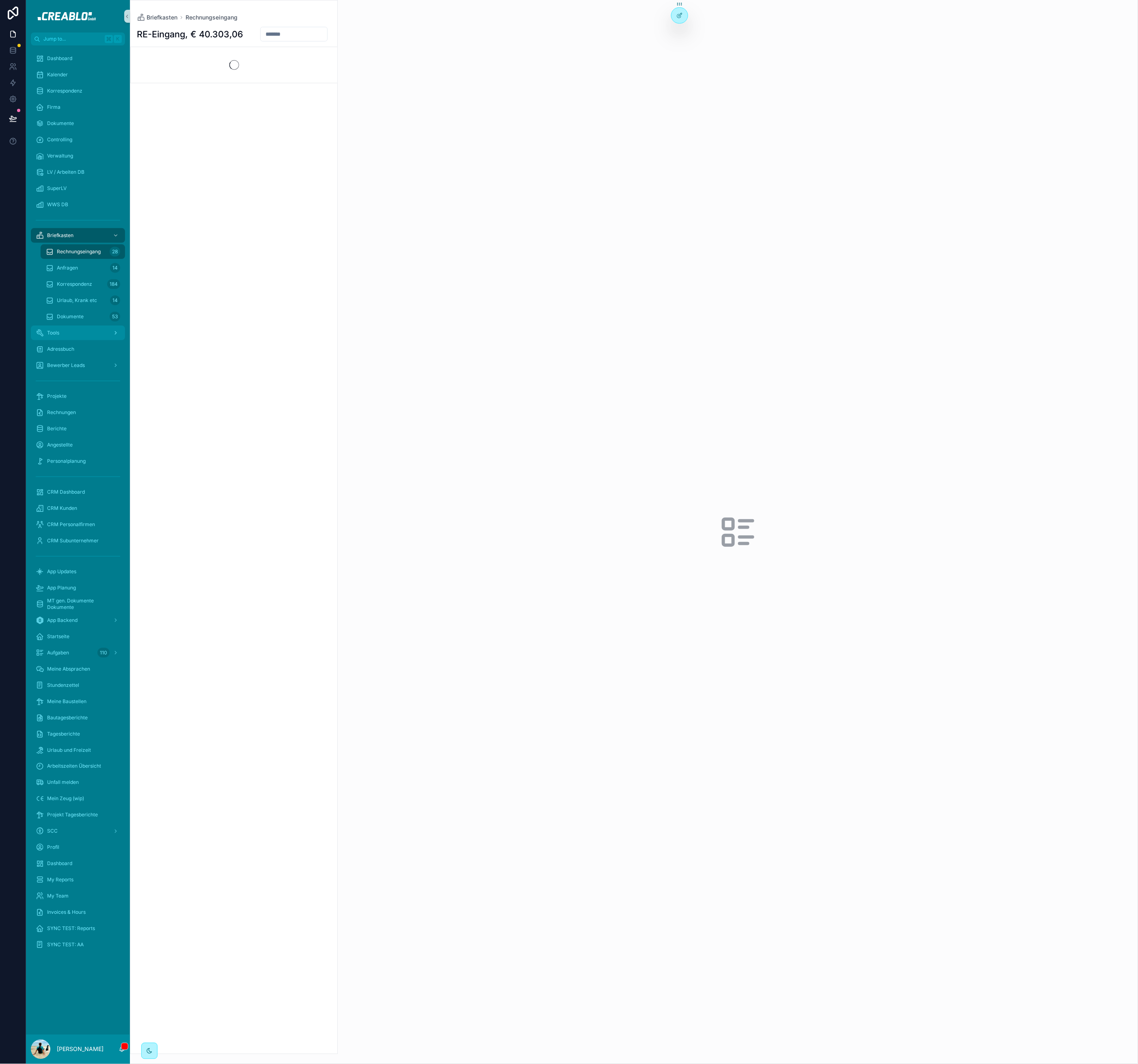
click at [90, 331] on div "Tools" at bounding box center [78, 333] width 84 height 13
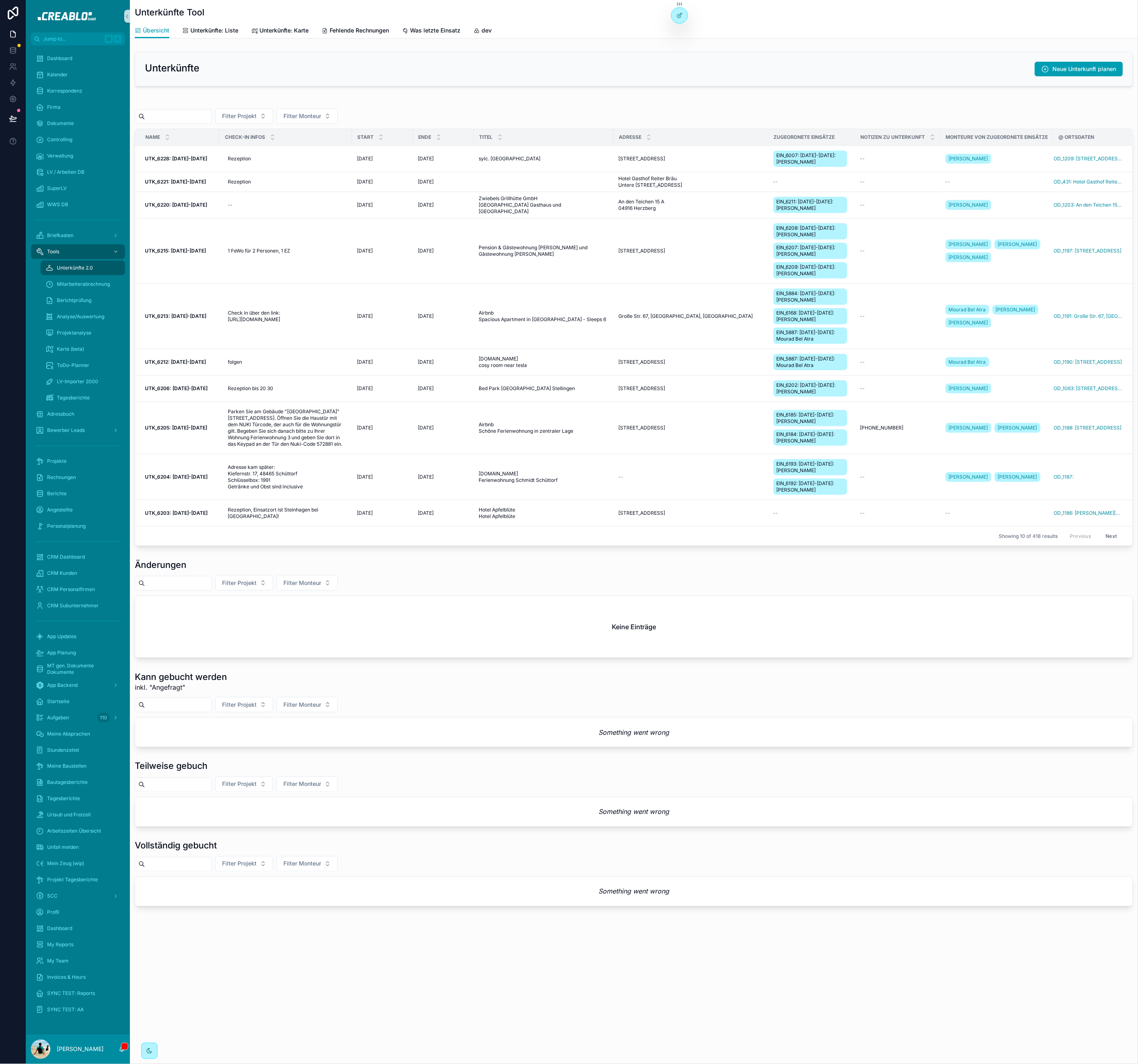
click at [161, 568] on h1 "Änderungen" at bounding box center [161, 565] width 51 height 11
click at [164, 568] on h1 "Änderungen" at bounding box center [161, 565] width 51 height 11
click at [165, 3] on div "Unterkünfte Tool" at bounding box center [634, 11] width 999 height 23
click at [164, 12] on h1 "Unterkünfte Tool" at bounding box center [169, 12] width 69 height 11
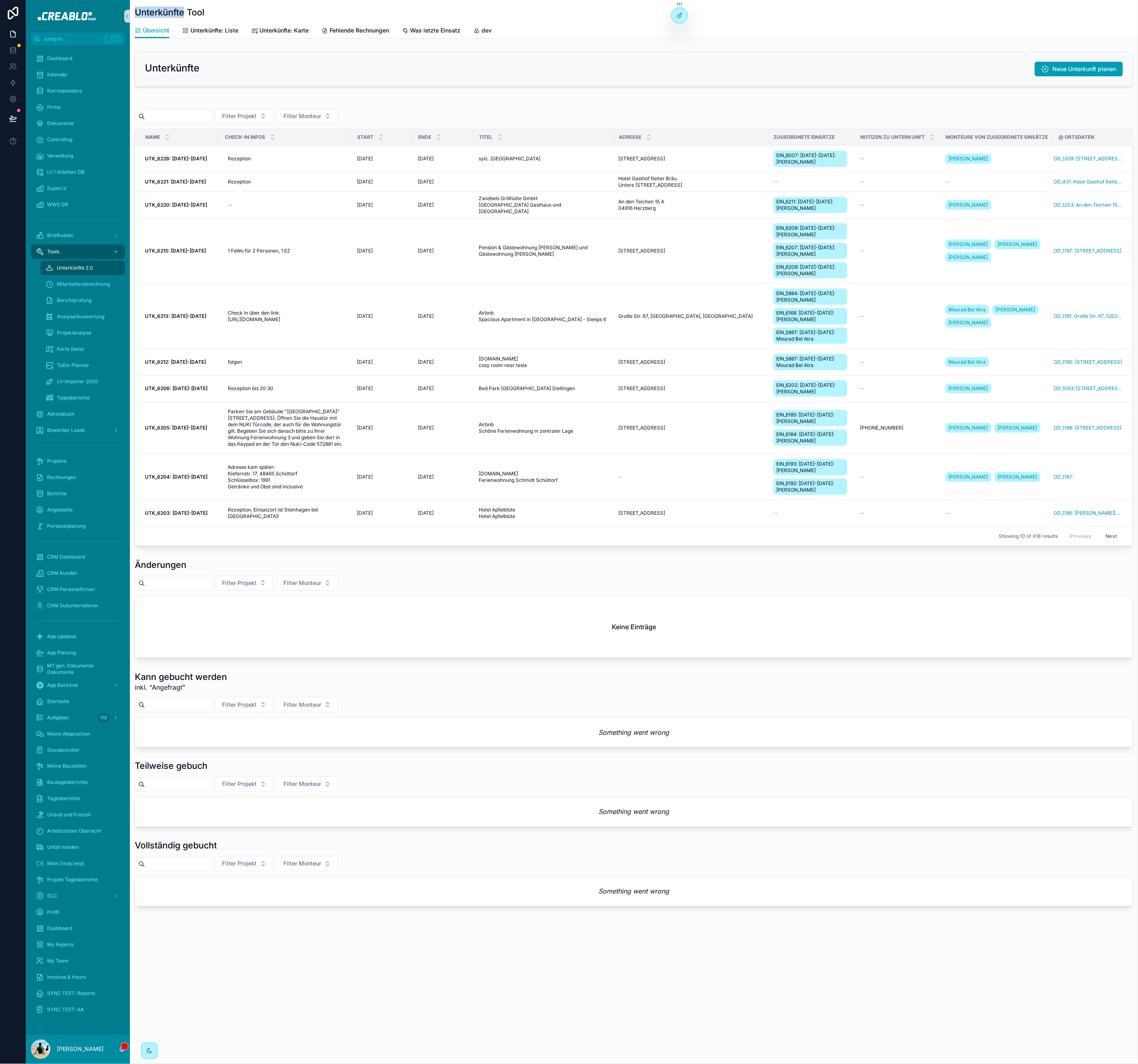
click at [164, 12] on h1 "Unterkünfte Tool" at bounding box center [169, 12] width 69 height 11
click at [171, 11] on h1 "Unterkünfte Tool" at bounding box center [169, 12] width 69 height 11
click at [152, 570] on h1 "Änderungen" at bounding box center [161, 565] width 51 height 11
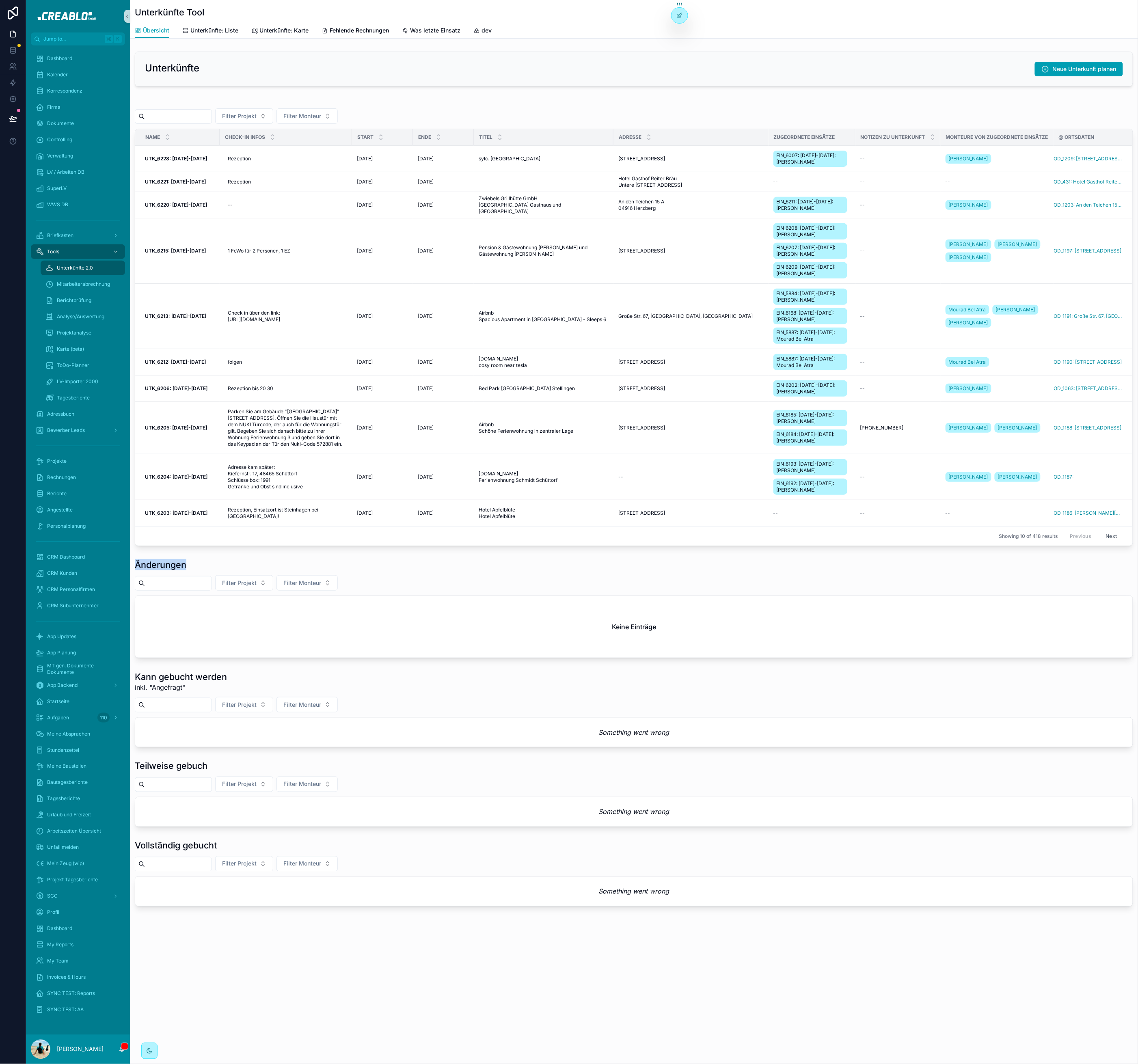
click at [179, 567] on h1 "Änderungen" at bounding box center [161, 565] width 51 height 11
drag, startPoint x: 136, startPoint y: 684, endPoint x: 191, endPoint y: 692, distance: 55.6
click at [191, 691] on div "Kann gebucht werden inkl. "Angefragt"" at bounding box center [181, 681] width 92 height 21
click at [192, 692] on span "inkl. "Angefragt"" at bounding box center [181, 688] width 92 height 10
click at [91, 415] on div "Adressbuch" at bounding box center [78, 414] width 84 height 13
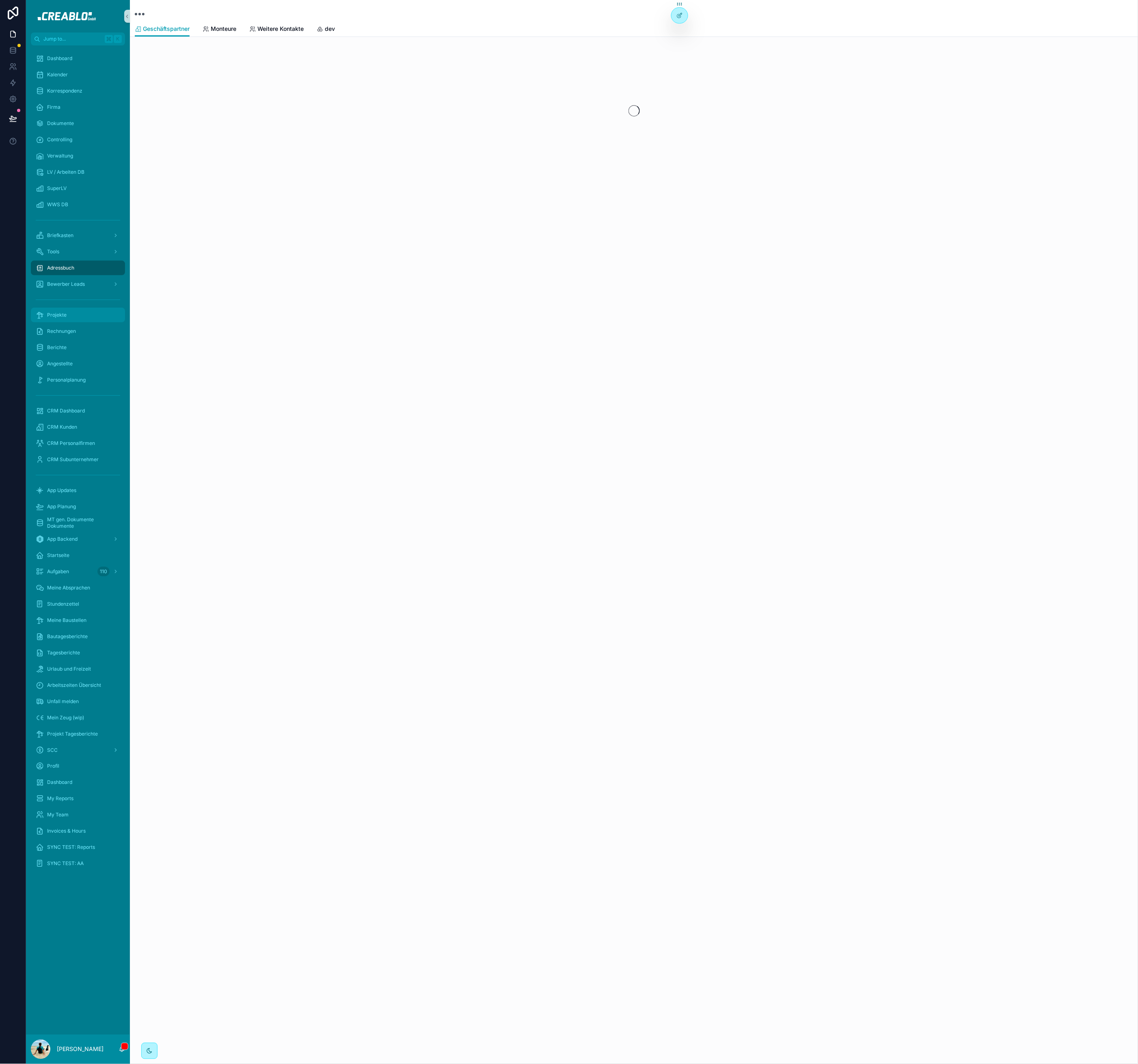
click at [73, 309] on div "Projekte" at bounding box center [78, 315] width 84 height 13
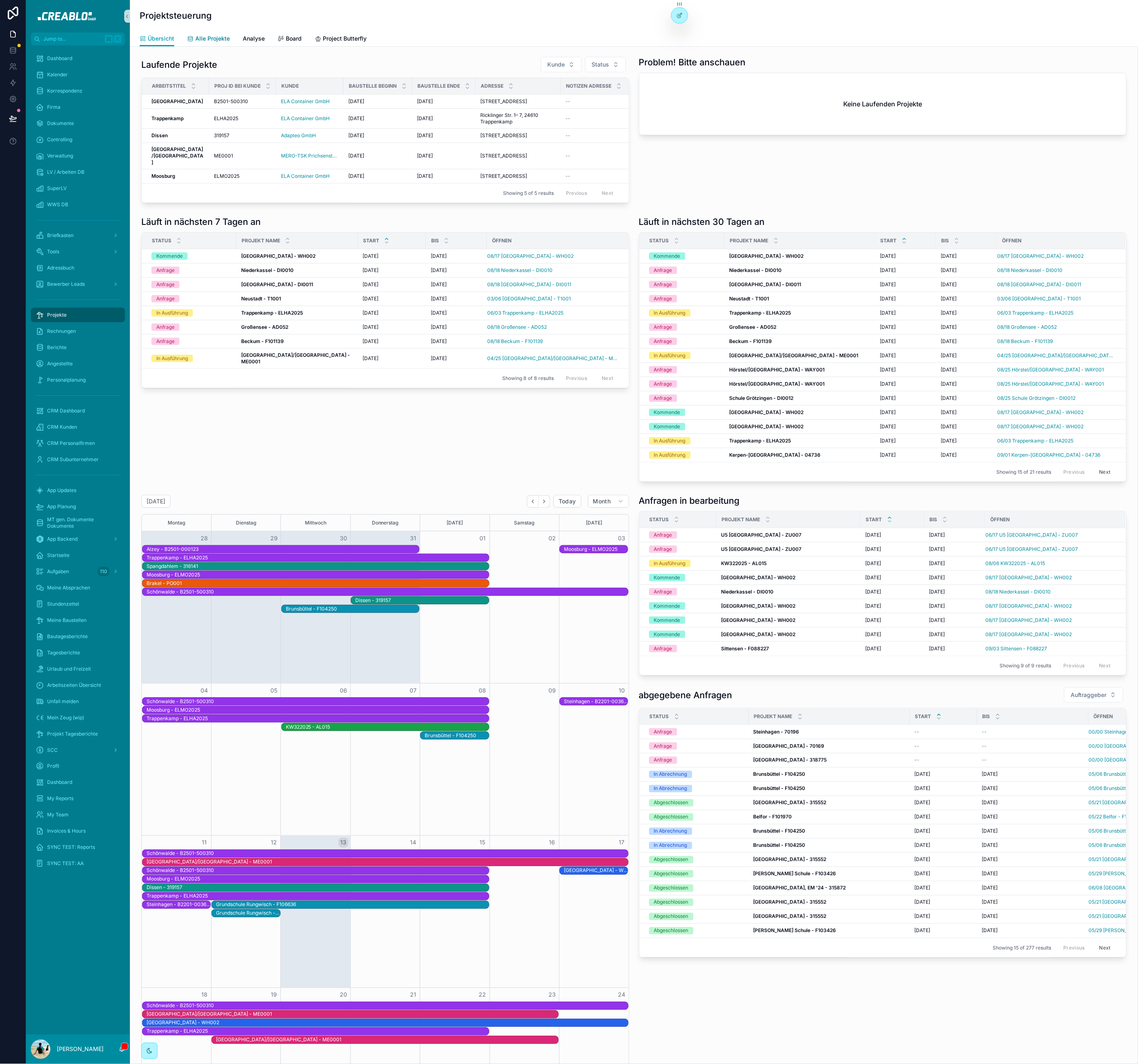
click at [212, 41] on span "Alle Projekte" at bounding box center [212, 38] width 34 height 8
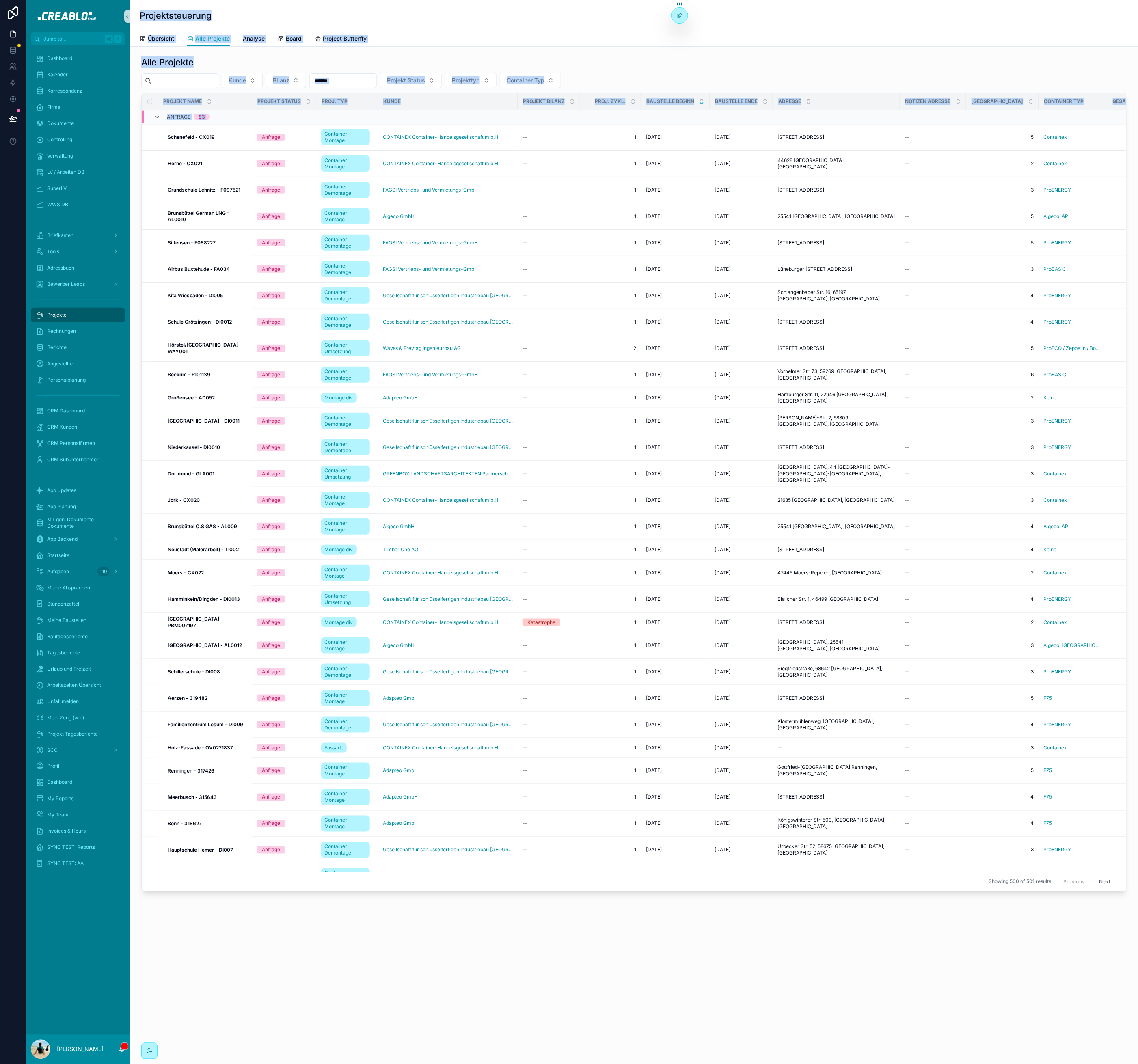
drag, startPoint x: 138, startPoint y: 6, endPoint x: 709, endPoint y: 951, distance: 1104.1
click at [701, 987] on div "Projektsteuerung Alle Projekte Übersicht Alle Projekte Analyse Board Project Bu…" at bounding box center [634, 532] width 1008 height 1064
drag, startPoint x: 709, startPoint y: 947, endPoint x: 695, endPoint y: 929, distance: 22.8
click at [709, 946] on div "Alle Projekte Kunde Bilanz Projekt Status Projekttyp Container Typ Projekt Name…" at bounding box center [634, 497] width 1008 height 900
click at [176, 35] on div "Übersicht Alle Projekte Analyse Board Project Butterfly" at bounding box center [633, 38] width 989 height 16
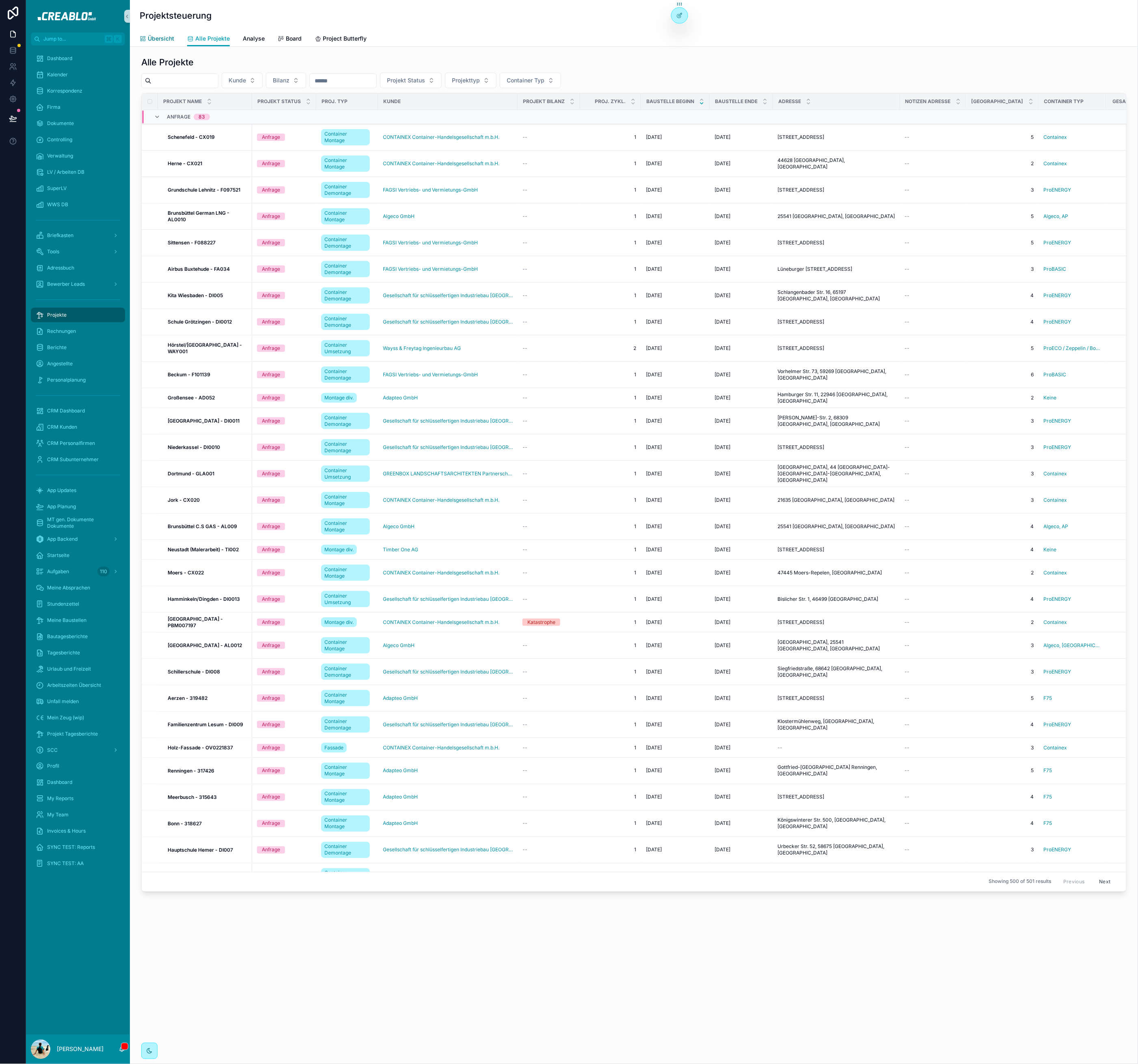
click at [169, 39] on span "Übersicht" at bounding box center [161, 38] width 26 height 8
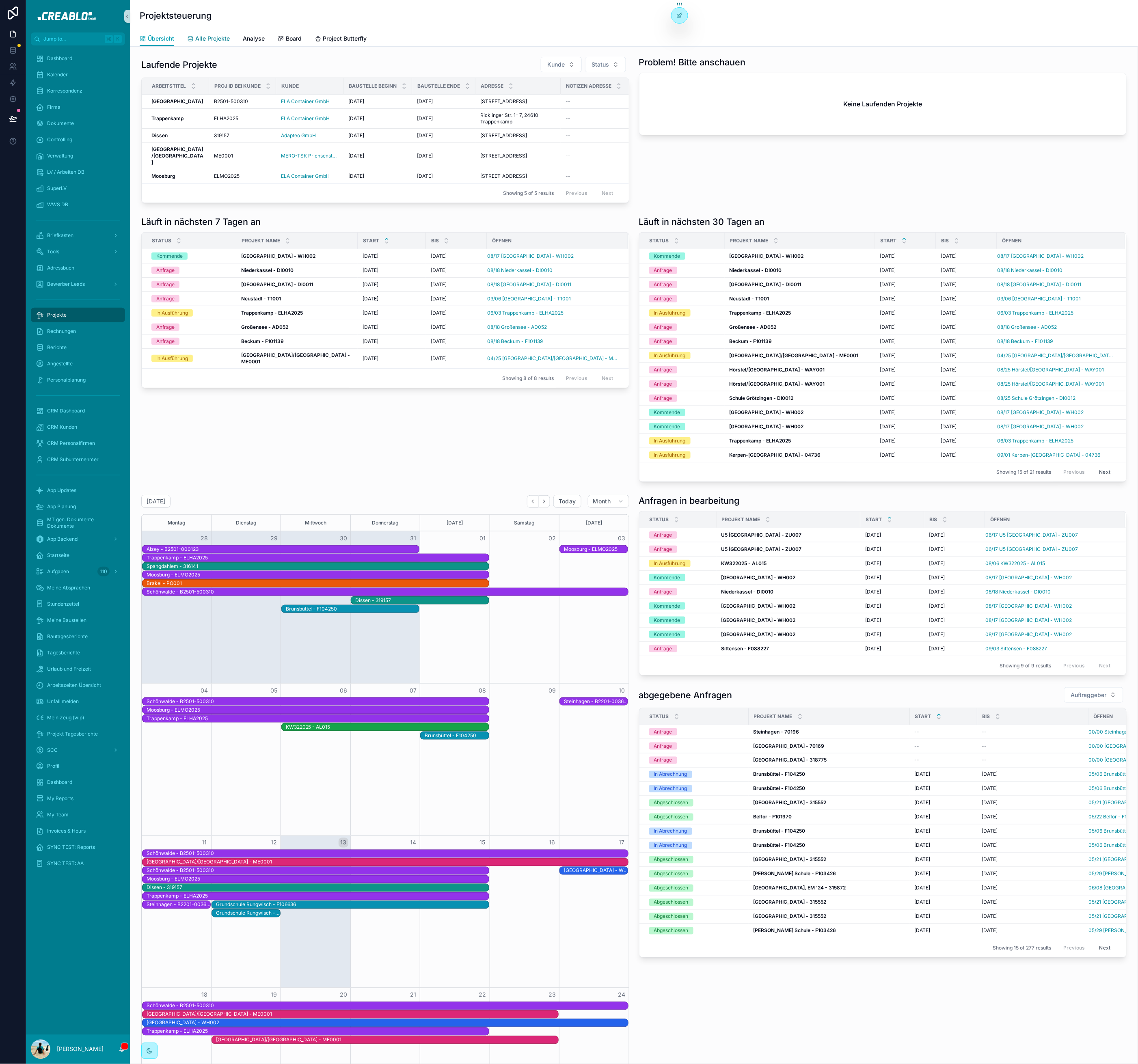
click at [209, 39] on span "Alle Projekte" at bounding box center [212, 38] width 34 height 8
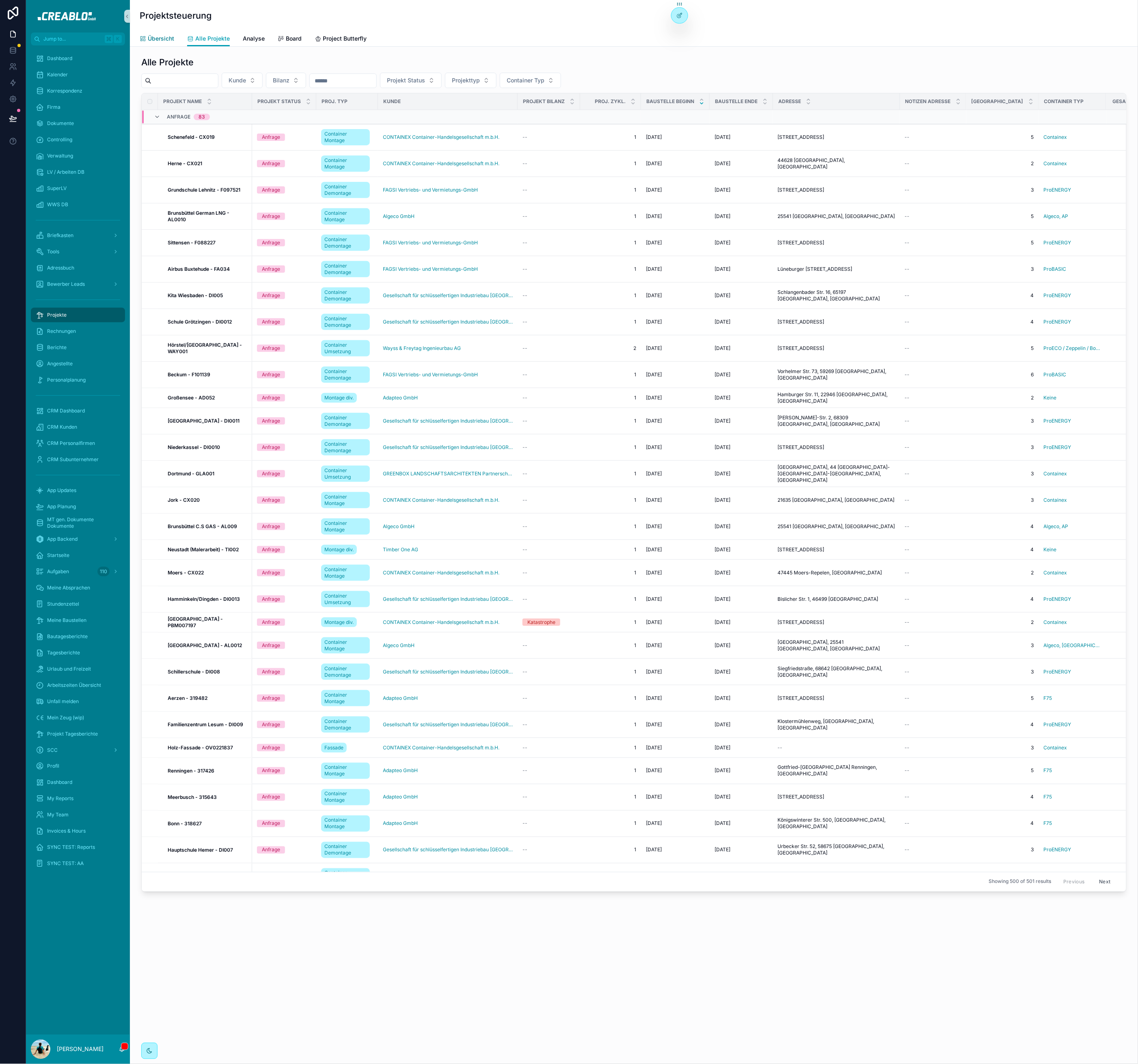
click at [162, 39] on span "Übersicht" at bounding box center [161, 38] width 26 height 8
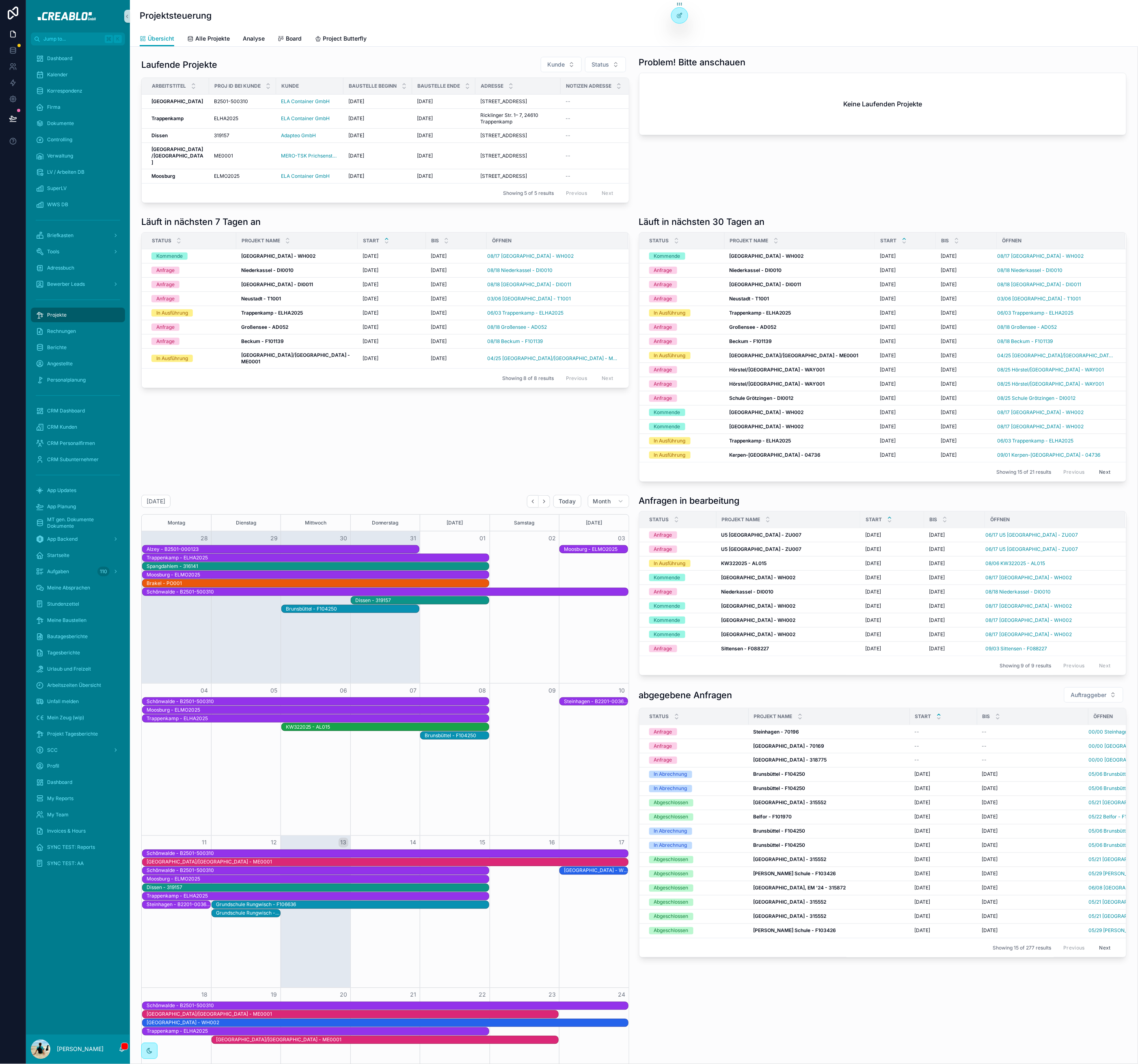
click at [239, 228] on h1 "Läuft in nächsten 7 Tagen an" at bounding box center [201, 221] width 119 height 11
click at [271, 228] on div "Läuft in nächsten 7 Tagen an" at bounding box center [385, 221] width 488 height 11
click at [212, 228] on h1 "Läuft in nächsten 7 Tagen an" at bounding box center [201, 221] width 119 height 11
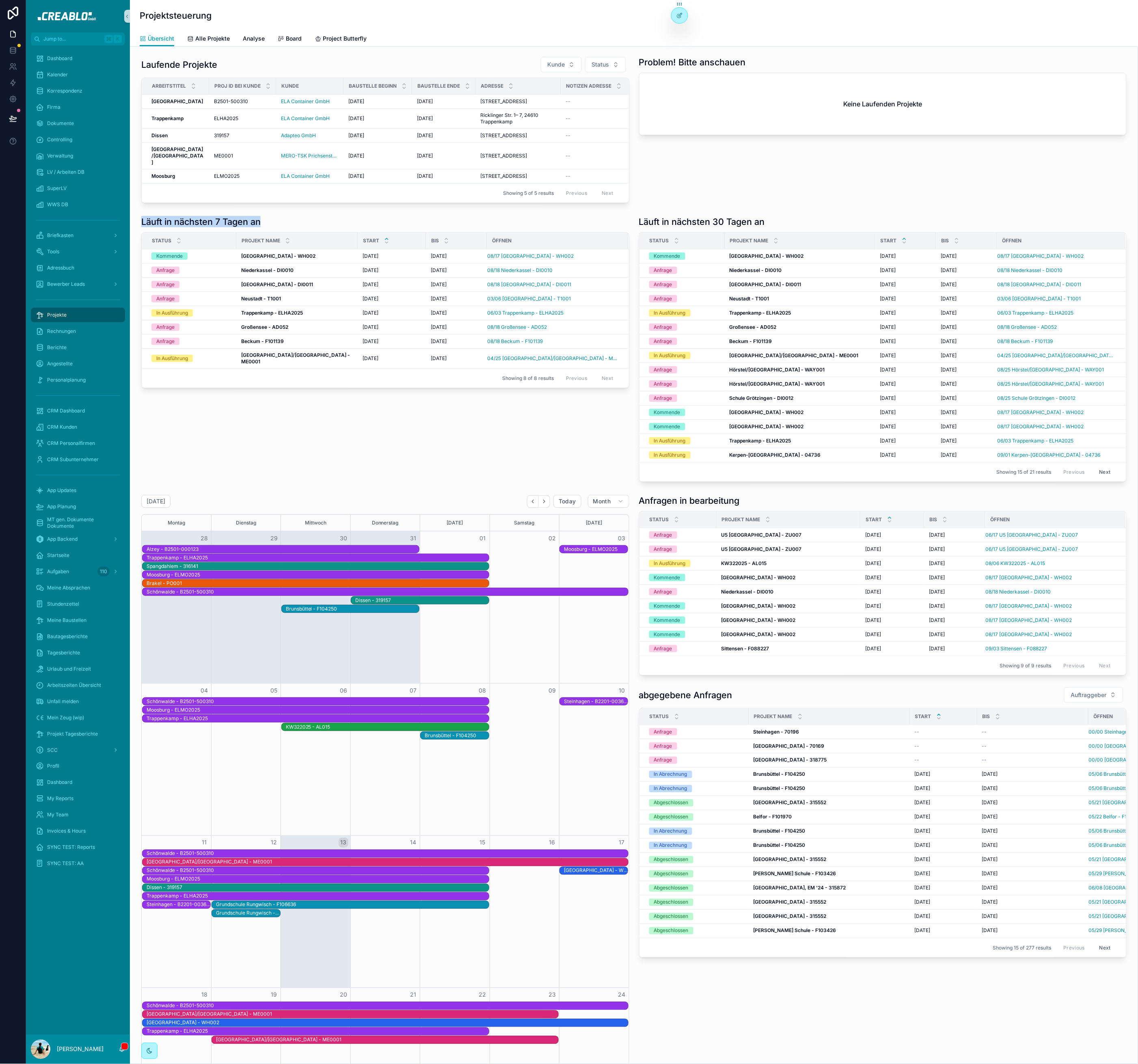
click at [212, 228] on h1 "Läuft in nächsten 7 Tagen an" at bounding box center [201, 221] width 119 height 11
click at [219, 228] on h1 "Läuft in nächsten 7 Tagen an" at bounding box center [201, 221] width 119 height 11
drag, startPoint x: 258, startPoint y: 236, endPoint x: 143, endPoint y: 236, distance: 115.0
click at [144, 228] on div "Läuft in nächsten 7 Tagen an" at bounding box center [385, 221] width 488 height 11
drag, startPoint x: 157, startPoint y: 239, endPoint x: 176, endPoint y: 120, distance: 120.5
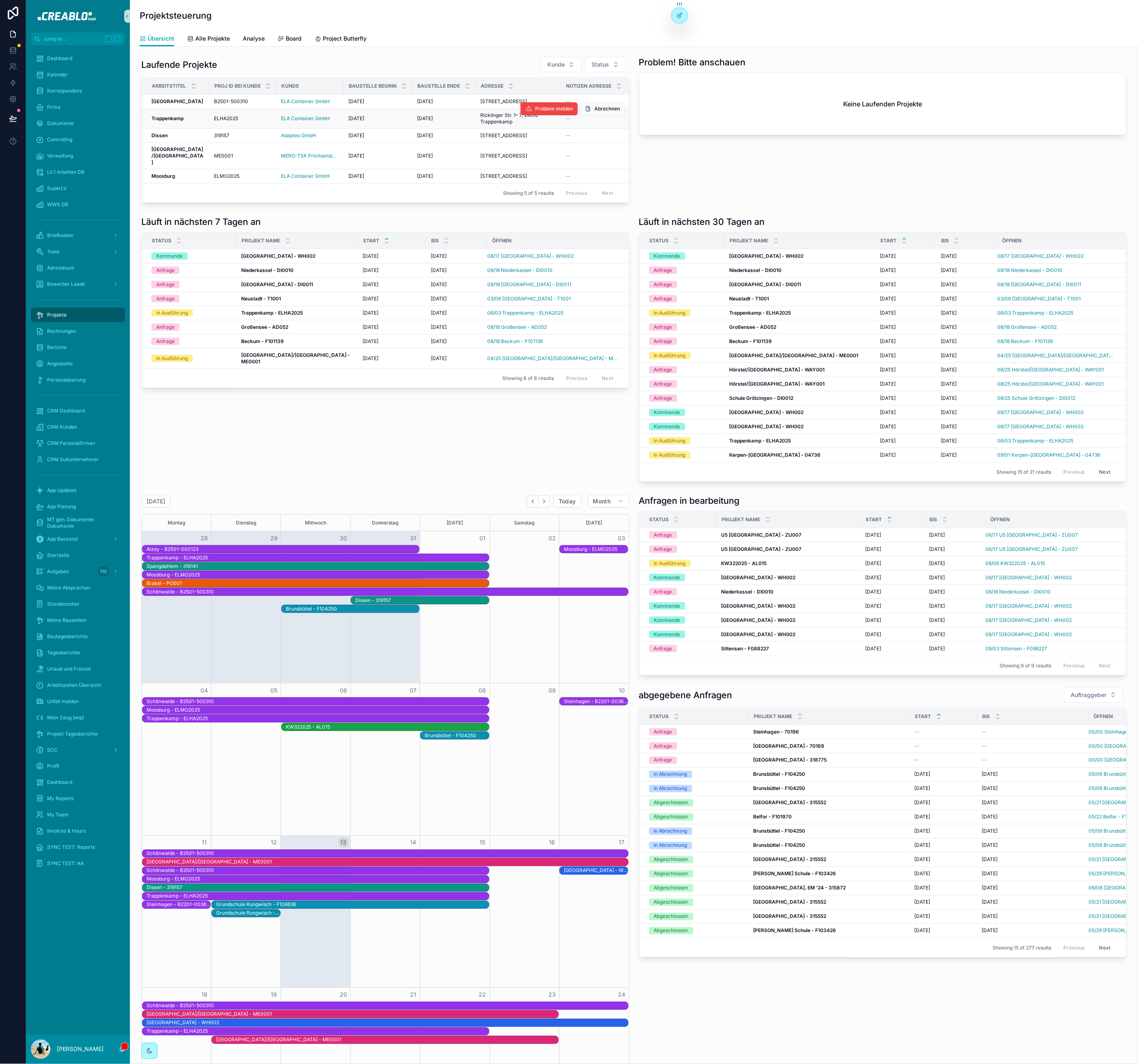
click at [157, 228] on h1 "Läuft in nächsten 7 Tagen an" at bounding box center [201, 221] width 119 height 11
click at [179, 61] on h1 "Laufende Projekte" at bounding box center [179, 64] width 76 height 11
click at [197, 64] on h1 "Laufende Projekte" at bounding box center [179, 64] width 76 height 11
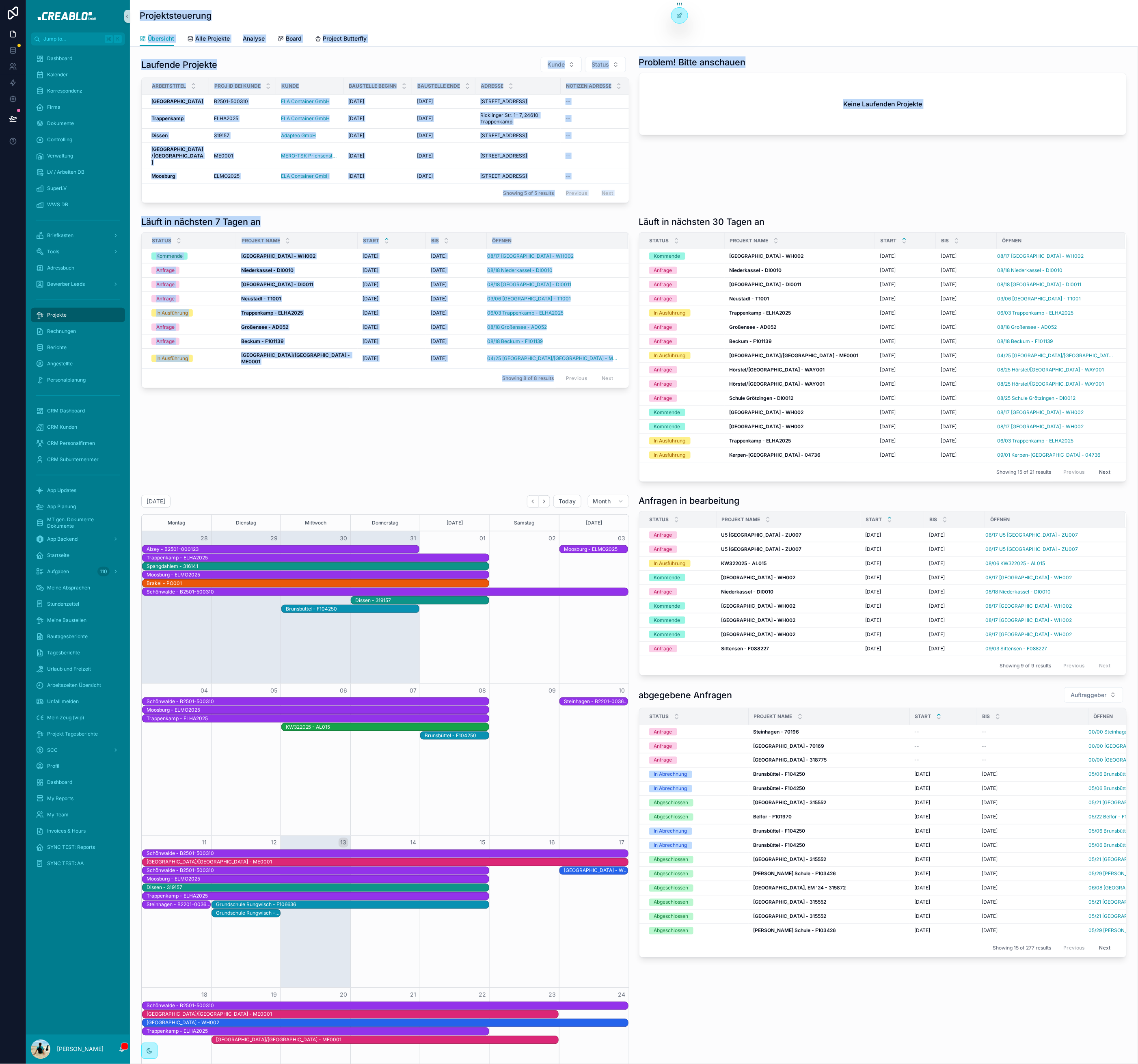
drag, startPoint x: 142, startPoint y: 13, endPoint x: 418, endPoint y: 472, distance: 535.6
click at [419, 471] on div "Projektsteuerung Übersicht Übersicht Alle Projekte Analyse Board Project Butter…" at bounding box center [634, 743] width 1008 height 1487
drag, startPoint x: 418, startPoint y: 472, endPoint x: 415, endPoint y: 461, distance: 11.4
click at [418, 472] on div "Läuft in nächsten 7 Tagen an Status Projekt Name Start bis öffnen Kommende Kass…" at bounding box center [385, 349] width 498 height 273
drag, startPoint x: 139, startPoint y: 12, endPoint x: 443, endPoint y: 445, distance: 529.1
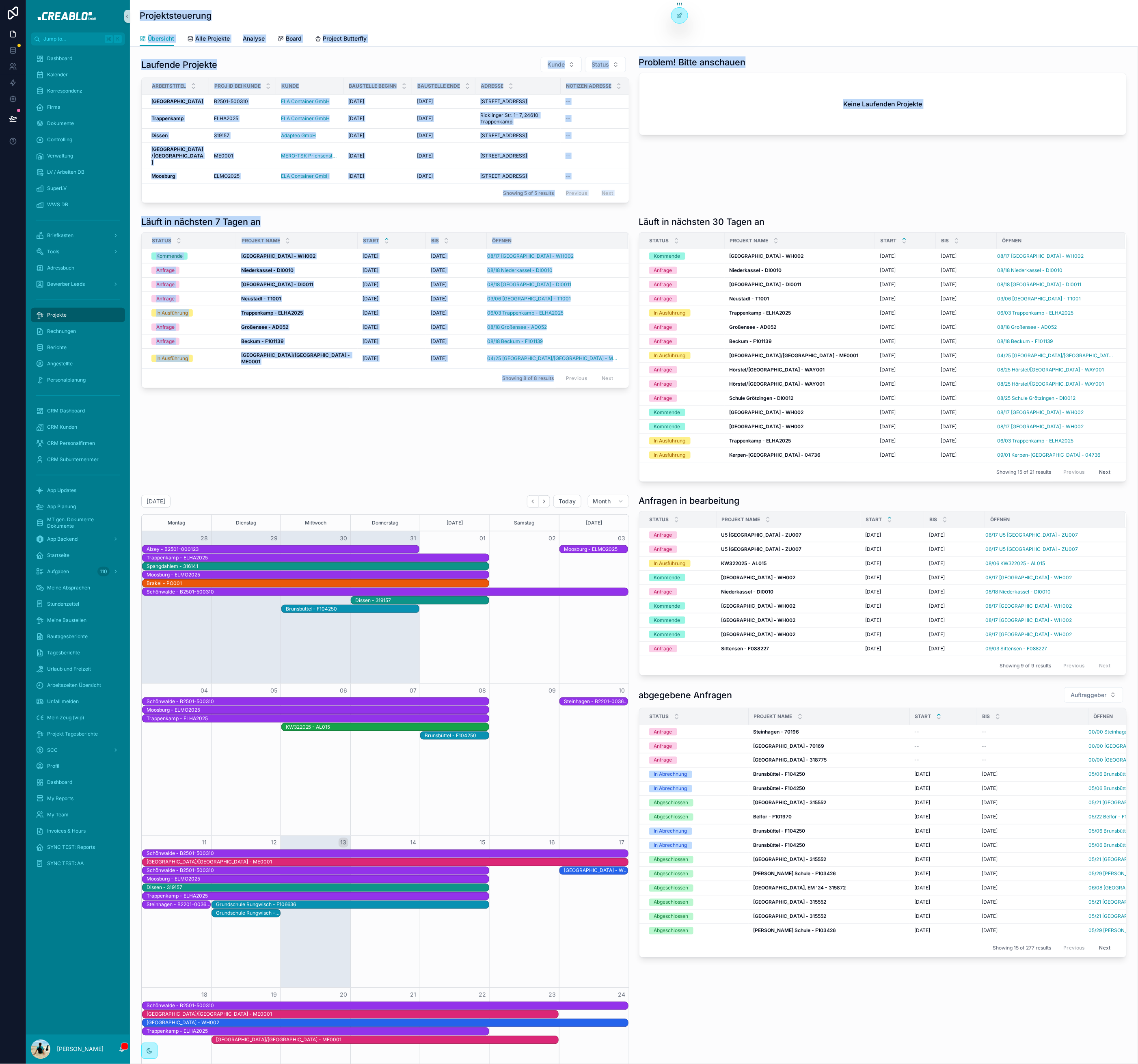
click at [433, 446] on div "Projektsteuerung Übersicht Übersicht Alle Projekte Analyse Board Project Butter…" at bounding box center [634, 743] width 1008 height 1487
click at [443, 444] on div "Läuft in nächsten 7 Tagen an Status Projekt Name Start bis öffnen Kommende Kass…" at bounding box center [385, 349] width 498 height 273
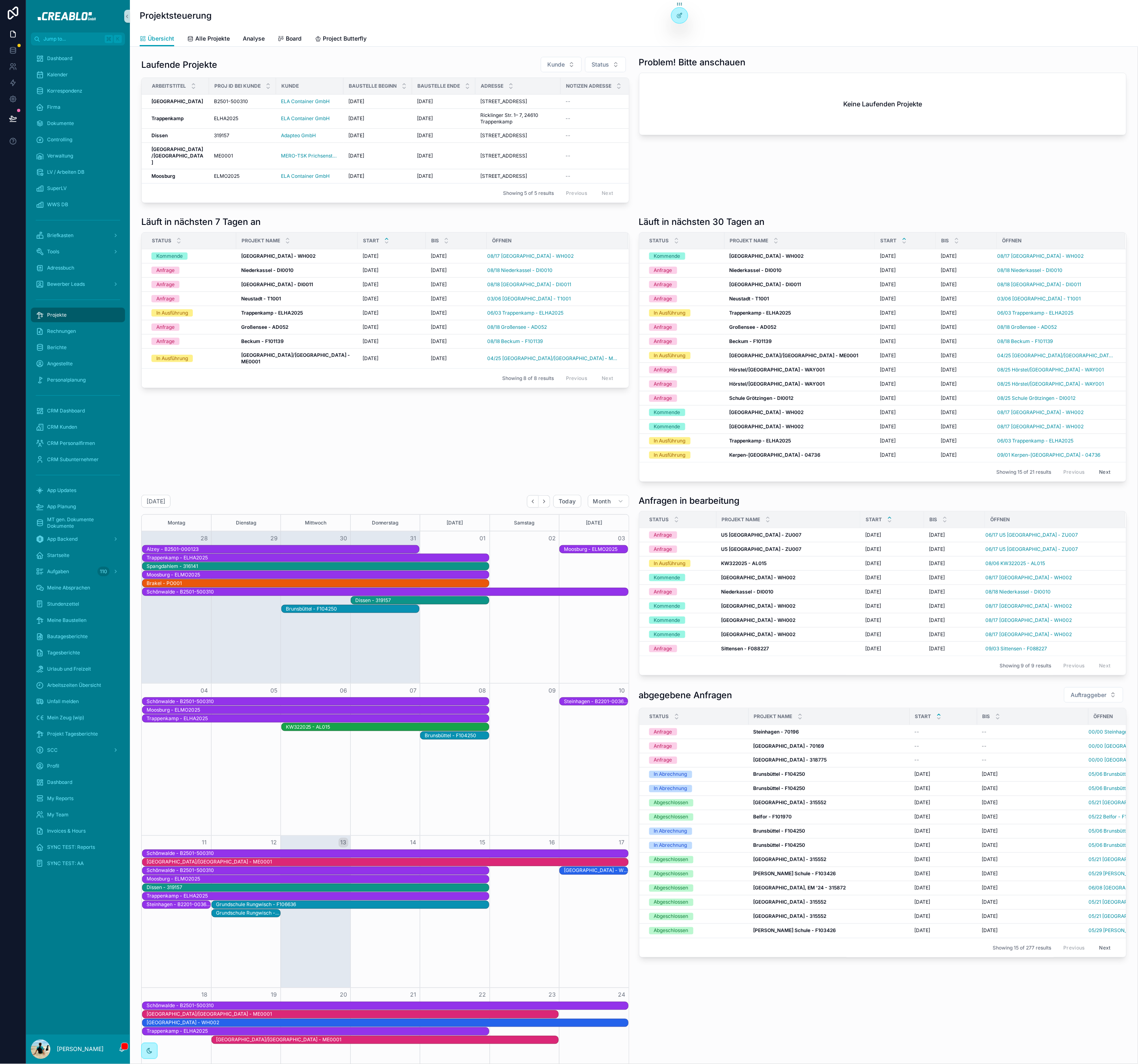
drag, startPoint x: 441, startPoint y: 473, endPoint x: 521, endPoint y: 456, distance: 81.8
click at [441, 473] on div "Läuft in nächsten 7 Tagen an Status Projekt Name Start bis öffnen Kommende Kass…" at bounding box center [385, 349] width 498 height 273
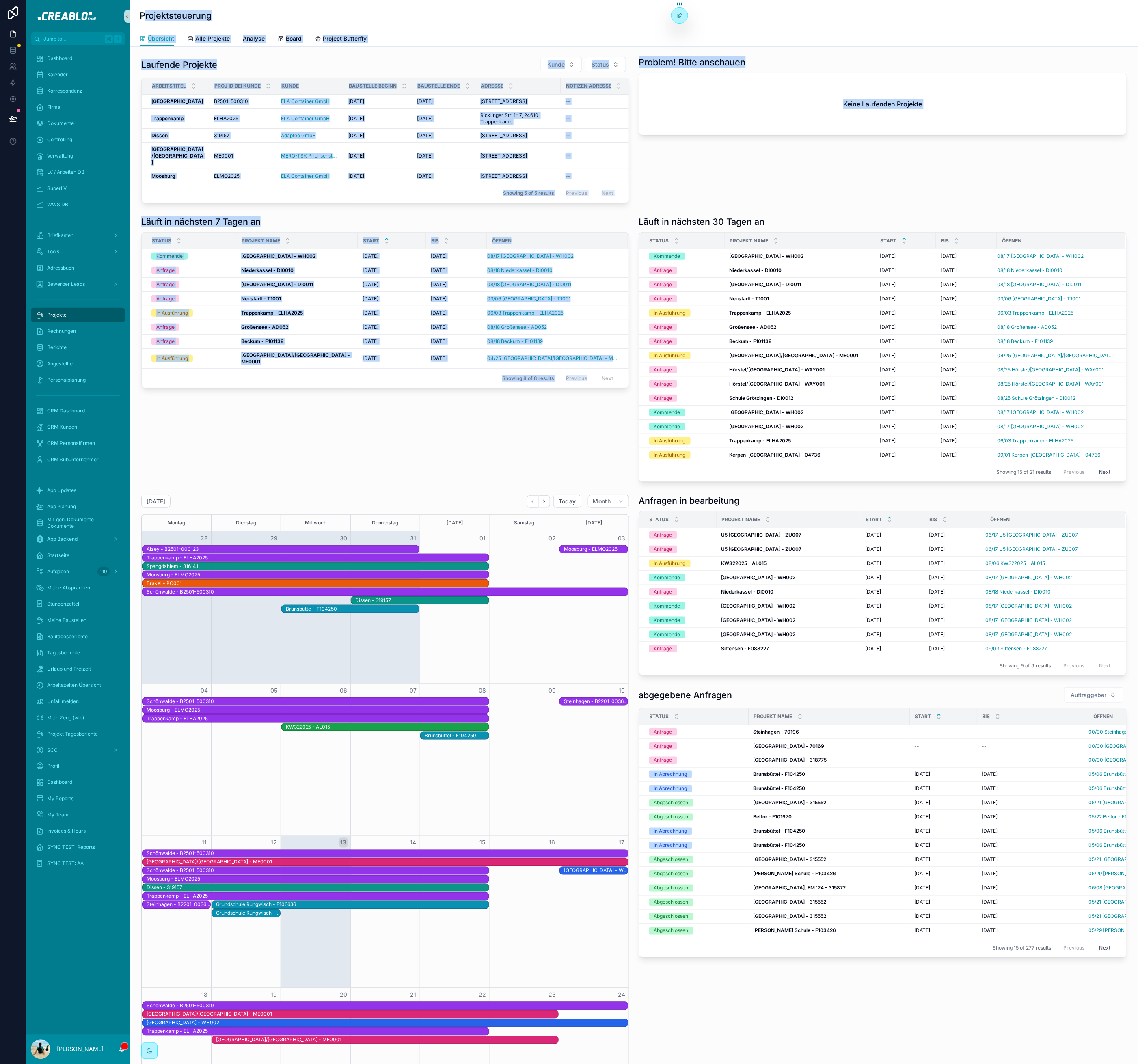
drag, startPoint x: 563, startPoint y: 443, endPoint x: 135, endPoint y: 8, distance: 610.3
click at [135, 8] on div "Projektsteuerung Übersicht Übersicht Alle Projekte Analyse Board Project Butter…" at bounding box center [634, 743] width 1008 height 1487
click at [134, 10] on div "Projektsteuerung Übersicht Übersicht Alle Projekte Analyse Board Project Butter…" at bounding box center [634, 23] width 1008 height 47
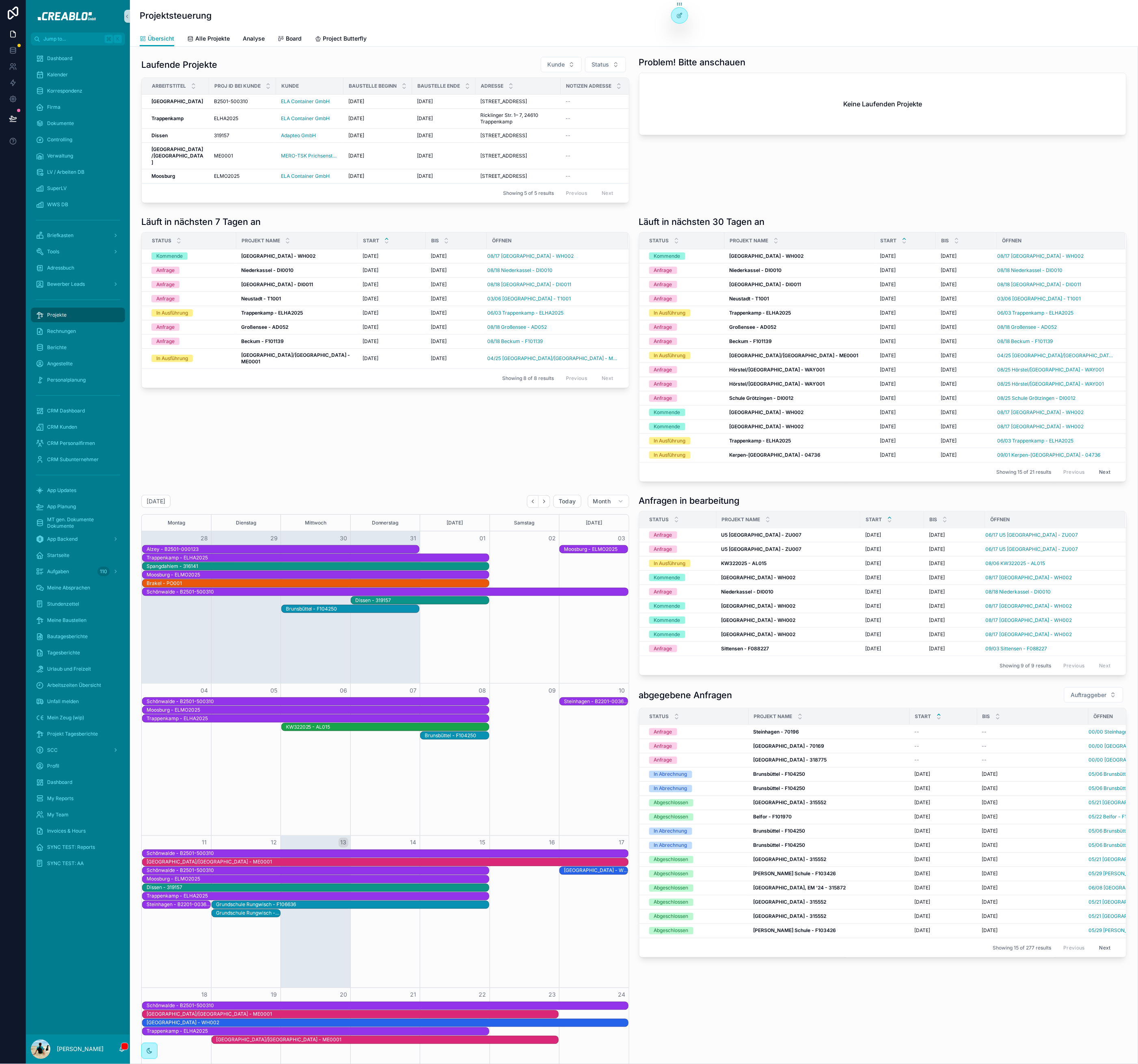
drag, startPoint x: 210, startPoint y: 480, endPoint x: 210, endPoint y: 472, distance: 8.0
click at [210, 479] on div "Läuft in nächsten 7 Tagen an Status Projekt Name Start bis öffnen Kommende Kass…" at bounding box center [385, 349] width 498 height 273
click at [219, 228] on h1 "Läuft in nächsten 7 Tagen an" at bounding box center [201, 221] width 119 height 11
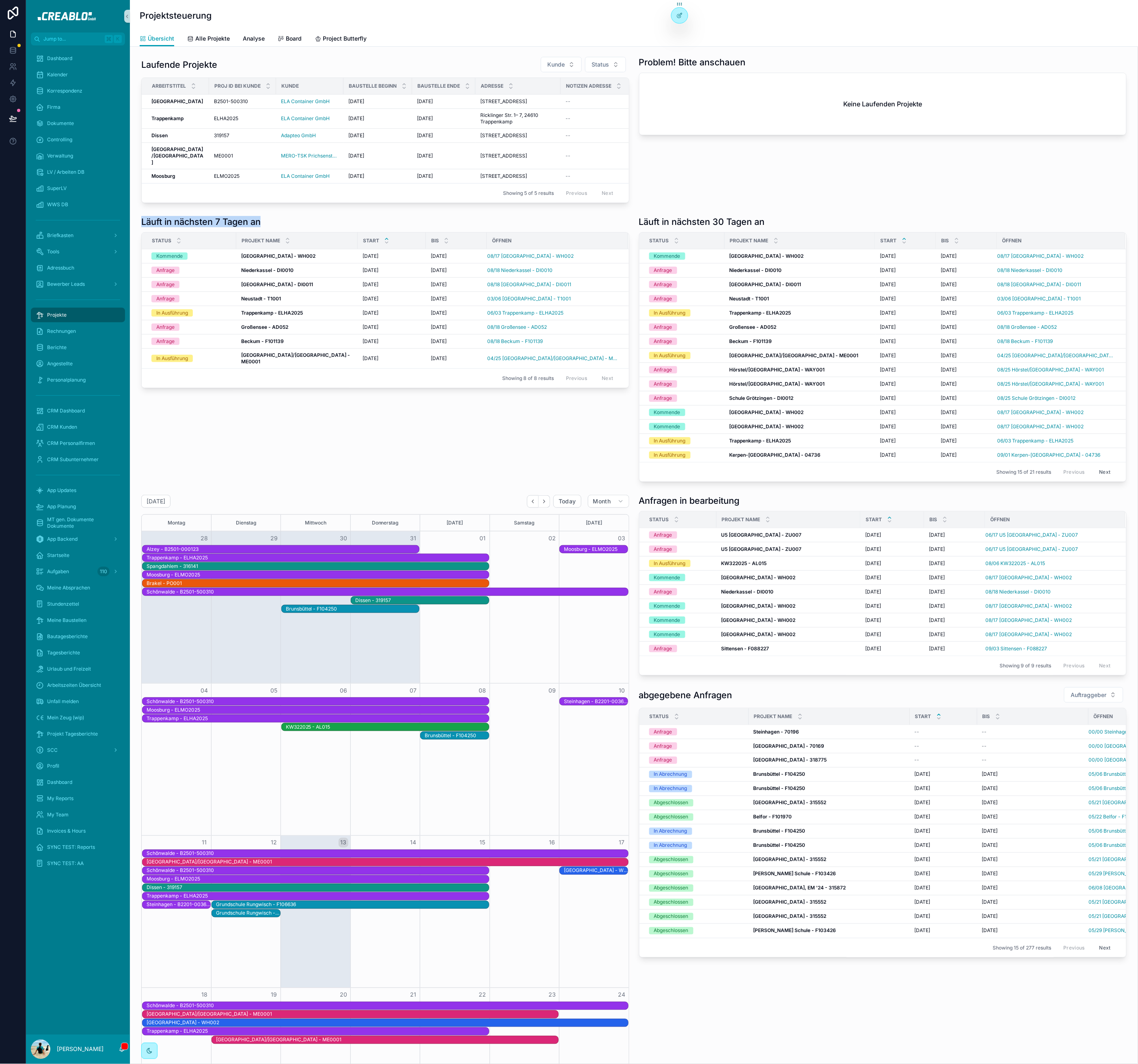
click at [226, 228] on h1 "Läuft in nächsten 7 Tagen an" at bounding box center [201, 221] width 119 height 11
drag, startPoint x: 141, startPoint y: 64, endPoint x: 215, endPoint y: 60, distance: 74.1
click at [215, 59] on h1 "Laufende Projekte" at bounding box center [179, 64] width 76 height 11
click at [215, 60] on h1 "Laufende Projekte" at bounding box center [179, 64] width 76 height 11
drag, startPoint x: 224, startPoint y: 62, endPoint x: 134, endPoint y: 69, distance: 90.3
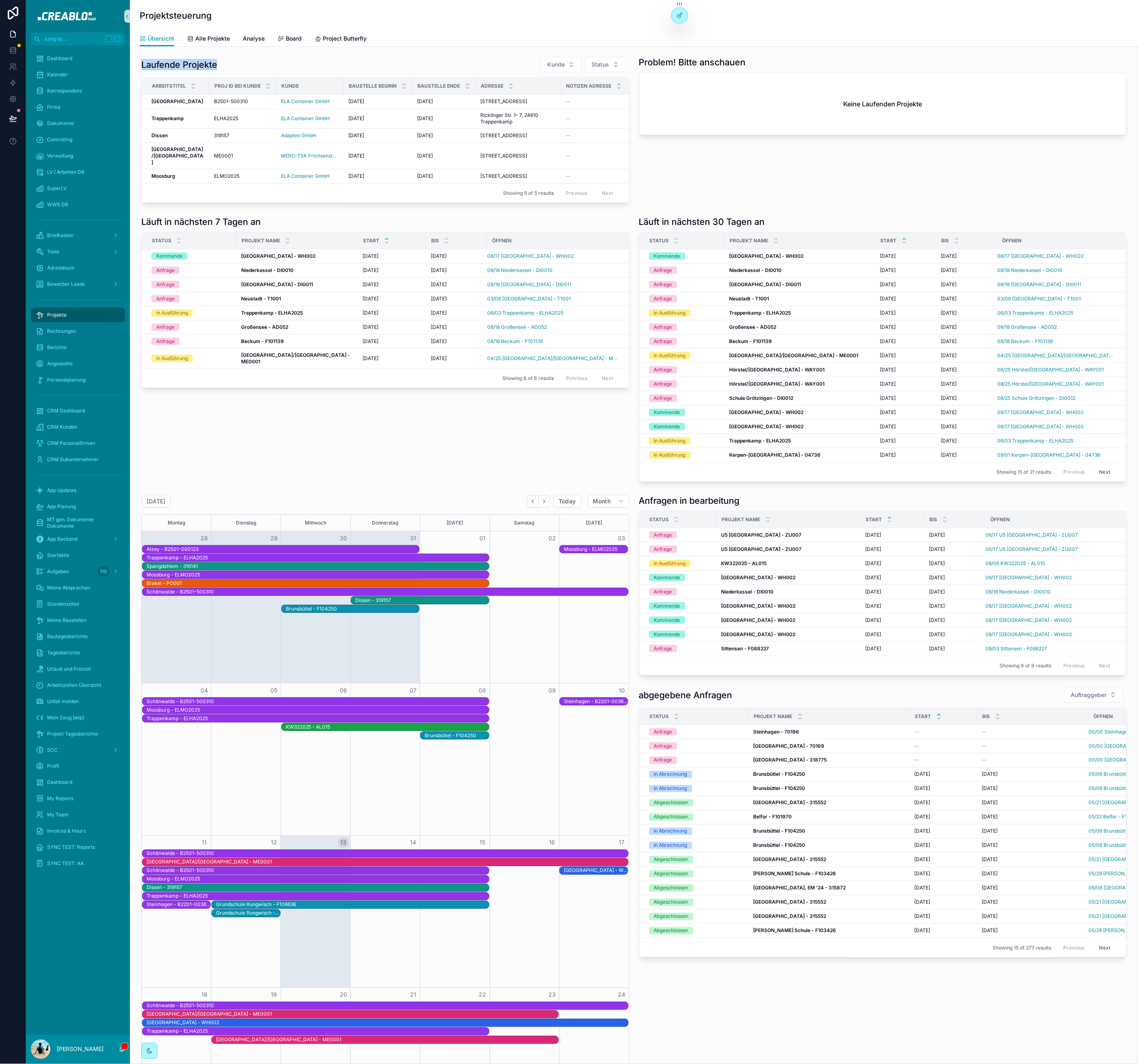
click at [134, 69] on div "Laufende Projekte Kunde Status Arbeitstitel Proj ID bei Kunde Kunde Baustelle B…" at bounding box center [634, 761] width 1008 height 1428
click at [143, 66] on h1 "Laufende Projekte" at bounding box center [179, 64] width 76 height 11
click at [170, 17] on h1 "Projektsteuerung" at bounding box center [175, 16] width 72 height 11
click at [357, 450] on div "Läuft in nächsten 7 Tagen an Status Projekt Name Start bis öffnen Kommende Kass…" at bounding box center [385, 349] width 498 height 273
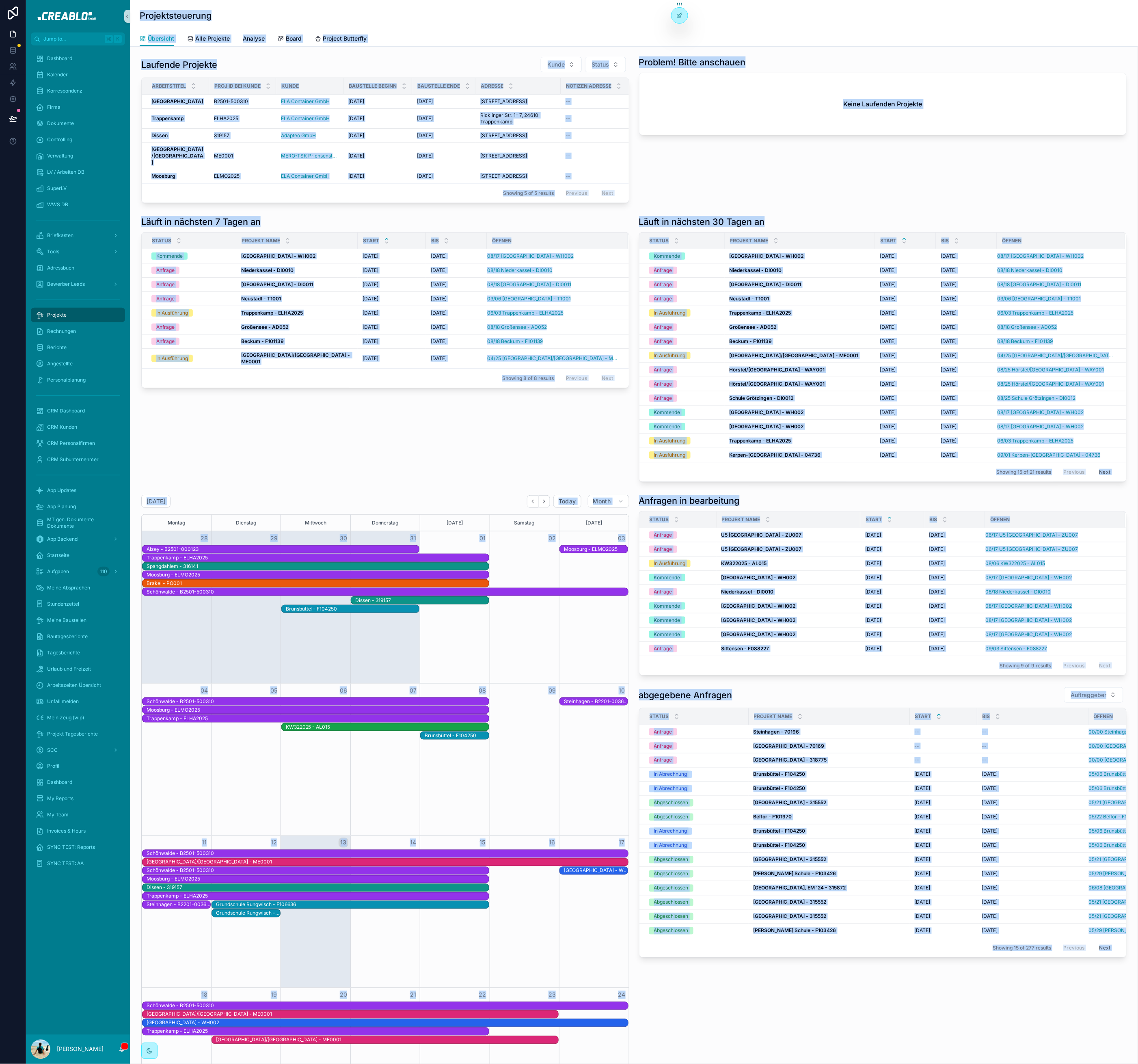
drag, startPoint x: 138, startPoint y: 14, endPoint x: 290, endPoint y: -1, distance: 152.7
click at [290, 0] on html "Jump to... K Dashboard Kalender Korrespondenz Firma Dokumente Controlling Verwa…" at bounding box center [569, 532] width 1138 height 1064
click at [283, 16] on div "Projektsteuerung" at bounding box center [633, 16] width 989 height 11
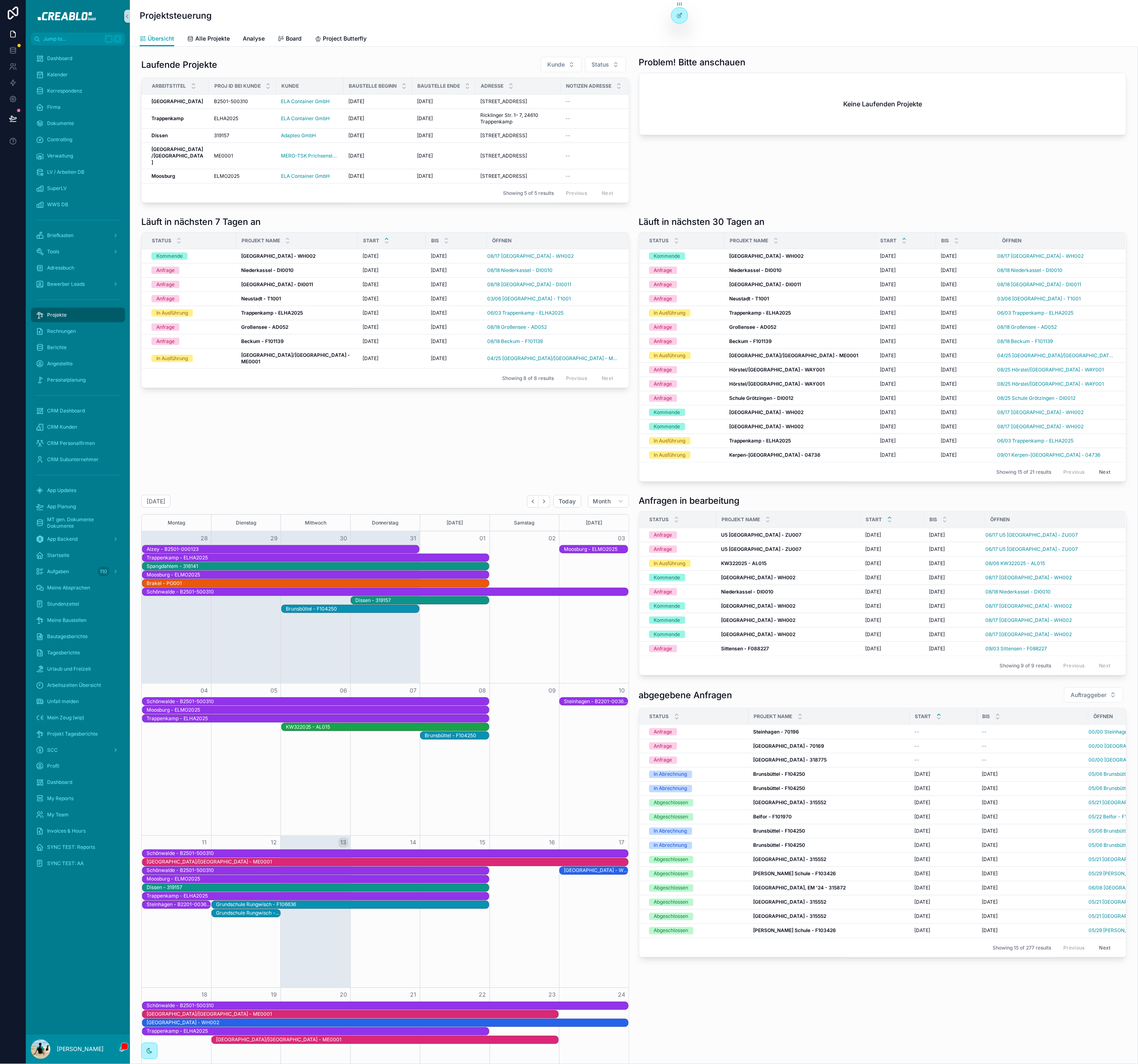
click at [259, 228] on h1 "Läuft in nächsten 7 Tagen an" at bounding box center [201, 221] width 119 height 11
click at [390, 431] on div "Läuft in nächsten 7 Tagen an Status Projekt Name Start bis öffnen Kommende Kass…" at bounding box center [385, 349] width 498 height 273
drag, startPoint x: 279, startPoint y: 486, endPoint x: 216, endPoint y: 309, distance: 187.9
click at [279, 483] on div "Läuft in nächsten 7 Tagen an Status Projekt Name Start bis öffnen Kommende Kass…" at bounding box center [385, 349] width 498 height 273
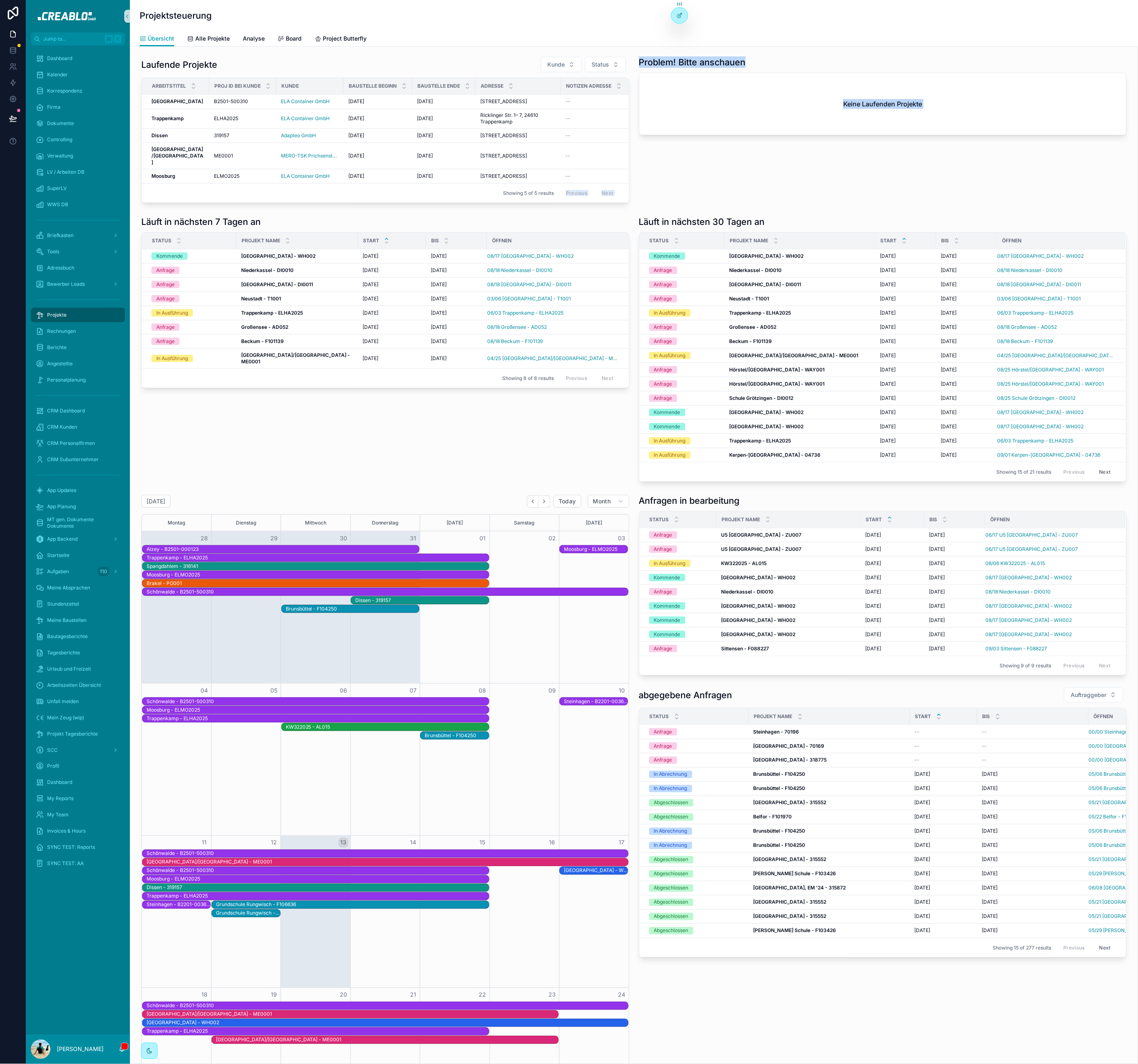
drag, startPoint x: 144, startPoint y: 243, endPoint x: 256, endPoint y: 213, distance: 115.9
click at [256, 213] on div "Laufende Projekte Kunde Status Arbeitstitel Proj ID bei Kunde Kunde Baustelle B…" at bounding box center [634, 761] width 1008 height 1428
click at [251, 228] on h1 "Läuft in nächsten 7 Tagen an" at bounding box center [201, 221] width 119 height 11
click at [96, 56] on div "Dashboard" at bounding box center [78, 58] width 84 height 13
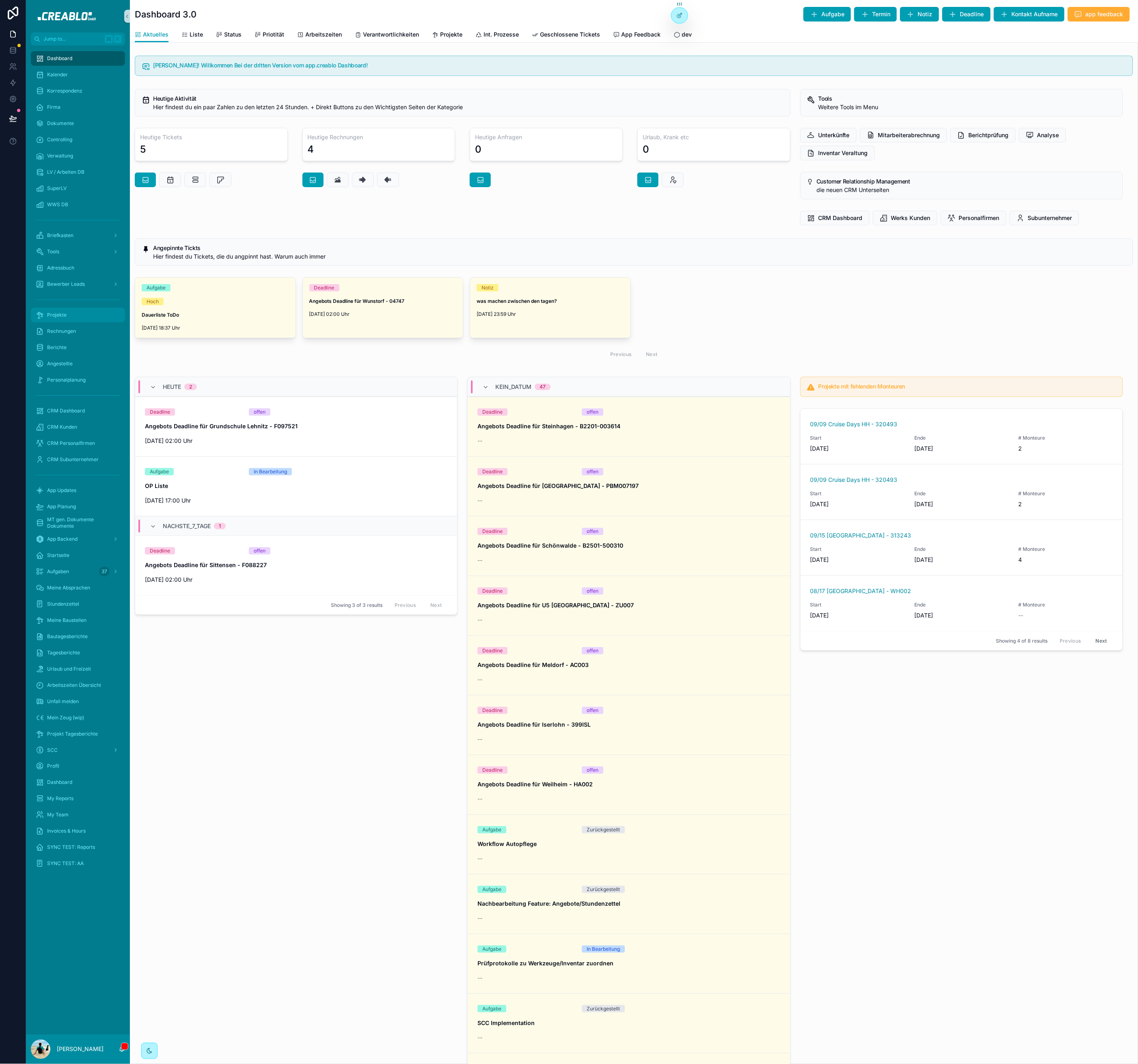
click at [71, 317] on div "Projekte" at bounding box center [78, 315] width 84 height 13
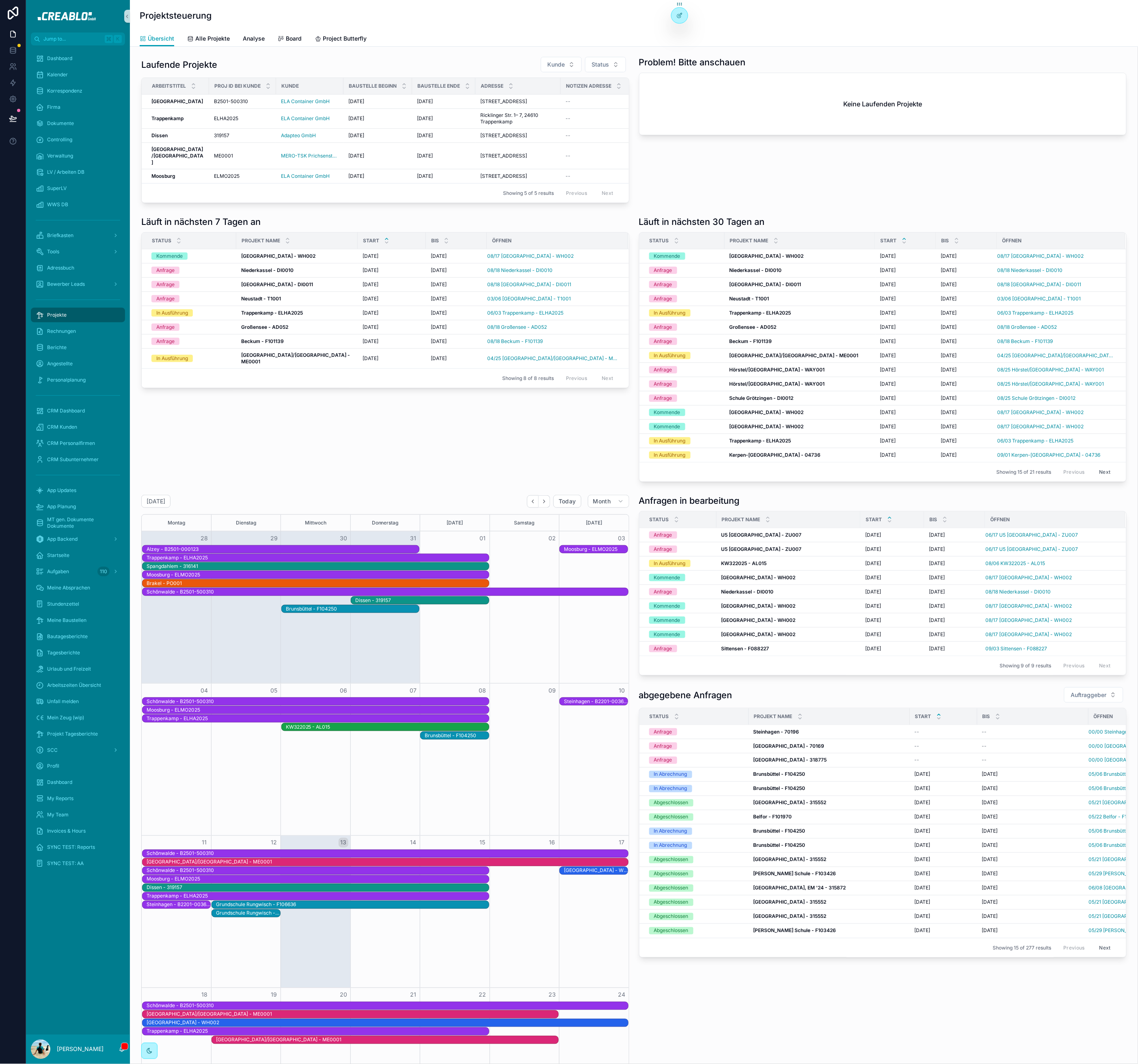
click at [217, 228] on h1 "Läuft in nächsten 7 Tagen an" at bounding box center [201, 221] width 119 height 11
drag, startPoint x: 277, startPoint y: 241, endPoint x: 148, endPoint y: 245, distance: 129.1
click at [148, 228] on div "Läuft in nächsten 7 Tagen an" at bounding box center [385, 221] width 488 height 11
drag, startPoint x: 286, startPoint y: 464, endPoint x: 295, endPoint y: 465, distance: 9.1
click at [286, 463] on div "Läuft in nächsten 7 Tagen an Status Projekt Name Start bis öffnen Kommende Kass…" at bounding box center [385, 349] width 498 height 273
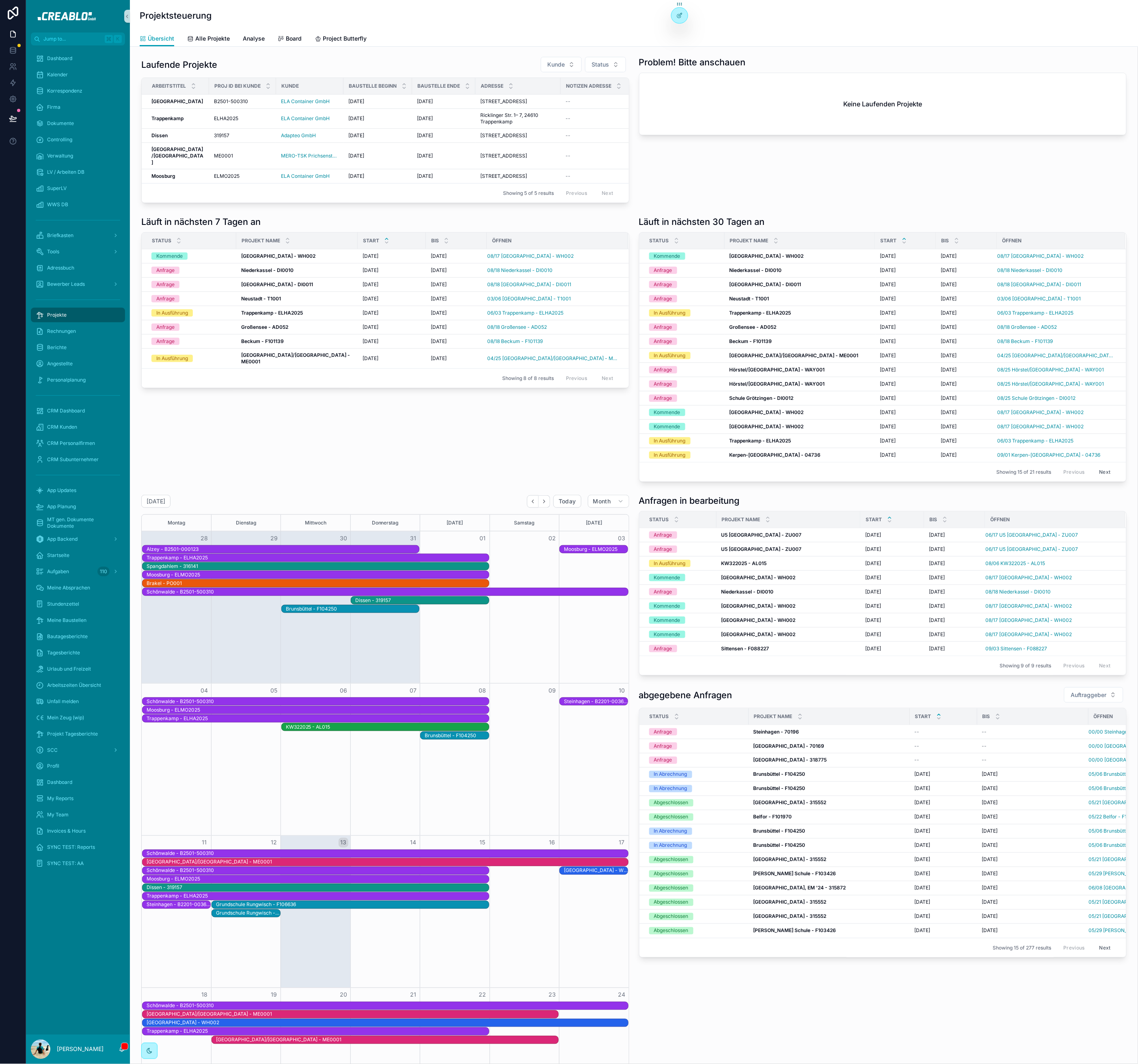
click at [258, 508] on div "Laufende Projekte Kunde Status Arbeitstitel Proj ID bei Kunde Kunde Baustelle B…" at bounding box center [634, 761] width 1008 height 1428
click at [293, 459] on div "Läuft in nächsten 7 Tagen an Status Projekt Name Start bis öffnen Kommende Kass…" at bounding box center [385, 349] width 498 height 273
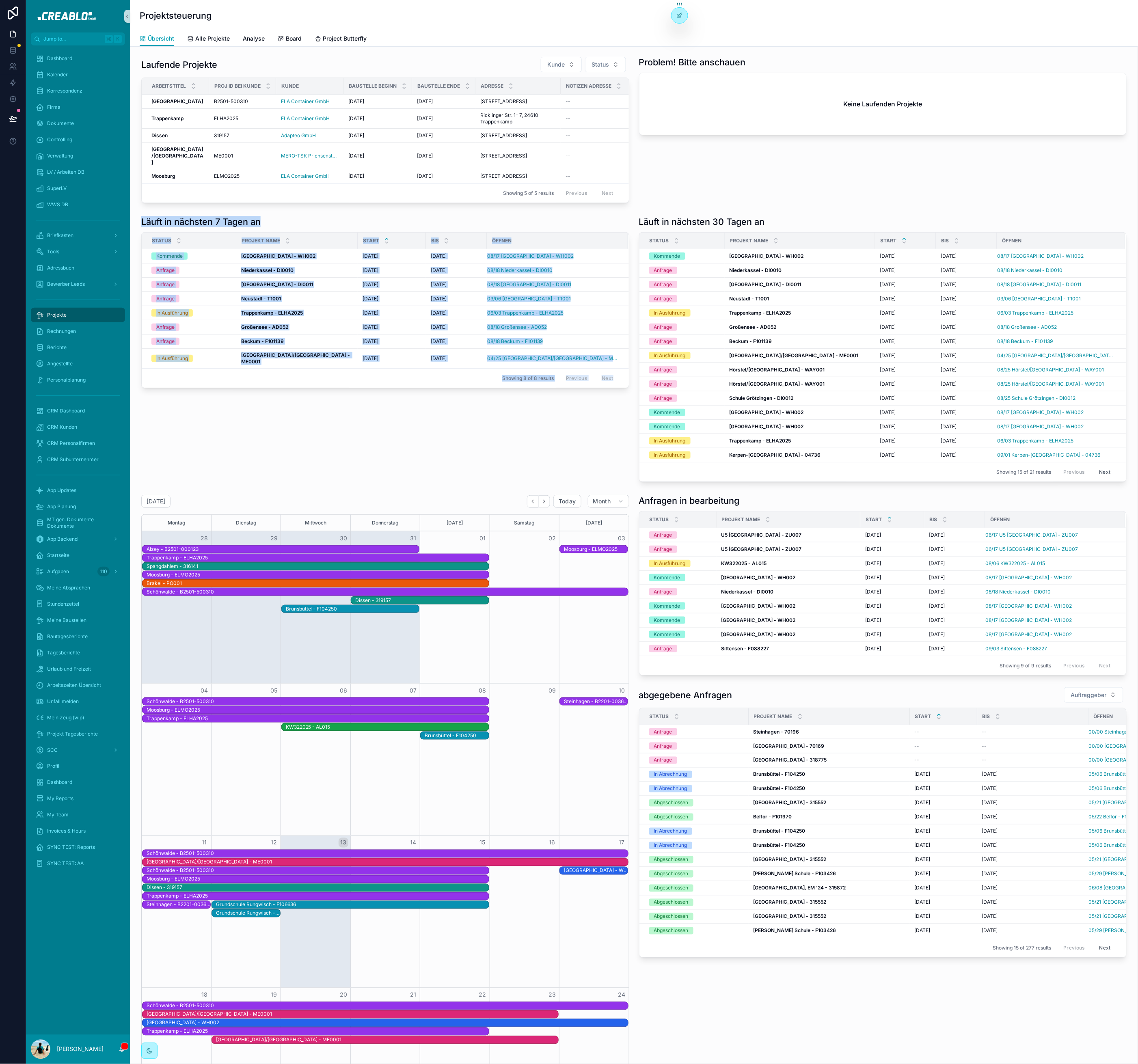
drag, startPoint x: 141, startPoint y: 241, endPoint x: 611, endPoint y: 410, distance: 499.5
click at [611, 410] on div "Läuft in nächsten 7 Tagen an Status Projekt Name Start bis öffnen Kommende Kass…" at bounding box center [385, 349] width 498 height 273
click at [612, 412] on div "Läuft in nächsten 7 Tagen an Status Projekt Name Start bis öffnen Kommende Kass…" at bounding box center [385, 349] width 498 height 273
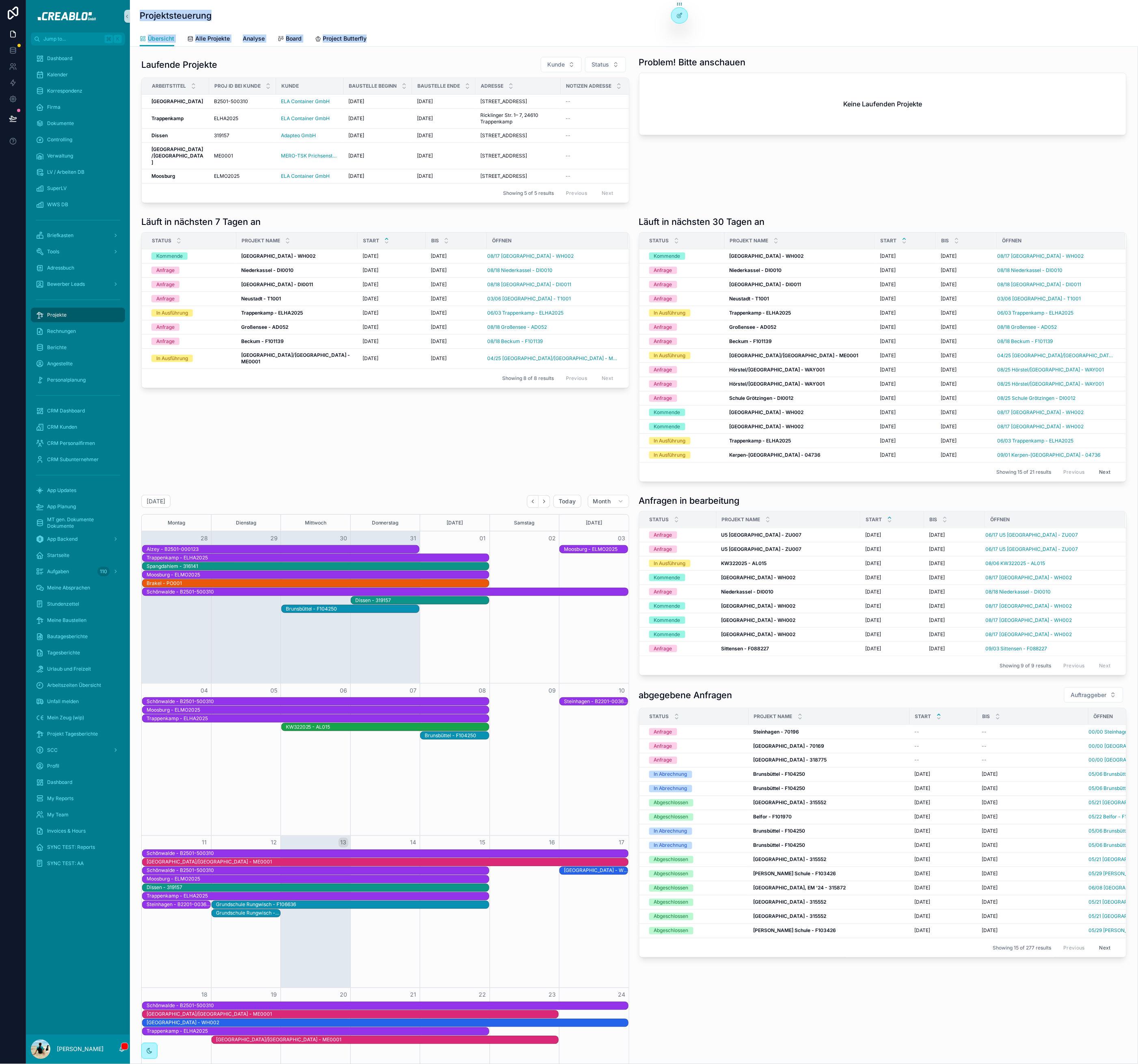
drag, startPoint x: 144, startPoint y: 15, endPoint x: 381, endPoint y: 42, distance: 238.5
click at [381, 42] on div "Projektsteuerung Übersicht Übersicht Alle Projekte Analyse Board Project Butter…" at bounding box center [634, 23] width 1008 height 47
click at [386, 39] on div "Übersicht Alle Projekte Analyse Board Project Butterfly" at bounding box center [633, 38] width 989 height 16
drag, startPoint x: 415, startPoint y: 41, endPoint x: 136, endPoint y: 14, distance: 280.3
click at [136, 14] on div "Projektsteuerung Übersicht Übersicht Alle Projekte Analyse Board Project Butter…" at bounding box center [634, 23] width 1008 height 47
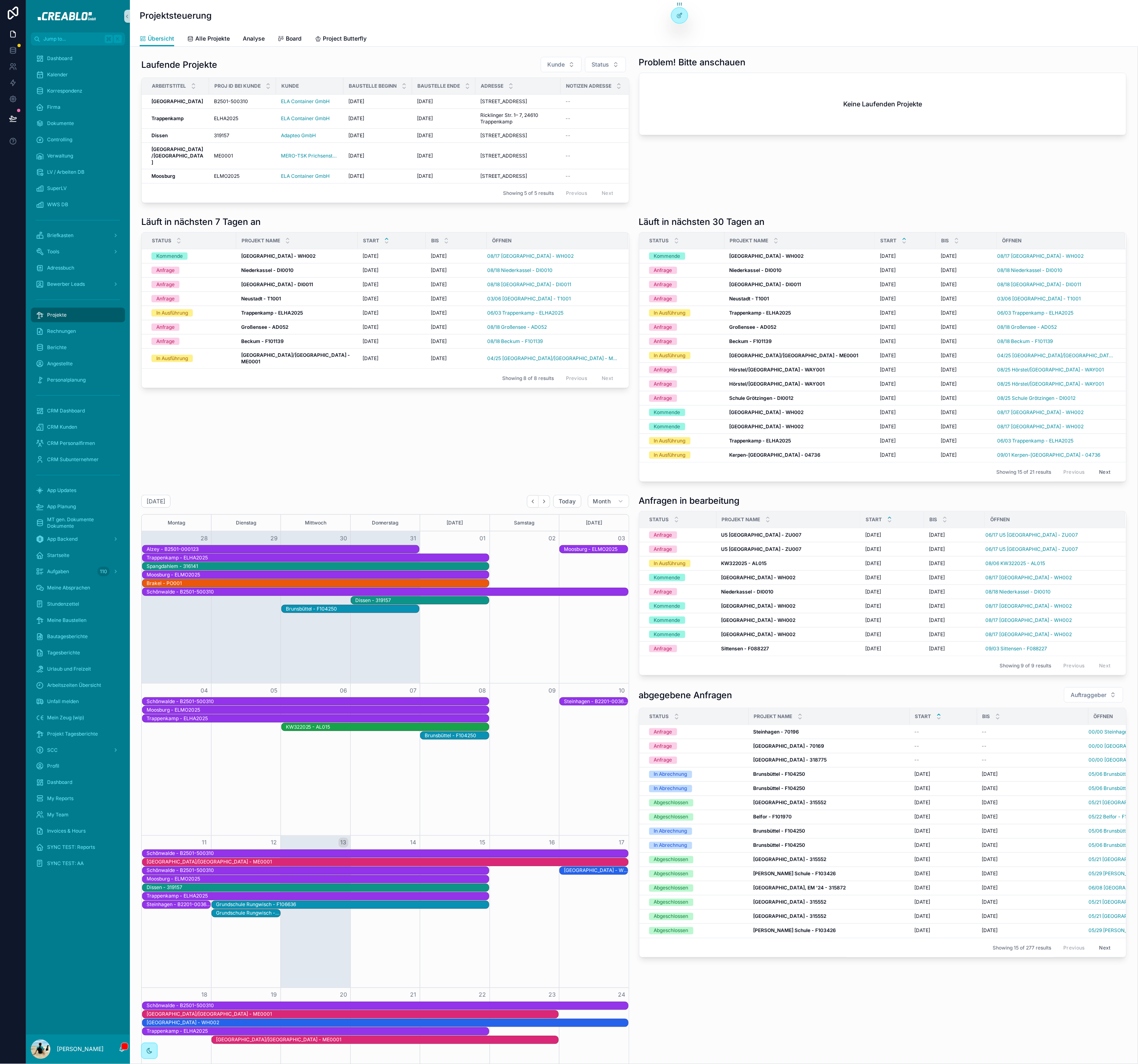
click at [156, 13] on h1 "Projektsteuerung" at bounding box center [175, 16] width 72 height 11
click at [433, 448] on div "Läuft in nächsten 7 Tagen an Status Projekt Name Start bis öffnen Kommende Kass…" at bounding box center [385, 349] width 498 height 273
click at [227, 464] on div "Läuft in nächsten 7 Tagen an Status Projekt Name Start bis öffnen Kommende Kass…" at bounding box center [385, 349] width 498 height 273
click at [163, 138] on strong "Dissen" at bounding box center [159, 136] width 16 height 6
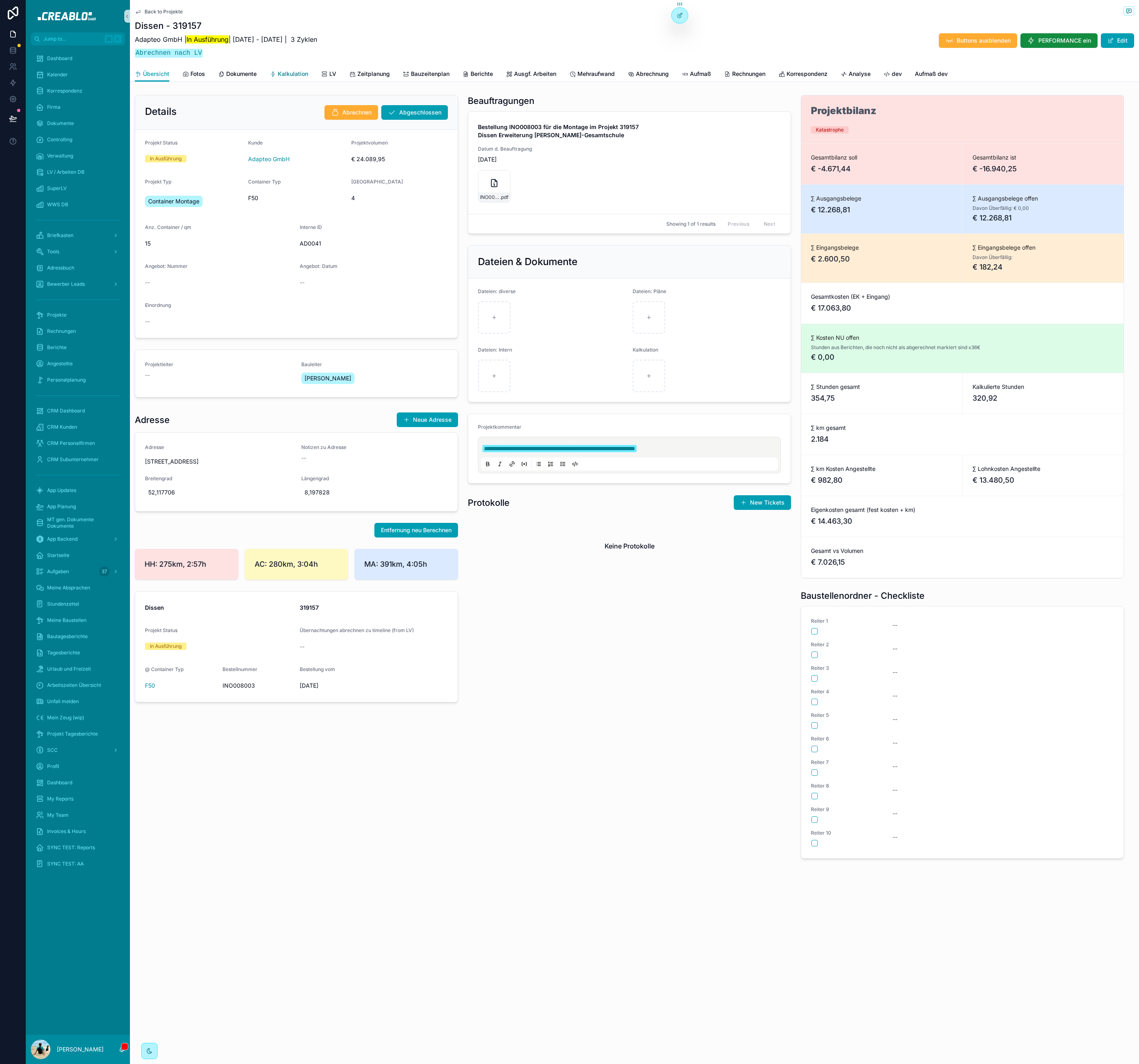
click at [289, 74] on span "Kalkulation" at bounding box center [293, 74] width 31 height 8
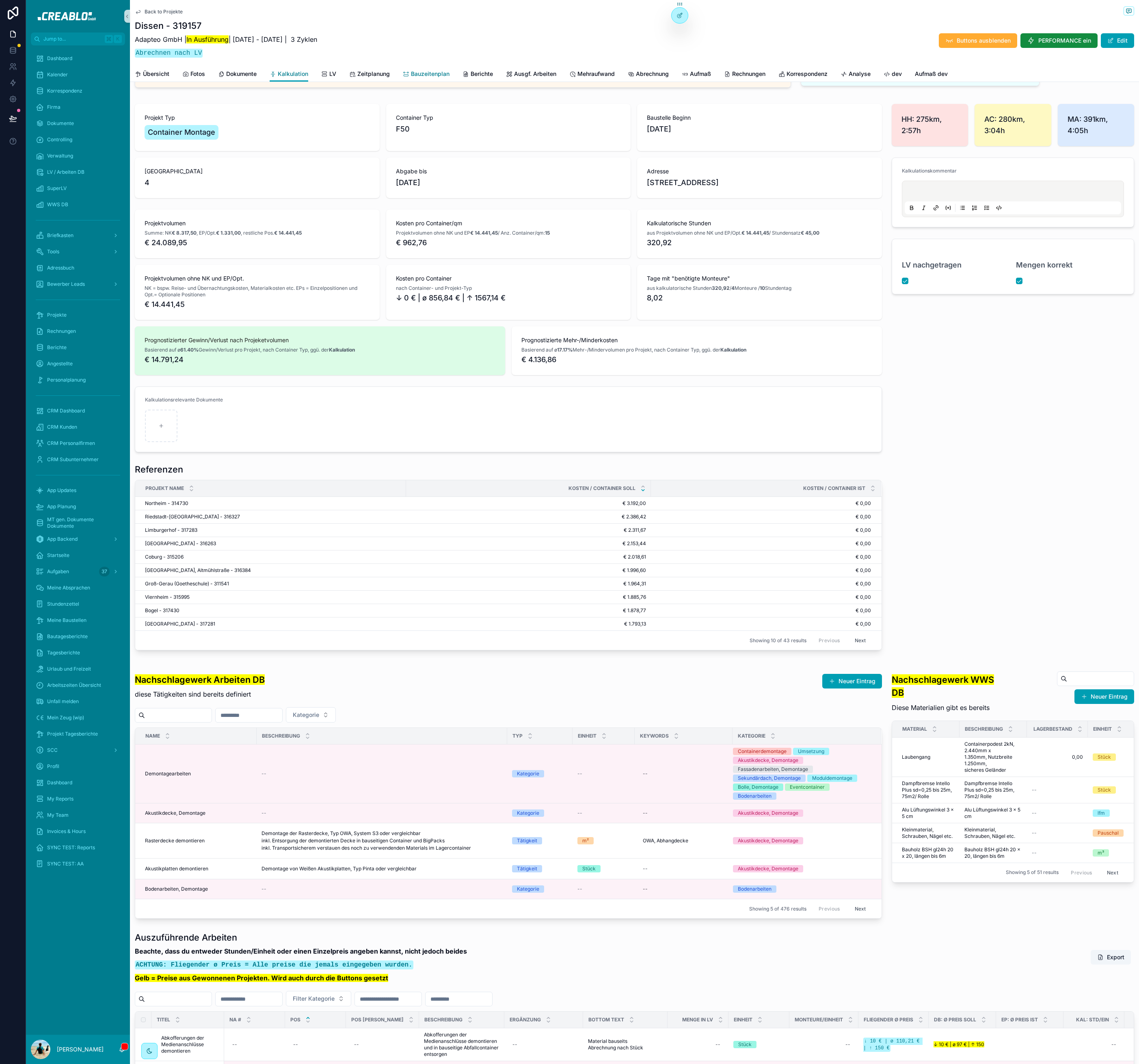
scroll to position [67, 0]
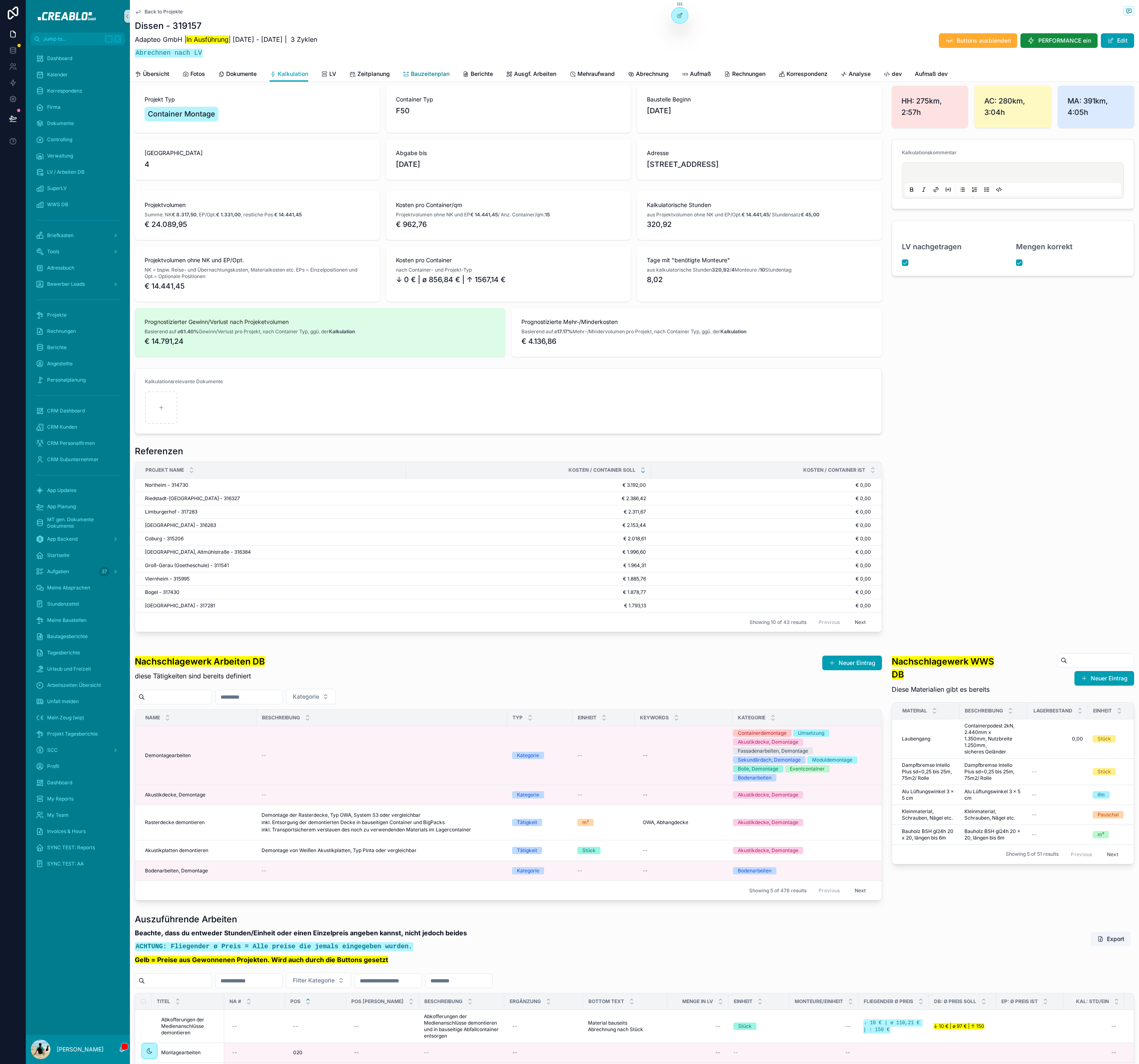
click at [428, 75] on span "Bauzeitenplan" at bounding box center [430, 74] width 39 height 8
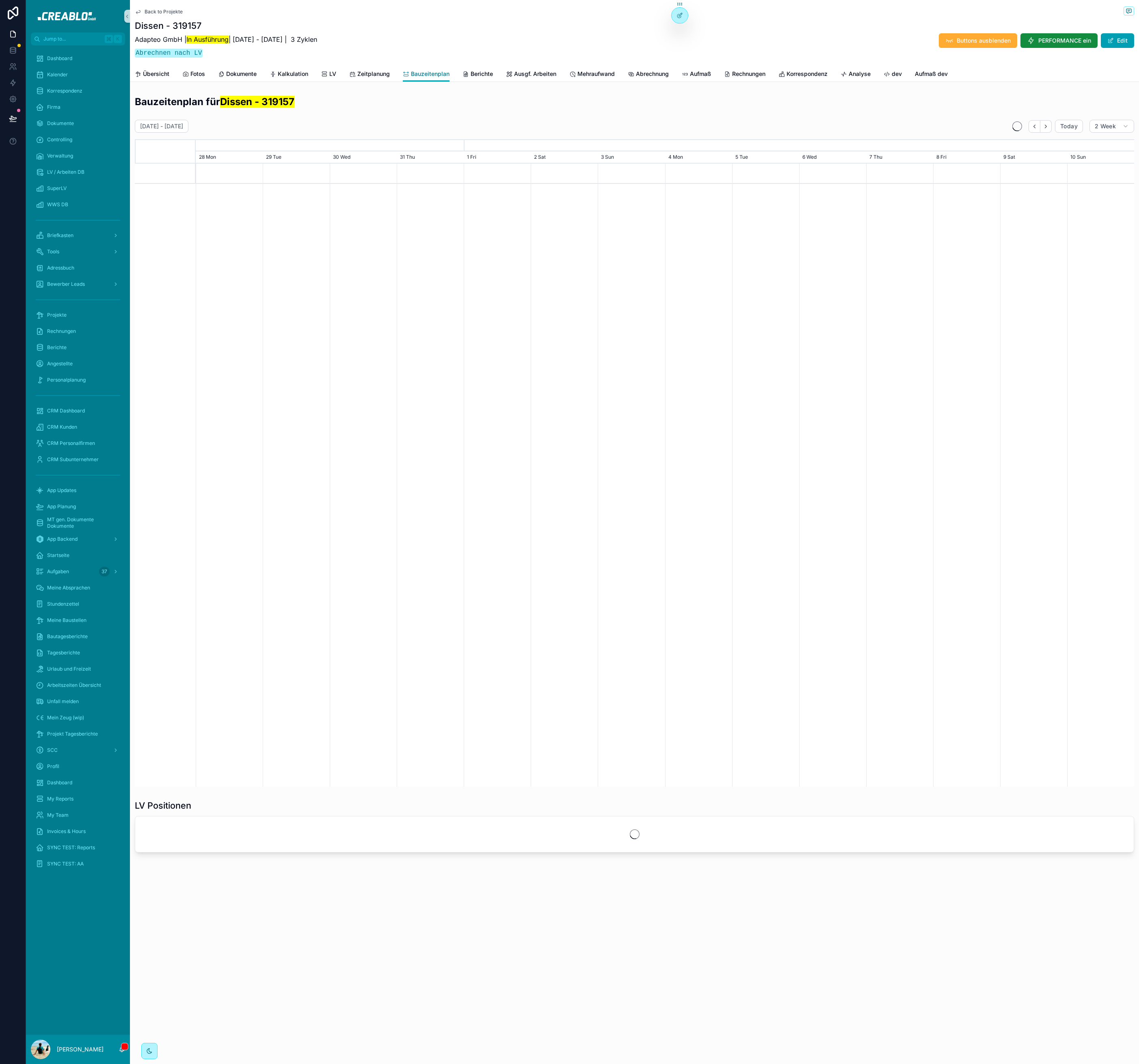
scroll to position [0, 938]
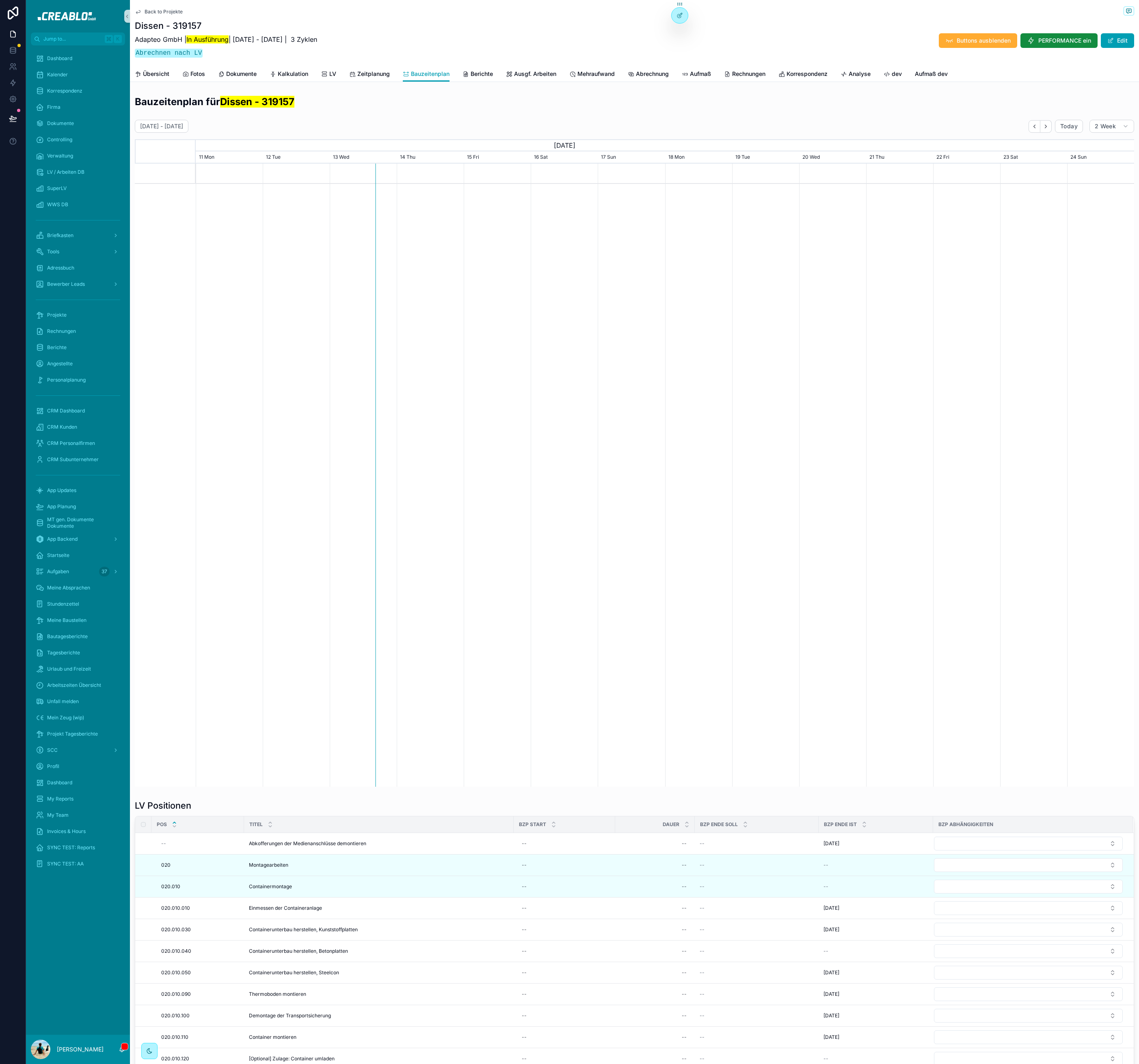
click at [348, 73] on div "Übersicht Fotos Dokumente Kalkulation LV Zeitplanung Bauzeitenplan Berichte Aus…" at bounding box center [635, 74] width 999 height 16
click at [359, 72] on span "Zeitplanung" at bounding box center [373, 74] width 33 height 8
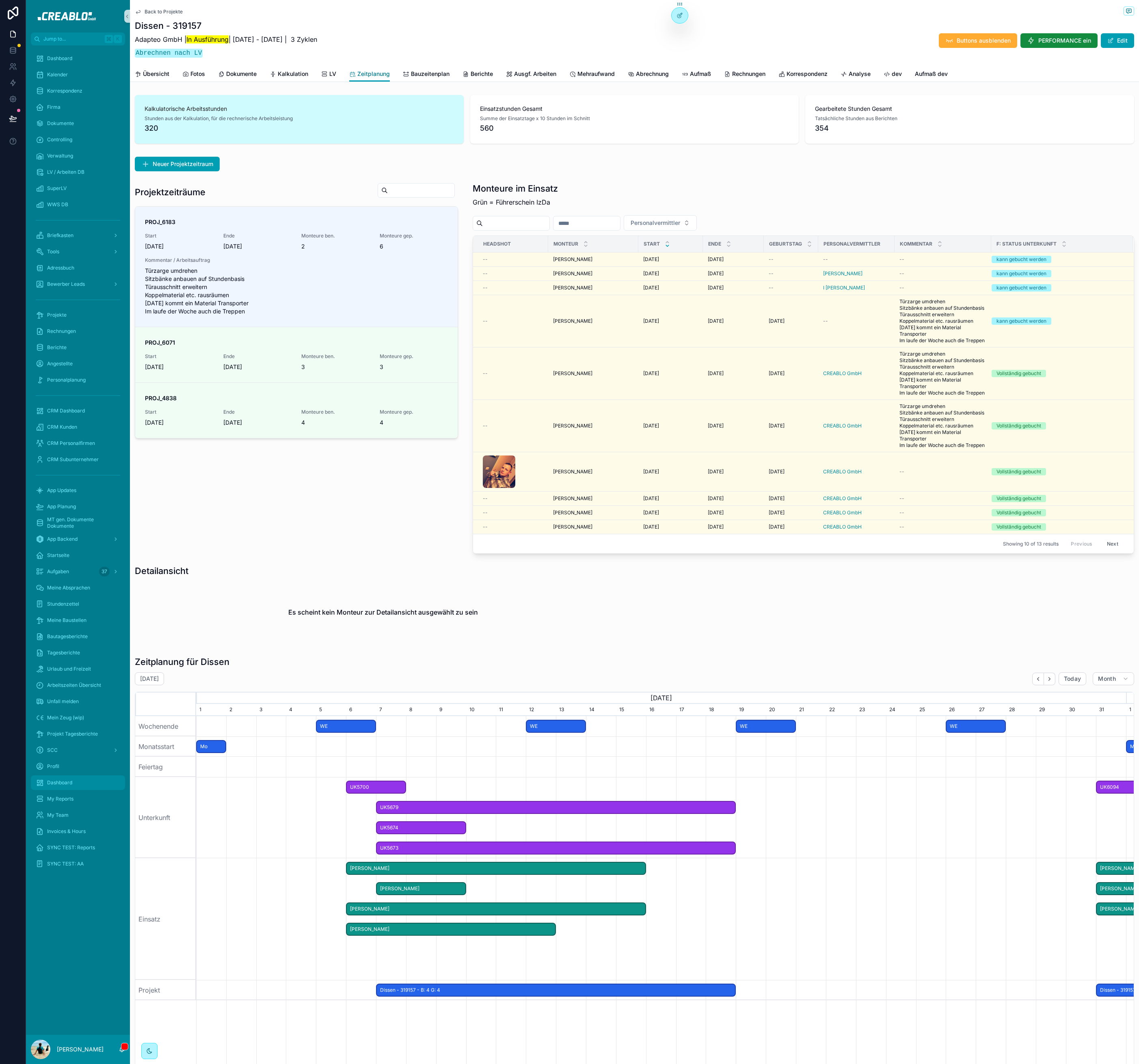
scroll to position [0, 930]
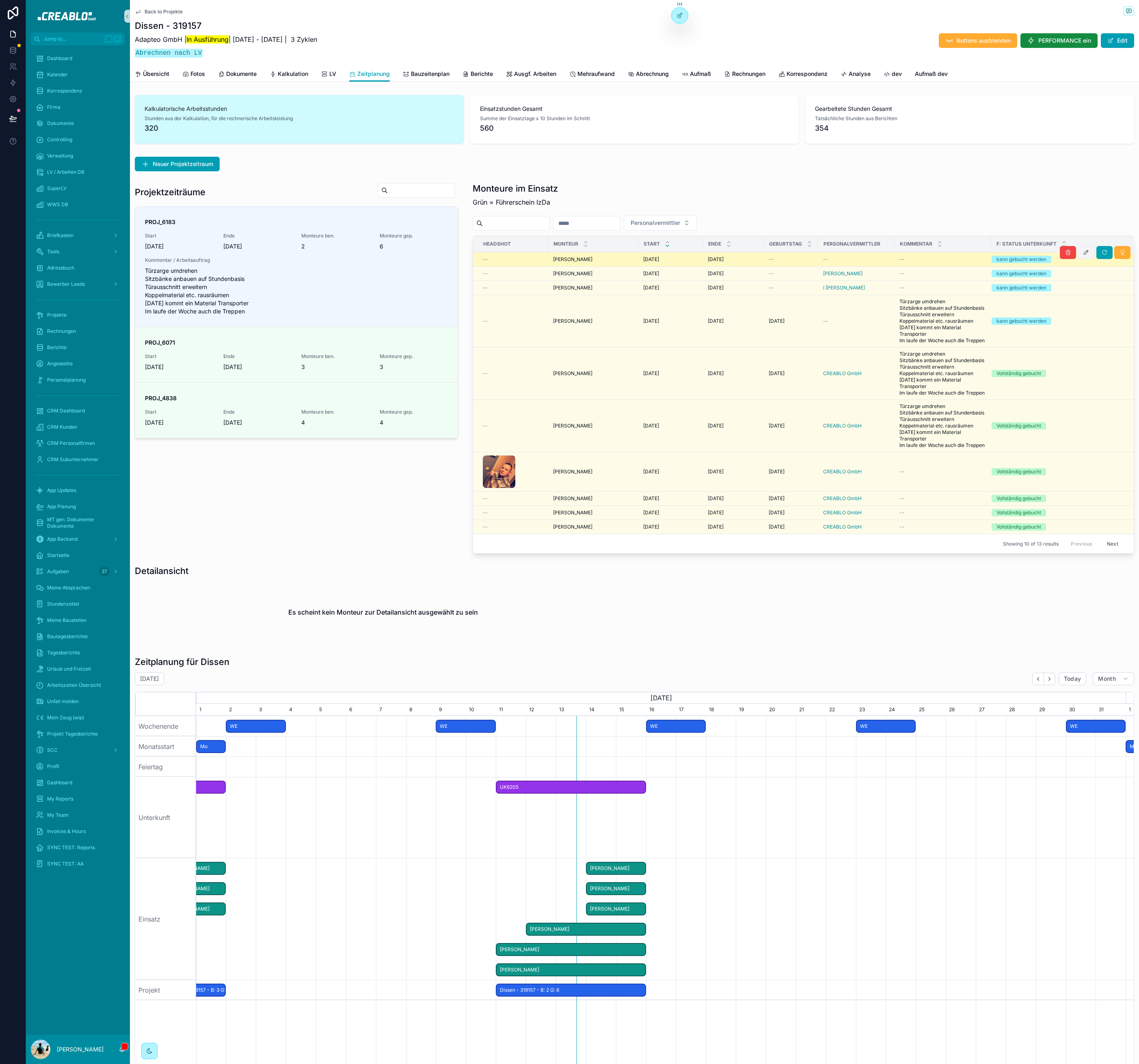
click at [1083, 253] on icon "scrollable content" at bounding box center [1086, 253] width 6 height 6
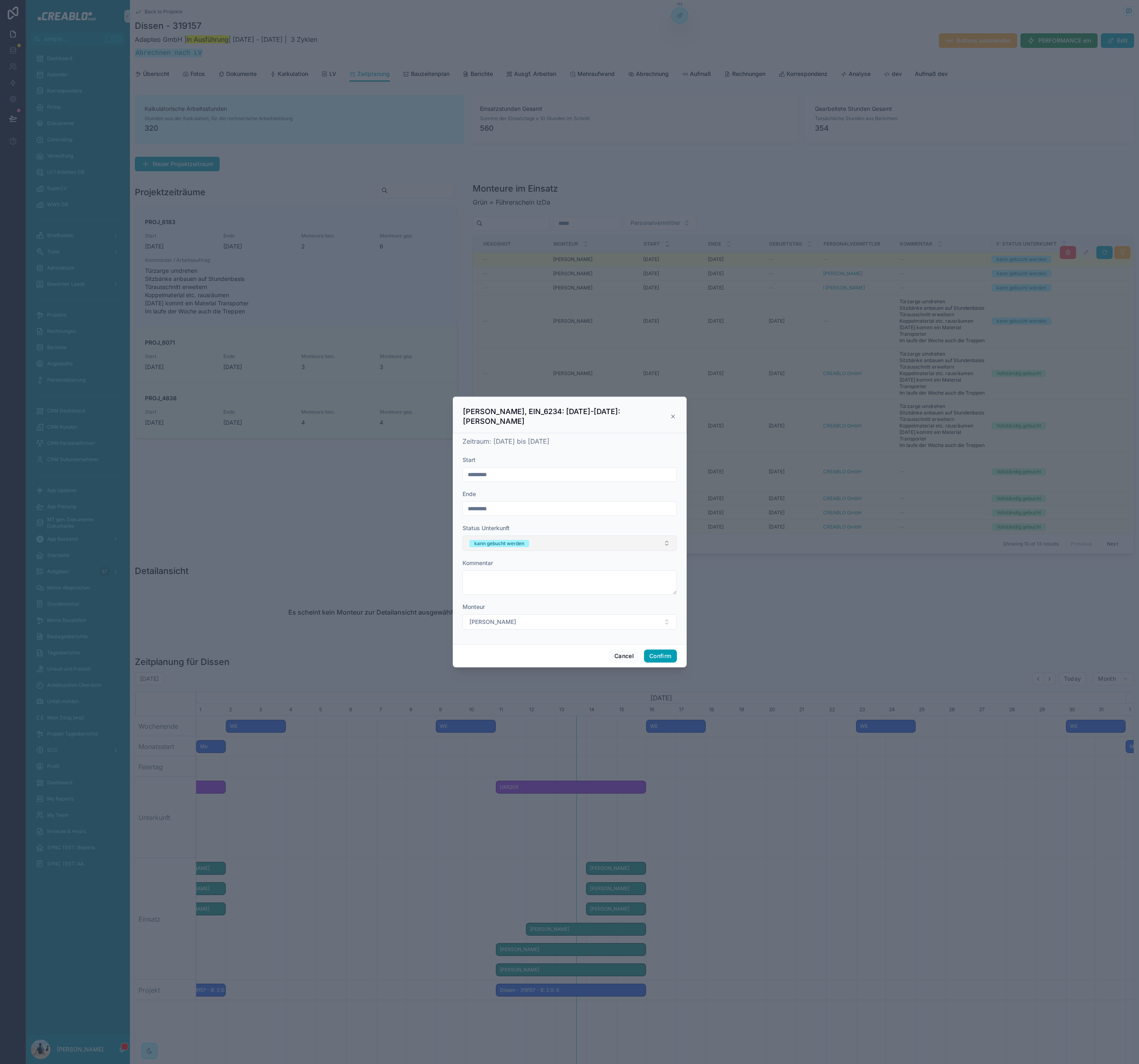
click at [526, 540] on span "kann gebucht werden" at bounding box center [499, 544] width 59 height 8
click at [513, 623] on div "Vollständig gebucht" at bounding box center [494, 625] width 44 height 8
click at [631, 533] on div "Status Unterkunft Vollständig gebucht" at bounding box center [570, 537] width 214 height 27
click at [630, 544] on button "Vollständig gebucht" at bounding box center [570, 543] width 214 height 16
click at [515, 670] on div "Heimschläfer" at bounding box center [570, 673] width 210 height 12
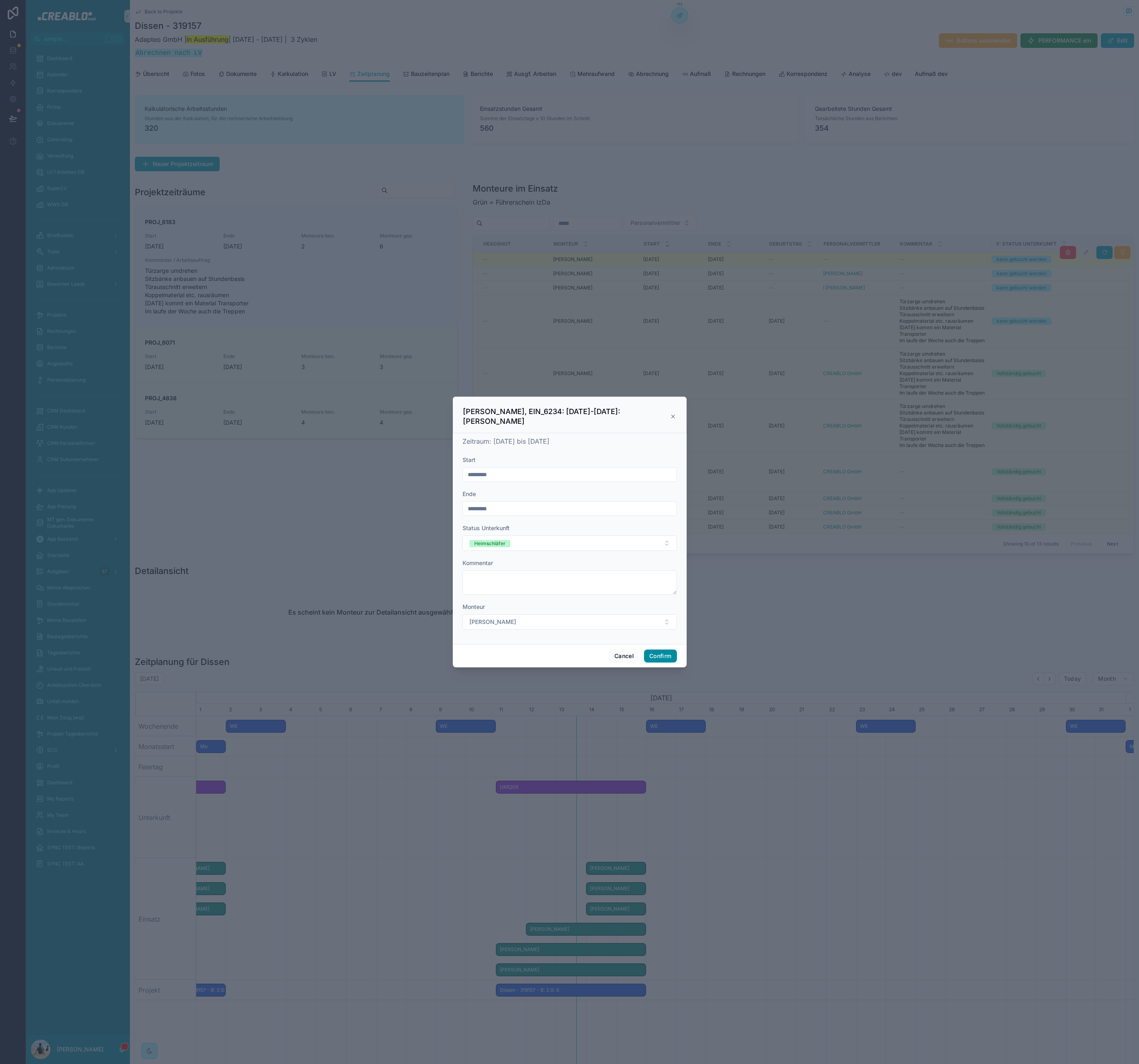
click at [658, 656] on button "Confirm" at bounding box center [660, 656] width 33 height 13
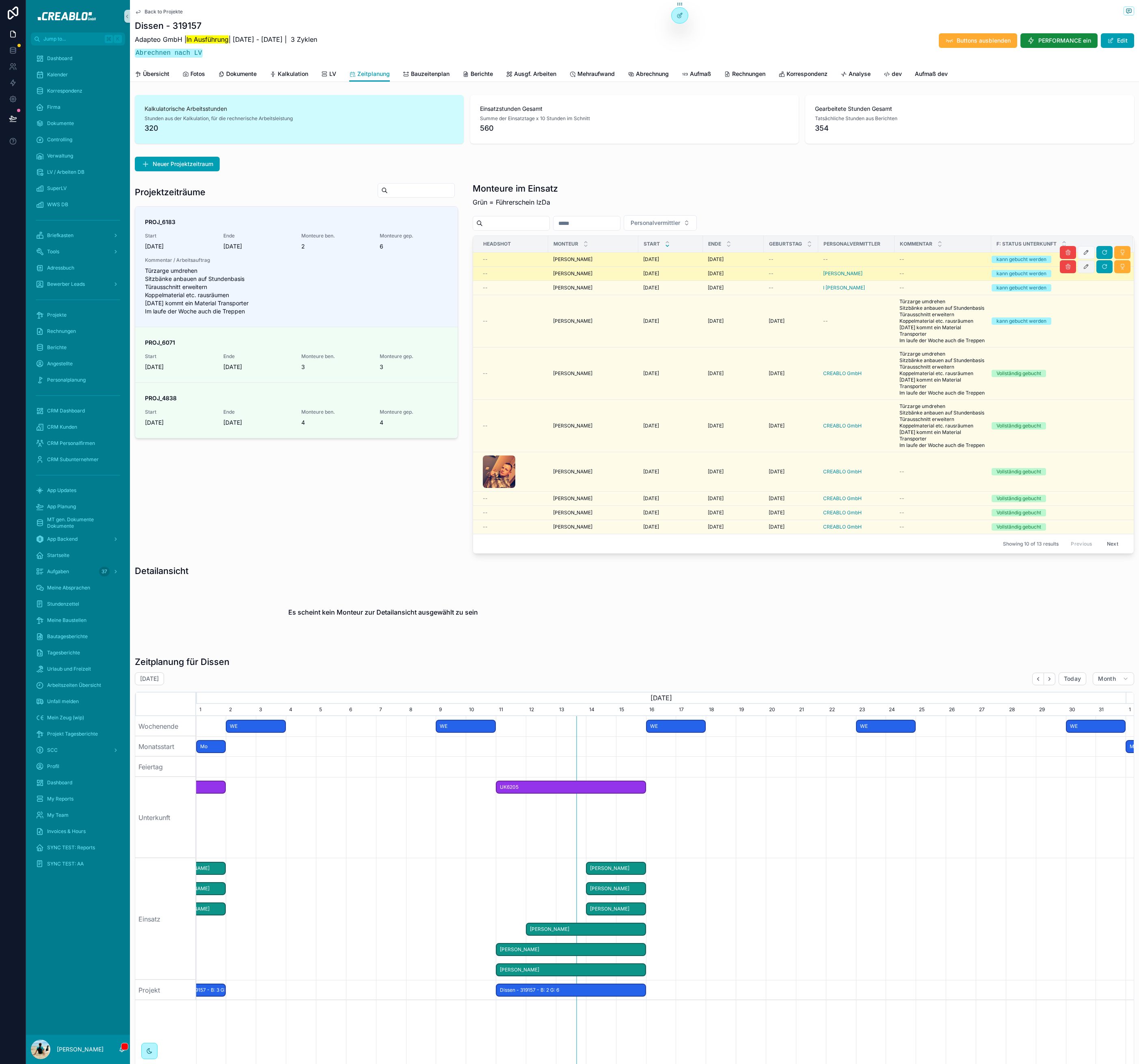
click at [1083, 266] on icon "scrollable content" at bounding box center [1086, 266] width 6 height 6
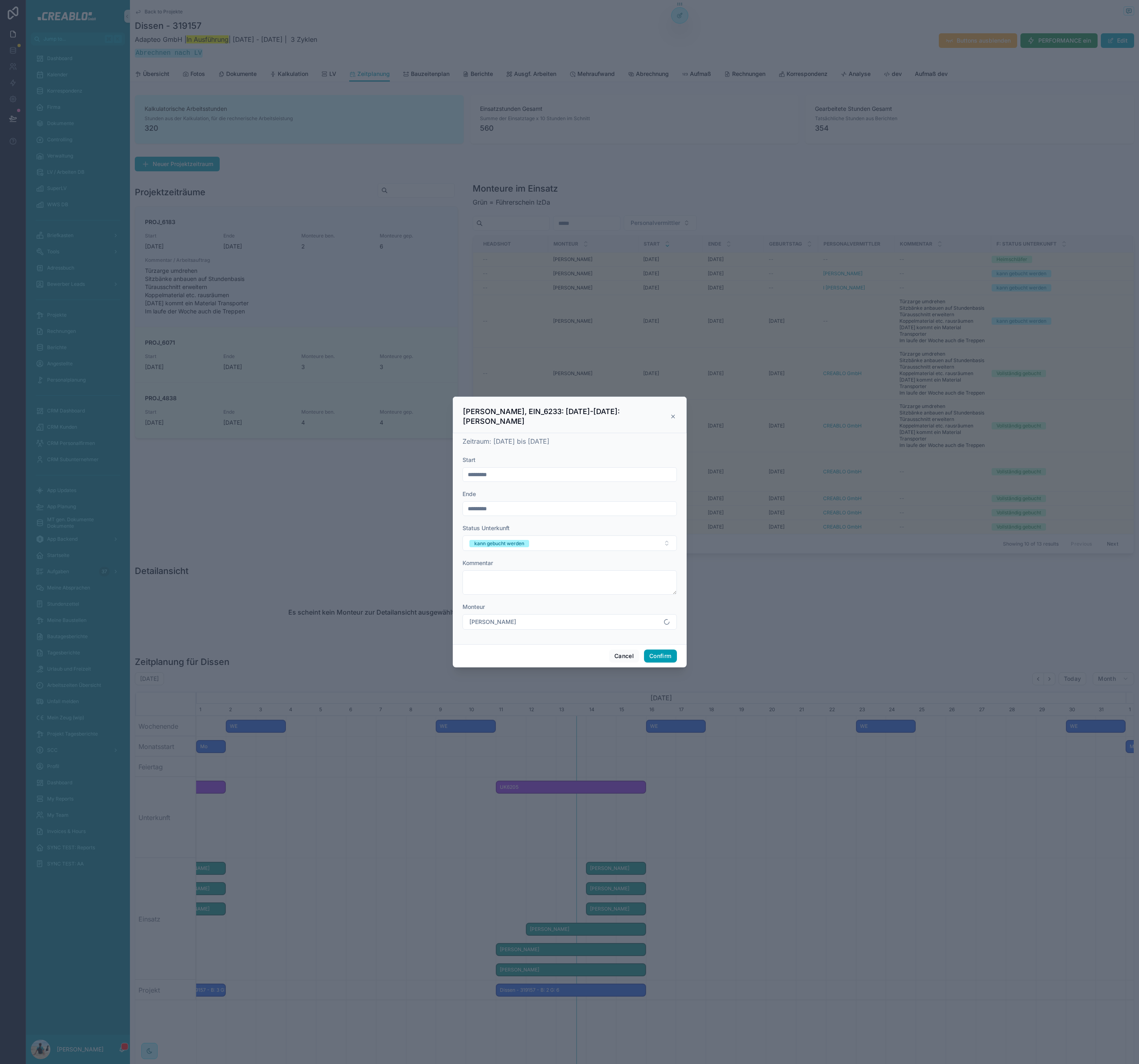
click at [529, 524] on div "Status Unterkunft" at bounding box center [570, 528] width 214 height 8
click at [526, 540] on span "kann gebucht werden" at bounding box center [499, 544] width 59 height 8
click at [501, 666] on div "Heimschläfer" at bounding box center [488, 669] width 31 height 8
click at [651, 650] on button "Confirm" at bounding box center [660, 656] width 33 height 13
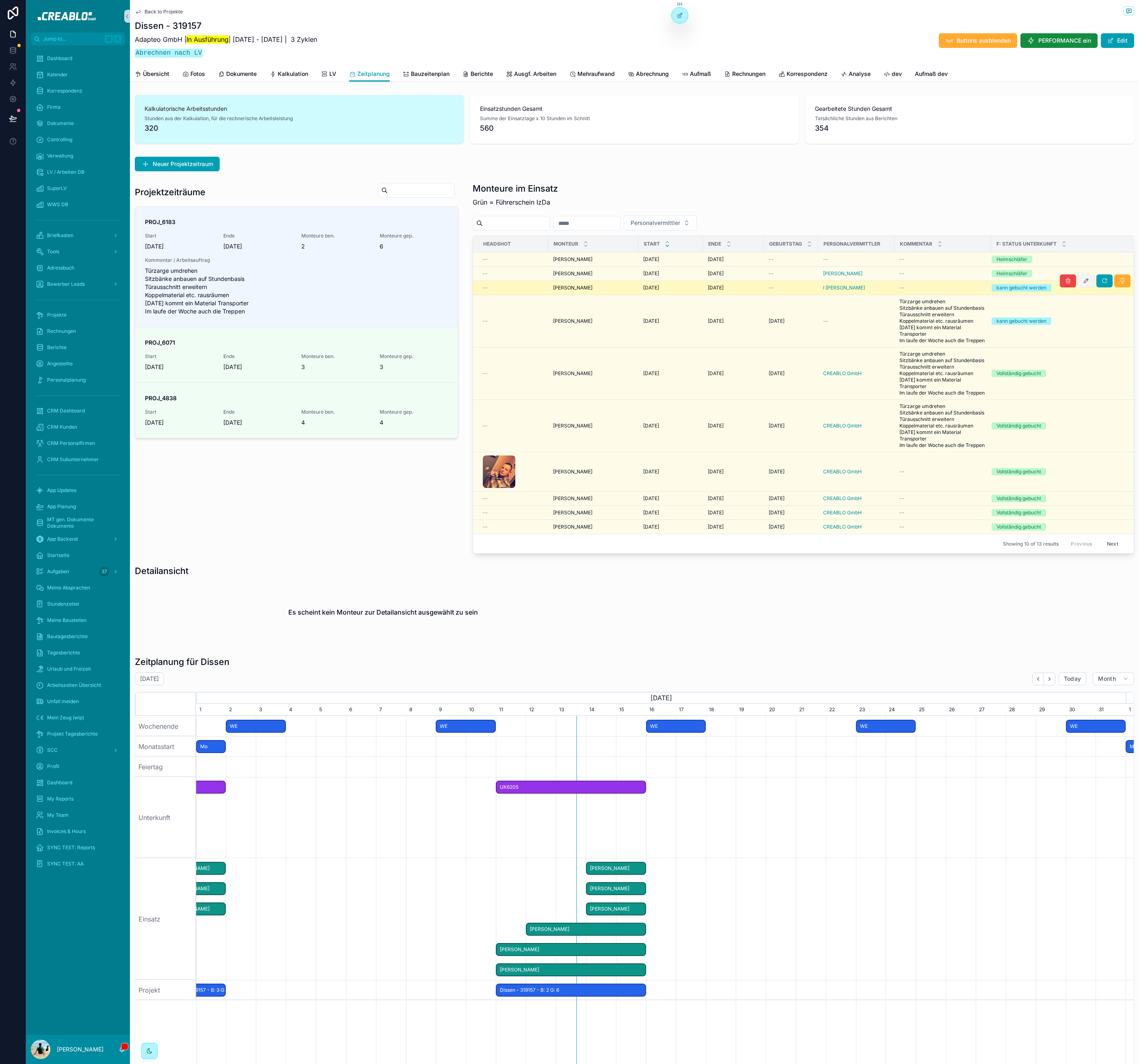
click at [1083, 282] on icon "scrollable content" at bounding box center [1086, 281] width 6 height 6
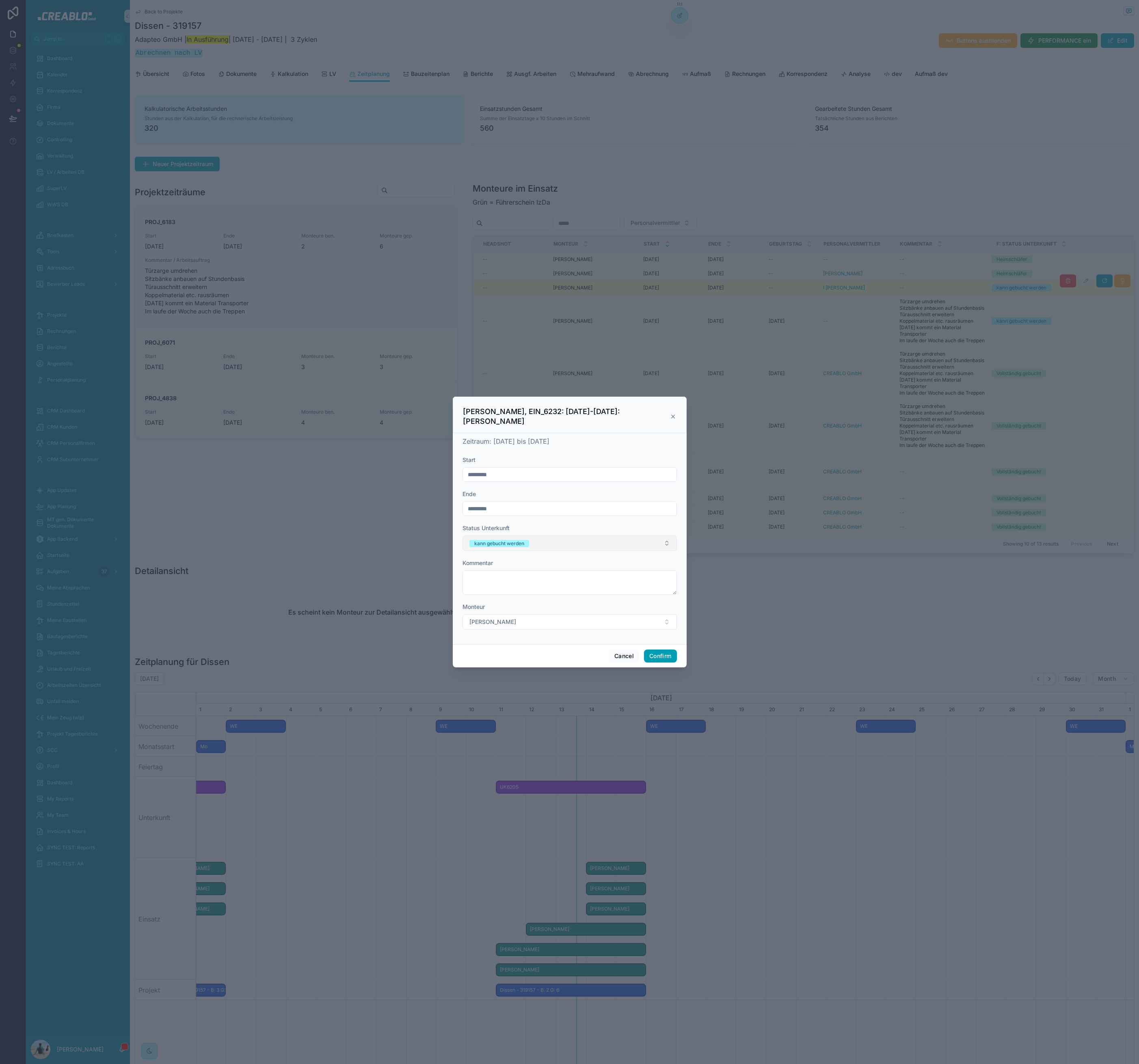
click at [547, 541] on button "kann gebucht werden" at bounding box center [570, 543] width 214 height 16
click at [490, 675] on div "Heimschläfer" at bounding box center [488, 673] width 31 height 8
click at [578, 482] on form "Start ********* Ende ********* Status Unterkunft Heimschläfer Kommentar Monteur…" at bounding box center [570, 546] width 214 height 182
click at [664, 655] on button "Confirm" at bounding box center [660, 656] width 33 height 13
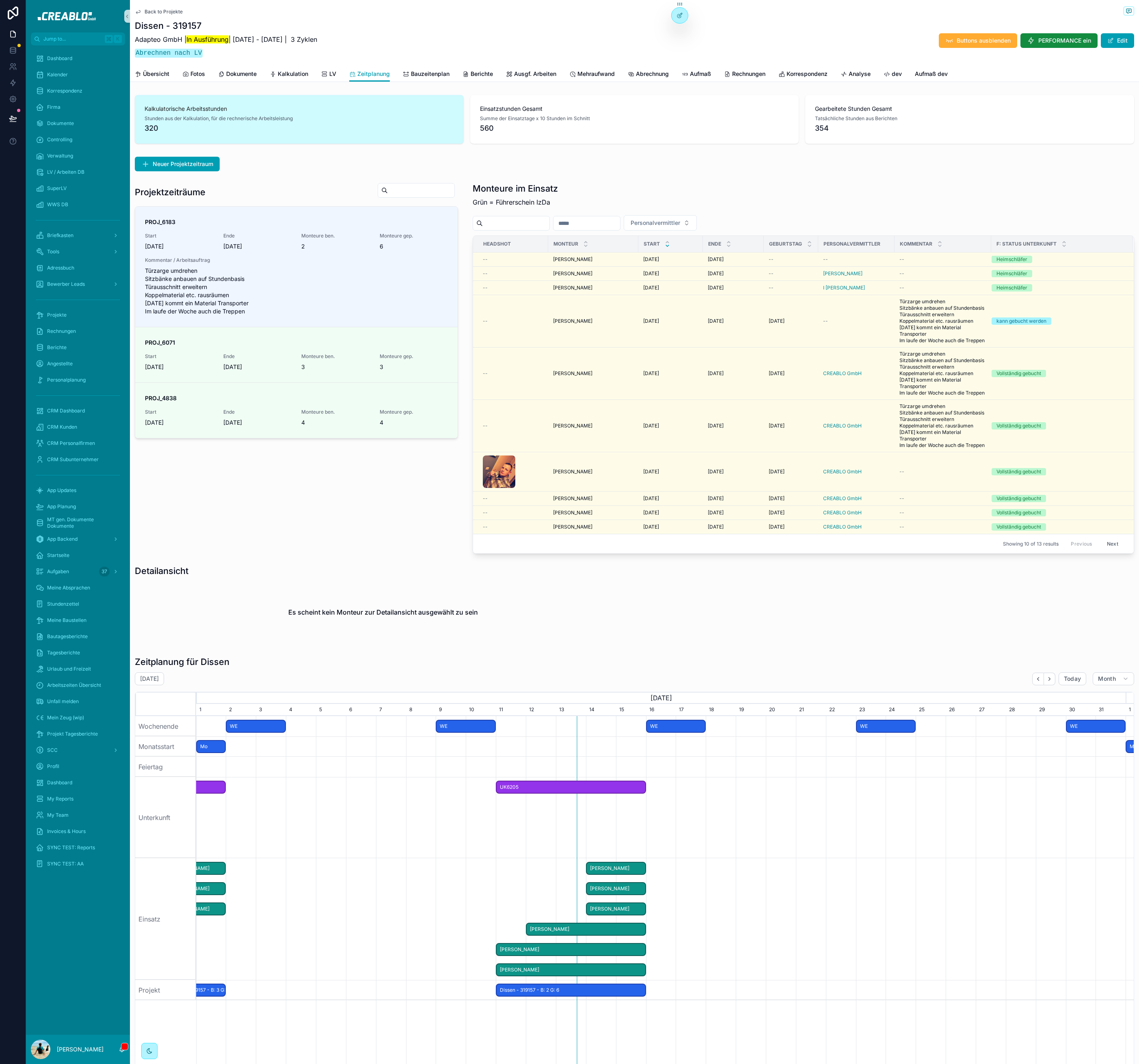
click at [224, 513] on div "Projektzeiträume PROJ_6183 Start 11.8.2025 Ende 15.8.2025 Monteure ben. 2 Monte…" at bounding box center [296, 368] width 333 height 378
click at [99, 252] on div "Tools" at bounding box center [78, 251] width 84 height 13
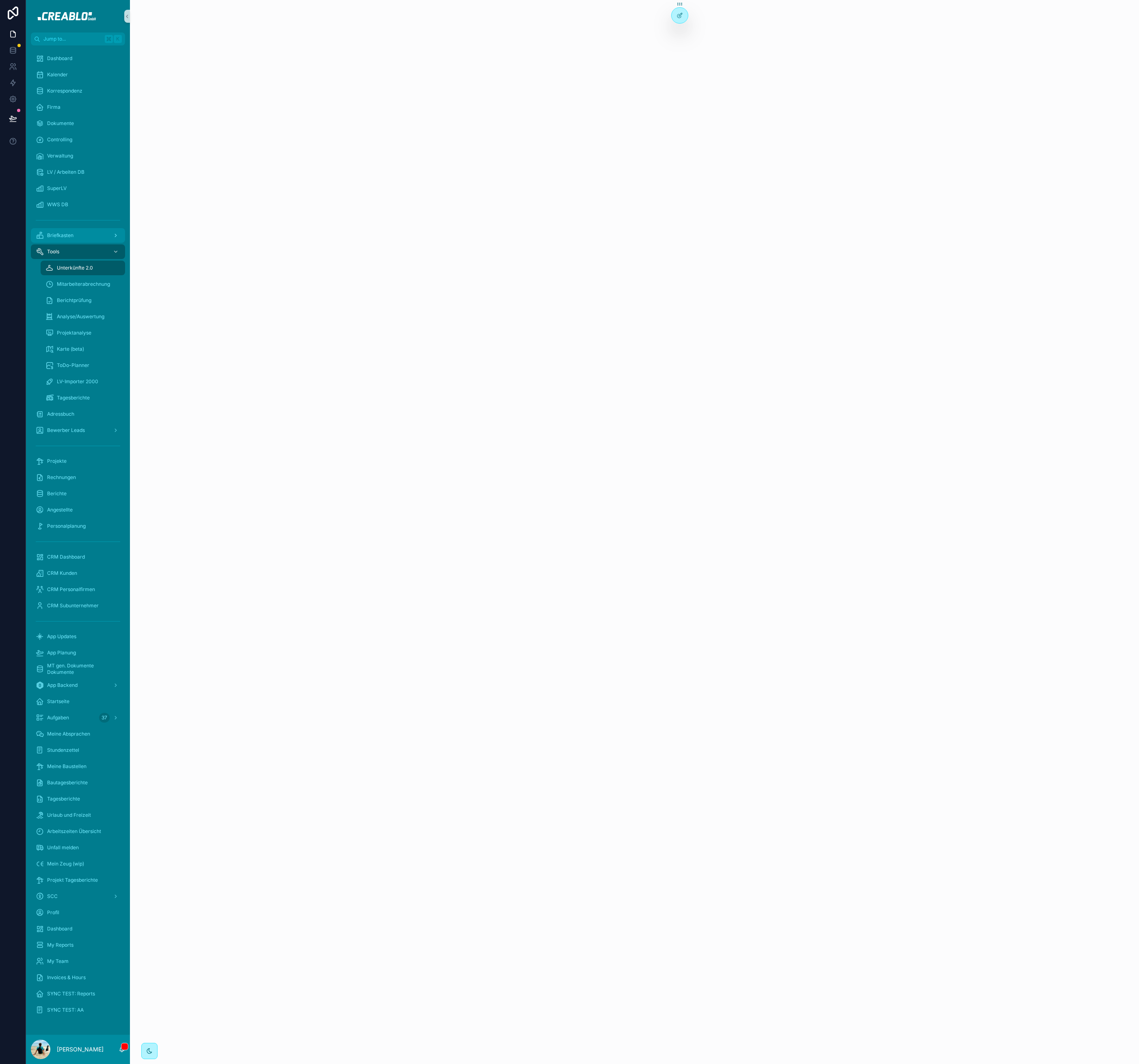
click at [102, 233] on div "Briefkasten" at bounding box center [78, 235] width 84 height 13
click at [79, 269] on div "Anfragen 14" at bounding box center [83, 268] width 74 height 13
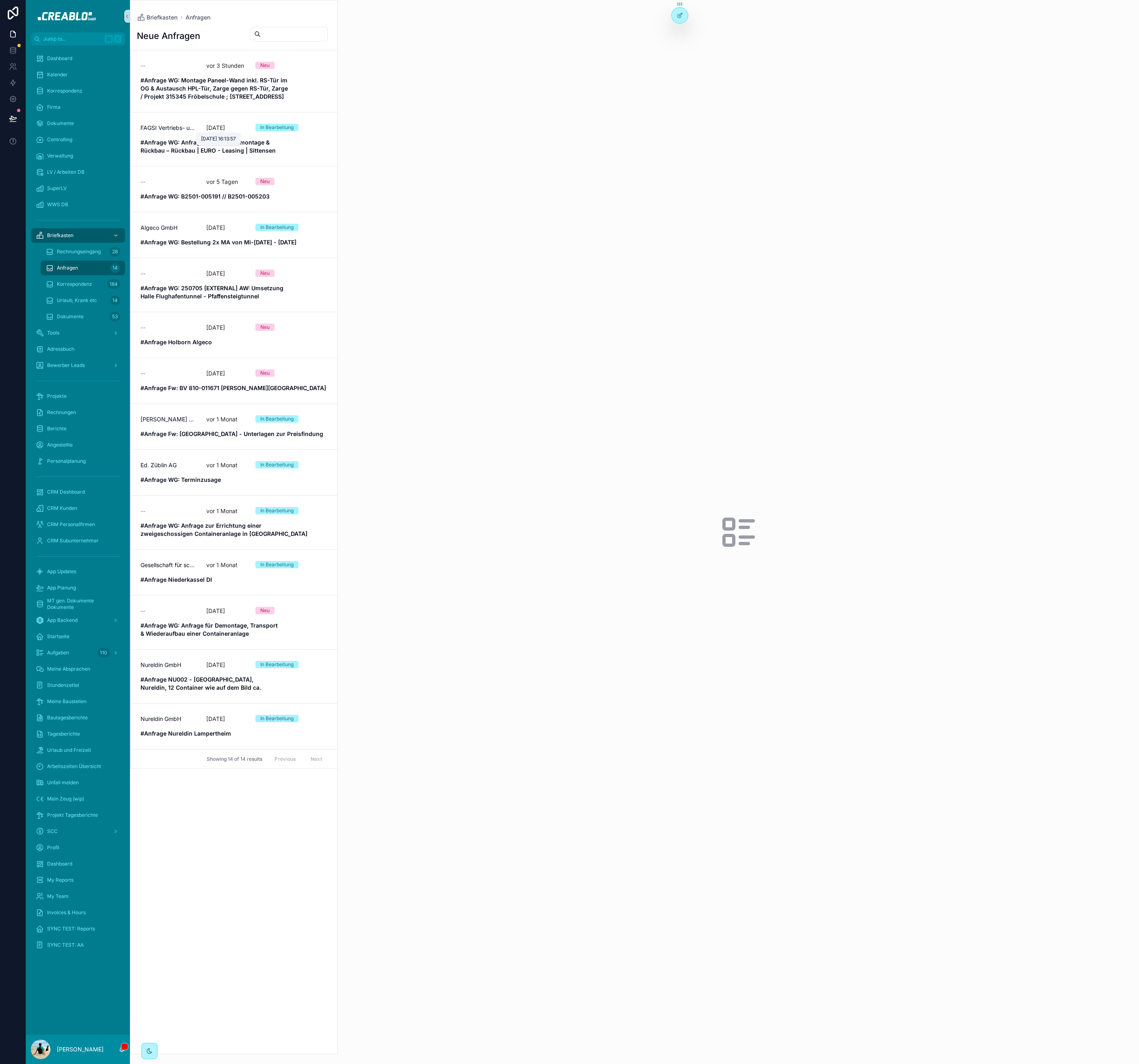
click at [229, 133] on div "11.8.2025, 16:13:57" at bounding box center [218, 139] width 44 height 13
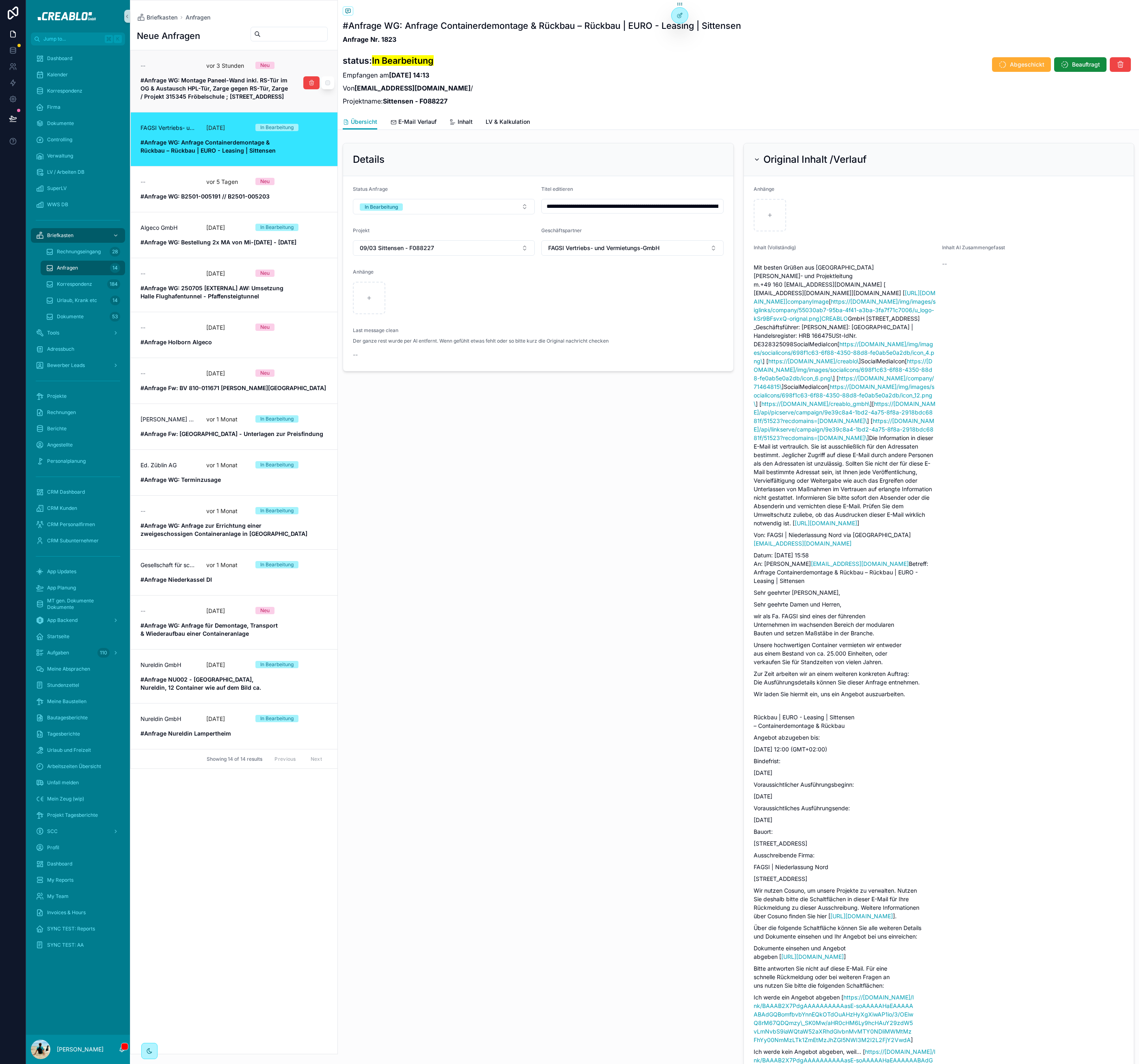
click at [266, 79] on strong "#Anfrage WG: Montage Paneel-Wand inkl. RS-Tür im OG & Austausch HPL-Tür, Zarge …" at bounding box center [215, 88] width 149 height 23
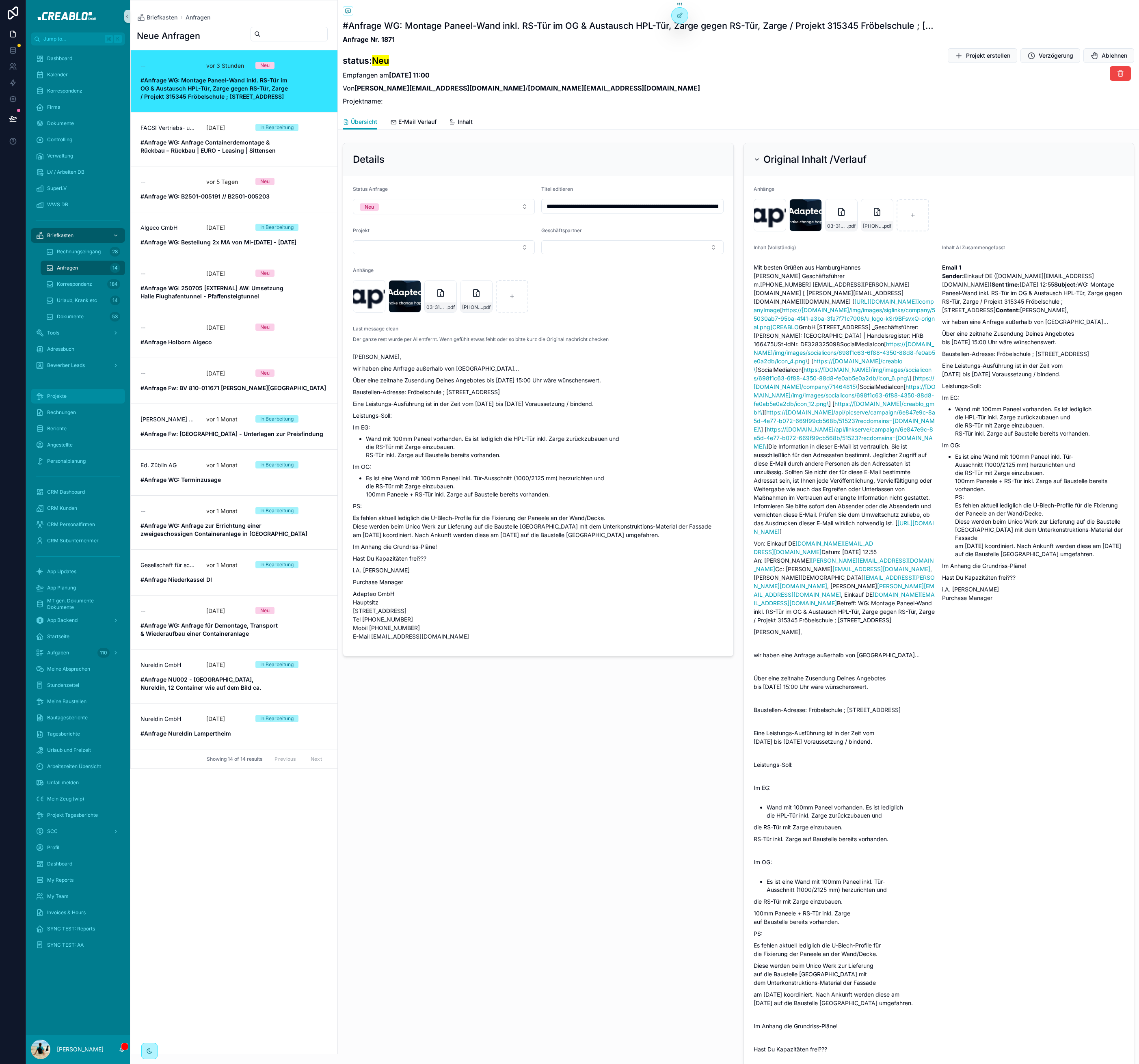
click at [50, 400] on div "Projekte" at bounding box center [78, 396] width 84 height 13
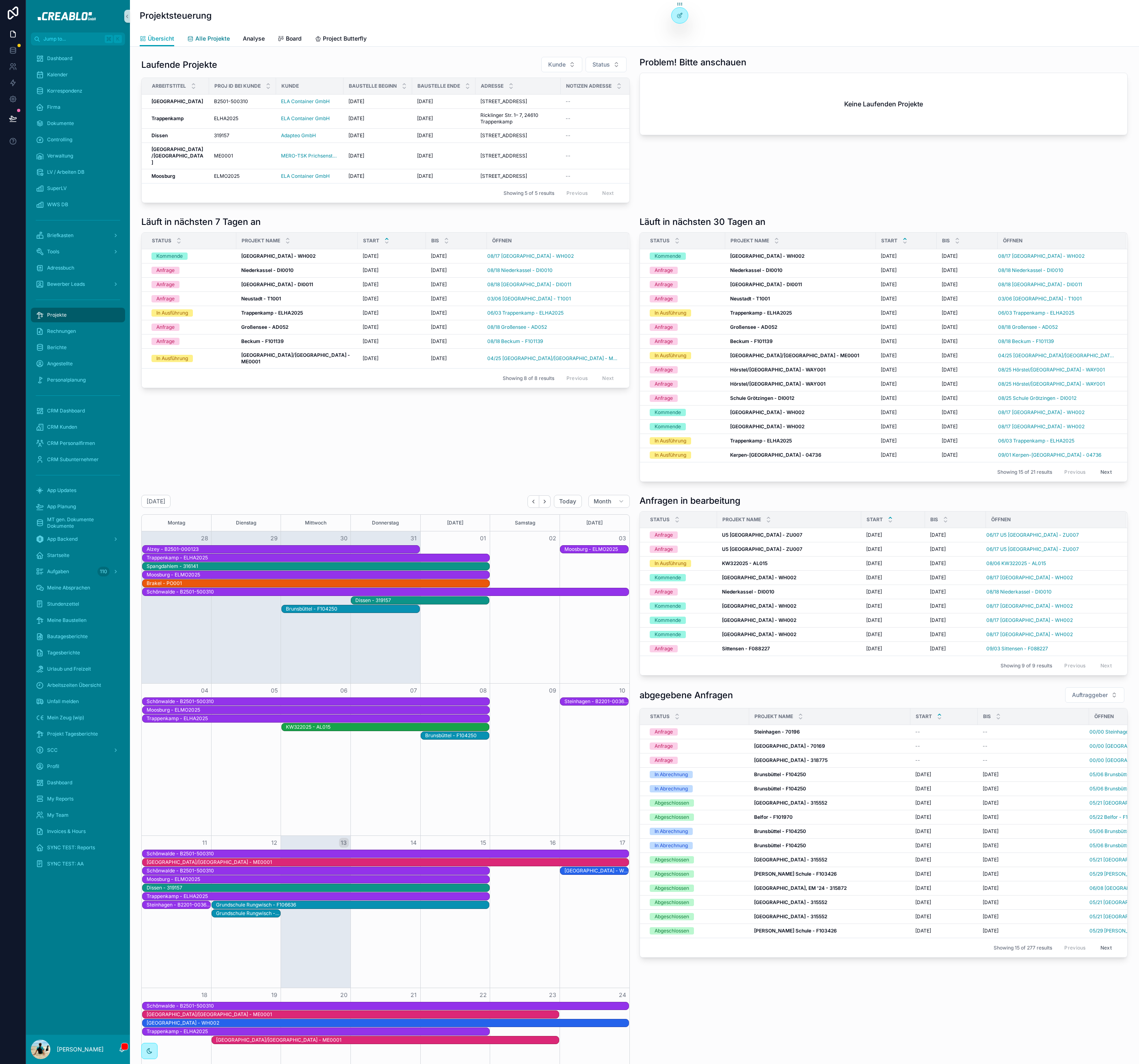
click at [206, 44] on link "Alle Projekte" at bounding box center [208, 39] width 43 height 16
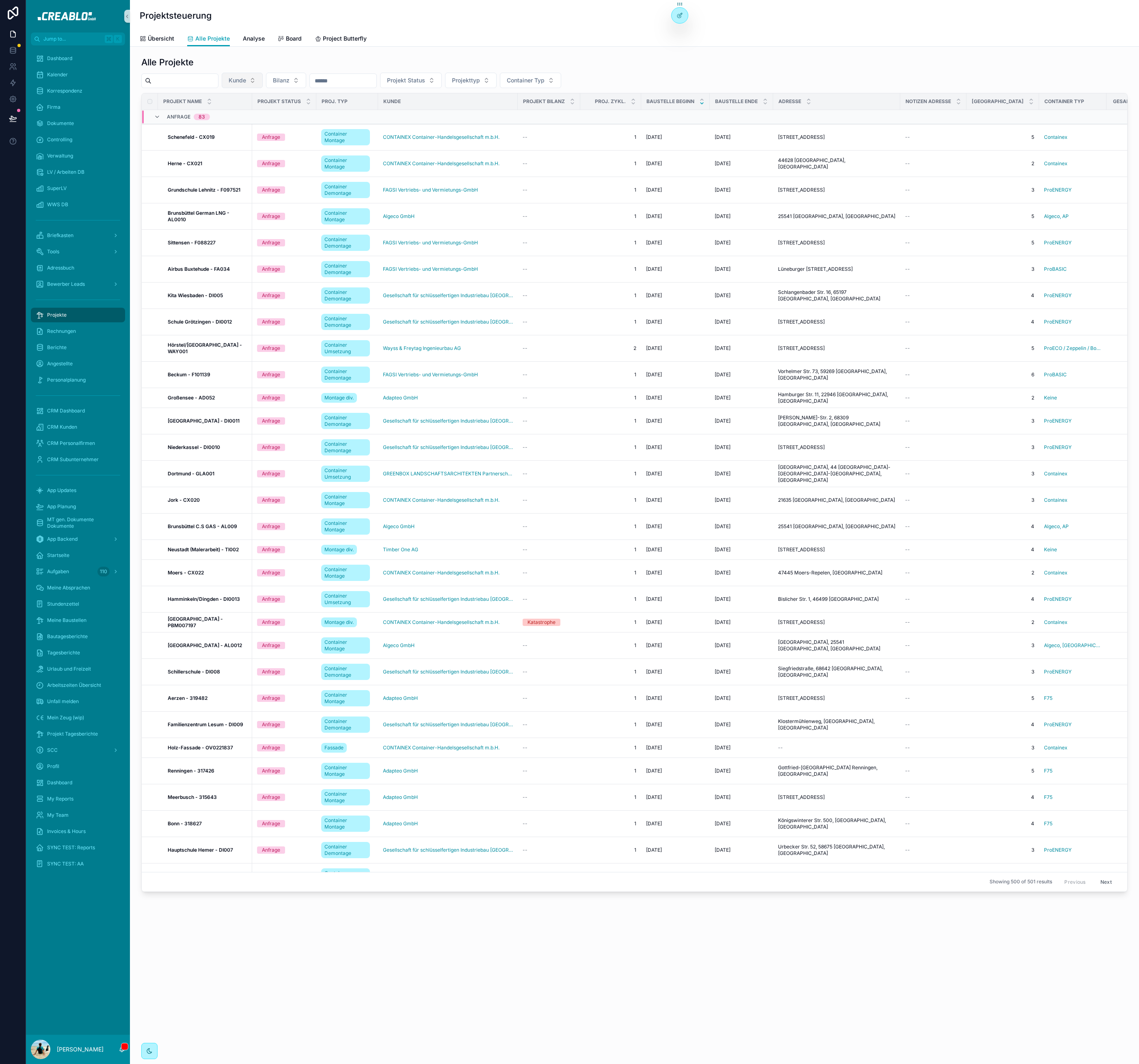
click at [257, 84] on button "Kunde" at bounding box center [243, 80] width 41 height 16
type input "*****"
click at [255, 116] on span "FAGSI Vertriebs- und Vermietungs-GmbH" at bounding box center [246, 113] width 81 height 8
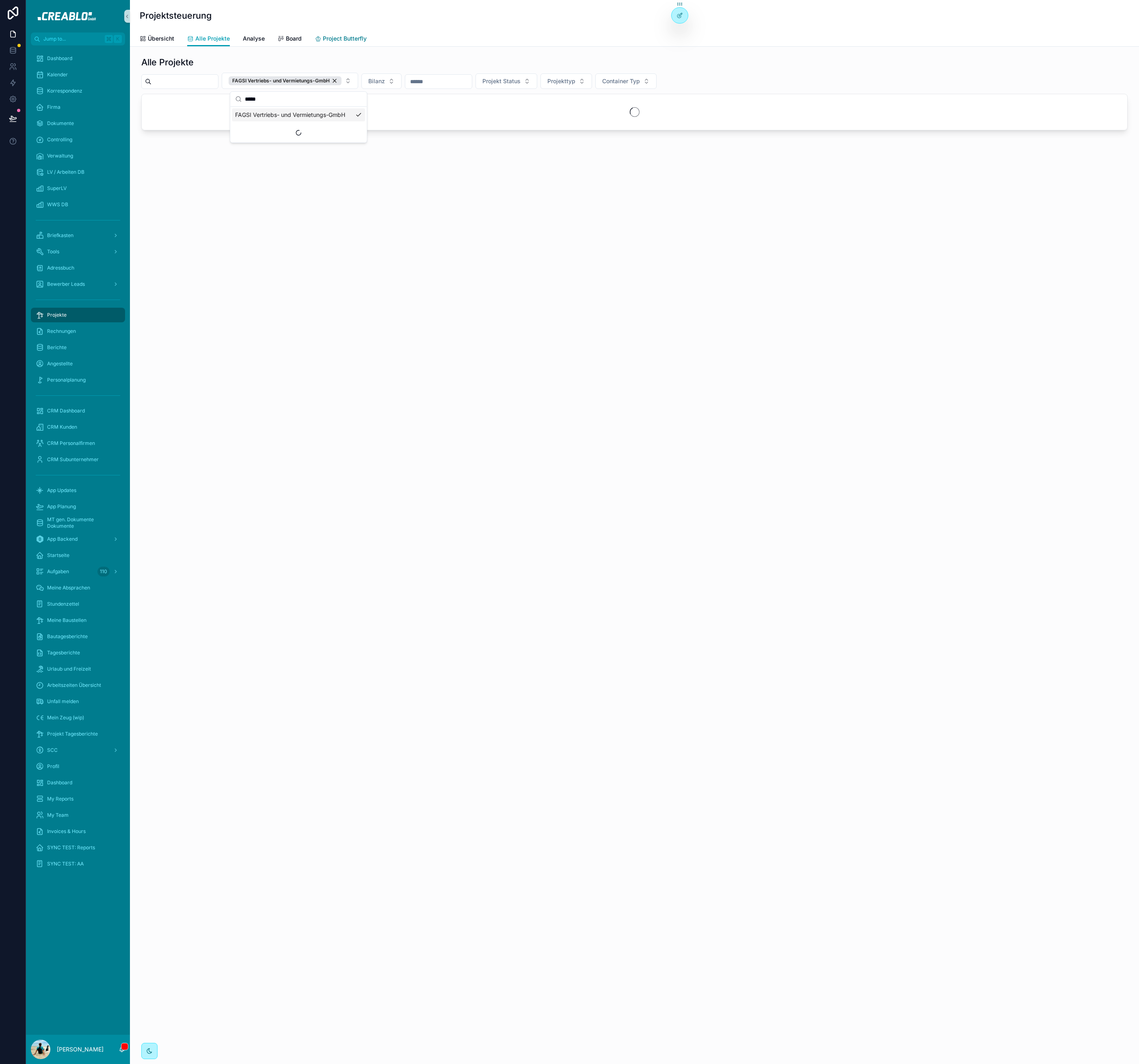
click at [333, 45] on link "Project Butterfly" at bounding box center [340, 39] width 52 height 16
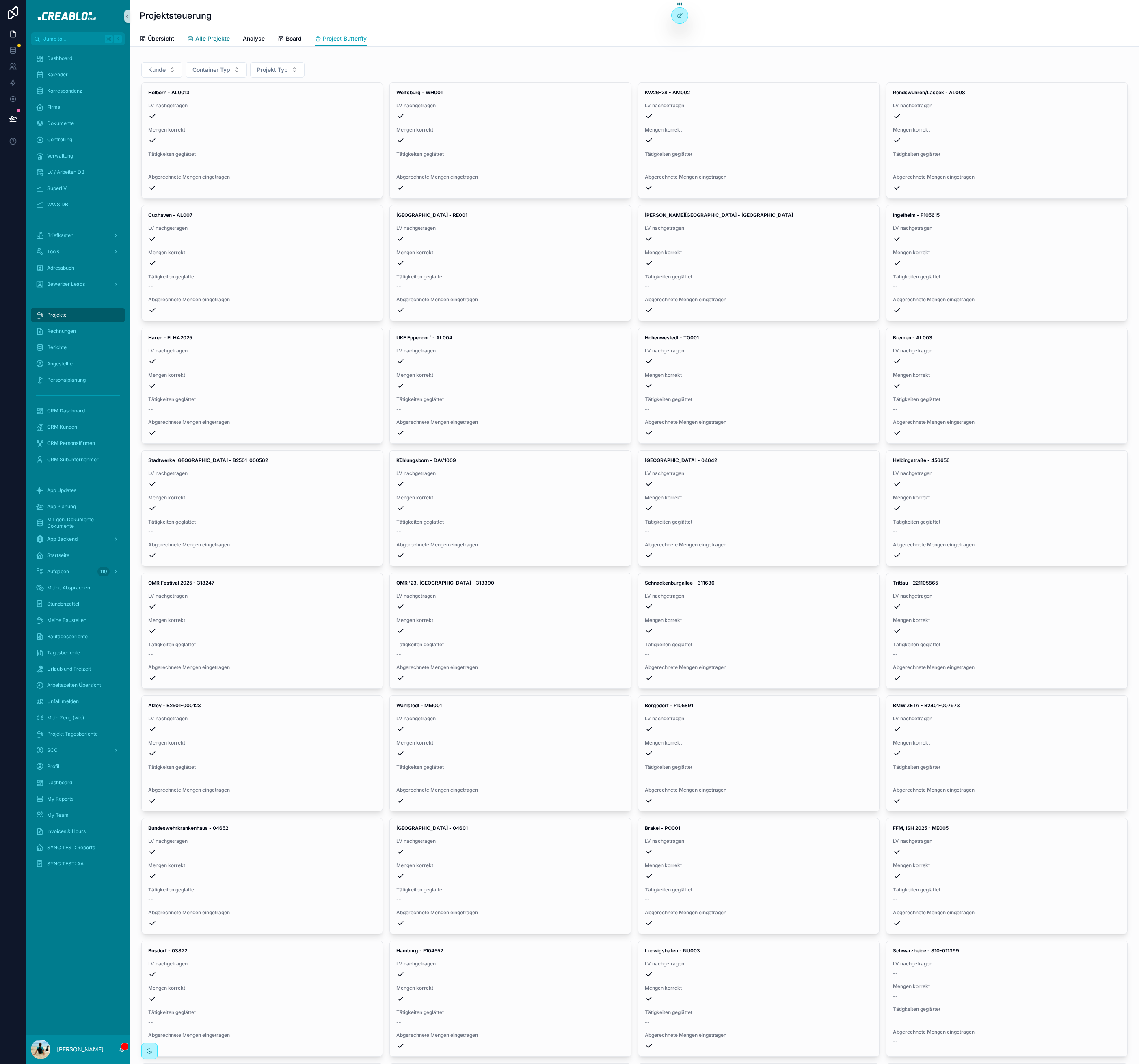
drag, startPoint x: 224, startPoint y: 45, endPoint x: 221, endPoint y: 41, distance: 5.0
click at [224, 44] on link "Alle Projekte" at bounding box center [208, 39] width 43 height 16
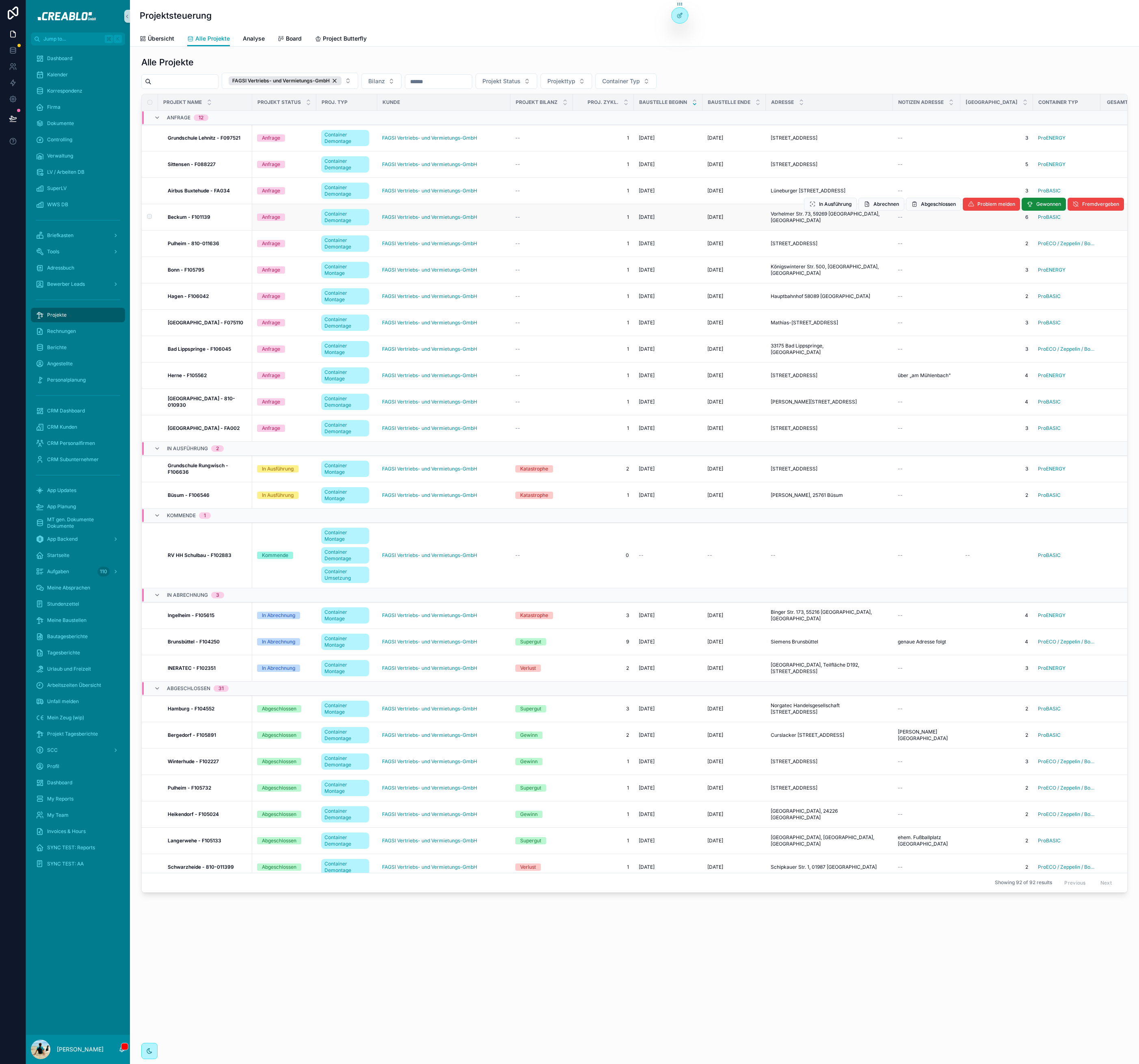
click at [196, 216] on strong "Beckum - F101139" at bounding box center [189, 217] width 43 height 6
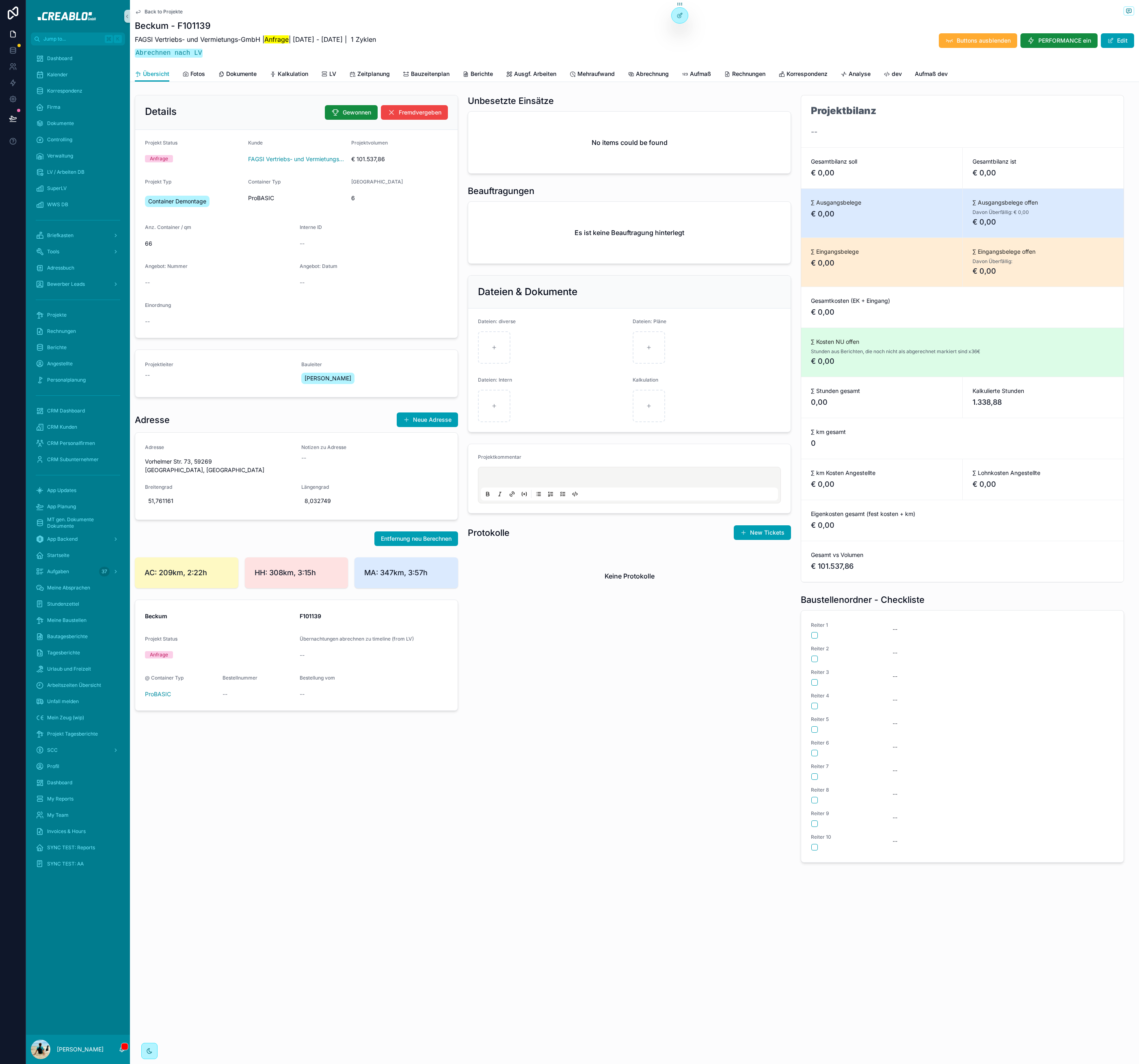
click at [147, 28] on h1 "Beckum - F101139" at bounding box center [256, 26] width 241 height 11
copy h1 "Beckum"
click at [306, 73] on span "Kalkulation" at bounding box center [293, 74] width 31 height 8
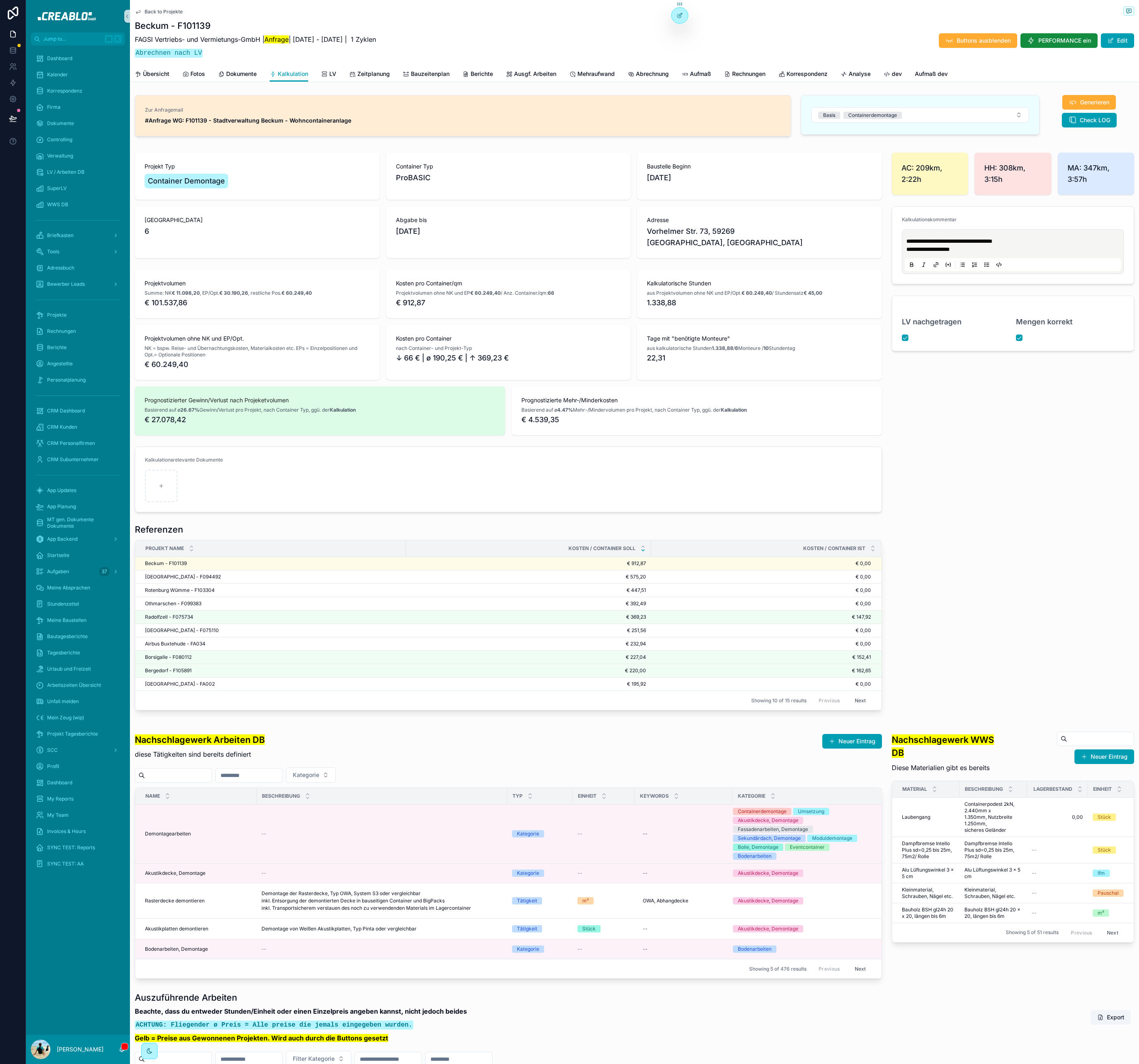
click at [326, 118] on strong "#Anfrage WG: F101139 - Stadtverwaltung Beckum - Wohncontaineranlage" at bounding box center [248, 120] width 206 height 7
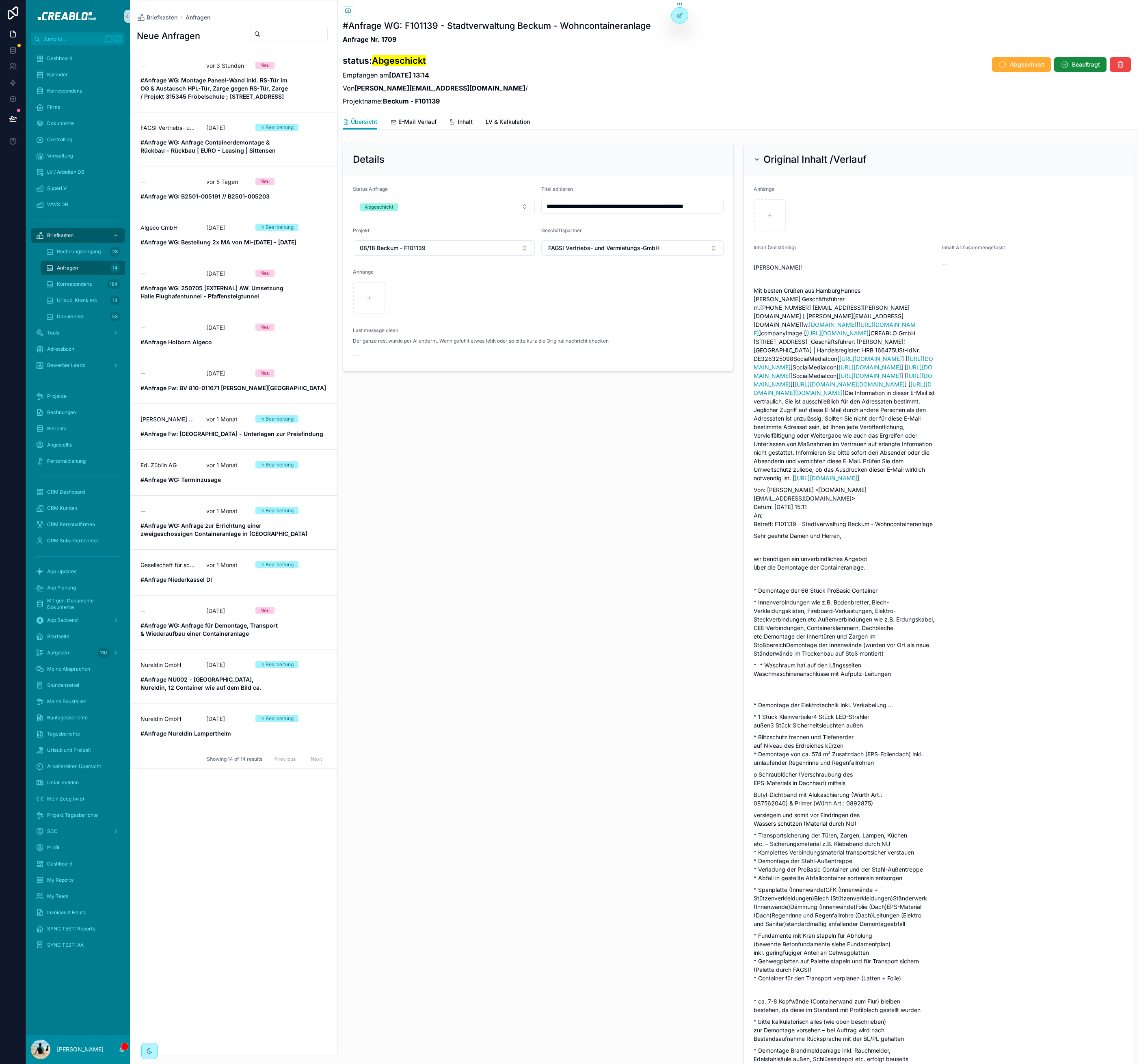
click at [543, 572] on div "**********" at bounding box center [538, 1023] width 401 height 1767
click at [524, 568] on div "**********" at bounding box center [538, 1023] width 401 height 1767
click at [77, 395] on div "Projekte" at bounding box center [78, 396] width 84 height 13
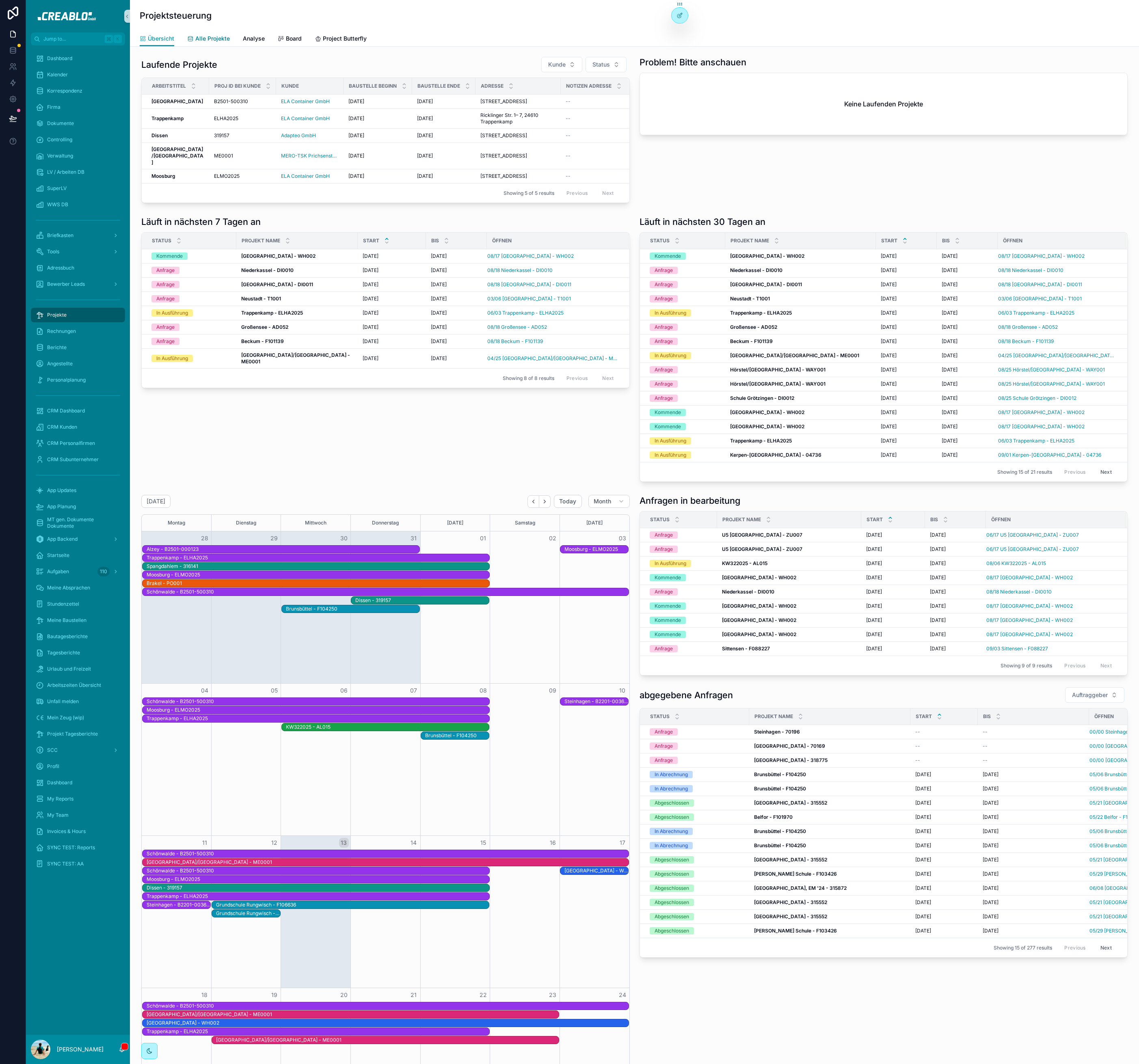
click at [214, 43] on span "Alle Projekte" at bounding box center [212, 38] width 34 height 8
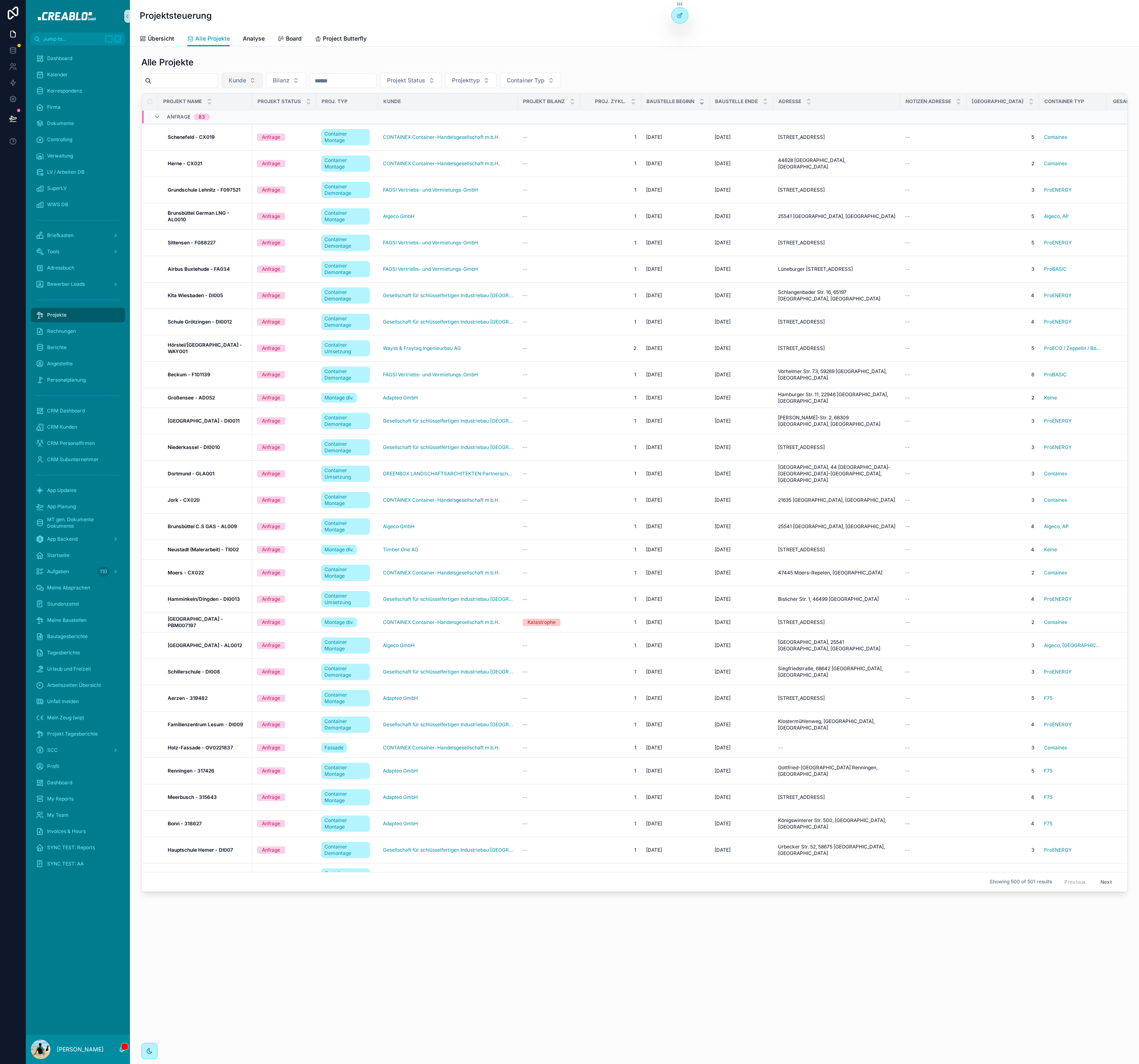
click at [262, 78] on button "Kunde" at bounding box center [243, 80] width 41 height 16
type input "*****"
click at [248, 114] on span "FAGSI Vertriebs- und Vermietungs-GmbH" at bounding box center [246, 113] width 81 height 8
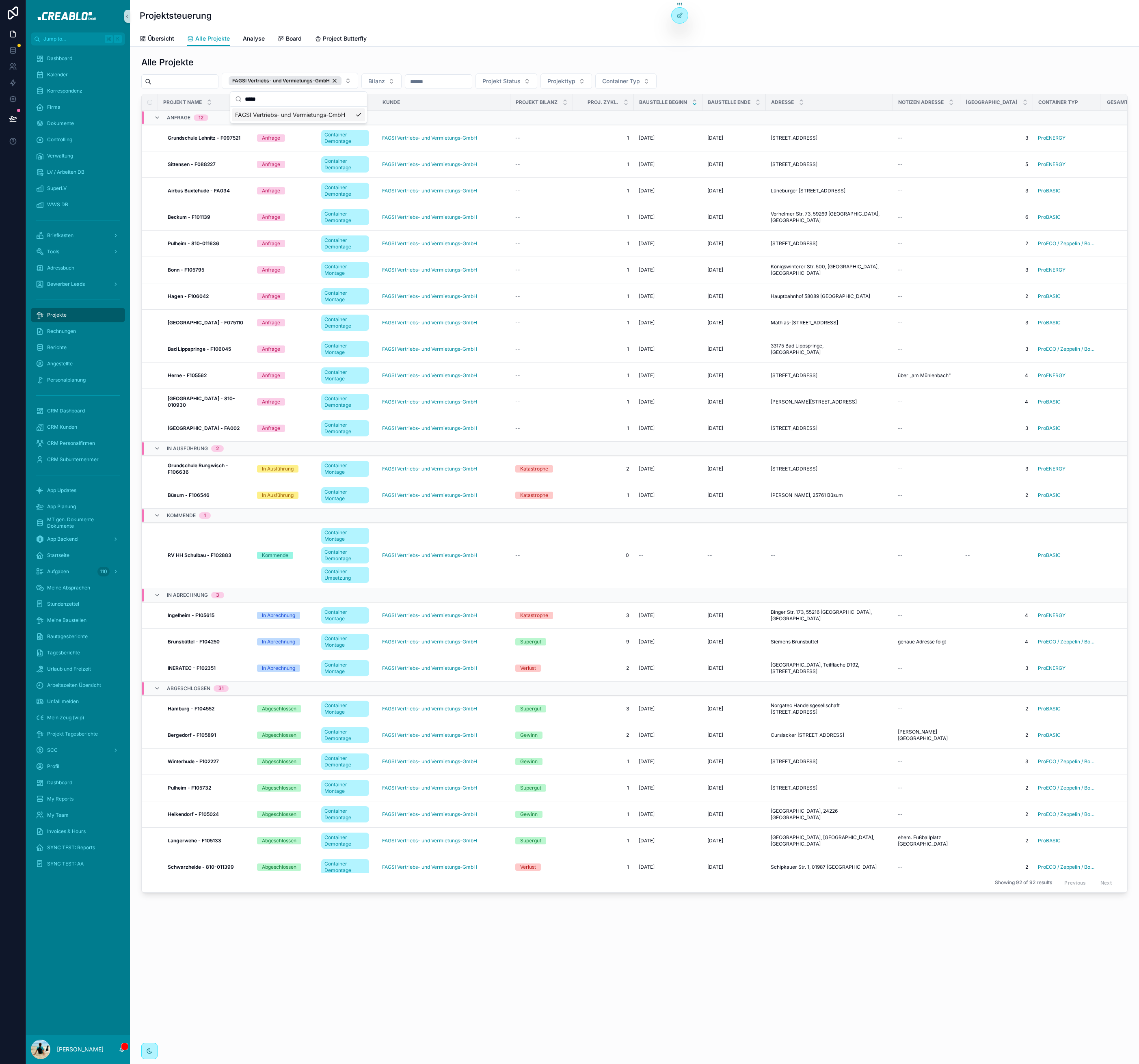
drag, startPoint x: 498, startPoint y: 53, endPoint x: 531, endPoint y: 59, distance: 33.5
click at [498, 53] on div "Alle Projekte FAGSI Vertriebs- und Vermietungs-GmbH Bilanz Projekt Status Proje…" at bounding box center [635, 498] width 1009 height 901
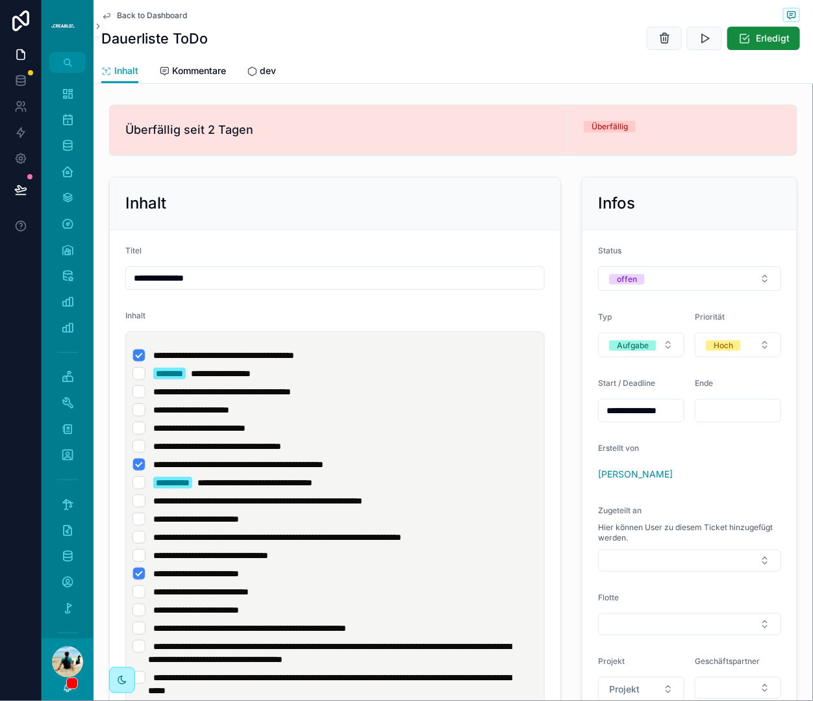
scroll to position [101, 0]
